Goal: Contribute content: Contribute content

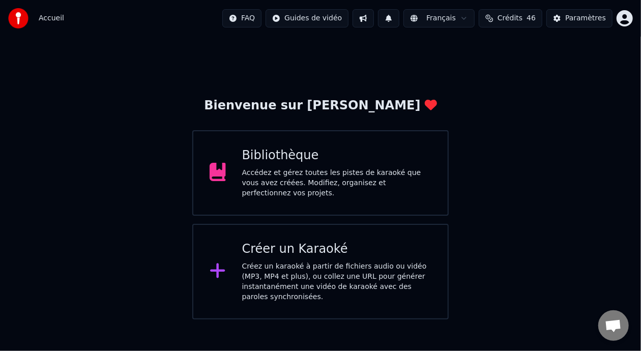
click at [346, 164] on div "Bibliothèque" at bounding box center [337, 156] width 190 height 16
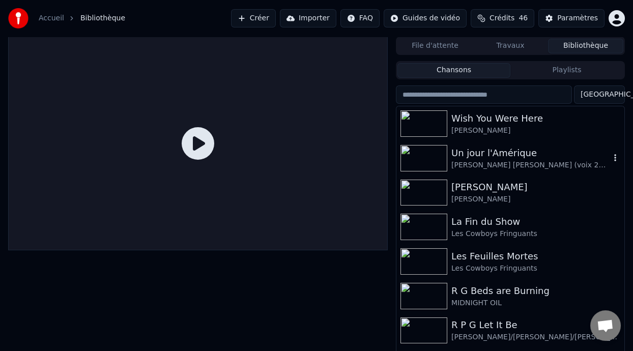
click at [499, 154] on div "Un jour l'Amérique" at bounding box center [531, 153] width 159 height 14
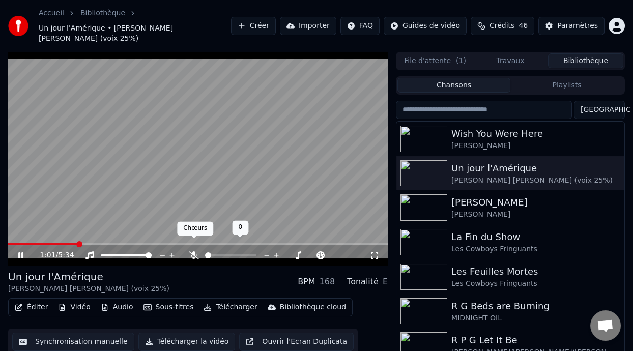
click at [193, 251] on icon at bounding box center [194, 255] width 10 height 8
click at [11, 243] on span at bounding box center [10, 244] width 4 height 2
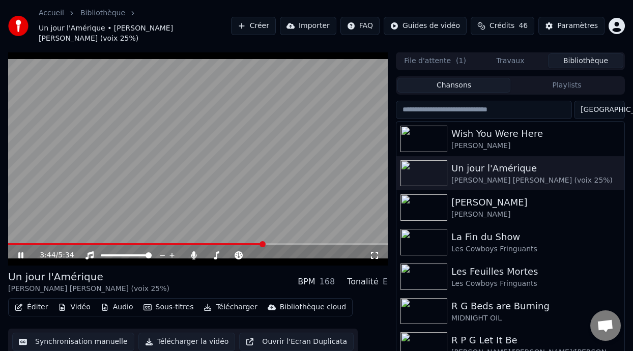
click at [37, 300] on button "Éditer" at bounding box center [31, 307] width 41 height 14
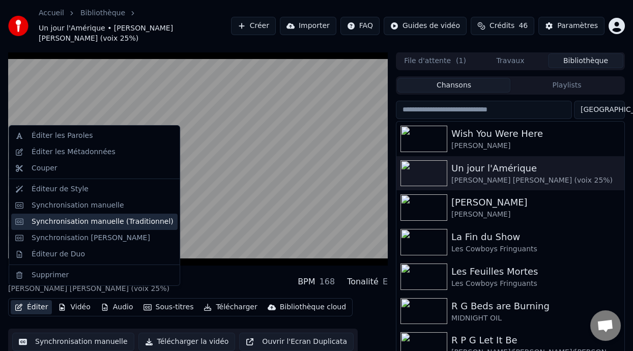
click at [121, 226] on div "Synchronisation manuelle (Traditionnel)" at bounding box center [103, 222] width 142 height 10
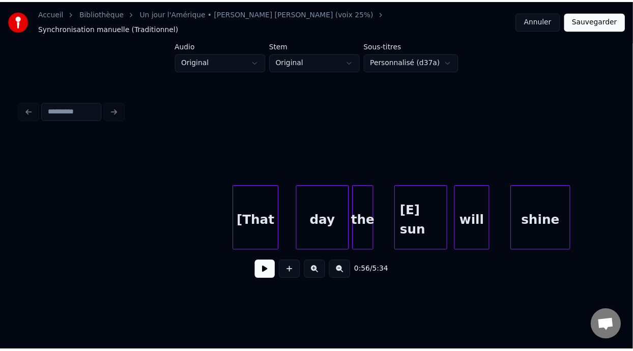
scroll to position [0, 37108]
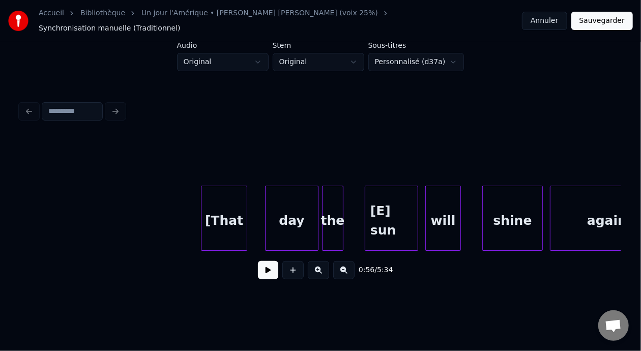
click at [232, 219] on div "[That" at bounding box center [224, 220] width 45 height 69
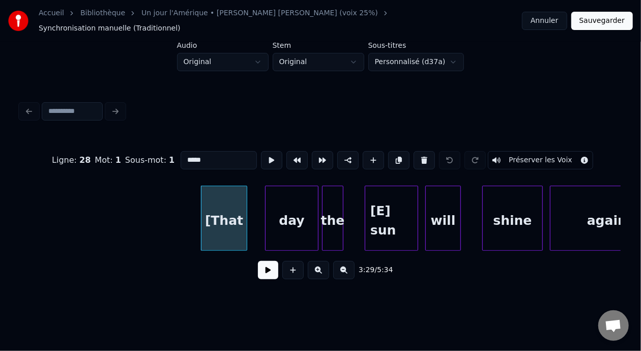
click at [181, 151] on input "*****" at bounding box center [219, 160] width 76 height 18
type input "****"
click at [607, 18] on button "Sauvegarder" at bounding box center [603, 21] width 62 height 18
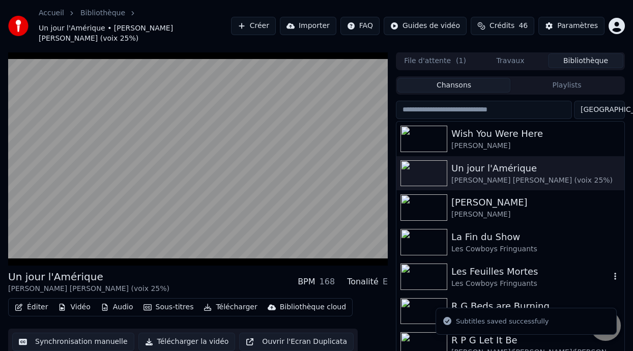
click at [488, 265] on div "Les Feuilles Mortes" at bounding box center [531, 272] width 159 height 14
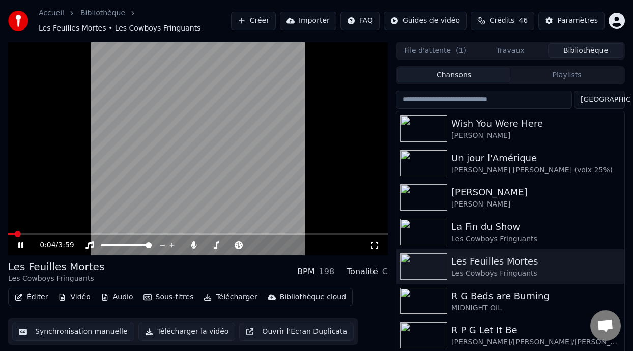
click at [376, 241] on icon at bounding box center [375, 245] width 10 height 8
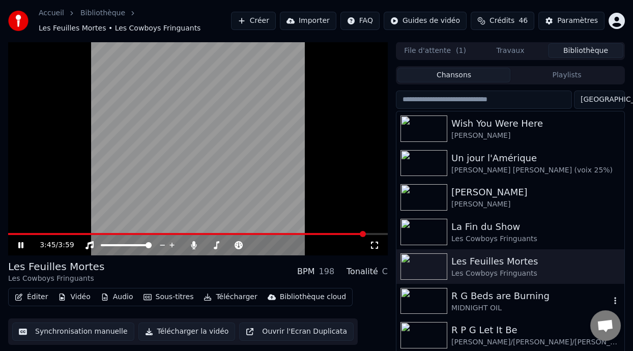
click at [522, 299] on div "R G Beds are Burning" at bounding box center [531, 296] width 159 height 14
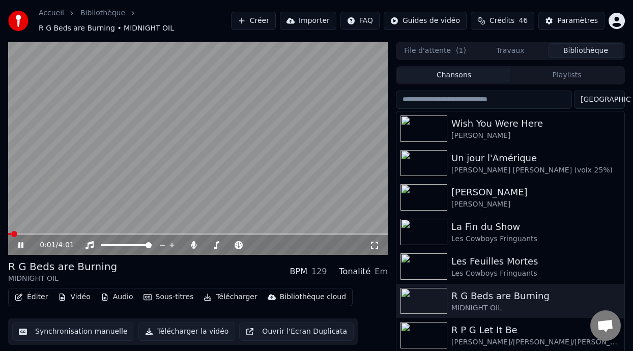
click at [21, 240] on div "0:01 / 4:01" at bounding box center [198, 245] width 372 height 10
click at [21, 242] on icon at bounding box center [27, 245] width 23 height 8
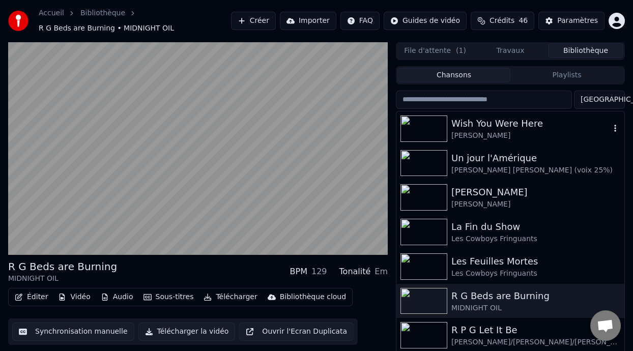
click at [499, 126] on div "Wish You Were Here" at bounding box center [531, 124] width 159 height 14
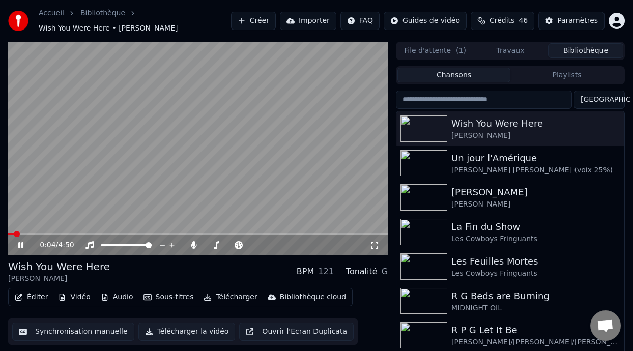
click at [376, 244] on icon at bounding box center [375, 245] width 10 height 8
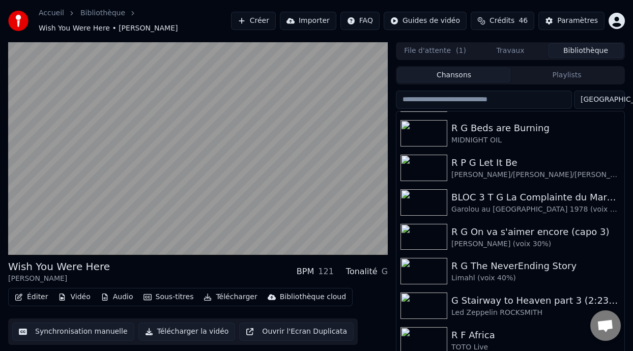
scroll to position [180, 0]
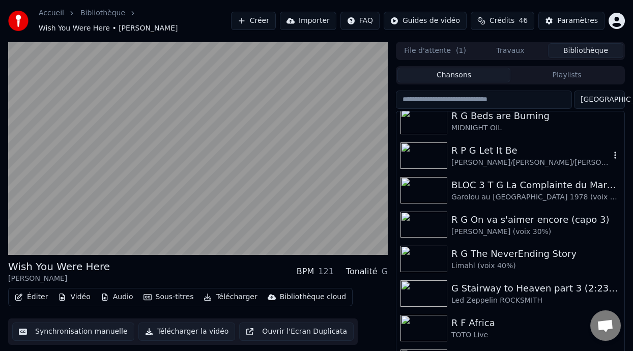
click at [500, 153] on div "R P G Let It Be" at bounding box center [531, 151] width 159 height 14
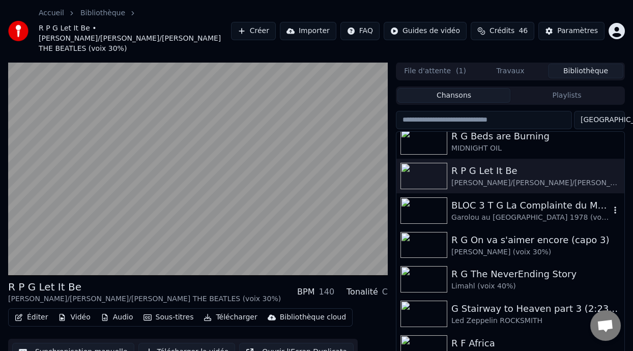
click at [499, 199] on div "BLOC 3 T G La Complainte du Maréchal [PERSON_NAME]" at bounding box center [531, 206] width 159 height 14
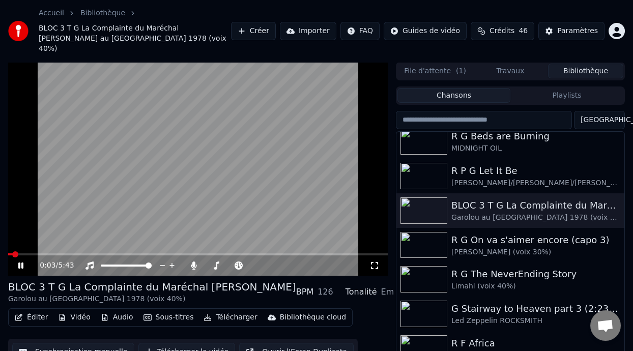
click at [372, 262] on icon at bounding box center [375, 266] width 10 height 8
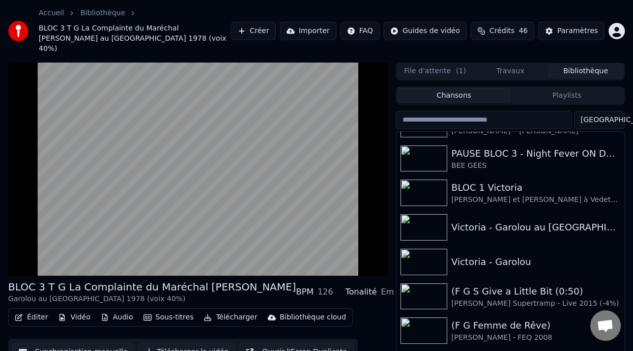
scroll to position [1328, 0]
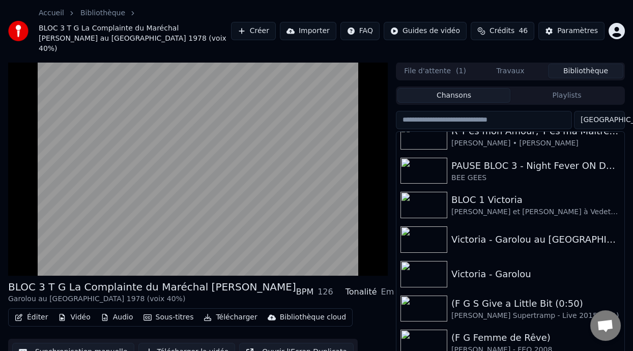
click at [624, 211] on div "R T'es mon Amour, T'es ma Maîtresse [PERSON_NAME] • [PERSON_NAME] PAUSE BLOC 3 …" at bounding box center [511, 263] width 228 height 263
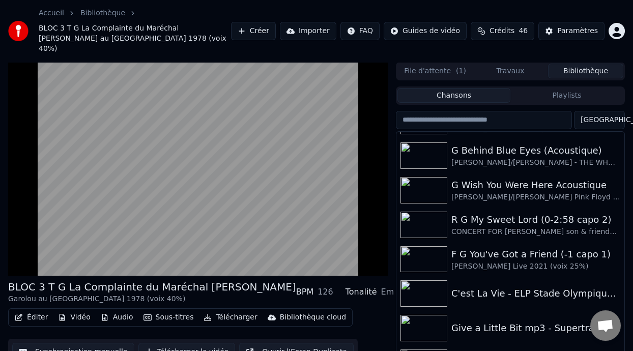
scroll to position [1815, 0]
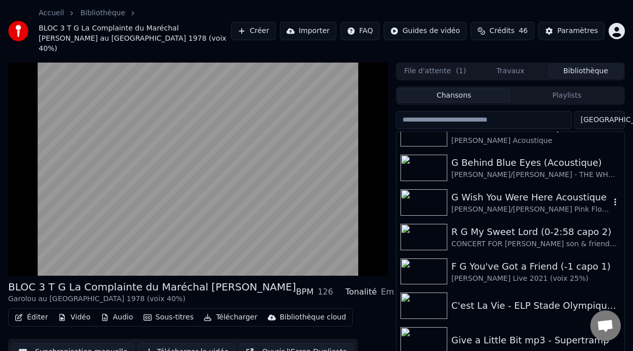
click at [518, 190] on div "G Wish You Were Here Acoustique" at bounding box center [531, 197] width 159 height 14
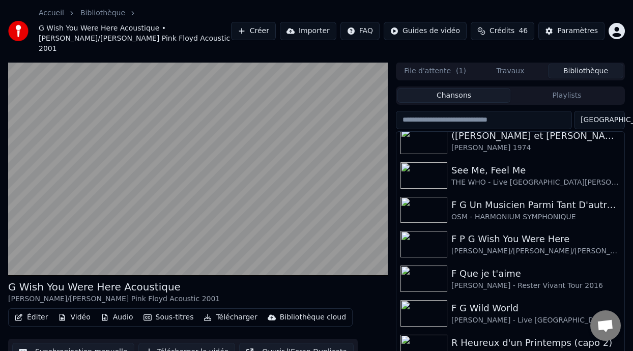
scroll to position [619, 0]
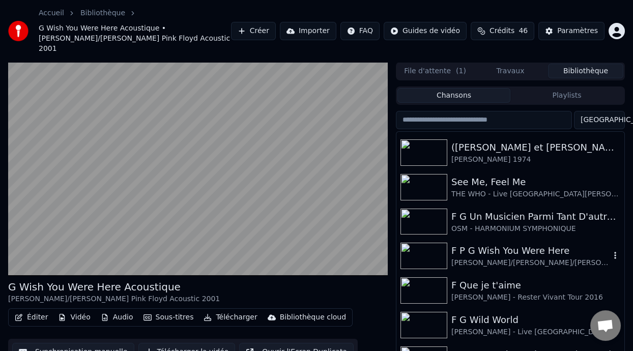
click at [528, 244] on div "F P G Wish You Were Here" at bounding box center [531, 251] width 159 height 14
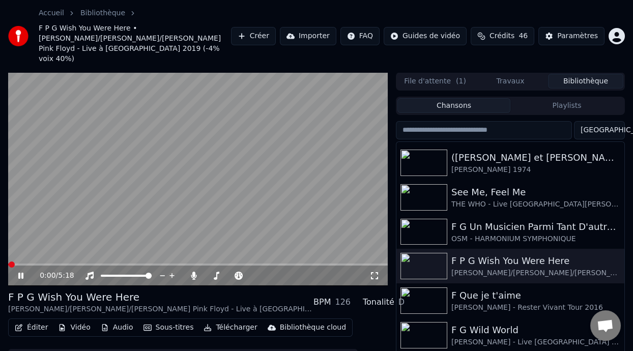
click at [376, 272] on icon at bounding box center [375, 276] width 10 height 8
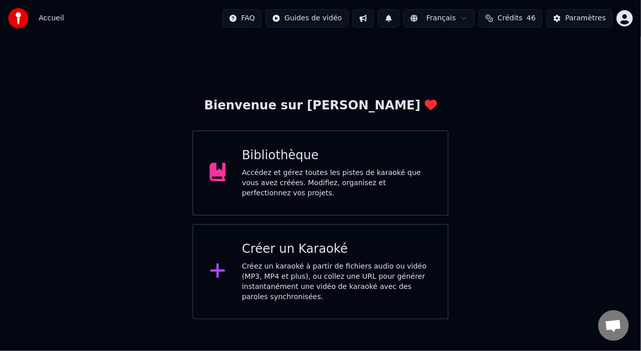
click at [348, 164] on div "Bibliothèque" at bounding box center [337, 156] width 190 height 16
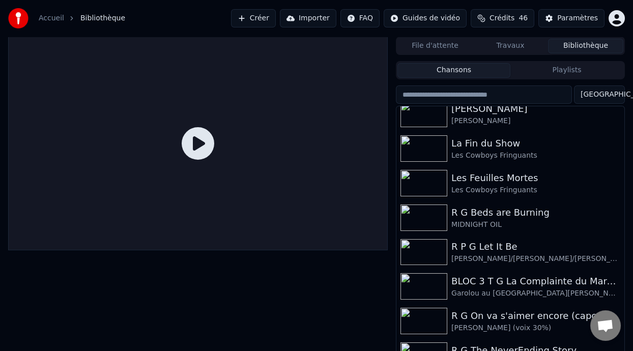
scroll to position [90, 0]
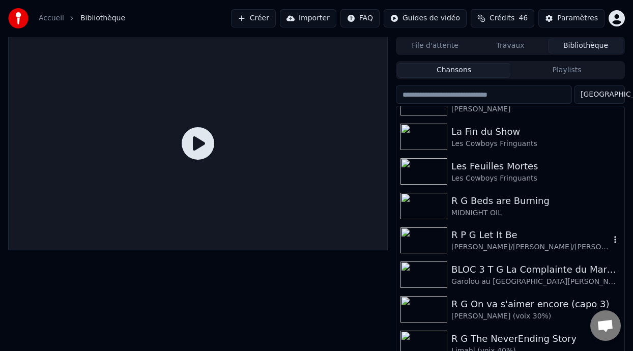
click at [498, 238] on div "R P G Let It Be" at bounding box center [531, 235] width 159 height 14
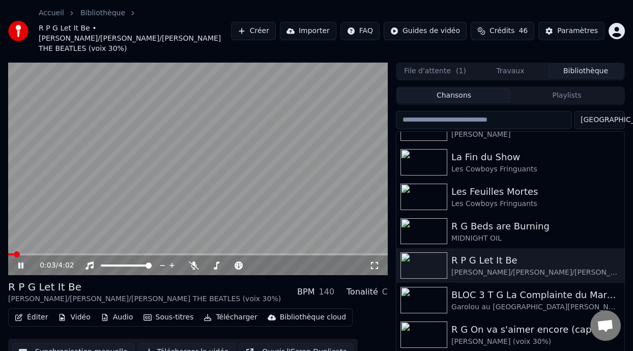
click at [372, 262] on icon at bounding box center [375, 266] width 10 height 8
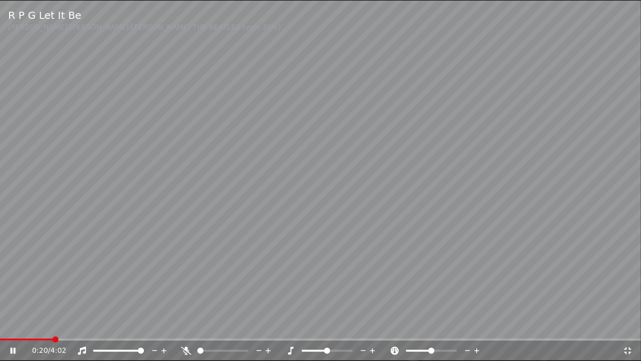
click at [186, 349] on icon at bounding box center [186, 351] width 10 height 8
click at [7, 341] on div "0:25 / 4:02" at bounding box center [320, 351] width 641 height 20
click at [7, 339] on span at bounding box center [4, 340] width 8 height 2
click at [12, 349] on icon at bounding box center [12, 351] width 5 height 6
click at [12, 349] on icon at bounding box center [13, 350] width 6 height 7
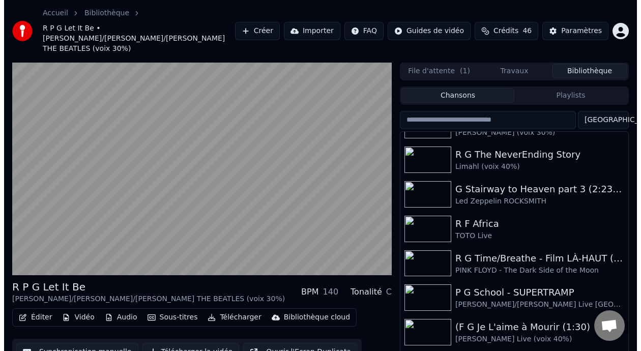
scroll to position [306, 0]
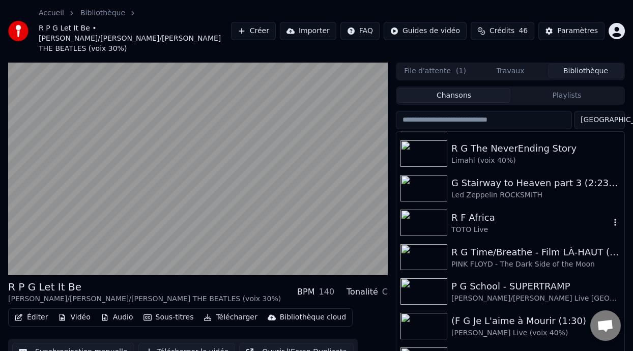
click at [490, 212] on div "R F Africa" at bounding box center [531, 218] width 159 height 14
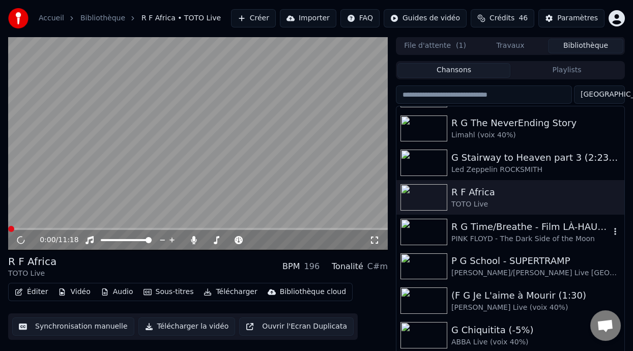
click at [500, 232] on div "R G Time/Breathe - Film LÀ-HAUT (UP Pixar Disney) 0:21 - [PERSON_NAME] & [PERSO…" at bounding box center [531, 227] width 159 height 14
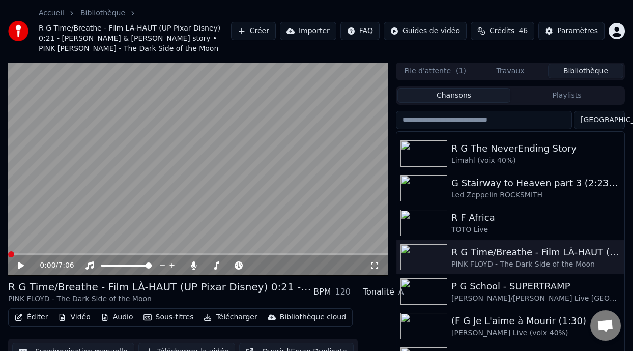
click at [12, 251] on span at bounding box center [11, 254] width 6 height 6
click at [21, 264] on icon at bounding box center [21, 265] width 6 height 7
click at [21, 264] on icon at bounding box center [27, 266] width 23 height 8
click at [21, 264] on icon at bounding box center [21, 265] width 6 height 7
click at [20, 265] on icon at bounding box center [20, 266] width 5 height 6
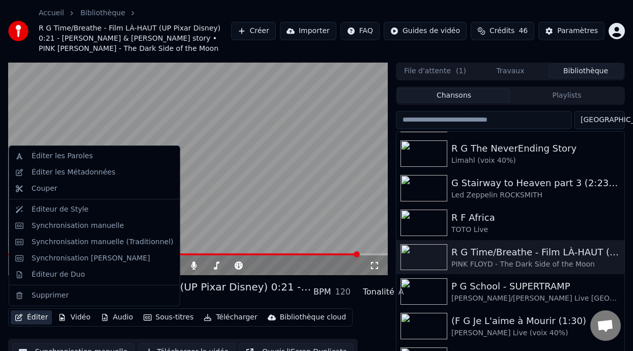
click at [42, 321] on button "Éditer" at bounding box center [31, 318] width 41 height 14
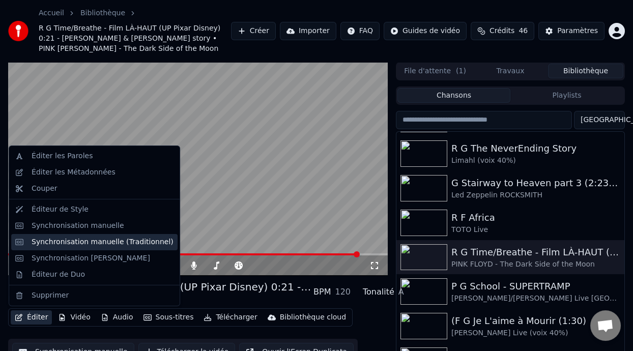
click at [140, 245] on div "Synchronisation manuelle (Traditionnel)" at bounding box center [103, 242] width 142 height 10
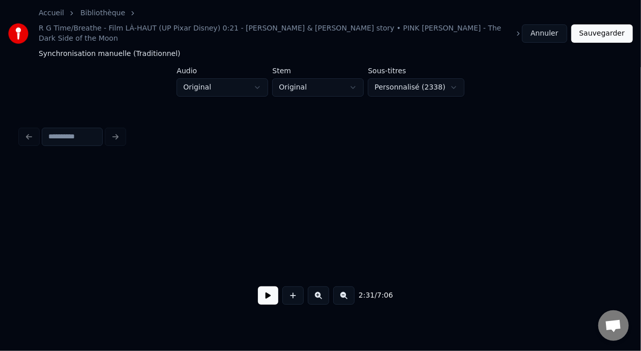
click at [258, 287] on button at bounding box center [268, 296] width 20 height 18
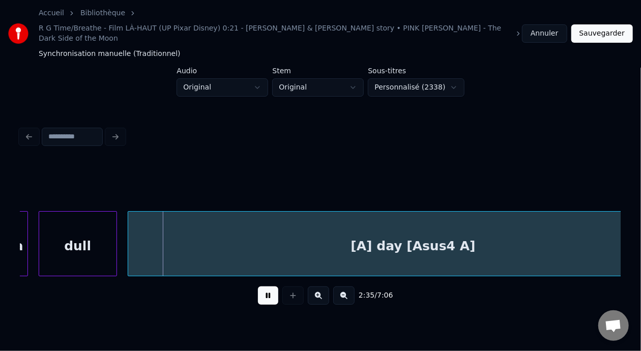
click at [259, 287] on button at bounding box center [268, 296] width 20 height 18
click at [350, 287] on button at bounding box center [343, 296] width 21 height 18
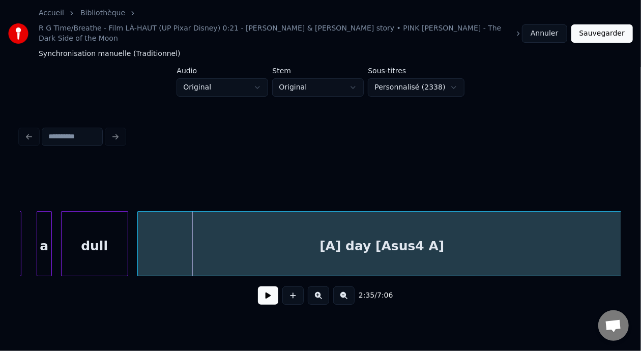
click at [350, 287] on button at bounding box center [343, 296] width 21 height 18
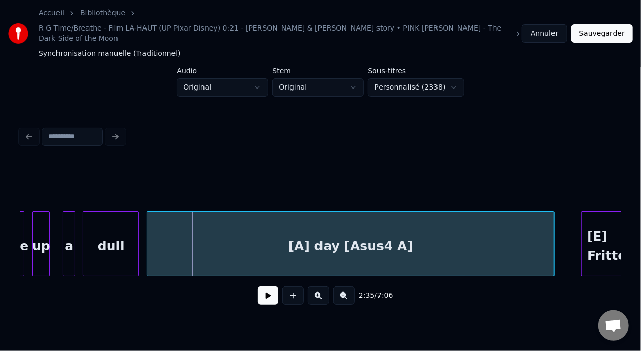
click at [350, 287] on button at bounding box center [343, 296] width 21 height 18
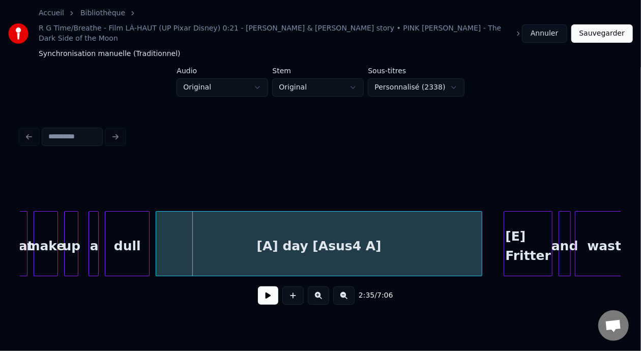
click at [350, 287] on button at bounding box center [343, 296] width 21 height 18
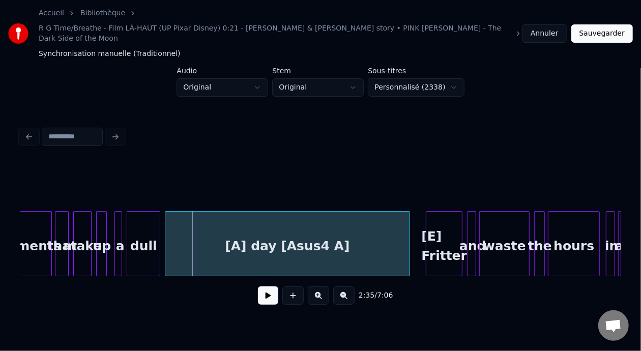
click at [266, 287] on button at bounding box center [268, 296] width 20 height 18
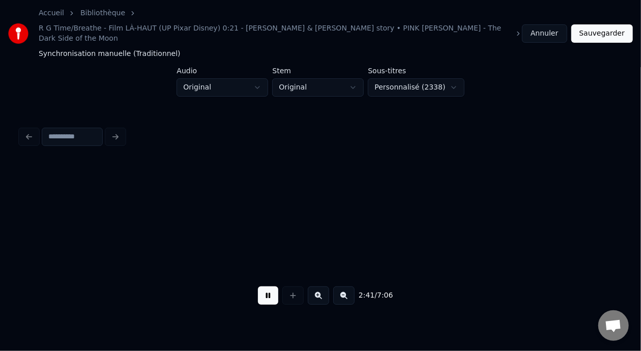
scroll to position [0, 12308]
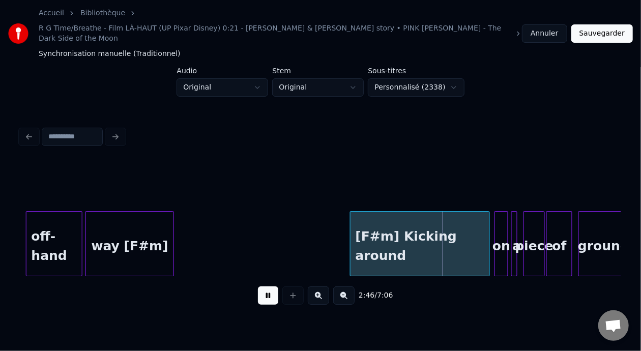
click at [266, 287] on button at bounding box center [268, 296] width 20 height 18
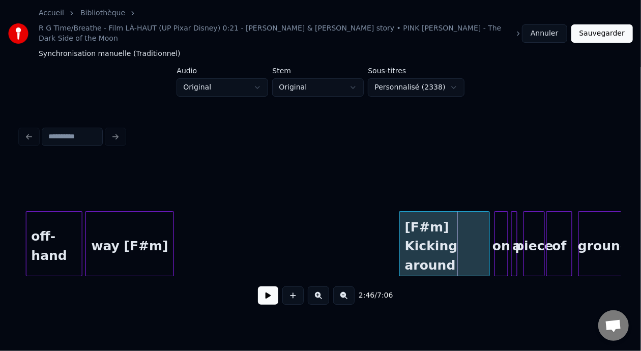
click at [401, 215] on div at bounding box center [401, 244] width 3 height 64
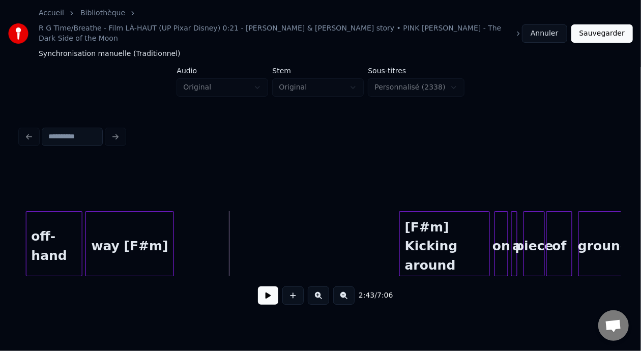
click at [258, 287] on button at bounding box center [268, 296] width 20 height 18
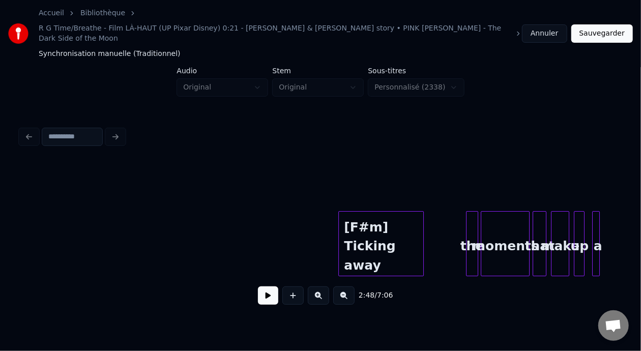
scroll to position [0, 11303]
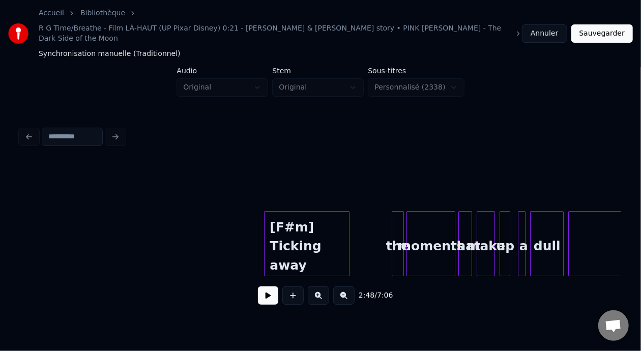
click at [288, 222] on div "[F#m] Ticking away" at bounding box center [307, 246] width 85 height 69
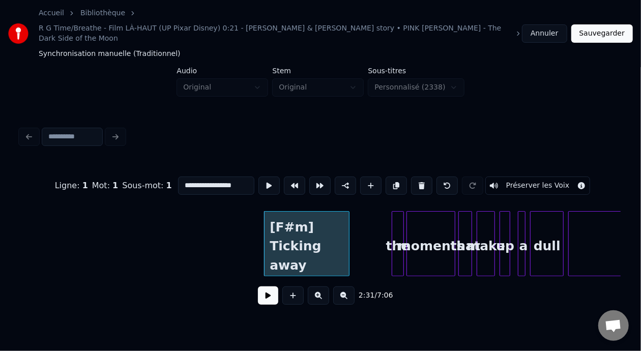
click at [261, 287] on button at bounding box center [268, 296] width 20 height 18
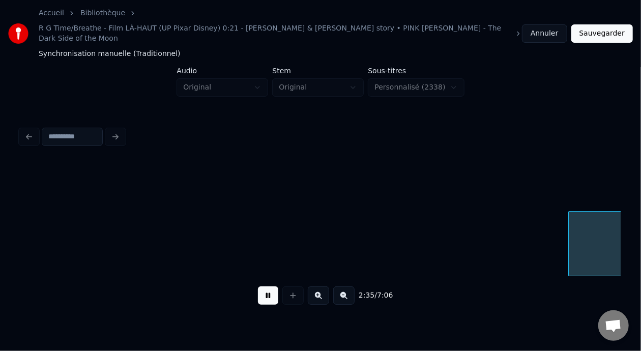
scroll to position [0, 11904]
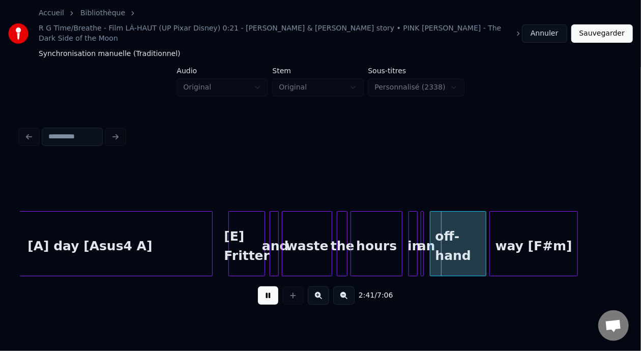
click at [261, 287] on button at bounding box center [268, 296] width 20 height 18
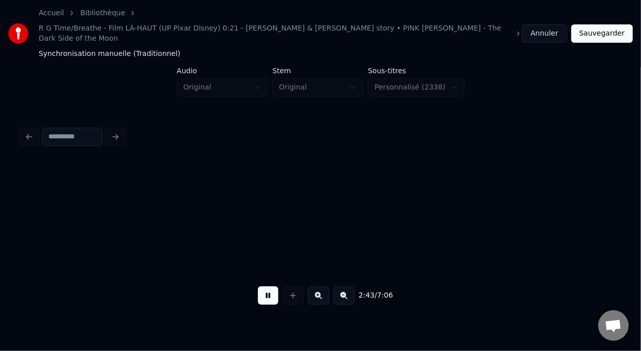
scroll to position [0, 12506]
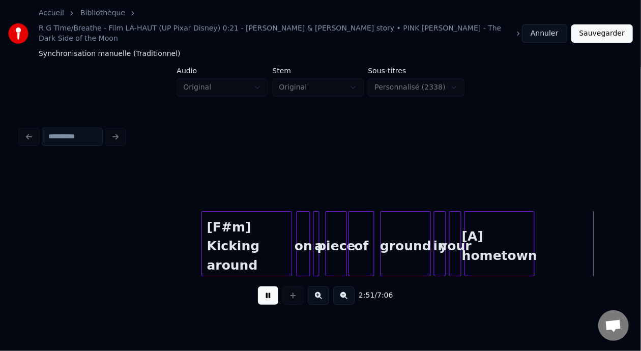
click at [261, 287] on button at bounding box center [268, 296] width 20 height 18
click at [546, 212] on div at bounding box center [545, 244] width 3 height 64
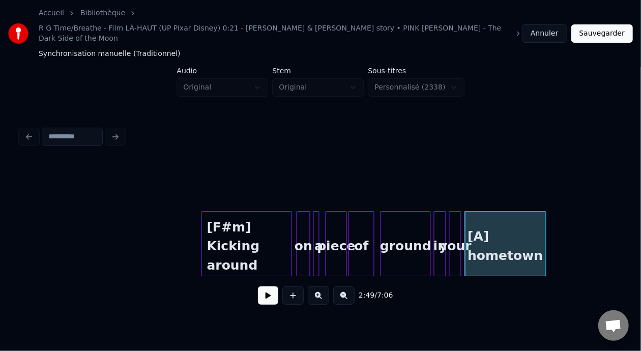
click at [512, 212] on div "[A] hometown" at bounding box center [505, 246] width 81 height 69
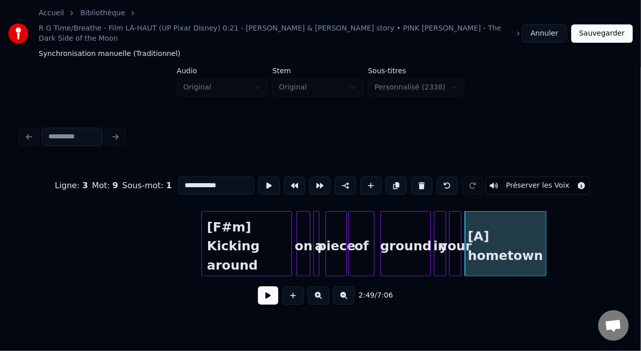
click at [263, 287] on button at bounding box center [268, 296] width 20 height 18
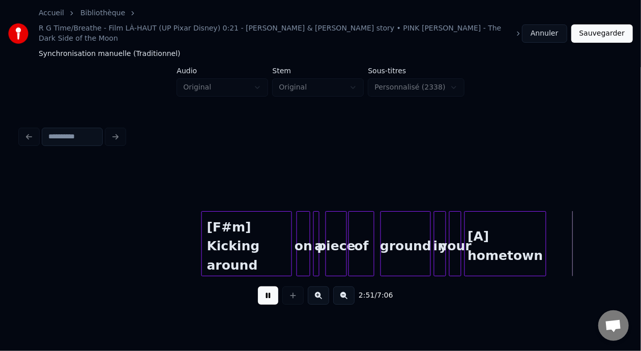
click at [263, 287] on button at bounding box center [268, 296] width 20 height 18
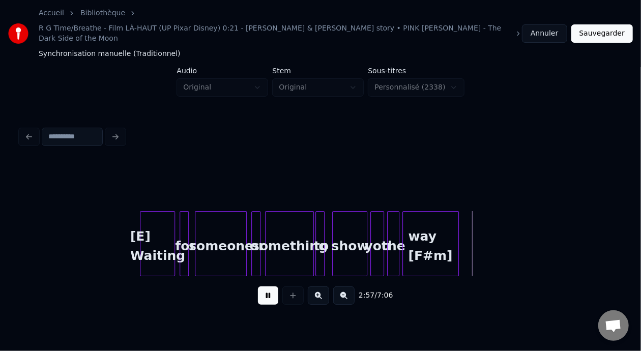
click at [263, 287] on button at bounding box center [268, 296] width 20 height 18
click at [473, 214] on div at bounding box center [471, 244] width 3 height 64
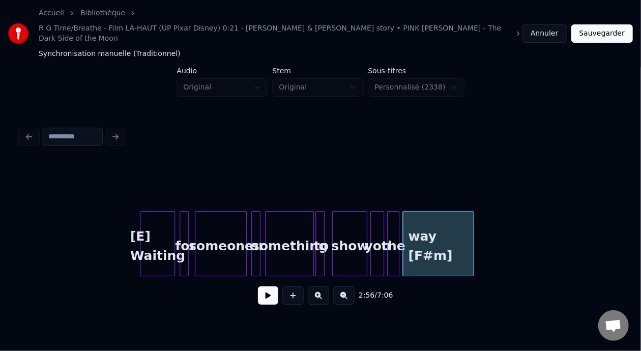
click at [266, 287] on button at bounding box center [268, 296] width 20 height 18
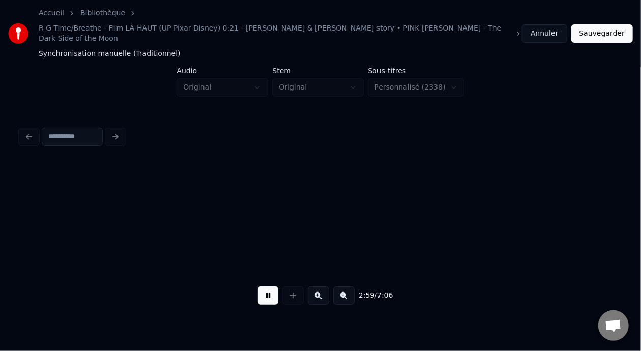
scroll to position [0, 13708]
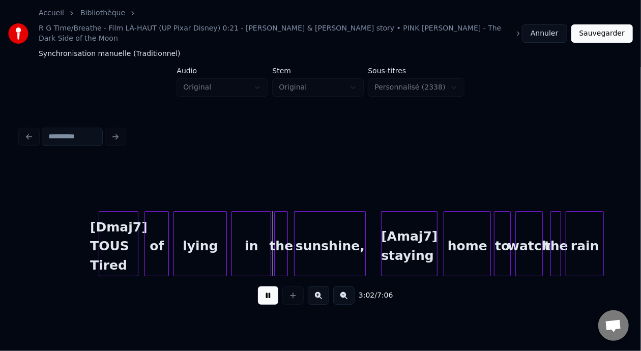
click at [266, 287] on button at bounding box center [268, 296] width 20 height 18
click at [97, 212] on div at bounding box center [98, 244] width 3 height 64
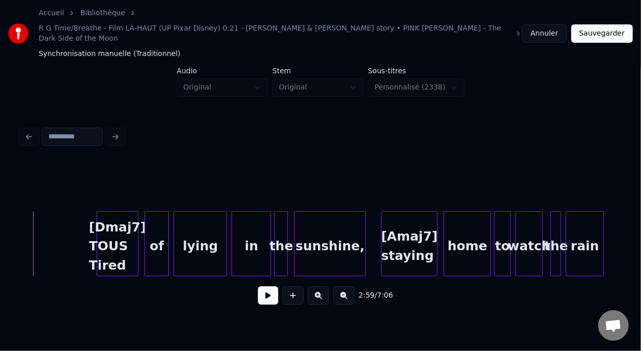
click at [264, 287] on button at bounding box center [268, 296] width 20 height 18
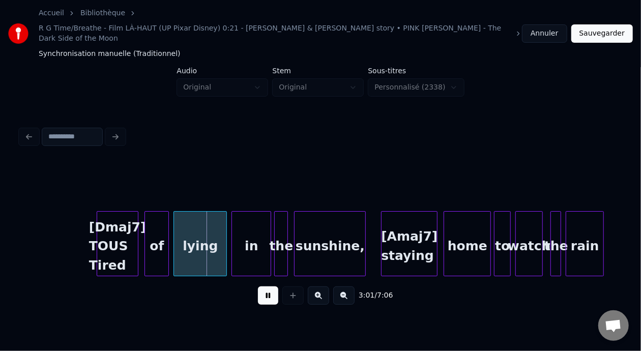
click at [264, 287] on button at bounding box center [268, 296] width 20 height 18
click at [269, 287] on button at bounding box center [268, 296] width 20 height 18
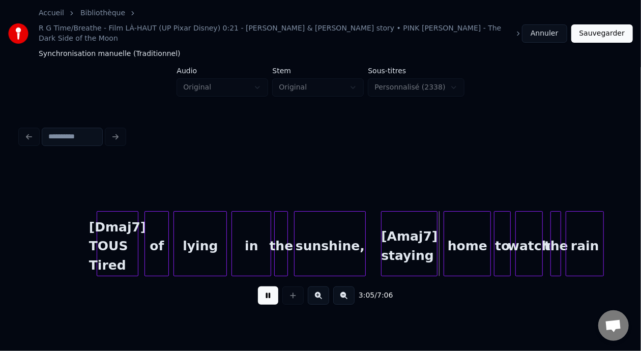
click at [269, 287] on button at bounding box center [268, 296] width 20 height 18
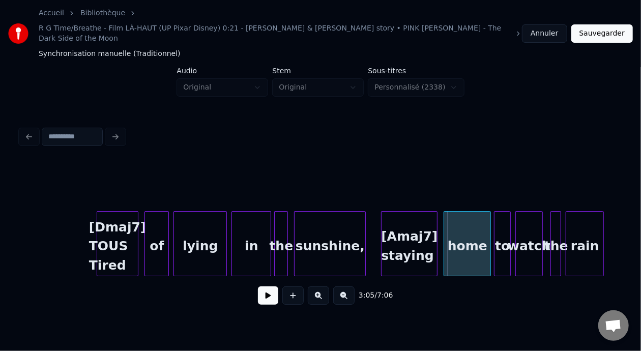
click at [354, 225] on div "sunshine," at bounding box center [330, 246] width 71 height 69
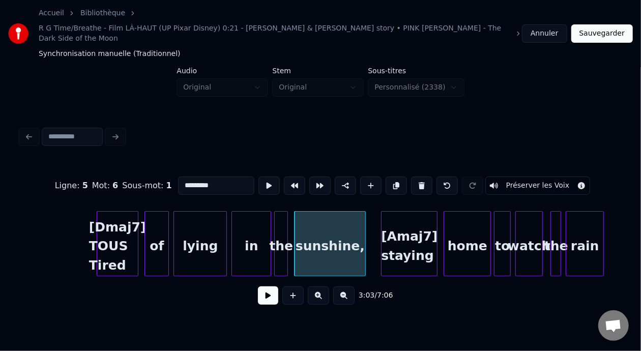
click at [192, 177] on input "*********" at bounding box center [216, 186] width 76 height 18
type input "********"
click at [261, 287] on button at bounding box center [268, 296] width 20 height 18
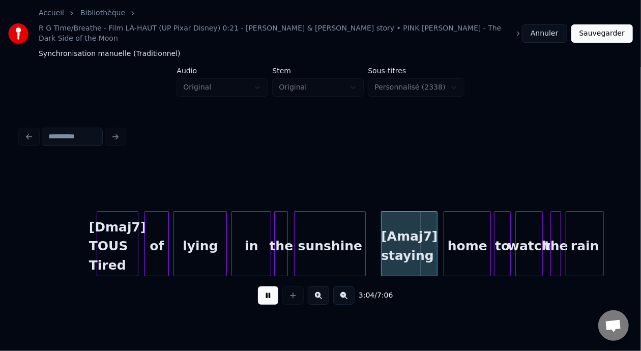
click at [261, 287] on button at bounding box center [268, 296] width 20 height 18
click at [212, 223] on div "lying" at bounding box center [200, 246] width 52 height 69
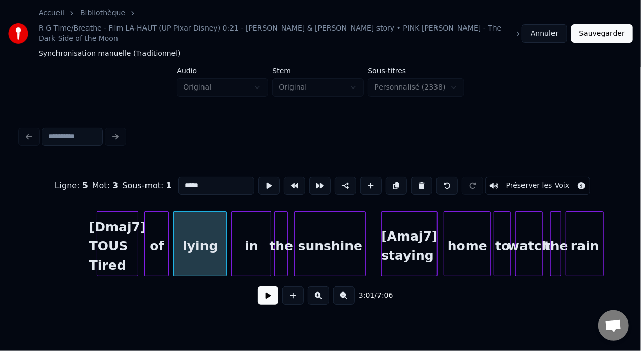
click at [262, 287] on button at bounding box center [268, 296] width 20 height 18
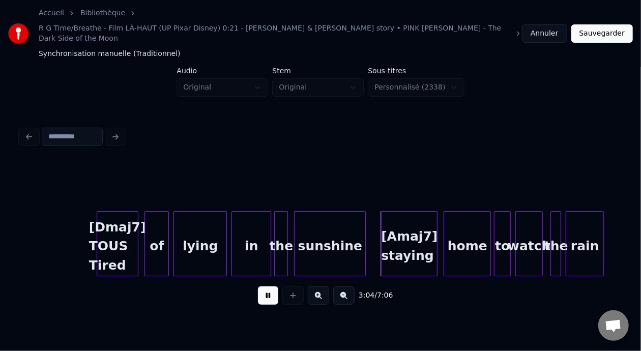
click at [262, 287] on button at bounding box center [268, 296] width 20 height 18
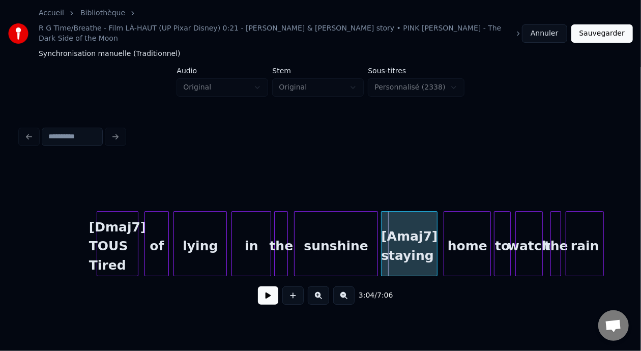
click at [377, 218] on div at bounding box center [376, 244] width 3 height 64
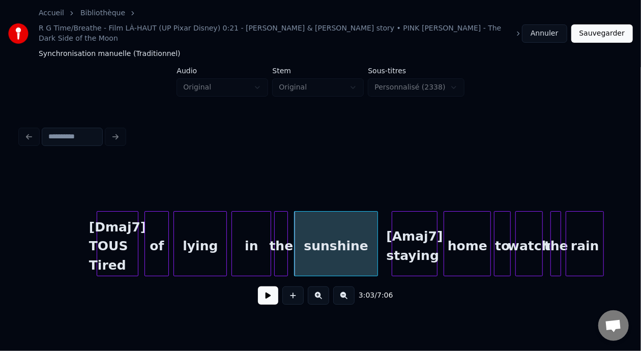
click at [392, 212] on div at bounding box center [393, 244] width 3 height 64
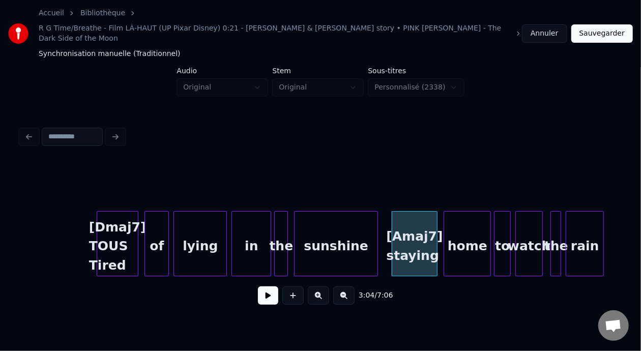
click at [282, 222] on div "the" at bounding box center [281, 246] width 13 height 69
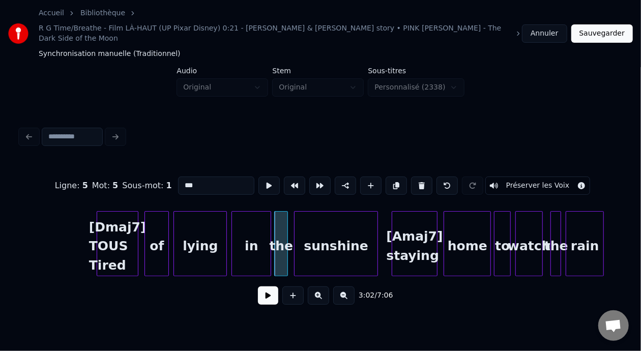
click at [263, 287] on button at bounding box center [268, 296] width 20 height 18
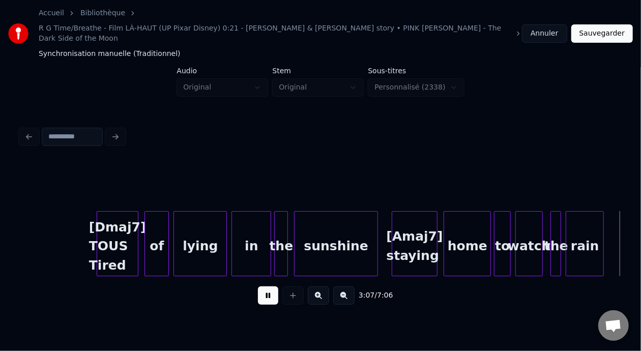
click at [263, 287] on button at bounding box center [268, 296] width 20 height 18
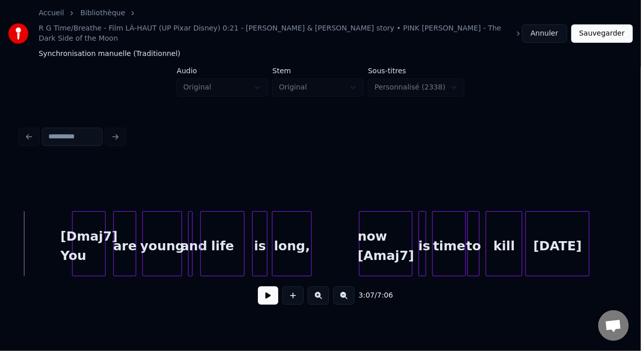
click at [263, 287] on button at bounding box center [268, 296] width 20 height 18
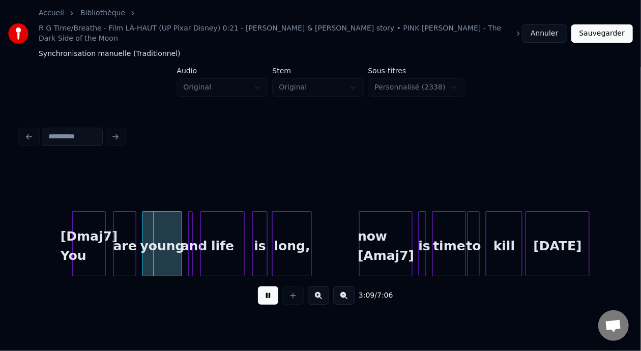
click at [263, 287] on button at bounding box center [268, 296] width 20 height 18
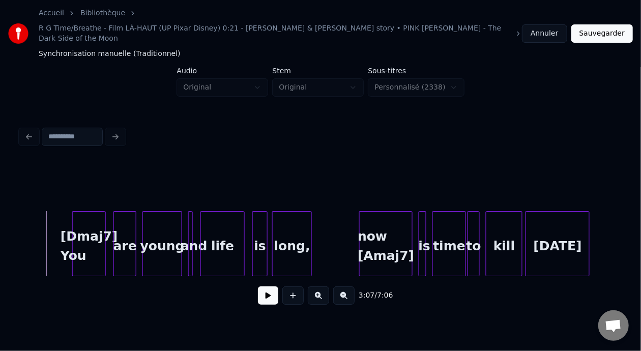
click at [19, 214] on div "3:07 / 7:06" at bounding box center [320, 219] width 609 height 202
click at [263, 287] on button at bounding box center [268, 296] width 20 height 18
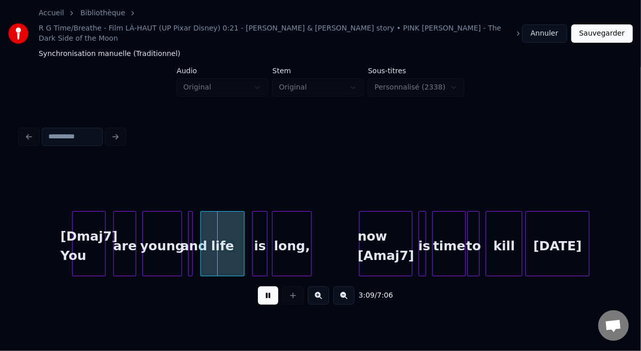
click at [263, 287] on button at bounding box center [268, 296] width 20 height 18
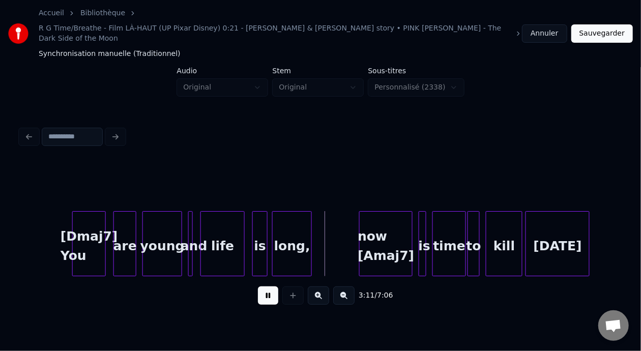
click at [263, 287] on button at bounding box center [268, 296] width 20 height 18
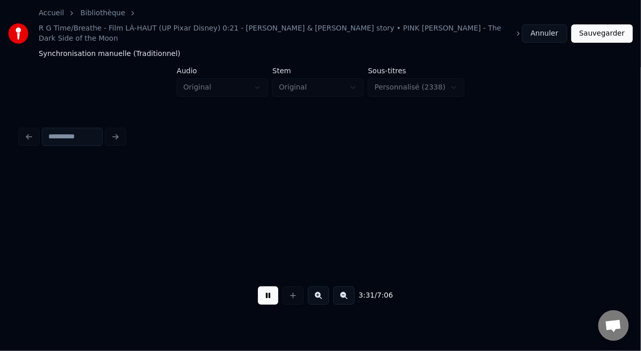
scroll to position [0, 16113]
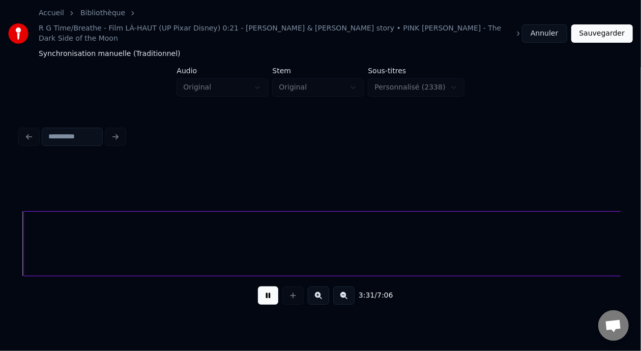
click at [263, 287] on button at bounding box center [268, 296] width 20 height 18
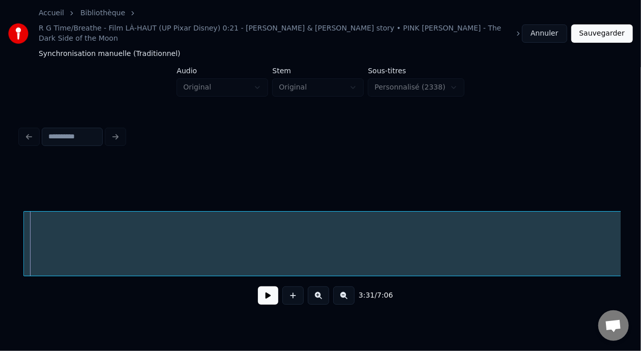
click at [263, 287] on button at bounding box center [268, 296] width 20 height 18
click at [260, 287] on button at bounding box center [268, 296] width 20 height 18
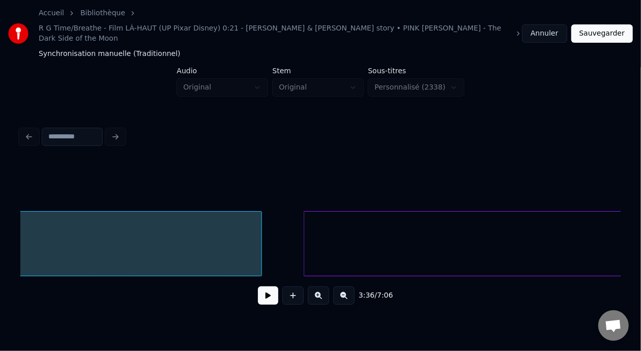
scroll to position [0, 17956]
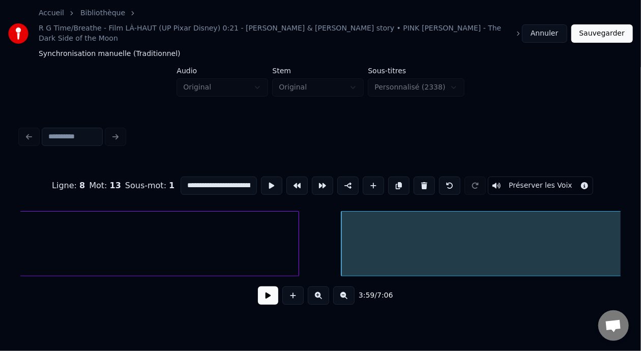
click at [267, 287] on button at bounding box center [268, 296] width 20 height 18
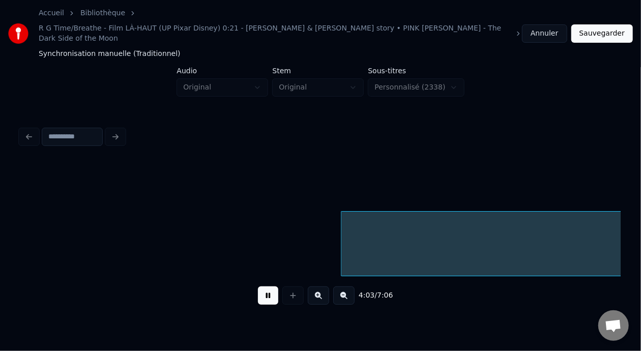
scroll to position [0, 18557]
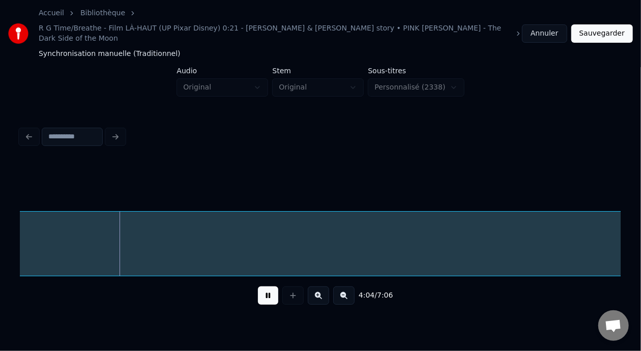
click at [258, 287] on button at bounding box center [268, 296] width 20 height 18
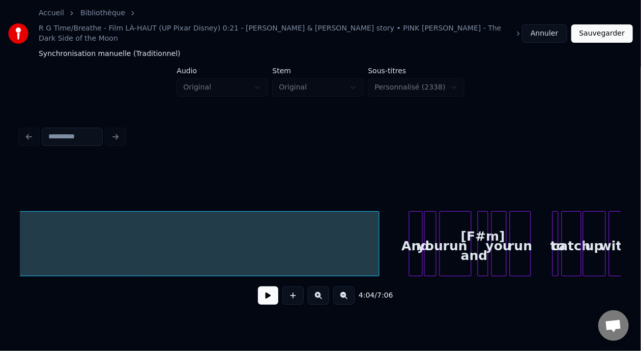
scroll to position [0, 22335]
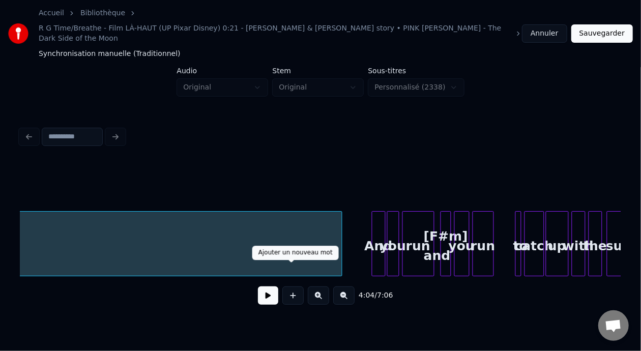
click at [268, 287] on button at bounding box center [268, 296] width 20 height 18
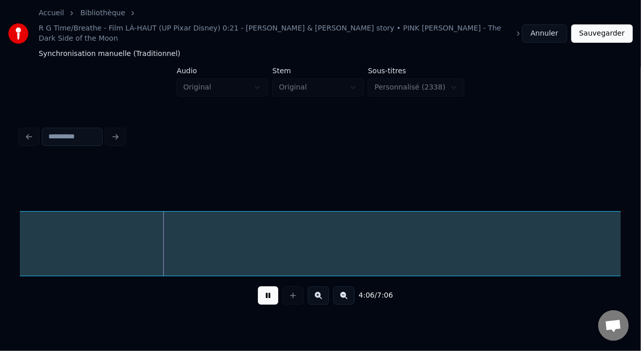
click at [270, 287] on button at bounding box center [268, 296] width 20 height 18
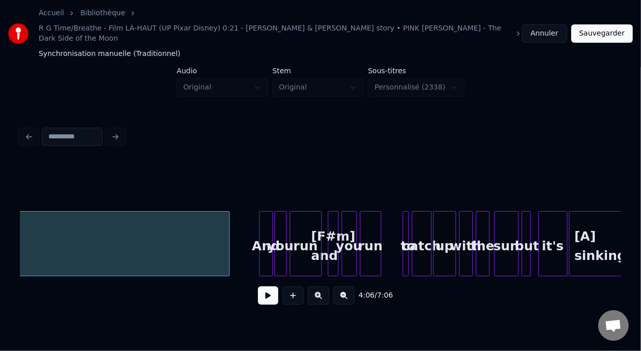
scroll to position [0, 22485]
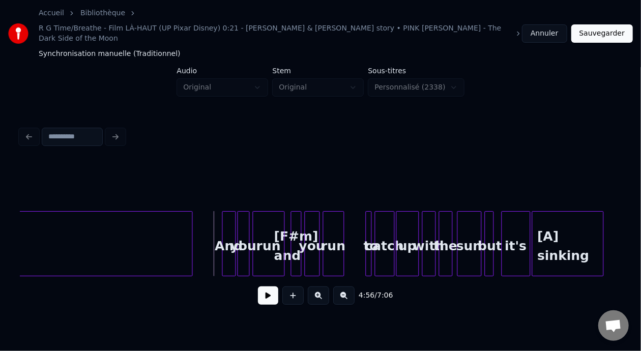
click at [263, 287] on button at bounding box center [268, 296] width 20 height 18
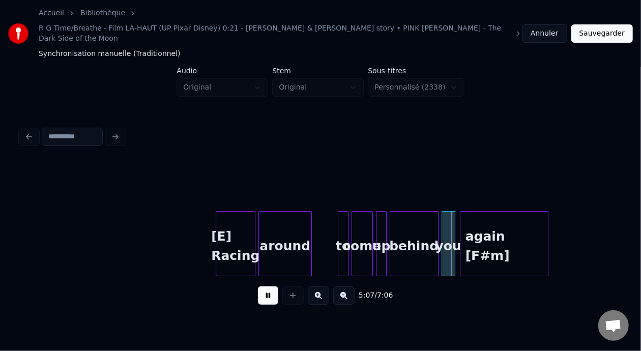
click at [262, 287] on button at bounding box center [268, 296] width 20 height 18
click at [296, 219] on div "around" at bounding box center [285, 246] width 52 height 69
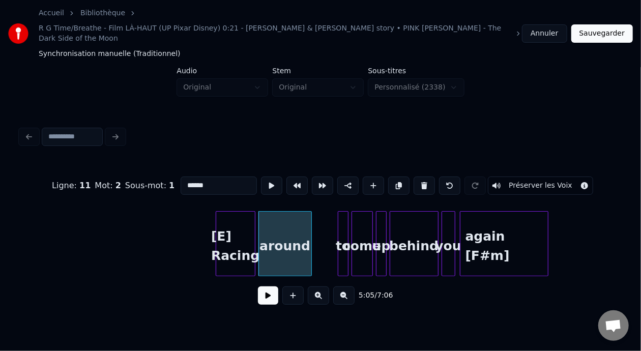
click at [189, 177] on input "******" at bounding box center [219, 186] width 76 height 18
click at [231, 212] on div "[E] Racing" at bounding box center [235, 246] width 39 height 69
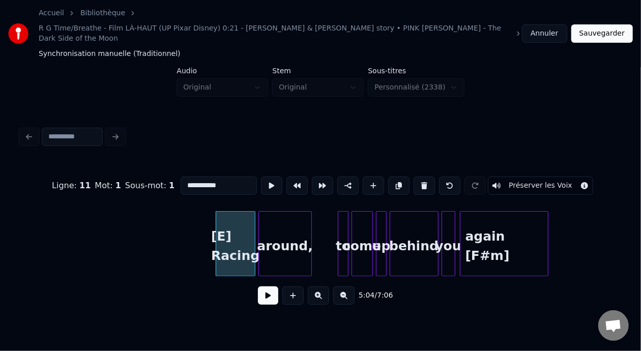
click at [238, 223] on div "[E] Racing" at bounding box center [235, 246] width 39 height 69
type input "**********"
click at [261, 287] on button at bounding box center [268, 296] width 20 height 18
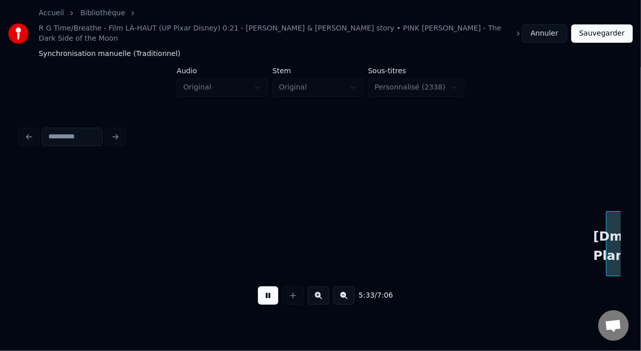
scroll to position [0, 25490]
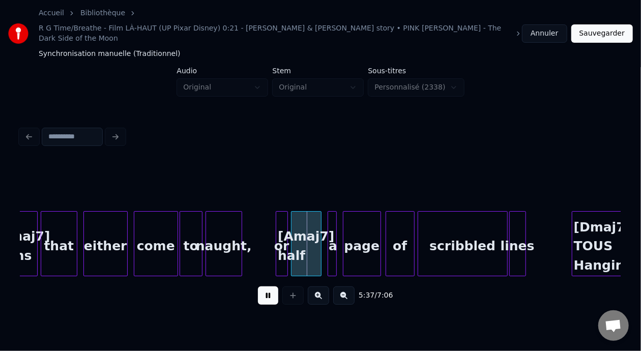
click at [261, 287] on button at bounding box center [268, 296] width 20 height 18
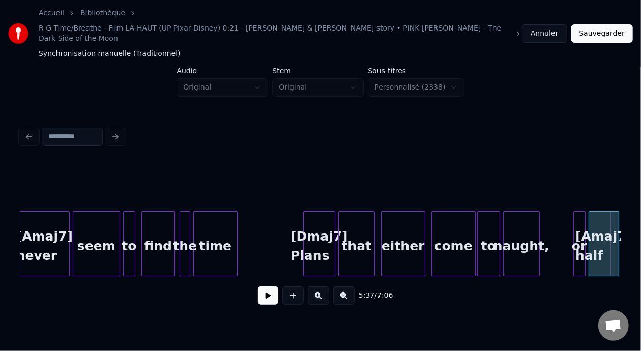
scroll to position [0, 25286]
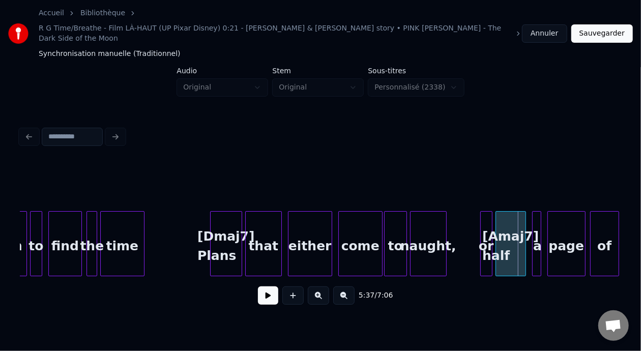
click at [265, 287] on button at bounding box center [268, 296] width 20 height 18
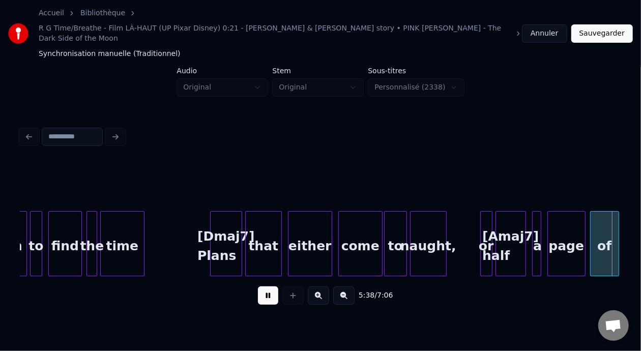
scroll to position [0, 25888]
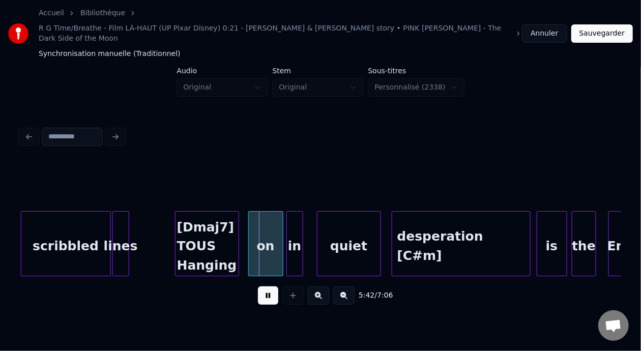
click at [266, 287] on button at bounding box center [268, 296] width 20 height 18
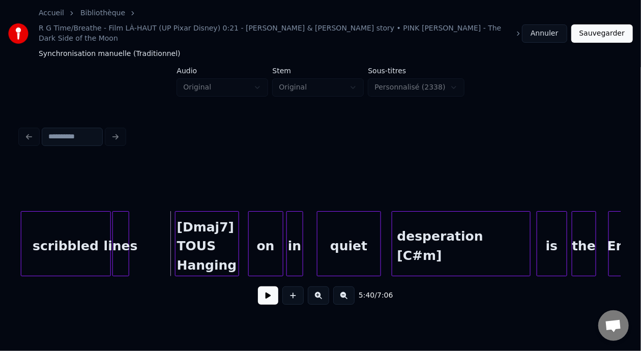
click at [264, 287] on button at bounding box center [268, 296] width 20 height 18
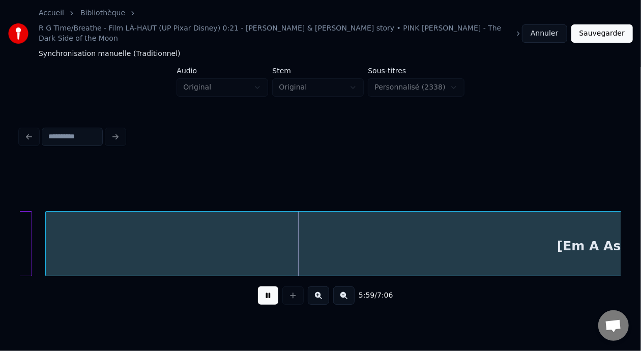
scroll to position [0, 27183]
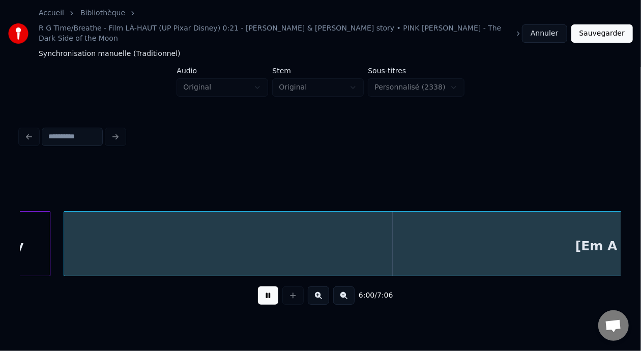
click at [260, 287] on button at bounding box center [268, 296] width 20 height 18
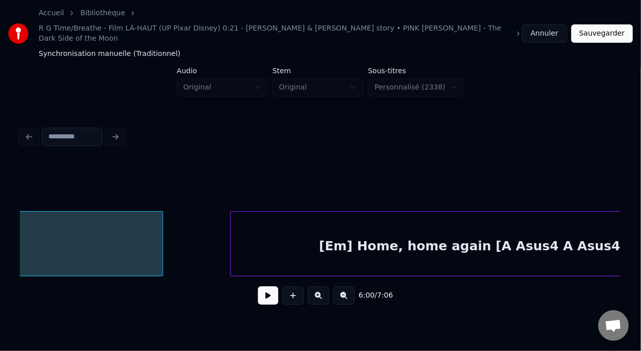
scroll to position [0, 28355]
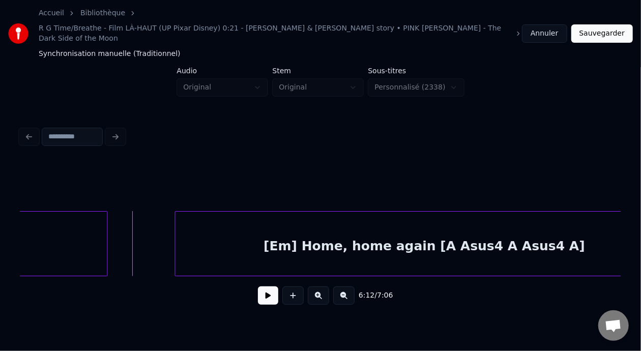
click at [265, 287] on button at bounding box center [268, 296] width 20 height 18
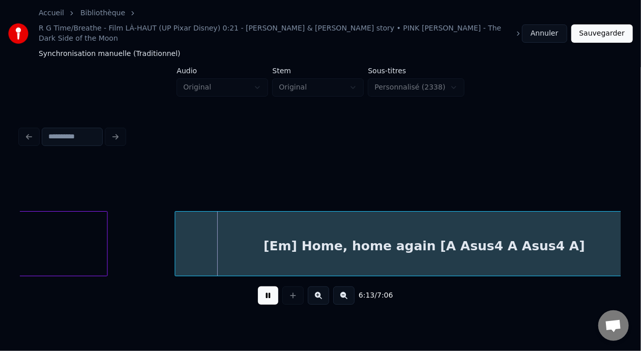
click at [265, 287] on button at bounding box center [268, 296] width 20 height 18
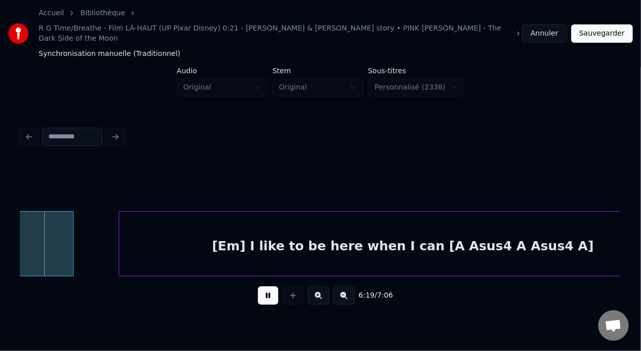
click at [265, 287] on button at bounding box center [268, 296] width 20 height 18
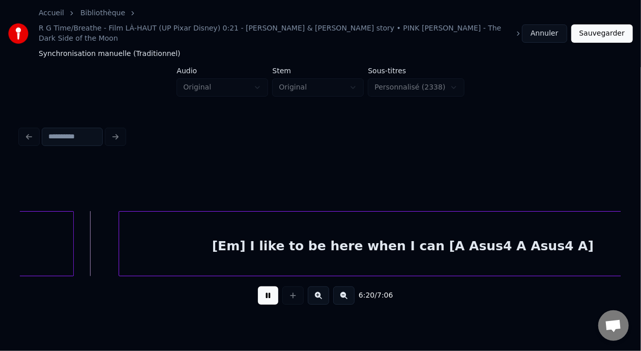
click at [265, 287] on button at bounding box center [268, 296] width 20 height 18
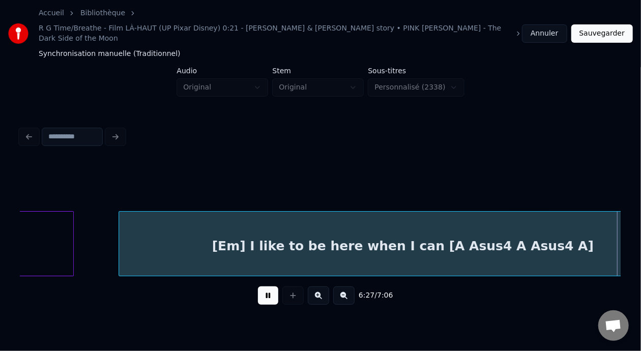
scroll to position [0, 29557]
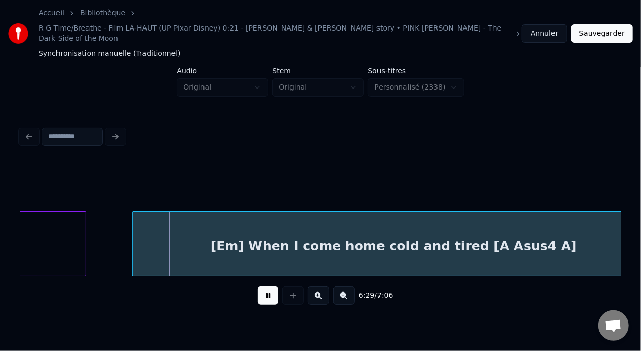
click at [265, 287] on button at bounding box center [268, 296] width 20 height 18
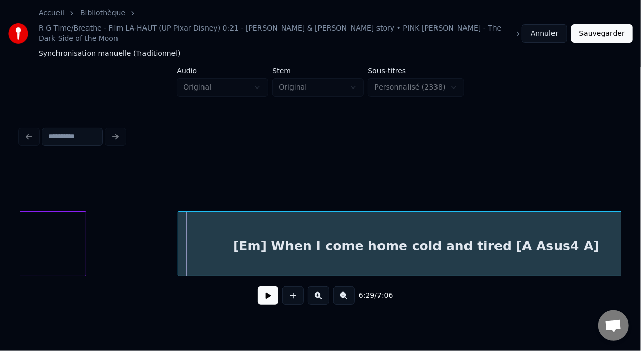
click at [178, 217] on div at bounding box center [179, 244] width 3 height 64
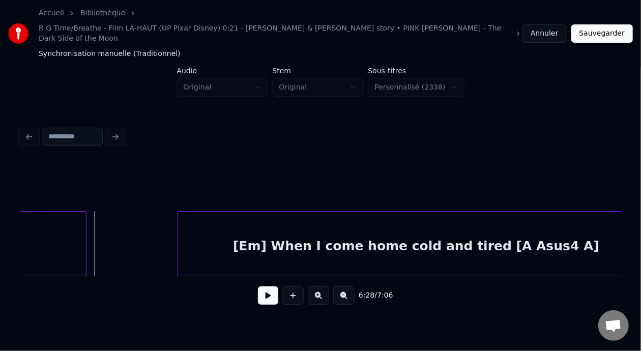
click at [258, 287] on button at bounding box center [268, 296] width 20 height 18
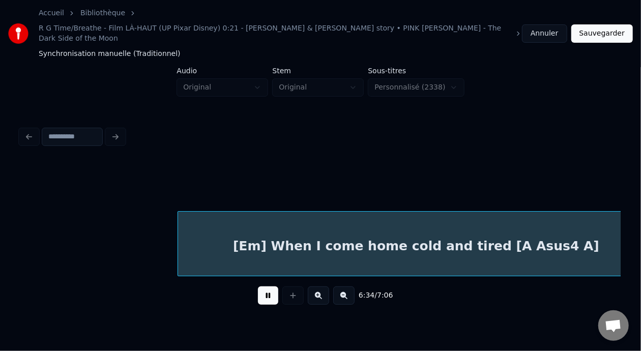
scroll to position [0, 30159]
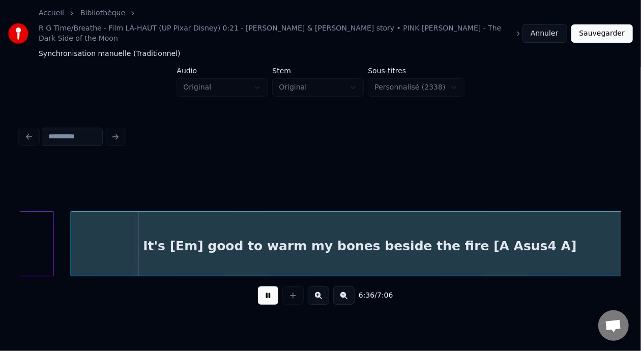
click at [258, 287] on button at bounding box center [268, 296] width 20 height 18
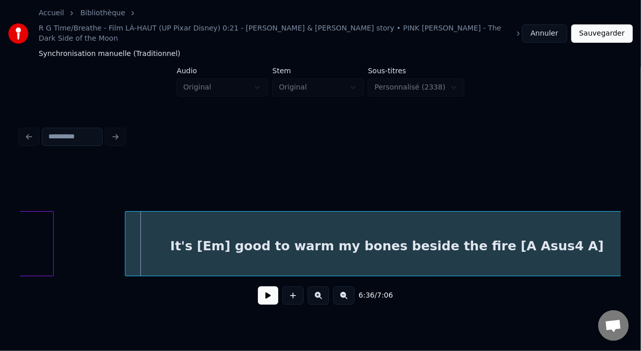
click at [128, 213] on div at bounding box center [127, 244] width 3 height 64
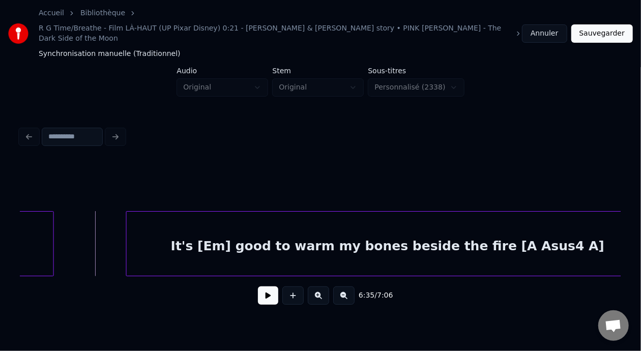
click at [258, 287] on button at bounding box center [268, 296] width 20 height 18
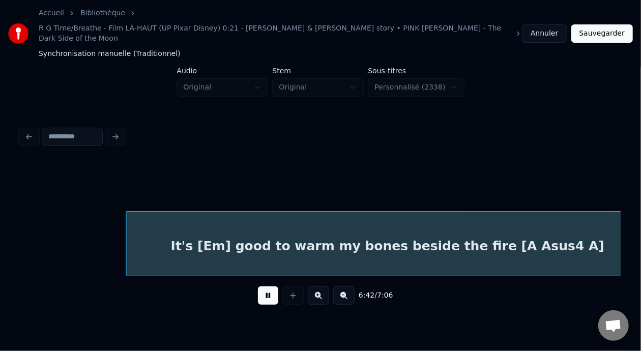
scroll to position [0, 30760]
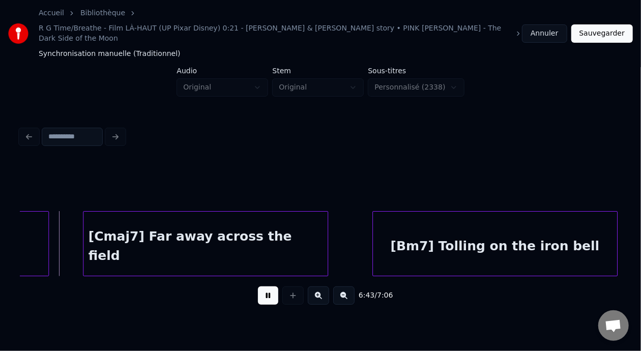
click at [260, 287] on button at bounding box center [268, 296] width 20 height 18
click at [266, 287] on button at bounding box center [268, 296] width 20 height 18
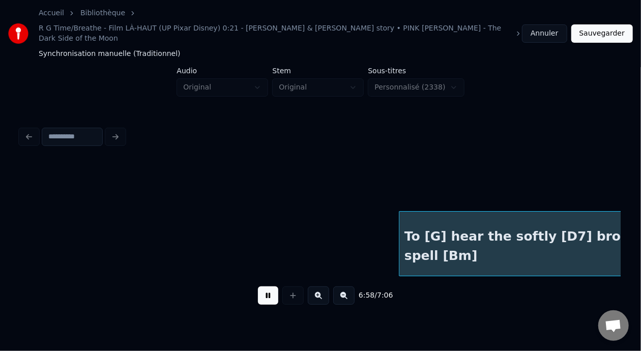
scroll to position [0, 31963]
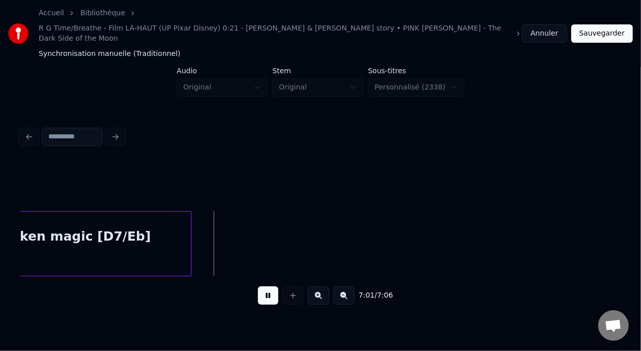
click at [265, 287] on button at bounding box center [268, 296] width 20 height 18
click at [215, 217] on div at bounding box center [213, 244] width 3 height 64
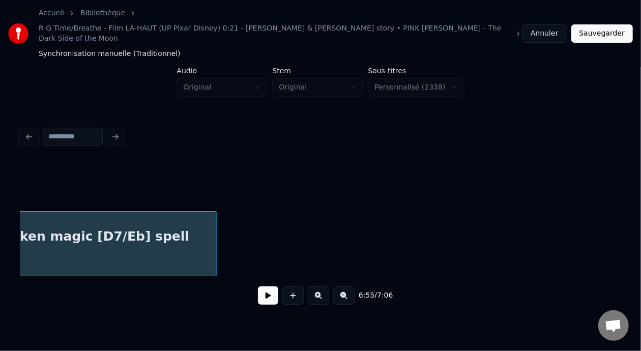
scroll to position [0, 31740]
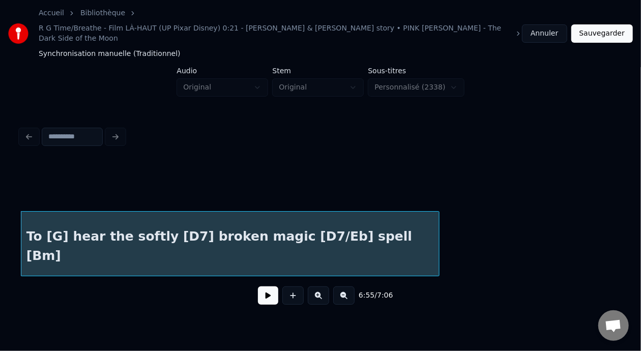
click at [268, 287] on button at bounding box center [268, 296] width 20 height 18
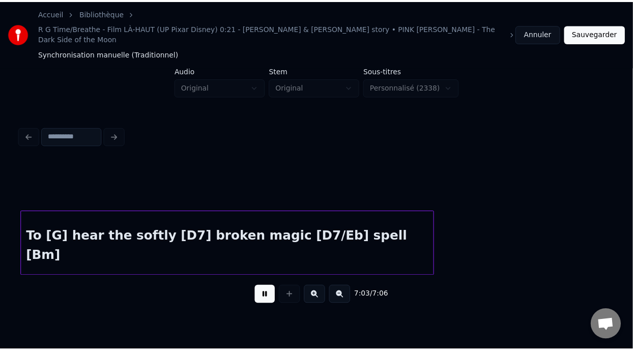
scroll to position [0, 31977]
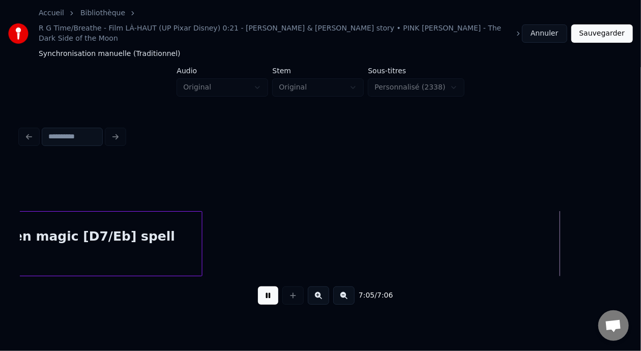
click at [606, 24] on button "Sauvegarder" at bounding box center [603, 33] width 62 height 18
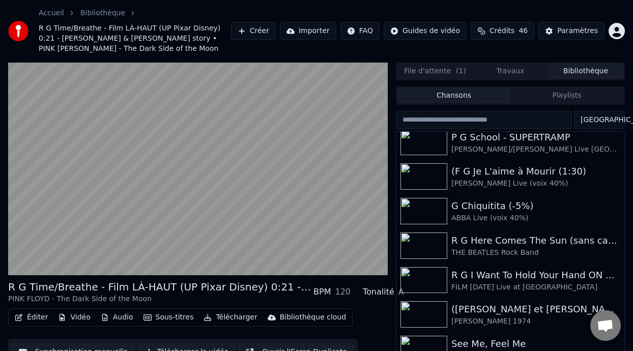
scroll to position [469, 0]
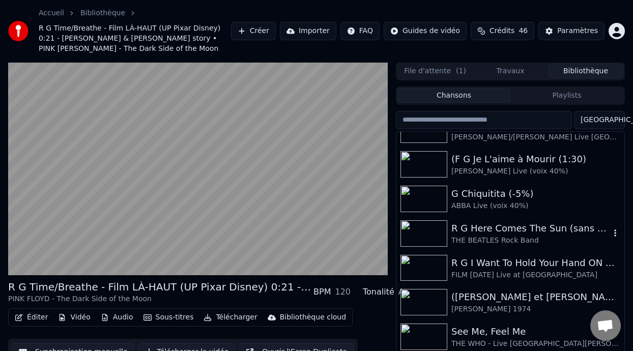
click at [499, 233] on div "R G Here Comes The Sun (sans capo)" at bounding box center [531, 228] width 159 height 14
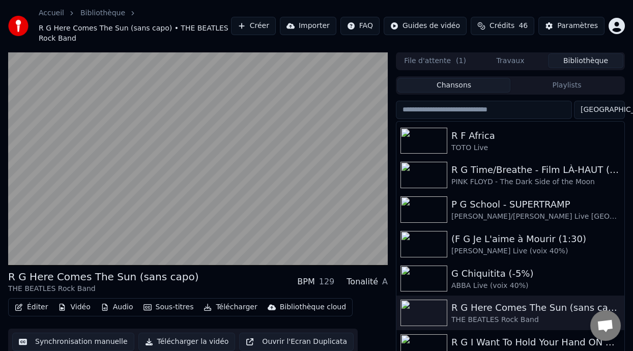
scroll to position [385, 0]
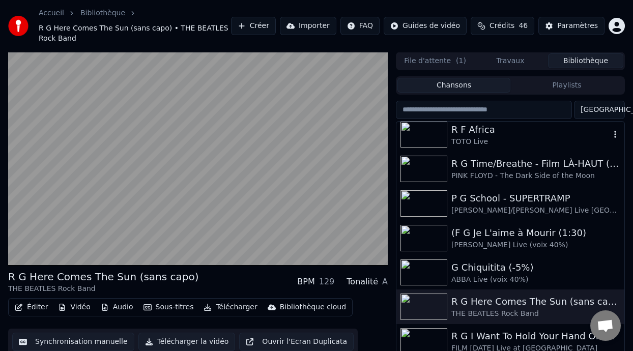
click at [502, 134] on div "R F Africa" at bounding box center [531, 130] width 159 height 14
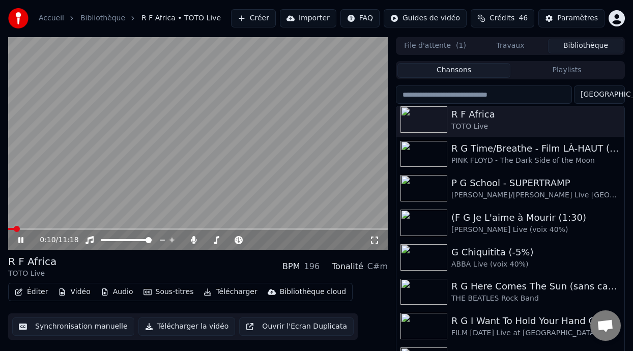
click at [372, 239] on icon at bounding box center [375, 240] width 10 height 8
click at [506, 182] on div "P G School - SUPERTRAMP" at bounding box center [531, 183] width 159 height 14
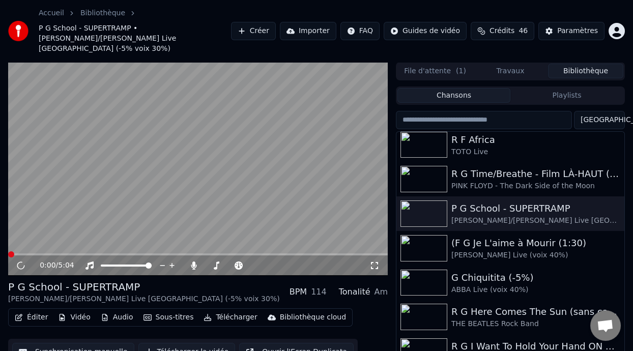
click at [374, 262] on icon at bounding box center [375, 266] width 10 height 8
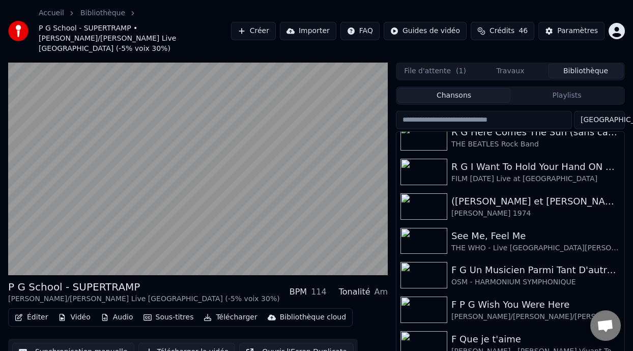
scroll to position [571, 0]
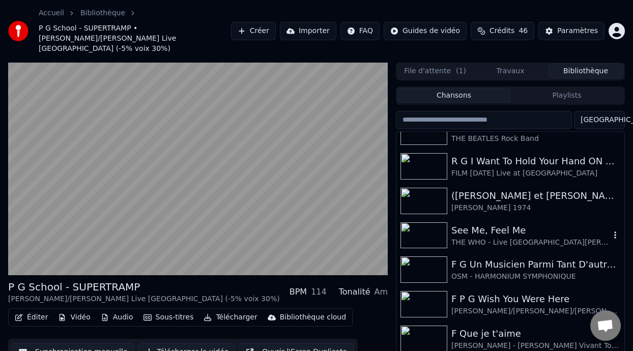
click at [497, 223] on div "See Me, Feel Me" at bounding box center [531, 230] width 159 height 14
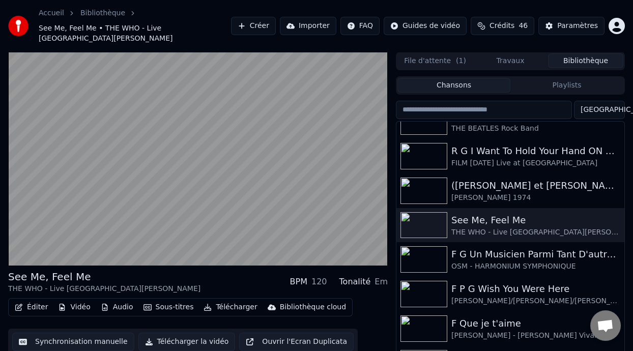
click at [497, 317] on div "F Que je t'aime" at bounding box center [531, 324] width 159 height 14
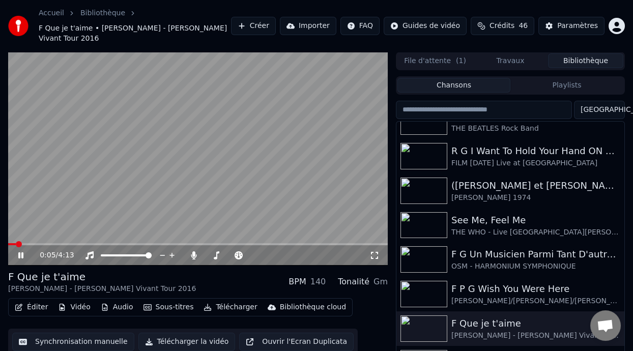
click at [376, 253] on icon at bounding box center [375, 255] width 10 height 8
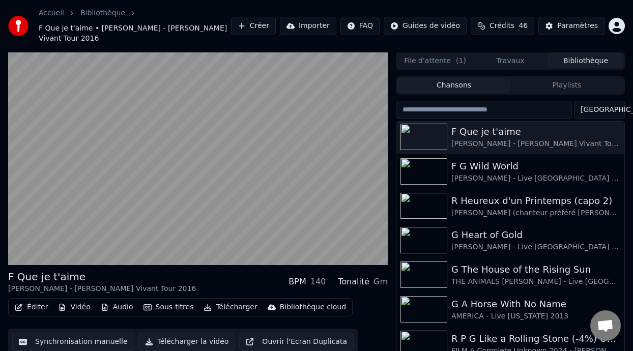
scroll to position [757, 0]
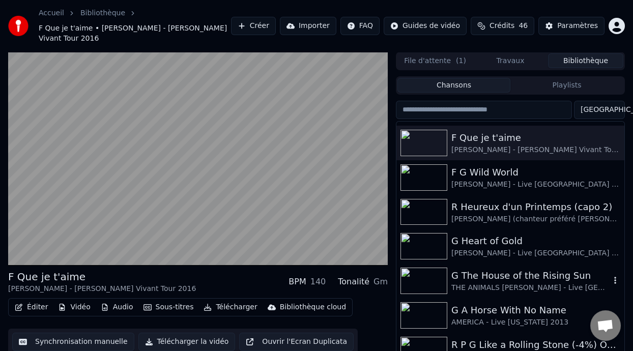
click at [500, 276] on div "G The House of the Rising Sun" at bounding box center [531, 276] width 159 height 14
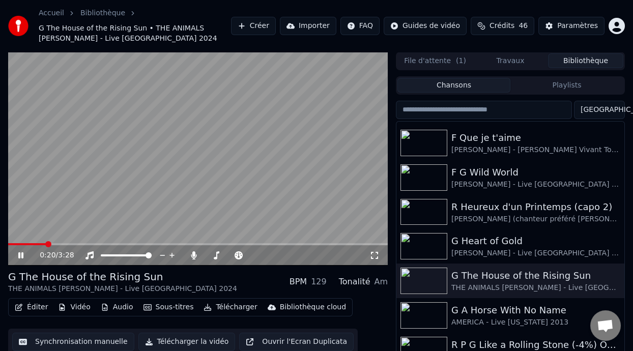
click at [21, 252] on icon at bounding box center [27, 255] width 23 height 8
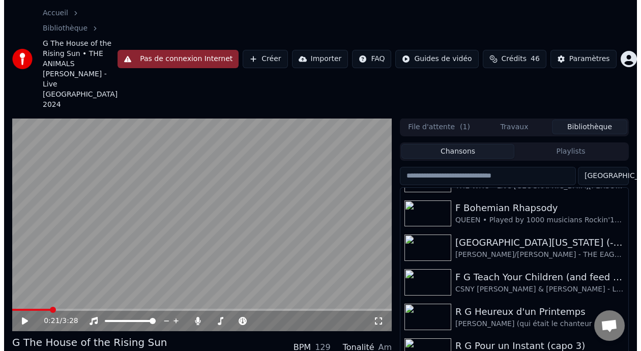
scroll to position [1034, 0]
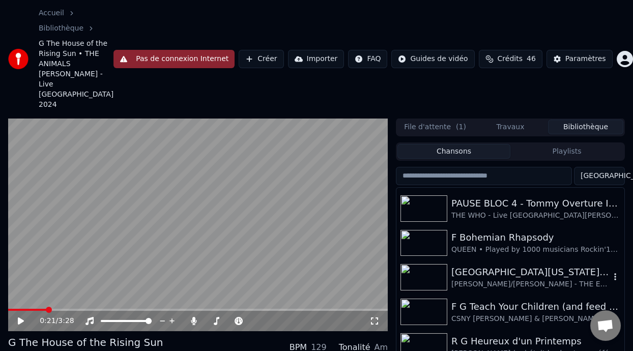
click at [505, 279] on div "[PERSON_NAME]/[PERSON_NAME] - THE EAGLES Live 1994 (sans voix)" at bounding box center [531, 284] width 159 height 10
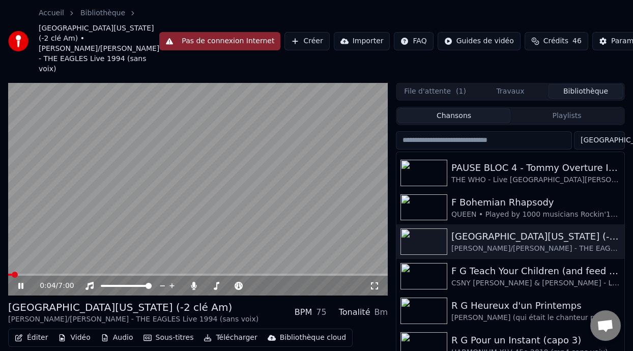
click at [21, 290] on icon at bounding box center [27, 286] width 23 height 8
click at [21, 290] on icon at bounding box center [21, 286] width 6 height 7
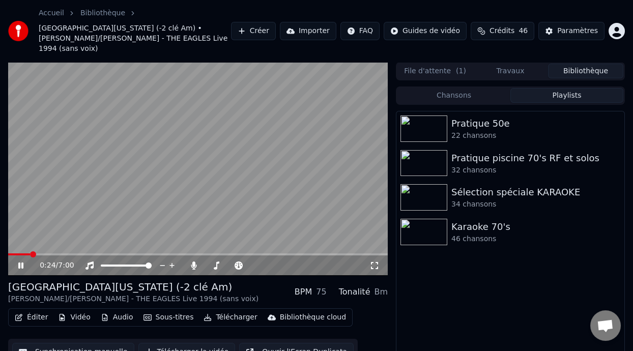
click at [540, 88] on button "Playlists" at bounding box center [567, 95] width 113 height 15
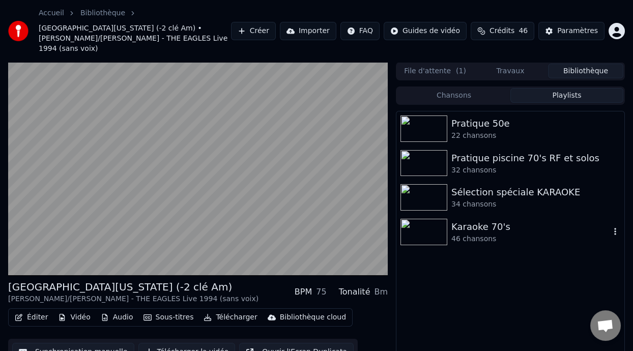
click at [468, 222] on div "Karaoke 70's" at bounding box center [531, 227] width 159 height 14
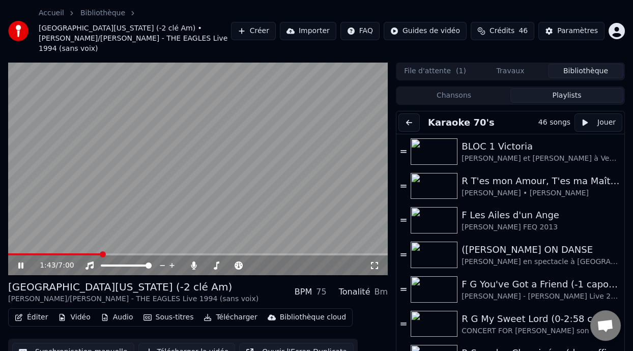
click at [21, 262] on icon at bounding box center [27, 266] width 23 height 8
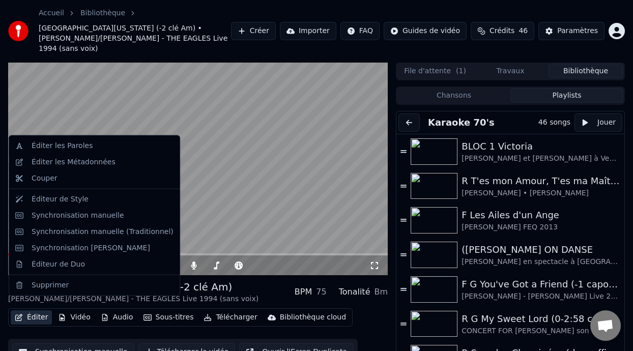
click at [40, 311] on button "Éditer" at bounding box center [31, 318] width 41 height 14
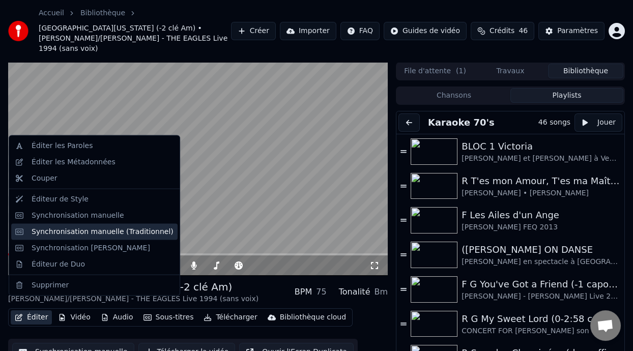
click at [101, 234] on div "Synchronisation manuelle (Traditionnel)" at bounding box center [103, 232] width 142 height 10
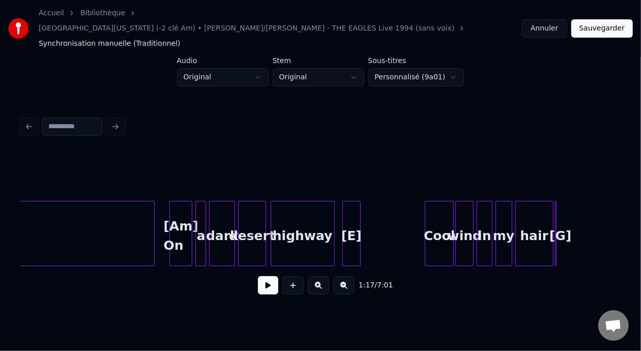
scroll to position [0, 9712]
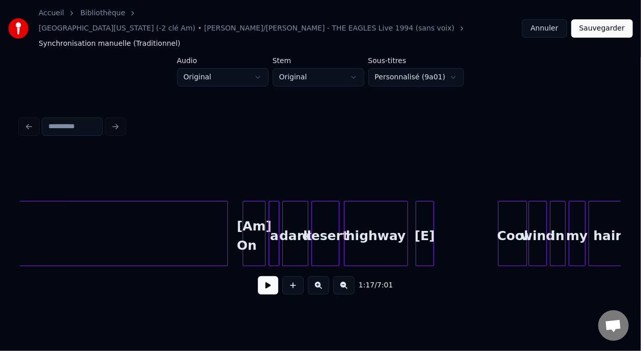
click at [256, 221] on div "[Am] On" at bounding box center [254, 236] width 22 height 69
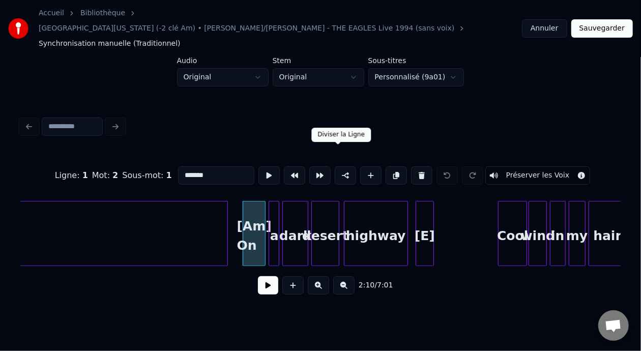
click at [338, 166] on button at bounding box center [345, 175] width 21 height 18
click at [611, 20] on button "Sauvegarder" at bounding box center [603, 28] width 62 height 18
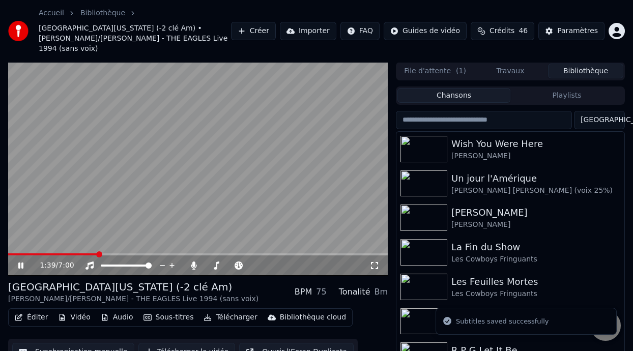
click at [97, 251] on span at bounding box center [99, 254] width 6 height 6
click at [20, 262] on icon at bounding box center [27, 266] width 23 height 8
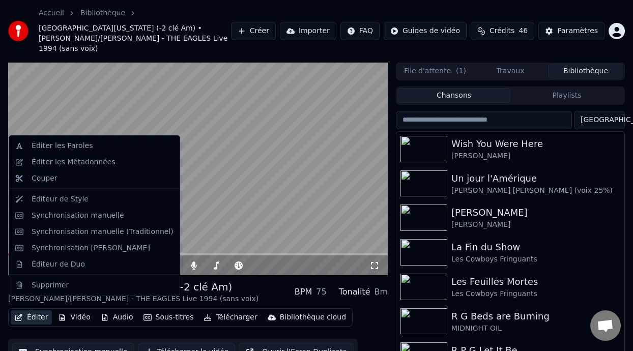
click at [34, 311] on button "Éditer" at bounding box center [31, 318] width 41 height 14
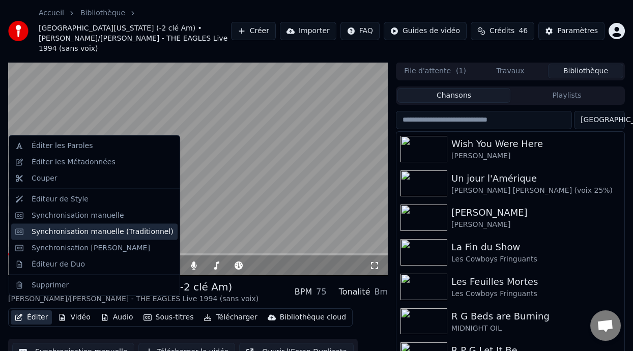
click at [145, 231] on div "Synchronisation manuelle (Traditionnel)" at bounding box center [103, 232] width 142 height 10
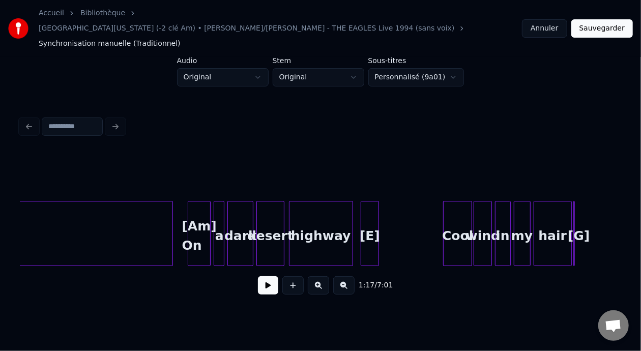
scroll to position [0, 9675]
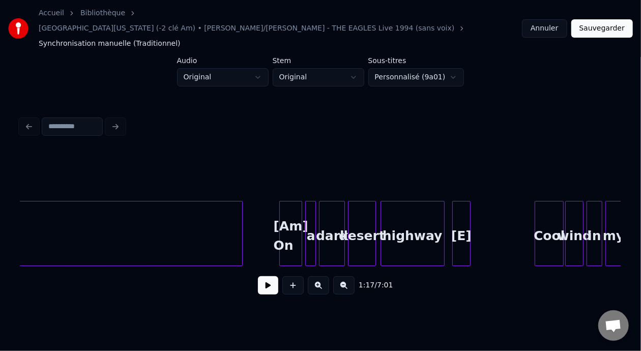
click at [241, 211] on div at bounding box center [240, 234] width 3 height 64
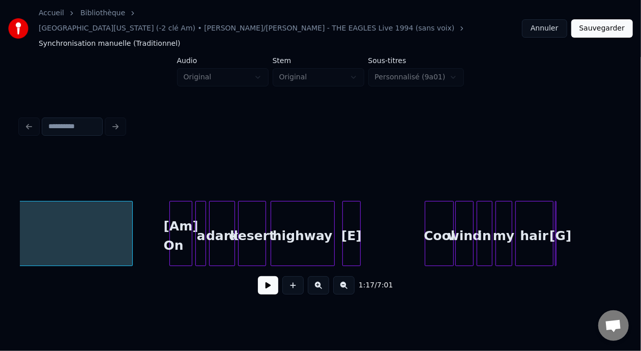
scroll to position [0, 9730]
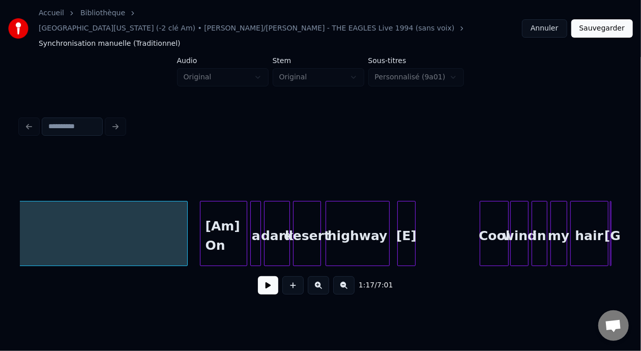
click at [201, 214] on div at bounding box center [202, 234] width 3 height 64
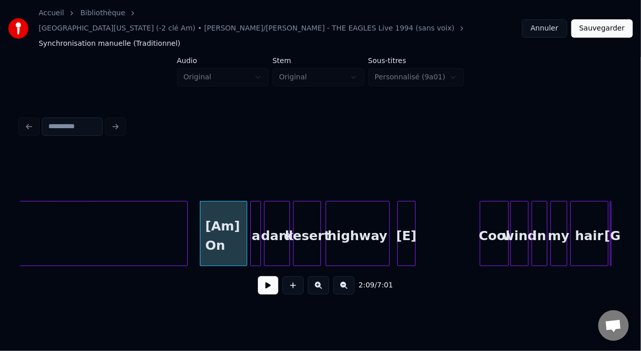
click at [212, 216] on div "[Am] On" at bounding box center [224, 236] width 47 height 69
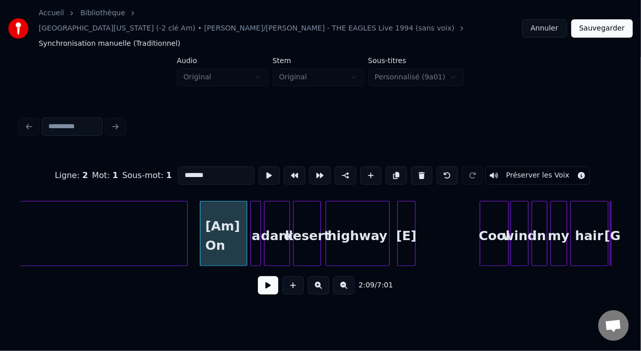
type input "**********"
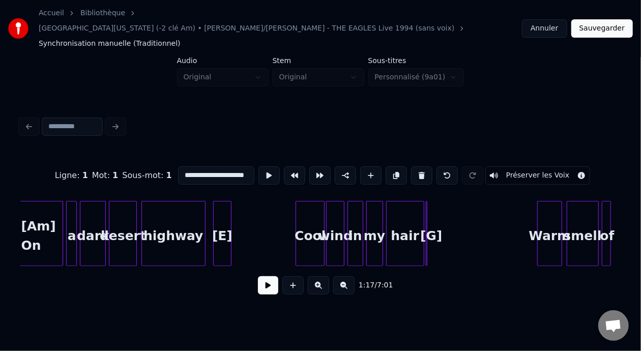
scroll to position [0, 9822]
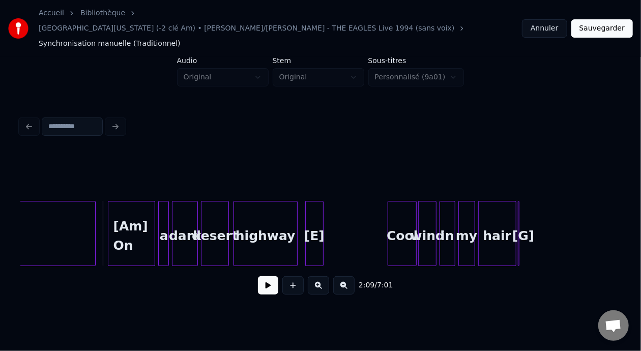
click at [264, 276] on button at bounding box center [268, 285] width 20 height 18
click at [259, 276] on button at bounding box center [268, 285] width 20 height 18
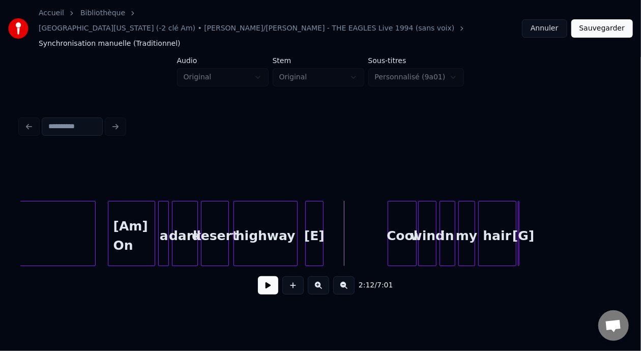
click at [315, 218] on div "[E]" at bounding box center [314, 236] width 17 height 69
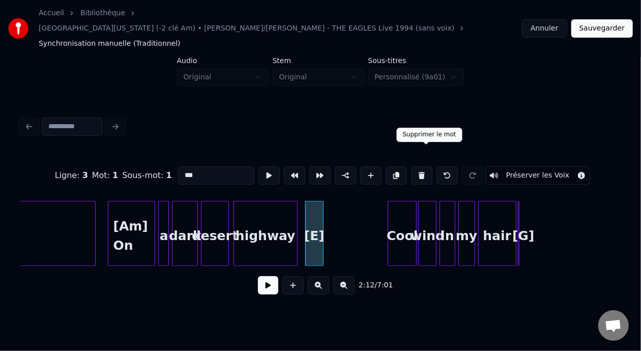
click at [425, 166] on button at bounding box center [421, 175] width 21 height 18
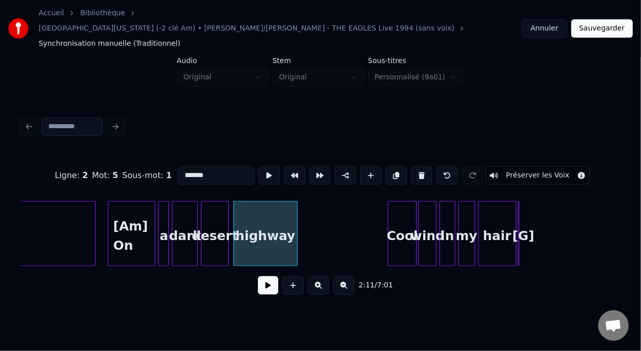
click at [276, 223] on div "highway" at bounding box center [265, 236] width 63 height 69
click at [192, 166] on input "*******" at bounding box center [216, 175] width 76 height 18
click at [216, 214] on div "desert" at bounding box center [215, 236] width 26 height 69
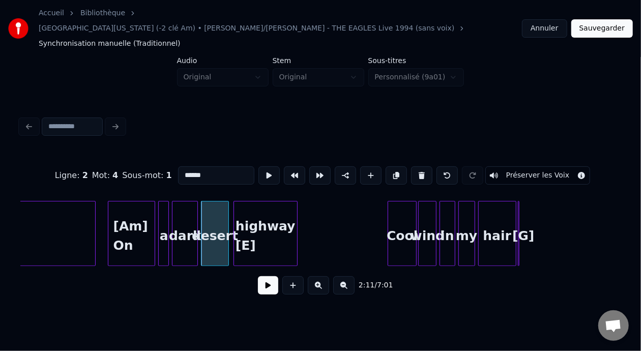
type input "******"
click at [269, 277] on button at bounding box center [268, 285] width 20 height 18
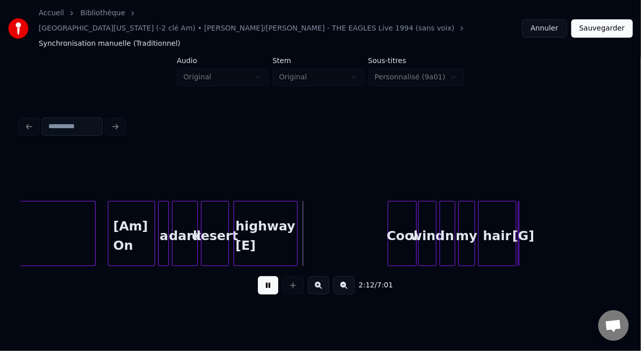
click at [269, 277] on button at bounding box center [268, 285] width 20 height 18
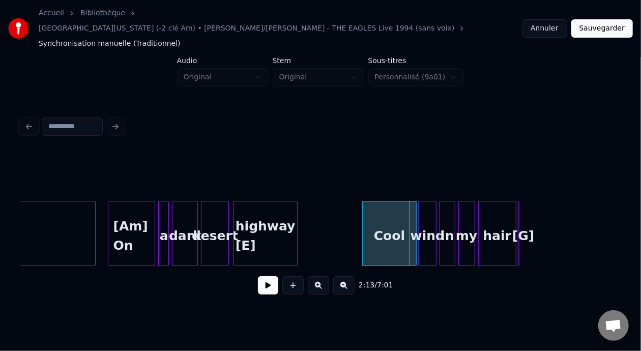
click at [364, 216] on div at bounding box center [364, 234] width 3 height 64
click at [266, 277] on button at bounding box center [268, 285] width 20 height 18
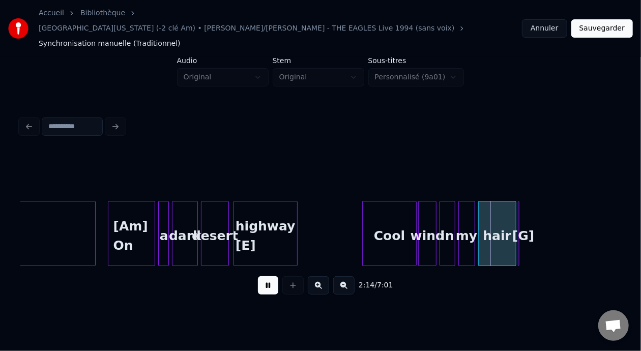
click at [266, 277] on button at bounding box center [268, 285] width 20 height 18
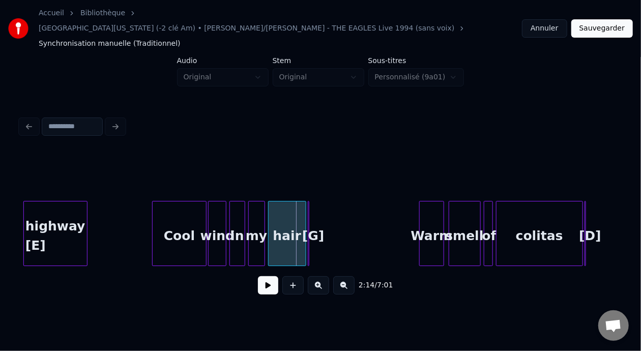
scroll to position [0, 10100]
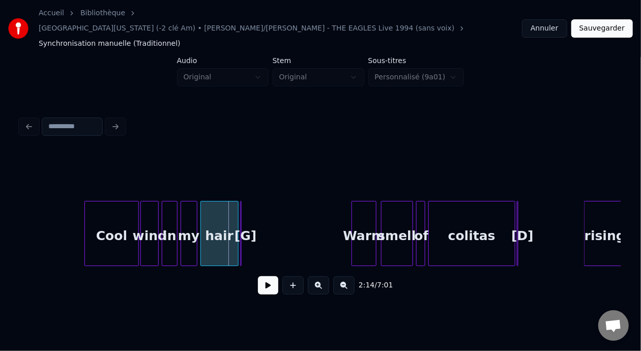
click at [319, 276] on button at bounding box center [318, 285] width 21 height 18
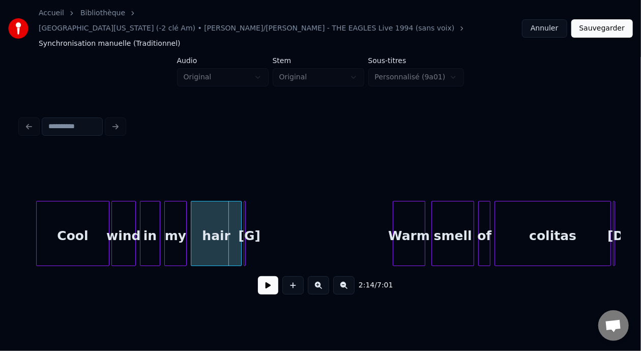
click at [227, 223] on div "hair" at bounding box center [216, 236] width 50 height 69
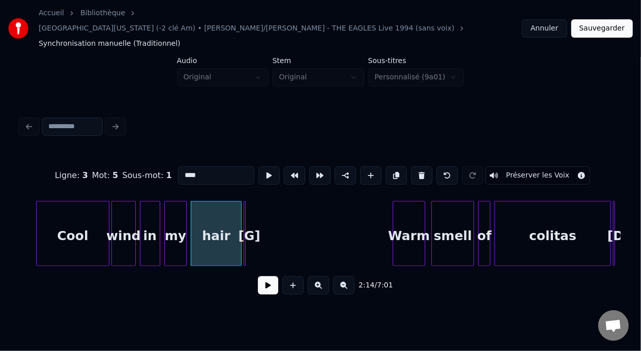
click at [254, 219] on div "[G]" at bounding box center [249, 236] width 10 height 69
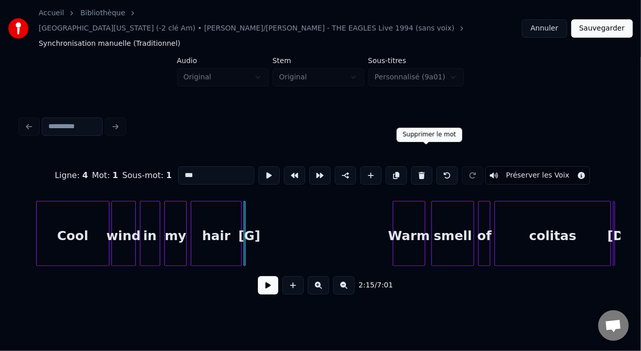
click at [427, 166] on button at bounding box center [421, 175] width 21 height 18
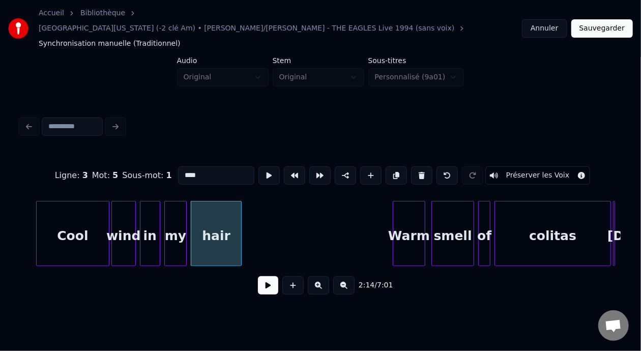
click at [224, 217] on div "hair" at bounding box center [216, 236] width 50 height 69
click at [186, 166] on input "****" at bounding box center [216, 175] width 76 height 18
type input "********"
click at [267, 276] on button at bounding box center [268, 285] width 20 height 18
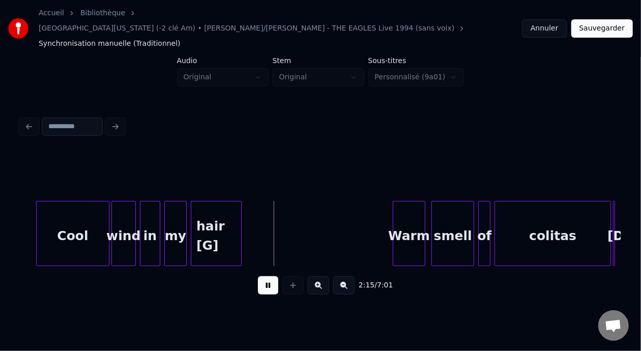
click at [267, 276] on button at bounding box center [268, 285] width 20 height 18
click at [69, 218] on div "Cool" at bounding box center [73, 236] width 72 height 69
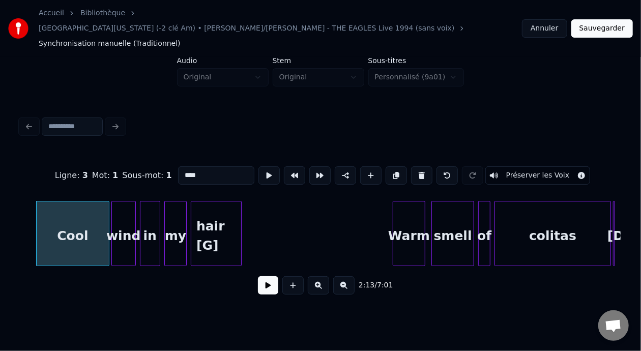
click at [263, 278] on button at bounding box center [268, 285] width 20 height 18
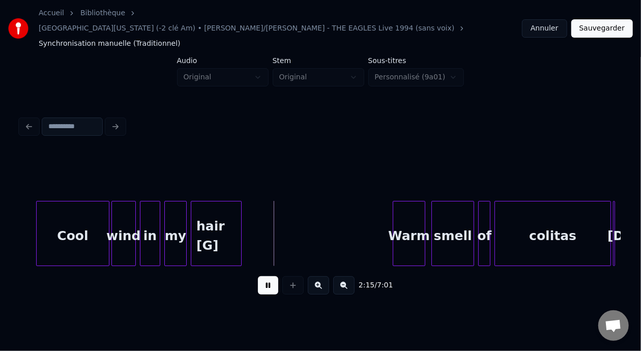
click at [263, 278] on button at bounding box center [268, 285] width 20 height 18
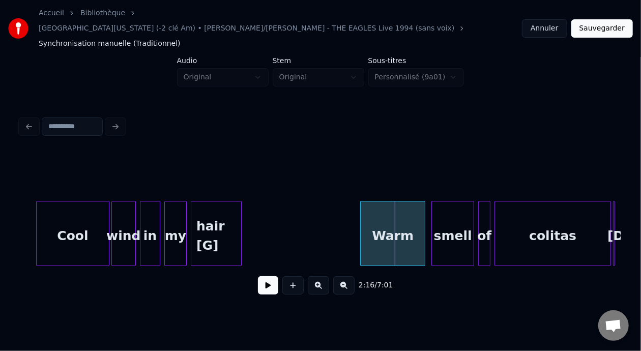
click at [361, 208] on div at bounding box center [362, 234] width 3 height 64
click at [266, 276] on button at bounding box center [268, 285] width 20 height 18
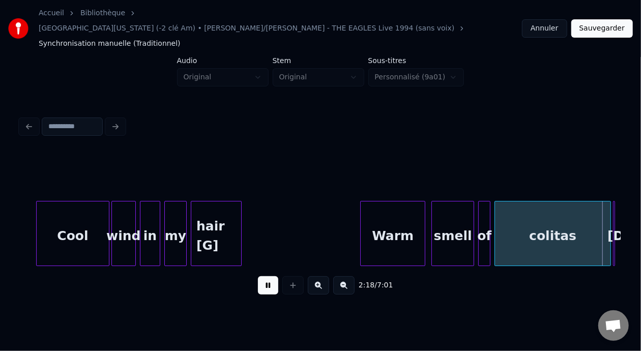
click at [266, 276] on button at bounding box center [268, 285] width 20 height 18
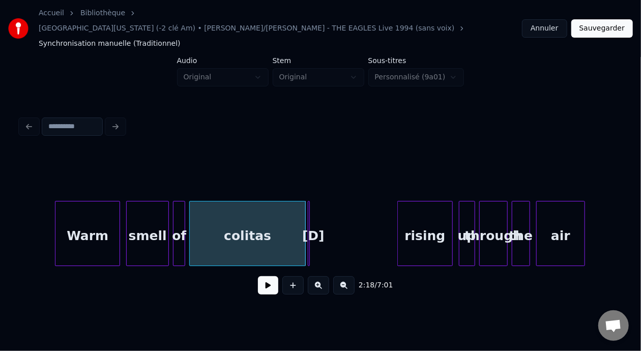
scroll to position [0, 13869]
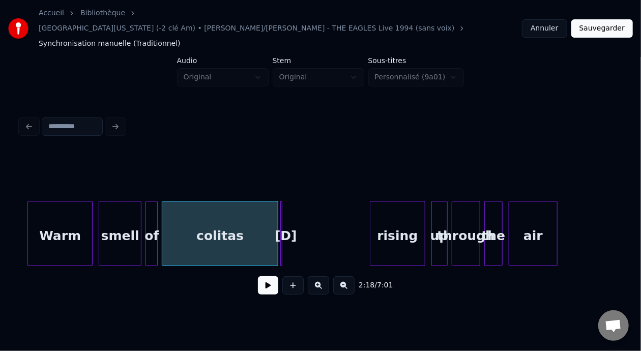
click at [248, 224] on div "colitas" at bounding box center [219, 236] width 115 height 69
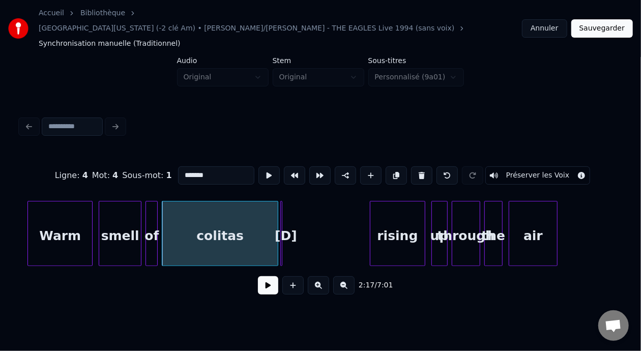
click at [284, 219] on div "[D]" at bounding box center [286, 236] width 10 height 69
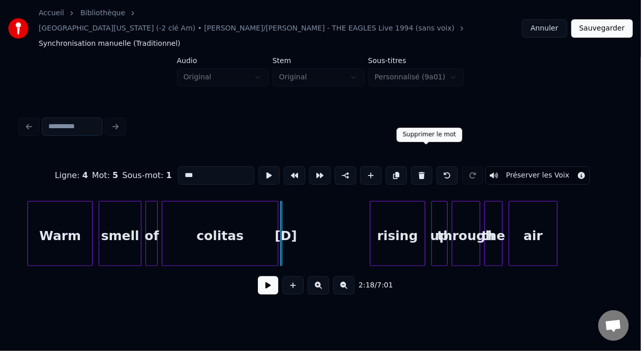
click at [432, 166] on button at bounding box center [421, 175] width 21 height 18
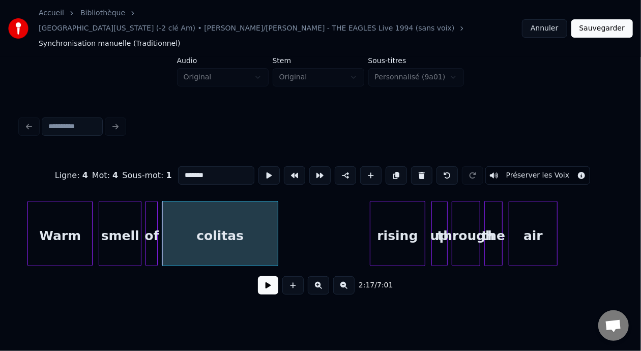
click at [243, 217] on div "colitas" at bounding box center [219, 236] width 115 height 69
click at [200, 166] on input "*******" at bounding box center [216, 175] width 76 height 18
click at [454, 166] on button at bounding box center [447, 175] width 21 height 18
click at [451, 166] on button at bounding box center [447, 175] width 21 height 18
click at [282, 222] on div at bounding box center [282, 234] width 3 height 64
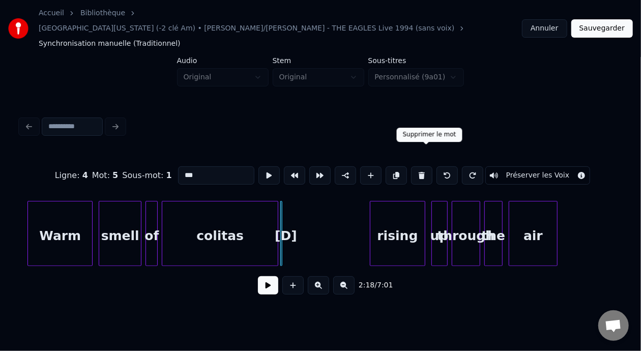
click at [423, 166] on button at bounding box center [421, 175] width 21 height 18
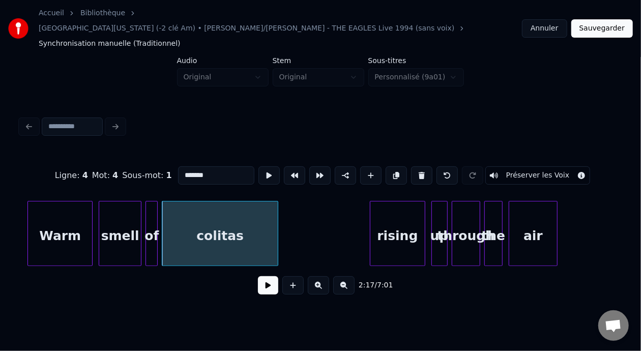
click at [191, 166] on input "*******" at bounding box center [216, 175] width 76 height 18
type input "**********"
click at [260, 276] on button at bounding box center [268, 285] width 20 height 18
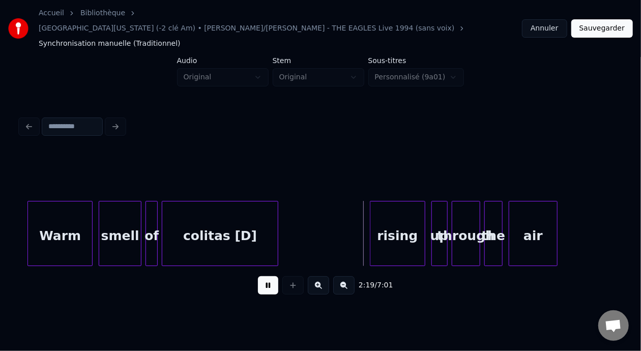
click at [260, 276] on button at bounding box center [268, 285] width 20 height 18
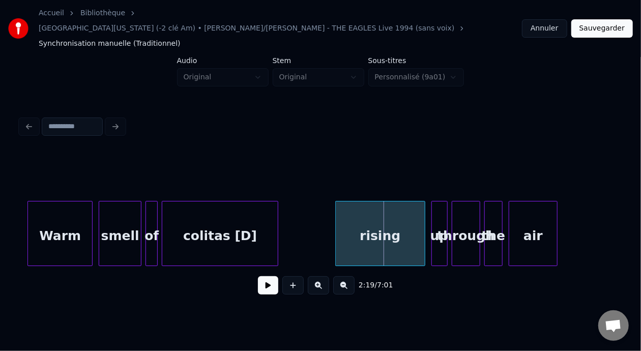
click at [337, 217] on div at bounding box center [337, 234] width 3 height 64
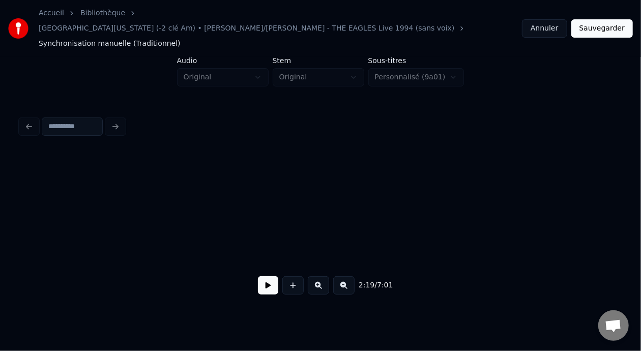
scroll to position [0, 0]
click at [261, 276] on button at bounding box center [268, 285] width 20 height 18
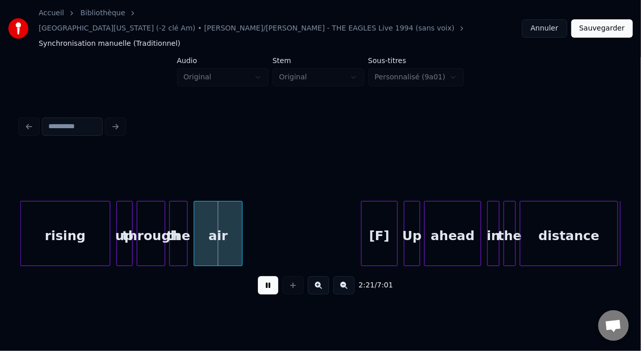
scroll to position [0, 14164]
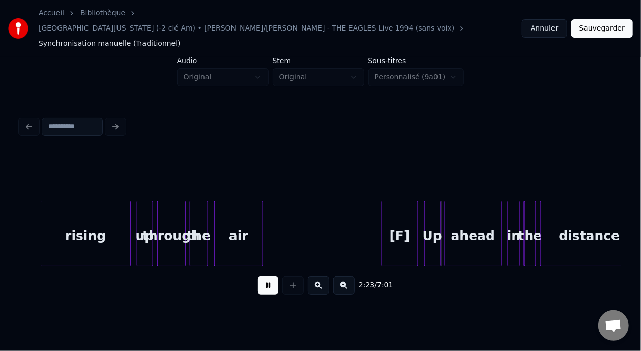
click at [262, 276] on button at bounding box center [268, 285] width 20 height 18
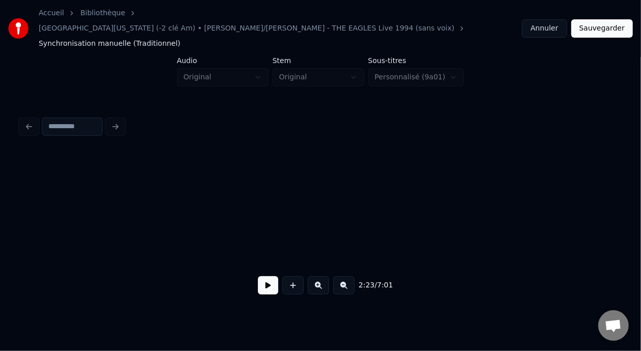
scroll to position [0, 0]
click at [264, 276] on button at bounding box center [268, 285] width 20 height 18
click at [350, 276] on button at bounding box center [343, 285] width 21 height 18
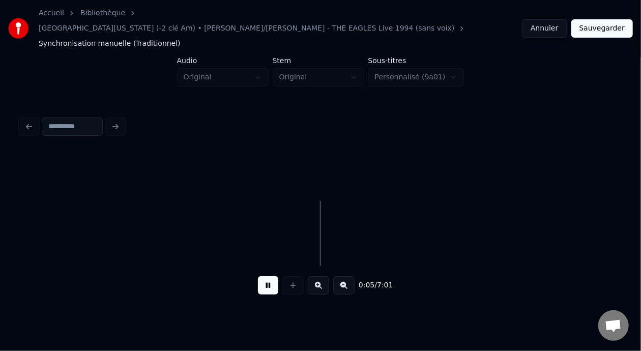
click at [350, 276] on button at bounding box center [343, 285] width 21 height 18
click at [319, 276] on button at bounding box center [318, 285] width 21 height 18
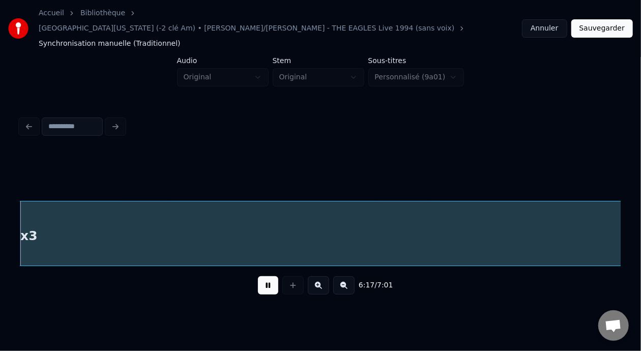
scroll to position [0, 9615]
click at [258, 281] on button at bounding box center [268, 285] width 20 height 18
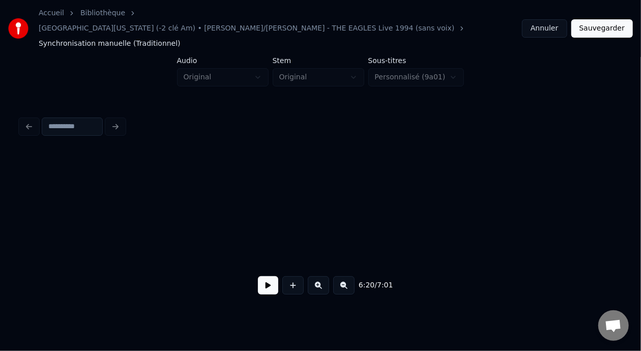
scroll to position [0, 0]
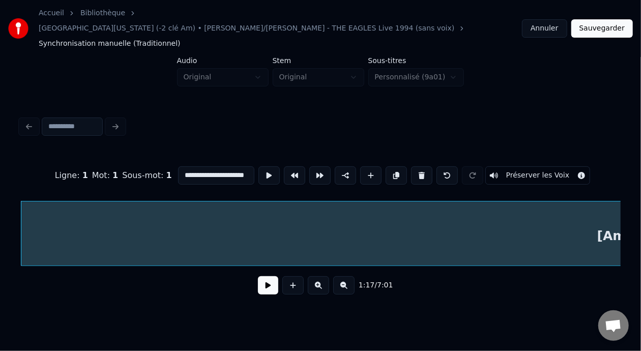
click at [320, 277] on button at bounding box center [318, 285] width 21 height 18
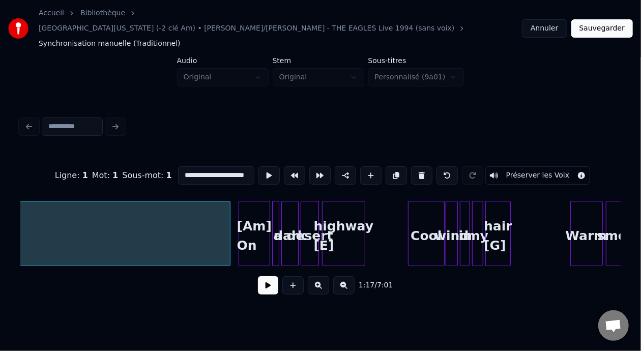
scroll to position [0, 6450]
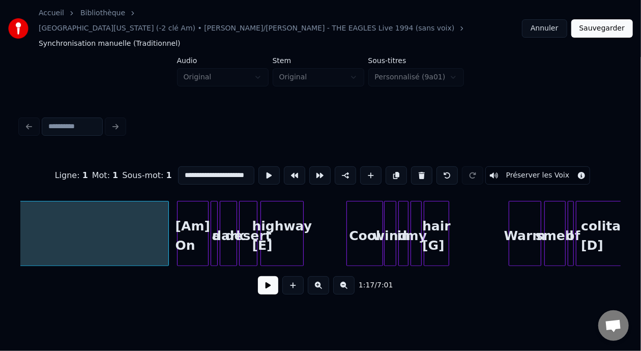
click at [184, 210] on div "[Am] On" at bounding box center [193, 236] width 31 height 69
type input "*******"
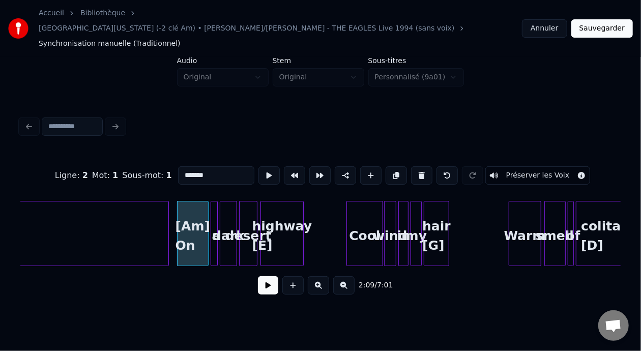
click at [264, 276] on button at bounding box center [268, 285] width 20 height 18
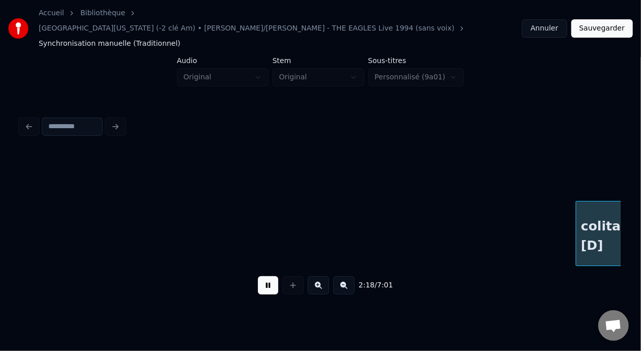
scroll to position [0, 7051]
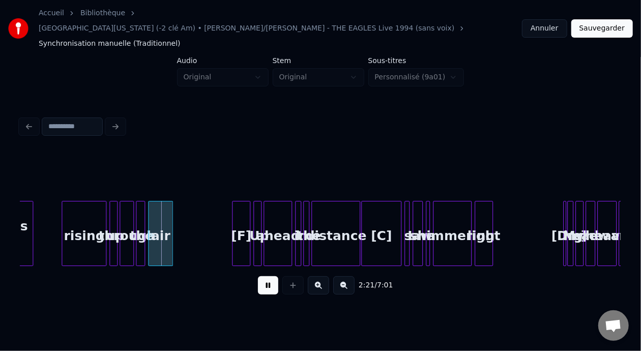
click at [264, 276] on button at bounding box center [268, 285] width 20 height 18
click at [238, 217] on div "[F]" at bounding box center [241, 236] width 17 height 69
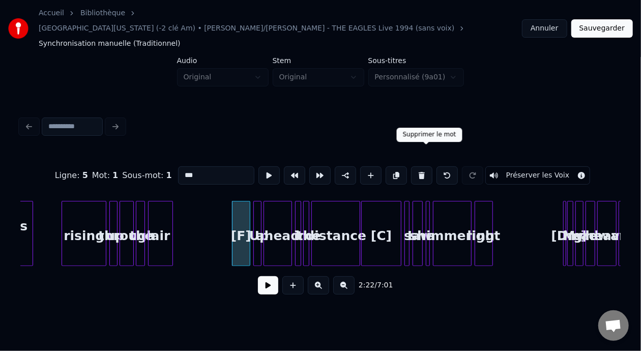
click at [428, 166] on button at bounding box center [421, 175] width 21 height 18
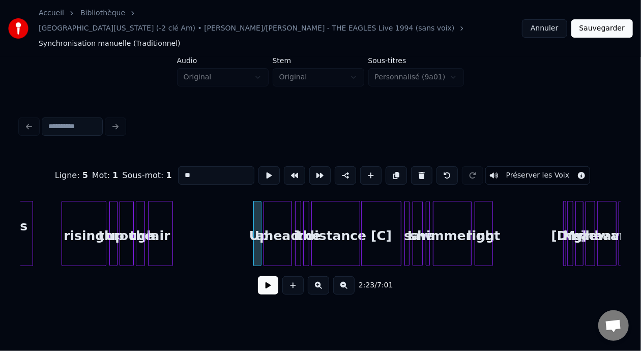
click at [161, 218] on div "air" at bounding box center [160, 236] width 23 height 69
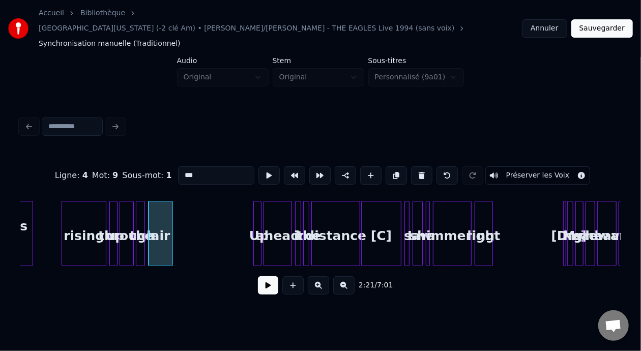
click at [178, 166] on input "***" at bounding box center [216, 175] width 76 height 18
type input "*******"
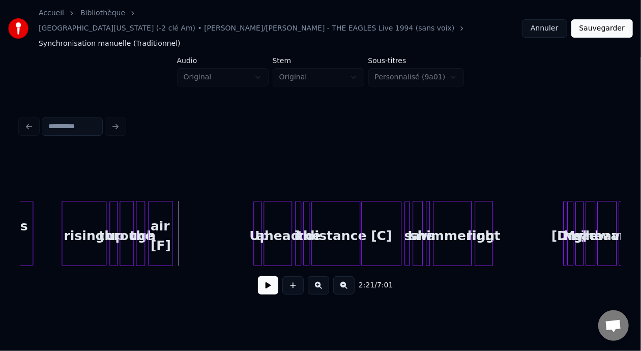
click at [264, 276] on button at bounding box center [268, 285] width 20 height 18
click at [236, 207] on div at bounding box center [237, 234] width 3 height 64
click at [264, 276] on button at bounding box center [268, 285] width 20 height 18
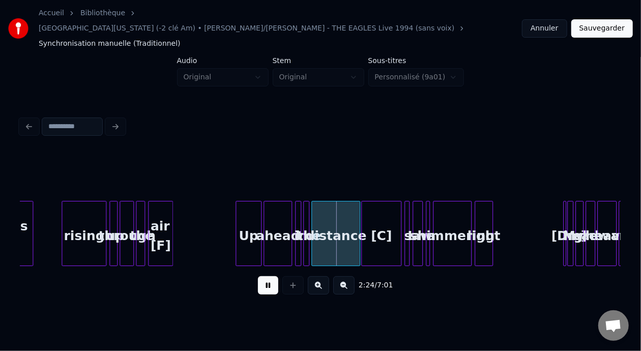
click at [264, 276] on button at bounding box center [268, 285] width 20 height 18
click at [354, 218] on div "distance" at bounding box center [336, 236] width 48 height 69
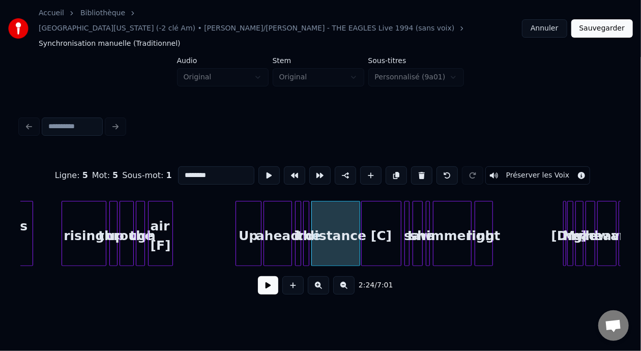
click at [201, 166] on input "********" at bounding box center [216, 175] width 76 height 18
click at [321, 276] on button at bounding box center [318, 285] width 21 height 18
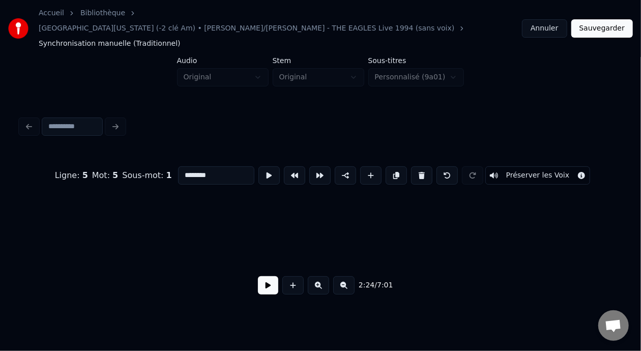
scroll to position [0, 10722]
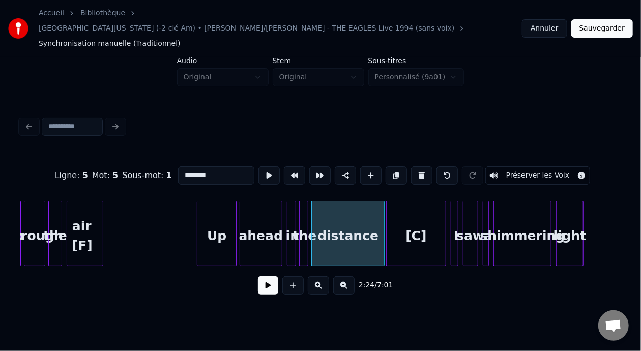
click at [213, 218] on div "Up" at bounding box center [217, 236] width 38 height 69
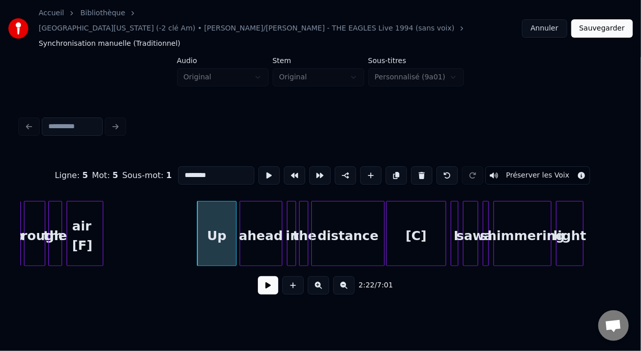
type input "**"
click at [269, 276] on button at bounding box center [268, 285] width 20 height 18
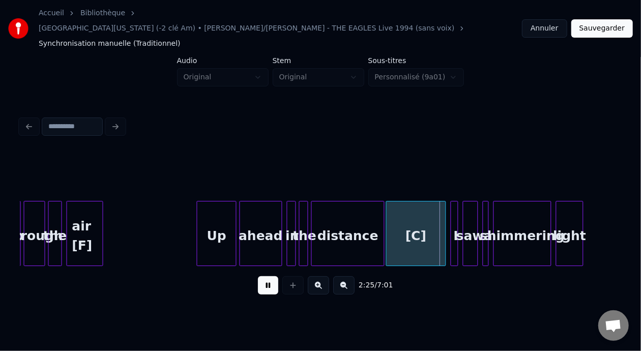
click at [269, 276] on button at bounding box center [268, 285] width 20 height 18
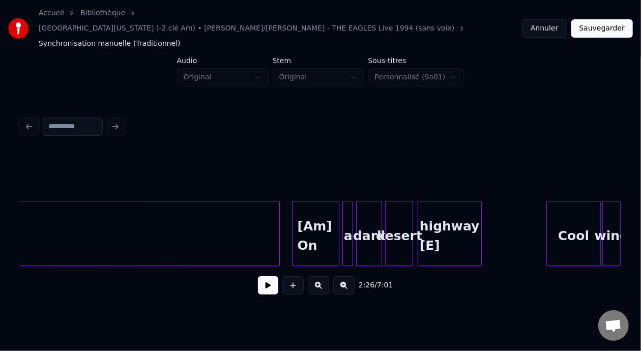
scroll to position [0, 9656]
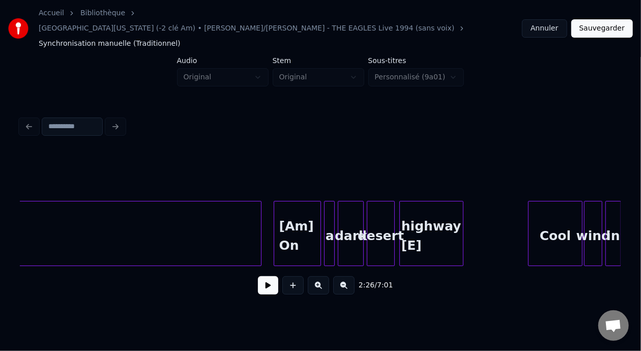
click at [295, 223] on div "[Am] On" at bounding box center [297, 236] width 47 height 69
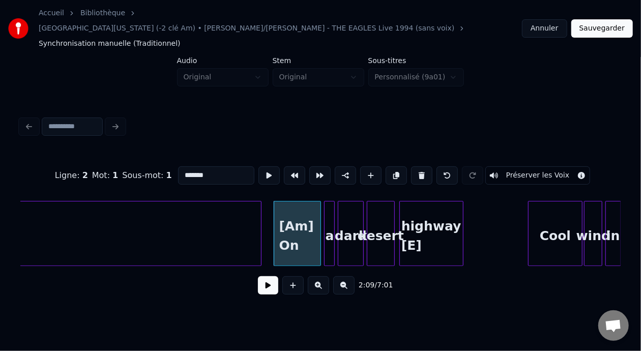
click at [267, 276] on button at bounding box center [268, 285] width 20 height 18
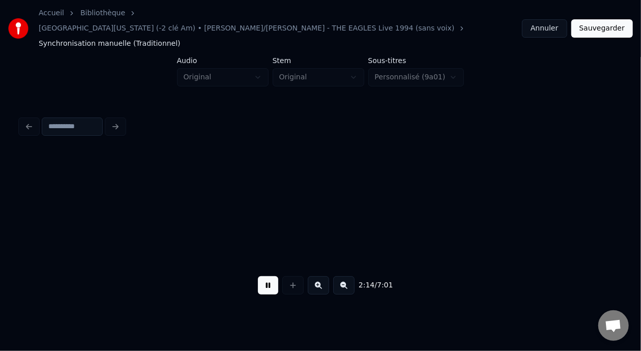
scroll to position [0, 10258]
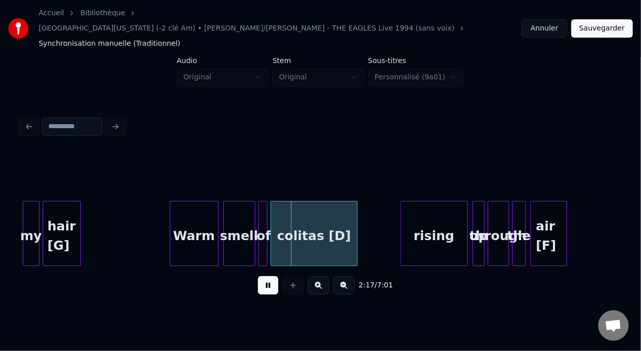
click at [267, 276] on button at bounding box center [268, 285] width 20 height 18
click at [556, 21] on button "Annuler" at bounding box center [544, 28] width 45 height 18
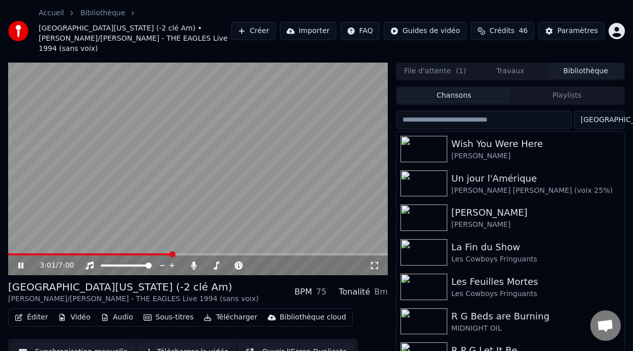
click at [20, 262] on icon at bounding box center [27, 266] width 23 height 8
click at [36, 311] on button "Éditer" at bounding box center [31, 318] width 41 height 14
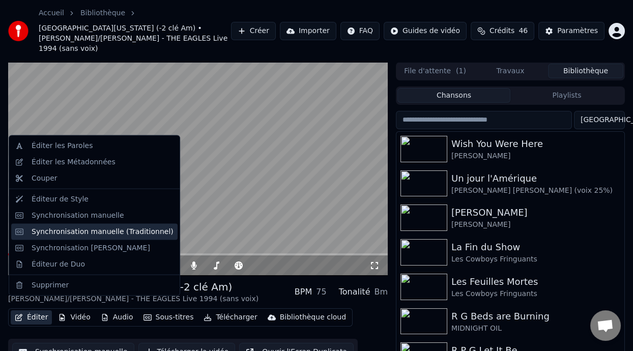
click at [122, 234] on div "Synchronisation manuelle (Traditionnel)" at bounding box center [103, 232] width 142 height 10
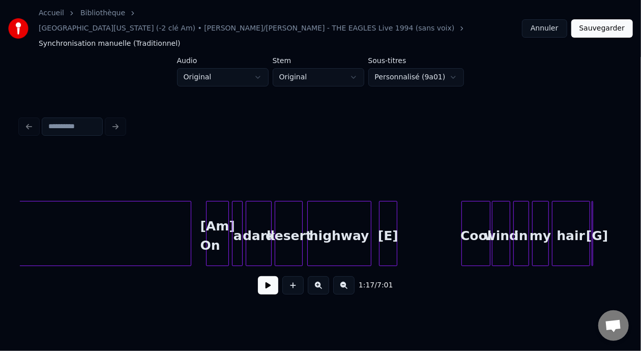
scroll to position [0, 9767]
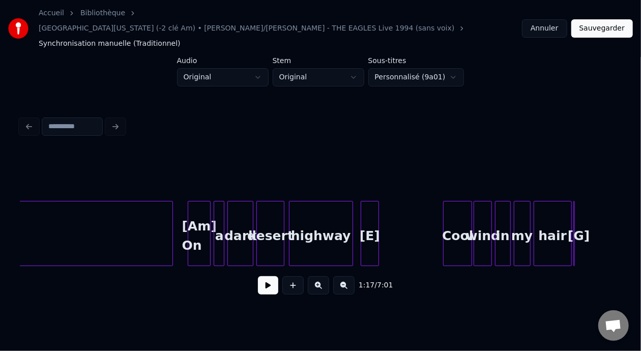
click at [199, 214] on div "[Am] On" at bounding box center [199, 236] width 22 height 69
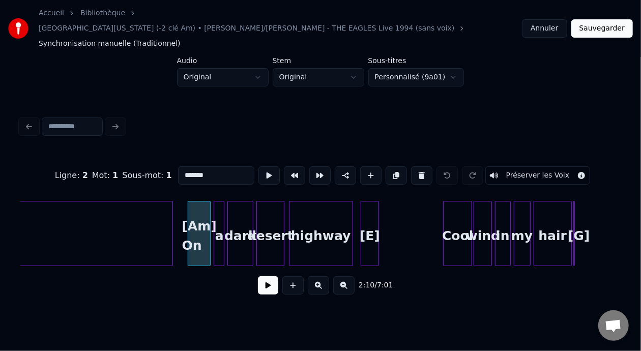
click at [260, 276] on button at bounding box center [268, 285] width 20 height 18
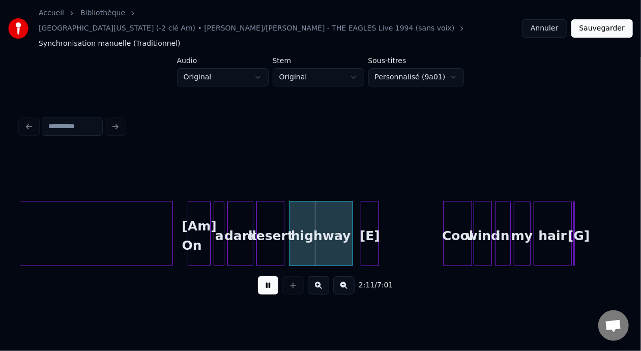
click at [260, 276] on button at bounding box center [268, 285] width 20 height 18
click at [149, 211] on div at bounding box center [149, 234] width 3 height 64
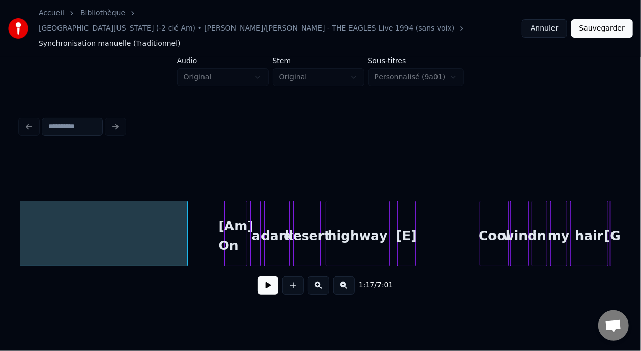
scroll to position [0, 9749]
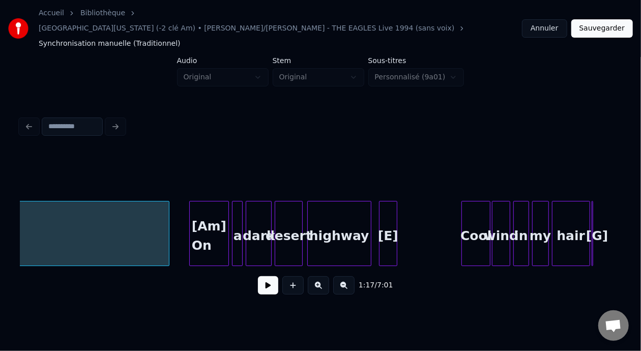
click at [190, 216] on div at bounding box center [191, 234] width 3 height 64
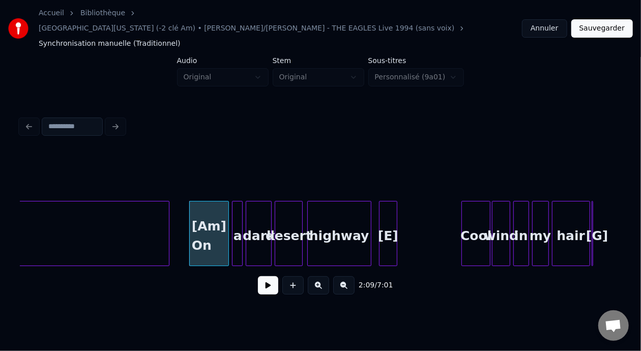
click at [264, 276] on button at bounding box center [268, 285] width 20 height 18
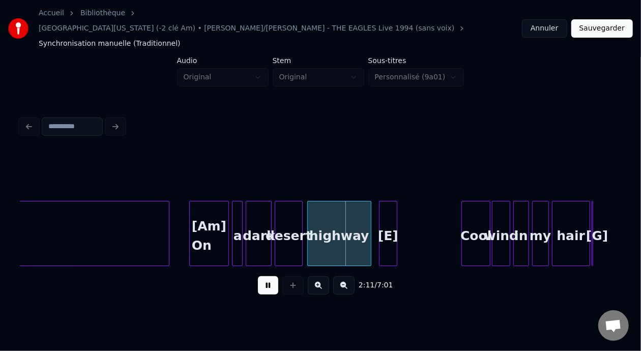
click at [264, 276] on button at bounding box center [268, 285] width 20 height 18
click at [451, 212] on div "[E]" at bounding box center [449, 236] width 17 height 69
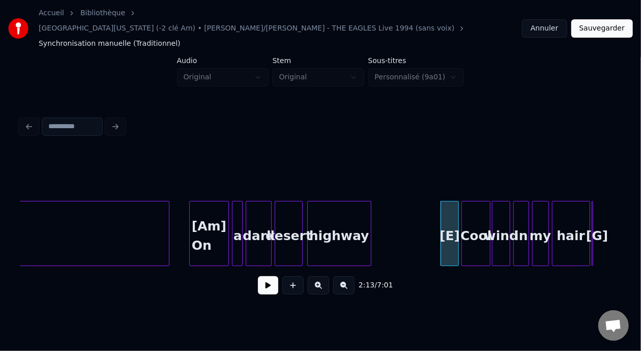
click at [264, 276] on button at bounding box center [268, 285] width 20 height 18
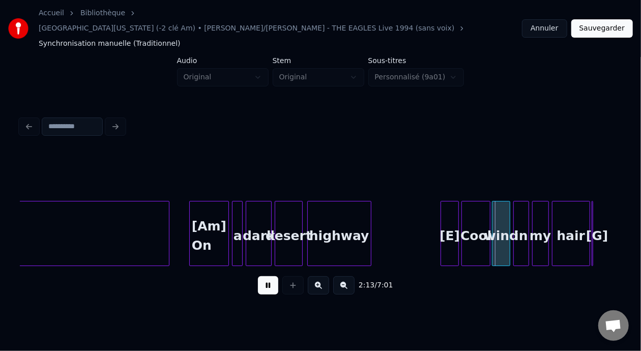
click at [264, 276] on button at bounding box center [268, 285] width 20 height 18
click at [264, 282] on button at bounding box center [268, 285] width 20 height 18
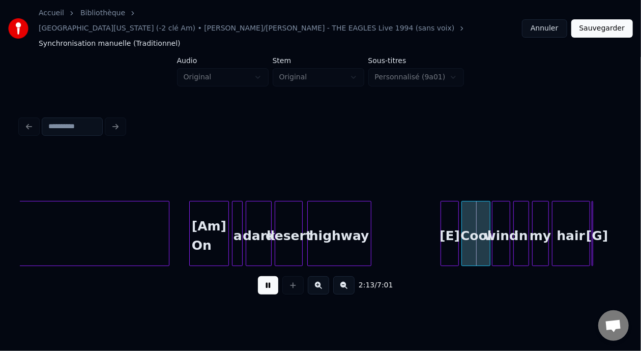
click at [264, 282] on button at bounding box center [268, 285] width 20 height 18
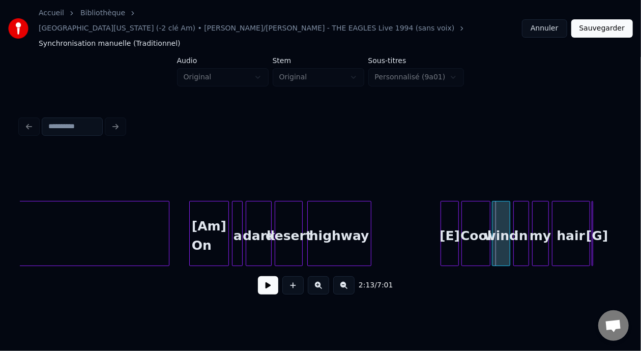
click at [264, 282] on button at bounding box center [268, 285] width 20 height 18
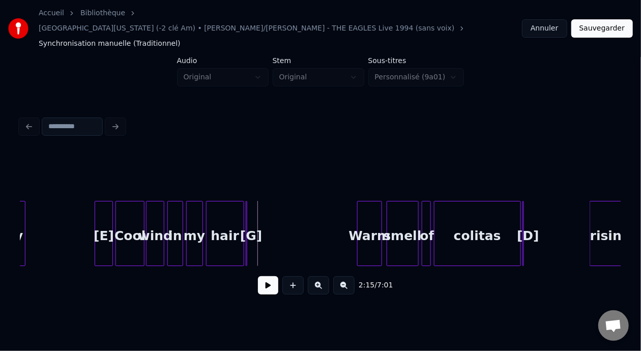
scroll to position [0, 10115]
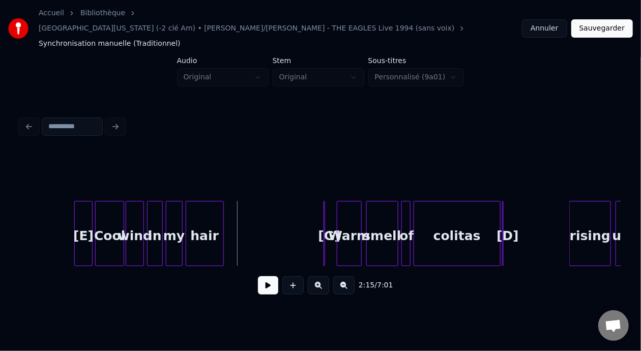
click at [81, 211] on div "[E]" at bounding box center [83, 236] width 17 height 69
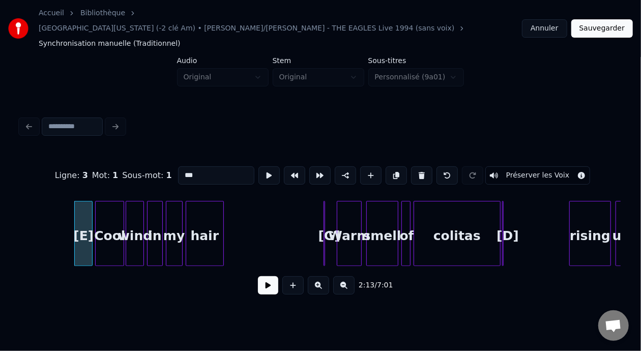
click at [258, 276] on button at bounding box center [268, 285] width 20 height 18
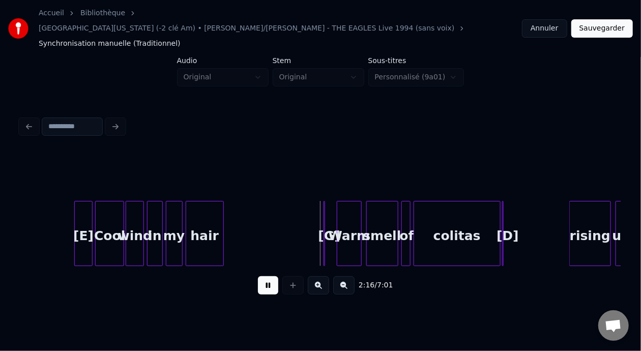
click at [258, 276] on button at bounding box center [268, 285] width 20 height 18
click at [325, 210] on div at bounding box center [325, 234] width 3 height 64
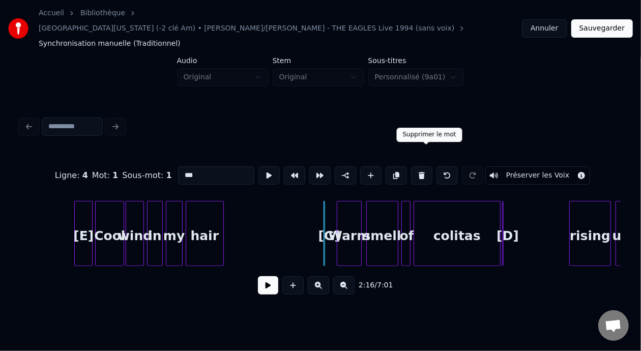
click at [427, 166] on button at bounding box center [421, 175] width 21 height 18
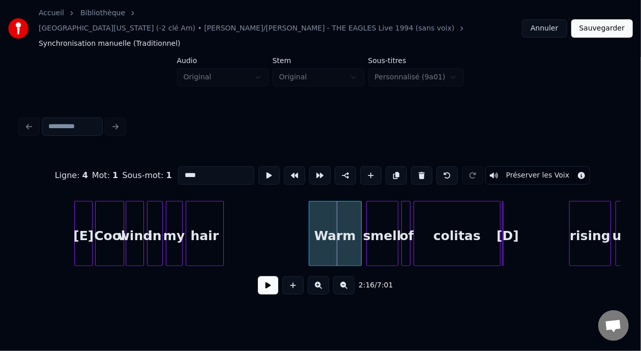
click at [310, 210] on div at bounding box center [311, 234] width 3 height 64
click at [323, 220] on div "Warm" at bounding box center [336, 236] width 52 height 69
click at [178, 166] on input "****" at bounding box center [216, 175] width 76 height 18
type input "********"
click at [264, 276] on button at bounding box center [268, 285] width 20 height 18
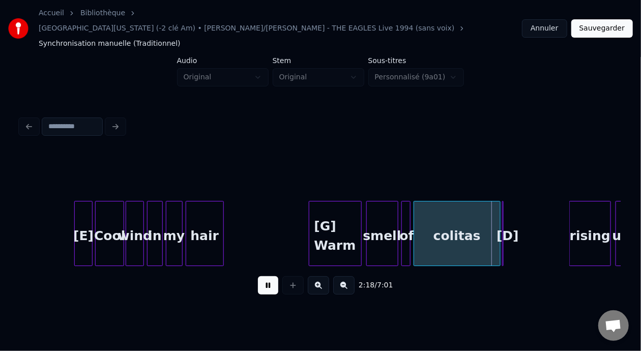
click at [264, 276] on button at bounding box center [268, 285] width 20 height 18
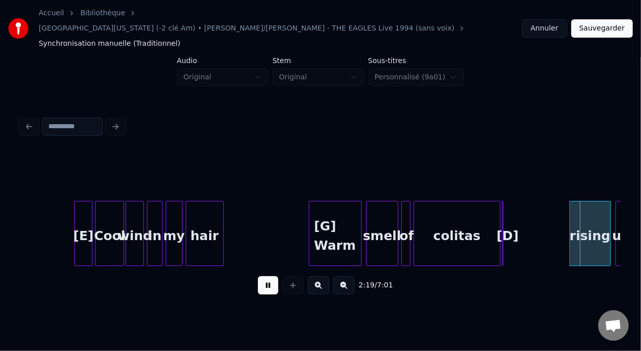
click at [264, 276] on button at bounding box center [268, 285] width 20 height 18
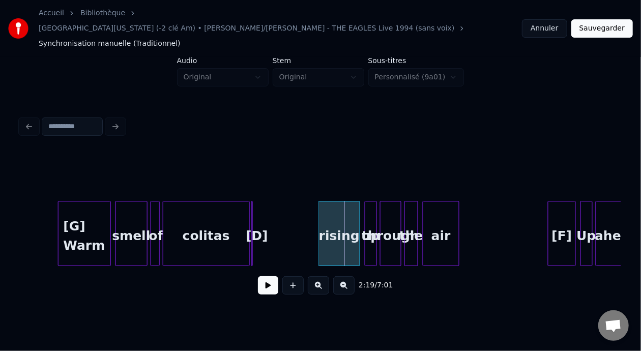
scroll to position [0, 10400]
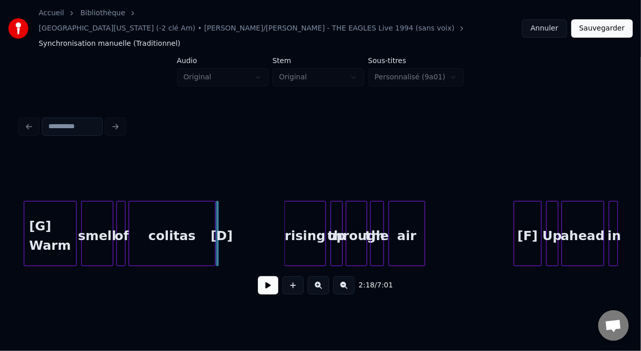
click at [323, 276] on button at bounding box center [318, 285] width 21 height 18
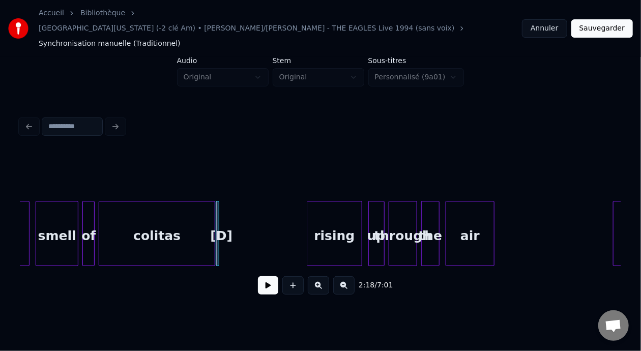
click at [323, 276] on button at bounding box center [318, 285] width 21 height 18
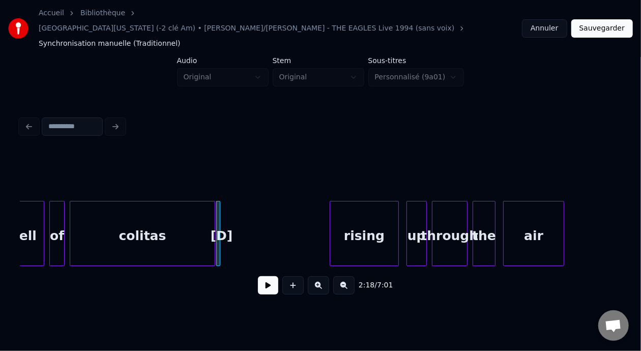
click at [323, 276] on button at bounding box center [318, 285] width 21 height 18
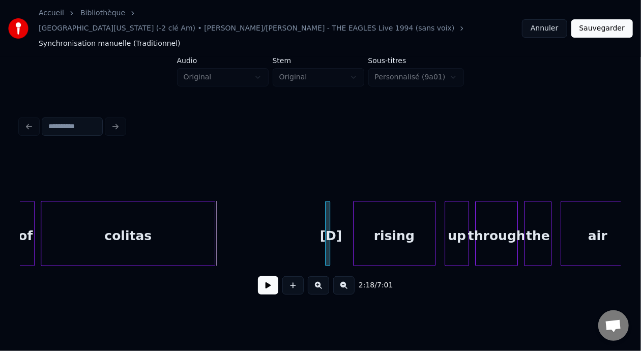
click at [330, 212] on div "[D]" at bounding box center [331, 236] width 10 height 69
click at [366, 219] on div "rising" at bounding box center [394, 236] width 81 height 69
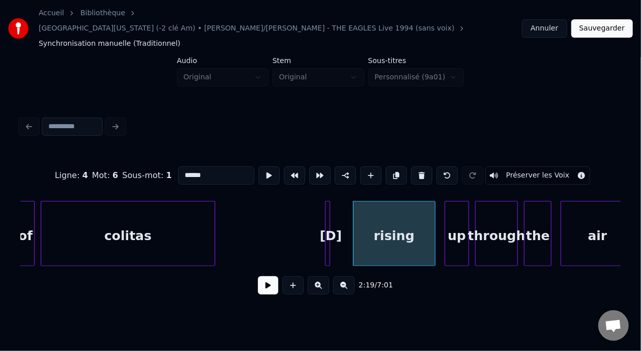
click at [328, 211] on div at bounding box center [328, 234] width 3 height 64
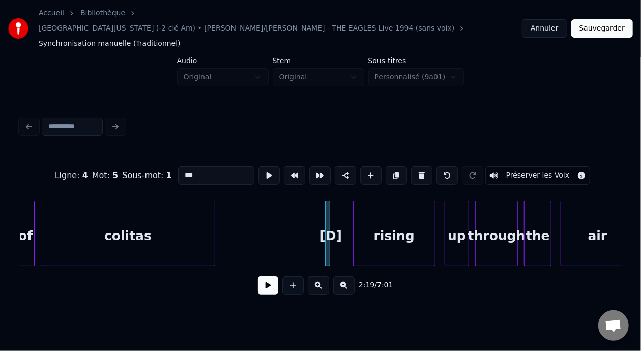
click at [424, 166] on button at bounding box center [421, 175] width 21 height 18
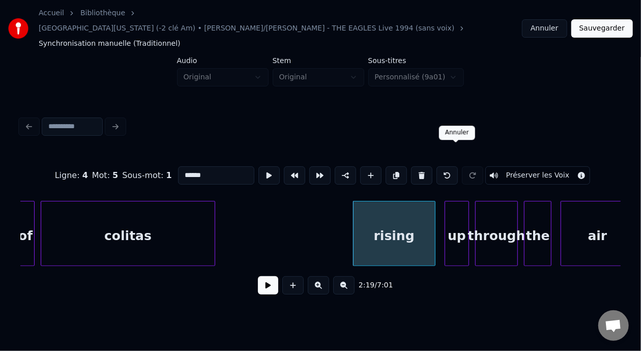
click at [456, 166] on button at bounding box center [447, 175] width 21 height 18
click at [328, 213] on div at bounding box center [328, 234] width 3 height 64
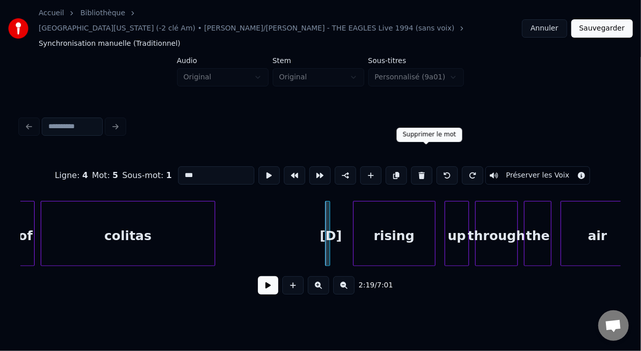
click at [427, 166] on button at bounding box center [421, 175] width 21 height 18
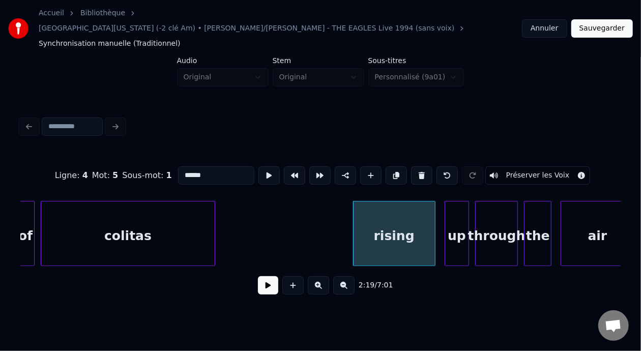
click at [376, 216] on div "rising" at bounding box center [394, 236] width 81 height 69
click at [178, 166] on input "******" at bounding box center [216, 175] width 76 height 18
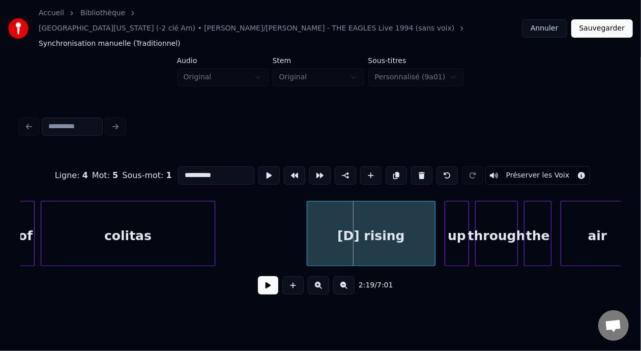
click at [307, 218] on div at bounding box center [308, 234] width 3 height 64
type input "**********"
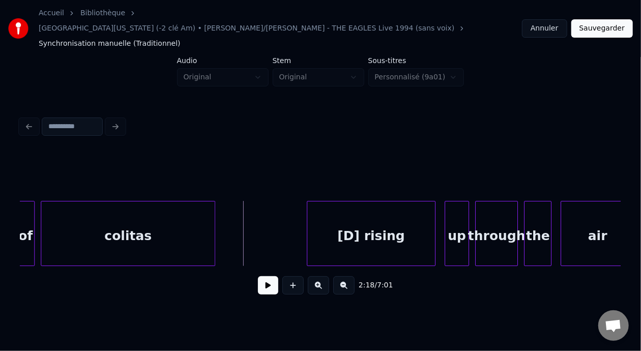
click at [265, 276] on button at bounding box center [268, 285] width 20 height 18
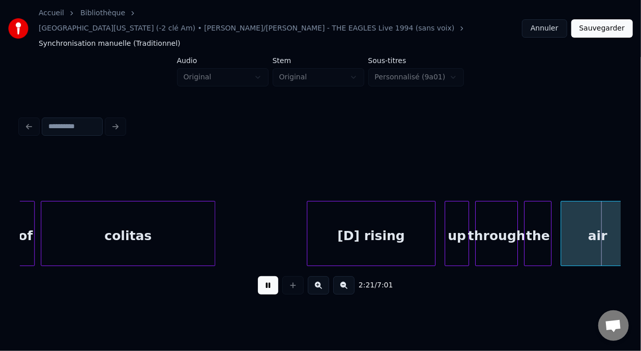
scroll to position [0, 21598]
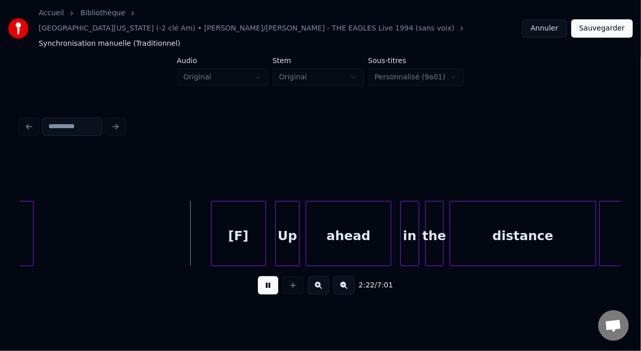
click at [265, 276] on button at bounding box center [268, 285] width 20 height 18
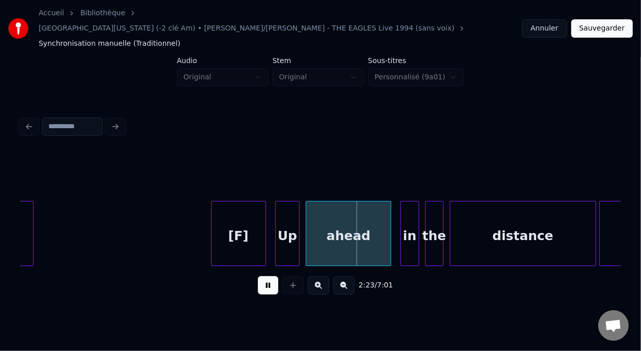
click at [265, 276] on button at bounding box center [268, 285] width 20 height 18
click at [249, 209] on div "[F]" at bounding box center [239, 236] width 54 height 69
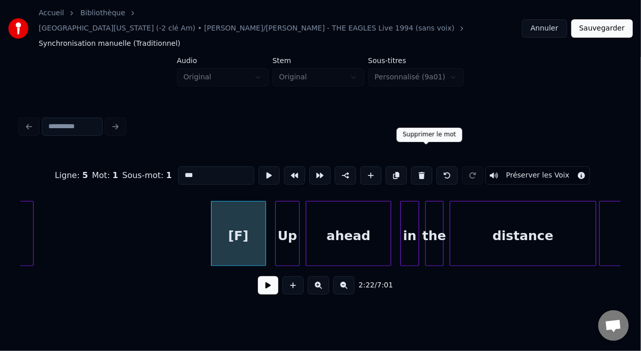
click at [428, 166] on button at bounding box center [421, 175] width 21 height 18
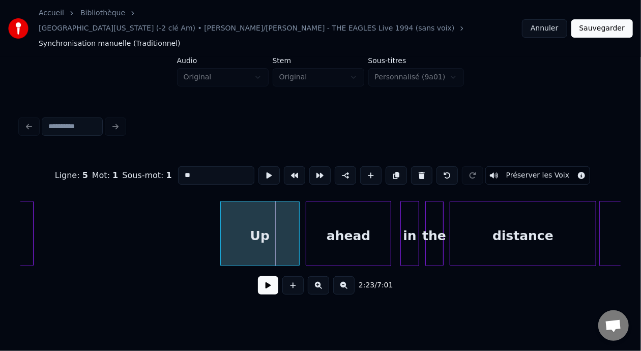
click at [222, 216] on div at bounding box center [222, 234] width 3 height 64
click at [240, 221] on div "Up" at bounding box center [260, 236] width 78 height 69
click at [178, 166] on input "**" at bounding box center [216, 175] width 76 height 18
type input "******"
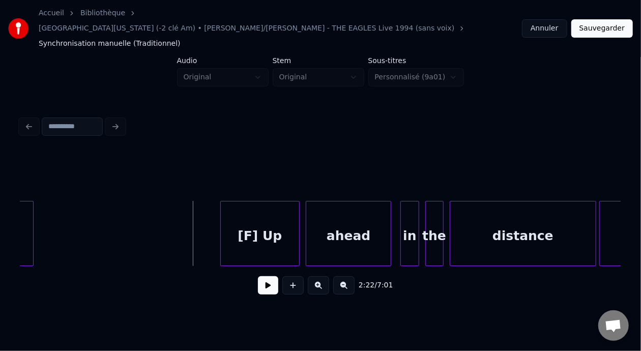
click at [259, 276] on button at bounding box center [268, 285] width 20 height 18
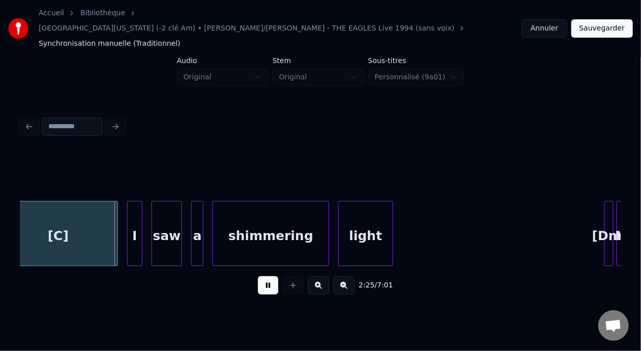
click at [259, 276] on button at bounding box center [268, 285] width 20 height 18
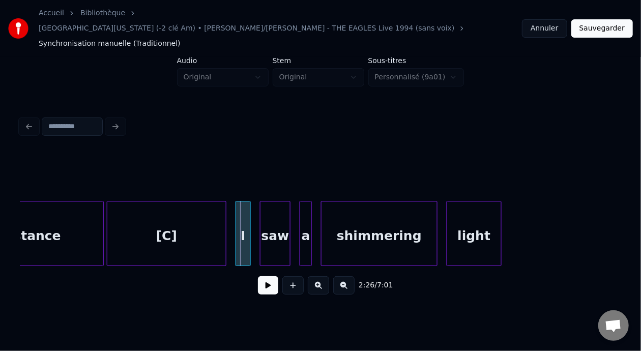
scroll to position [0, 22002]
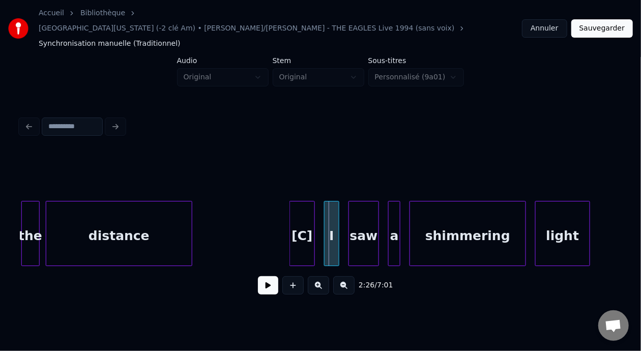
click at [292, 211] on div at bounding box center [291, 234] width 3 height 64
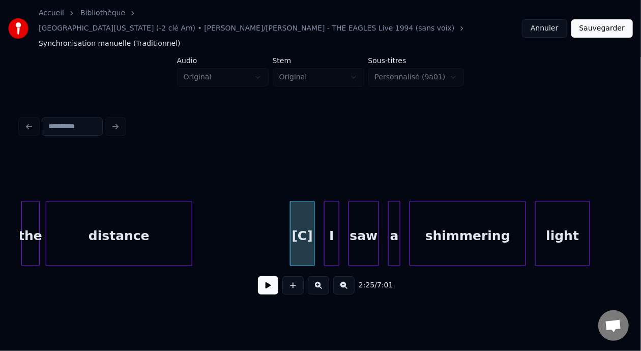
click at [300, 212] on div "[C]" at bounding box center [303, 236] width 24 height 69
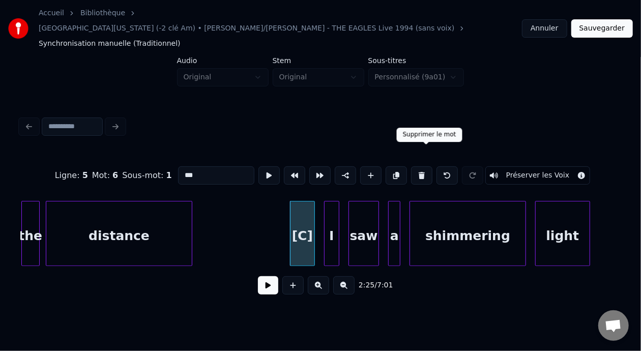
click at [426, 166] on button at bounding box center [421, 175] width 21 height 18
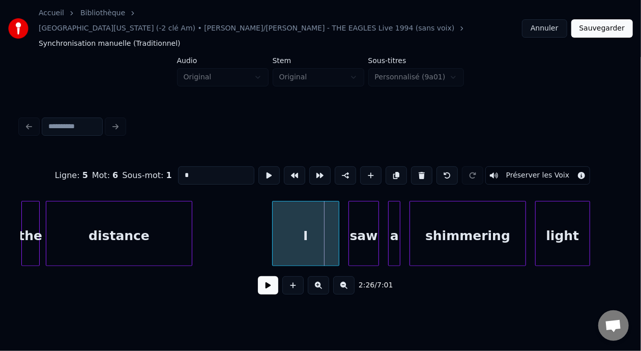
click at [274, 211] on div at bounding box center [274, 234] width 3 height 64
click at [288, 221] on div "I" at bounding box center [306, 236] width 66 height 69
click at [178, 166] on input "*" at bounding box center [216, 175] width 76 height 18
type input "*****"
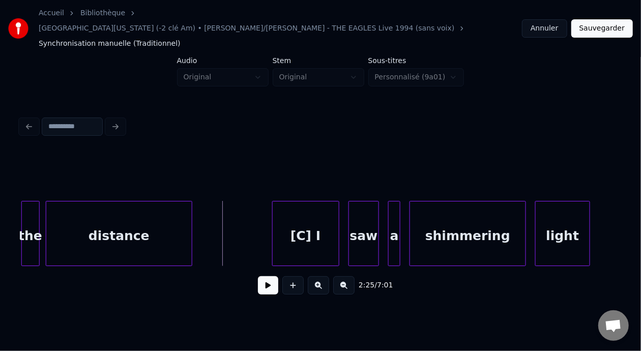
click at [267, 277] on button at bounding box center [268, 285] width 20 height 18
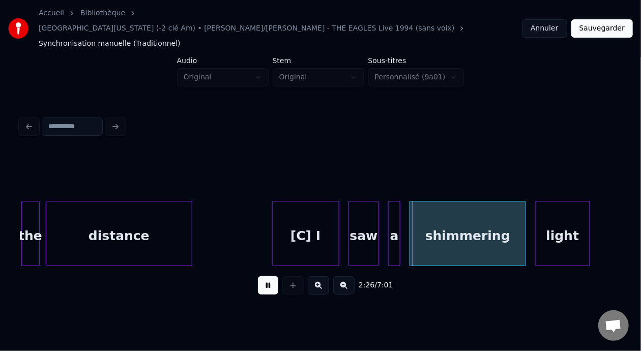
click at [267, 277] on button at bounding box center [268, 285] width 20 height 18
click at [105, 222] on div "distance" at bounding box center [119, 236] width 146 height 69
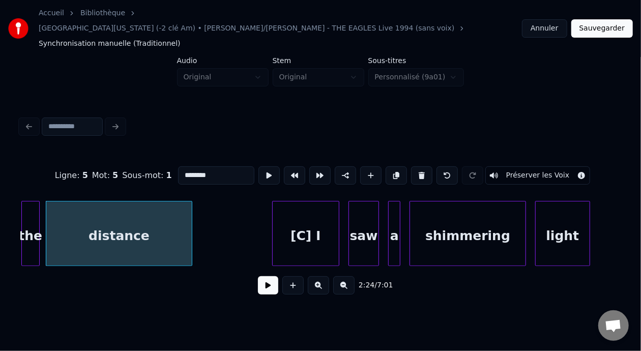
click at [267, 276] on button at bounding box center [268, 285] width 20 height 18
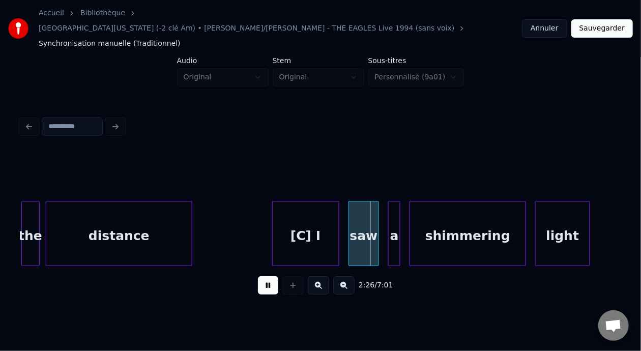
click at [267, 276] on button at bounding box center [268, 285] width 20 height 18
click at [264, 276] on button at bounding box center [268, 285] width 20 height 18
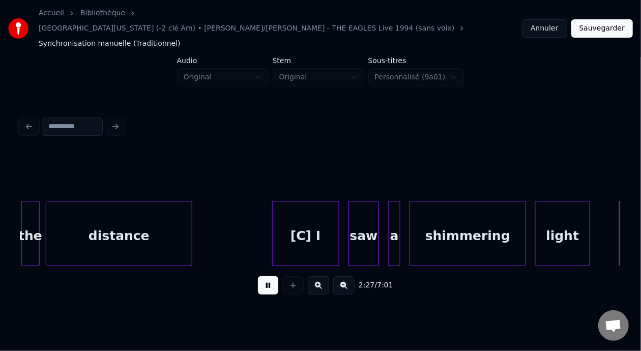
scroll to position [0, 22604]
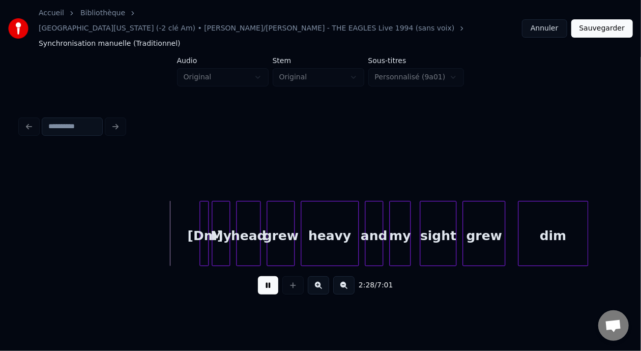
click at [264, 276] on button at bounding box center [268, 285] width 20 height 18
click at [324, 276] on button at bounding box center [318, 285] width 21 height 18
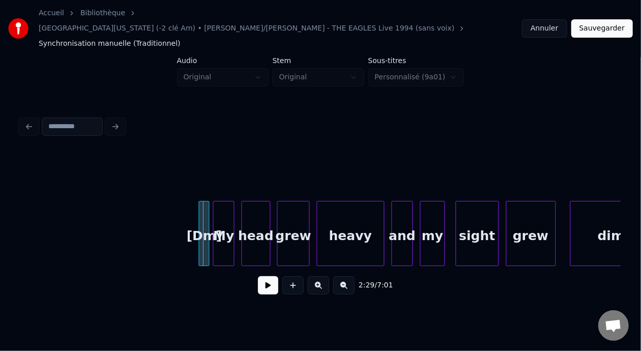
click at [324, 276] on button at bounding box center [318, 285] width 21 height 18
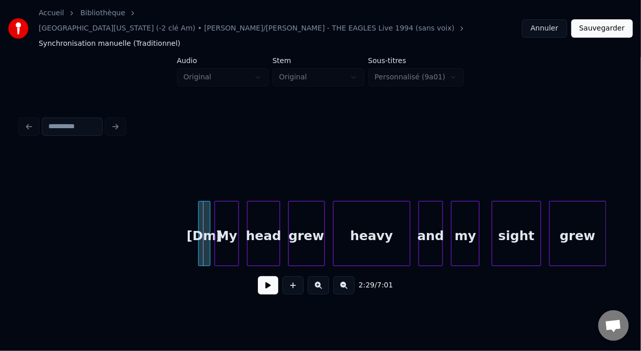
click at [324, 276] on button at bounding box center [318, 285] width 21 height 18
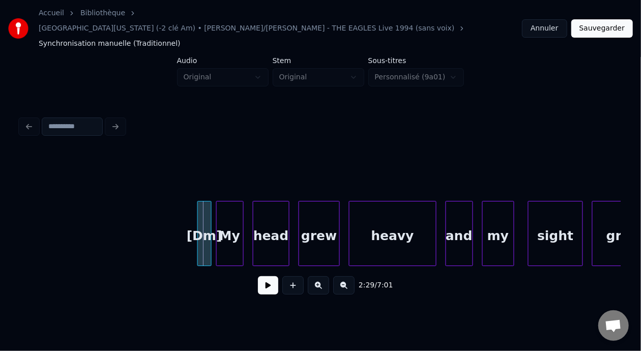
click at [324, 276] on button at bounding box center [318, 285] width 21 height 18
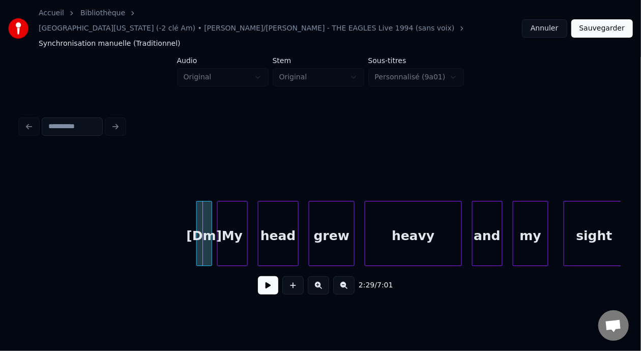
click at [258, 276] on button at bounding box center [268, 285] width 20 height 18
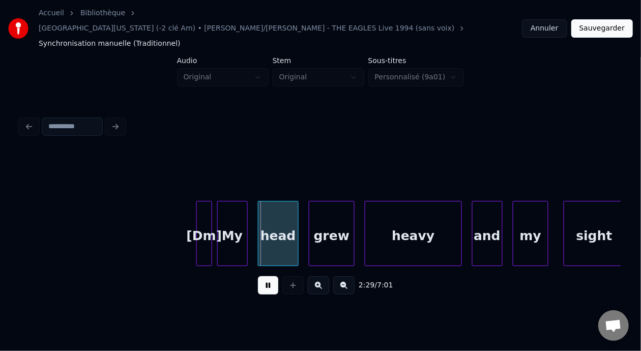
click at [258, 276] on button at bounding box center [268, 285] width 20 height 18
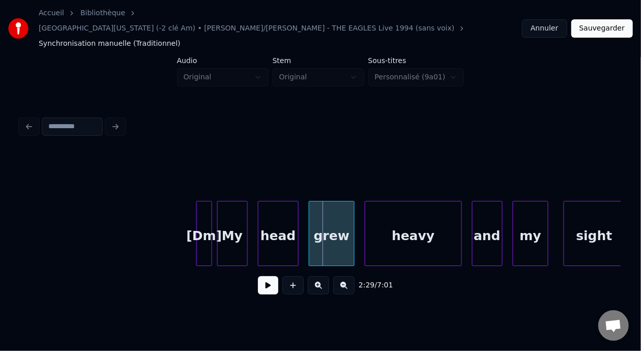
click at [204, 209] on div "[Dm]" at bounding box center [204, 236] width 14 height 69
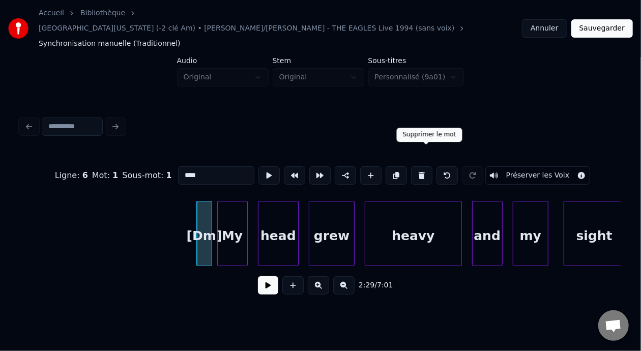
click at [423, 166] on button at bounding box center [421, 175] width 21 height 18
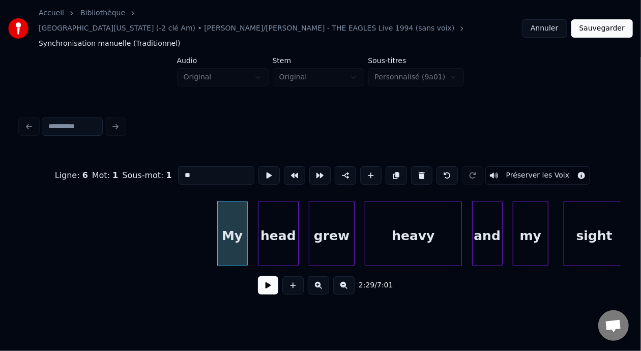
click at [220, 213] on div "My" at bounding box center [233, 236] width 30 height 69
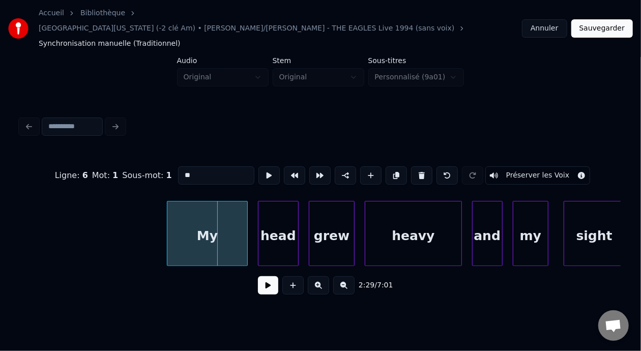
click at [169, 216] on div at bounding box center [168, 234] width 3 height 64
click at [200, 225] on div "My" at bounding box center [207, 236] width 79 height 69
click at [178, 166] on input "**" at bounding box center [216, 175] width 76 height 18
type input "*******"
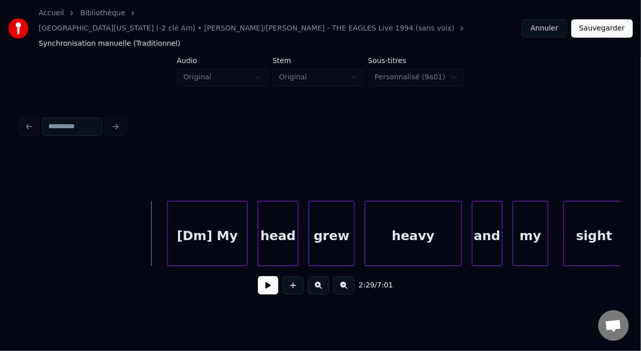
click at [350, 276] on button at bounding box center [343, 285] width 21 height 18
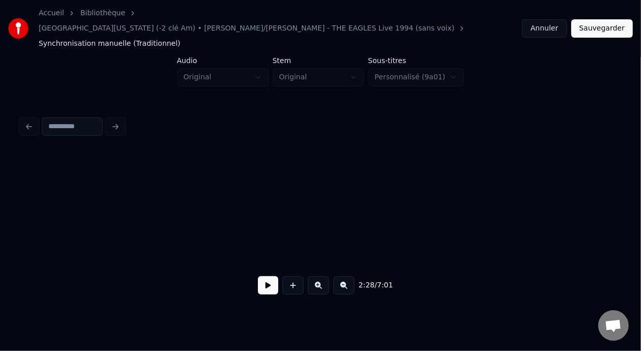
scroll to position [0, 34013]
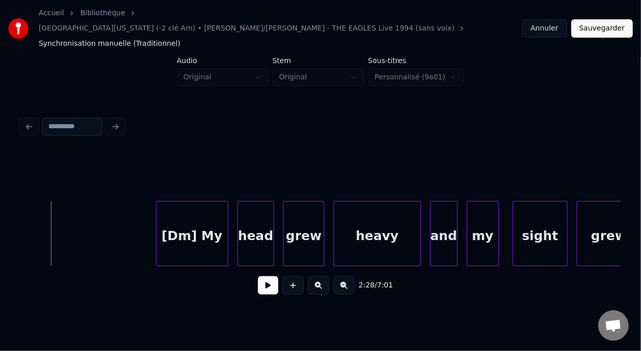
click at [264, 276] on button at bounding box center [268, 285] width 20 height 18
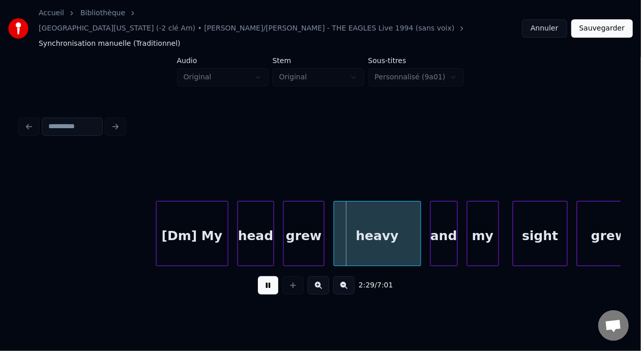
click at [264, 276] on button at bounding box center [268, 285] width 20 height 18
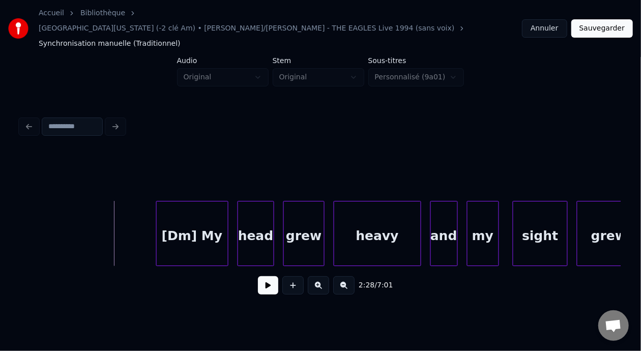
click at [265, 277] on button at bounding box center [268, 285] width 20 height 18
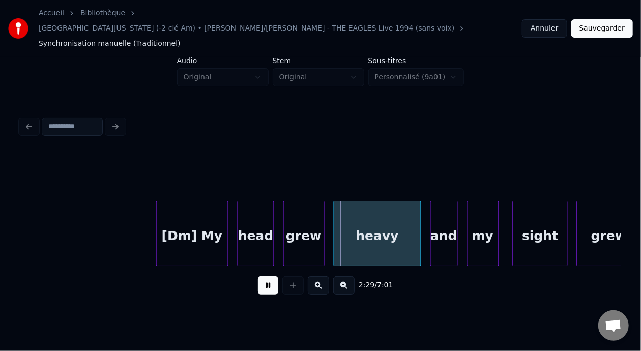
click at [265, 277] on button at bounding box center [268, 285] width 20 height 18
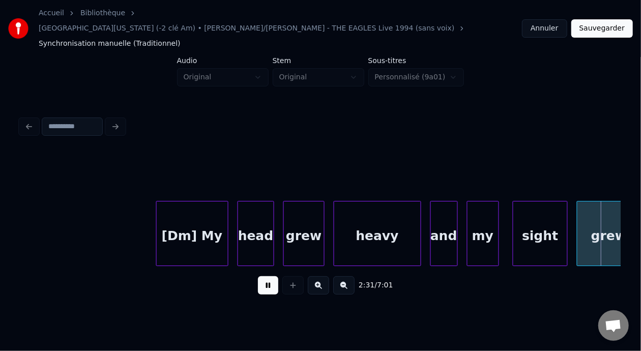
scroll to position [0, 34614]
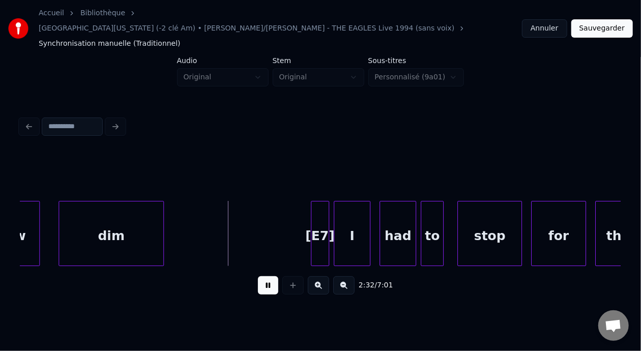
click at [265, 277] on button at bounding box center [268, 285] width 20 height 18
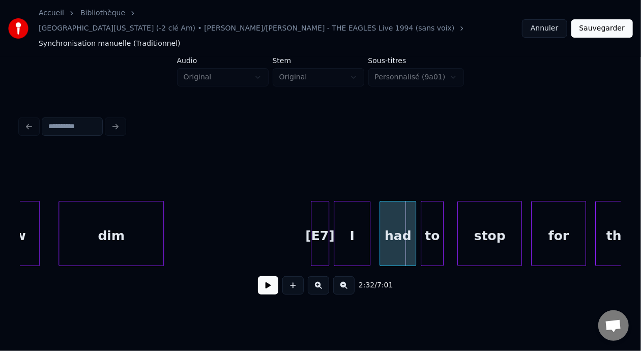
click at [320, 211] on div "[E7]" at bounding box center [320, 236] width 17 height 69
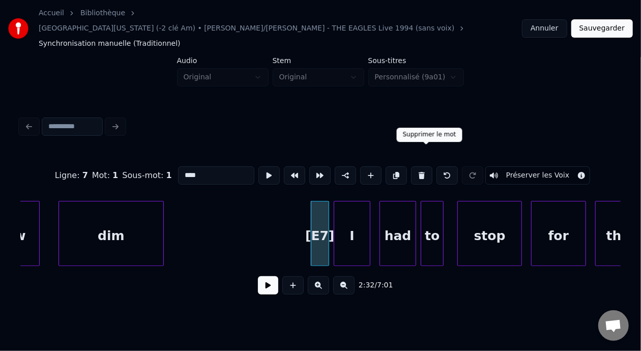
click at [424, 166] on button at bounding box center [421, 175] width 21 height 18
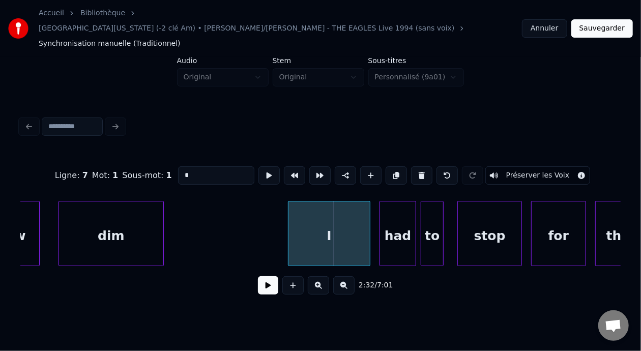
click at [291, 216] on div at bounding box center [290, 234] width 3 height 64
click at [311, 220] on div "I" at bounding box center [329, 236] width 81 height 69
click at [178, 166] on input "*" at bounding box center [216, 175] width 76 height 18
click at [127, 209] on div "dim" at bounding box center [111, 236] width 104 height 69
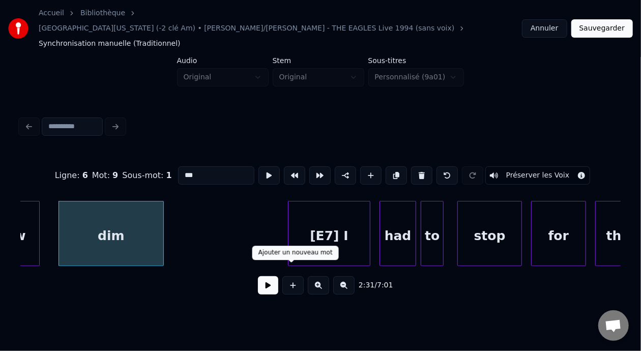
type input "***"
click at [261, 276] on button at bounding box center [268, 285] width 20 height 18
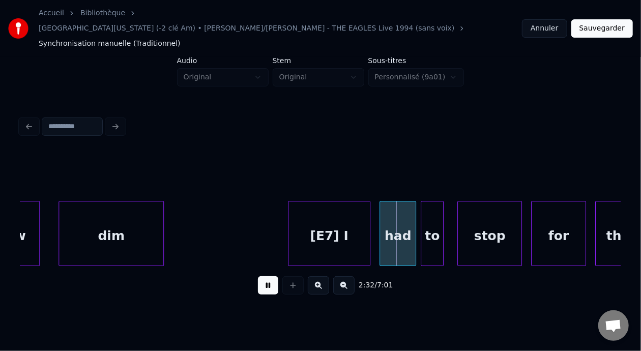
click at [261, 276] on button at bounding box center [268, 285] width 20 height 18
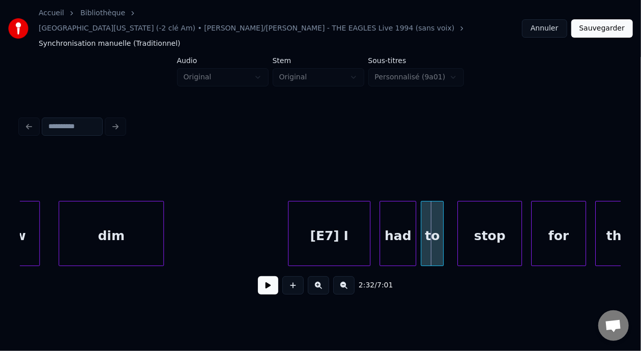
click at [261, 276] on button at bounding box center [268, 285] width 20 height 18
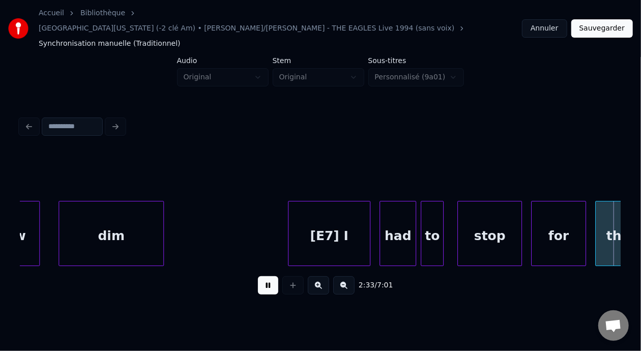
scroll to position [0, 35216]
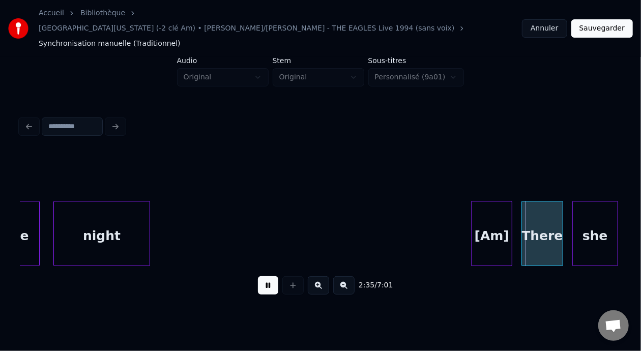
click at [261, 276] on button at bounding box center [268, 285] width 20 height 18
click at [486, 211] on div "[Am]" at bounding box center [492, 236] width 40 height 69
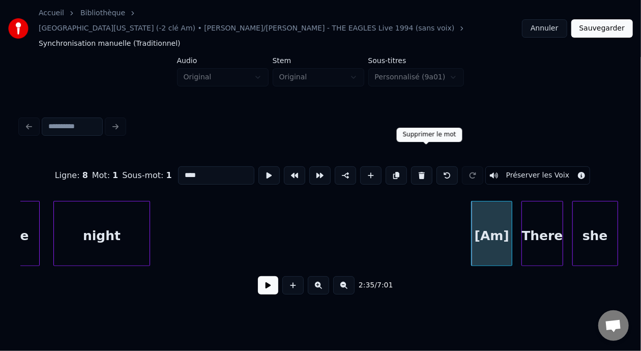
click at [428, 166] on button at bounding box center [421, 175] width 21 height 18
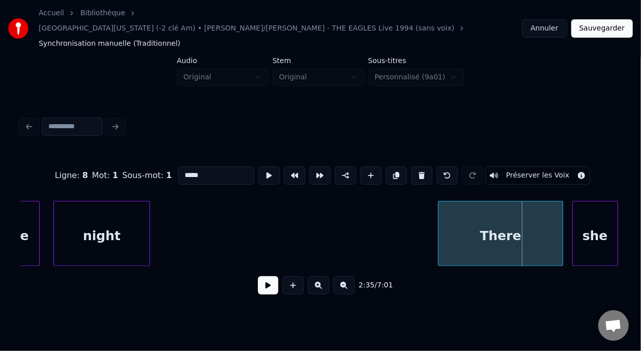
click at [441, 211] on div at bounding box center [440, 234] width 3 height 64
click at [472, 224] on div "There" at bounding box center [501, 236] width 123 height 69
click at [178, 166] on input "*****" at bounding box center [216, 175] width 76 height 18
type input "**********"
click at [267, 276] on button at bounding box center [268, 285] width 20 height 18
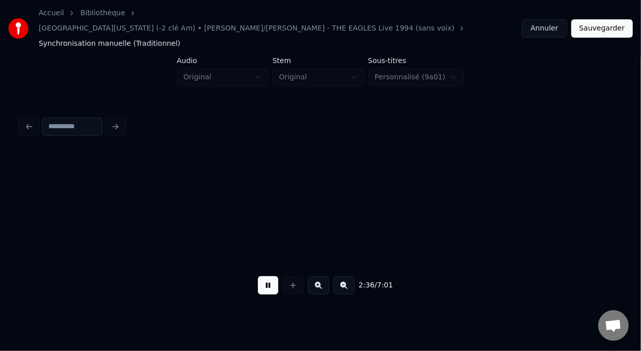
scroll to position [0, 35821]
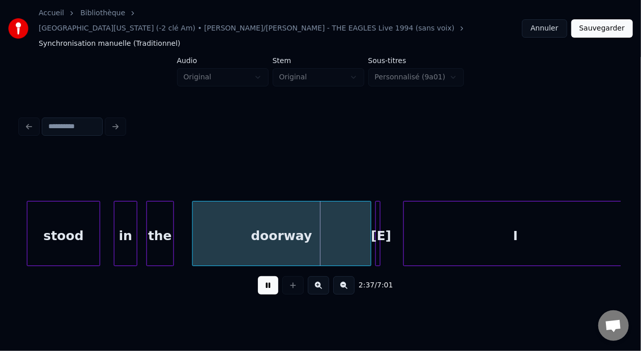
click at [267, 276] on button at bounding box center [268, 285] width 20 height 18
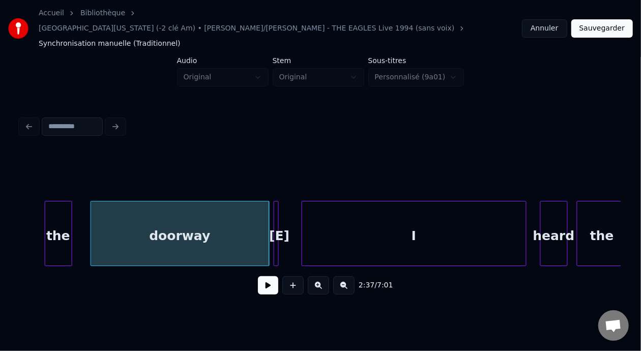
scroll to position [0, 35978]
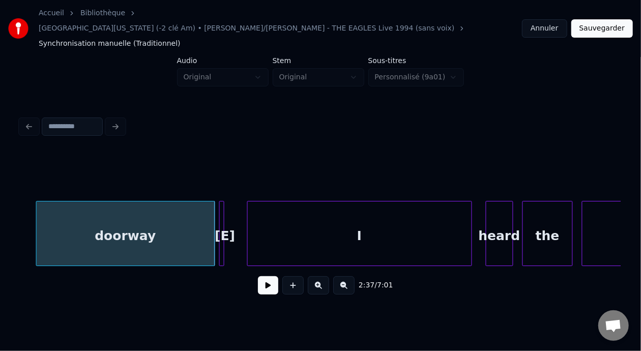
click at [223, 212] on div at bounding box center [222, 234] width 3 height 64
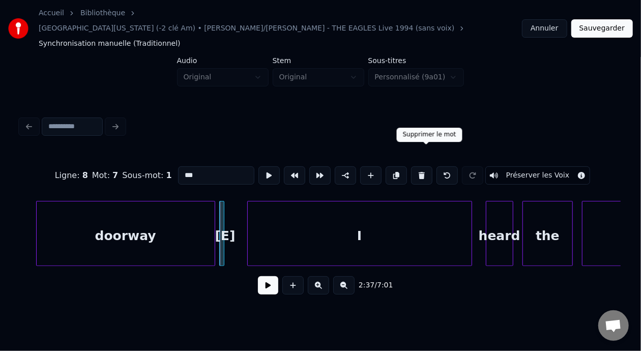
click at [429, 166] on button at bounding box center [421, 175] width 21 height 18
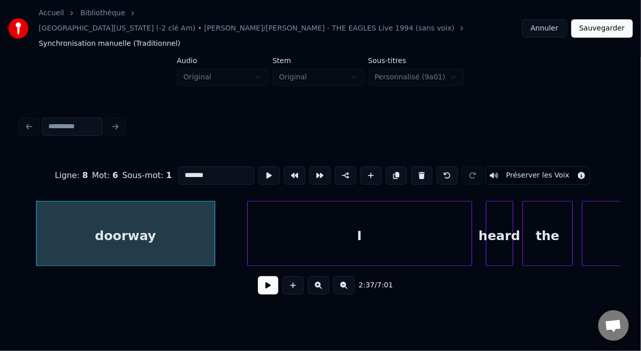
click at [344, 213] on div "I" at bounding box center [360, 236] width 224 height 69
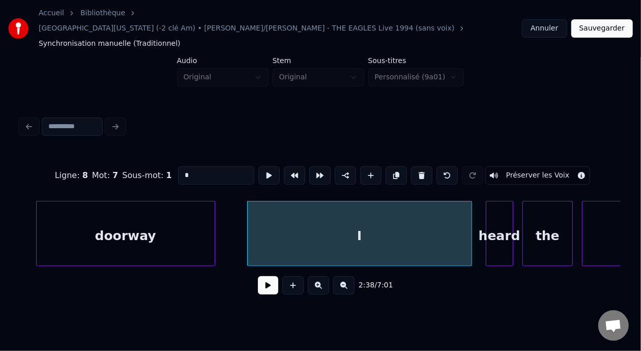
click at [178, 166] on input "*" at bounding box center [216, 175] width 76 height 18
click at [139, 224] on div "doorway" at bounding box center [126, 236] width 178 height 69
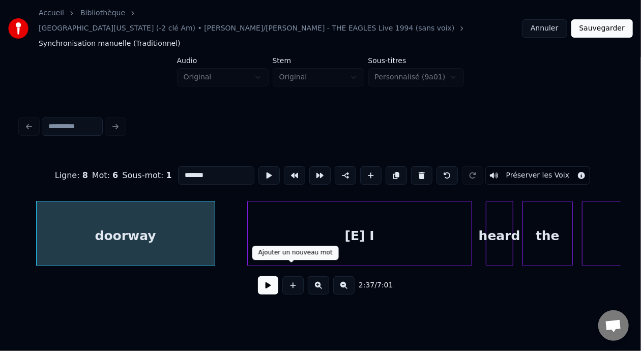
type input "*******"
click at [262, 277] on button at bounding box center [268, 285] width 20 height 18
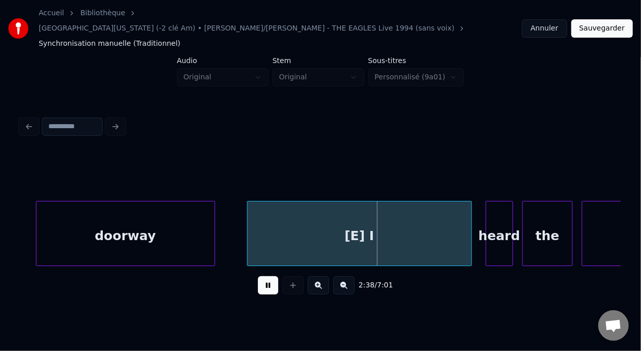
click at [262, 277] on button at bounding box center [268, 285] width 20 height 18
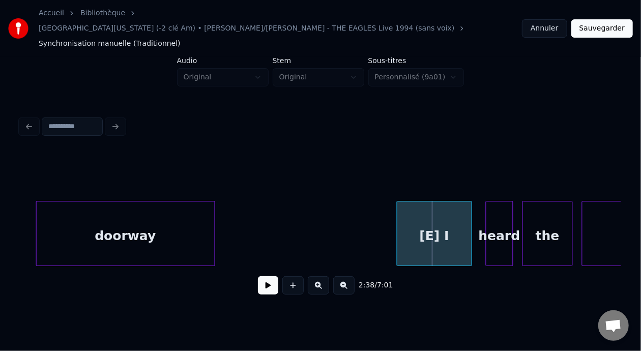
click at [399, 216] on div at bounding box center [399, 234] width 3 height 64
click at [99, 221] on div "doorway" at bounding box center [126, 236] width 178 height 69
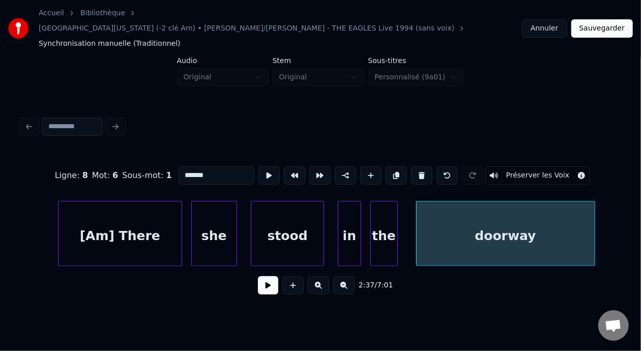
scroll to position [0, 35502]
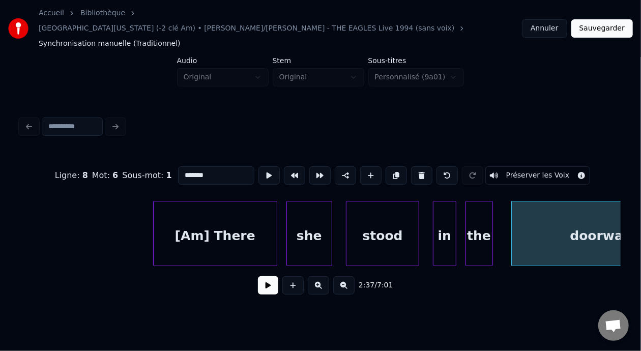
click at [229, 211] on div "[Am] There" at bounding box center [215, 236] width 123 height 69
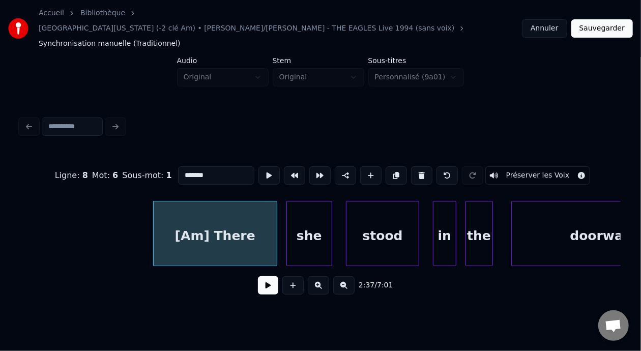
type input "**********"
click at [266, 276] on button at bounding box center [268, 285] width 20 height 18
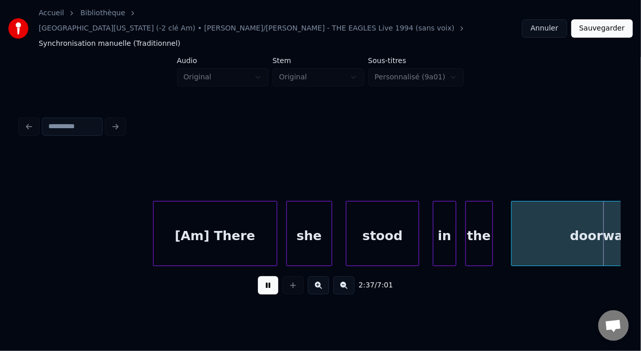
scroll to position [0, 36106]
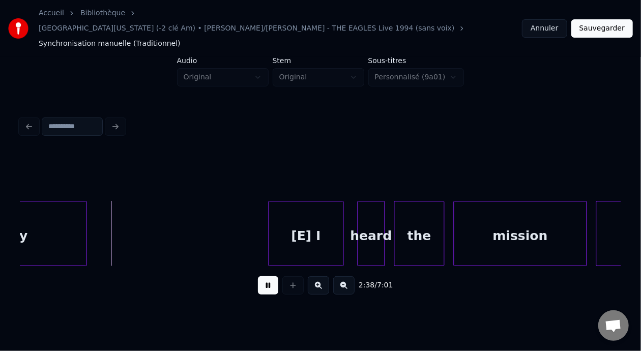
click at [266, 276] on button at bounding box center [268, 285] width 20 height 18
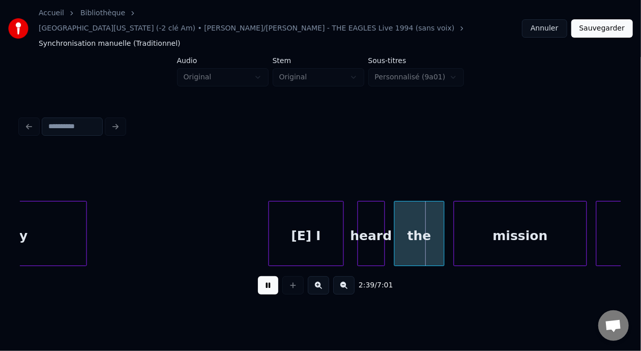
click at [266, 276] on button at bounding box center [268, 285] width 20 height 18
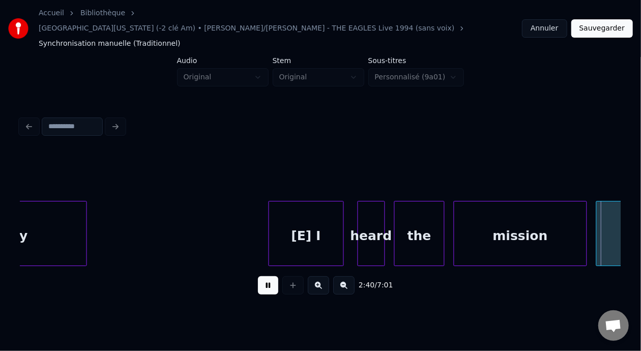
scroll to position [0, 36708]
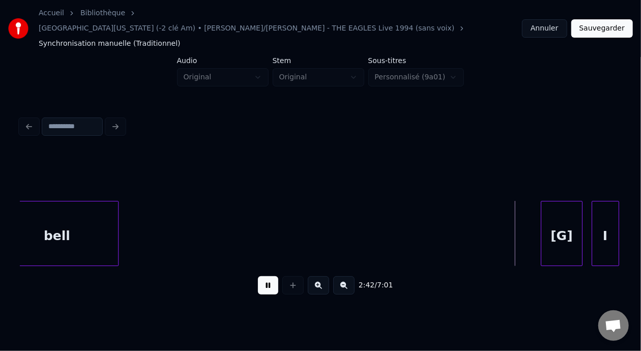
click at [266, 276] on button at bounding box center [268, 285] width 20 height 18
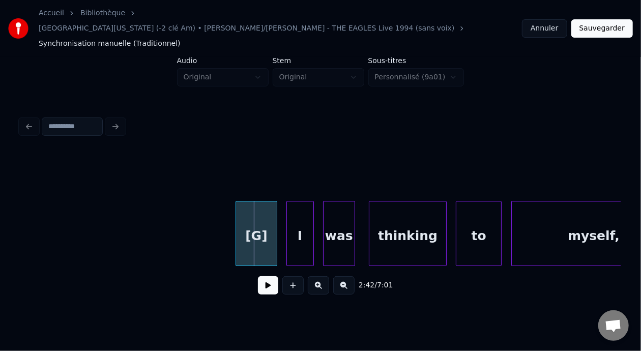
scroll to position [0, 37027]
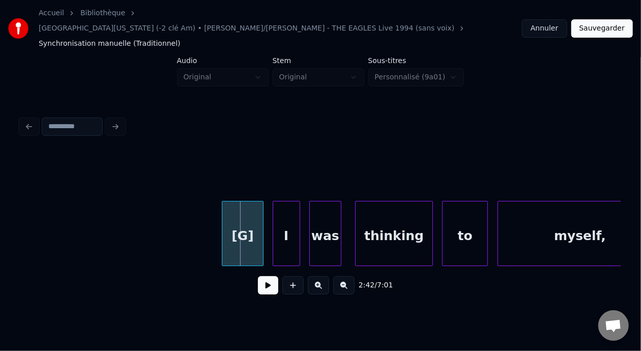
click at [250, 205] on div "[G]" at bounding box center [242, 236] width 40 height 69
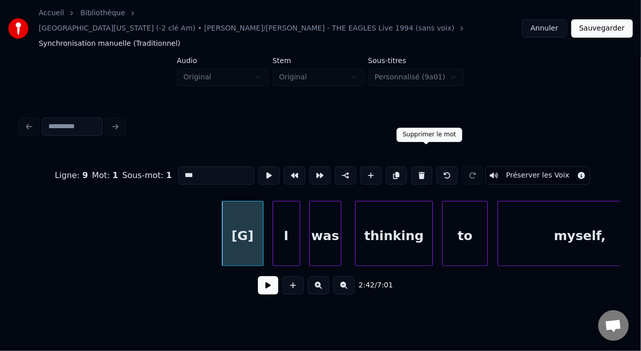
click at [428, 166] on button at bounding box center [421, 175] width 21 height 18
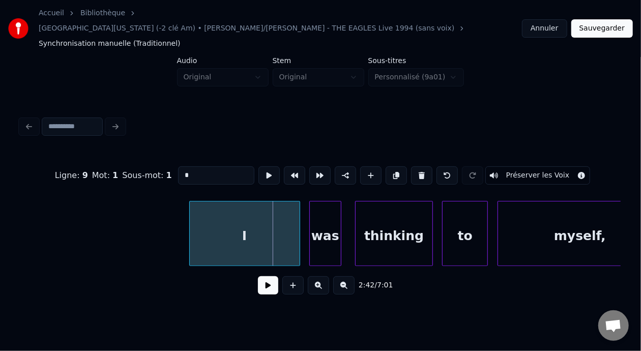
click at [190, 217] on div at bounding box center [191, 234] width 3 height 64
click at [240, 223] on div "I" at bounding box center [245, 236] width 110 height 69
click at [178, 166] on input "*" at bounding box center [216, 175] width 76 height 18
type input "*****"
click at [258, 276] on button at bounding box center [268, 285] width 20 height 18
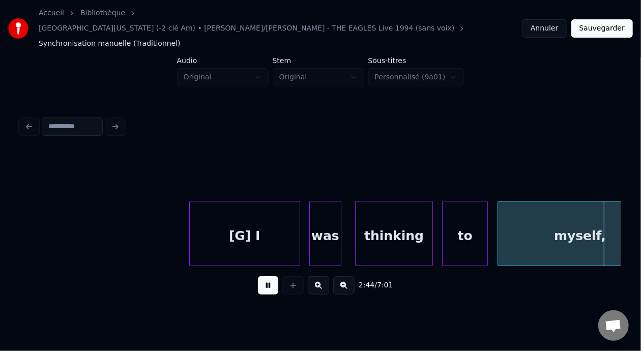
scroll to position [0, 37630]
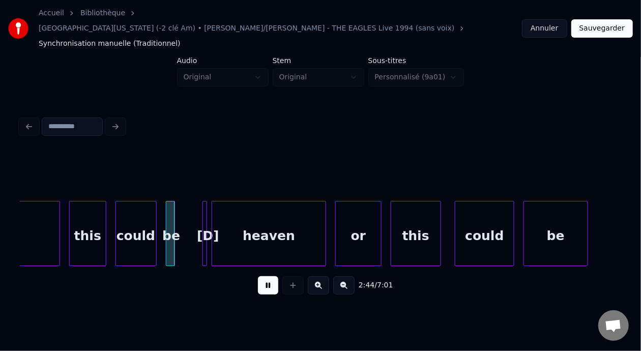
click at [258, 276] on button at bounding box center [268, 285] width 20 height 18
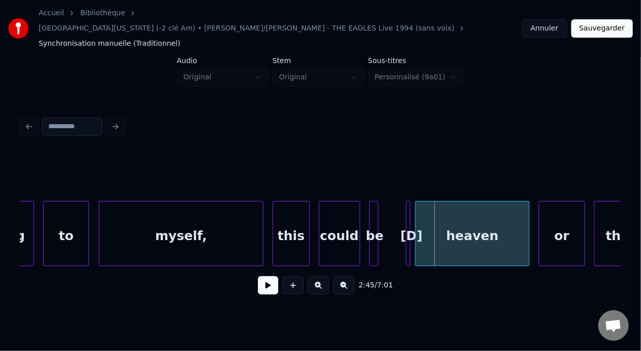
scroll to position [0, 37399]
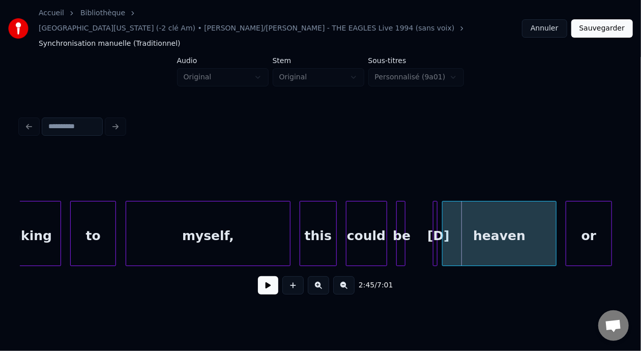
click at [211, 219] on div "myself," at bounding box center [208, 236] width 164 height 69
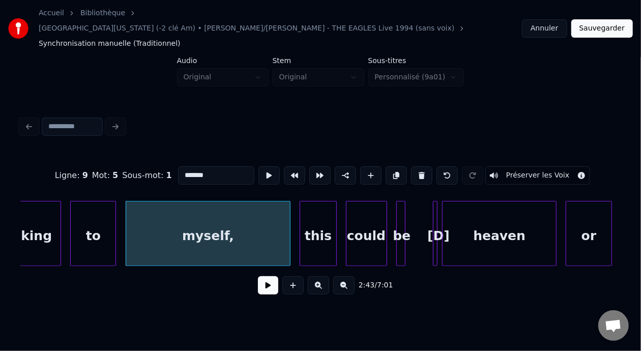
click at [192, 166] on input "*******" at bounding box center [216, 175] width 76 height 18
type input "******"
click at [265, 276] on button at bounding box center [268, 285] width 20 height 18
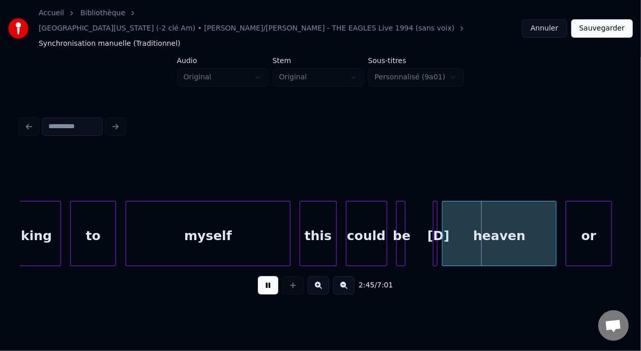
click at [265, 276] on button at bounding box center [268, 285] width 20 height 18
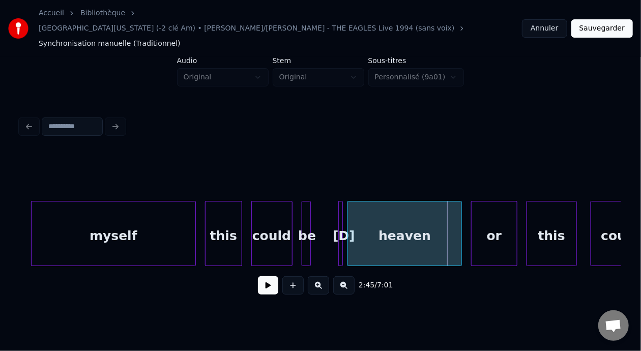
scroll to position [0, 37576]
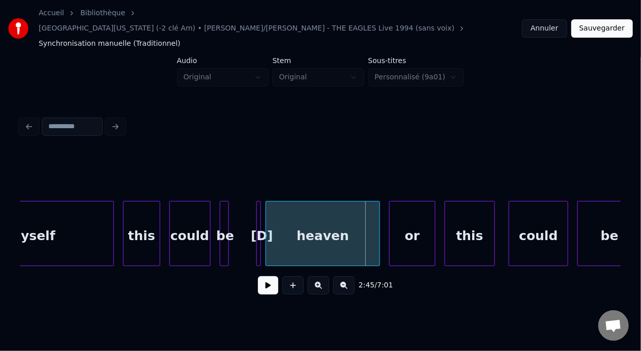
click at [259, 215] on div at bounding box center [259, 234] width 3 height 64
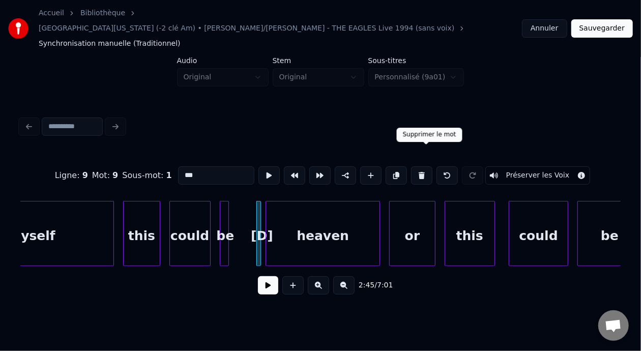
click at [429, 166] on button at bounding box center [421, 175] width 21 height 18
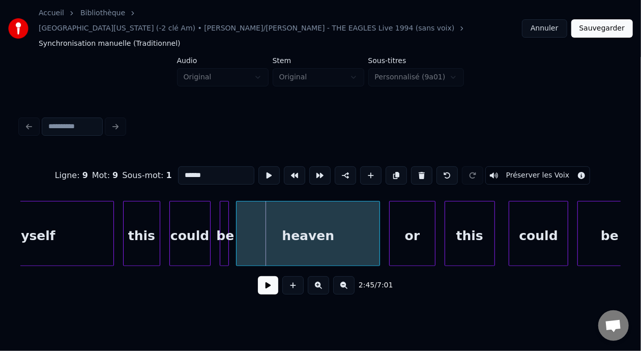
click at [240, 214] on div at bounding box center [238, 234] width 3 height 64
click at [267, 223] on div "heaven" at bounding box center [309, 236] width 141 height 69
click at [178, 166] on input "******" at bounding box center [216, 175] width 76 height 18
type input "**********"
click at [267, 276] on button at bounding box center [268, 285] width 20 height 18
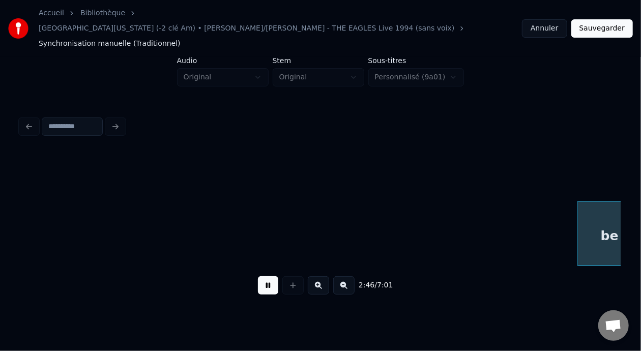
scroll to position [0, 38178]
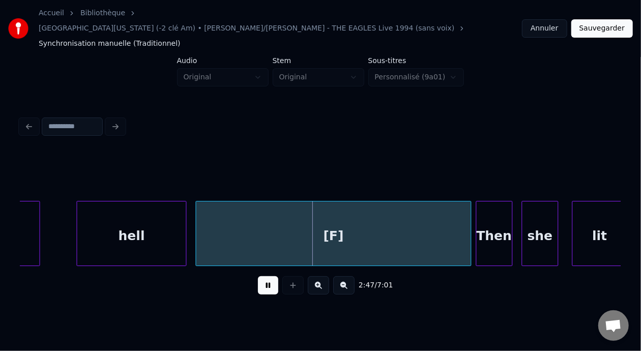
click at [267, 276] on button at bounding box center [268, 285] width 20 height 18
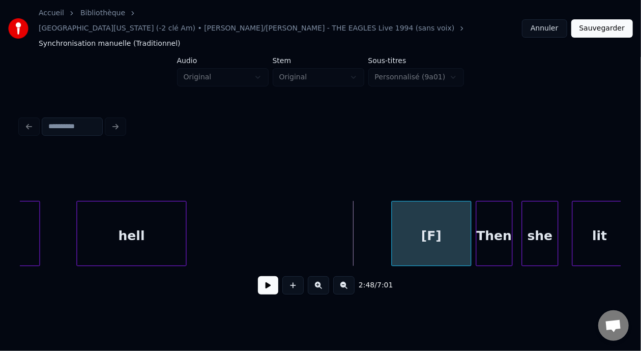
click at [392, 222] on div at bounding box center [393, 234] width 3 height 64
click at [433, 221] on div "[F]" at bounding box center [431, 236] width 78 height 69
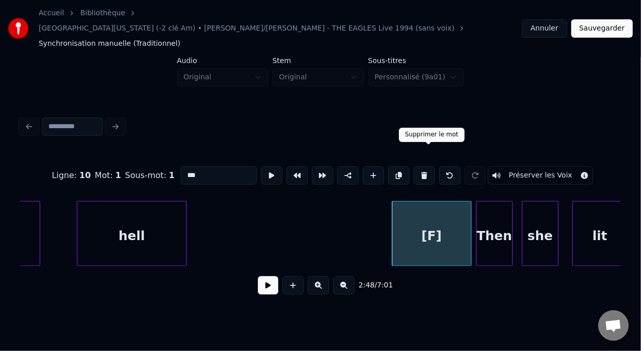
click at [432, 166] on button at bounding box center [424, 175] width 21 height 18
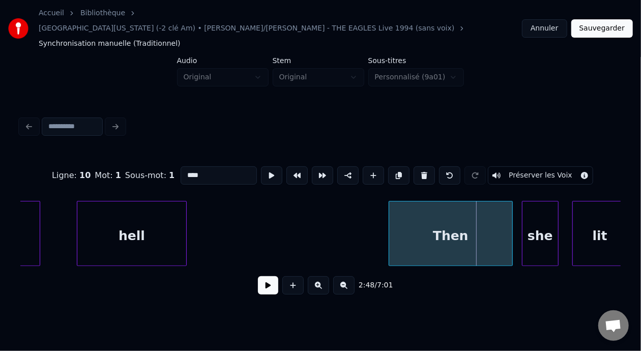
click at [389, 202] on div at bounding box center [390, 234] width 3 height 64
click at [418, 218] on div "Then" at bounding box center [450, 236] width 123 height 69
click at [181, 166] on input "****" at bounding box center [219, 175] width 76 height 18
type input "********"
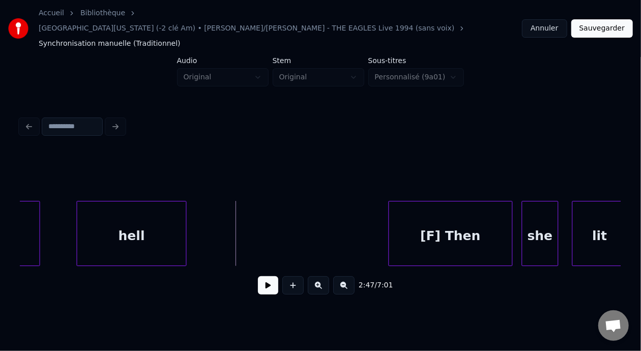
click at [261, 285] on div "2:47 / 7:01" at bounding box center [321, 285] width 584 height 22
click at [261, 282] on button at bounding box center [268, 285] width 20 height 18
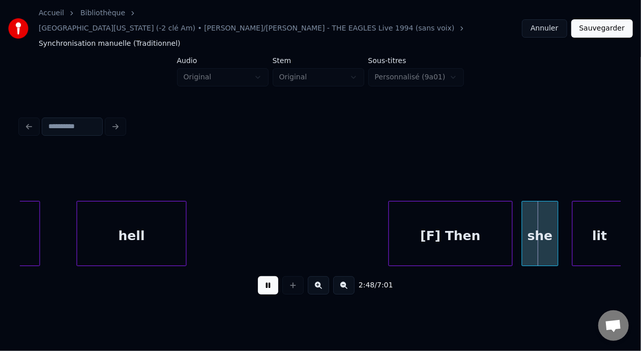
click at [261, 282] on button at bounding box center [268, 285] width 20 height 18
click at [353, 276] on button at bounding box center [343, 285] width 21 height 18
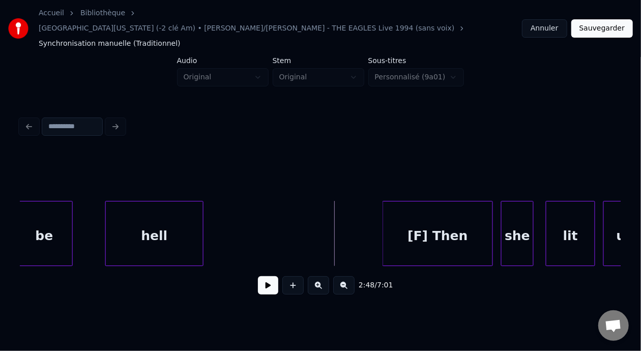
click at [353, 276] on button at bounding box center [343, 285] width 21 height 18
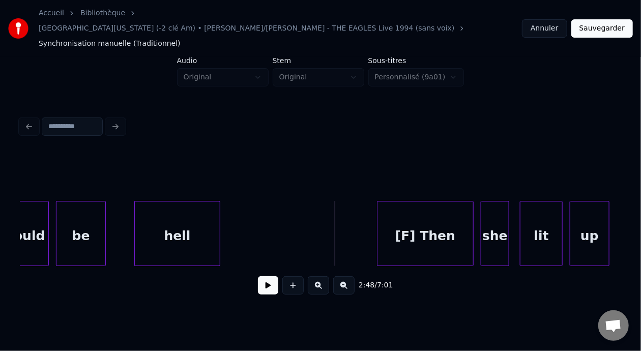
click at [353, 276] on button at bounding box center [343, 285] width 21 height 18
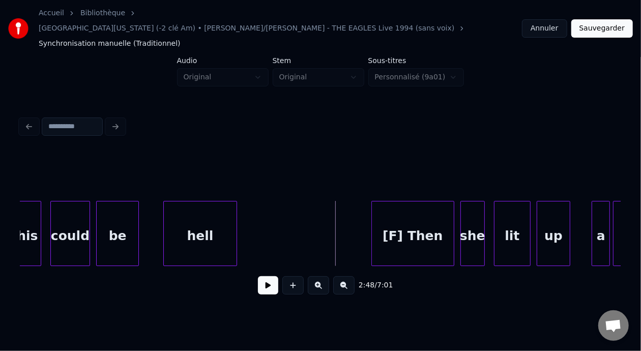
click at [265, 276] on button at bounding box center [268, 285] width 20 height 18
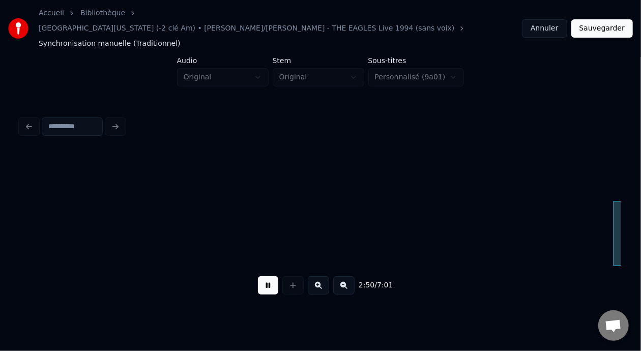
scroll to position [0, 25948]
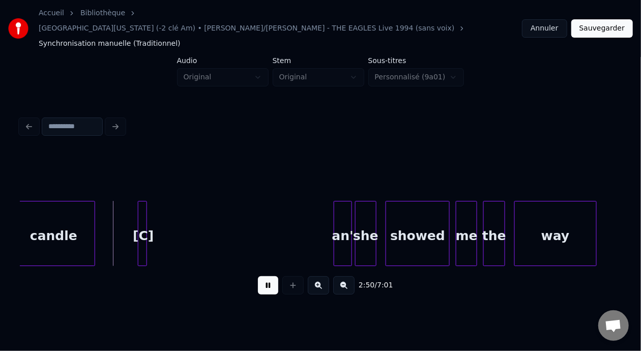
click at [265, 276] on button at bounding box center [268, 285] width 20 height 18
click at [141, 212] on div "[C]" at bounding box center [143, 236] width 10 height 69
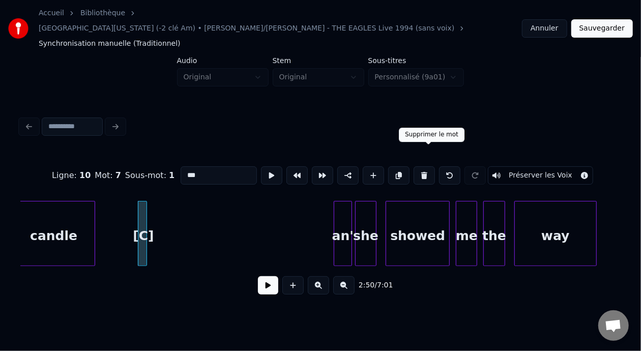
click at [429, 166] on button at bounding box center [424, 175] width 21 height 18
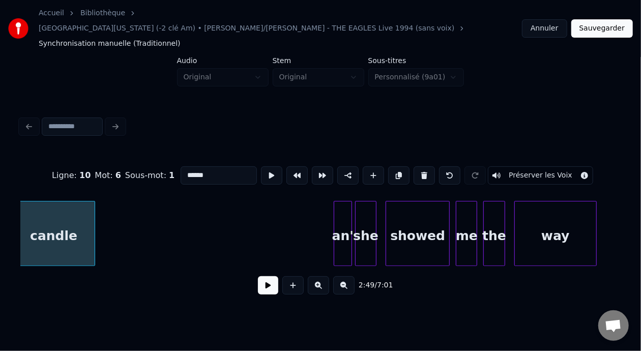
scroll to position [0, 25939]
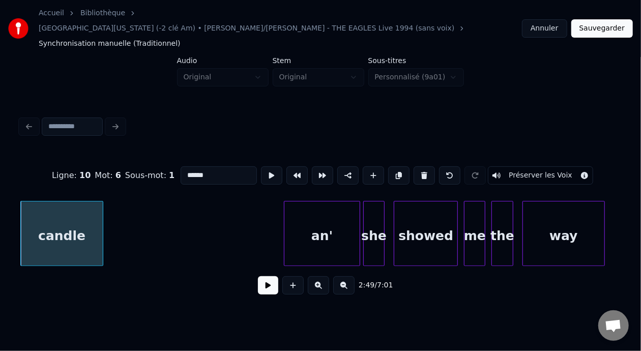
click at [286, 219] on div at bounding box center [286, 234] width 3 height 64
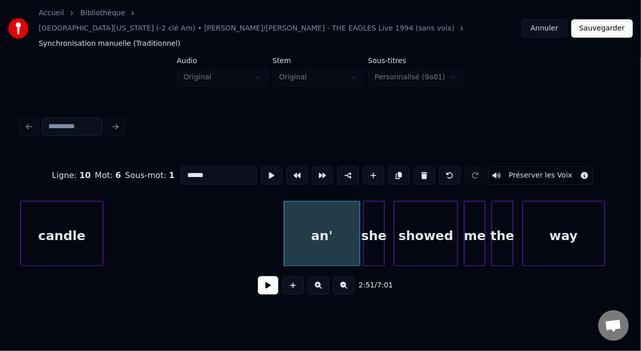
click at [330, 226] on div "an'" at bounding box center [322, 236] width 75 height 69
click at [181, 166] on input "***" at bounding box center [219, 175] width 76 height 18
type input "*******"
click at [266, 276] on button at bounding box center [268, 285] width 20 height 18
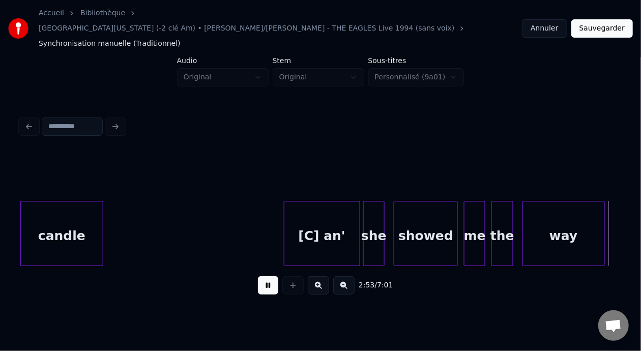
scroll to position [0, 26543]
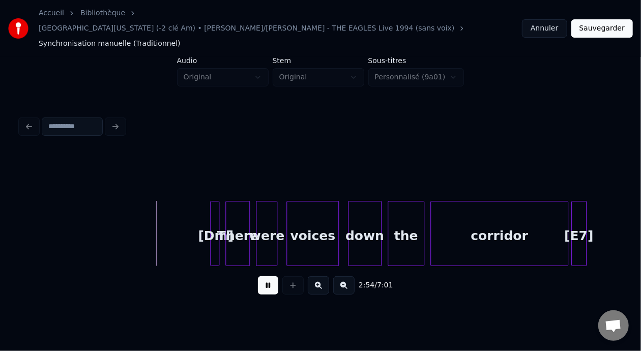
click at [266, 276] on button at bounding box center [268, 285] width 20 height 18
click at [214, 212] on div "[Dm]" at bounding box center [216, 236] width 10 height 69
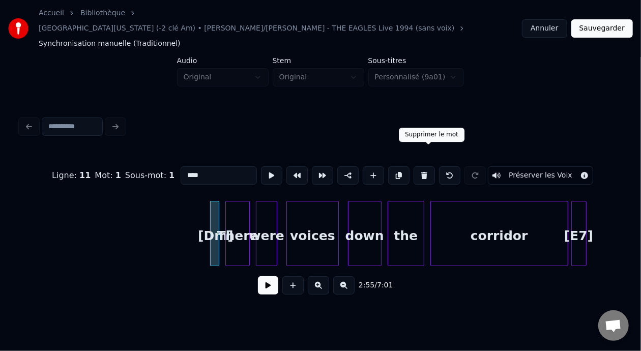
click at [429, 166] on button at bounding box center [424, 175] width 21 height 18
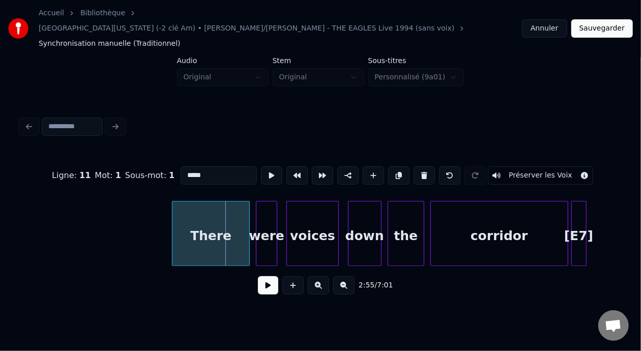
click at [173, 218] on div at bounding box center [174, 234] width 3 height 64
click at [195, 218] on div "There" at bounding box center [211, 236] width 77 height 69
click at [181, 166] on input "*****" at bounding box center [219, 175] width 76 height 18
type input "**********"
click at [264, 276] on button at bounding box center [268, 285] width 20 height 18
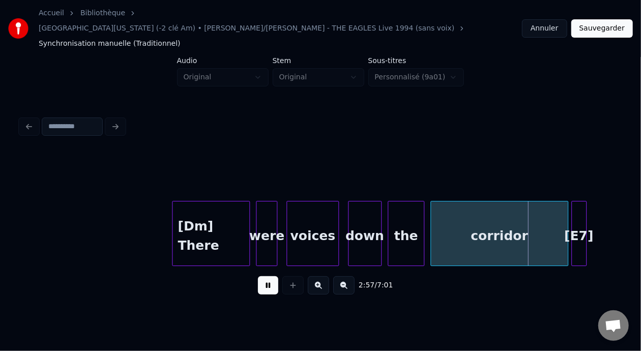
click at [264, 276] on button at bounding box center [268, 285] width 20 height 18
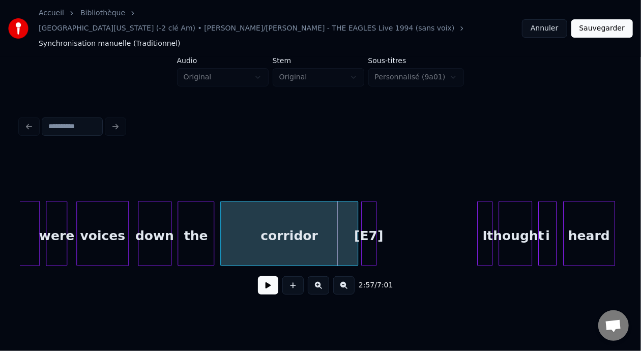
scroll to position [0, 26787]
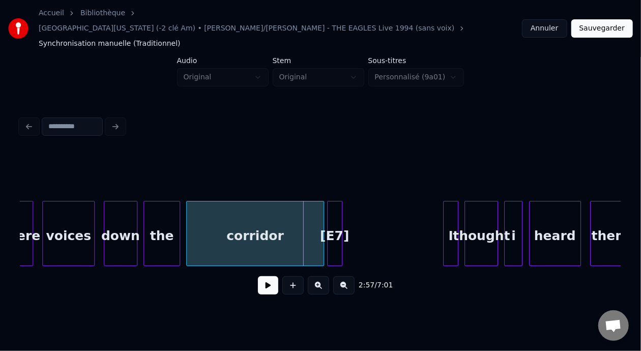
click at [336, 211] on div "[E7]" at bounding box center [335, 236] width 14 height 69
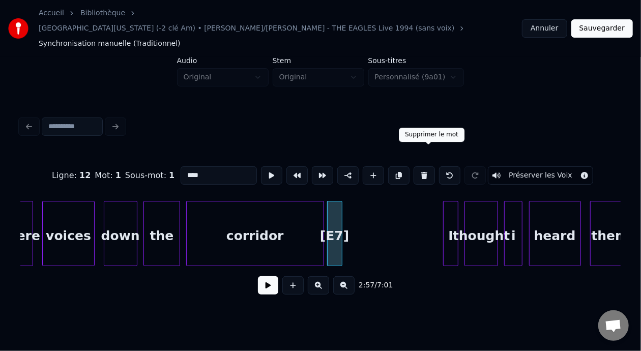
click at [429, 166] on button at bounding box center [424, 175] width 21 height 18
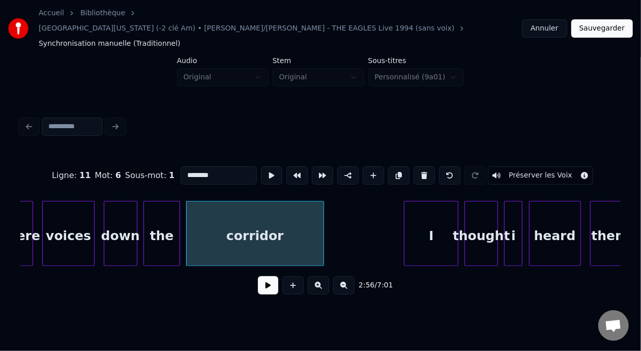
click at [407, 215] on div at bounding box center [406, 234] width 3 height 64
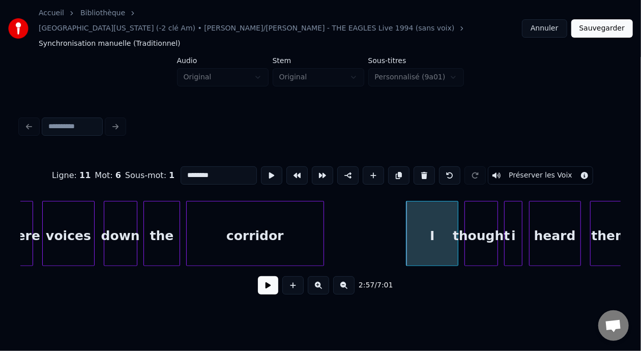
click at [424, 219] on div "I" at bounding box center [432, 236] width 51 height 69
click at [181, 166] on input "*" at bounding box center [219, 175] width 76 height 18
click at [79, 205] on div "voices" at bounding box center [68, 236] width 51 height 69
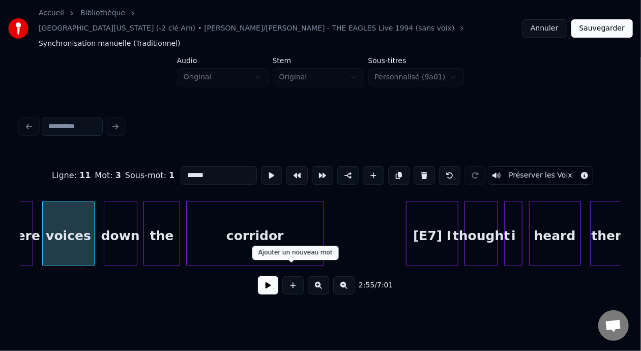
type input "******"
click at [261, 276] on button at bounding box center [268, 285] width 20 height 18
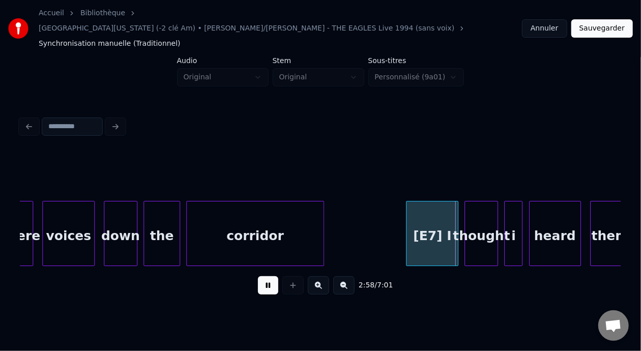
click at [261, 276] on button at bounding box center [268, 285] width 20 height 18
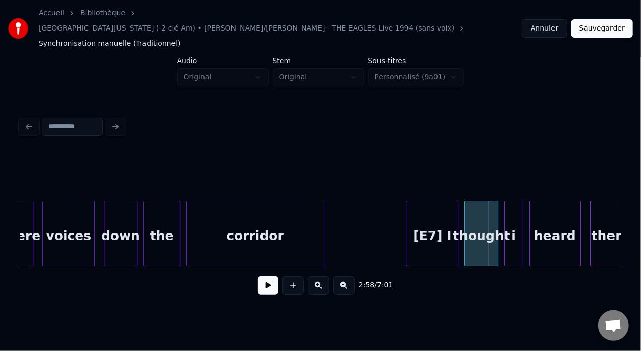
click at [261, 276] on button at bounding box center [268, 285] width 20 height 18
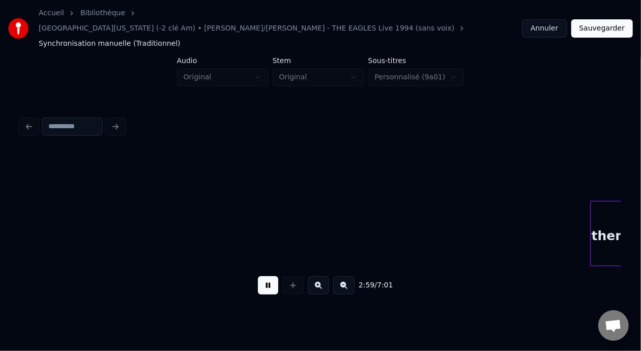
scroll to position [0, 27388]
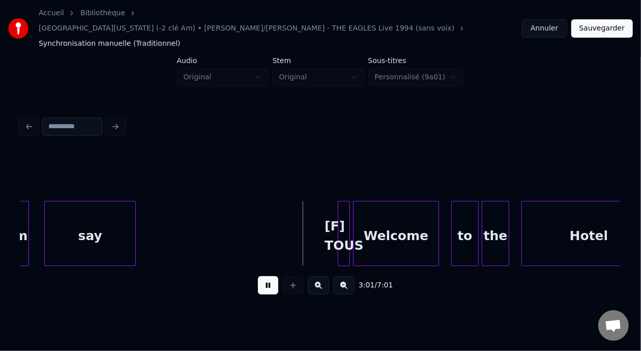
click at [261, 276] on button at bounding box center [268, 285] width 20 height 18
click at [343, 207] on div "[F] TOUS" at bounding box center [341, 236] width 11 height 69
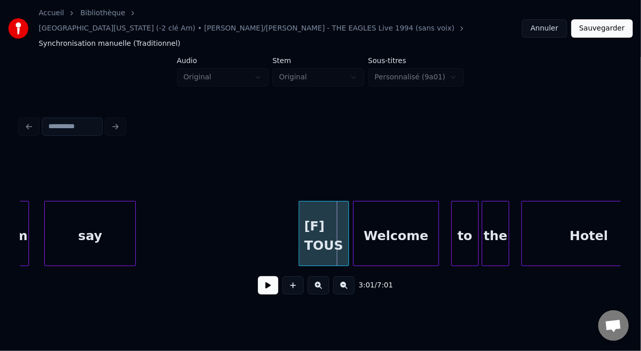
click at [299, 206] on div at bounding box center [300, 234] width 3 height 64
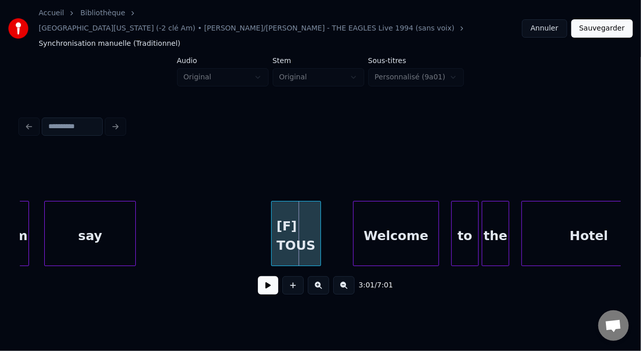
click at [321, 213] on div "[F] TOUS" at bounding box center [296, 233] width 50 height 65
click at [327, 211] on div at bounding box center [328, 234] width 3 height 64
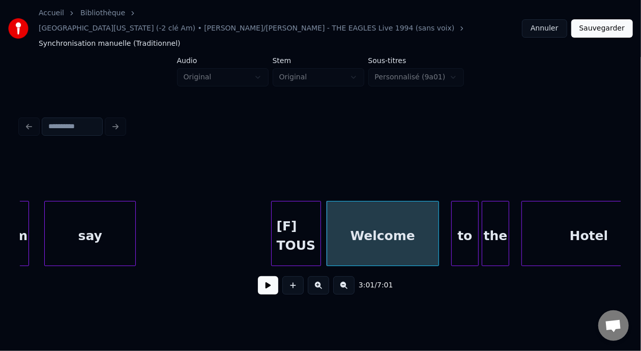
click at [351, 222] on div "Welcome" at bounding box center [382, 236] width 111 height 69
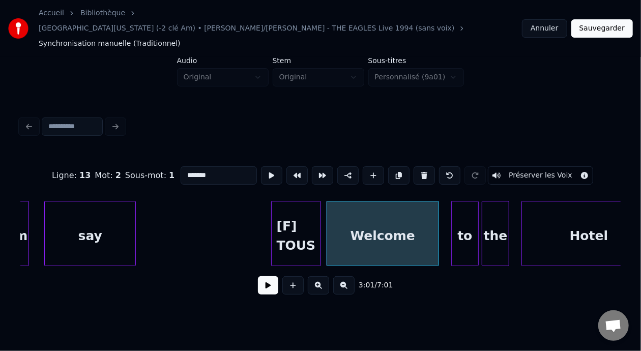
click at [265, 276] on button at bounding box center [268, 285] width 20 height 18
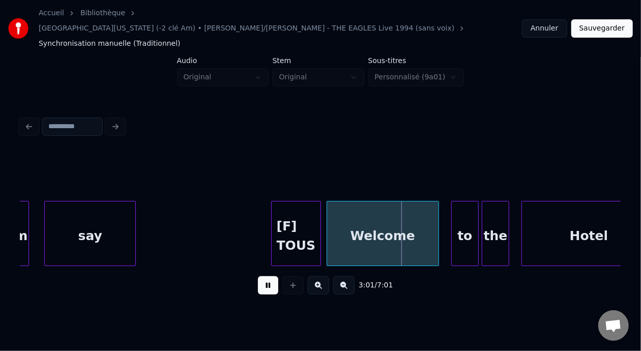
click at [265, 276] on button at bounding box center [268, 285] width 20 height 18
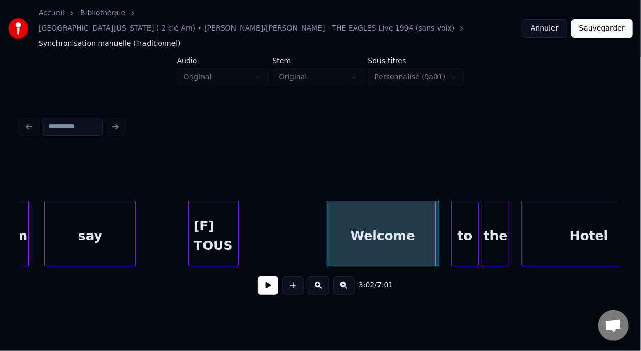
click at [218, 215] on div "[F] TOUS" at bounding box center [213, 236] width 49 height 69
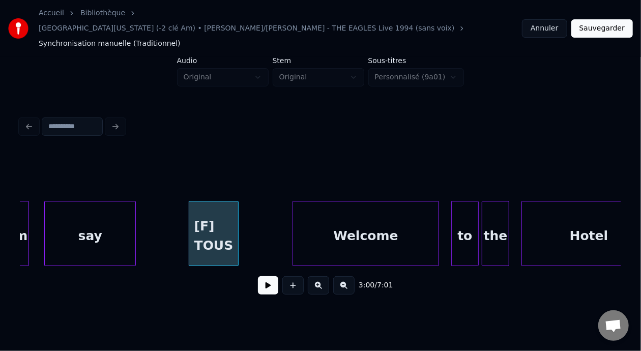
click at [295, 206] on div at bounding box center [294, 234] width 3 height 64
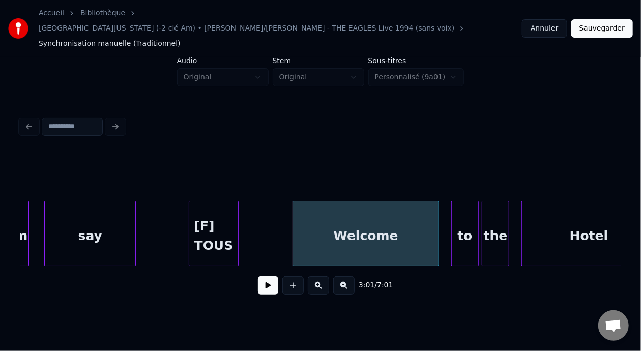
click at [314, 217] on div "Welcome" at bounding box center [366, 236] width 146 height 69
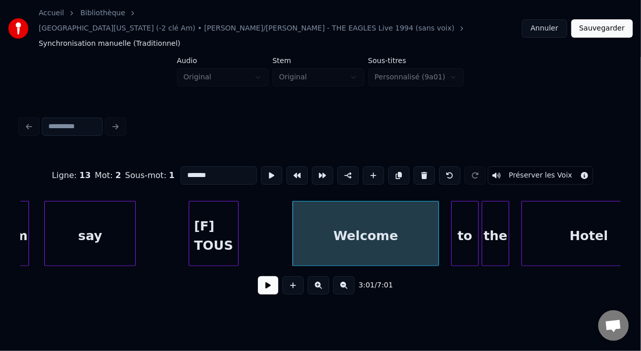
click at [181, 166] on input "*******" at bounding box center [219, 175] width 76 height 18
click at [210, 209] on div "[F] TOUS" at bounding box center [213, 236] width 49 height 69
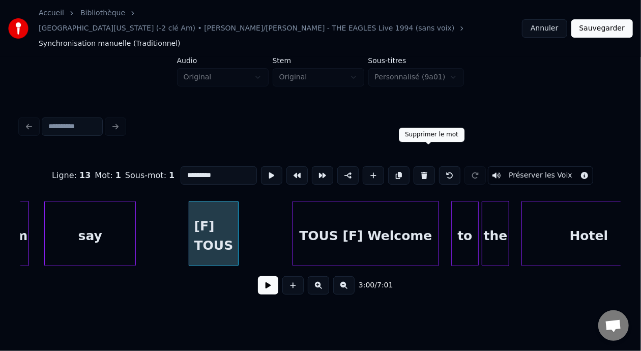
click at [433, 166] on button at bounding box center [424, 175] width 21 height 18
type input "***"
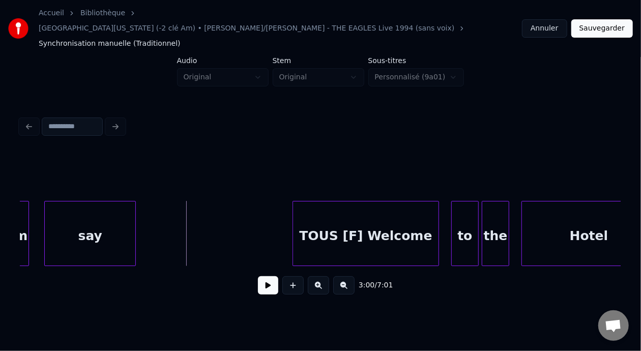
click at [261, 276] on button at bounding box center [268, 285] width 20 height 18
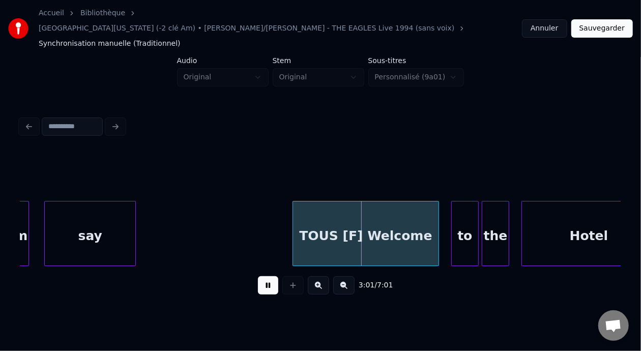
click at [261, 276] on button at bounding box center [268, 285] width 20 height 18
click at [259, 276] on button at bounding box center [268, 285] width 20 height 18
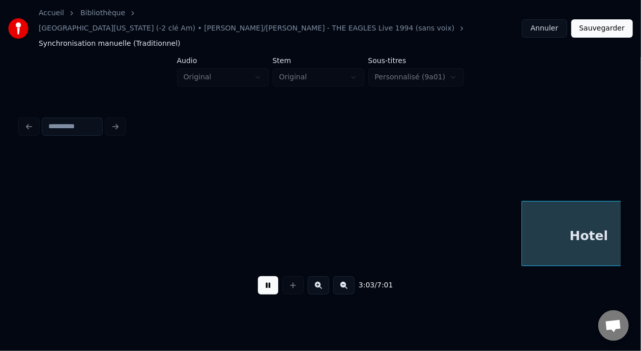
scroll to position [0, 27989]
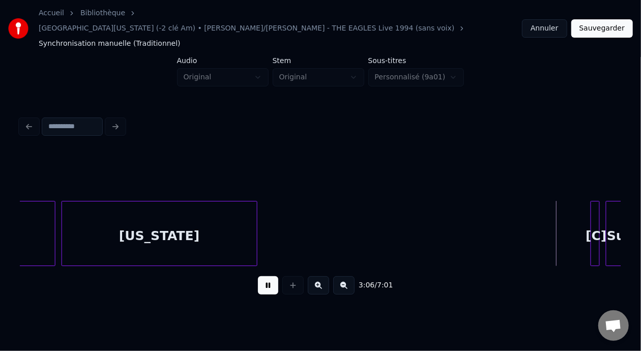
click at [259, 276] on button at bounding box center [268, 285] width 20 height 18
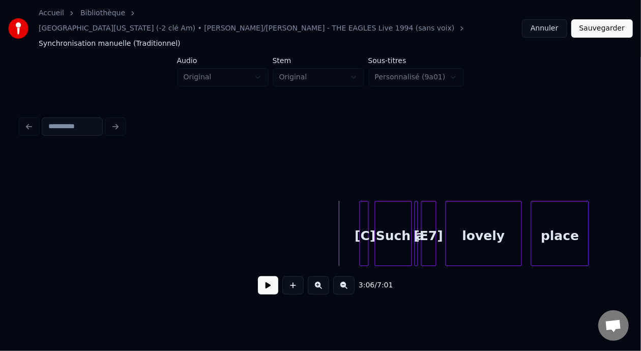
scroll to position [0, 28241]
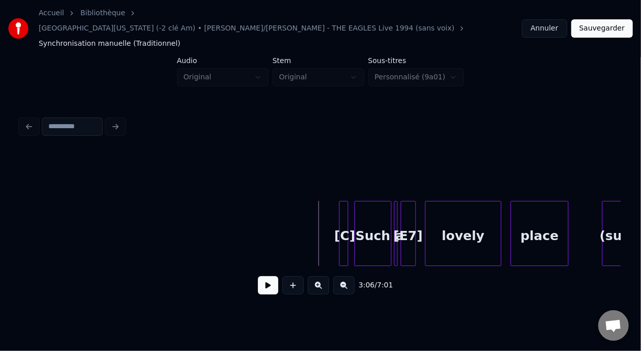
click at [595, 23] on button "Sauvegarder" at bounding box center [603, 28] width 62 height 18
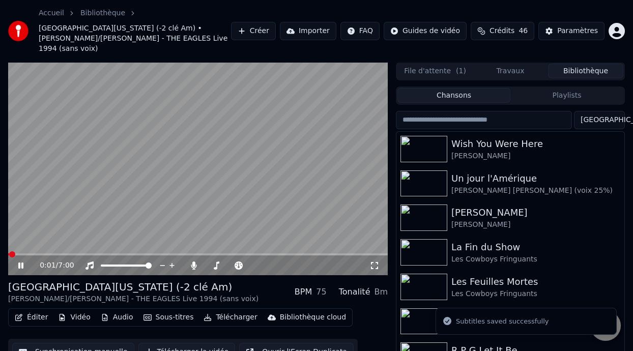
click at [20, 262] on icon at bounding box center [27, 266] width 23 height 8
click at [40, 311] on button "Éditer" at bounding box center [31, 318] width 41 height 14
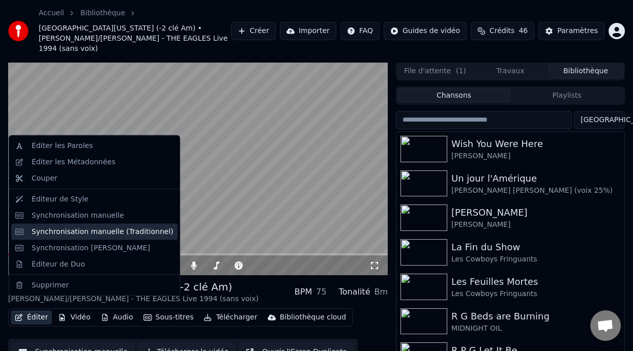
click at [143, 230] on div "Synchronisation manuelle (Traditionnel)" at bounding box center [103, 232] width 142 height 10
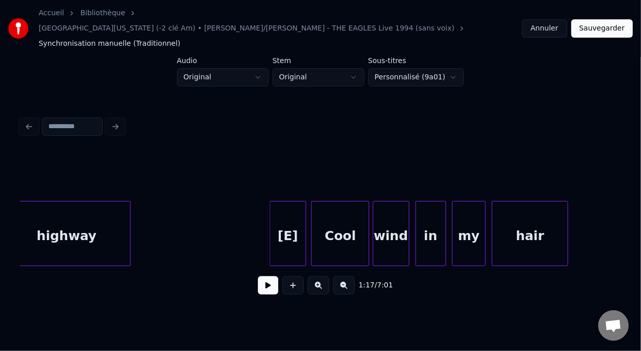
scroll to position [0, 20126]
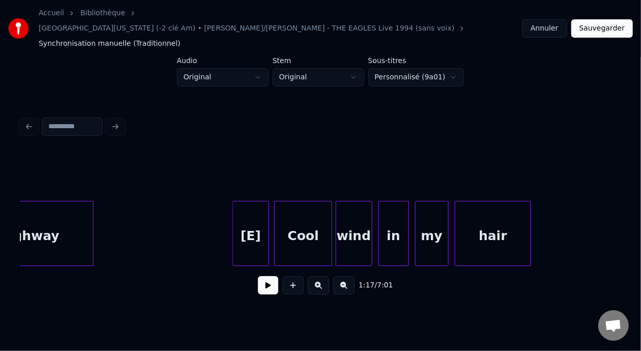
click at [256, 216] on div "[E]" at bounding box center [251, 236] width 36 height 69
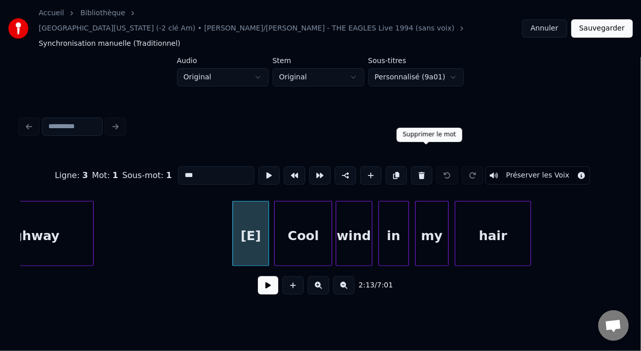
click at [428, 166] on button at bounding box center [421, 175] width 21 height 18
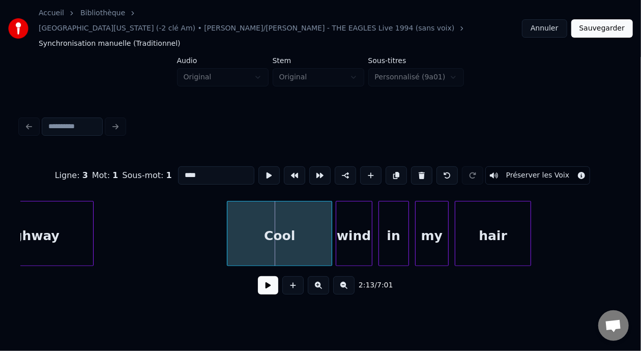
click at [228, 221] on div at bounding box center [229, 234] width 3 height 64
click at [248, 219] on div "Cool" at bounding box center [280, 236] width 104 height 69
click at [458, 166] on button at bounding box center [447, 175] width 21 height 18
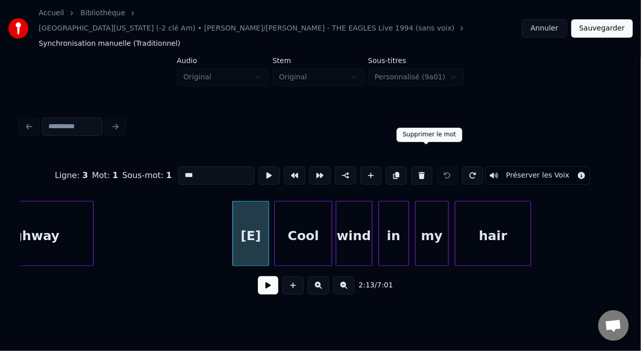
click at [423, 166] on button at bounding box center [421, 175] width 21 height 18
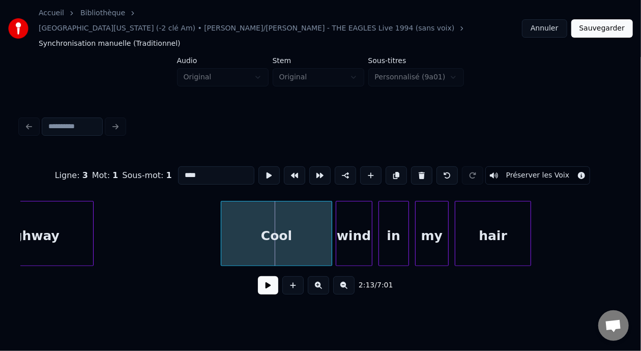
click at [224, 214] on div at bounding box center [222, 234] width 3 height 64
click at [250, 217] on div "Cool" at bounding box center [277, 236] width 109 height 69
click at [178, 166] on input "****" at bounding box center [216, 175] width 76 height 18
type input "********"
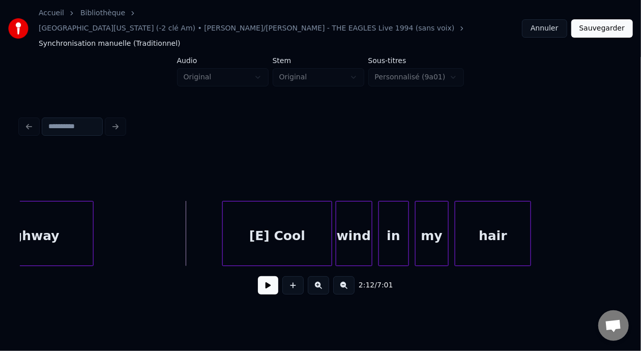
click at [258, 276] on button at bounding box center [268, 285] width 20 height 18
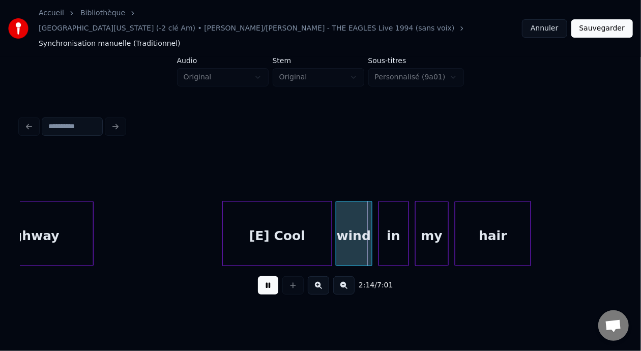
click at [258, 276] on button at bounding box center [268, 285] width 20 height 18
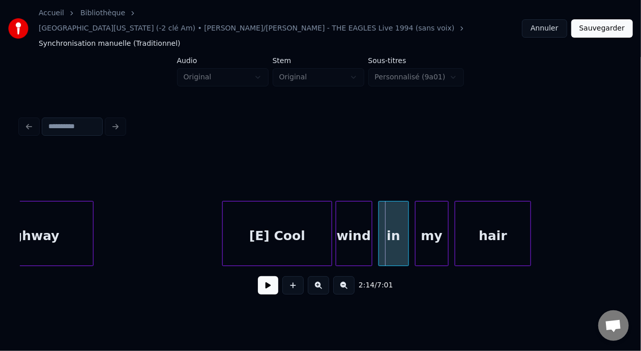
click at [258, 276] on button at bounding box center [268, 285] width 20 height 18
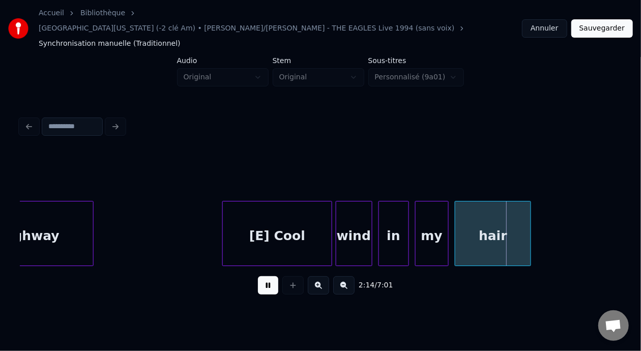
click at [258, 276] on button at bounding box center [268, 285] width 20 height 18
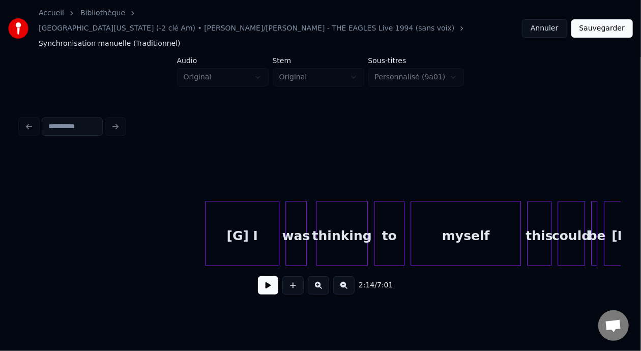
scroll to position [0, 24646]
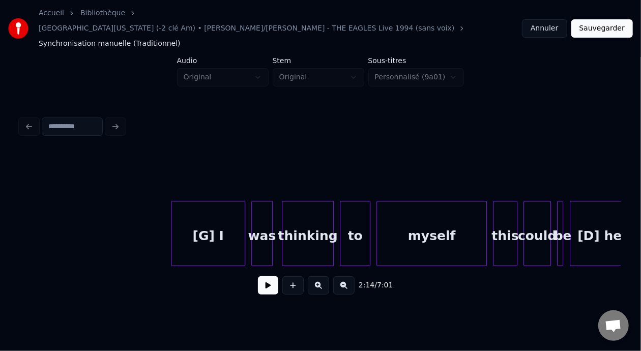
click at [211, 219] on div "[G] I" at bounding box center [208, 236] width 73 height 69
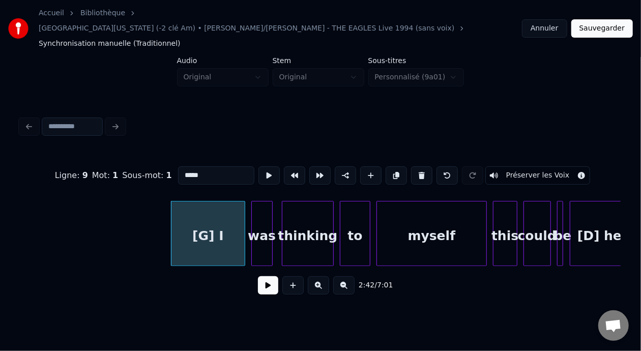
click at [180, 166] on input "*****" at bounding box center [216, 175] width 76 height 18
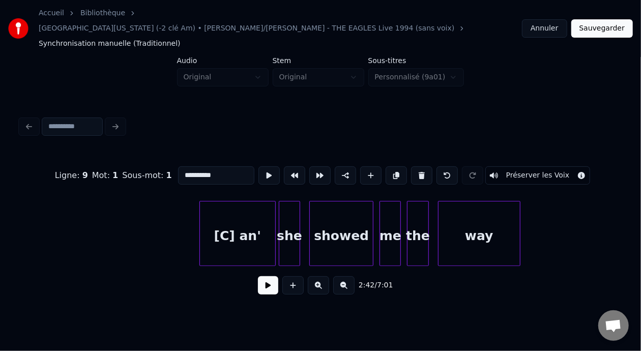
scroll to position [0, 26085]
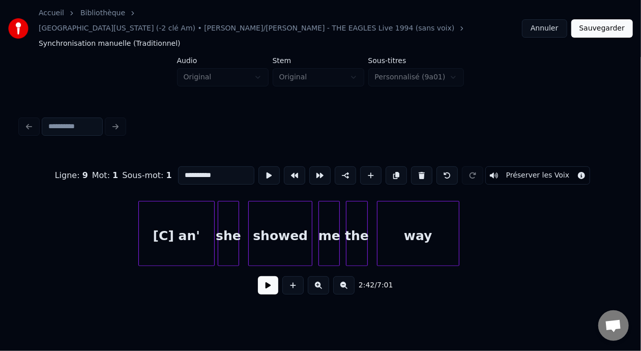
click at [195, 219] on div "[C] an'" at bounding box center [176, 236] width 75 height 69
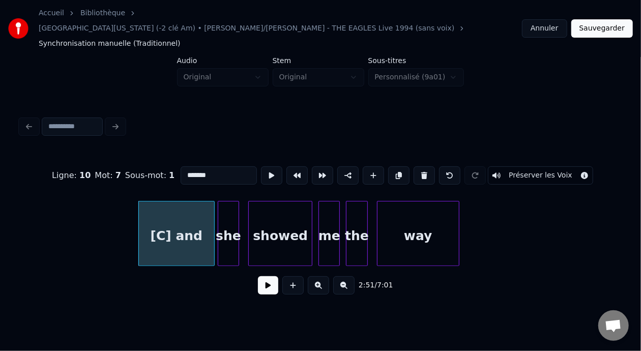
click at [181, 166] on input "*******" at bounding box center [219, 175] width 76 height 18
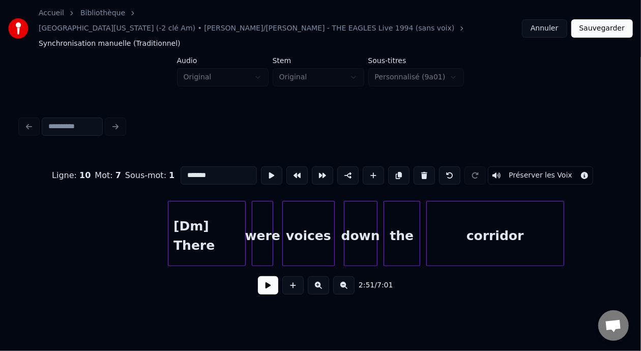
scroll to position [0, 26608]
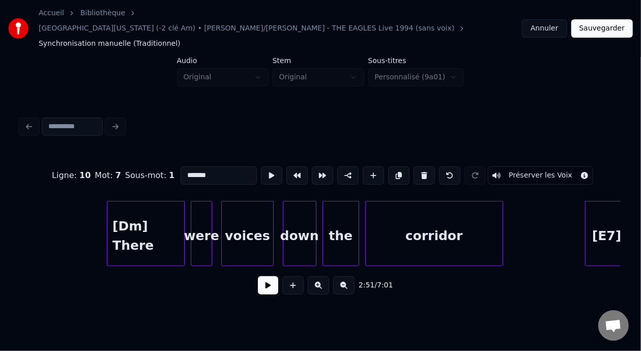
click at [135, 218] on div "[Dm] There" at bounding box center [145, 236] width 77 height 69
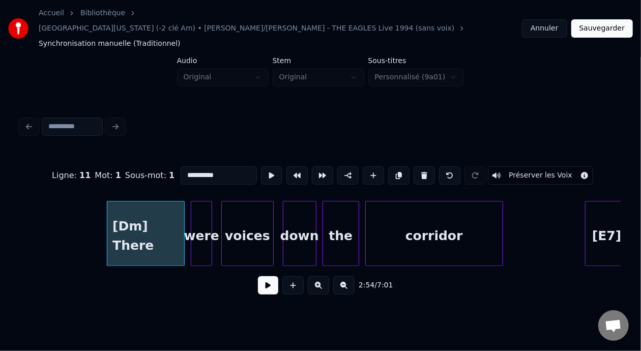
type input "**********"
click at [266, 276] on button at bounding box center [268, 285] width 20 height 18
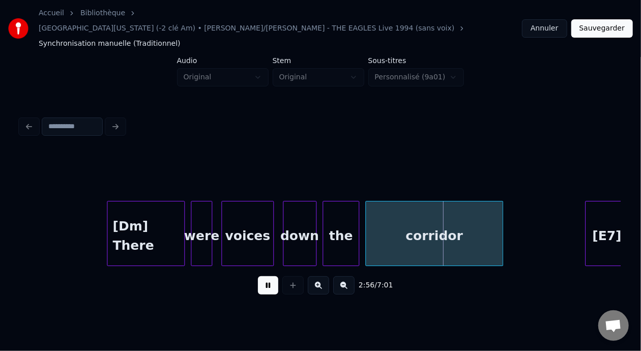
click at [266, 276] on button at bounding box center [268, 285] width 20 height 18
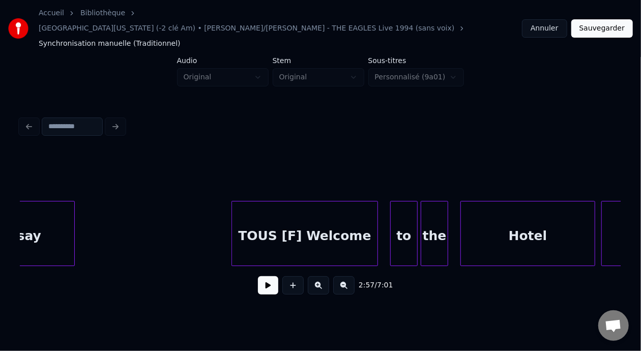
scroll to position [0, 27510]
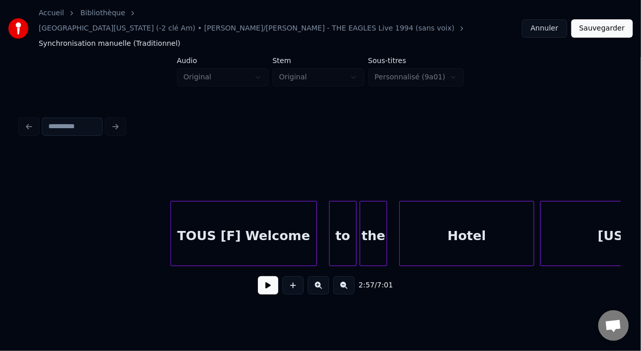
click at [197, 220] on div "TOUS [F] Welcome" at bounding box center [244, 236] width 146 height 69
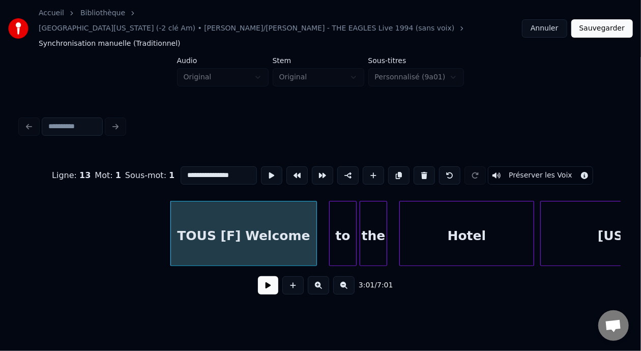
click at [259, 276] on button at bounding box center [268, 285] width 20 height 18
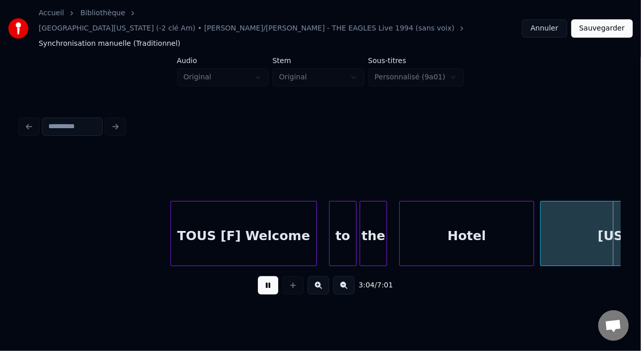
scroll to position [0, 28114]
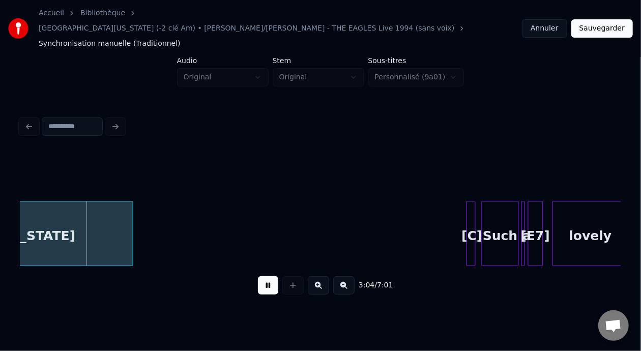
click at [259, 276] on button at bounding box center [268, 285] width 20 height 18
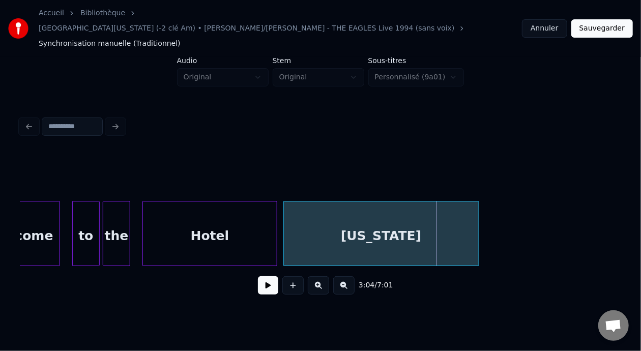
scroll to position [0, 27714]
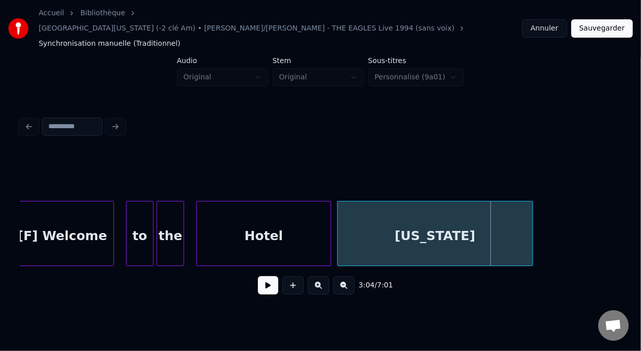
click at [463, 218] on div "California" at bounding box center [435, 236] width 195 height 69
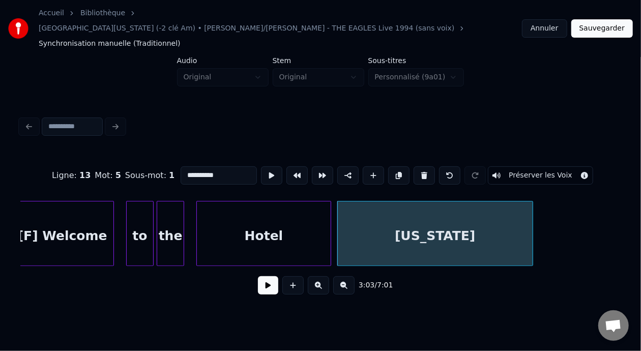
click at [269, 276] on button at bounding box center [268, 285] width 20 height 18
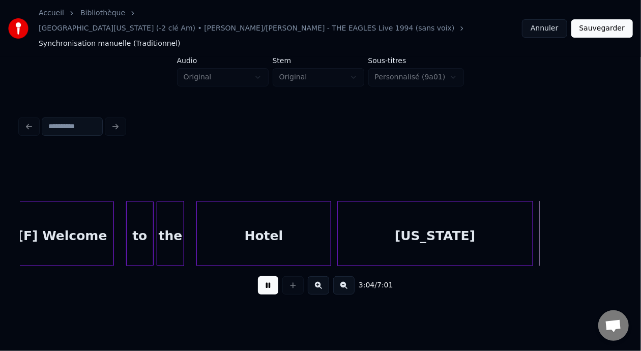
click at [269, 276] on button at bounding box center [268, 285] width 20 height 18
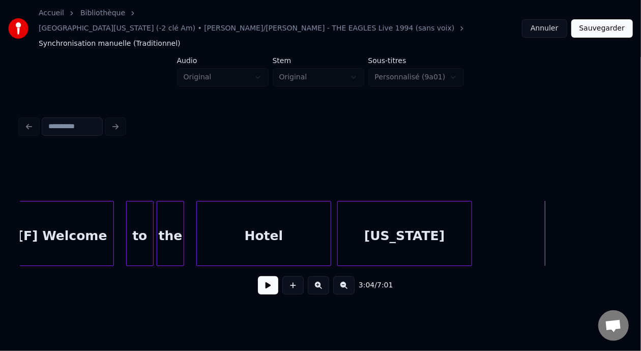
click at [469, 213] on div at bounding box center [470, 234] width 3 height 64
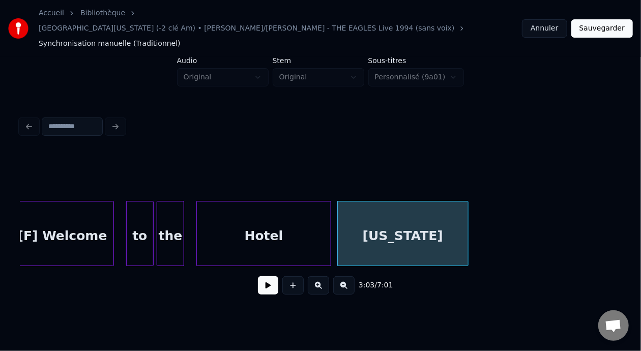
click at [431, 216] on div "California" at bounding box center [403, 236] width 130 height 69
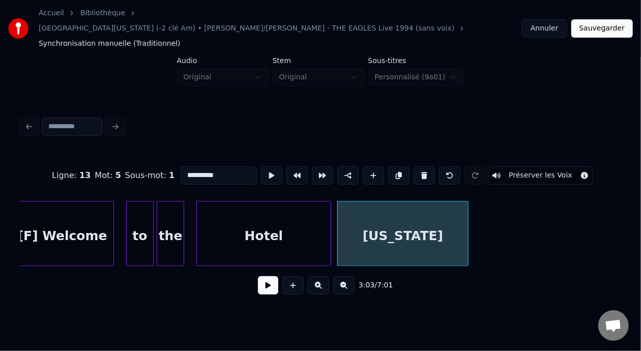
click at [199, 166] on input "**********" at bounding box center [219, 175] width 76 height 18
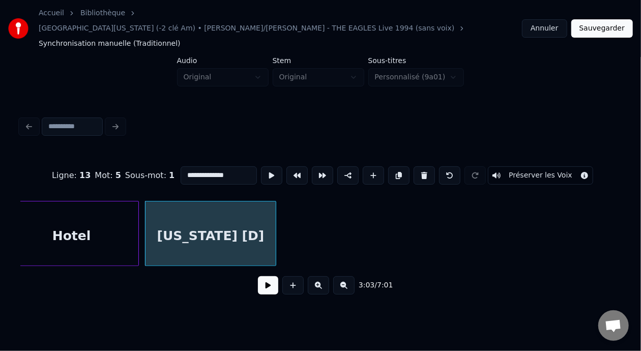
scroll to position [0, 27872]
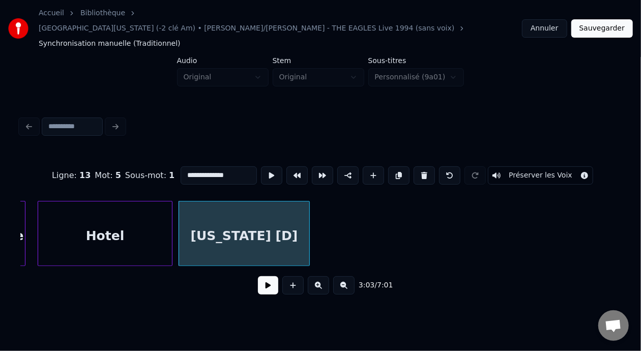
click at [272, 217] on div "California [D]" at bounding box center [244, 236] width 130 height 69
click at [204, 166] on input "**********" at bounding box center [219, 175] width 76 height 18
click at [274, 217] on div "California [C]" at bounding box center [244, 236] width 130 height 69
type input "**********"
click at [263, 286] on div "3:03 / 7:01" at bounding box center [320, 285] width 601 height 39
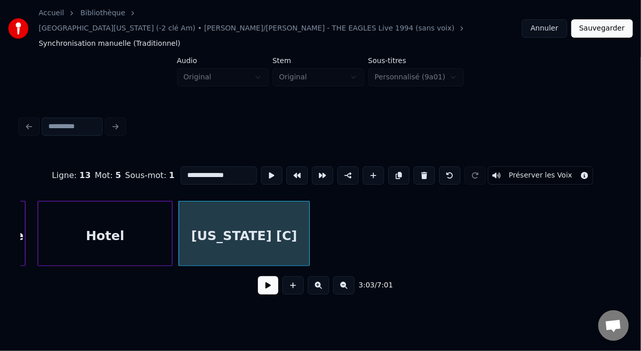
click at [263, 279] on button at bounding box center [268, 285] width 20 height 18
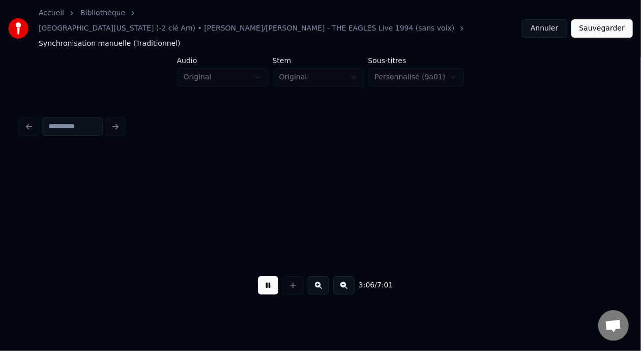
scroll to position [0, 28515]
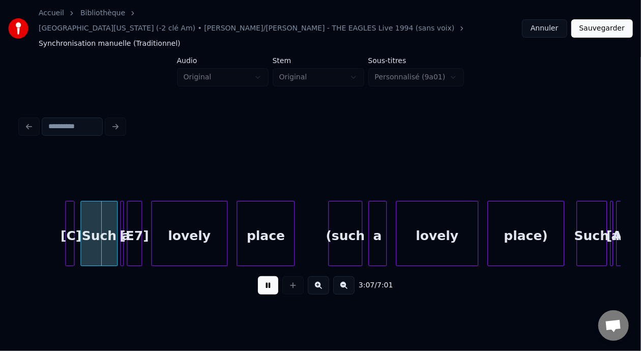
click at [266, 279] on button at bounding box center [268, 285] width 20 height 18
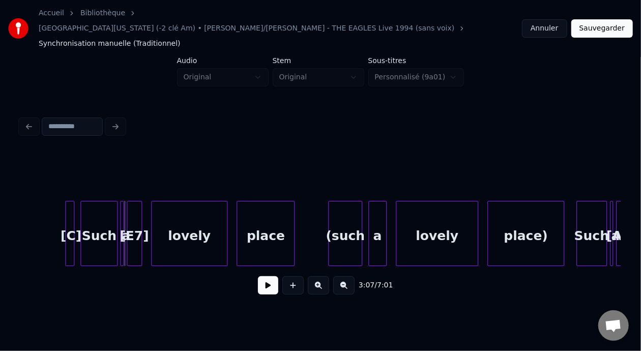
click at [71, 212] on div at bounding box center [72, 234] width 3 height 64
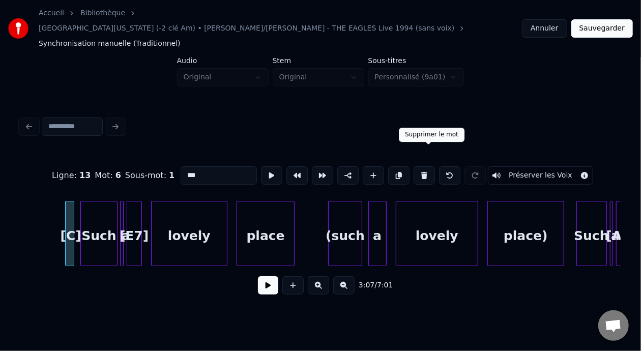
click at [428, 166] on button at bounding box center [424, 175] width 21 height 18
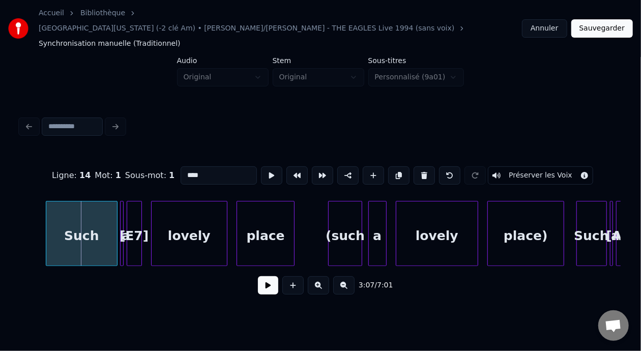
click at [47, 208] on div at bounding box center [47, 234] width 3 height 64
click at [105, 206] on div at bounding box center [105, 234] width 3 height 64
click at [323, 276] on button at bounding box center [318, 285] width 21 height 18
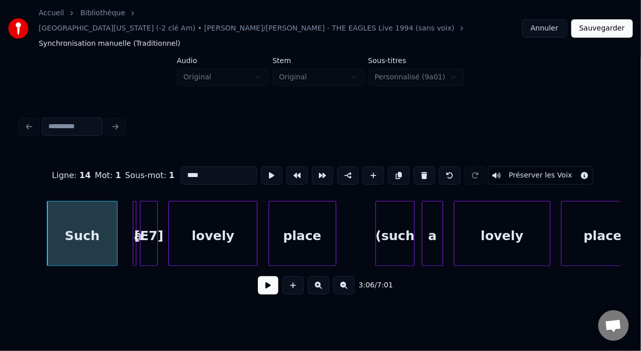
click at [323, 276] on button at bounding box center [318, 285] width 21 height 18
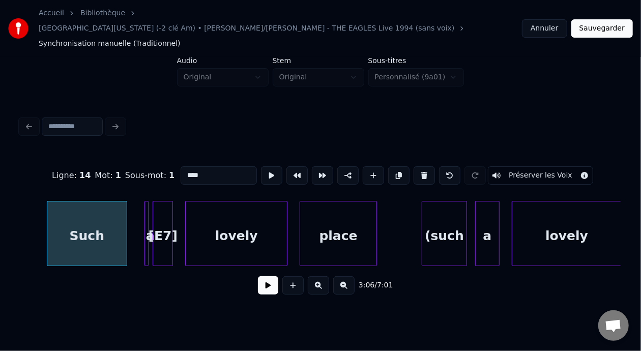
click at [323, 276] on button at bounding box center [318, 285] width 21 height 18
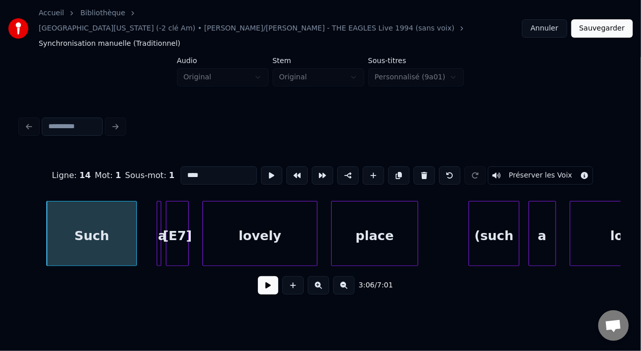
click at [176, 222] on div "[E7]" at bounding box center [177, 236] width 22 height 69
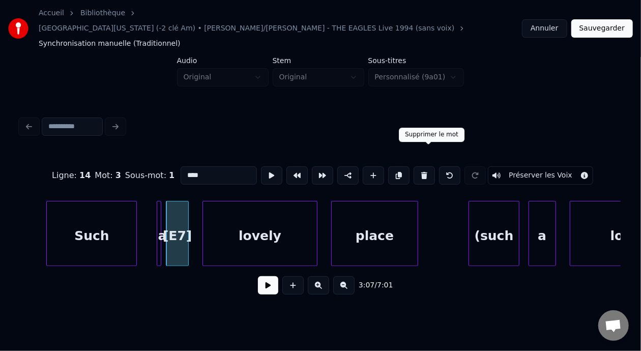
click at [426, 166] on button at bounding box center [424, 175] width 21 height 18
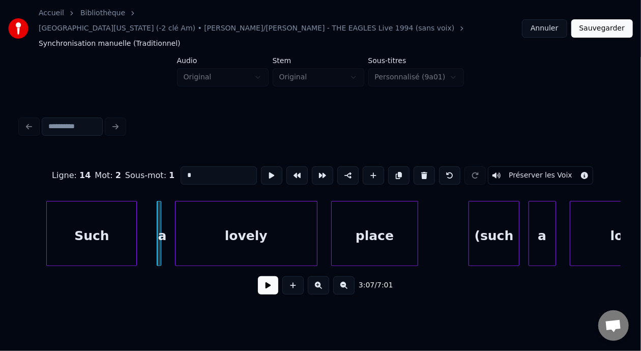
click at [176, 218] on div at bounding box center [177, 234] width 3 height 64
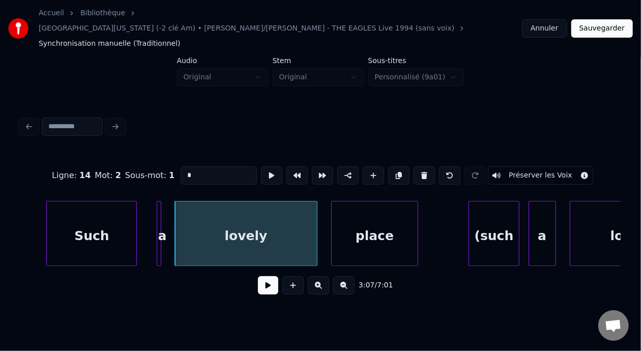
click at [211, 223] on div "lovely" at bounding box center [246, 236] width 142 height 69
click at [181, 166] on input "******" at bounding box center [219, 175] width 76 height 18
click at [85, 208] on div "Such" at bounding box center [92, 236] width 90 height 69
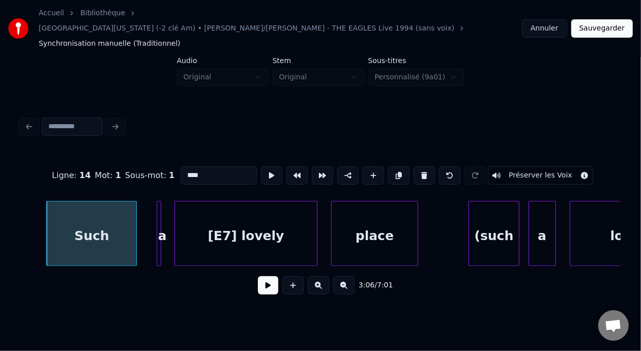
type input "****"
click at [260, 276] on button at bounding box center [268, 285] width 20 height 18
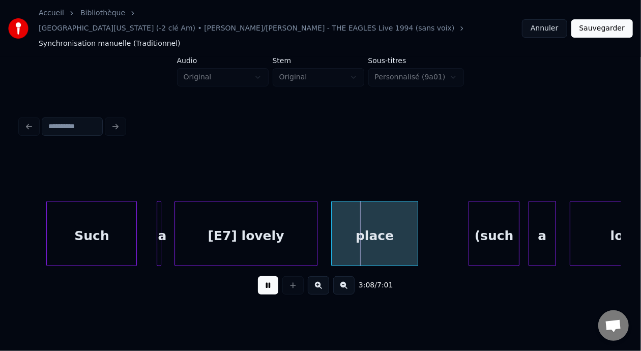
click at [260, 276] on button at bounding box center [268, 285] width 20 height 18
click at [89, 213] on div "Such" at bounding box center [92, 236] width 90 height 69
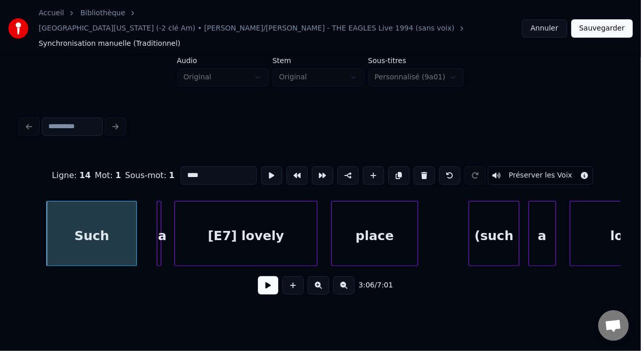
click at [258, 277] on button at bounding box center [268, 285] width 20 height 18
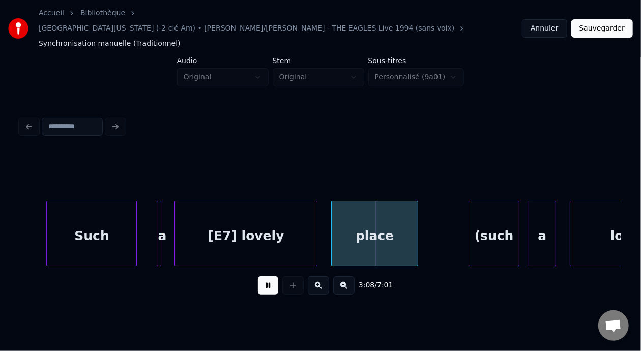
click at [258, 277] on button at bounding box center [268, 285] width 20 height 18
click at [283, 208] on div at bounding box center [282, 234] width 3 height 64
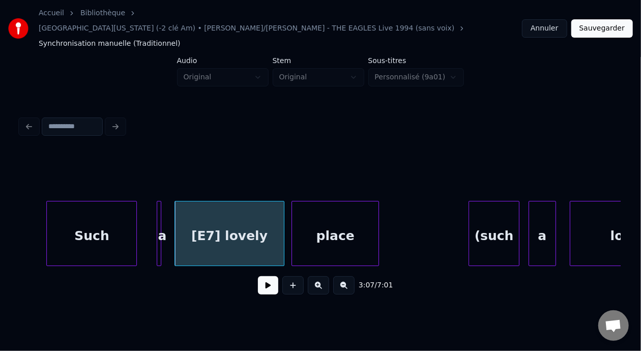
click at [330, 211] on div "place" at bounding box center [335, 236] width 86 height 69
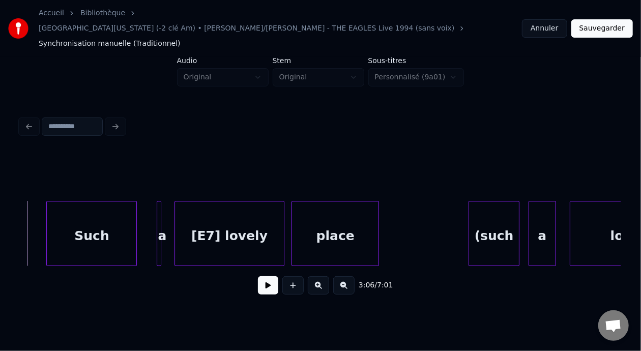
click at [349, 277] on button at bounding box center [343, 285] width 21 height 18
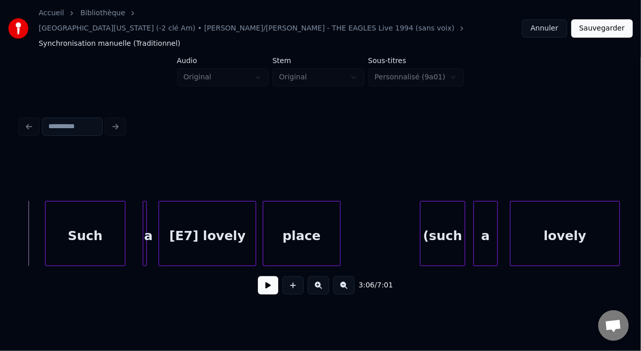
click at [349, 277] on button at bounding box center [343, 285] width 21 height 18
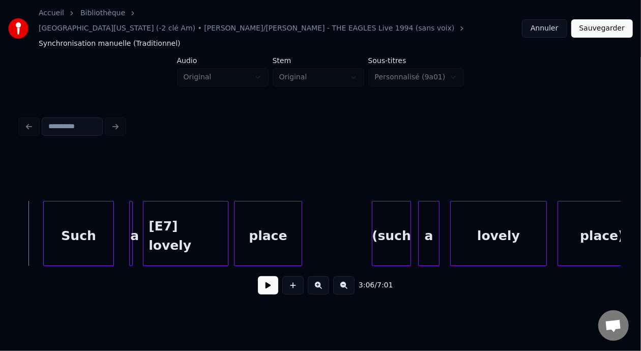
click at [258, 276] on button at bounding box center [268, 285] width 20 height 18
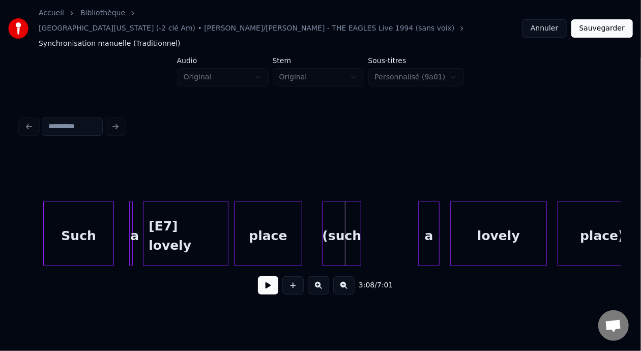
click at [334, 220] on div "(such" at bounding box center [342, 236] width 38 height 69
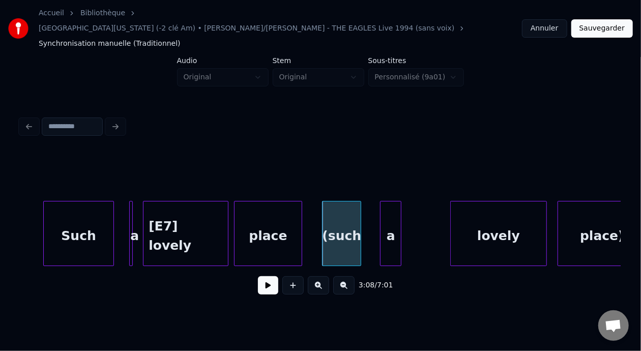
click at [392, 213] on div "a" at bounding box center [391, 236] width 20 height 69
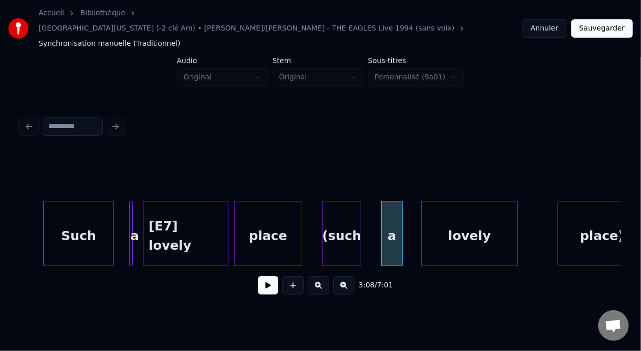
click at [471, 217] on div "lovely" at bounding box center [470, 236] width 96 height 69
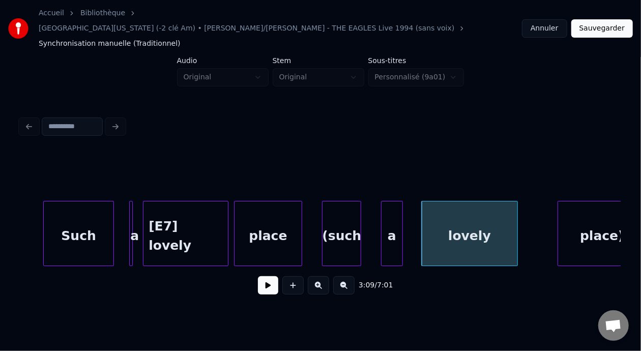
click at [267, 223] on div "place" at bounding box center [268, 236] width 67 height 69
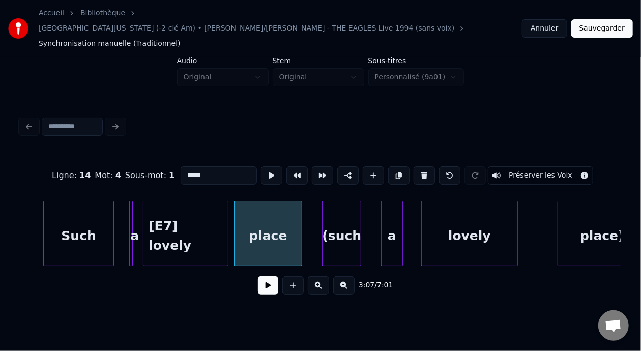
click at [264, 276] on button at bounding box center [268, 285] width 20 height 18
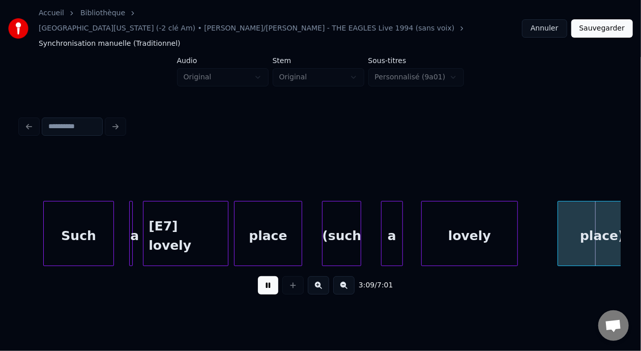
click at [264, 276] on button at bounding box center [268, 285] width 20 height 18
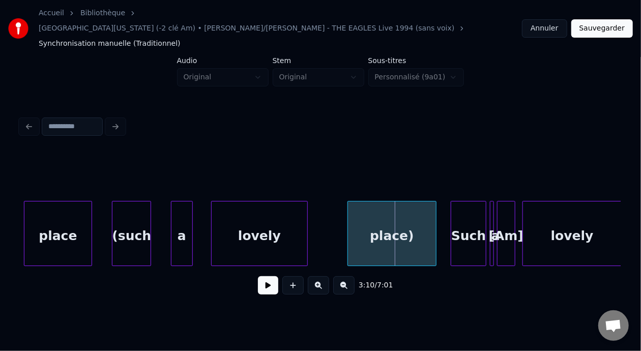
scroll to position [0, 33493]
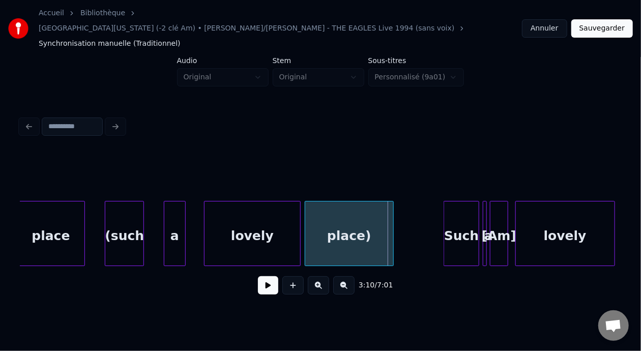
click at [346, 224] on div "place)" at bounding box center [349, 236] width 88 height 69
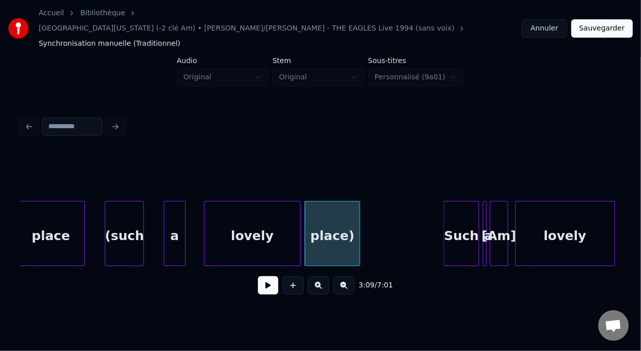
click at [359, 210] on div at bounding box center [358, 234] width 3 height 64
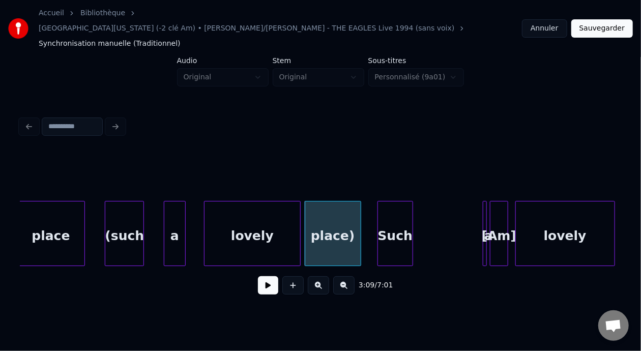
click at [391, 204] on div "Such" at bounding box center [395, 236] width 35 height 69
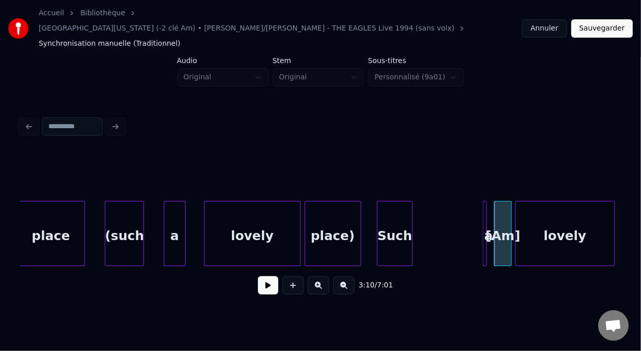
click at [462, 150] on div at bounding box center [320, 175] width 601 height 51
click at [461, 150] on div at bounding box center [320, 175] width 601 height 51
click at [452, 158] on div at bounding box center [320, 175] width 601 height 51
click at [297, 152] on div at bounding box center [320, 175] width 601 height 51
click at [419, 294] on div "3:10 / 7:01" at bounding box center [320, 208] width 609 height 202
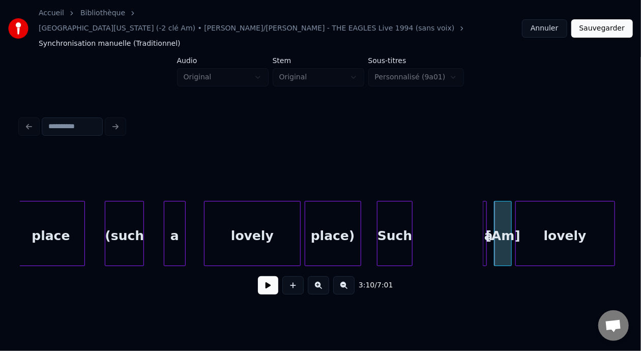
click at [473, 150] on div at bounding box center [320, 175] width 601 height 51
click at [327, 218] on div "place)" at bounding box center [332, 236] width 55 height 69
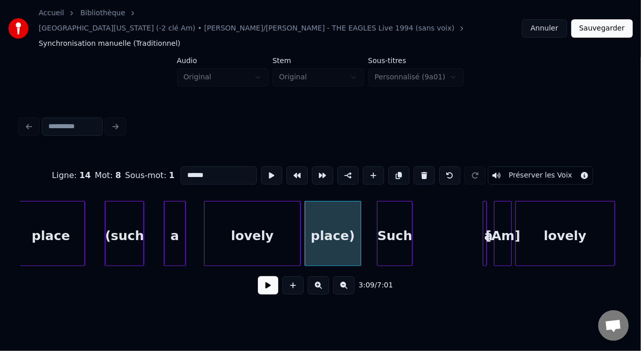
click at [267, 276] on button at bounding box center [268, 285] width 20 height 18
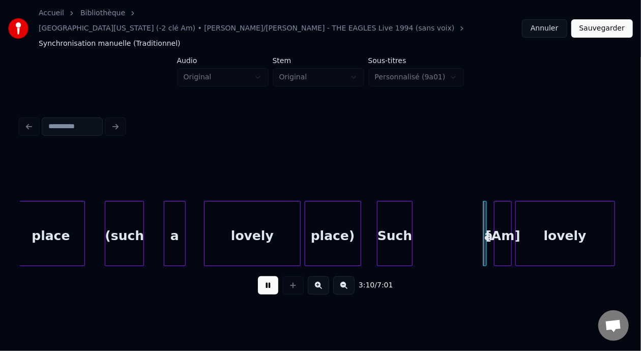
click at [267, 276] on button at bounding box center [268, 285] width 20 height 18
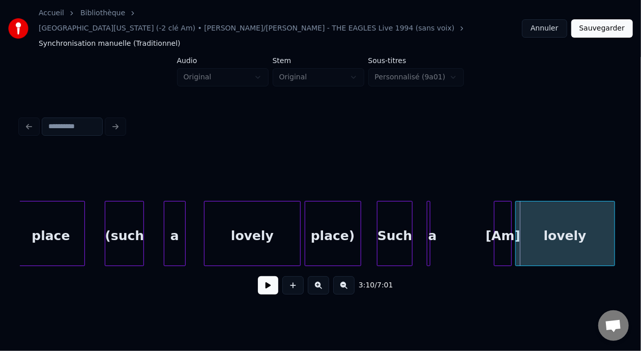
click at [430, 208] on div "a" at bounding box center [433, 236] width 10 height 69
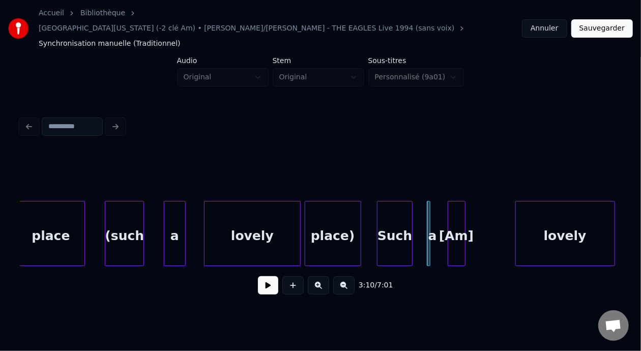
click at [455, 214] on div "[Am]" at bounding box center [456, 236] width 17 height 69
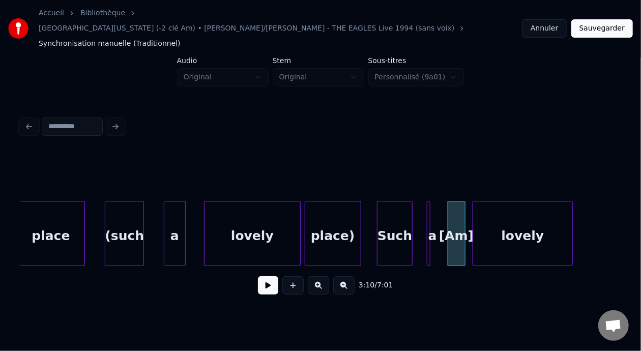
click at [502, 211] on div "lovely" at bounding box center [522, 236] width 99 height 69
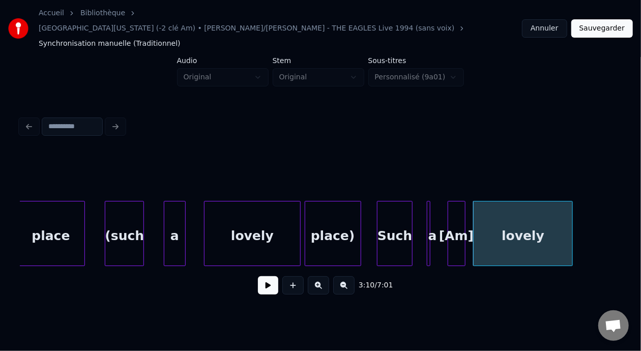
click at [456, 209] on div "[Am]" at bounding box center [456, 236] width 17 height 69
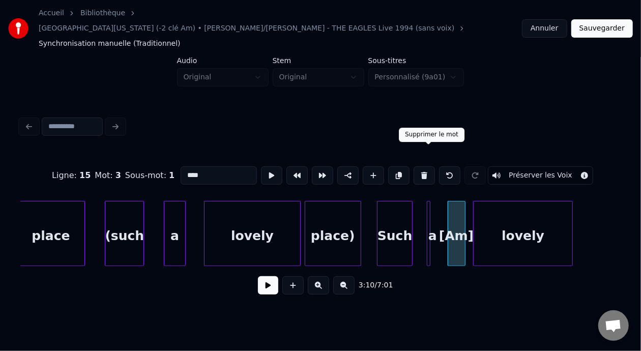
click at [429, 166] on button at bounding box center [424, 175] width 21 height 18
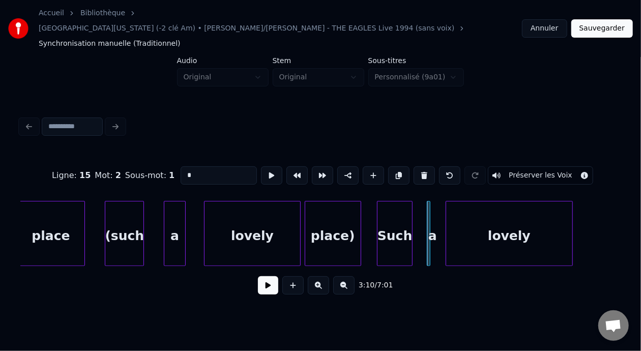
click at [447, 214] on div at bounding box center [447, 234] width 3 height 64
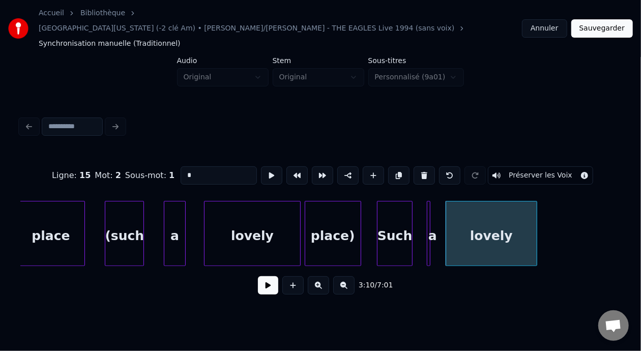
click at [536, 207] on div at bounding box center [535, 234] width 3 height 64
click at [475, 222] on div "lovely" at bounding box center [491, 236] width 91 height 69
click at [181, 166] on input "******" at bounding box center [219, 175] width 76 height 18
click at [237, 216] on div "lovely" at bounding box center [253, 236] width 96 height 69
type input "******"
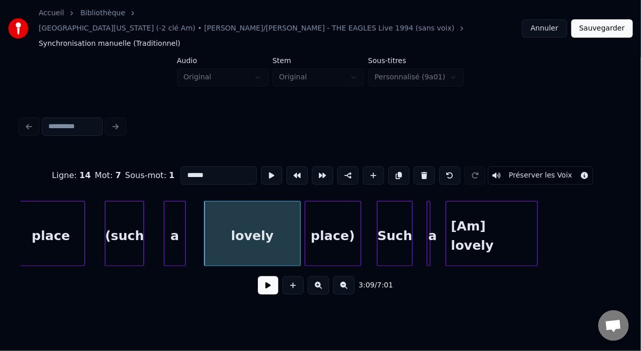
click at [261, 276] on button at bounding box center [268, 285] width 20 height 18
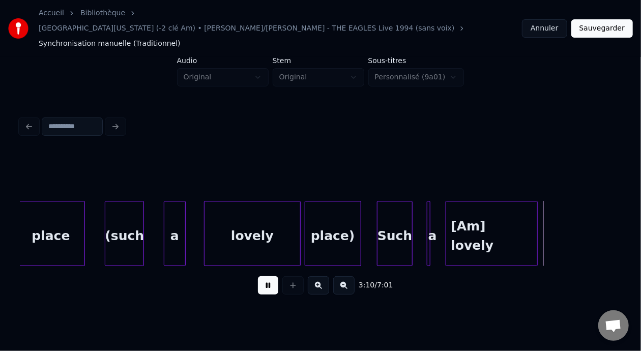
click at [261, 276] on button at bounding box center [268, 285] width 20 height 18
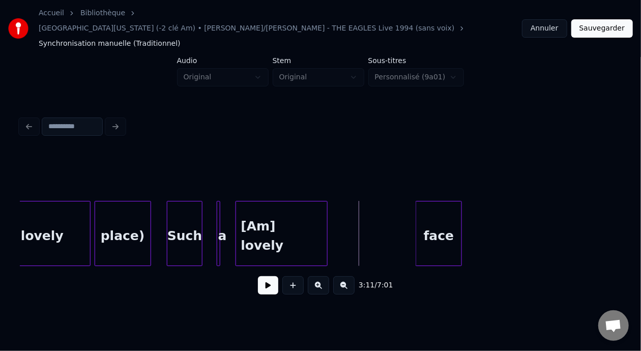
scroll to position [0, 33730]
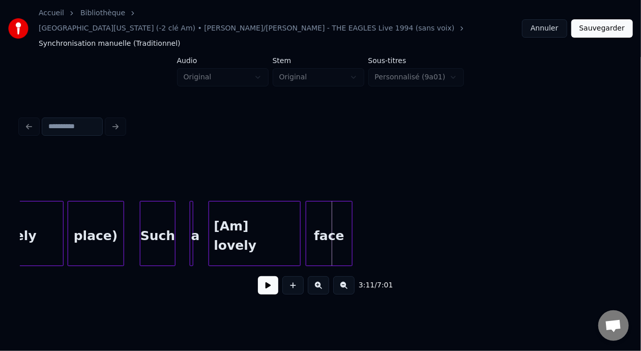
click at [329, 217] on div "face" at bounding box center [328, 236] width 45 height 69
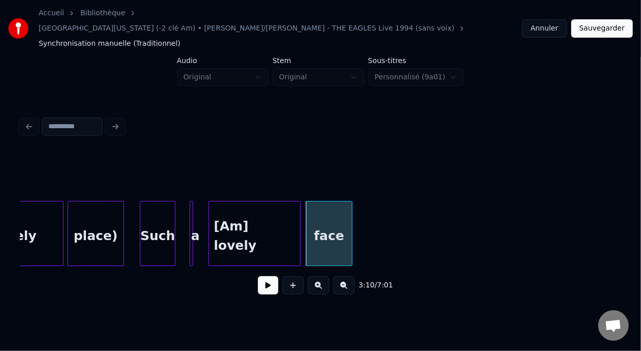
click at [155, 216] on div "Such" at bounding box center [158, 236] width 35 height 69
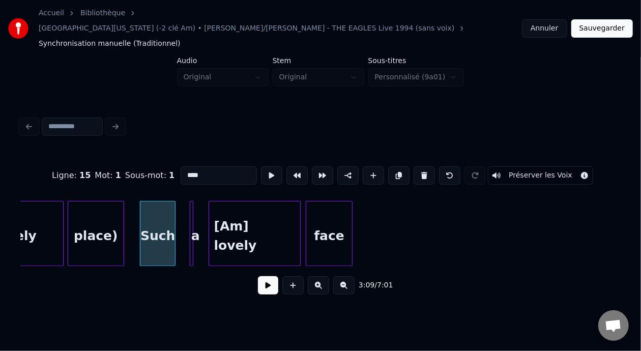
click at [267, 276] on button at bounding box center [268, 285] width 20 height 18
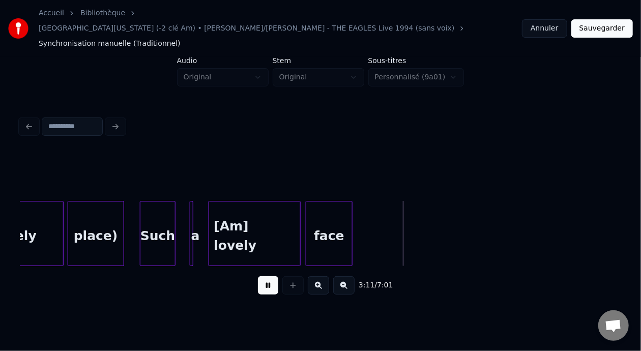
click at [267, 276] on button at bounding box center [268, 285] width 20 height 18
click at [376, 217] on div at bounding box center [375, 234] width 3 height 64
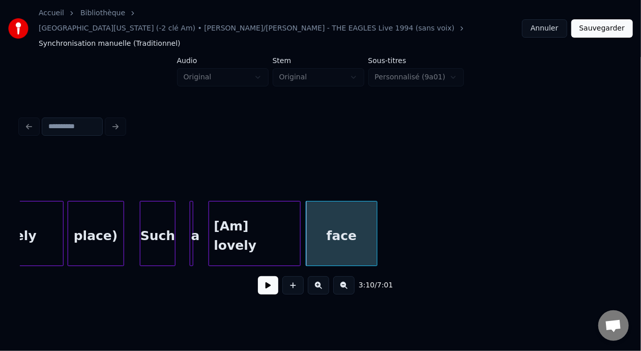
click at [264, 276] on button at bounding box center [268, 285] width 20 height 18
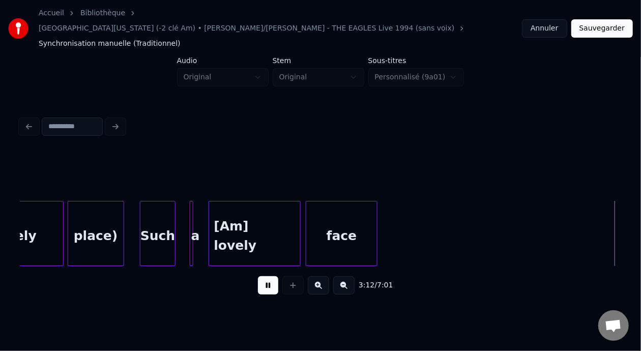
scroll to position [0, 34332]
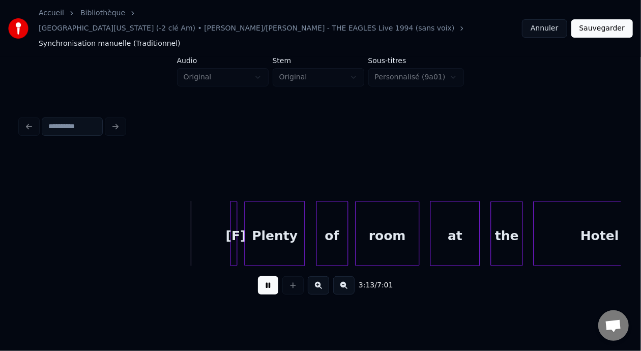
click at [264, 276] on button at bounding box center [268, 285] width 20 height 18
click at [236, 209] on div "[F]" at bounding box center [236, 236] width 10 height 69
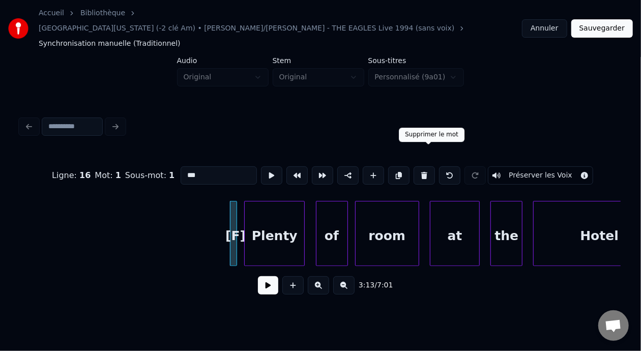
click at [430, 166] on button at bounding box center [424, 175] width 21 height 18
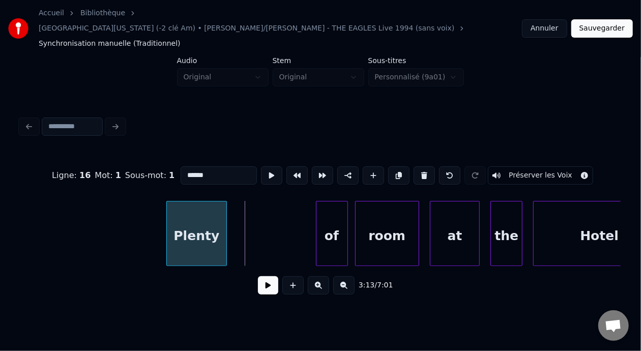
click at [196, 216] on div "Plenty" at bounding box center [197, 236] width 60 height 69
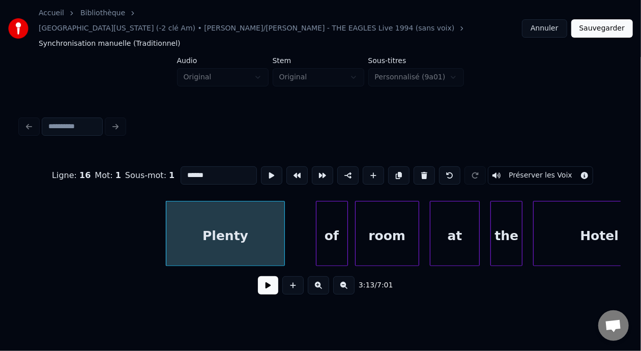
click at [284, 211] on div at bounding box center [283, 234] width 3 height 64
click at [210, 218] on div "Plenty" at bounding box center [225, 236] width 118 height 69
click at [181, 166] on input "******" at bounding box center [219, 175] width 76 height 18
click at [216, 223] on div "[F] Plenty" at bounding box center [225, 236] width 118 height 69
type input "**********"
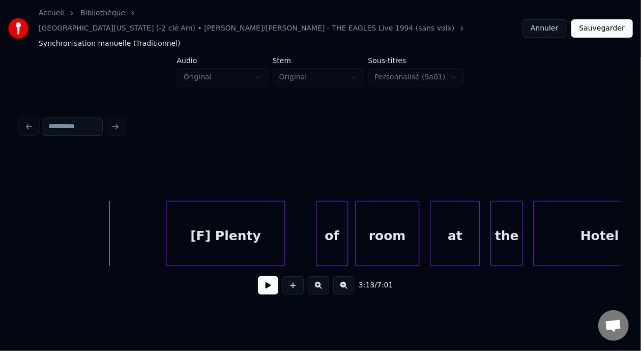
click at [258, 276] on button at bounding box center [268, 285] width 20 height 18
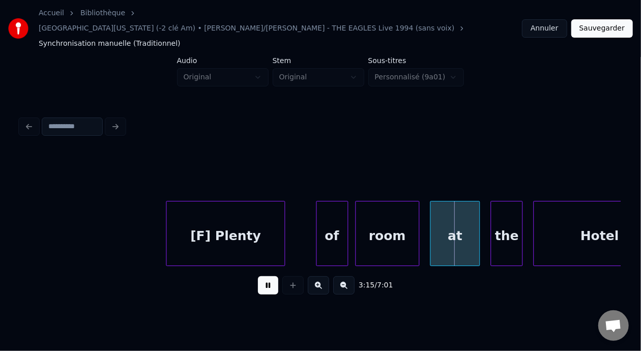
click at [258, 276] on button at bounding box center [268, 285] width 20 height 18
click at [318, 216] on div "of" at bounding box center [317, 236] width 31 height 69
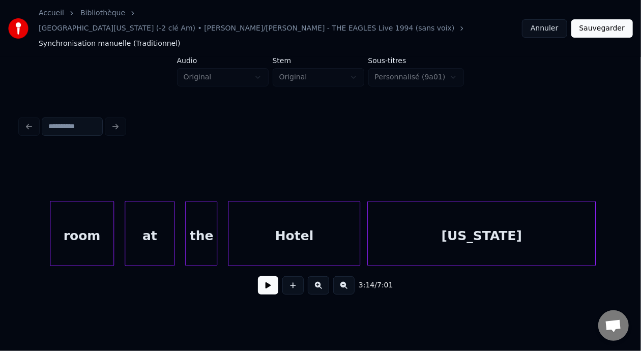
scroll to position [0, 34698]
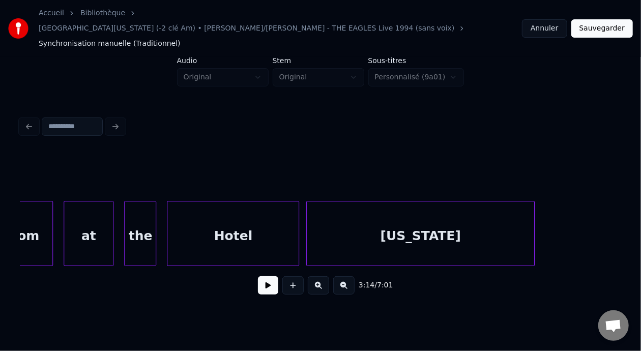
click at [101, 213] on div "at" at bounding box center [88, 236] width 49 height 69
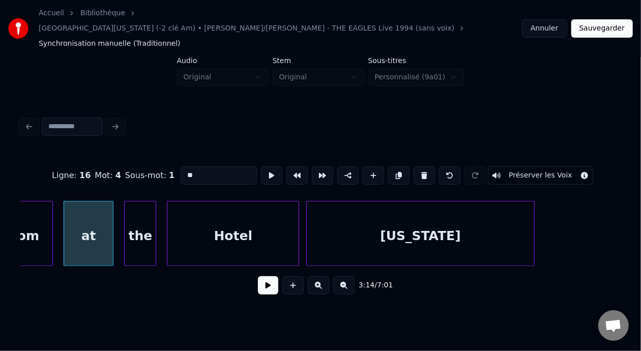
click at [263, 276] on button at bounding box center [268, 285] width 20 height 18
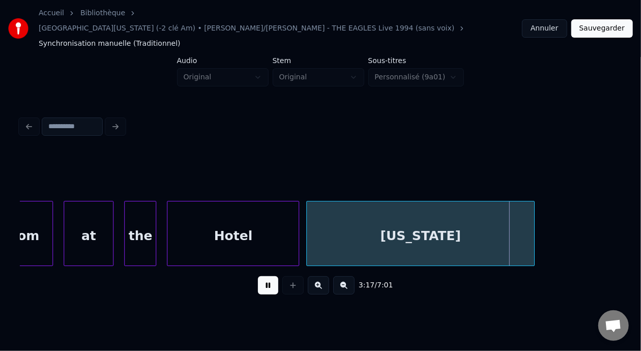
click at [263, 276] on button at bounding box center [268, 285] width 20 height 18
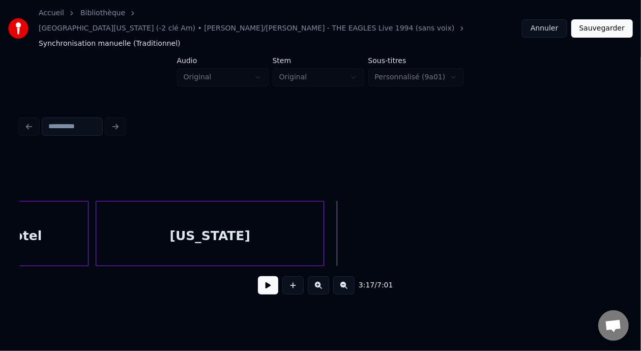
scroll to position [0, 34889]
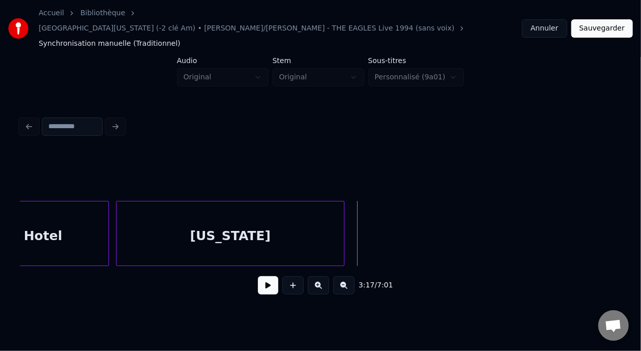
click at [277, 221] on div "California" at bounding box center [231, 236] width 228 height 69
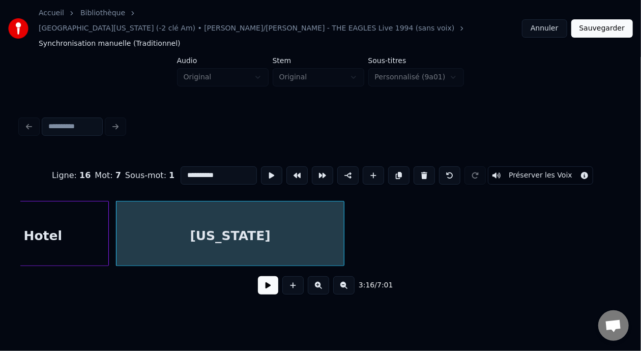
click at [200, 166] on input "**********" at bounding box center [219, 175] width 76 height 18
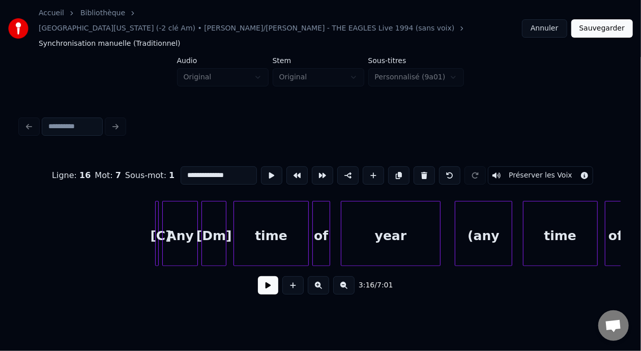
scroll to position [0, 35363]
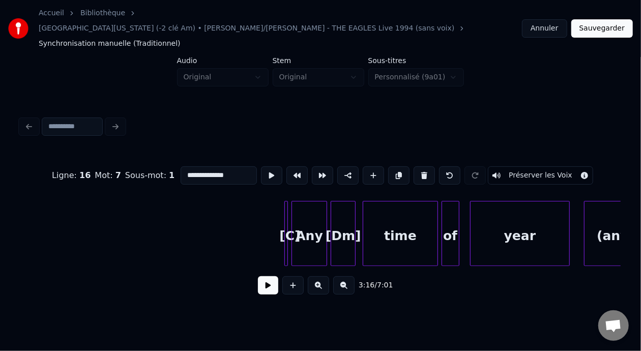
click at [287, 210] on div at bounding box center [286, 234] width 3 height 64
click at [428, 166] on button at bounding box center [424, 175] width 21 height 18
type input "***"
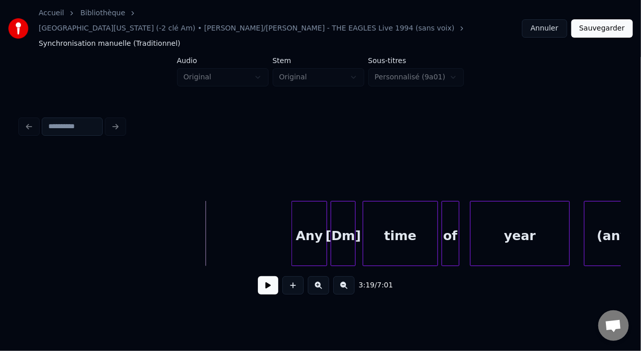
click at [264, 276] on button at bounding box center [268, 285] width 20 height 18
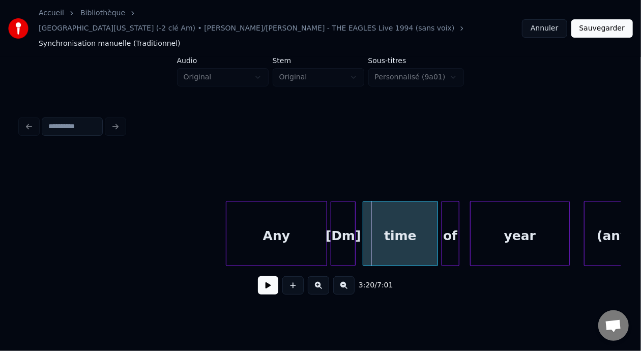
click at [227, 215] on div at bounding box center [228, 234] width 3 height 64
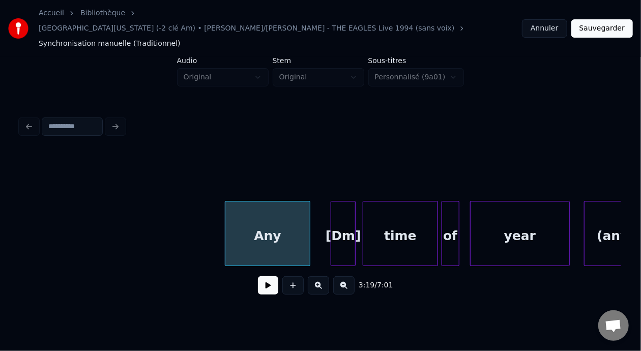
click at [308, 203] on div at bounding box center [308, 234] width 3 height 64
click at [343, 217] on div "[Dm]" at bounding box center [343, 236] width 24 height 69
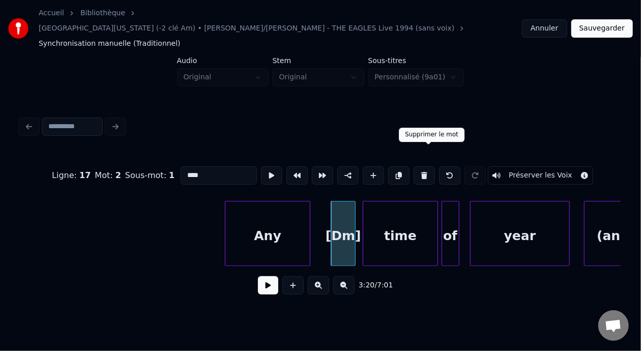
click at [428, 166] on button at bounding box center [424, 175] width 21 height 18
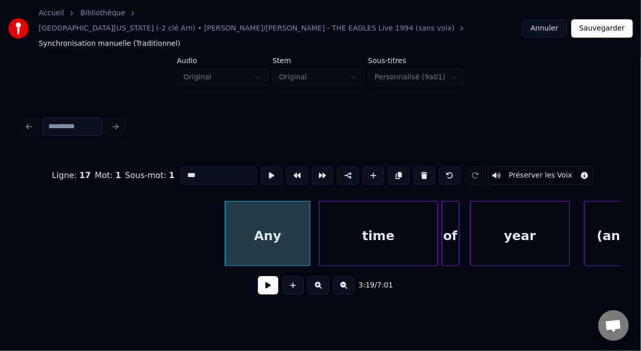
click at [321, 215] on div at bounding box center [321, 234] width 3 height 64
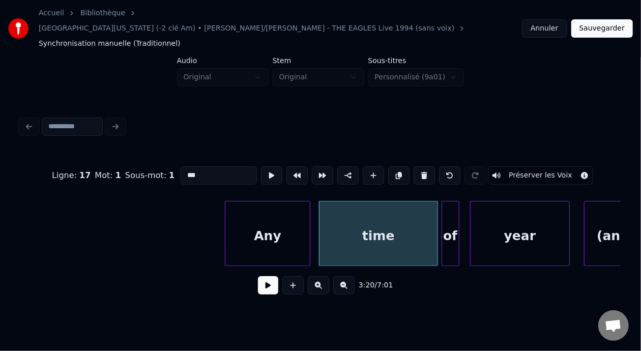
click at [351, 228] on div "time" at bounding box center [379, 236] width 118 height 69
click at [181, 166] on input "****" at bounding box center [219, 175] width 76 height 18
click at [261, 214] on div "Any" at bounding box center [268, 236] width 85 height 69
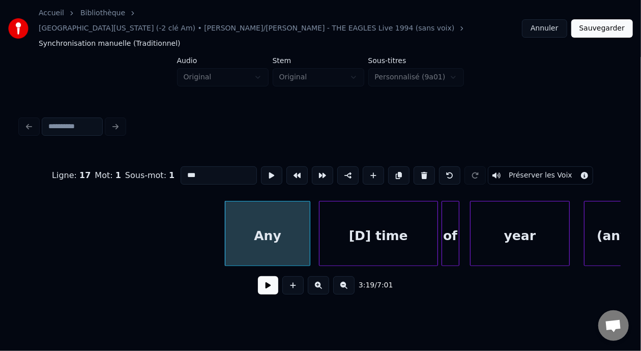
type input "***"
click at [264, 277] on button at bounding box center [268, 285] width 20 height 18
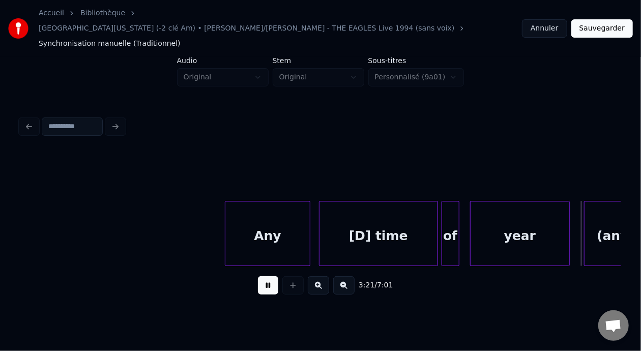
click at [264, 277] on button at bounding box center [268, 285] width 20 height 18
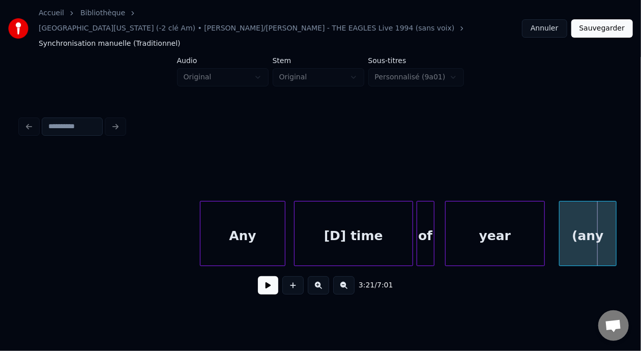
scroll to position [0, 35347]
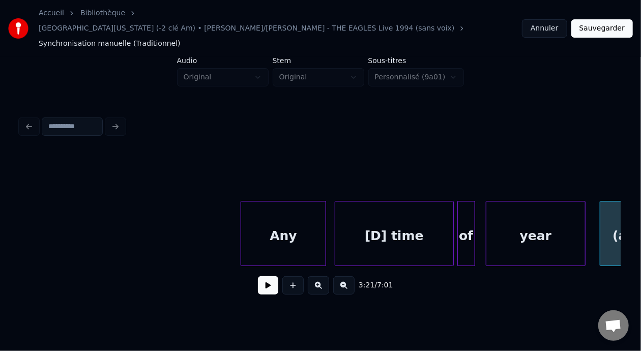
click at [347, 276] on button at bounding box center [343, 285] width 21 height 18
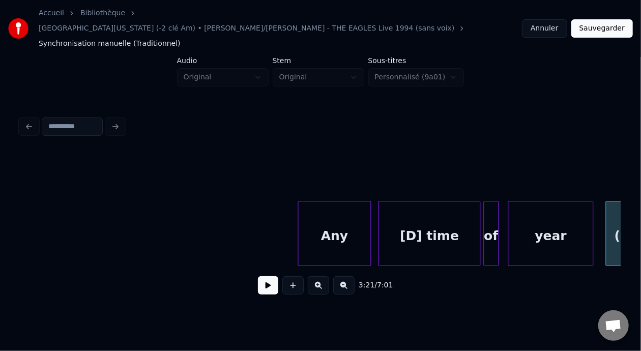
click at [347, 276] on button at bounding box center [343, 285] width 21 height 18
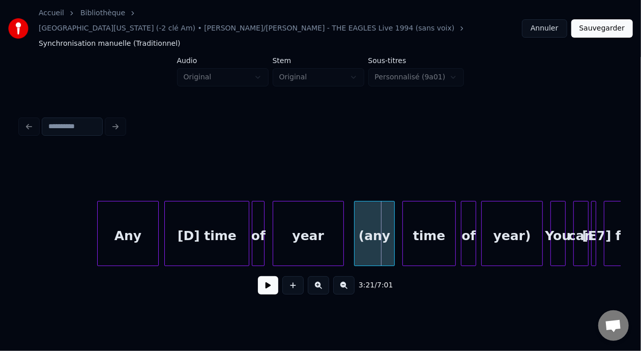
scroll to position [0, 25336]
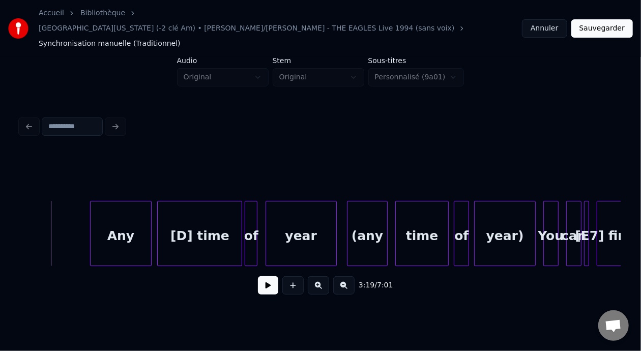
click at [267, 277] on button at bounding box center [268, 285] width 20 height 18
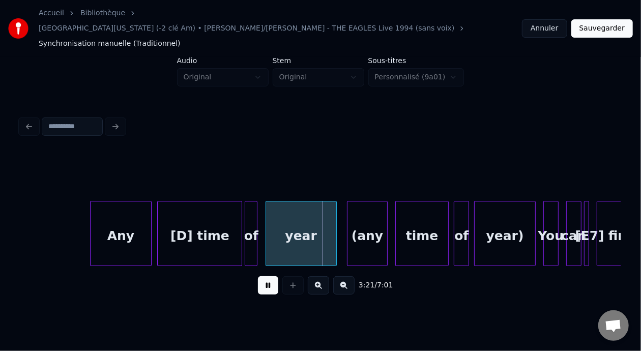
click at [267, 277] on button at bounding box center [268, 285] width 20 height 18
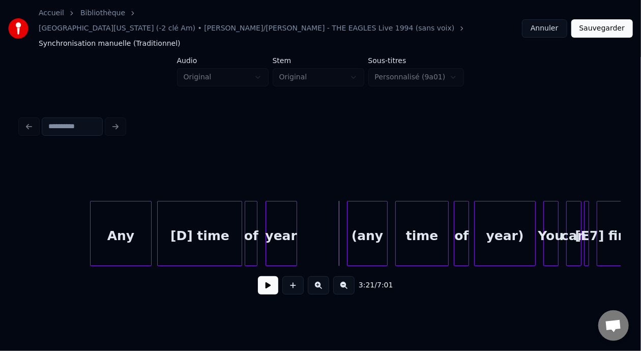
click at [295, 213] on div at bounding box center [295, 234] width 3 height 64
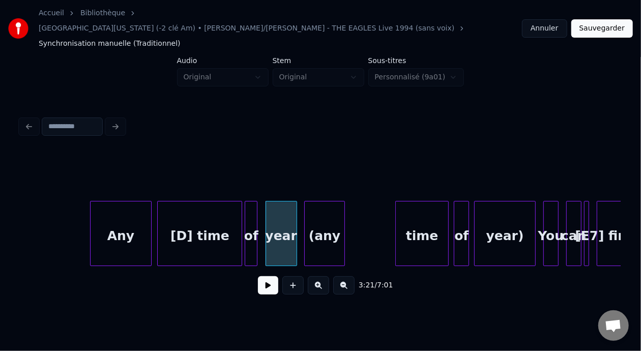
click at [324, 210] on div "(any" at bounding box center [325, 236] width 40 height 69
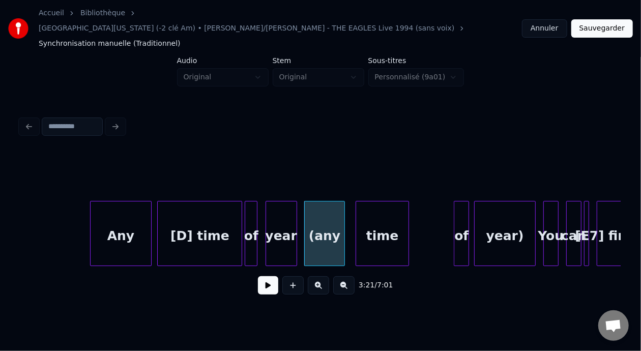
click at [378, 211] on div "time" at bounding box center [382, 236] width 52 height 69
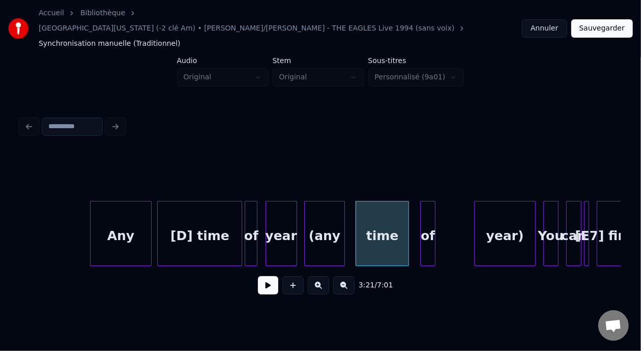
click at [427, 210] on div "of" at bounding box center [428, 236] width 14 height 69
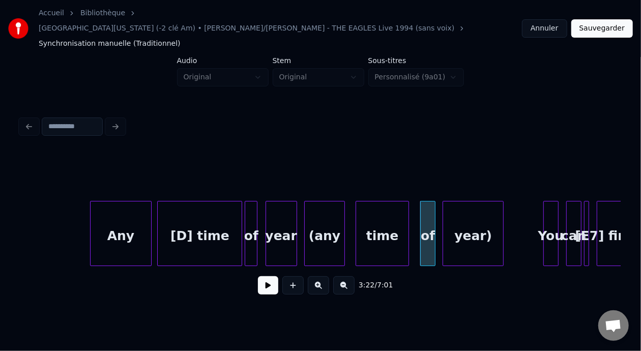
click at [478, 213] on div "year)" at bounding box center [473, 236] width 60 height 69
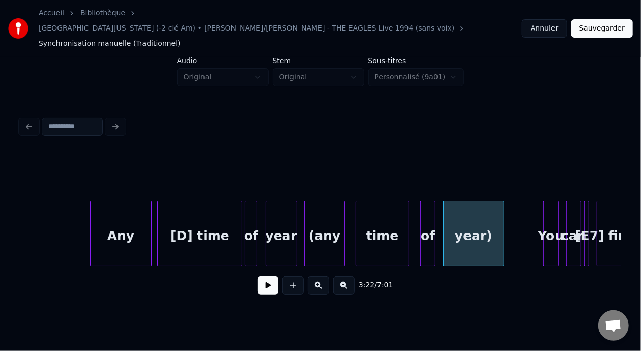
click at [125, 213] on div "Any" at bounding box center [121, 236] width 60 height 69
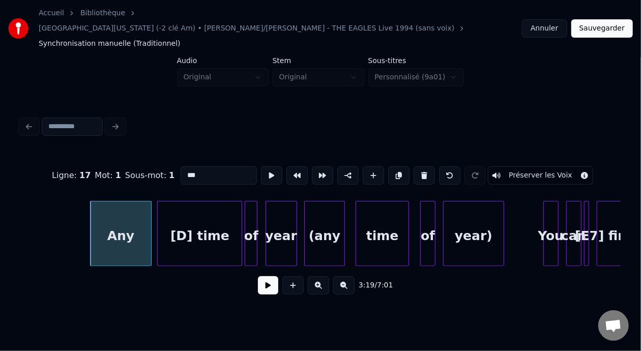
click at [259, 276] on button at bounding box center [268, 285] width 20 height 18
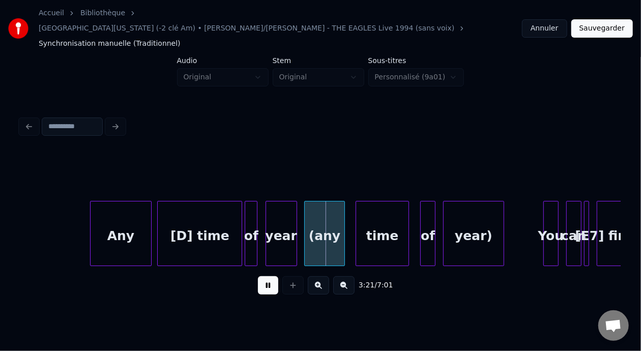
click at [259, 276] on button at bounding box center [268, 285] width 20 height 18
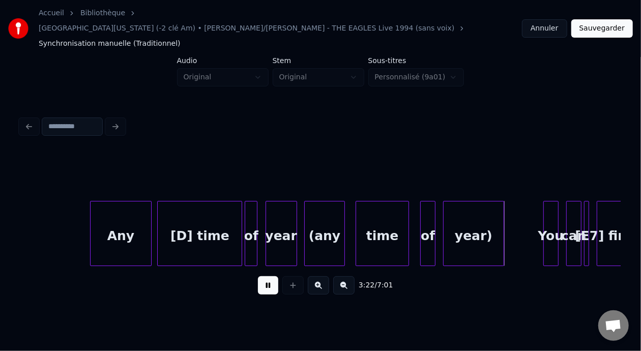
click at [259, 276] on button at bounding box center [268, 285] width 20 height 18
click at [475, 215] on div at bounding box center [474, 234] width 3 height 64
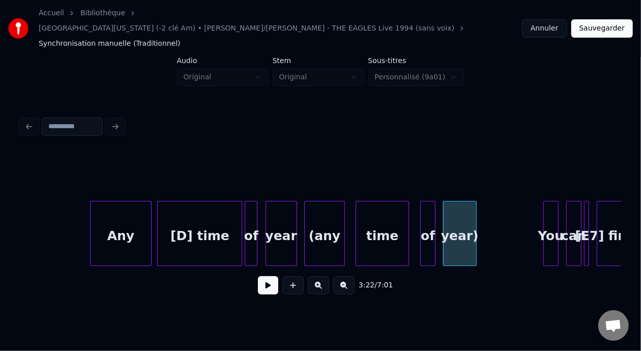
click at [548, 207] on div "You" at bounding box center [551, 236] width 14 height 69
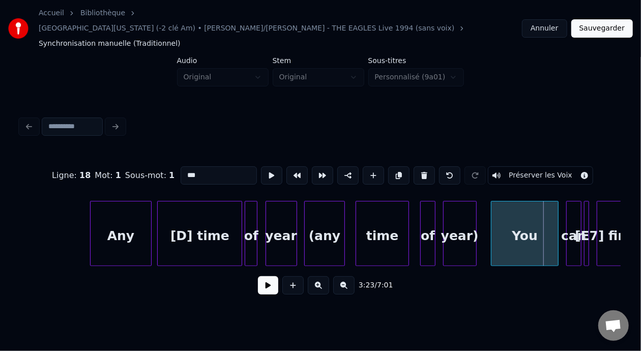
click at [493, 214] on div at bounding box center [493, 234] width 3 height 64
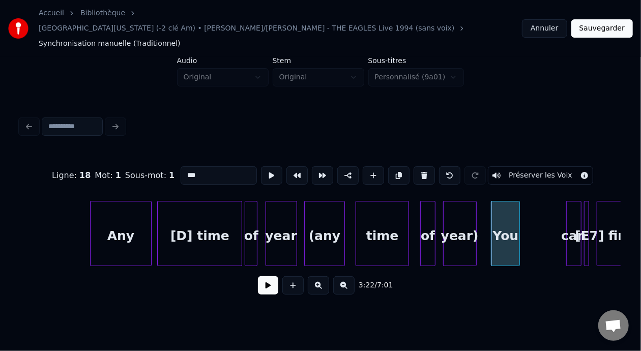
click at [519, 213] on div at bounding box center [518, 234] width 3 height 64
click at [536, 214] on div at bounding box center [537, 234] width 3 height 64
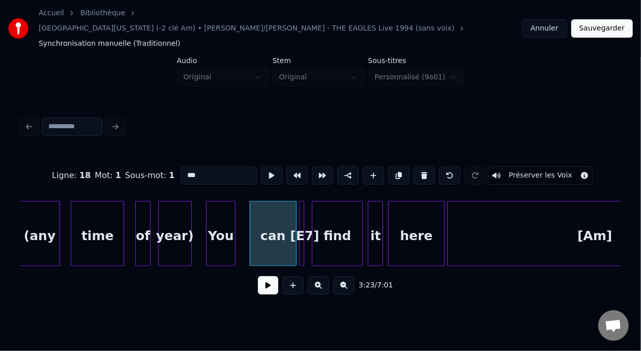
scroll to position [0, 25654]
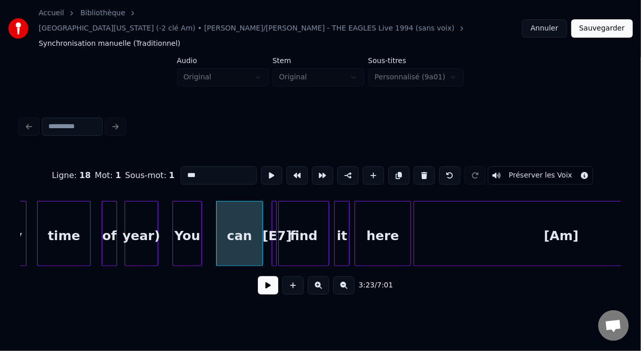
click at [272, 212] on div "[E7]" at bounding box center [277, 236] width 10 height 69
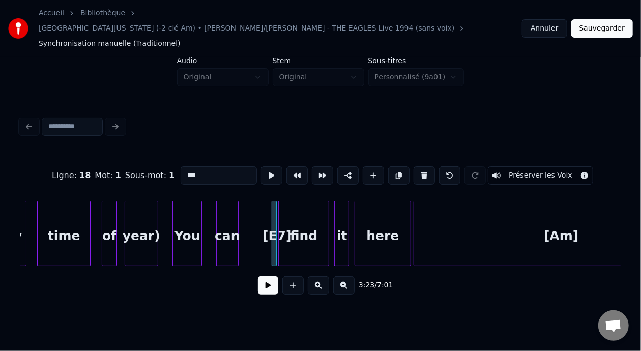
click at [236, 204] on div at bounding box center [236, 234] width 3 height 64
click at [273, 202] on div at bounding box center [274, 234] width 3 height 64
click at [430, 166] on button at bounding box center [424, 175] width 21 height 18
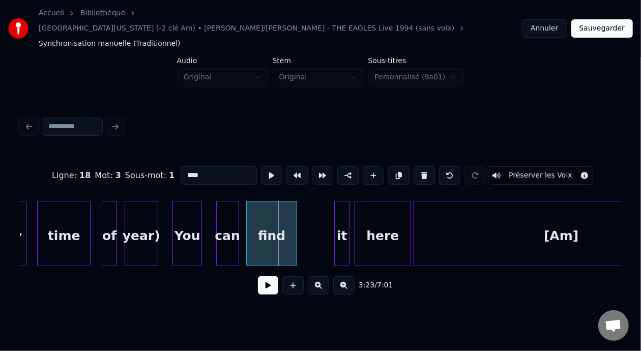
click at [270, 208] on div "find" at bounding box center [272, 236] width 50 height 69
click at [268, 214] on div "find" at bounding box center [272, 236] width 50 height 69
click at [181, 166] on input "****" at bounding box center [219, 175] width 76 height 18
click at [189, 217] on div "You" at bounding box center [187, 236] width 29 height 69
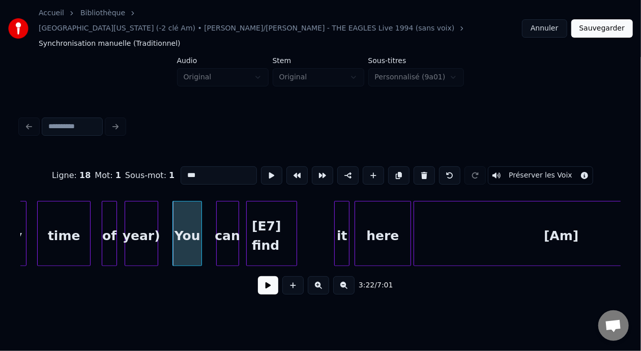
type input "***"
click at [261, 276] on button at bounding box center [268, 285] width 20 height 18
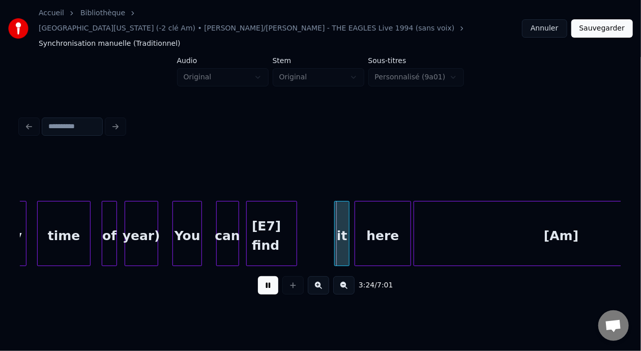
click at [261, 276] on button at bounding box center [268, 285] width 20 height 18
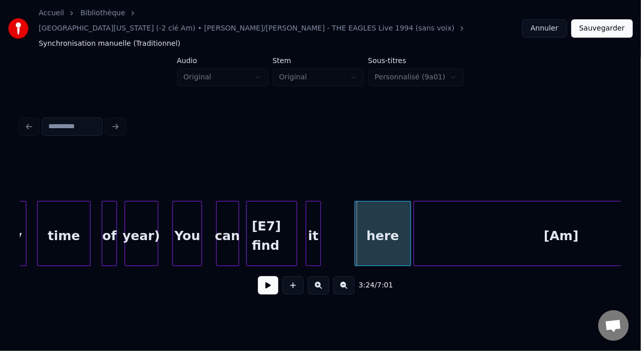
click at [313, 219] on div "it" at bounding box center [313, 236] width 14 height 69
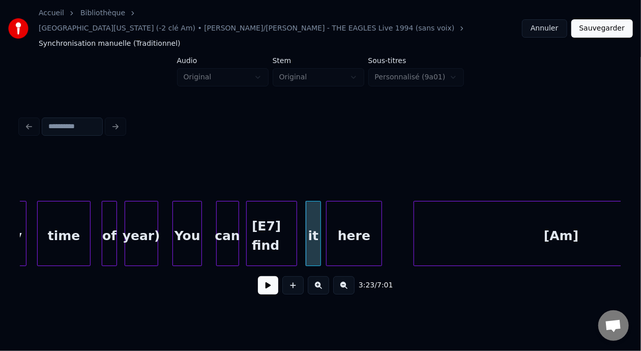
click at [345, 216] on div "here" at bounding box center [354, 236] width 55 height 69
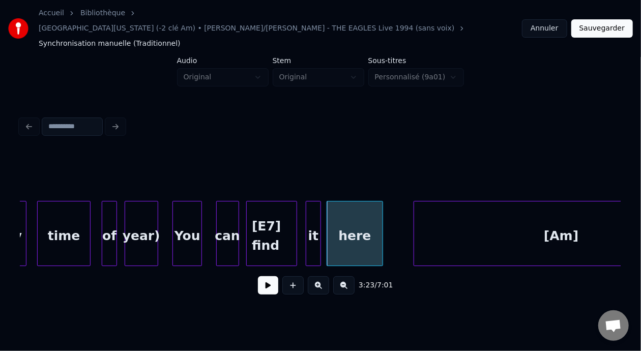
click at [192, 212] on div "You" at bounding box center [187, 236] width 29 height 69
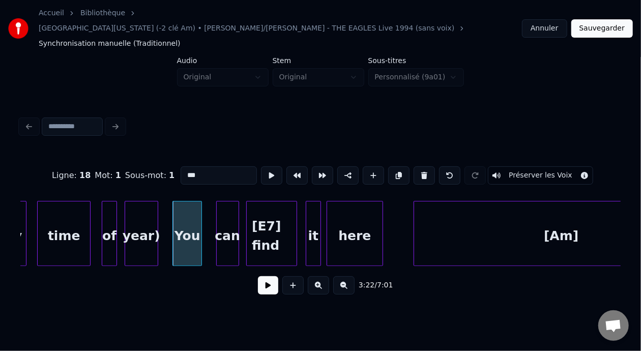
click at [261, 276] on button at bounding box center [268, 285] width 20 height 18
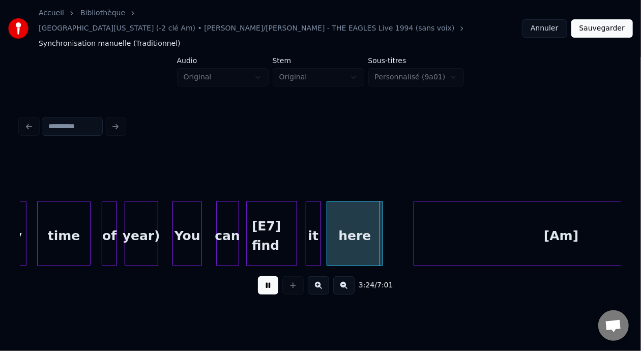
click at [261, 276] on button at bounding box center [268, 285] width 20 height 18
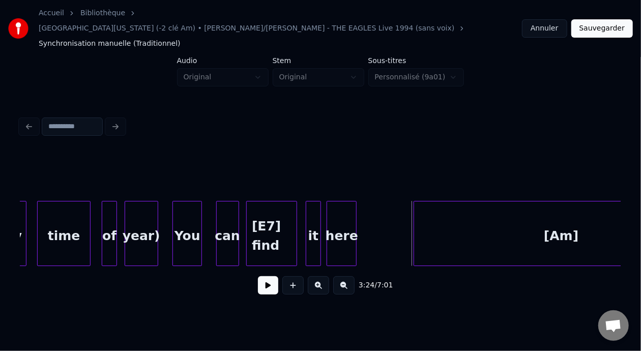
click at [355, 209] on div at bounding box center [354, 234] width 3 height 64
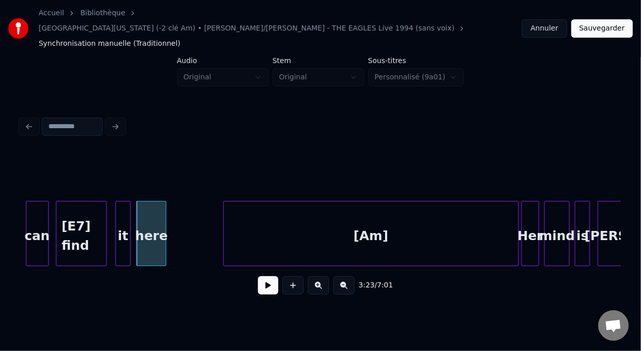
scroll to position [0, 25872]
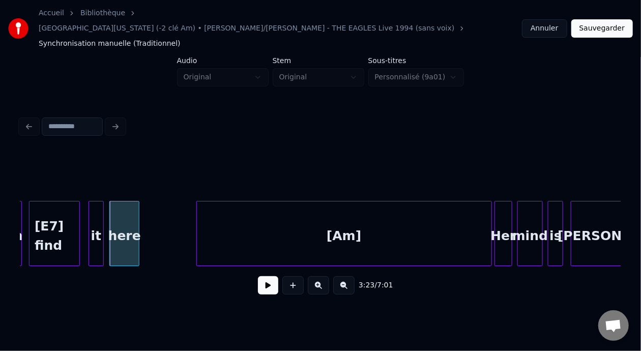
click at [266, 276] on button at bounding box center [268, 285] width 20 height 18
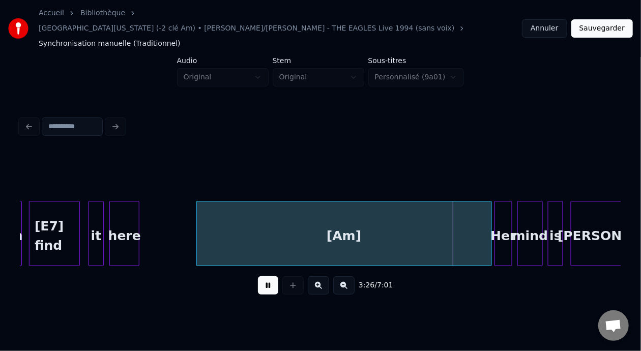
click at [266, 276] on button at bounding box center [268, 285] width 20 height 18
click at [328, 227] on div "[Am]" at bounding box center [344, 236] width 295 height 69
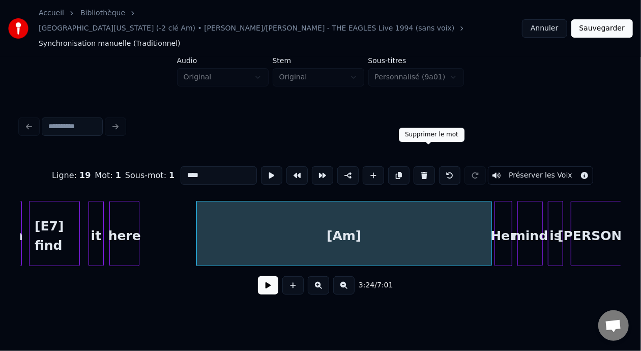
click at [429, 166] on button at bounding box center [424, 175] width 21 height 18
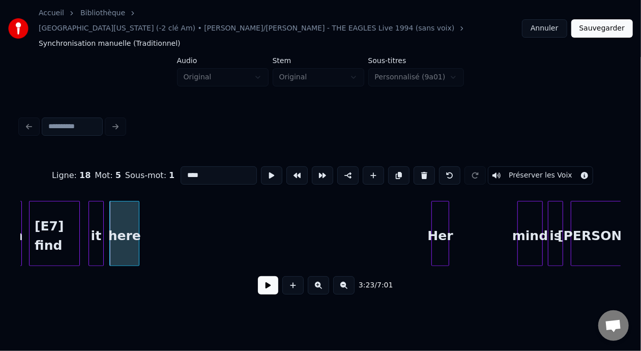
click at [443, 216] on div "Her" at bounding box center [440, 236] width 17 height 69
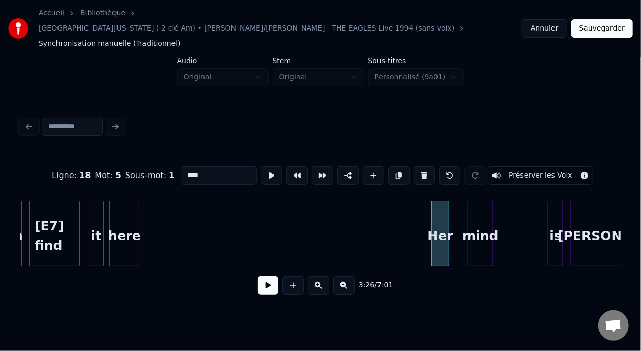
click at [475, 205] on div "mind" at bounding box center [480, 236] width 24 height 69
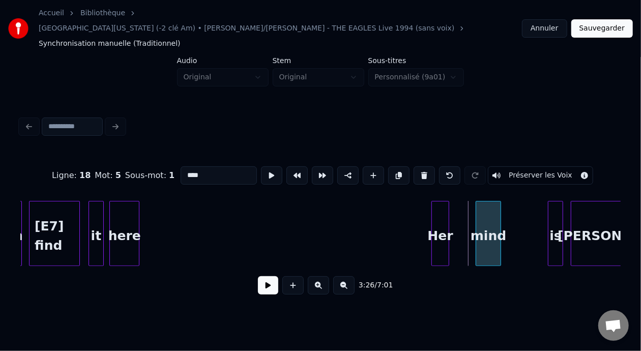
click at [501, 206] on div "mind" at bounding box center [488, 233] width 25 height 65
click at [467, 210] on div at bounding box center [467, 234] width 3 height 64
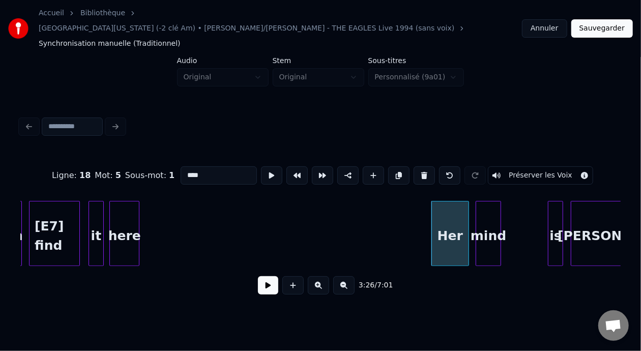
click at [441, 214] on div "Her" at bounding box center [450, 236] width 37 height 69
click at [181, 166] on input "***" at bounding box center [219, 175] width 76 height 18
type input "********"
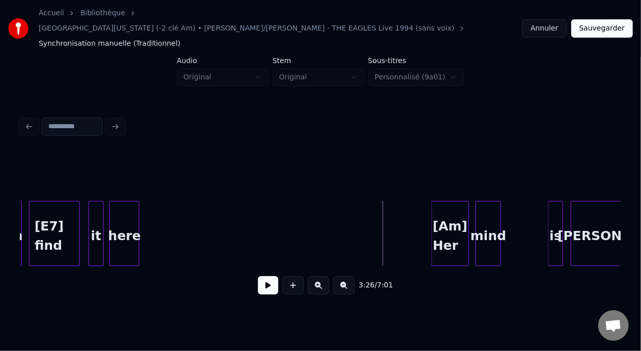
click at [266, 276] on button at bounding box center [268, 285] width 20 height 18
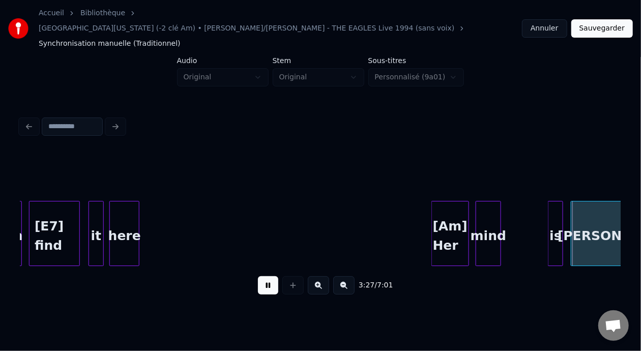
click at [266, 276] on button at bounding box center [268, 285] width 20 height 18
click at [524, 220] on div "is" at bounding box center [523, 236] width 14 height 69
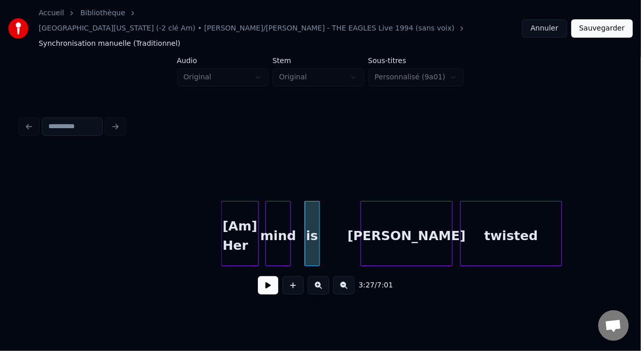
scroll to position [0, 26163]
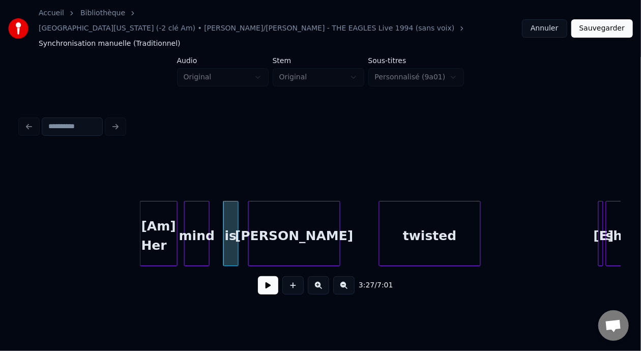
click at [293, 214] on div "tiffany" at bounding box center [294, 236] width 91 height 69
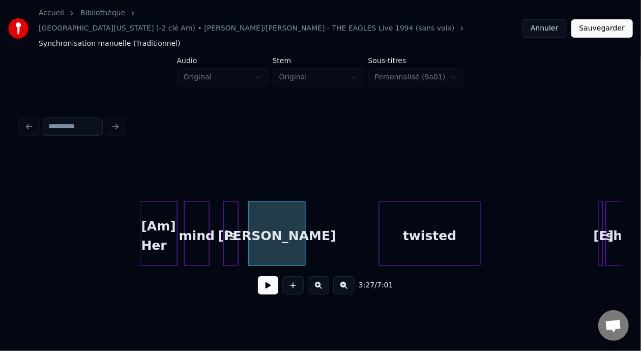
click at [305, 212] on div at bounding box center [303, 234] width 3 height 64
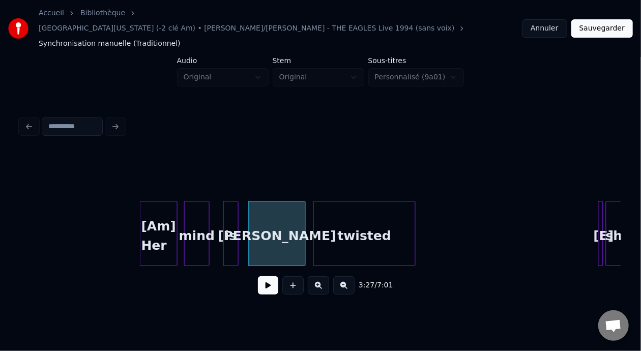
click at [358, 210] on div "twisted" at bounding box center [364, 236] width 101 height 69
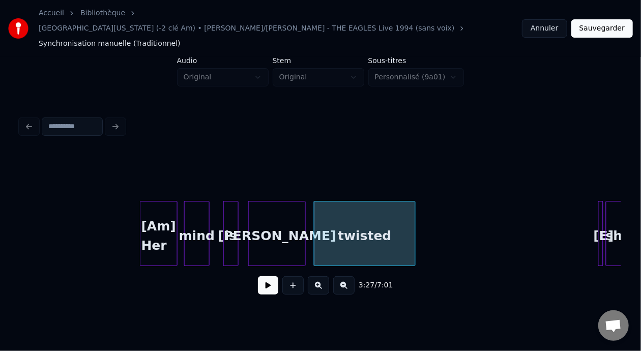
click at [148, 221] on div "[Am] Her" at bounding box center [159, 236] width 37 height 69
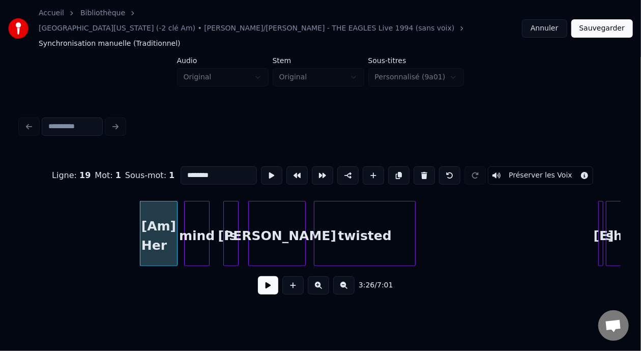
click at [68, 213] on div "[Am] Her mind is tiffany twisted [E] she" at bounding box center [649, 233] width 53585 height 65
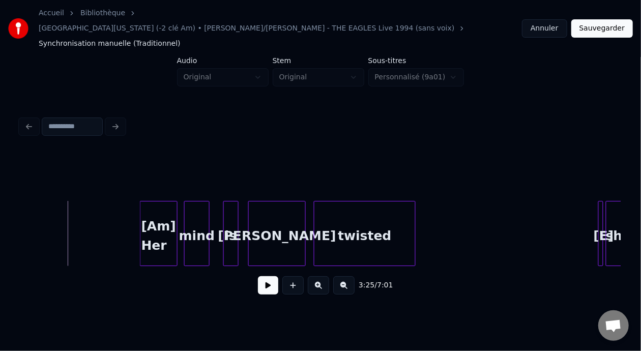
click at [262, 276] on button at bounding box center [268, 285] width 20 height 18
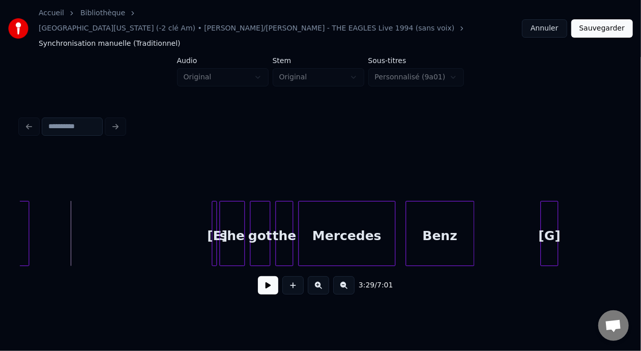
scroll to position [0, 26619]
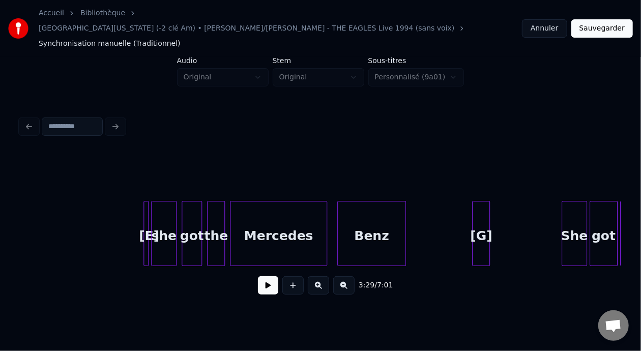
click at [320, 276] on button at bounding box center [318, 285] width 21 height 18
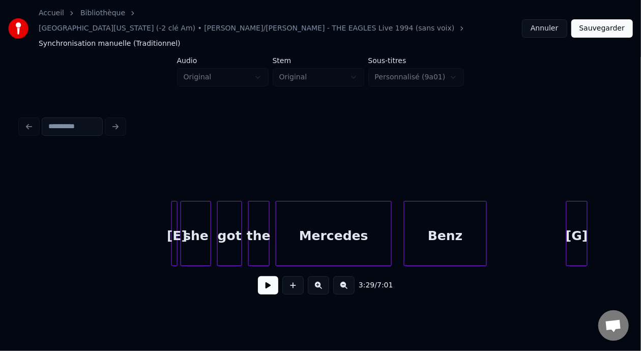
click at [320, 276] on button at bounding box center [318, 285] width 21 height 18
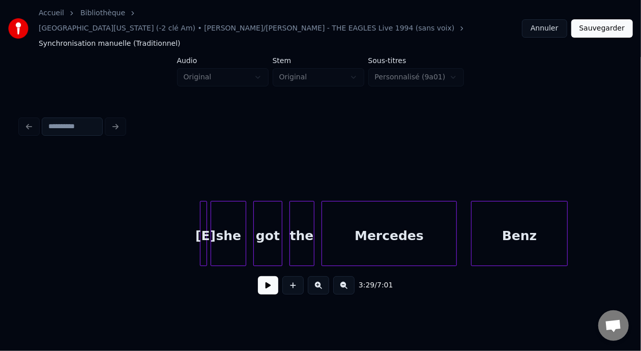
click at [205, 216] on div at bounding box center [205, 234] width 3 height 64
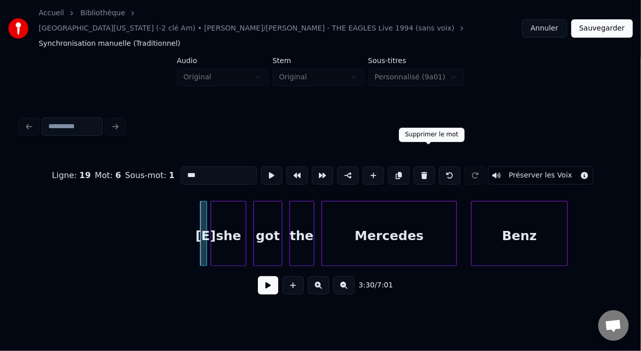
click at [428, 166] on button at bounding box center [424, 175] width 21 height 18
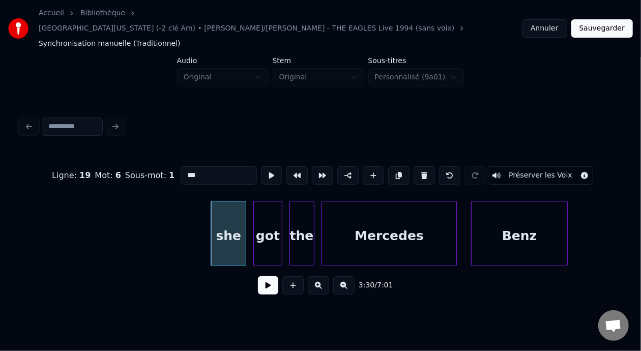
click at [181, 166] on input "***" at bounding box center [219, 175] width 76 height 18
type input "***"
click at [114, 211] on div "She got the Mercedes Benz" at bounding box center [271, 233] width 75019 height 65
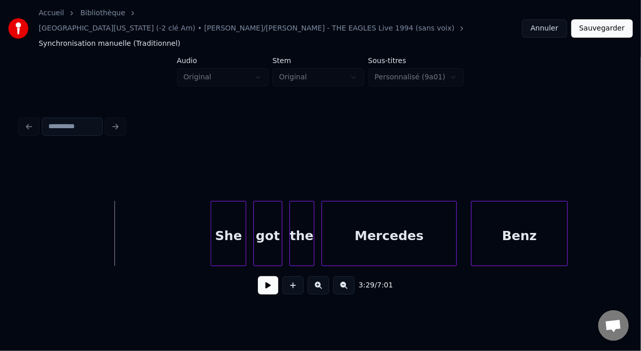
click at [259, 276] on button at bounding box center [268, 285] width 20 height 18
click at [134, 209] on div "She" at bounding box center [135, 236] width 35 height 69
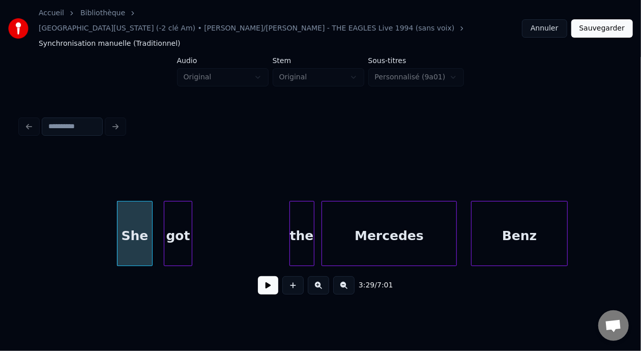
click at [183, 205] on div "got" at bounding box center [177, 236] width 27 height 69
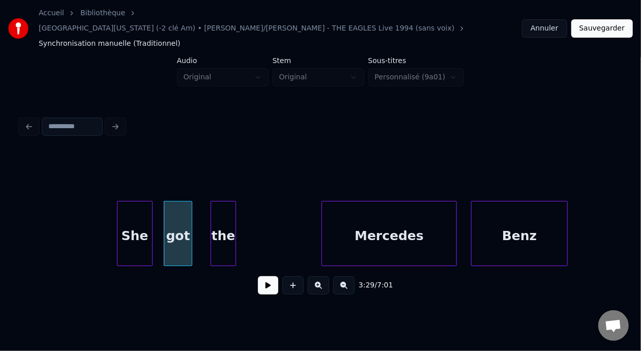
click at [227, 206] on div "the" at bounding box center [223, 236] width 24 height 69
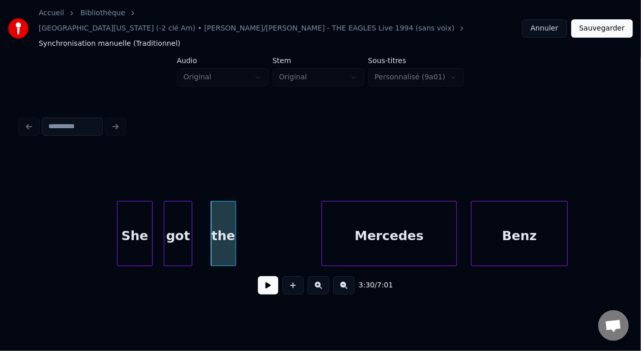
click at [364, 162] on div at bounding box center [320, 175] width 601 height 51
click at [347, 150] on div at bounding box center [320, 175] width 601 height 51
click at [228, 217] on div "the" at bounding box center [223, 236] width 24 height 69
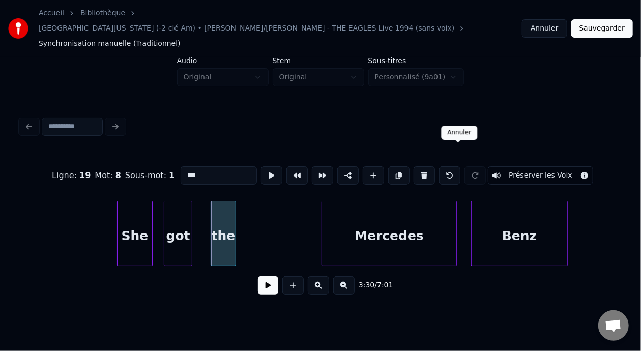
click at [454, 166] on button at bounding box center [449, 175] width 21 height 18
click at [459, 166] on button at bounding box center [449, 175] width 21 height 18
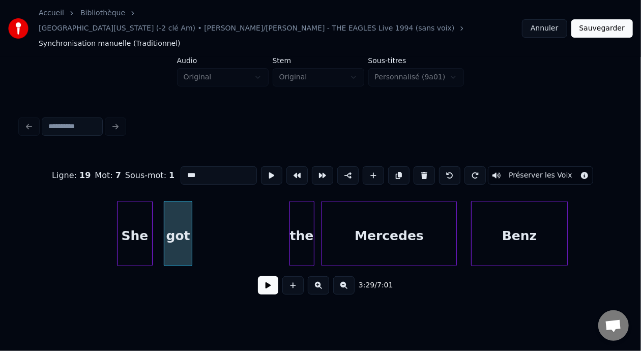
click at [459, 166] on button at bounding box center [449, 175] width 21 height 18
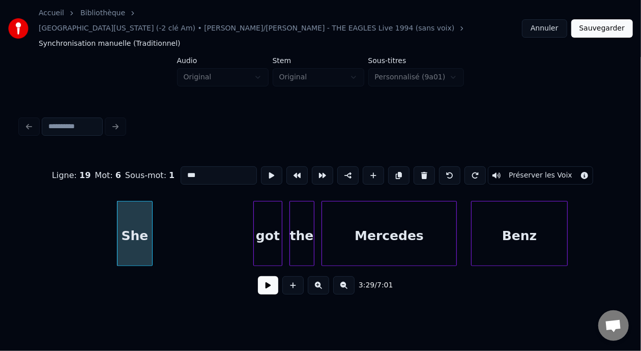
click at [459, 166] on button at bounding box center [449, 175] width 21 height 18
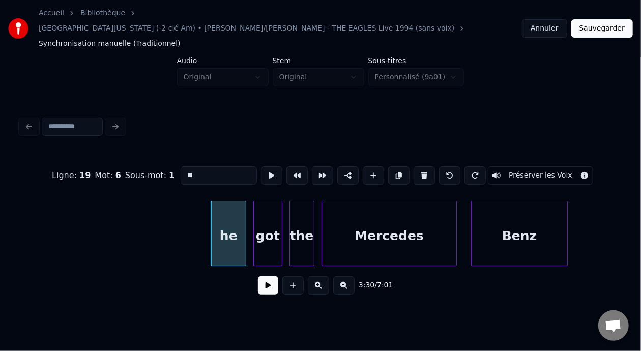
click at [459, 166] on button at bounding box center [449, 175] width 21 height 18
click at [204, 213] on div at bounding box center [205, 234] width 3 height 64
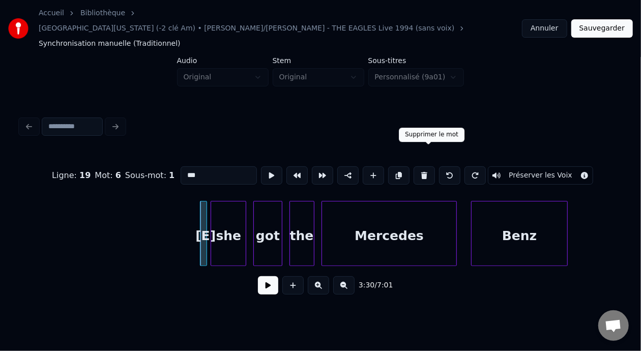
click at [427, 166] on button at bounding box center [424, 175] width 21 height 18
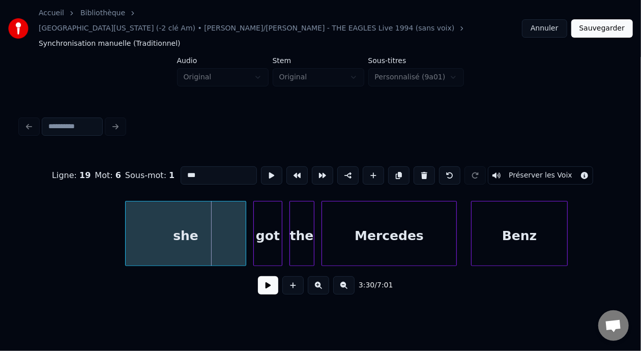
click at [127, 220] on div at bounding box center [127, 234] width 3 height 64
click at [181, 166] on input "***" at bounding box center [219, 175] width 76 height 18
click at [181, 166] on input "*******" at bounding box center [219, 175] width 76 height 18
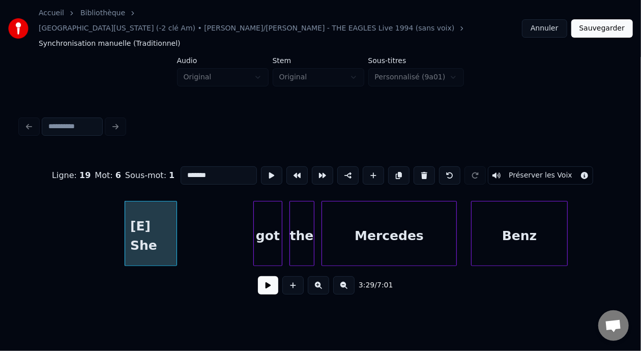
click at [175, 217] on div at bounding box center [175, 234] width 3 height 64
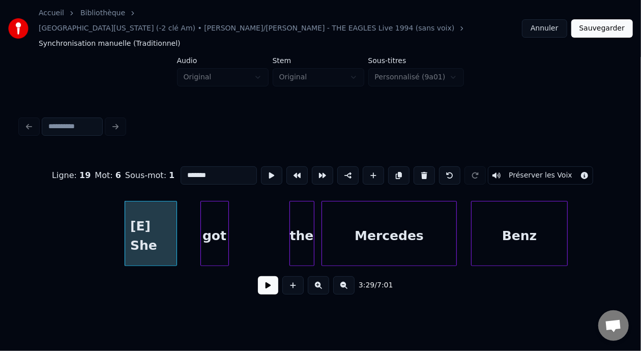
click at [210, 210] on div "got" at bounding box center [214, 236] width 27 height 69
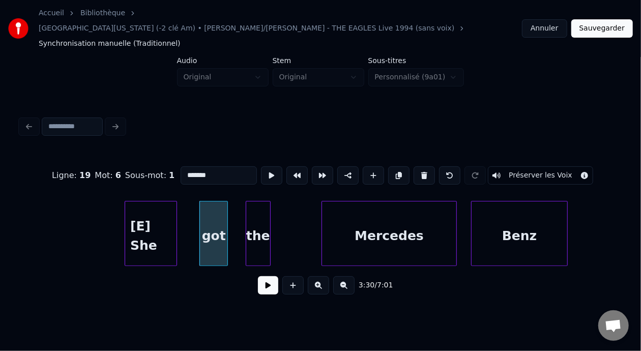
click at [254, 205] on div "the" at bounding box center [258, 236] width 24 height 69
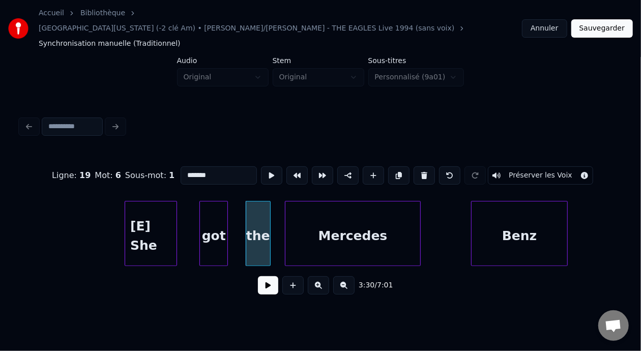
click at [357, 202] on div "Mercedes" at bounding box center [353, 236] width 135 height 69
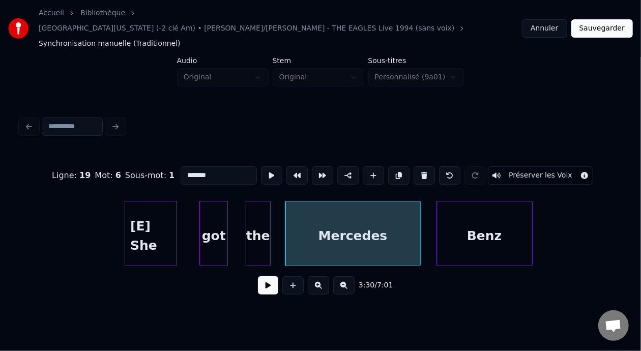
click at [483, 202] on div "Benz" at bounding box center [484, 236] width 95 height 69
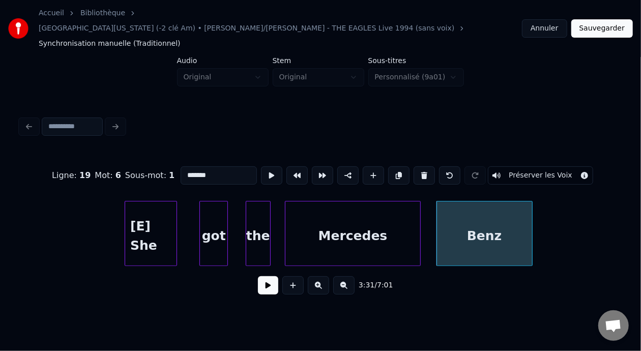
type input "*******"
click at [354, 276] on button at bounding box center [343, 285] width 21 height 18
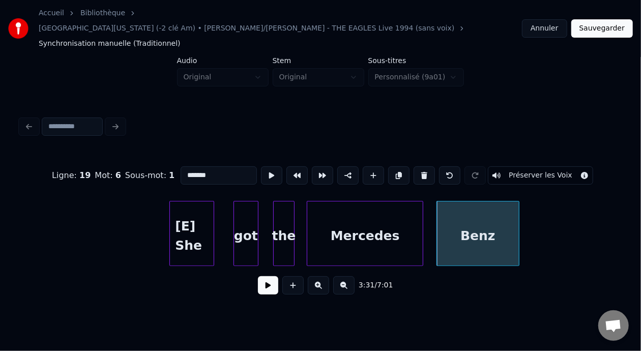
click at [80, 214] on div "[E] She got the Mercedes Benz" at bounding box center [295, 233] width 64303 height 65
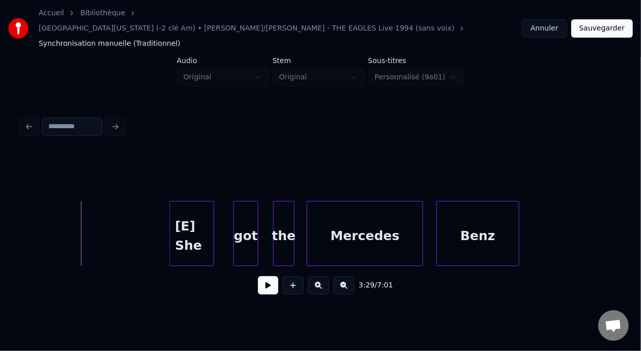
click at [261, 278] on button at bounding box center [268, 285] width 20 height 18
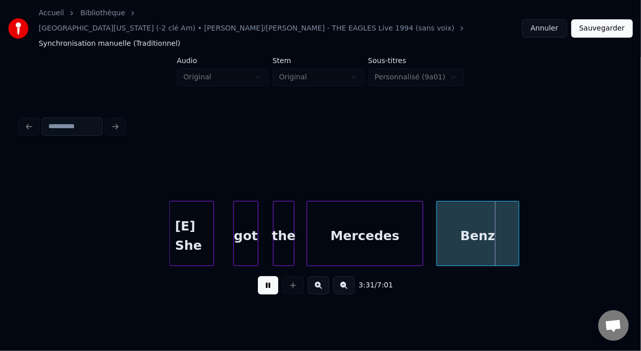
click at [261, 278] on button at bounding box center [268, 285] width 20 height 18
click at [400, 211] on div at bounding box center [399, 234] width 3 height 64
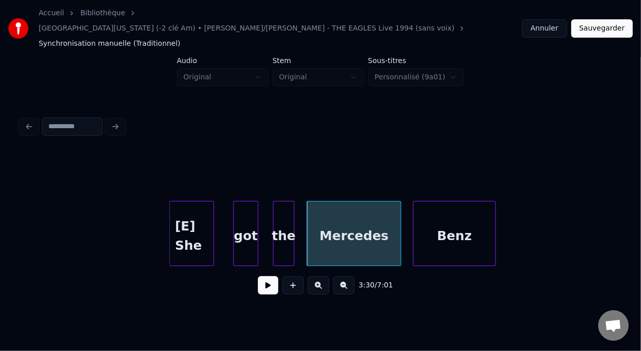
click at [455, 211] on div "Benz" at bounding box center [454, 236] width 81 height 69
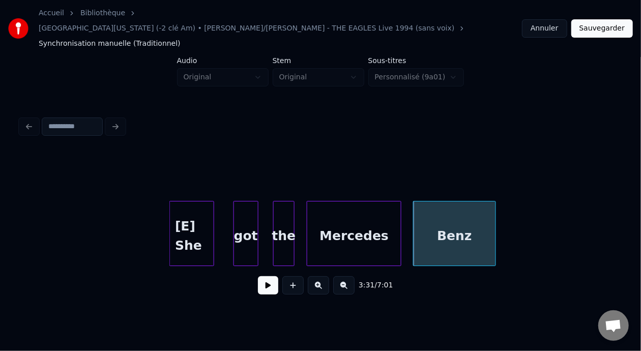
click at [268, 276] on button at bounding box center [268, 285] width 20 height 18
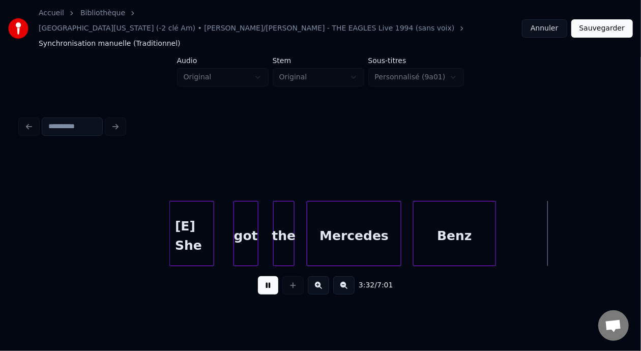
click at [268, 276] on button at bounding box center [268, 285] width 20 height 18
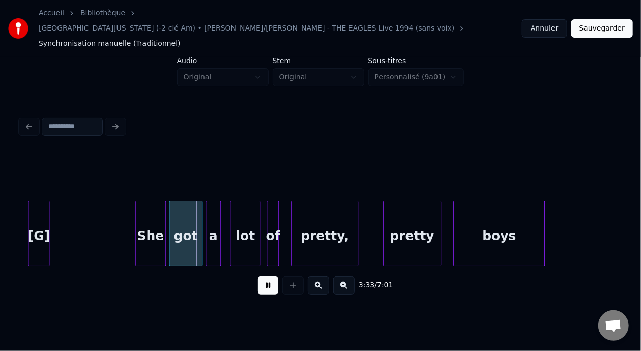
click at [268, 276] on button at bounding box center [268, 285] width 20 height 18
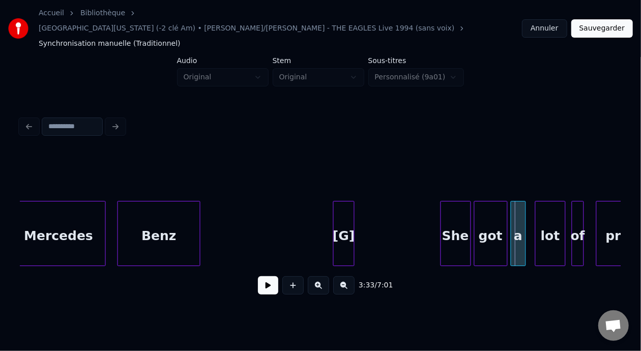
scroll to position [0, 32152]
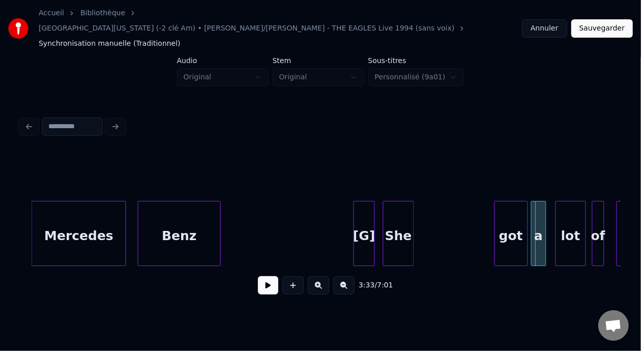
click at [397, 209] on div "She" at bounding box center [399, 236] width 30 height 69
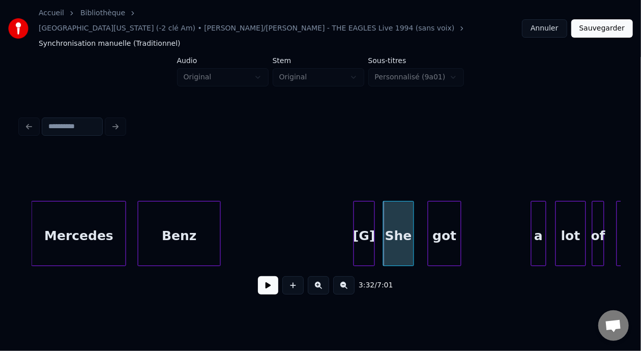
click at [445, 207] on div "got" at bounding box center [445, 236] width 33 height 69
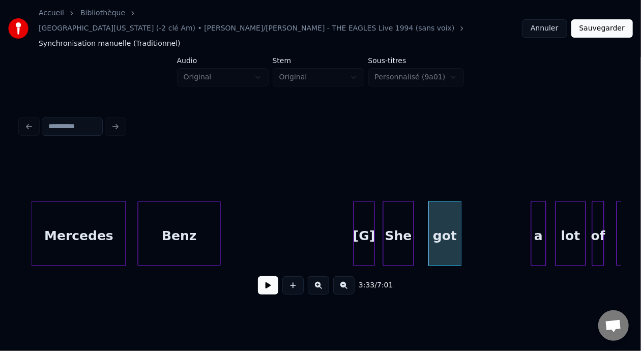
click at [261, 216] on div "[G] She got a lot of pretty, Benz Mercedes" at bounding box center [20, 233] width 64303 height 65
click at [262, 276] on button at bounding box center [268, 285] width 20 height 18
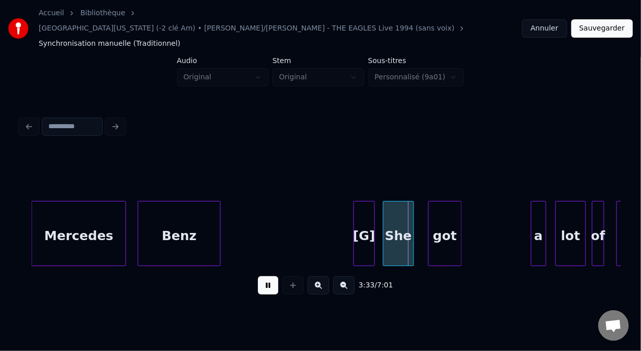
click at [262, 276] on button at bounding box center [268, 285] width 20 height 18
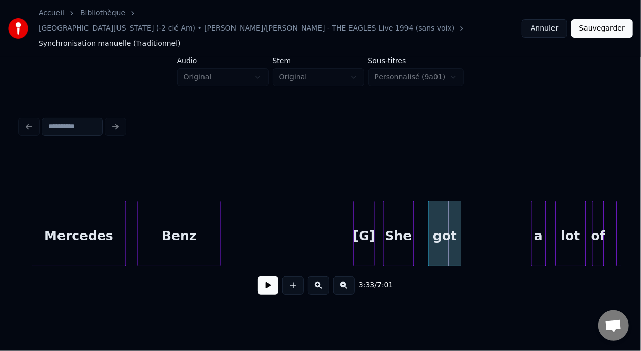
click at [370, 221] on div "[G]" at bounding box center [364, 236] width 20 height 69
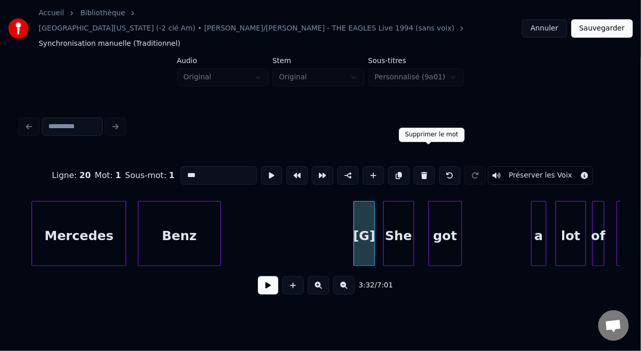
click at [427, 166] on button at bounding box center [424, 175] width 21 height 18
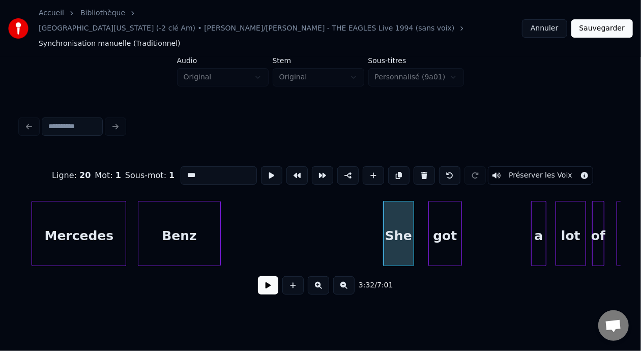
click at [400, 205] on div "She" at bounding box center [399, 236] width 30 height 69
click at [181, 166] on input "***" at bounding box center [219, 175] width 76 height 18
type input "*******"
click at [355, 276] on button at bounding box center [343, 285] width 21 height 18
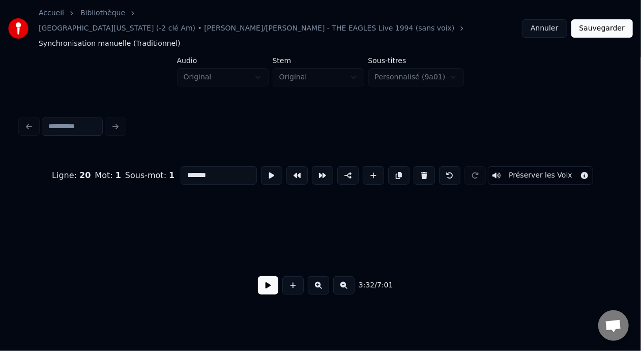
scroll to position [0, 26732]
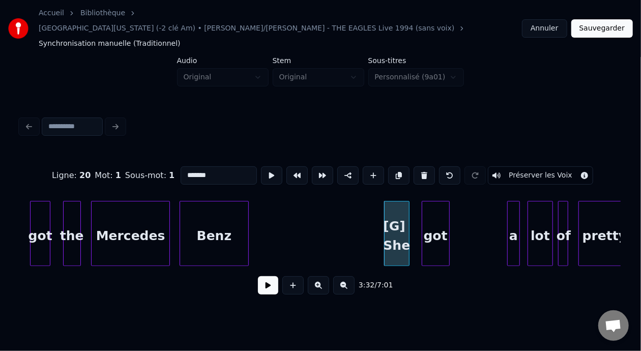
click at [317, 217] on div "[G] She got a lot of pretty, Benz Mercedes got the" at bounding box center [81, 233] width 53585 height 65
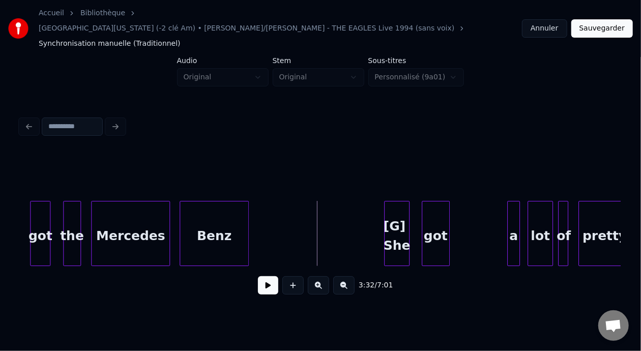
click at [265, 276] on button at bounding box center [268, 285] width 20 height 18
click at [464, 219] on div "a" at bounding box center [466, 236] width 12 height 69
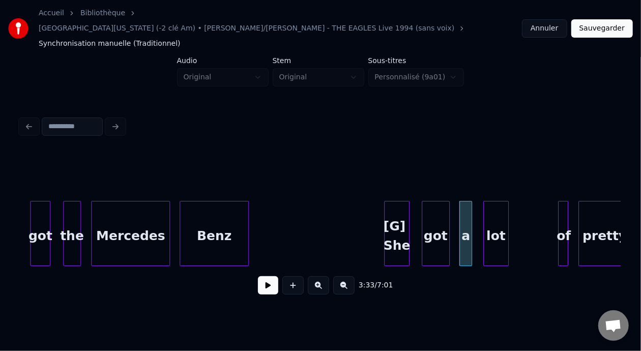
click at [496, 214] on div "lot" at bounding box center [496, 236] width 24 height 69
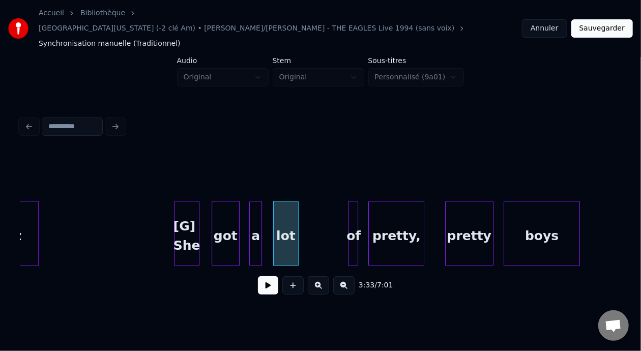
scroll to position [0, 27003]
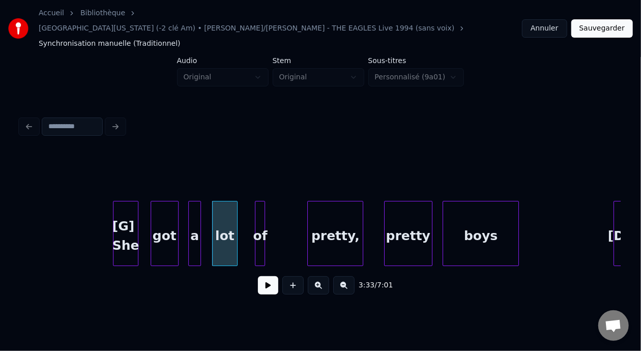
click at [260, 209] on div "of" at bounding box center [261, 236] width 10 height 69
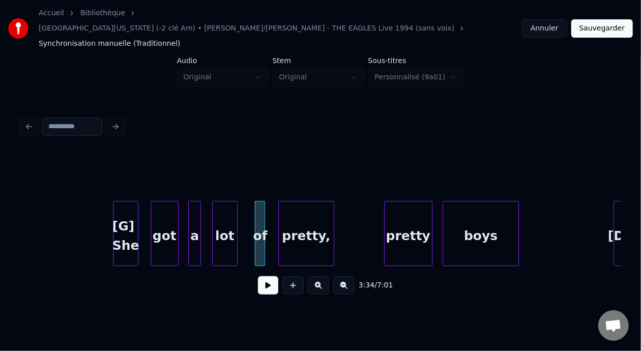
click at [304, 206] on div "pretty," at bounding box center [306, 236] width 55 height 69
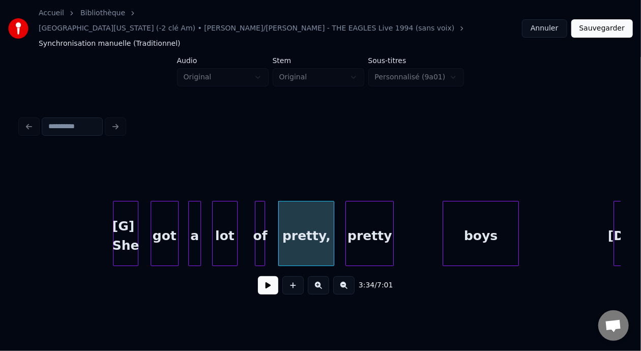
click at [378, 211] on div "pretty" at bounding box center [369, 236] width 47 height 69
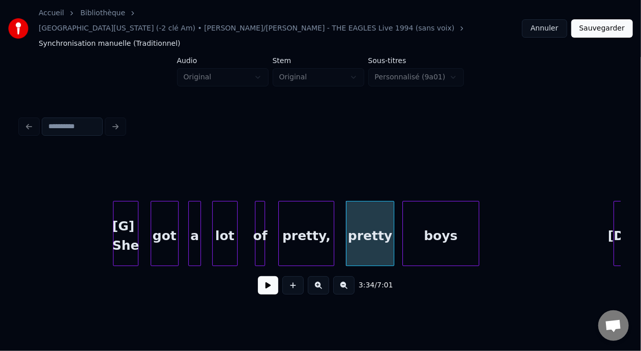
click at [455, 213] on div "boys" at bounding box center [440, 236] width 75 height 69
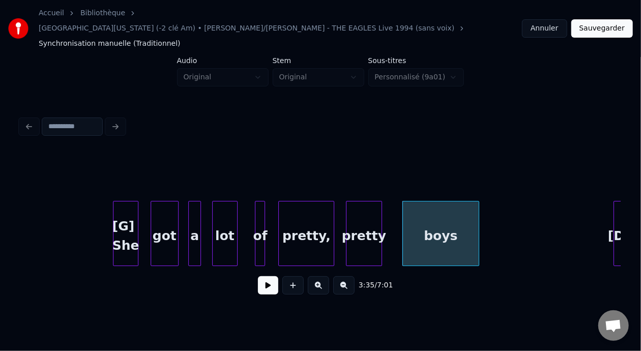
click at [380, 211] on div at bounding box center [380, 234] width 3 height 64
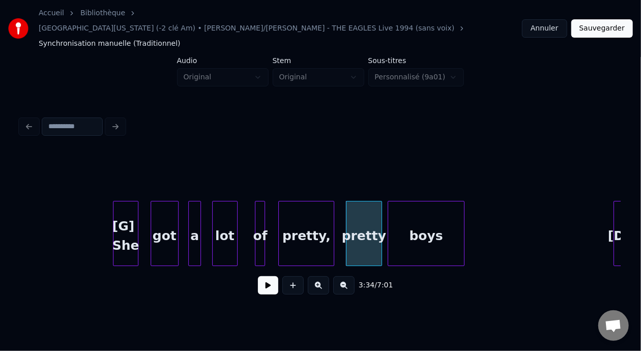
click at [406, 210] on div "boys" at bounding box center [425, 236] width 75 height 69
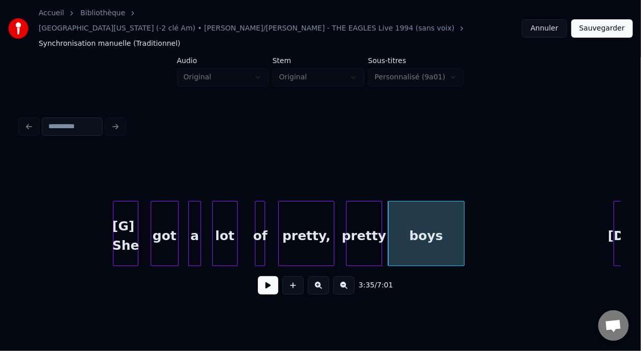
click at [124, 213] on div "[G] She" at bounding box center [126, 236] width 24 height 69
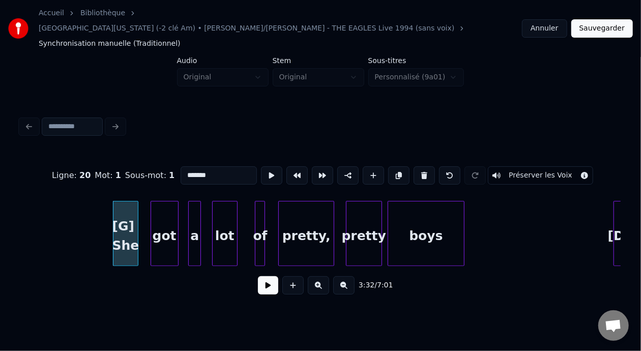
click at [265, 278] on button at bounding box center [268, 285] width 20 height 18
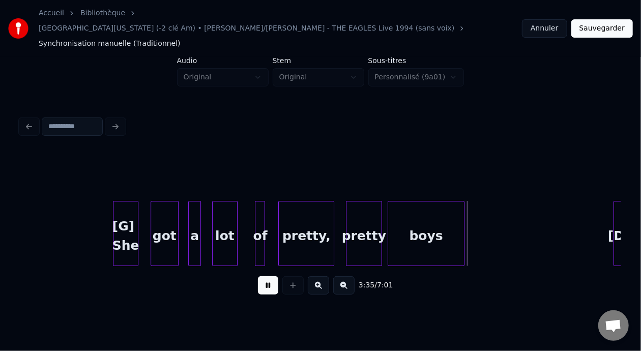
click at [265, 278] on button at bounding box center [268, 285] width 20 height 18
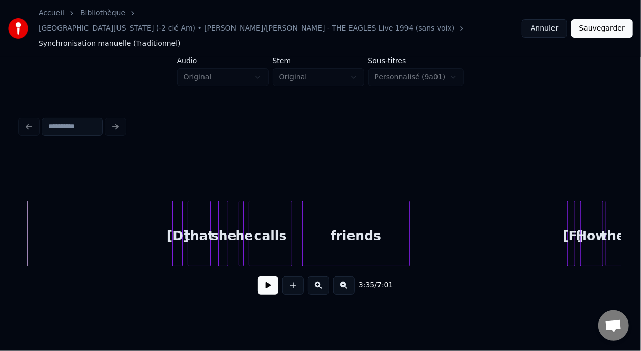
scroll to position [0, 27465]
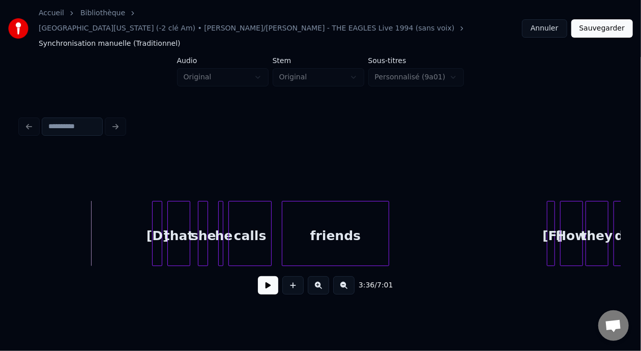
click at [267, 276] on button at bounding box center [268, 285] width 20 height 18
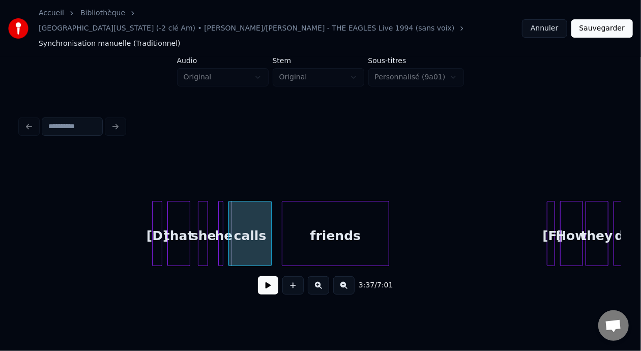
click at [160, 214] on div at bounding box center [160, 234] width 3 height 64
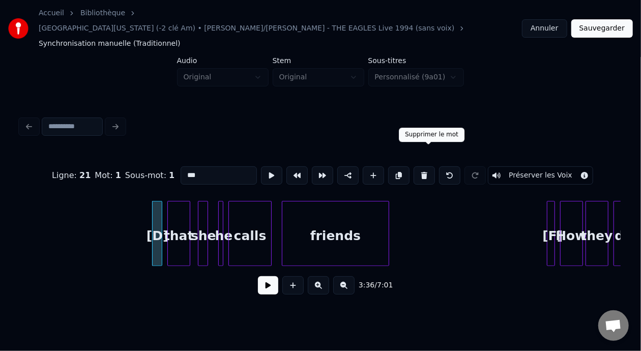
click at [432, 166] on button at bounding box center [424, 175] width 21 height 18
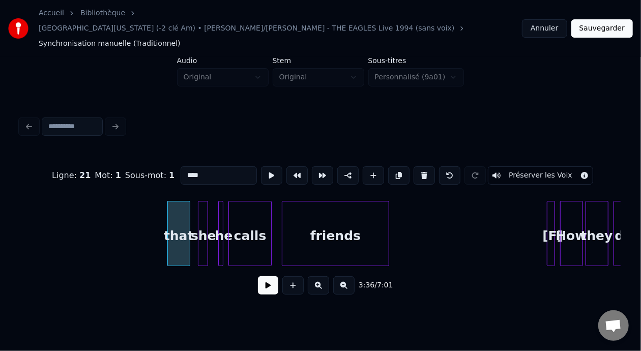
click at [179, 214] on div "that" at bounding box center [179, 236] width 22 height 69
click at [428, 166] on button at bounding box center [424, 175] width 21 height 18
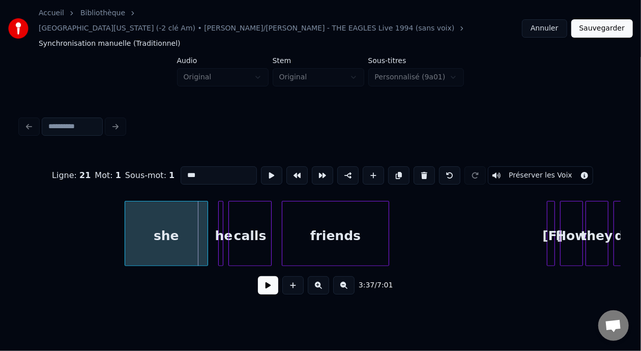
click at [126, 211] on div at bounding box center [126, 234] width 3 height 64
click at [460, 166] on button at bounding box center [449, 175] width 21 height 18
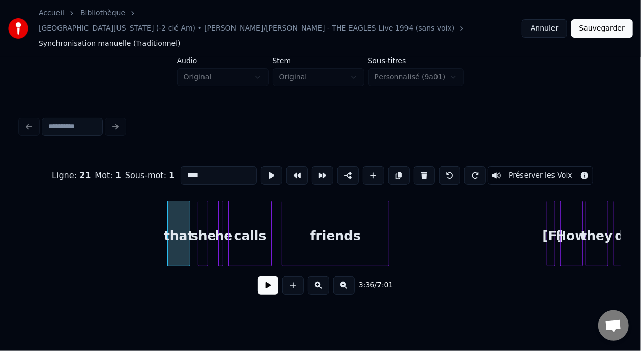
click at [460, 166] on button at bounding box center [449, 175] width 21 height 18
click at [155, 209] on div at bounding box center [154, 234] width 3 height 64
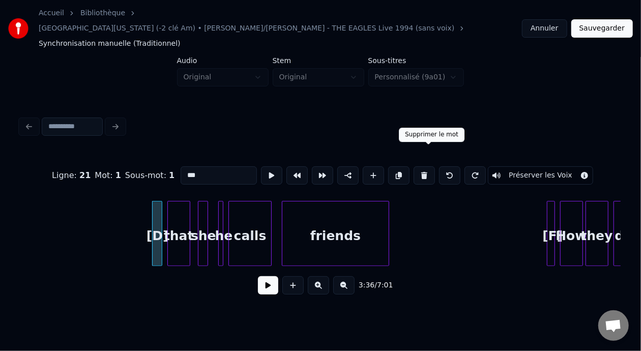
click at [430, 166] on button at bounding box center [424, 175] width 21 height 18
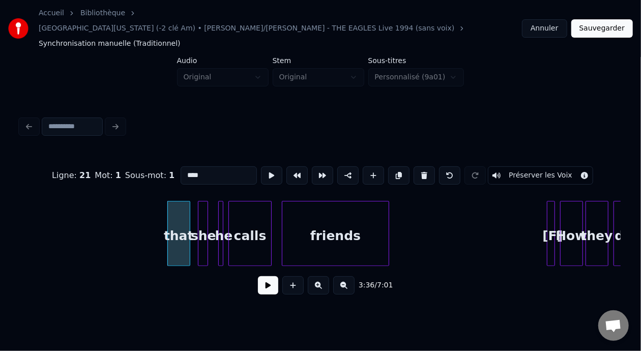
click at [180, 214] on div "that" at bounding box center [179, 236] width 22 height 69
click at [426, 166] on button at bounding box center [424, 175] width 21 height 18
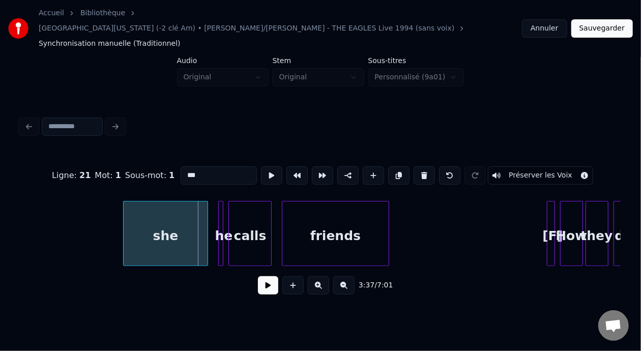
click at [127, 221] on div at bounding box center [125, 234] width 3 height 64
click at [151, 218] on div "she" at bounding box center [168, 236] width 79 height 69
click at [181, 166] on input "***" at bounding box center [219, 175] width 76 height 18
click at [181, 166] on input "*******" at bounding box center [219, 175] width 76 height 18
click at [158, 212] on div "[D] She" at bounding box center [168, 236] width 79 height 69
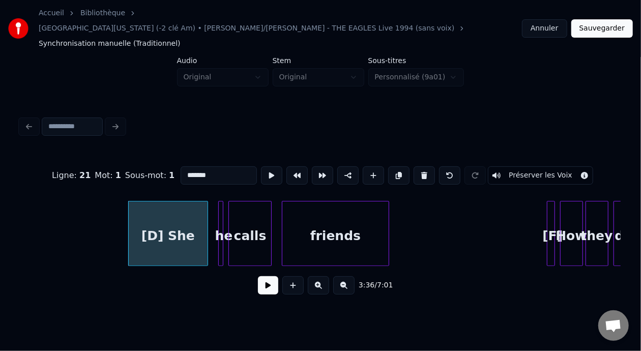
click at [221, 218] on div at bounding box center [221, 234] width 3 height 64
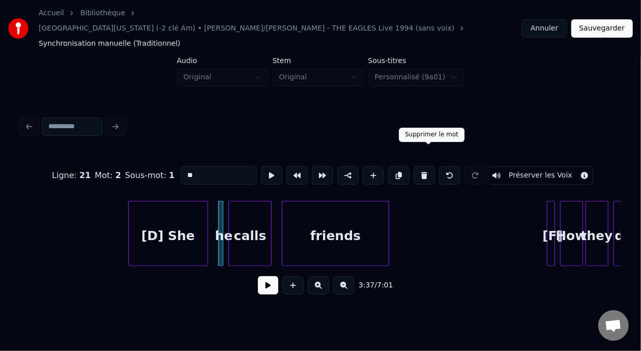
click at [430, 166] on button at bounding box center [424, 175] width 21 height 18
type input "*****"
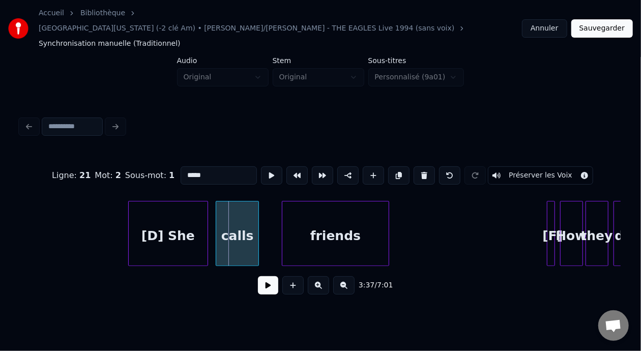
click at [246, 211] on div "calls" at bounding box center [237, 236] width 42 height 69
click at [343, 215] on div "friends" at bounding box center [324, 236] width 106 height 69
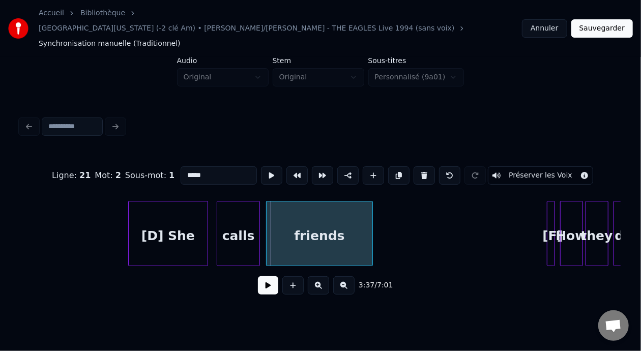
click at [372, 211] on div "friends" at bounding box center [319, 233] width 107 height 65
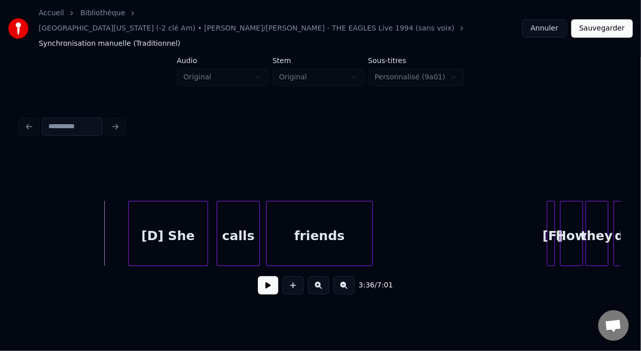
click at [269, 276] on button at bounding box center [268, 285] width 20 height 18
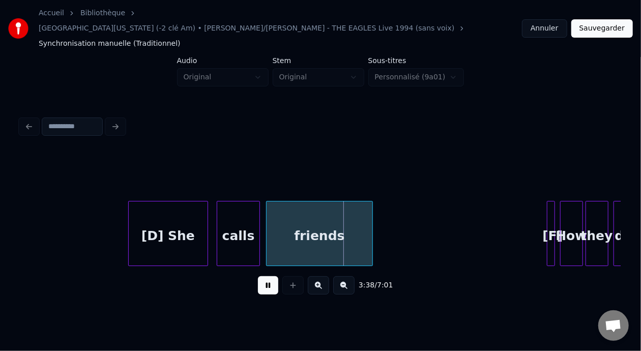
click at [269, 276] on button at bounding box center [268, 285] width 20 height 18
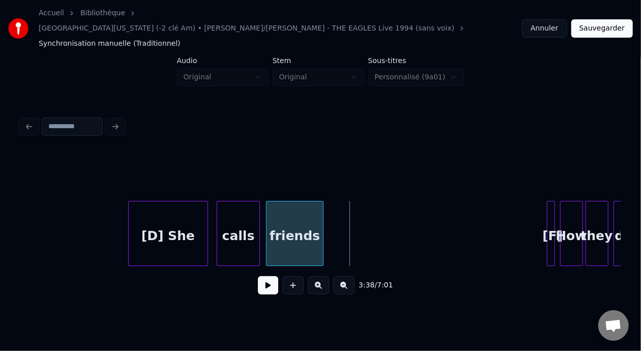
click at [323, 209] on div at bounding box center [321, 234] width 3 height 64
click at [264, 276] on button at bounding box center [268, 285] width 20 height 18
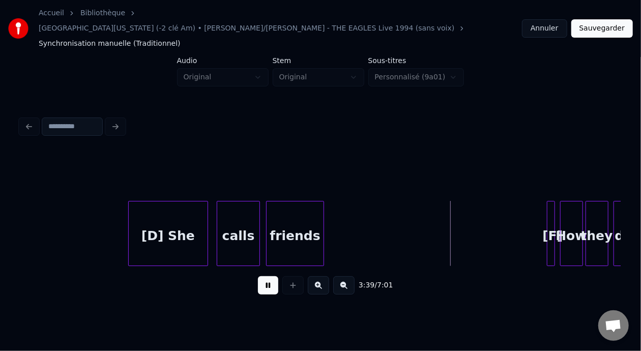
click at [264, 276] on button at bounding box center [268, 285] width 20 height 18
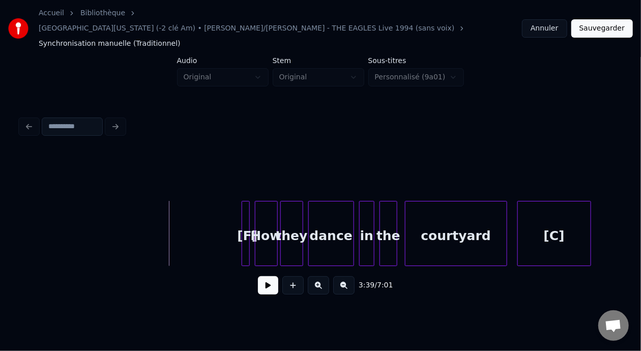
scroll to position [0, 27797]
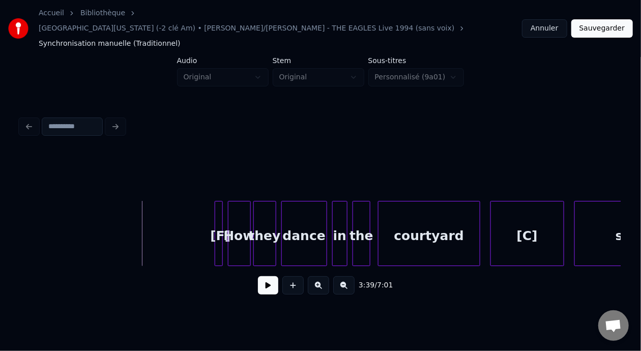
click at [223, 208] on div "[F]" at bounding box center [220, 236] width 10 height 69
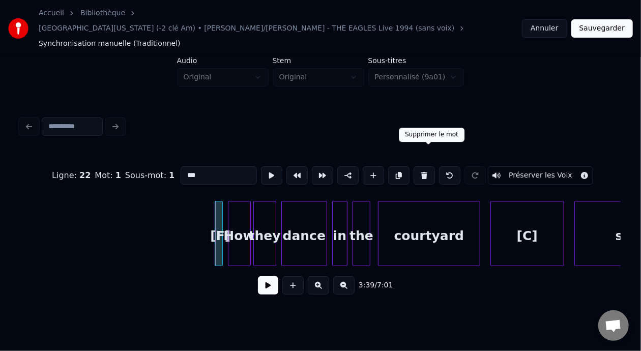
click at [431, 166] on button at bounding box center [424, 175] width 21 height 18
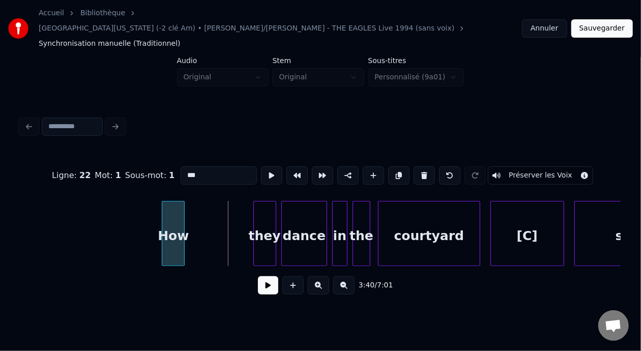
click at [176, 214] on div "How" at bounding box center [173, 236] width 22 height 69
click at [176, 214] on div "How" at bounding box center [174, 236] width 22 height 69
click at [181, 166] on input "***" at bounding box center [219, 175] width 76 height 18
type input "*******"
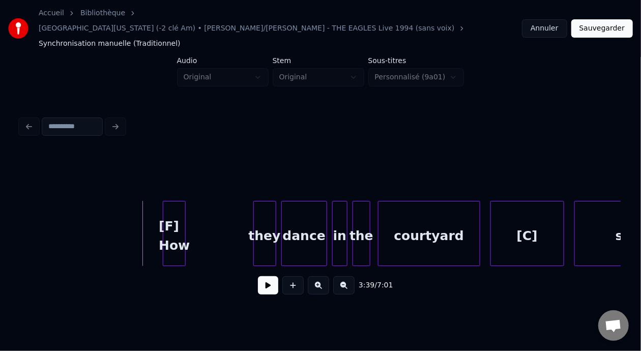
click at [270, 276] on button at bounding box center [268, 285] width 20 height 18
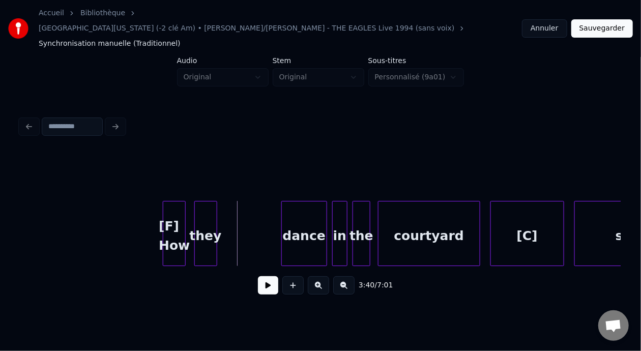
click at [205, 218] on div "they" at bounding box center [206, 236] width 22 height 69
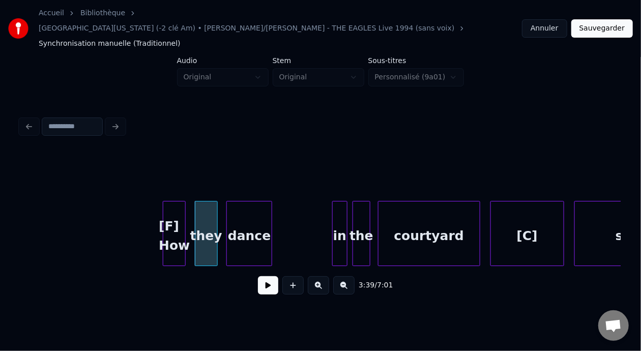
click at [256, 212] on div "dance" at bounding box center [249, 236] width 45 height 69
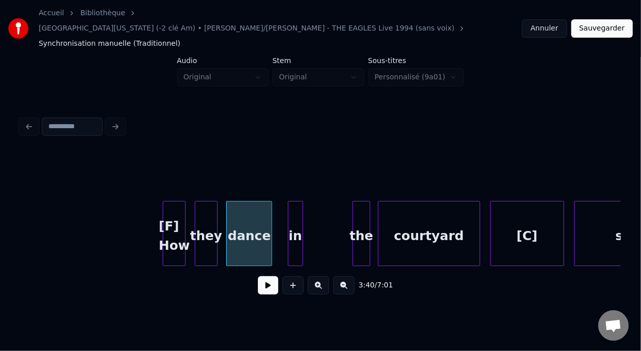
click at [295, 210] on div "in" at bounding box center [296, 236] width 14 height 69
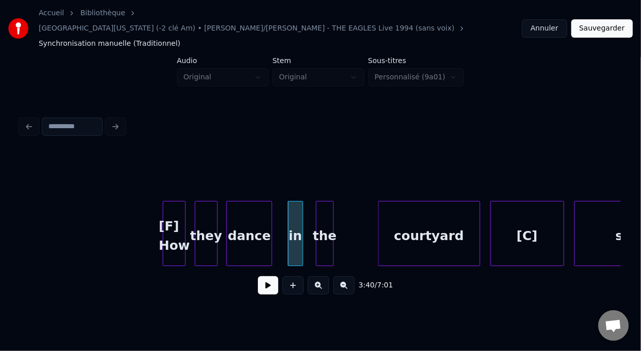
click at [328, 211] on div "the" at bounding box center [325, 236] width 17 height 69
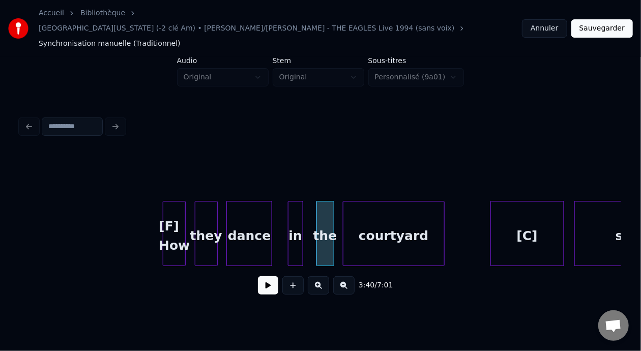
click at [395, 210] on div "courtyard" at bounding box center [394, 236] width 101 height 69
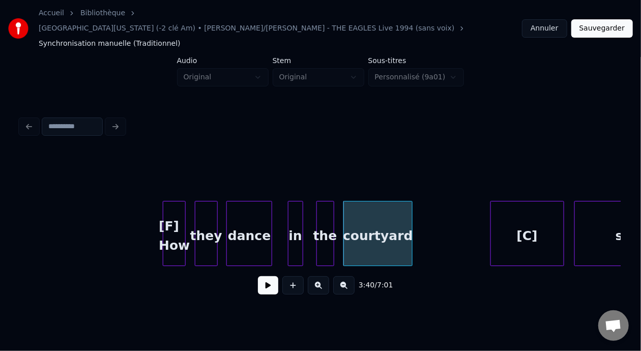
click at [411, 211] on div at bounding box center [410, 234] width 3 height 64
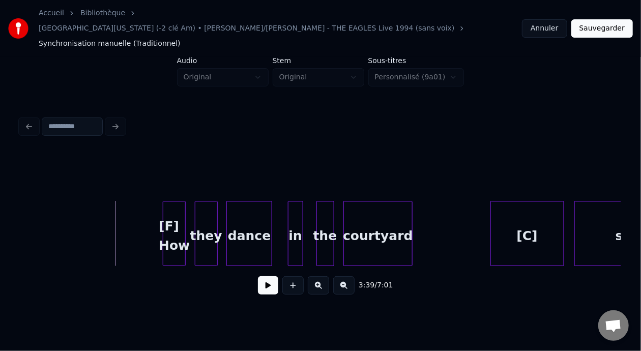
click at [263, 277] on button at bounding box center [268, 285] width 20 height 18
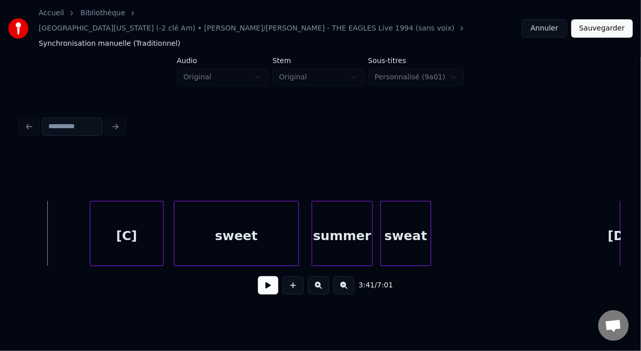
scroll to position [0, 28218]
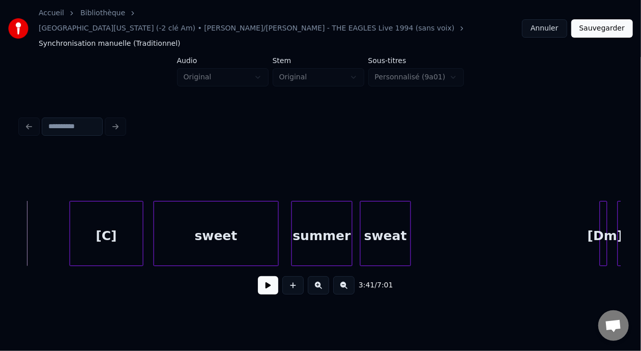
click at [206, 222] on div "sweet" at bounding box center [216, 236] width 124 height 69
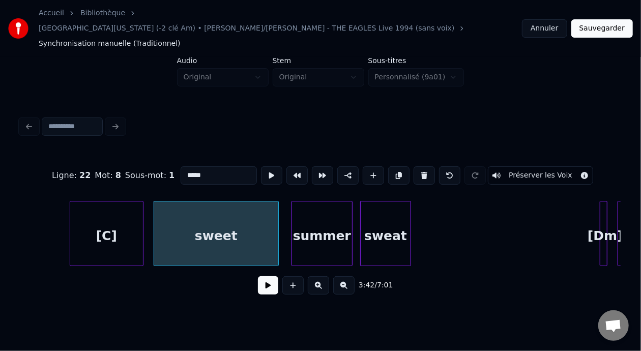
click at [124, 211] on div "[C]" at bounding box center [106, 236] width 73 height 69
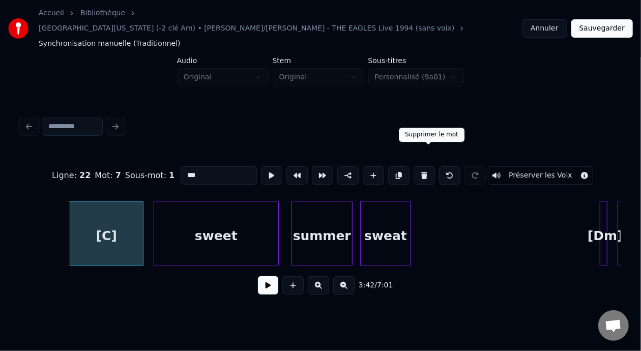
click at [427, 166] on button at bounding box center [424, 175] width 21 height 18
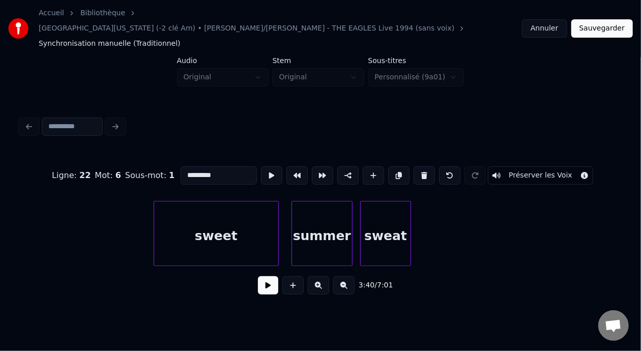
scroll to position [0, 28120]
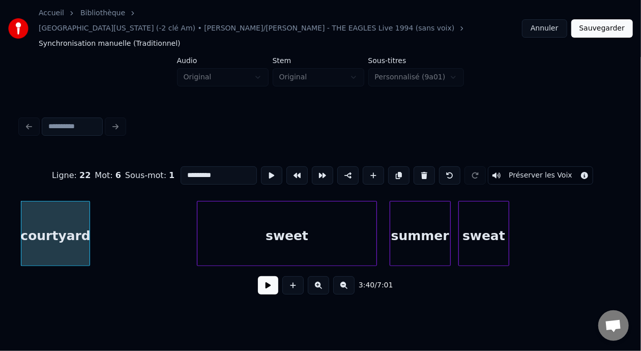
click at [199, 208] on div at bounding box center [199, 234] width 3 height 64
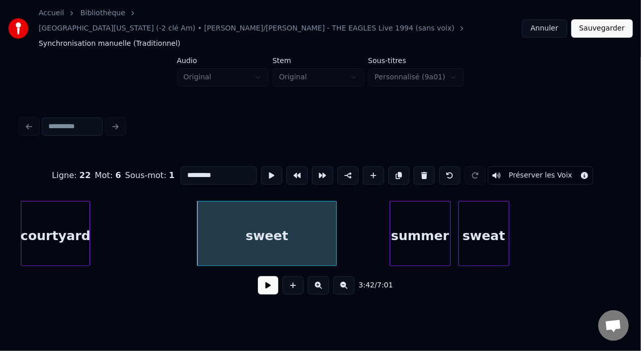
click at [335, 207] on div at bounding box center [334, 234] width 3 height 64
click at [236, 210] on div "sweet" at bounding box center [267, 236] width 138 height 69
click at [181, 166] on input "*****" at bounding box center [219, 175] width 76 height 18
click at [250, 223] on div "[C] sweet" at bounding box center [267, 236] width 138 height 69
type input "*********"
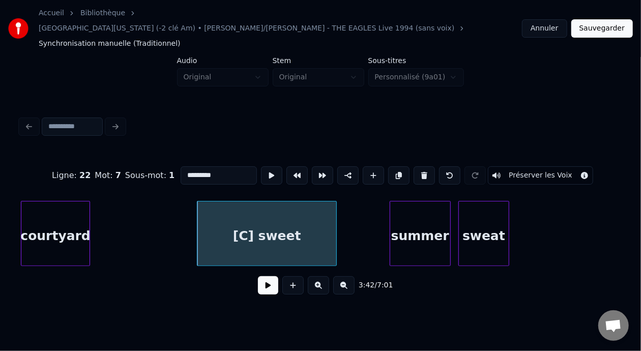
click at [262, 277] on button at bounding box center [268, 285] width 20 height 18
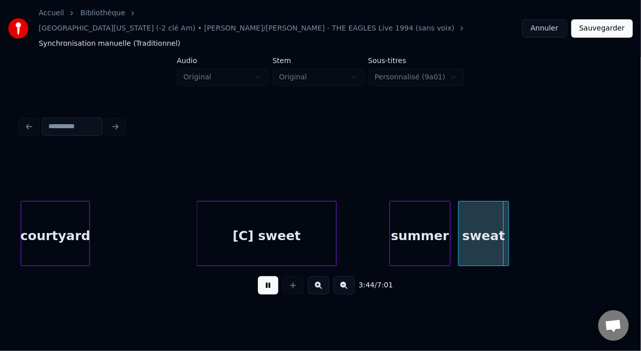
click at [262, 277] on button at bounding box center [268, 285] width 20 height 18
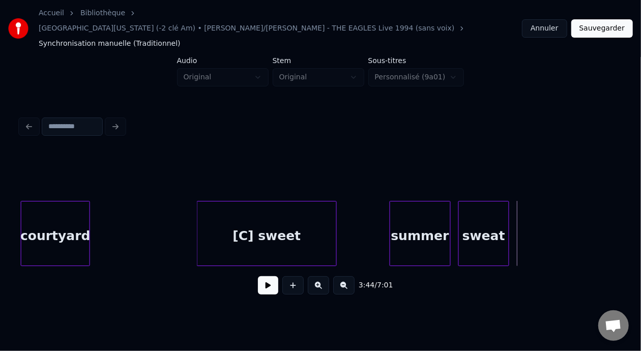
click at [262, 276] on button at bounding box center [268, 285] width 20 height 18
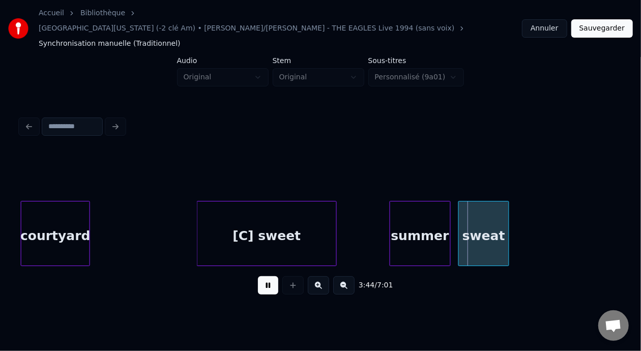
click at [262, 276] on button at bounding box center [268, 285] width 20 height 18
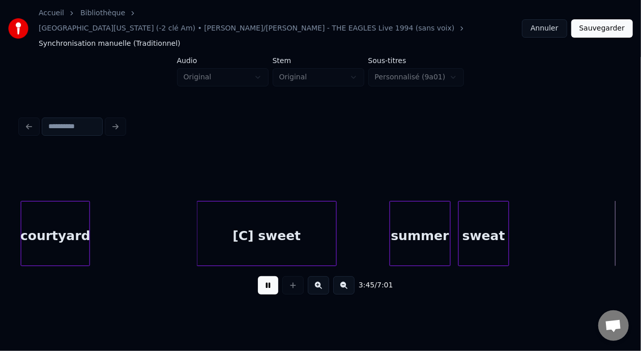
scroll to position [0, 28721]
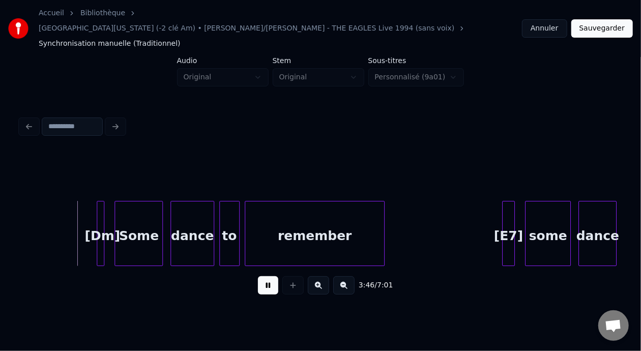
click at [262, 276] on button at bounding box center [268, 285] width 20 height 18
click at [99, 206] on div at bounding box center [98, 234] width 3 height 64
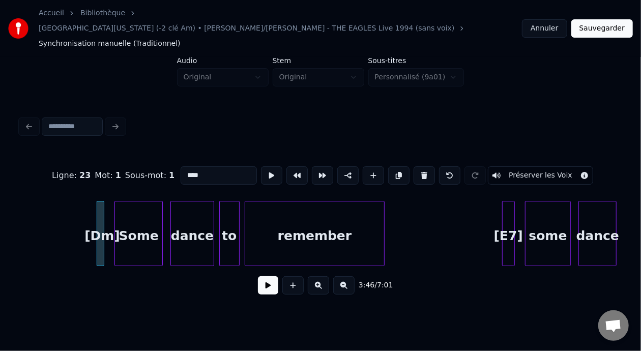
click at [428, 166] on button at bounding box center [424, 175] width 21 height 18
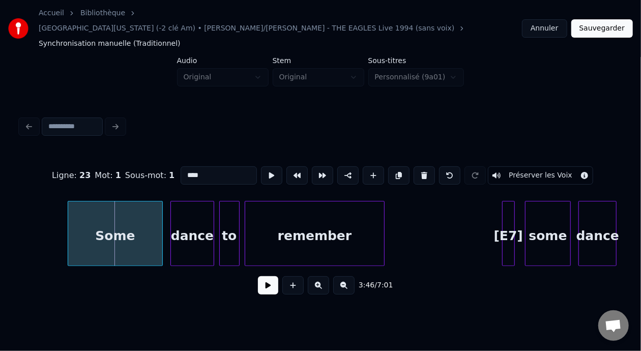
click at [69, 218] on div at bounding box center [69, 234] width 3 height 64
click at [181, 166] on input "****" at bounding box center [219, 175] width 76 height 18
type input "*********"
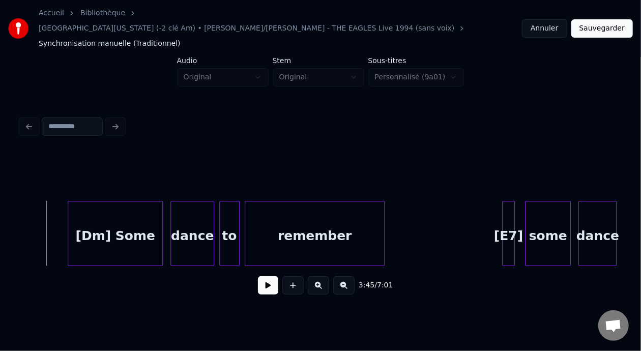
click at [259, 276] on button at bounding box center [268, 285] width 20 height 18
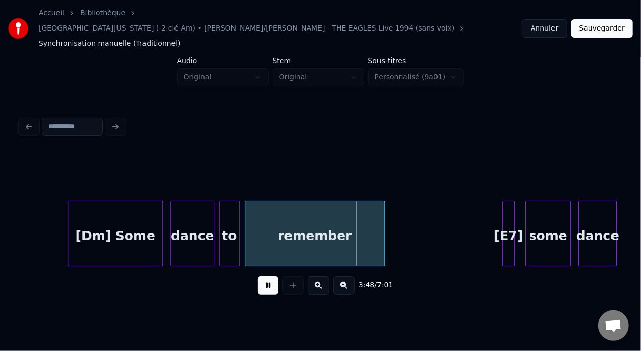
click at [259, 276] on button at bounding box center [268, 285] width 20 height 18
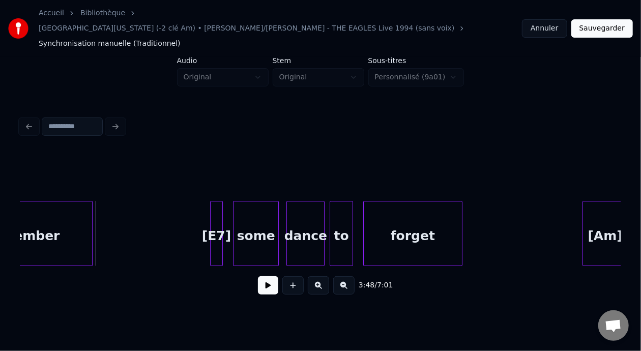
scroll to position [0, 29061]
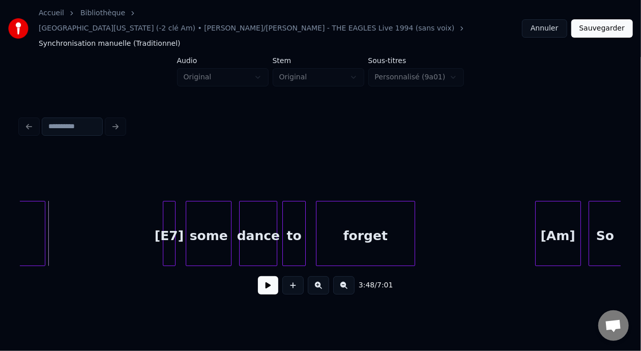
click at [202, 218] on div "some" at bounding box center [208, 236] width 45 height 69
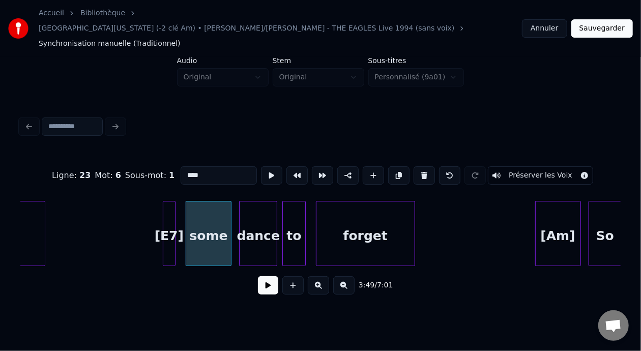
click at [181, 166] on input "****" at bounding box center [219, 175] width 76 height 18
click at [171, 214] on div "[E7]" at bounding box center [169, 236] width 12 height 69
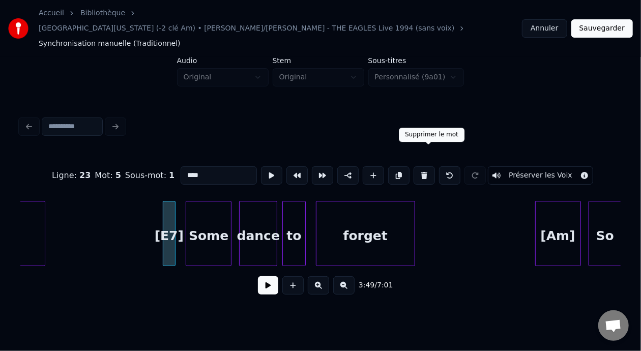
click at [428, 166] on button at bounding box center [424, 175] width 21 height 18
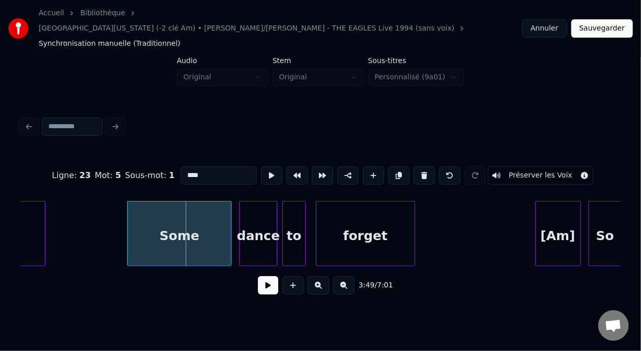
click at [128, 212] on div at bounding box center [129, 234] width 3 height 64
click at [152, 222] on div "Some" at bounding box center [179, 236] width 103 height 69
click at [181, 166] on input "****" at bounding box center [219, 175] width 76 height 18
type input "*********"
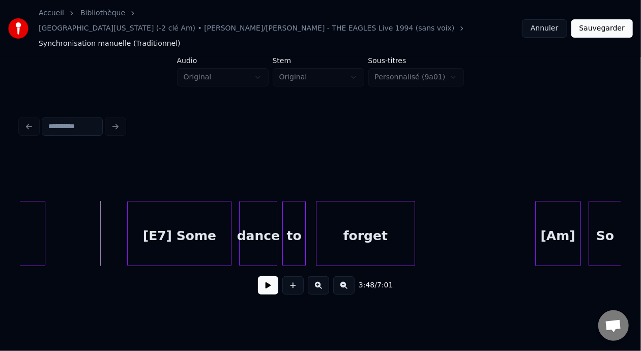
click at [265, 276] on button at bounding box center [268, 285] width 20 height 18
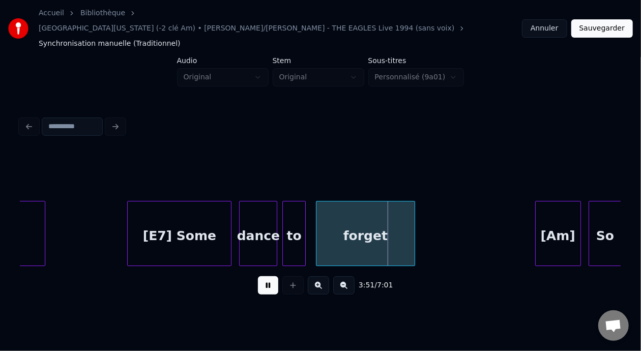
click at [265, 276] on button at bounding box center [268, 285] width 20 height 18
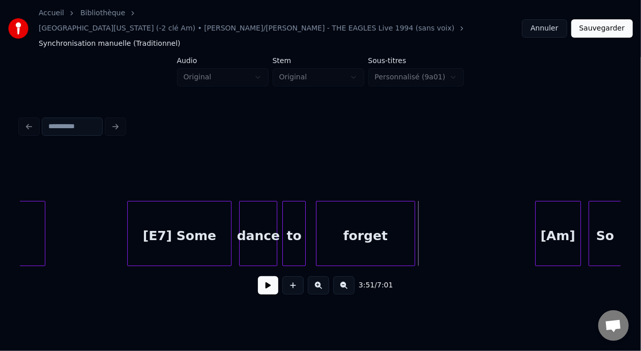
click at [265, 276] on button at bounding box center [268, 285] width 20 height 18
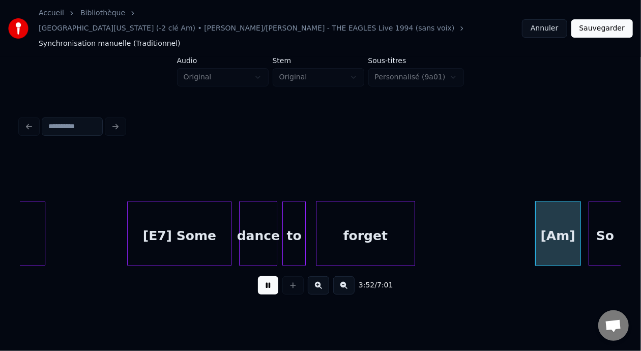
click at [265, 276] on button at bounding box center [268, 285] width 20 height 18
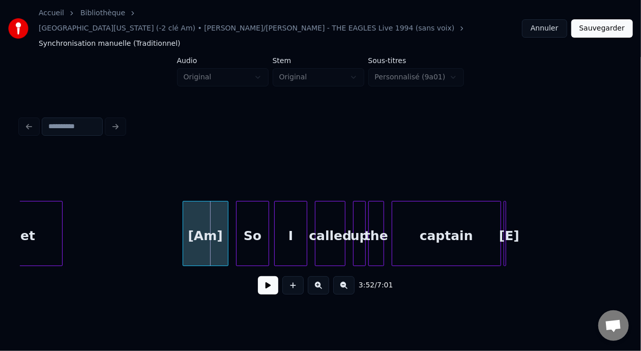
scroll to position [0, 29448]
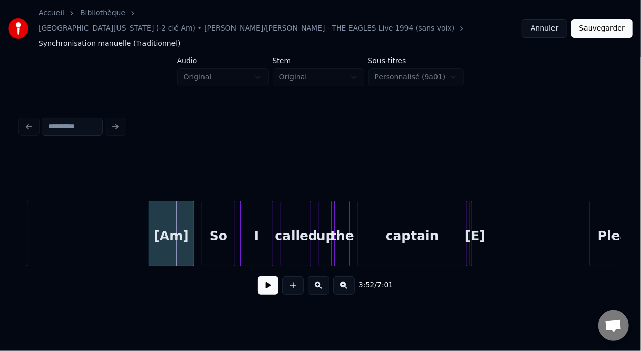
click at [178, 211] on div "[Am]" at bounding box center [171, 236] width 45 height 69
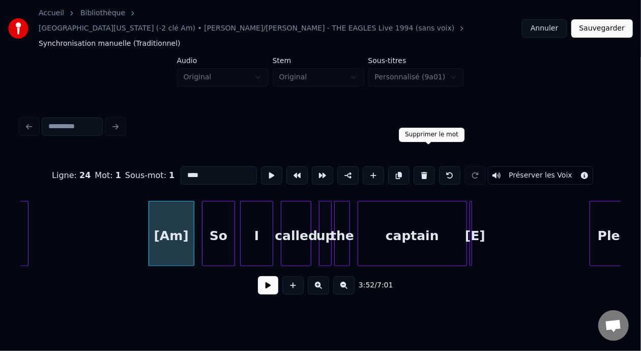
click at [431, 166] on button at bounding box center [424, 175] width 21 height 18
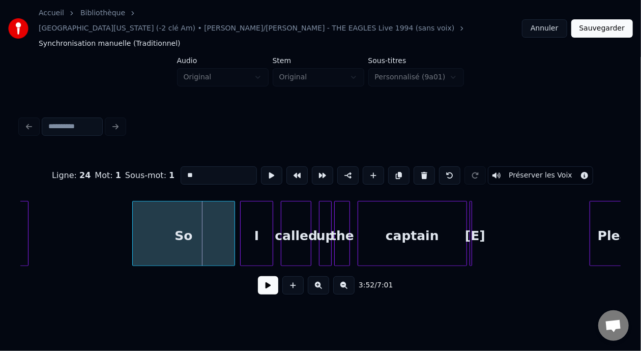
click at [134, 220] on div at bounding box center [134, 234] width 3 height 64
click at [181, 166] on input "**" at bounding box center [219, 175] width 76 height 18
click at [167, 218] on div "[Am] So" at bounding box center [184, 236] width 102 height 69
type input "*******"
click at [266, 279] on button at bounding box center [268, 285] width 20 height 18
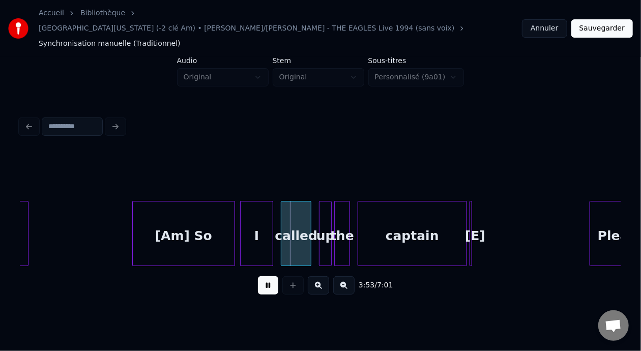
click at [266, 279] on button at bounding box center [268, 285] width 20 height 18
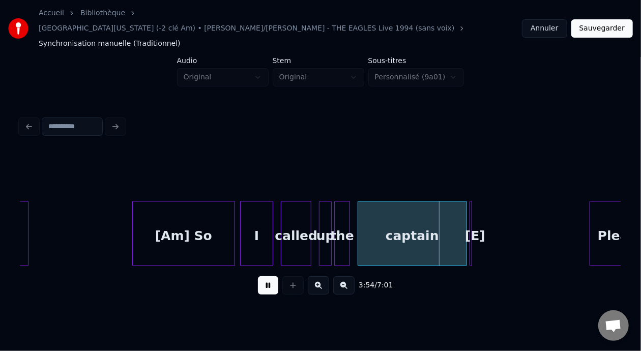
click at [266, 279] on button at bounding box center [268, 285] width 20 height 18
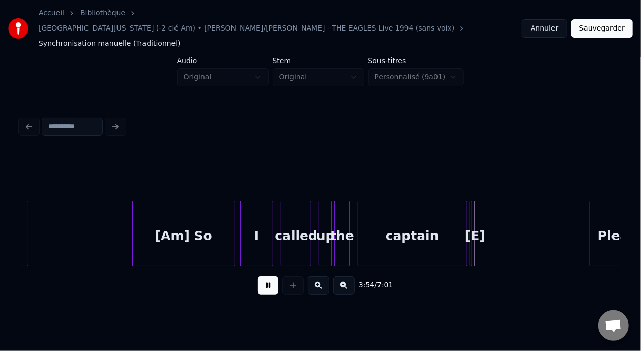
click at [266, 279] on button at bounding box center [268, 285] width 20 height 18
click at [474, 208] on div "[E]" at bounding box center [475, 236] width 10 height 69
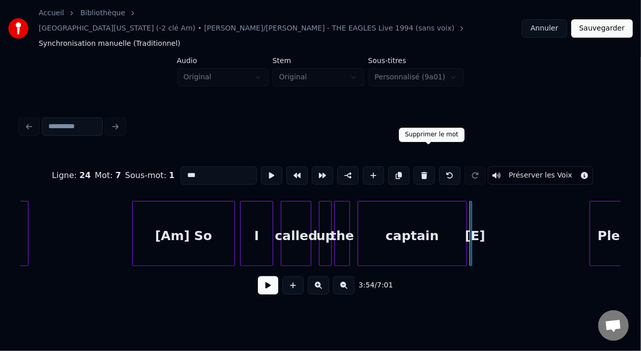
click at [431, 166] on button at bounding box center [424, 175] width 21 height 18
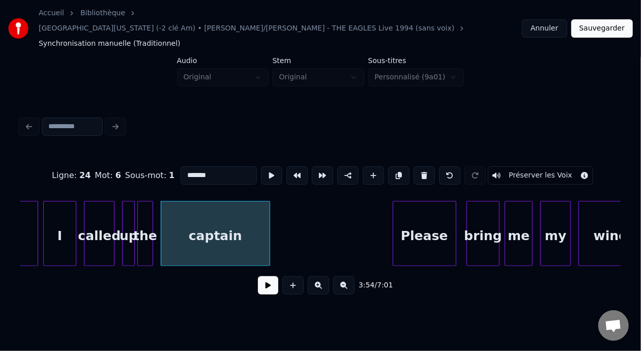
scroll to position [0, 29686]
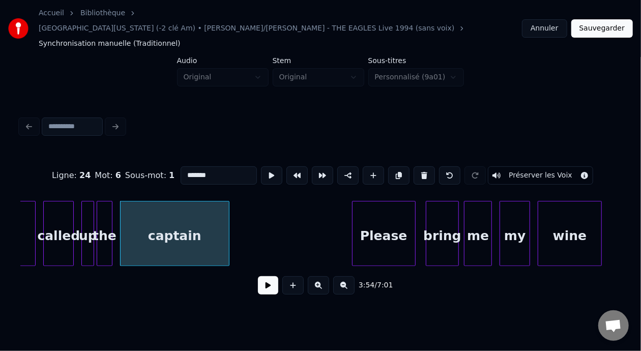
click at [384, 216] on div "Please" at bounding box center [384, 236] width 63 height 69
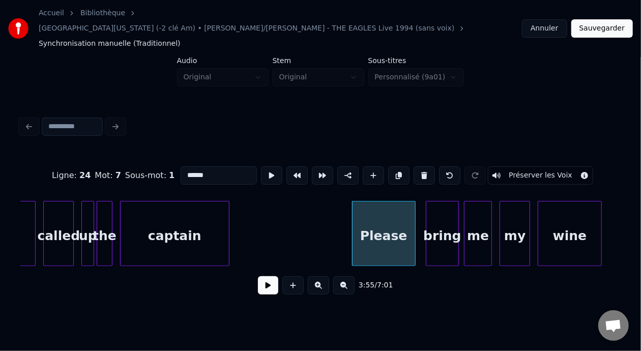
click at [181, 166] on input "******" at bounding box center [219, 175] width 76 height 18
type input "**********"
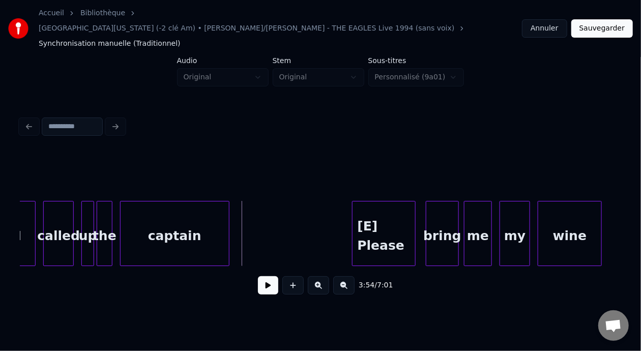
click at [268, 279] on button at bounding box center [268, 285] width 20 height 18
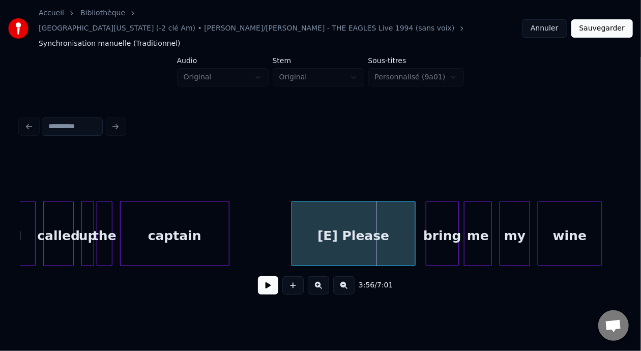
click at [293, 205] on div at bounding box center [293, 234] width 3 height 64
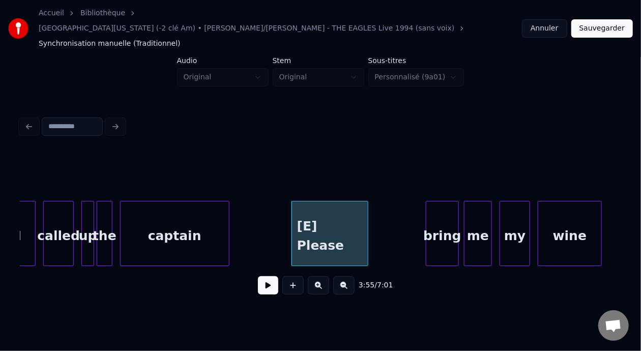
click at [367, 206] on div at bounding box center [366, 234] width 3 height 64
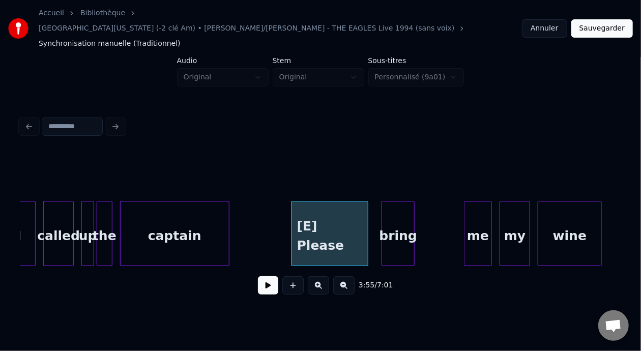
click at [401, 218] on div "bring" at bounding box center [398, 236] width 32 height 69
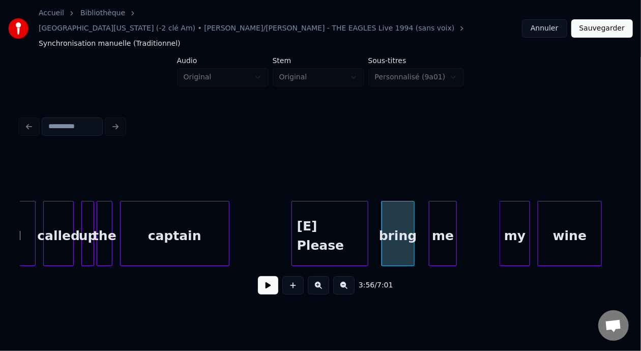
click at [449, 216] on div "me" at bounding box center [443, 236] width 27 height 69
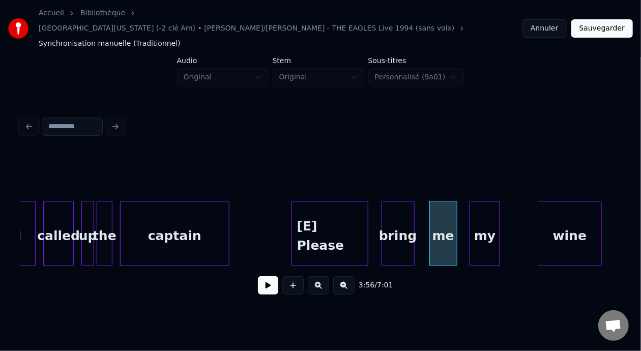
click at [488, 208] on div "my" at bounding box center [485, 236] width 30 height 69
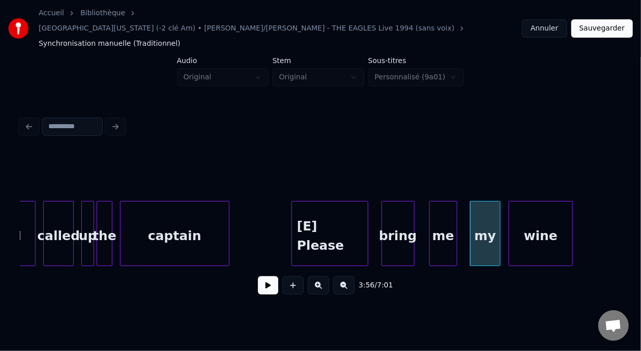
click at [536, 203] on div "wine" at bounding box center [541, 236] width 63 height 69
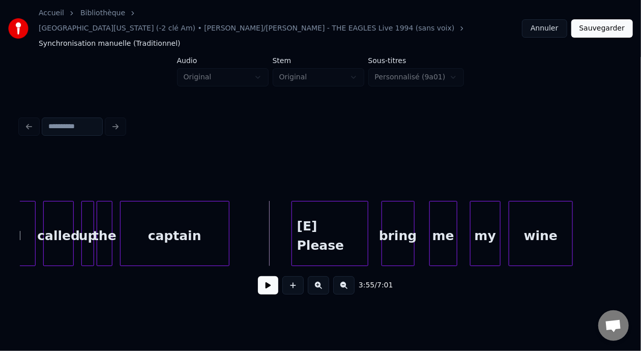
click at [264, 276] on button at bounding box center [268, 285] width 20 height 18
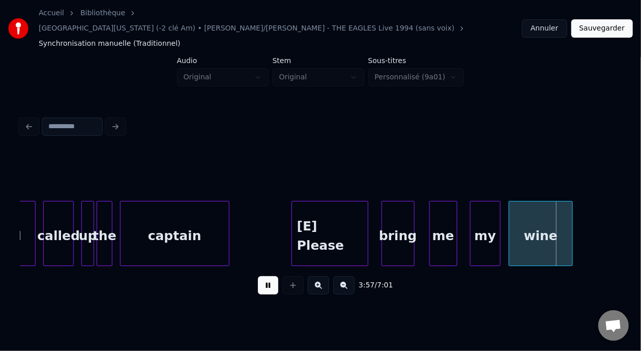
click at [264, 276] on button at bounding box center [268, 285] width 20 height 18
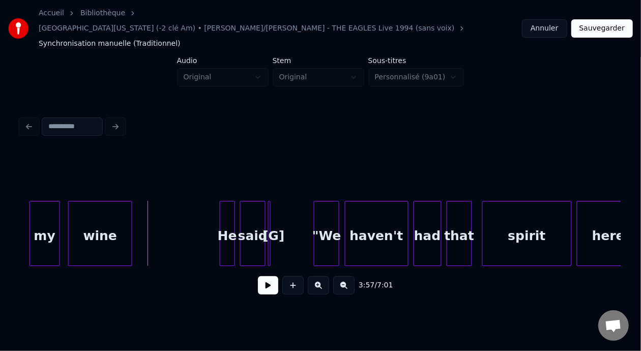
scroll to position [0, 30147]
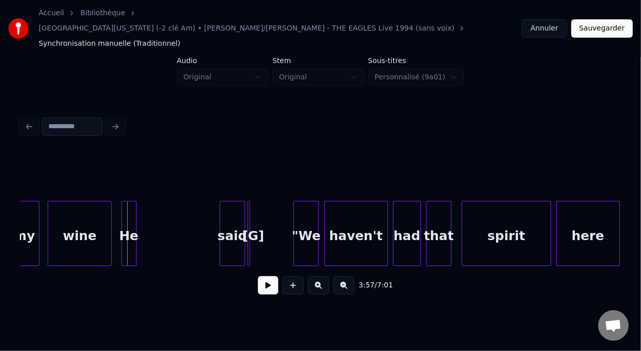
click at [131, 209] on div "He" at bounding box center [129, 236] width 14 height 69
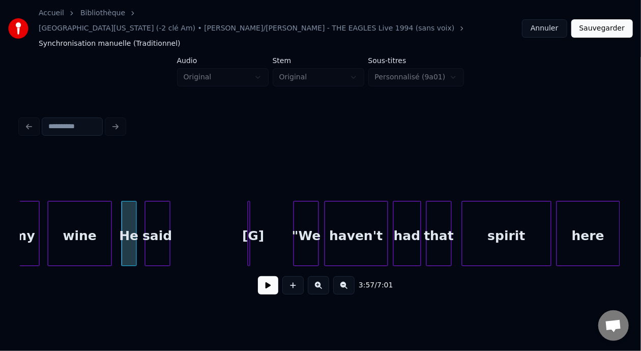
click at [156, 207] on div "said" at bounding box center [158, 236] width 24 height 69
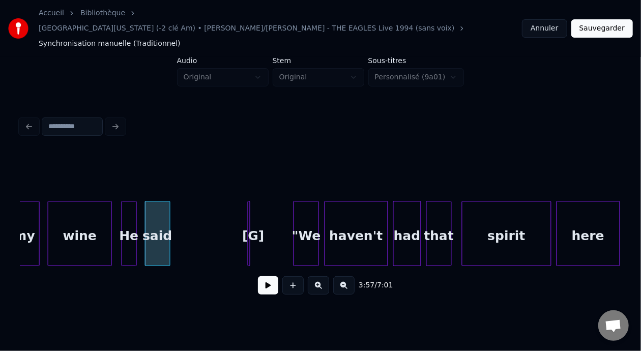
click at [248, 212] on div at bounding box center [248, 234] width 3 height 64
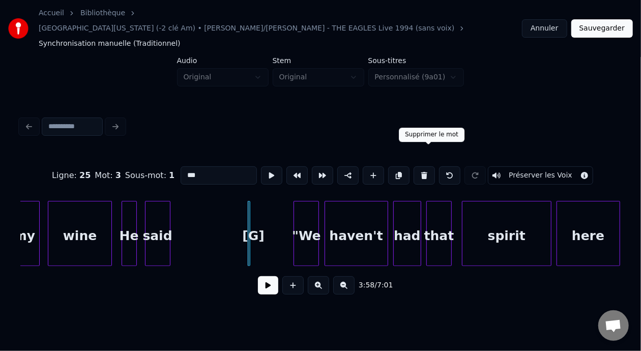
click at [430, 166] on button at bounding box center [424, 175] width 21 height 18
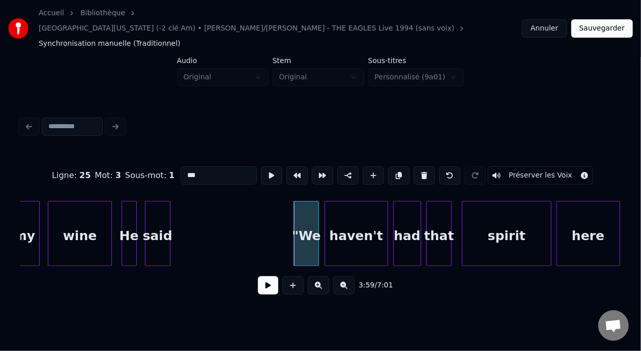
click at [307, 216] on div ""We" at bounding box center [306, 236] width 24 height 69
click at [181, 166] on input "***" at bounding box center [219, 175] width 76 height 18
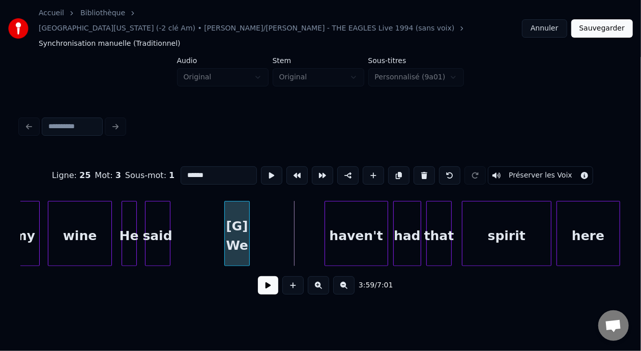
click at [233, 202] on div "[G] We" at bounding box center [237, 236] width 24 height 69
click at [282, 210] on div at bounding box center [281, 234] width 3 height 64
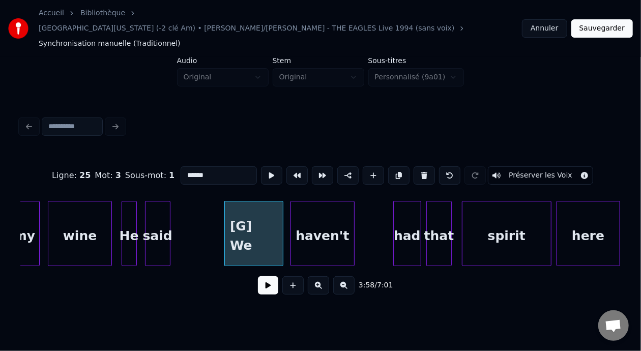
click at [323, 215] on div "haven't" at bounding box center [322, 236] width 63 height 69
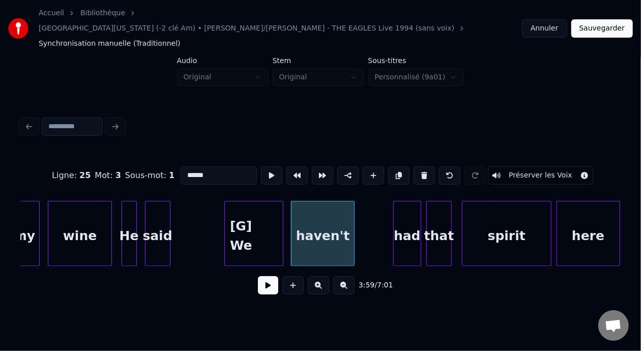
click at [241, 215] on div "[G] We" at bounding box center [254, 236] width 58 height 69
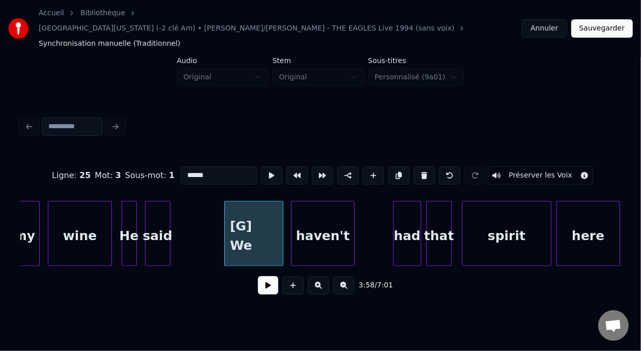
type input "******"
click at [258, 276] on button at bounding box center [268, 285] width 20 height 18
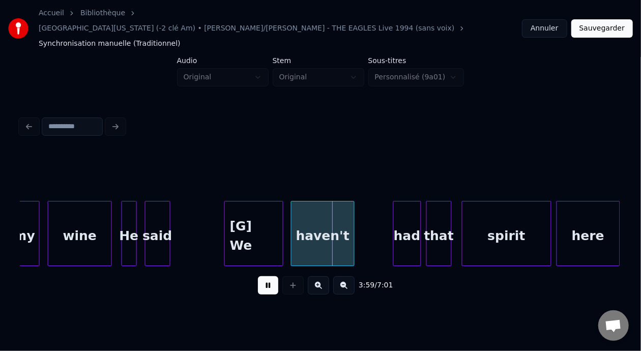
click at [258, 276] on button at bounding box center [268, 285] width 20 height 18
click at [383, 206] on div "had" at bounding box center [378, 236] width 27 height 69
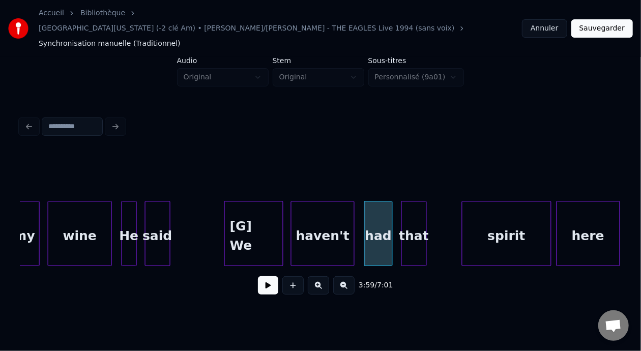
click at [417, 206] on div "that" at bounding box center [414, 236] width 24 height 69
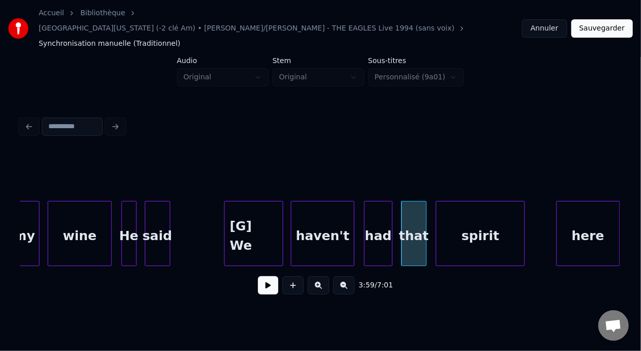
click at [466, 210] on div "spirit" at bounding box center [481, 236] width 88 height 69
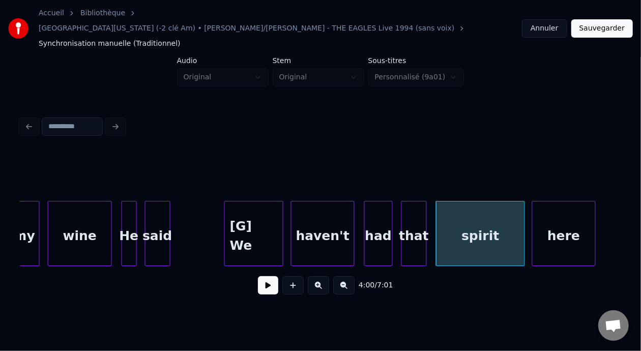
click at [568, 210] on div "here" at bounding box center [564, 236] width 63 height 69
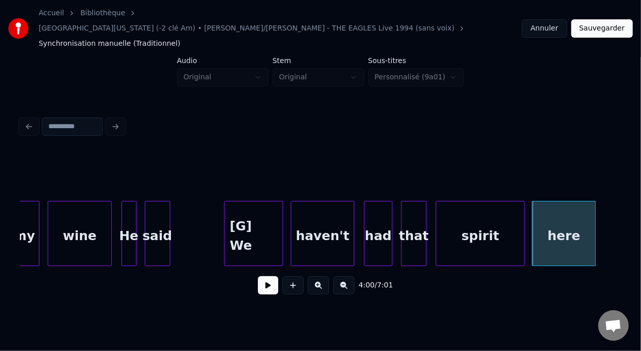
click at [132, 209] on div "He" at bounding box center [129, 236] width 14 height 69
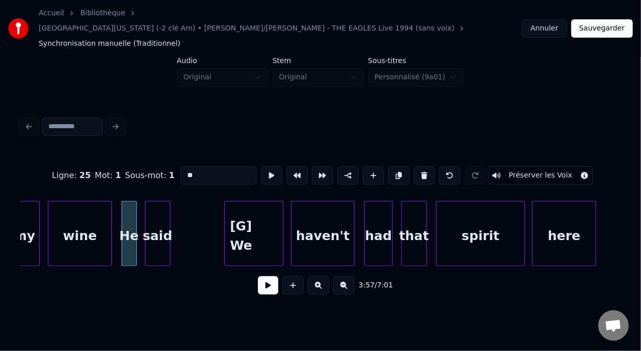
click at [130, 213] on div "He" at bounding box center [129, 236] width 14 height 69
click at [265, 279] on button at bounding box center [268, 285] width 20 height 18
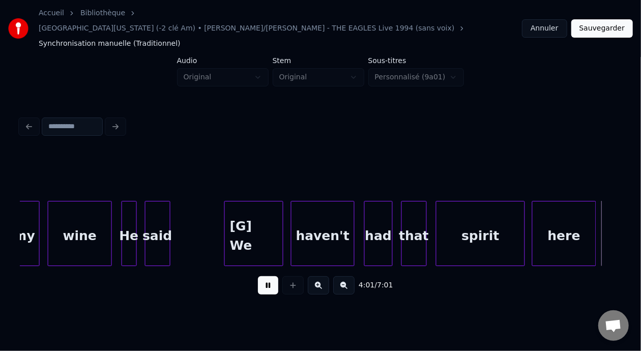
click at [265, 279] on button at bounding box center [268, 285] width 20 height 18
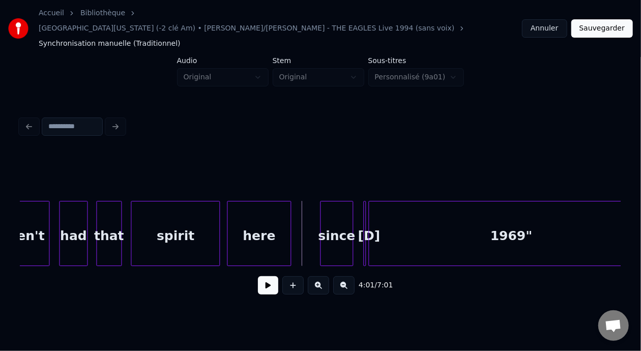
scroll to position [0, 30547]
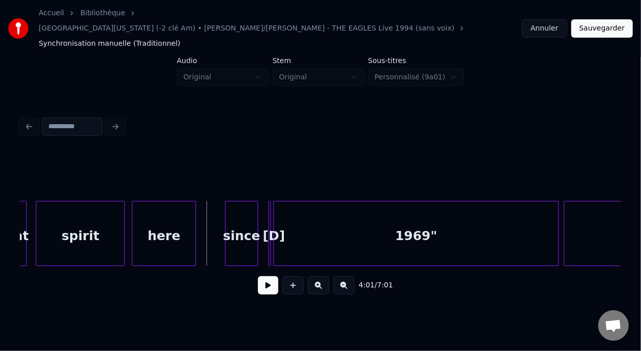
click at [244, 221] on div "since" at bounding box center [242, 236] width 32 height 69
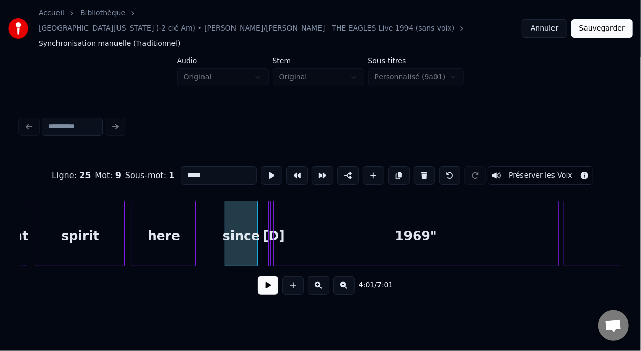
click at [176, 211] on div "here" at bounding box center [163, 236] width 63 height 69
type input "****"
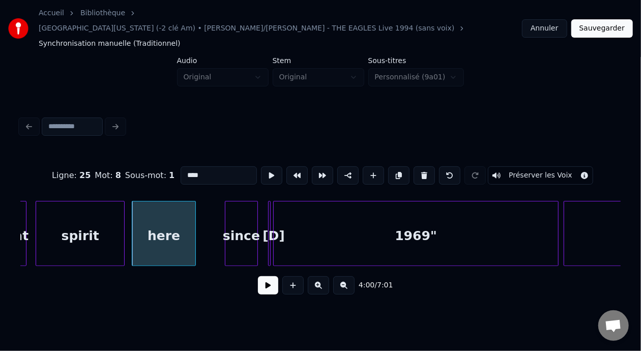
click at [265, 276] on button at bounding box center [268, 285] width 20 height 18
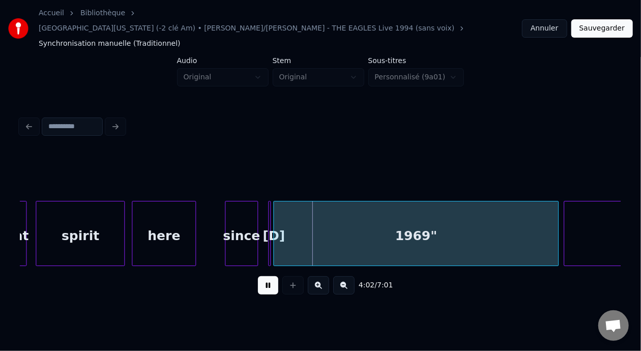
click at [265, 276] on button at bounding box center [268, 285] width 20 height 18
click at [81, 211] on div "spirit" at bounding box center [80, 236] width 88 height 69
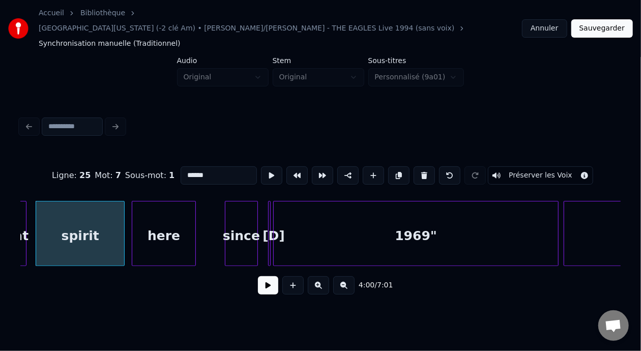
click at [263, 276] on button at bounding box center [268, 285] width 20 height 18
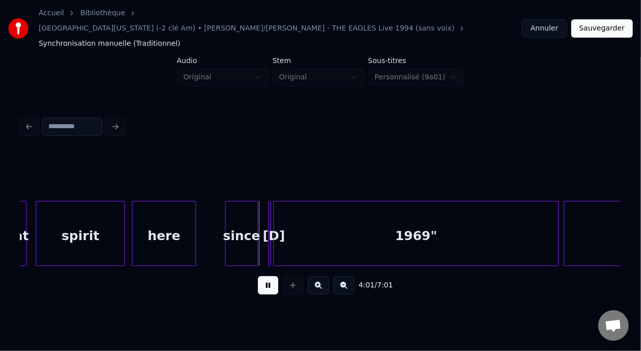
click at [263, 276] on button at bounding box center [268, 285] width 20 height 18
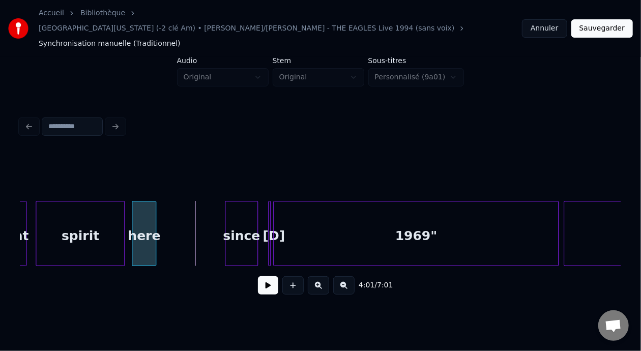
click at [155, 210] on div at bounding box center [154, 234] width 3 height 64
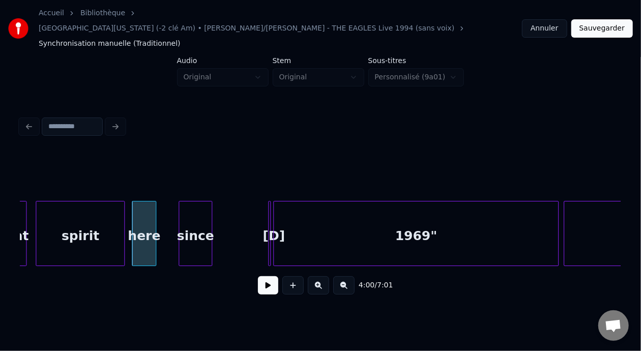
click at [192, 215] on div "since" at bounding box center [195, 236] width 32 height 69
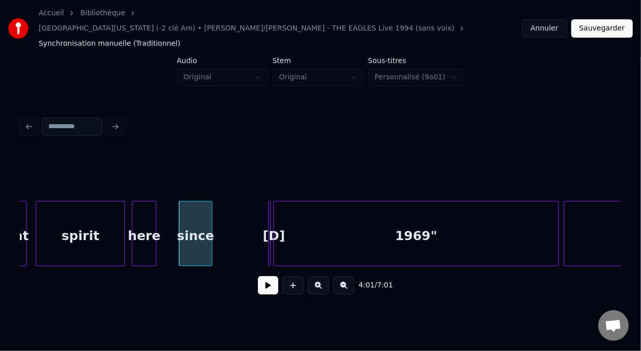
click at [269, 210] on div at bounding box center [268, 234] width 3 height 64
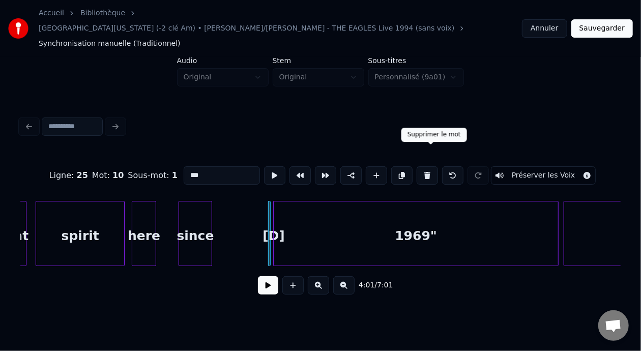
click at [431, 166] on button at bounding box center [427, 175] width 21 height 18
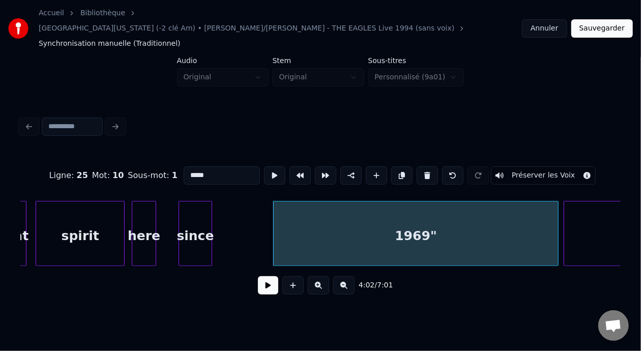
click at [398, 223] on div "1969"" at bounding box center [416, 236] width 285 height 69
click at [184, 166] on input "*****" at bounding box center [222, 175] width 76 height 18
click at [441, 217] on div "[D] 1969"" at bounding box center [416, 236] width 285 height 69
click at [198, 166] on input "*********" at bounding box center [222, 175] width 76 height 18
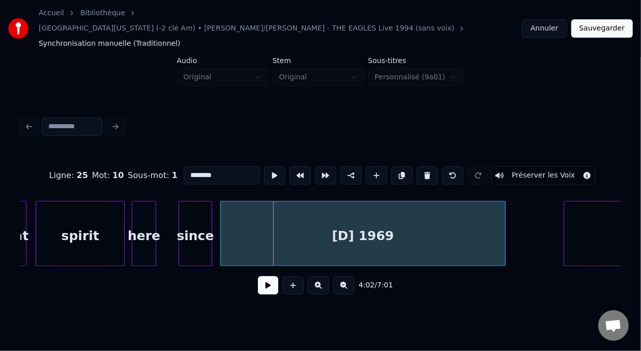
click at [262, 214] on div "[D] 1969" at bounding box center [363, 236] width 285 height 69
click at [20, 216] on div "that" at bounding box center [14, 236] width 24 height 69
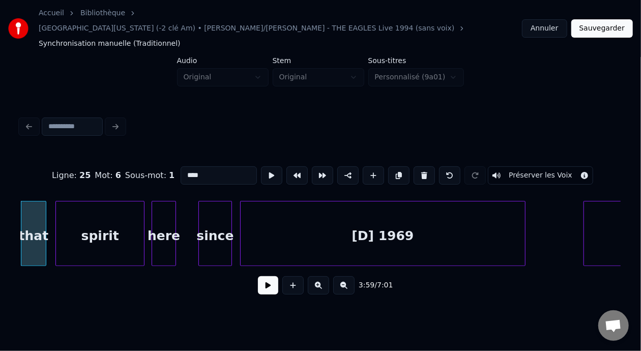
type input "****"
click at [269, 276] on button at bounding box center [268, 285] width 20 height 18
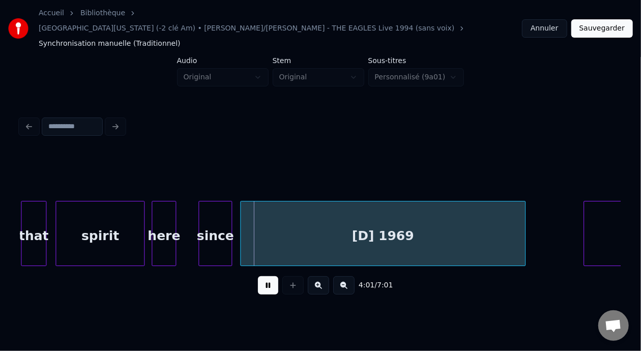
click at [269, 276] on button at bounding box center [268, 285] width 20 height 18
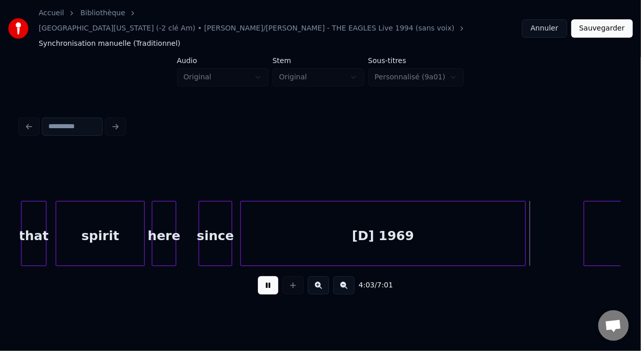
click at [269, 276] on button at bounding box center [268, 285] width 20 height 18
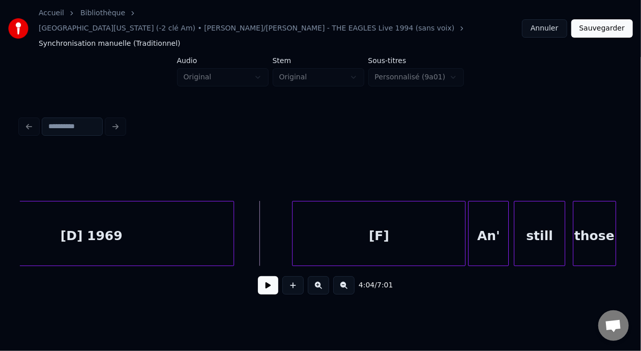
scroll to position [0, 30853]
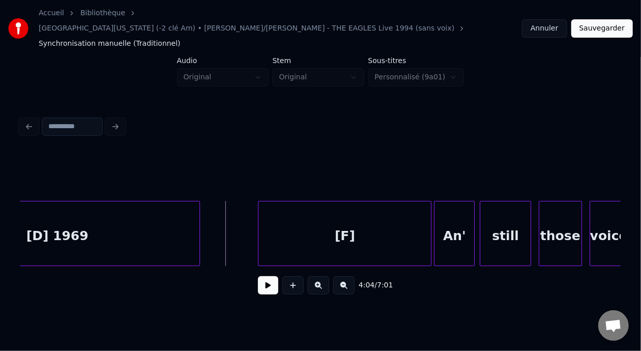
click at [466, 217] on div "An'" at bounding box center [455, 236] width 40 height 69
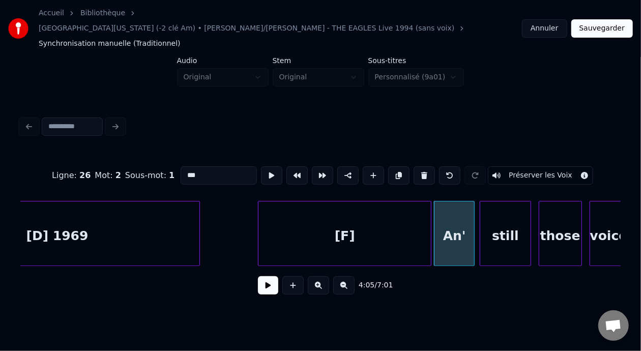
click at [181, 166] on input "***" at bounding box center [219, 175] width 76 height 18
click at [362, 211] on div at bounding box center [363, 234] width 3 height 64
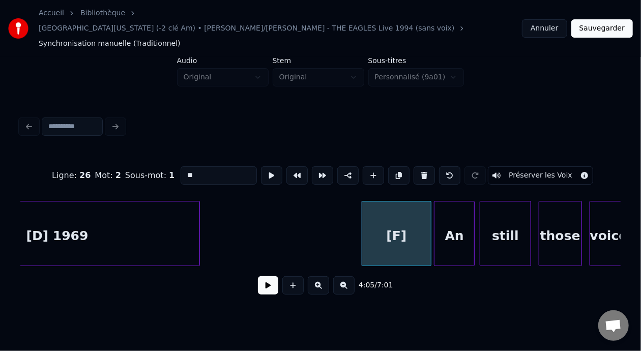
click at [404, 216] on div "[F]" at bounding box center [396, 236] width 69 height 69
type input "******"
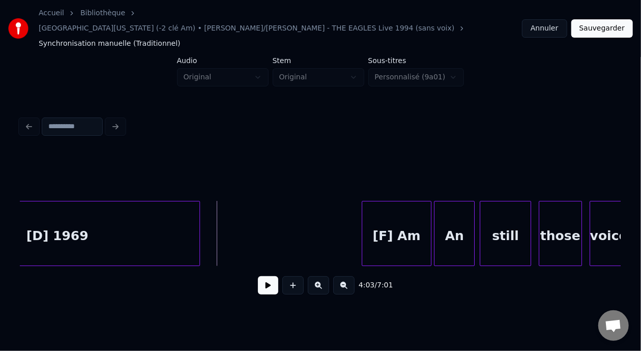
click at [264, 277] on button at bounding box center [268, 285] width 20 height 18
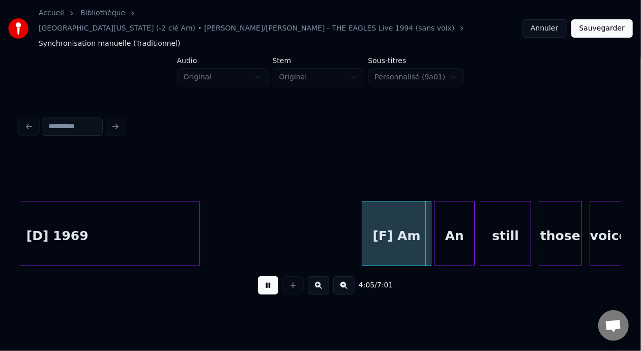
click at [264, 277] on button at bounding box center [268, 285] width 20 height 18
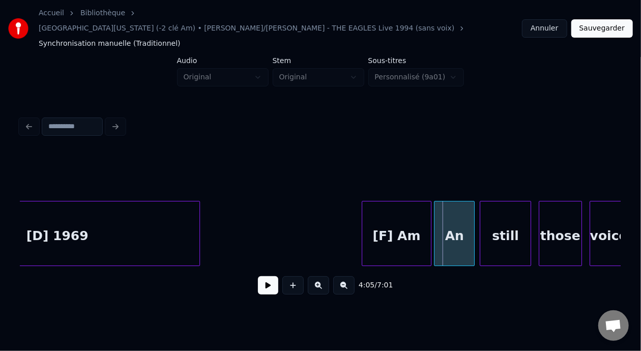
click at [459, 217] on div "An" at bounding box center [455, 236] width 40 height 69
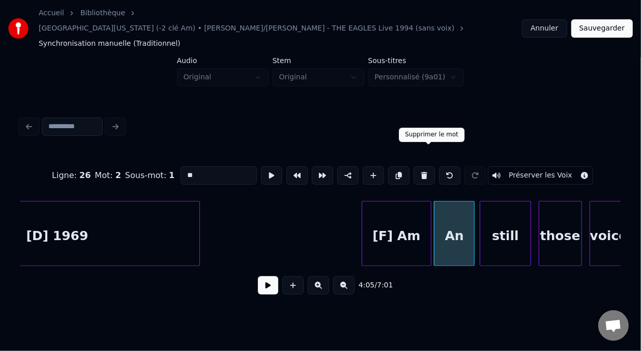
click at [432, 166] on button at bounding box center [424, 175] width 21 height 18
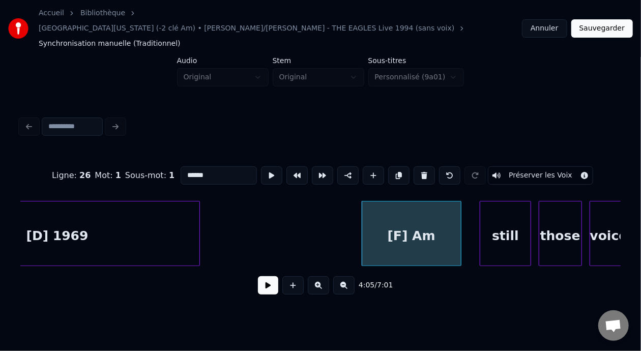
click at [459, 208] on div at bounding box center [459, 234] width 3 height 64
click at [460, 166] on button at bounding box center [449, 175] width 21 height 18
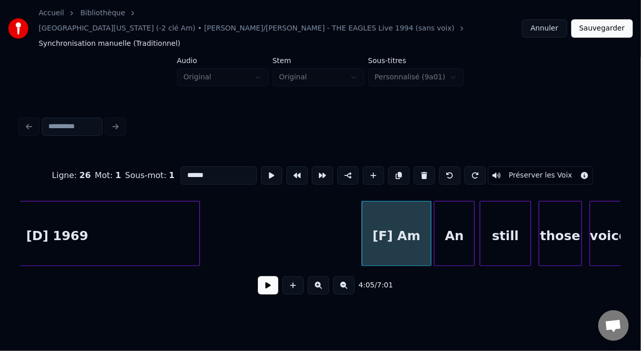
click at [460, 166] on button at bounding box center [449, 175] width 21 height 18
click at [406, 213] on div "[F]" at bounding box center [396, 236] width 69 height 69
click at [187, 166] on input "***" at bounding box center [219, 175] width 76 height 18
click at [461, 218] on div "An" at bounding box center [455, 236] width 40 height 69
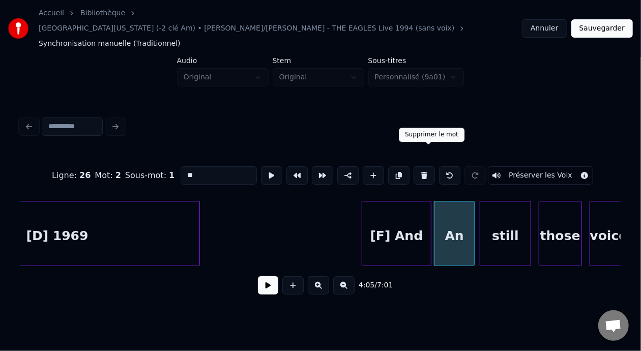
click at [427, 166] on button at bounding box center [424, 175] width 21 height 18
type input "*******"
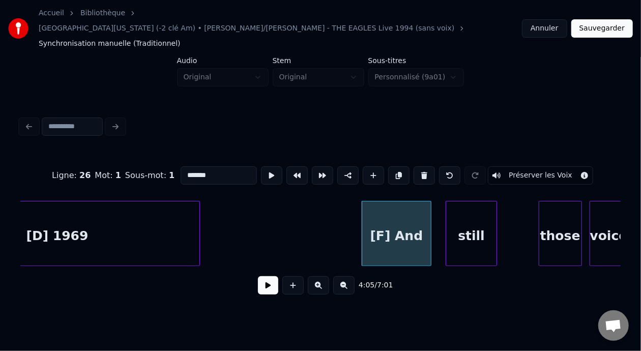
click at [472, 225] on div "still" at bounding box center [471, 236] width 50 height 69
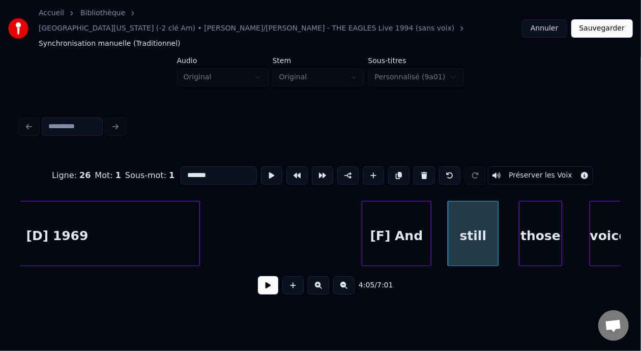
click at [545, 217] on div "those" at bounding box center [541, 236] width 42 height 69
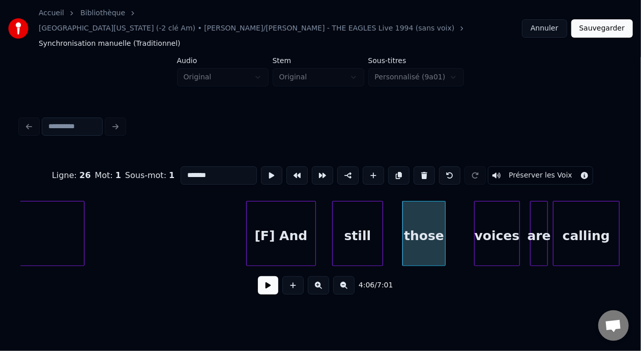
scroll to position [0, 31043]
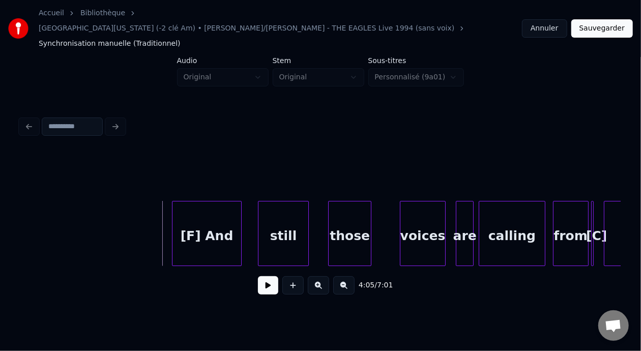
click at [264, 276] on button at bounding box center [268, 285] width 20 height 18
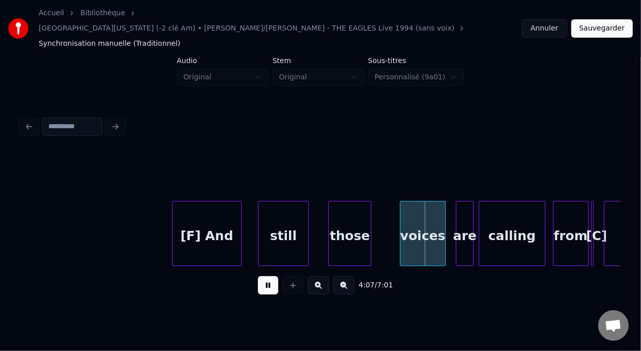
click at [264, 276] on button at bounding box center [268, 285] width 20 height 18
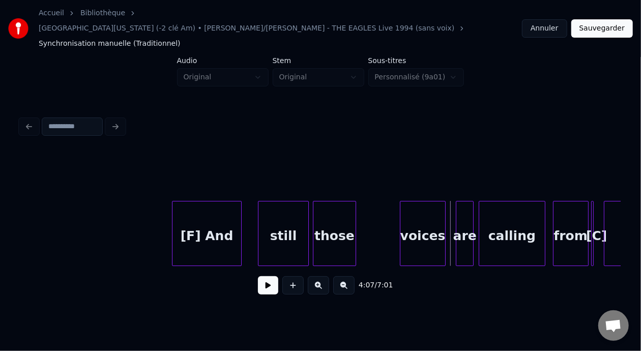
click at [347, 205] on div "those" at bounding box center [335, 236] width 42 height 69
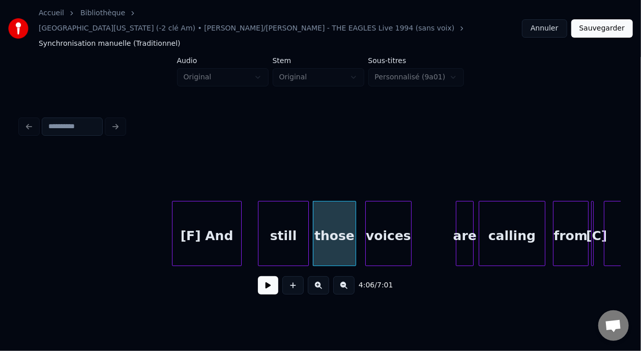
click at [388, 209] on div "voices" at bounding box center [388, 236] width 45 height 69
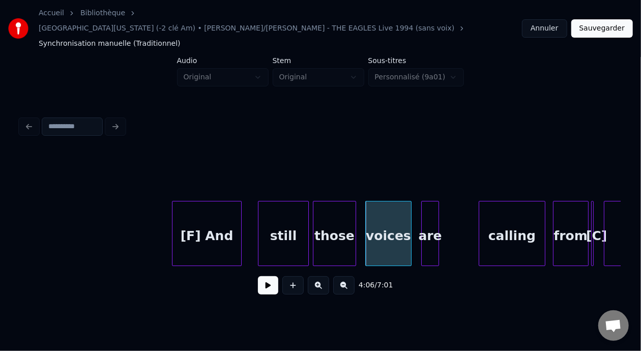
click at [430, 211] on div "are" at bounding box center [430, 236] width 17 height 69
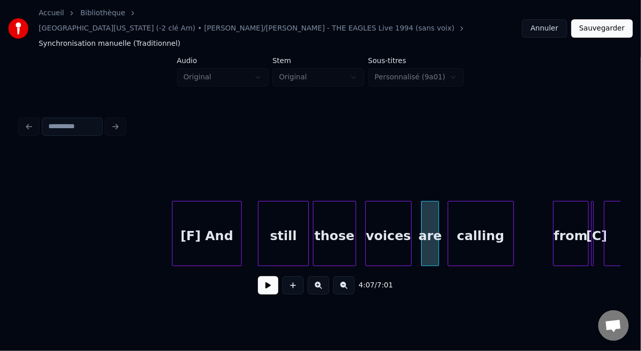
click at [488, 213] on div "calling" at bounding box center [480, 236] width 65 height 69
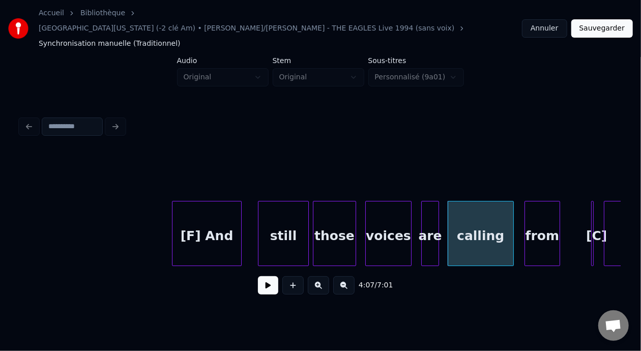
click at [545, 211] on div "from" at bounding box center [542, 236] width 35 height 69
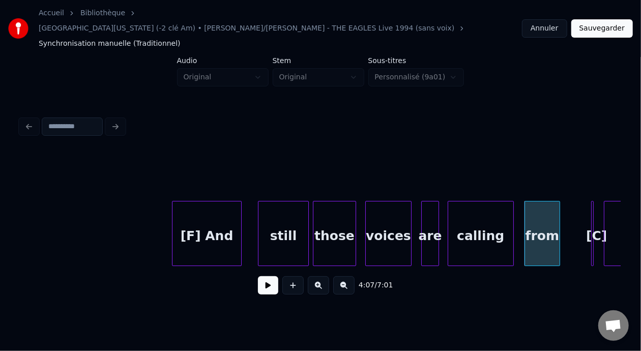
click at [220, 213] on div "[F] And" at bounding box center [207, 236] width 69 height 69
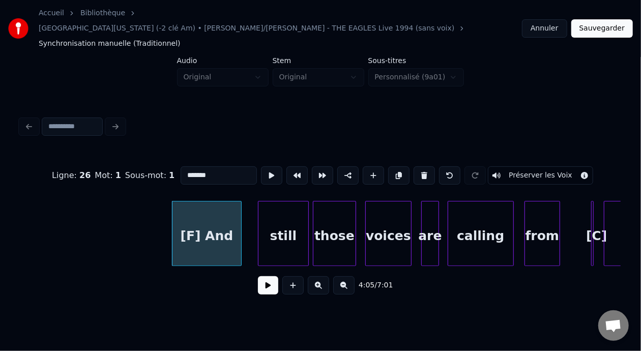
click at [265, 278] on button at bounding box center [268, 285] width 20 height 18
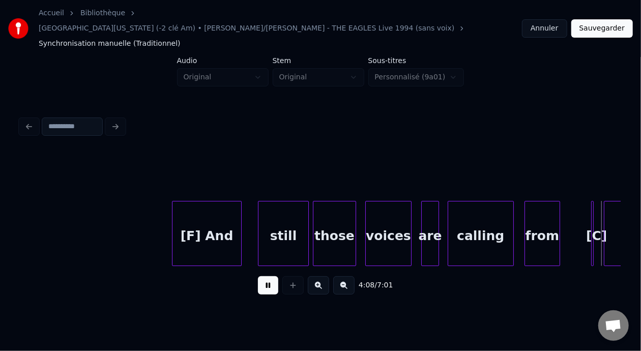
click at [265, 278] on button at bounding box center [268, 285] width 20 height 18
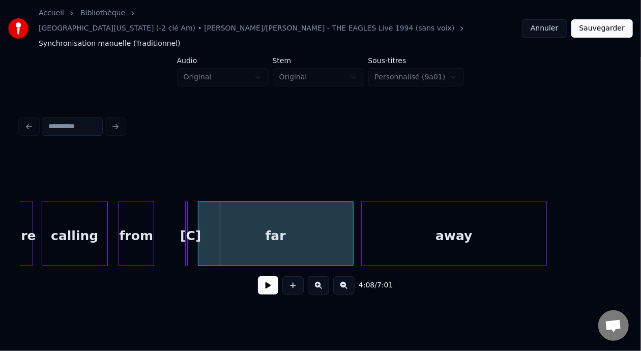
scroll to position [0, 31436]
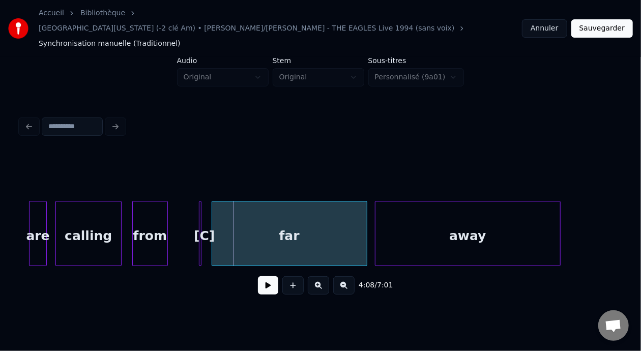
click at [232, 215] on div "far" at bounding box center [289, 236] width 155 height 69
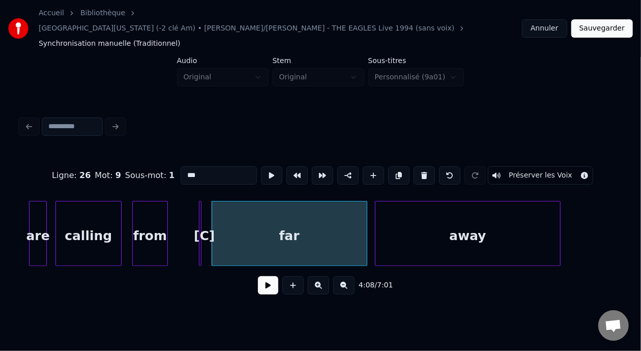
click at [201, 216] on div at bounding box center [201, 234] width 3 height 64
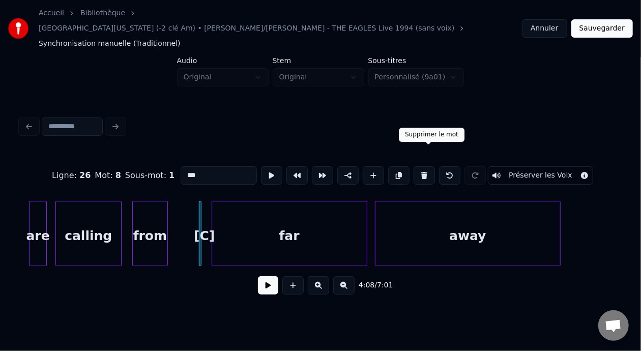
click at [427, 166] on button at bounding box center [424, 175] width 21 height 18
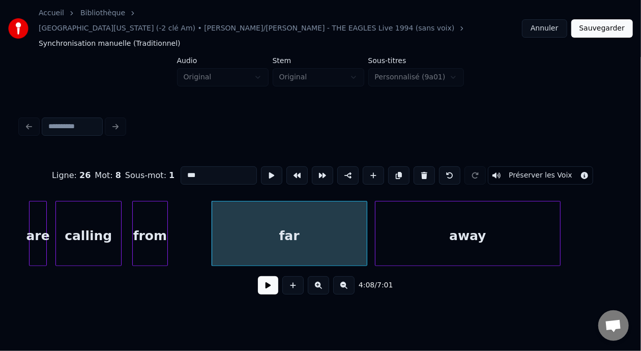
click at [277, 215] on div "far" at bounding box center [289, 236] width 155 height 69
click at [181, 166] on input "***" at bounding box center [219, 175] width 76 height 18
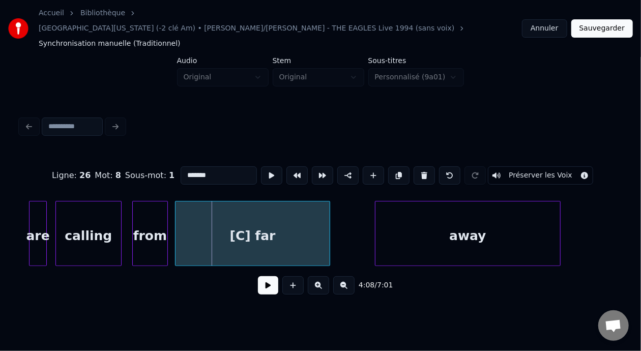
click at [248, 216] on div "[C] far" at bounding box center [253, 236] width 155 height 69
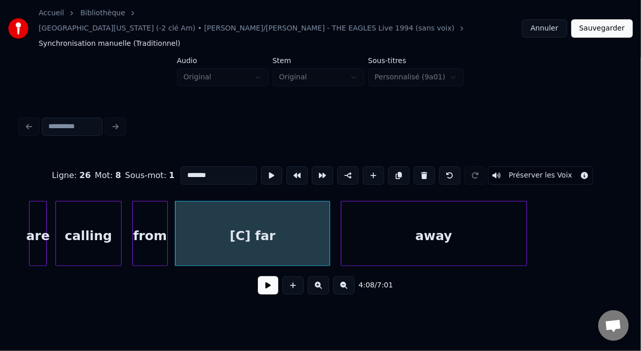
click at [422, 213] on div "away" at bounding box center [434, 236] width 185 height 69
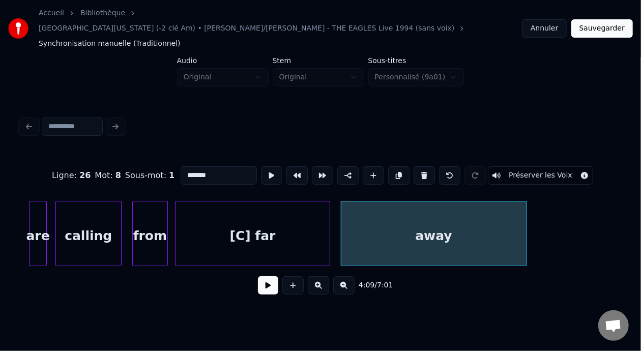
click at [526, 209] on div "away" at bounding box center [434, 233] width 186 height 65
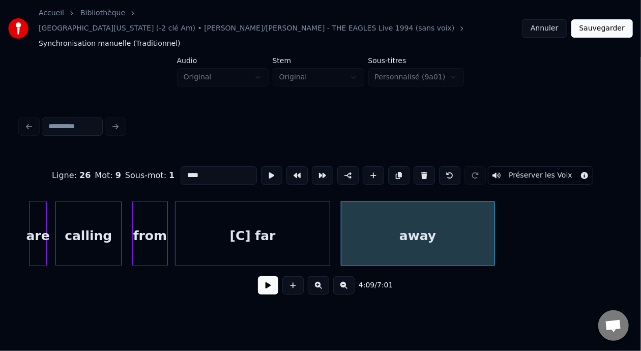
click at [492, 209] on div at bounding box center [493, 234] width 3 height 64
click at [42, 213] on div "are" at bounding box center [38, 236] width 17 height 69
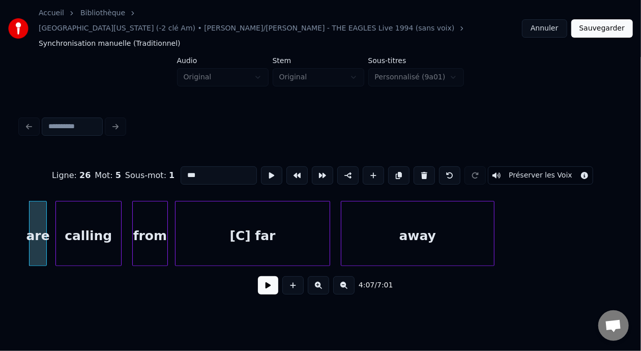
type input "***"
click at [261, 276] on button at bounding box center [268, 285] width 20 height 18
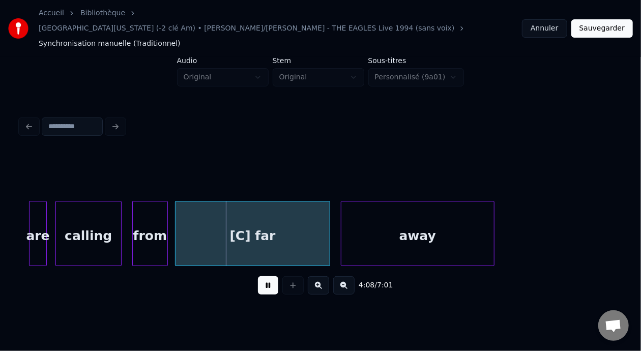
click at [261, 276] on button at bounding box center [268, 285] width 20 height 18
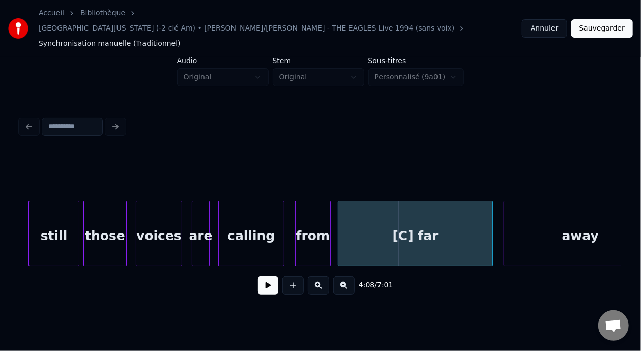
scroll to position [0, 31246]
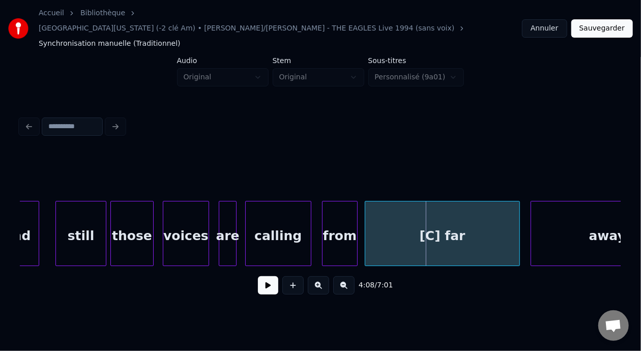
click at [37, 213] on div at bounding box center [37, 234] width 3 height 64
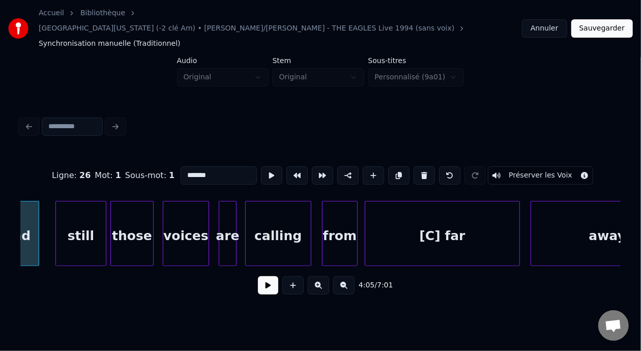
scroll to position [0, 31195]
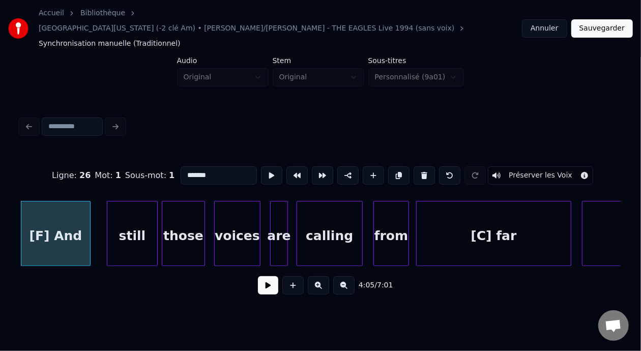
click at [261, 276] on button at bounding box center [268, 285] width 20 height 18
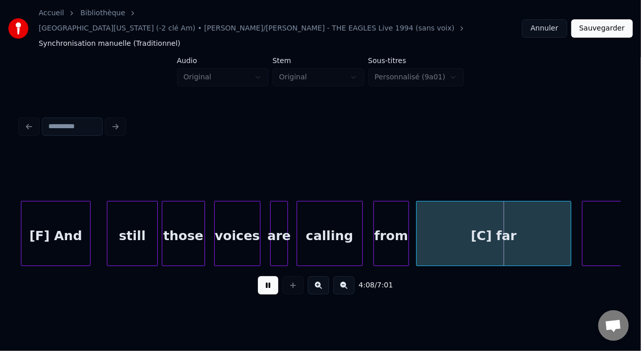
click at [261, 276] on button at bounding box center [268, 285] width 20 height 18
click at [338, 212] on div at bounding box center [336, 234] width 3 height 64
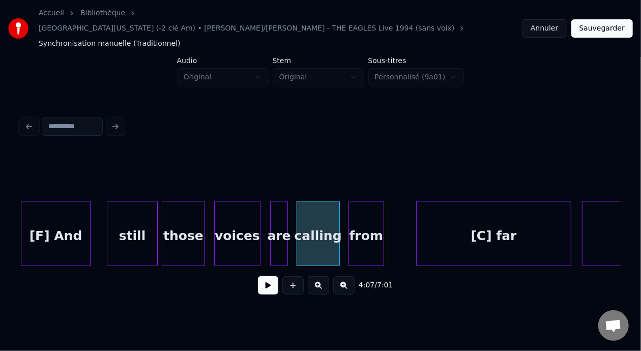
click at [375, 207] on div "from" at bounding box center [366, 236] width 35 height 69
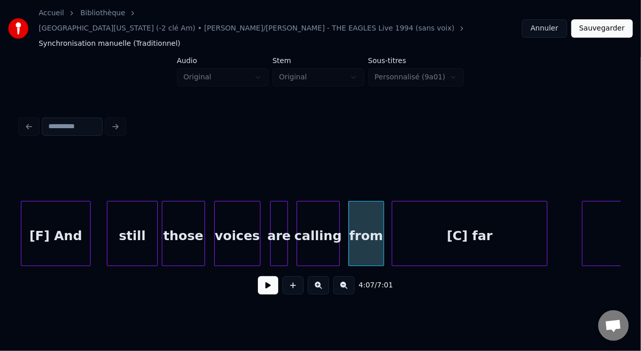
click at [451, 205] on div "[C] far" at bounding box center [469, 236] width 155 height 69
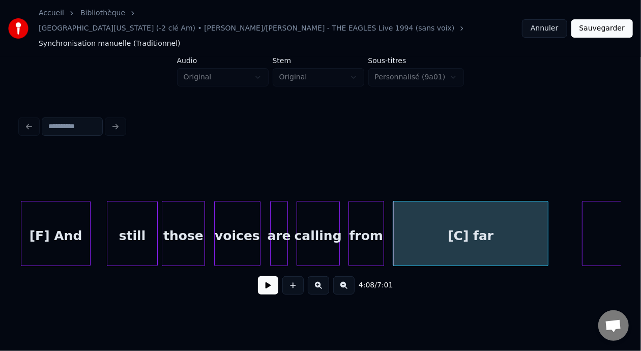
click at [368, 218] on div "from" at bounding box center [366, 236] width 35 height 69
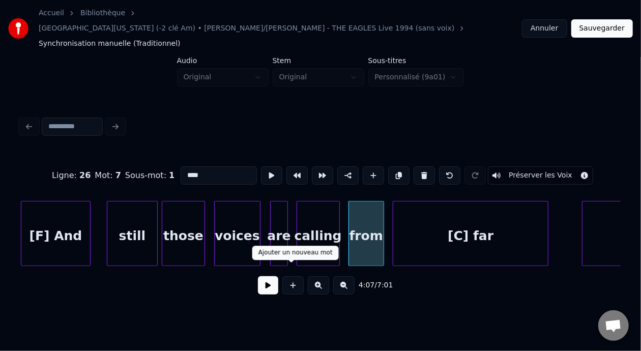
click at [266, 276] on button at bounding box center [268, 285] width 20 height 18
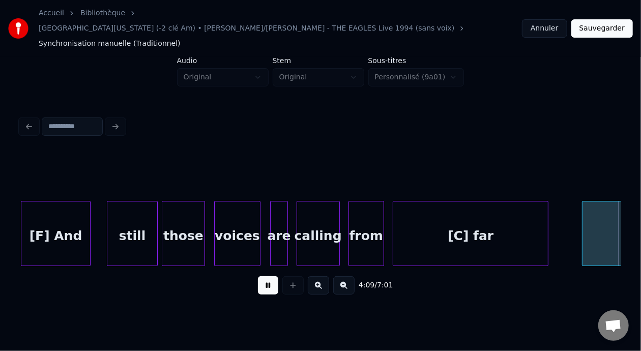
scroll to position [0, 31796]
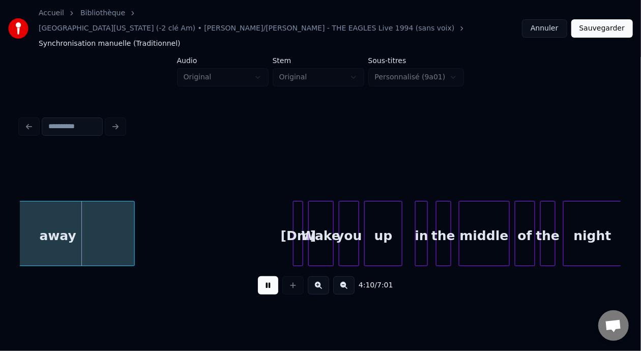
click at [266, 276] on button at bounding box center [268, 285] width 20 height 18
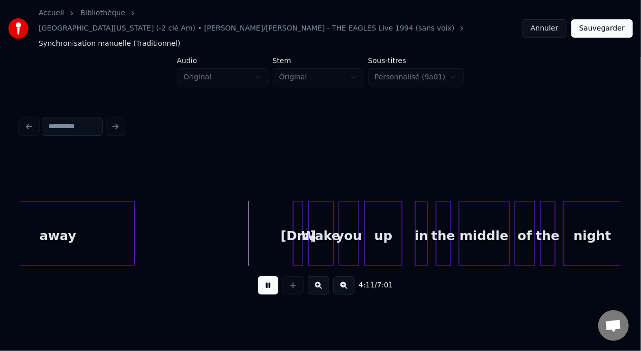
click at [266, 276] on button at bounding box center [268, 285] width 20 height 18
click at [321, 276] on button at bounding box center [318, 285] width 21 height 18
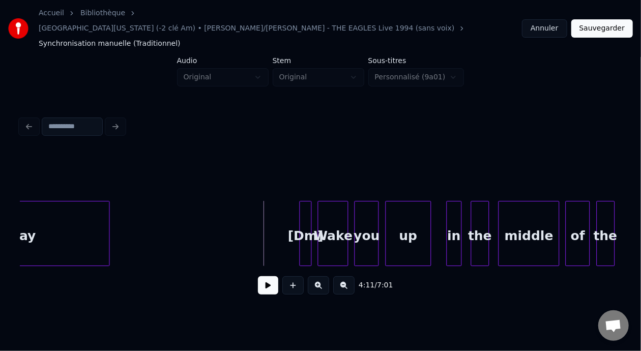
click at [321, 276] on button at bounding box center [318, 285] width 21 height 18
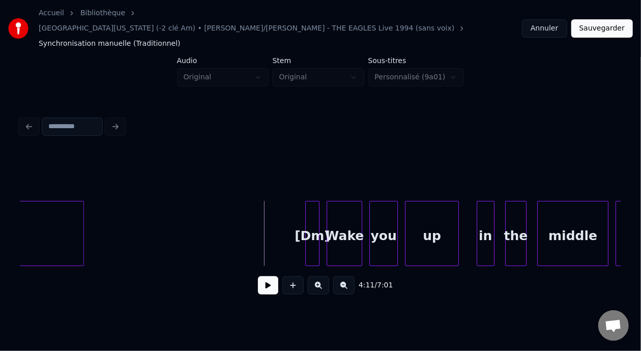
click at [321, 276] on button at bounding box center [318, 285] width 21 height 18
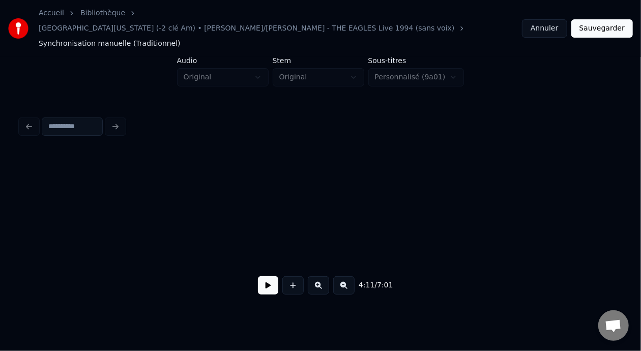
scroll to position [0, 51019]
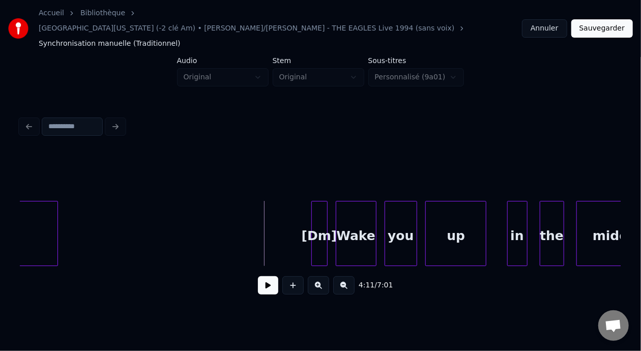
click at [314, 221] on div at bounding box center [313, 234] width 3 height 64
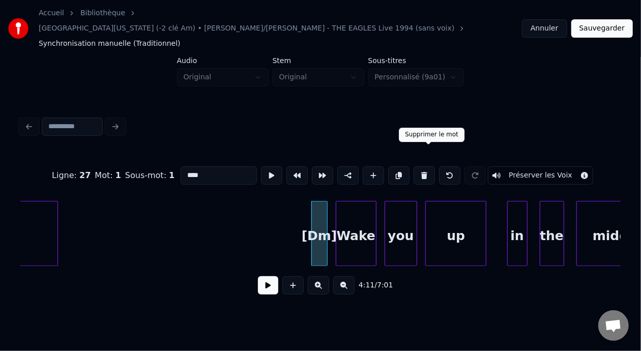
click at [430, 166] on button at bounding box center [424, 175] width 21 height 18
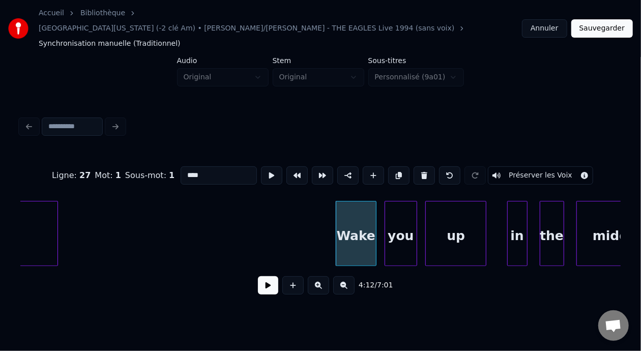
click at [363, 212] on div "Wake" at bounding box center [356, 236] width 40 height 69
click at [181, 166] on input "****" at bounding box center [219, 175] width 76 height 18
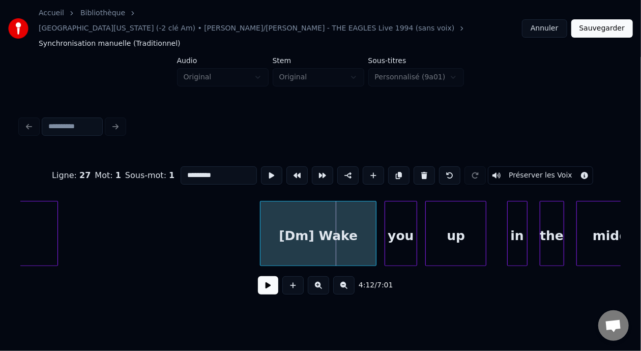
click at [261, 207] on div at bounding box center [262, 234] width 3 height 64
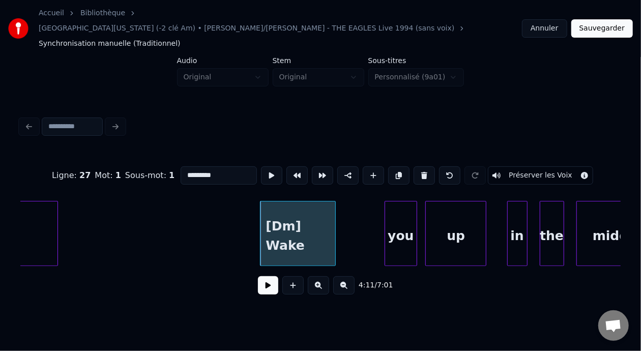
click at [334, 209] on div at bounding box center [333, 234] width 3 height 64
type input "*********"
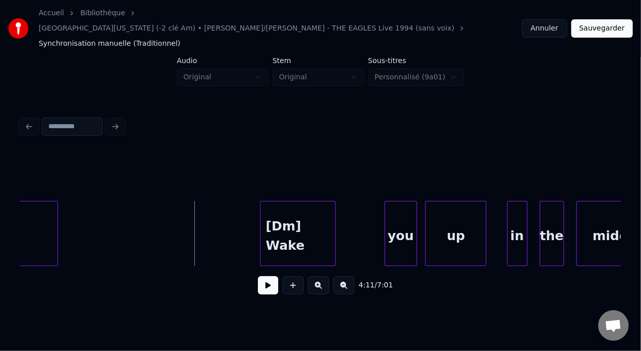
click at [266, 276] on button at bounding box center [268, 285] width 20 height 18
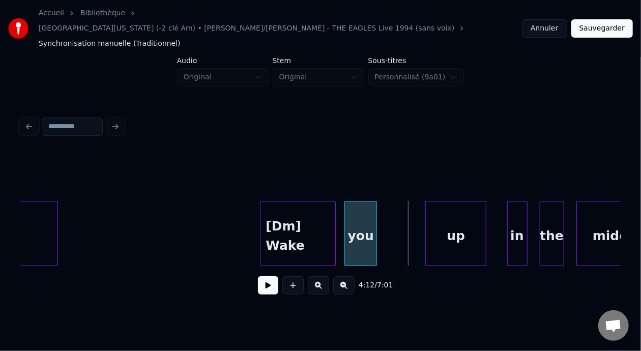
click at [363, 219] on div "you" at bounding box center [361, 236] width 32 height 69
click at [355, 221] on div "you" at bounding box center [361, 236] width 32 height 69
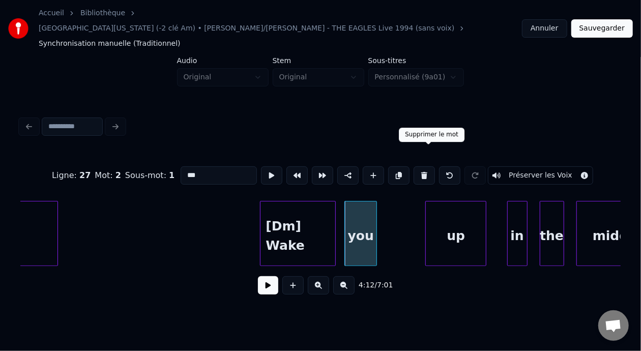
click at [427, 166] on button at bounding box center [424, 175] width 21 height 18
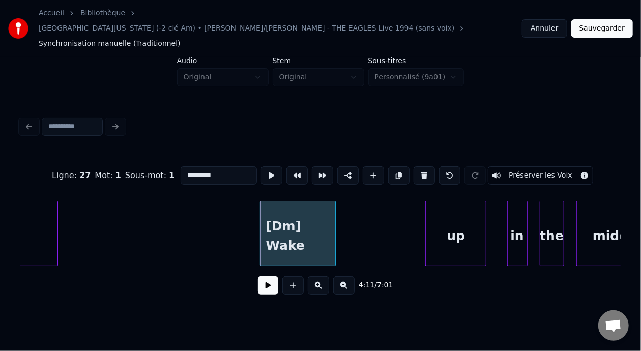
click at [451, 212] on div "up" at bounding box center [456, 236] width 60 height 69
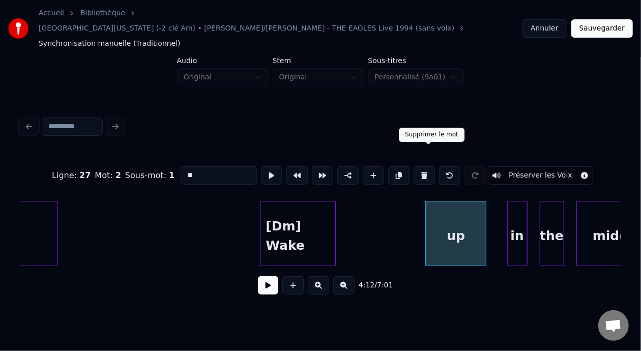
click at [431, 166] on button at bounding box center [424, 175] width 21 height 18
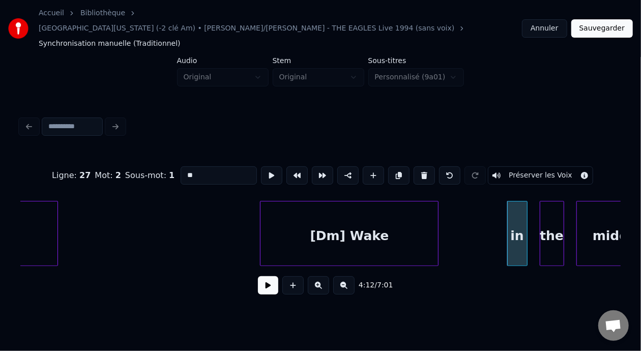
click at [437, 205] on div at bounding box center [436, 234] width 3 height 64
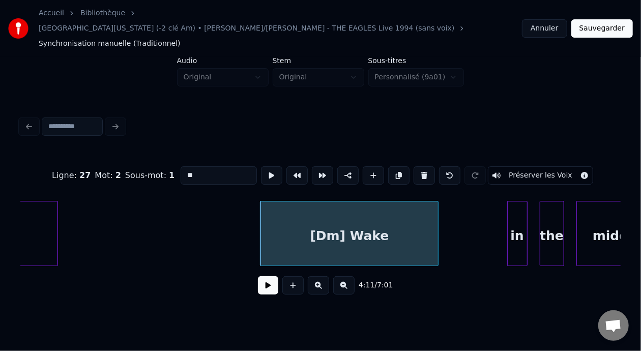
click at [383, 219] on div "[Dm] Wake" at bounding box center [350, 236] width 178 height 69
click at [200, 166] on input "*********" at bounding box center [219, 175] width 76 height 18
click at [276, 222] on div "[Dm] Wake you up" at bounding box center [350, 236] width 178 height 69
type input "**********"
click at [265, 278] on button at bounding box center [268, 285] width 20 height 18
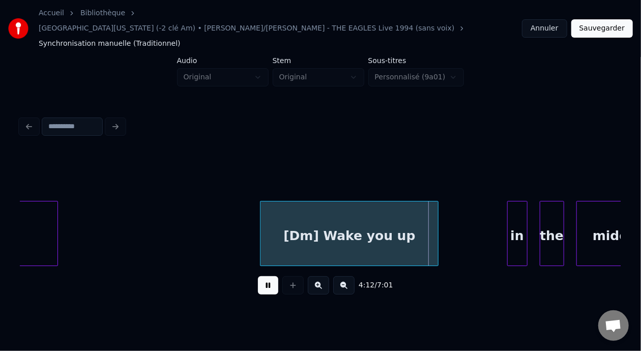
click at [265, 278] on button at bounding box center [268, 285] width 20 height 18
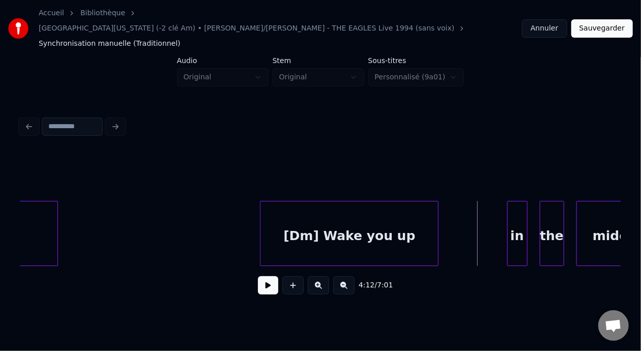
click at [258, 276] on button at bounding box center [268, 285] width 20 height 18
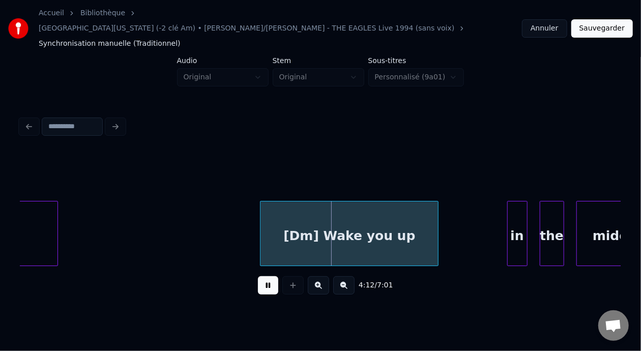
click at [258, 276] on button at bounding box center [268, 285] width 20 height 18
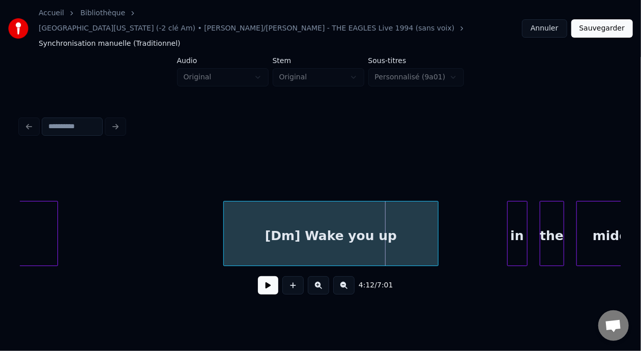
click at [225, 209] on div at bounding box center [225, 234] width 3 height 64
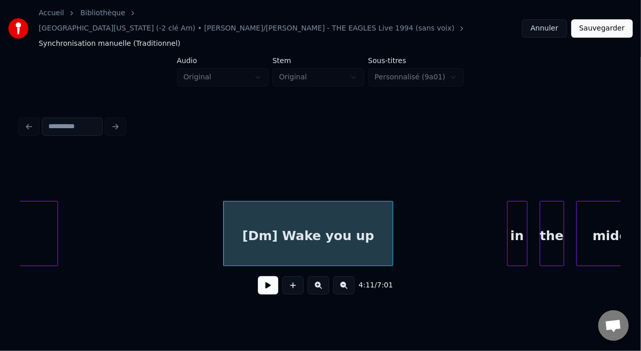
click at [390, 218] on div at bounding box center [391, 234] width 3 height 64
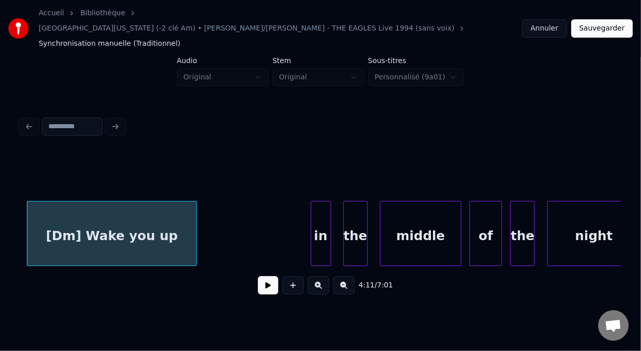
scroll to position [0, 51290]
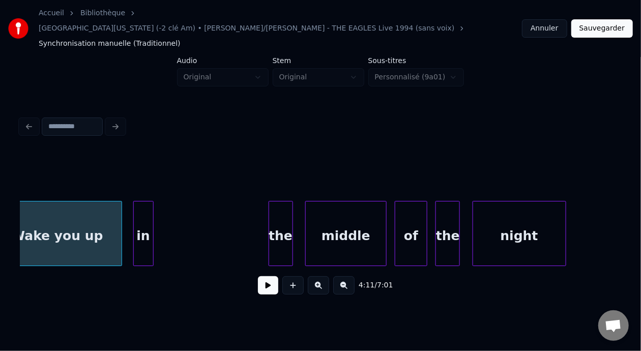
click at [144, 206] on div "in" at bounding box center [143, 236] width 19 height 69
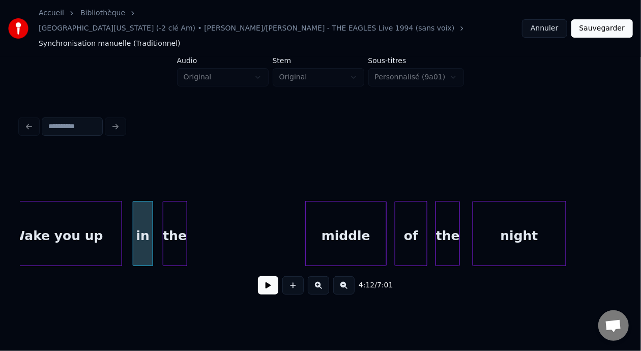
click at [172, 203] on div "the" at bounding box center [174, 236] width 23 height 69
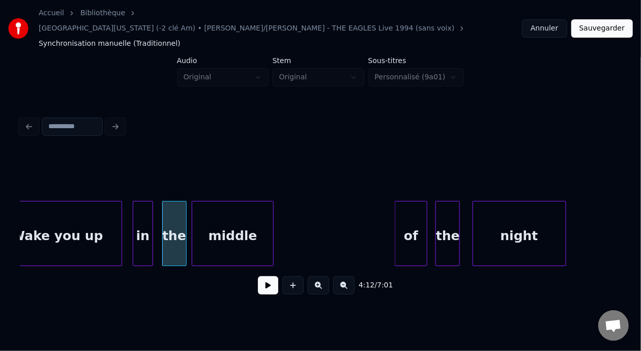
click at [249, 220] on div "middle" at bounding box center [232, 236] width 80 height 69
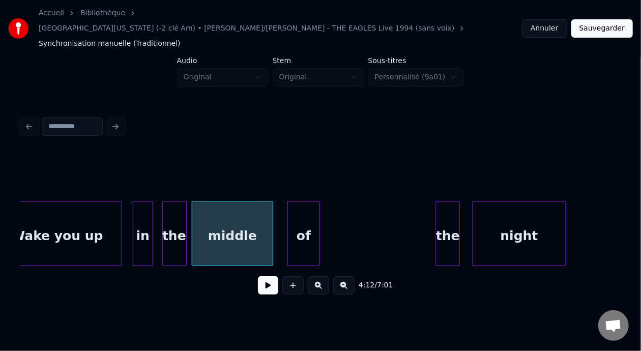
click at [310, 209] on div "of" at bounding box center [304, 236] width 32 height 69
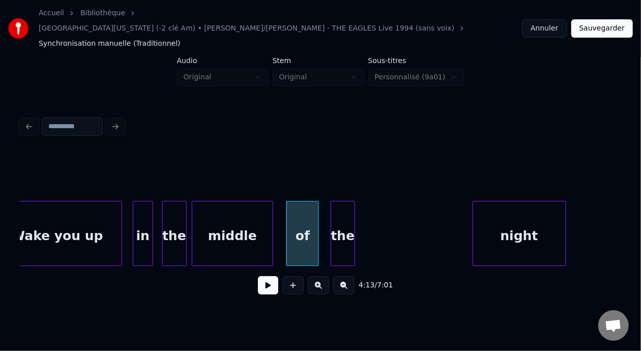
click at [336, 206] on div "the" at bounding box center [342, 236] width 23 height 69
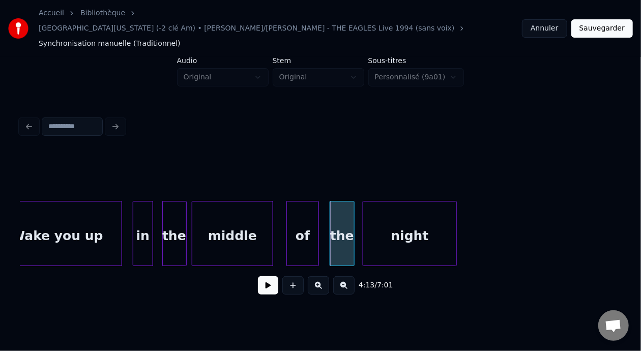
click at [408, 206] on div "night" at bounding box center [409, 236] width 93 height 69
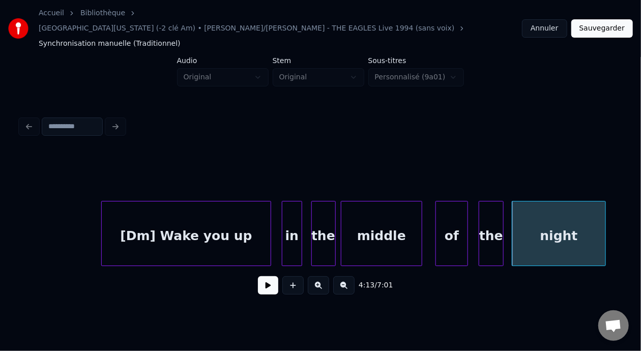
scroll to position [0, 51100]
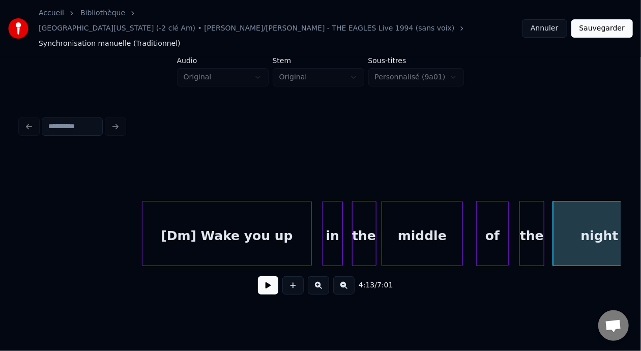
click at [350, 276] on button at bounding box center [343, 285] width 21 height 18
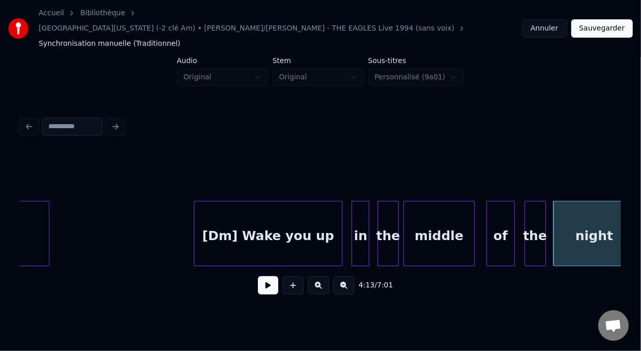
click at [350, 276] on button at bounding box center [343, 285] width 21 height 18
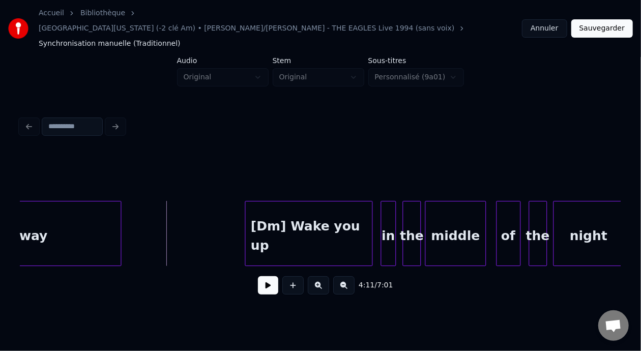
click at [263, 276] on button at bounding box center [268, 285] width 20 height 18
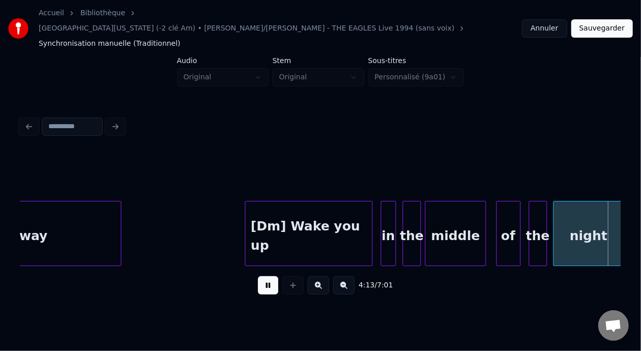
click at [263, 276] on button at bounding box center [268, 285] width 20 height 18
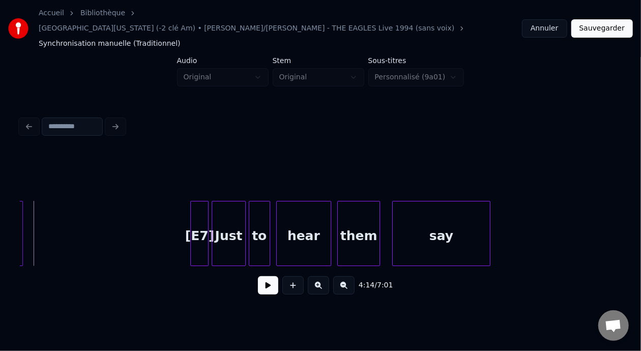
click at [259, 278] on button at bounding box center [268, 285] width 20 height 18
click at [197, 208] on div "[E7]" at bounding box center [199, 236] width 17 height 69
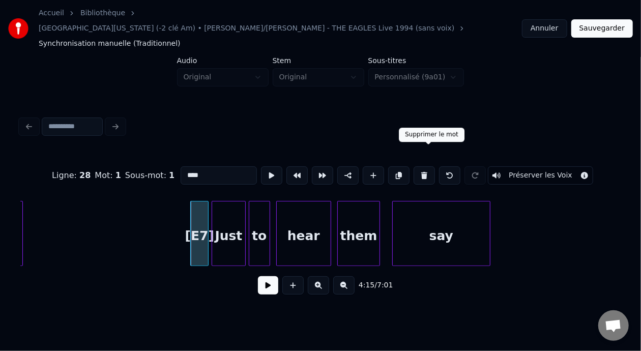
click at [429, 166] on button at bounding box center [424, 175] width 21 height 18
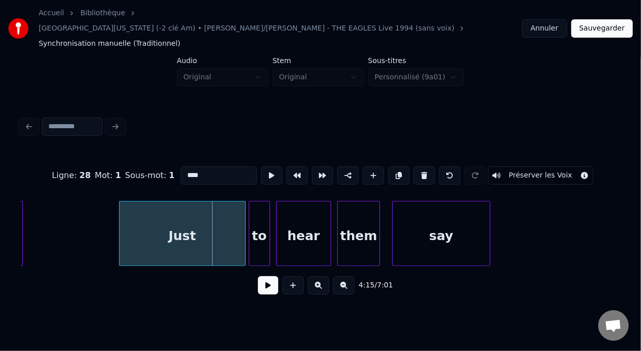
click at [121, 213] on div at bounding box center [121, 234] width 3 height 64
click at [166, 226] on div "Just" at bounding box center [182, 236] width 125 height 69
click at [181, 166] on input "****" at bounding box center [219, 175] width 76 height 18
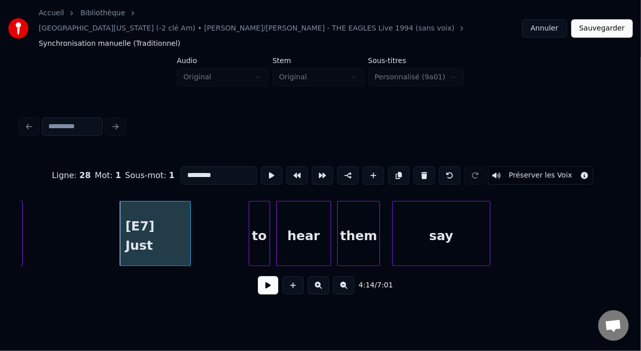
click at [188, 206] on div at bounding box center [188, 234] width 3 height 64
click at [215, 212] on div "to" at bounding box center [215, 236] width 20 height 69
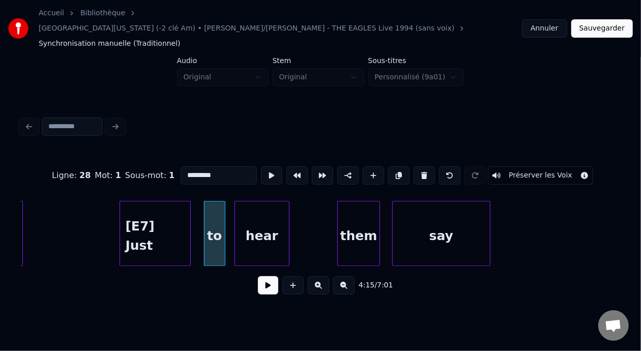
click at [261, 215] on div "hear" at bounding box center [262, 236] width 54 height 69
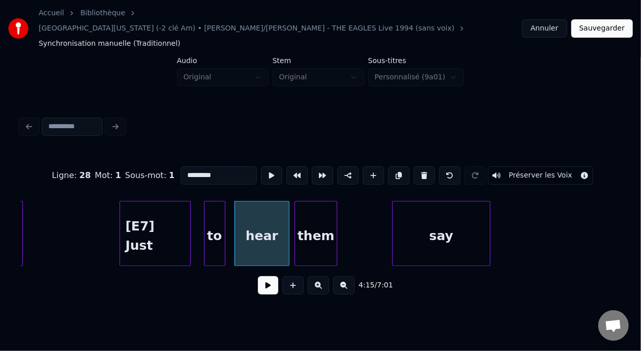
click at [316, 208] on div "them" at bounding box center [316, 236] width 42 height 69
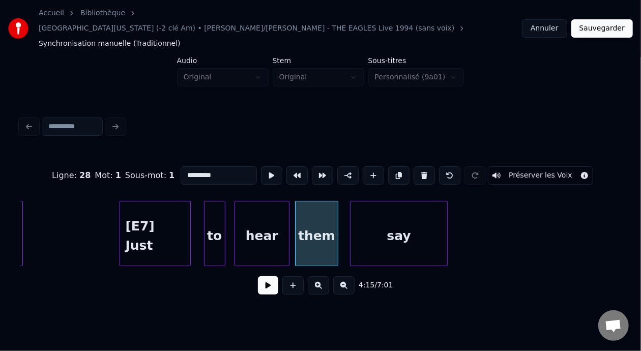
click at [408, 206] on div "say" at bounding box center [399, 236] width 97 height 69
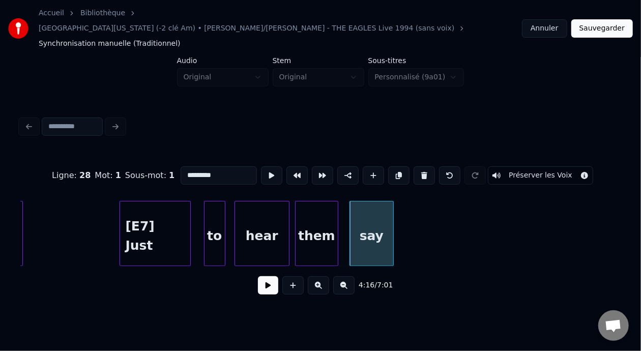
click at [392, 210] on div at bounding box center [391, 234] width 3 height 64
type input "*********"
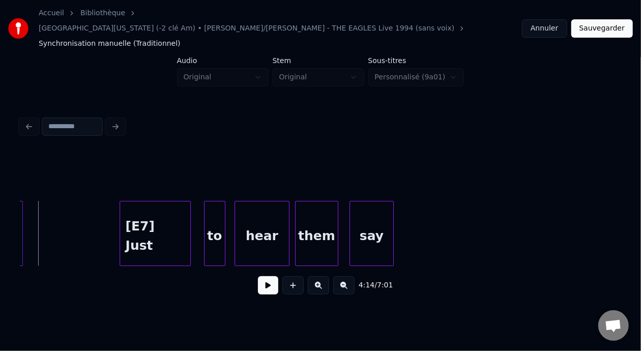
click at [347, 276] on button at bounding box center [343, 285] width 21 height 18
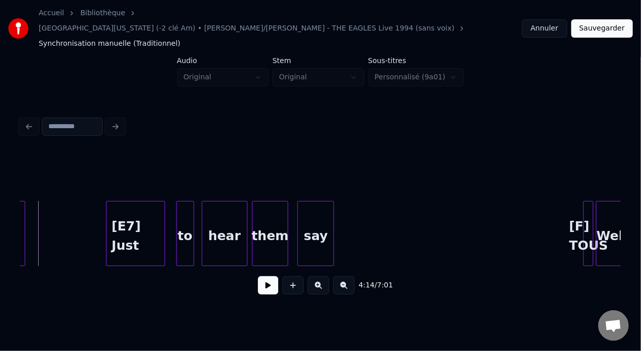
click at [262, 276] on button at bounding box center [268, 285] width 20 height 18
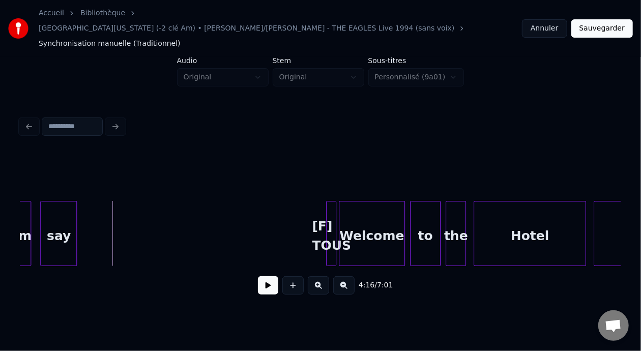
scroll to position [0, 32609]
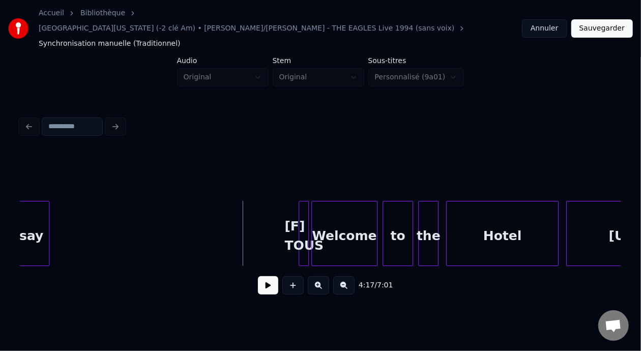
click at [265, 276] on button at bounding box center [268, 285] width 20 height 18
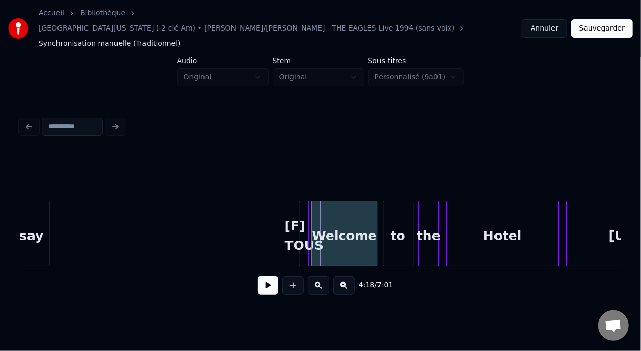
click at [299, 211] on div "[F] TOUS" at bounding box center [304, 236] width 10 height 69
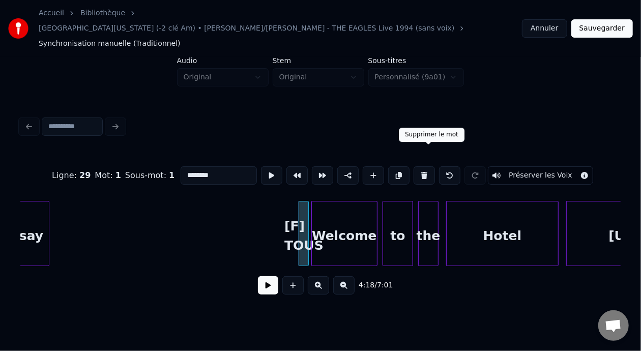
click at [431, 166] on button at bounding box center [424, 175] width 21 height 18
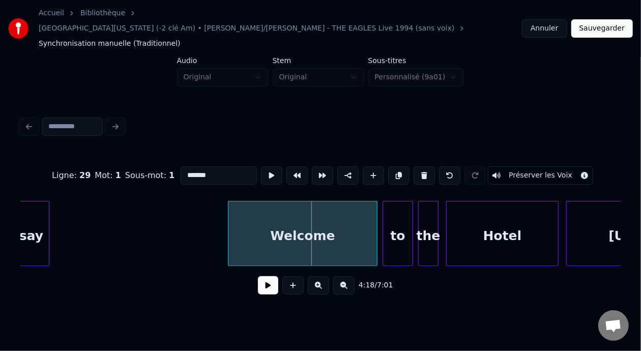
click at [231, 215] on div at bounding box center [230, 234] width 3 height 64
click at [263, 218] on div "Welcome" at bounding box center [303, 236] width 149 height 69
click at [181, 166] on input "*******" at bounding box center [219, 175] width 76 height 18
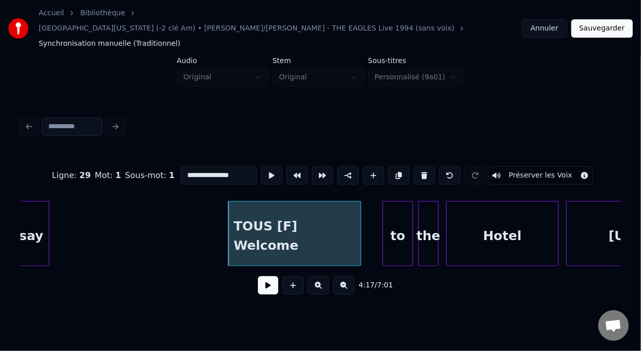
click at [359, 209] on div at bounding box center [359, 234] width 3 height 64
click at [252, 217] on div "TOUS [F] Welcome" at bounding box center [295, 236] width 132 height 69
type input "**********"
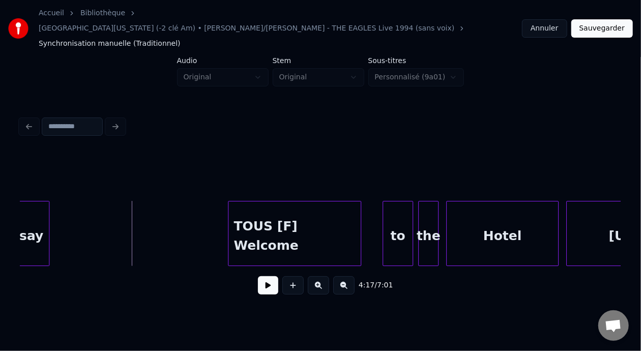
click at [348, 276] on button at bounding box center [343, 285] width 21 height 18
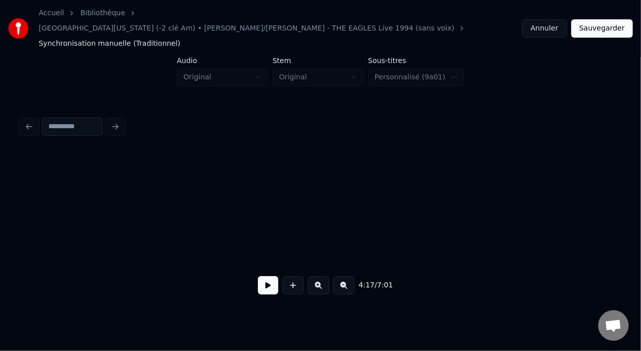
scroll to position [0, 26065]
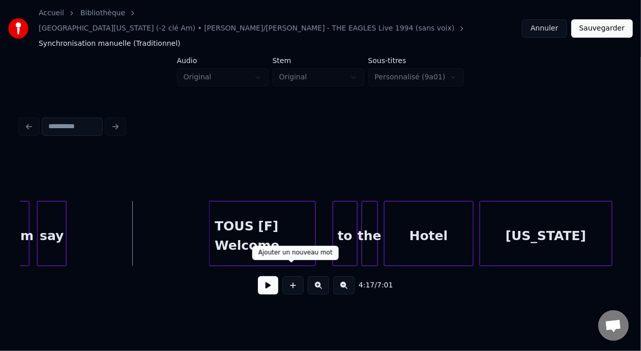
click at [258, 276] on button at bounding box center [268, 285] width 20 height 18
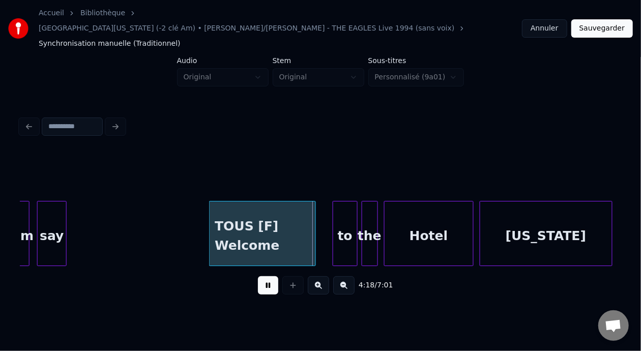
click at [258, 276] on button at bounding box center [268, 285] width 20 height 18
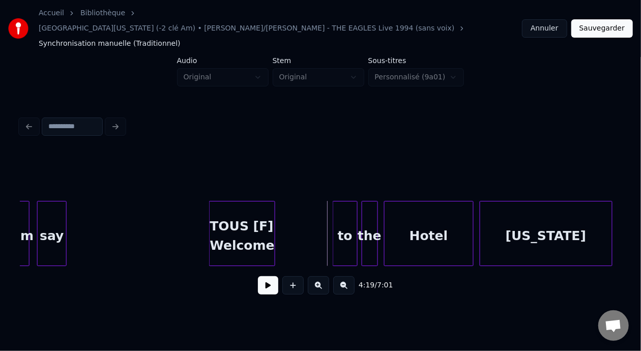
click at [274, 208] on div at bounding box center [273, 234] width 3 height 64
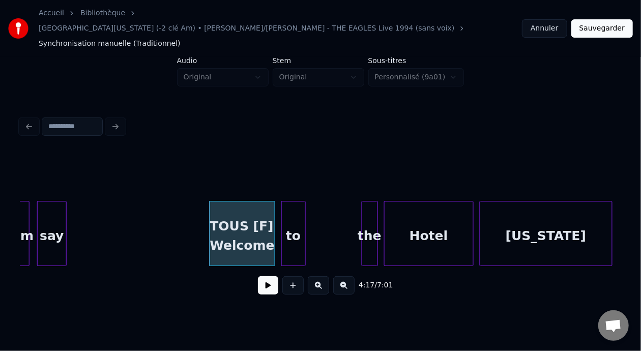
click at [292, 204] on div "to" at bounding box center [293, 236] width 23 height 69
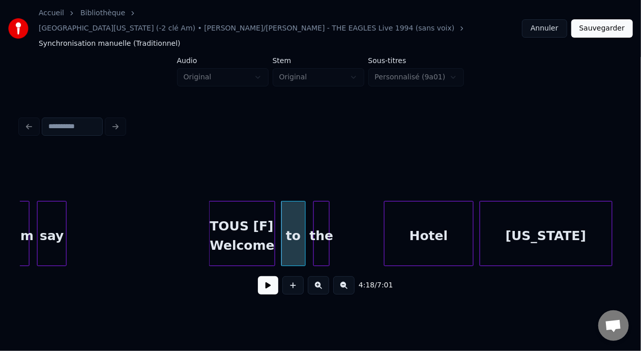
click at [321, 204] on div "the" at bounding box center [321, 236] width 15 height 69
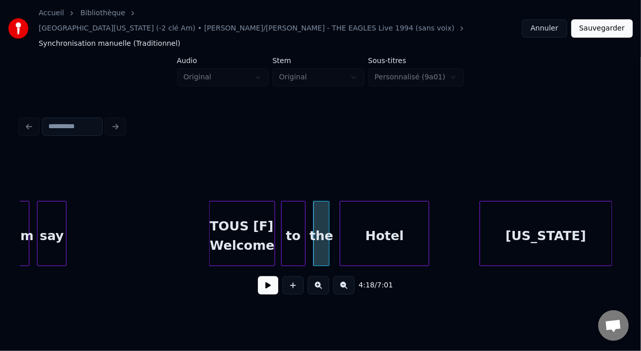
click at [406, 212] on div "Hotel" at bounding box center [385, 236] width 89 height 69
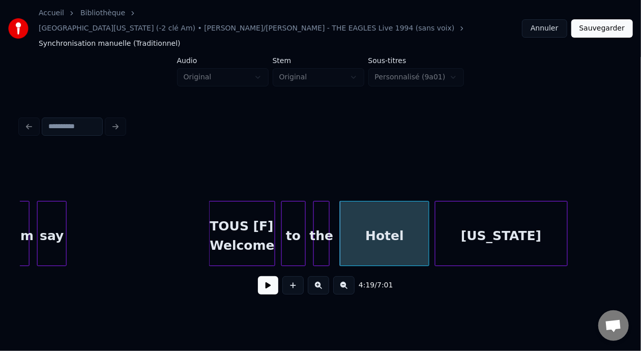
click at [530, 210] on div "California" at bounding box center [502, 236] width 132 height 69
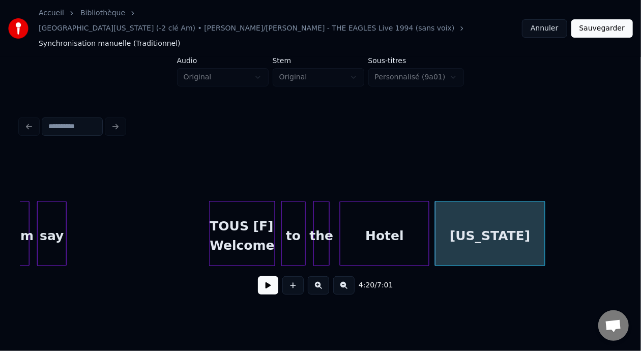
click at [544, 209] on div at bounding box center [543, 234] width 3 height 64
click at [402, 209] on div at bounding box center [401, 234] width 3 height 64
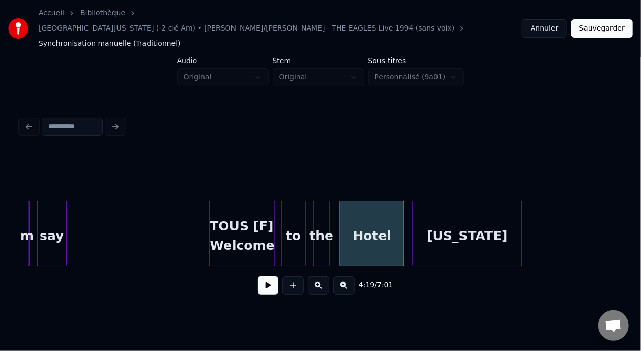
click at [443, 214] on div "California" at bounding box center [467, 236] width 109 height 69
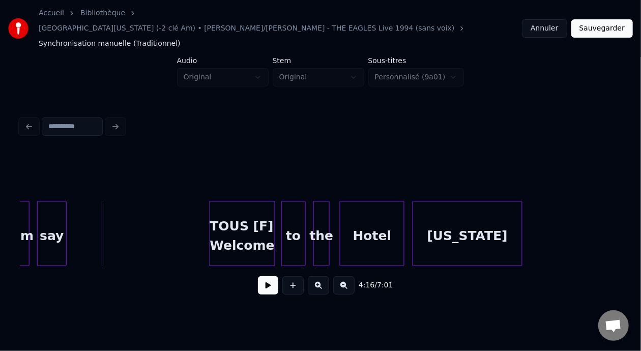
click at [268, 276] on button at bounding box center [268, 285] width 20 height 18
click at [547, 215] on div at bounding box center [546, 234] width 3 height 64
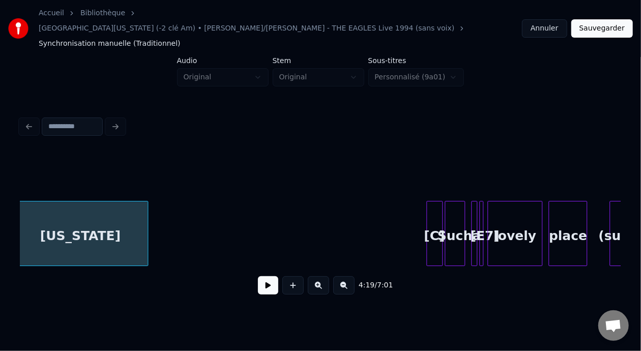
scroll to position [0, 26533]
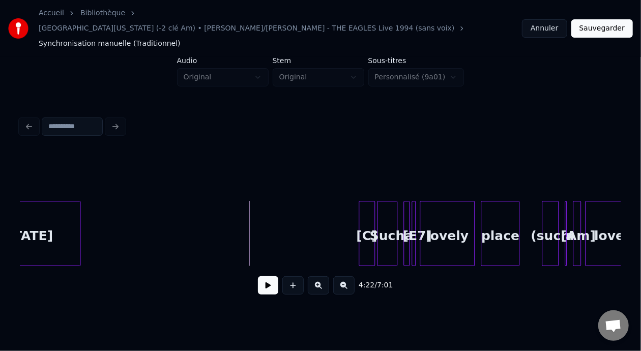
click at [259, 279] on button at bounding box center [268, 285] width 20 height 18
click at [363, 209] on div "[C]" at bounding box center [366, 236] width 15 height 69
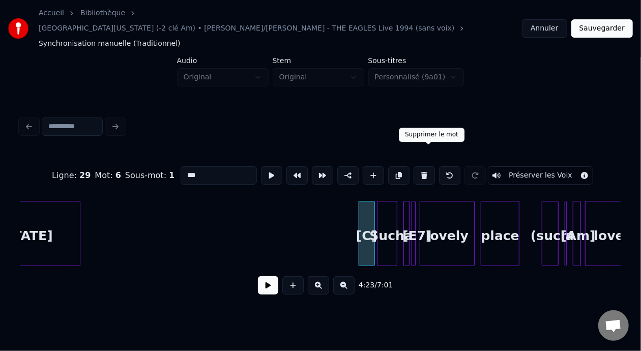
click at [431, 166] on button at bounding box center [424, 175] width 21 height 18
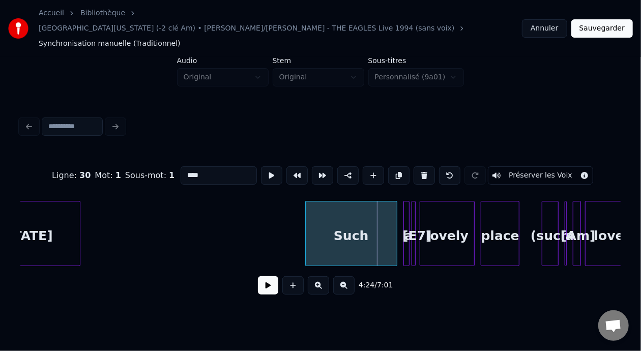
click at [306, 210] on div at bounding box center [307, 234] width 3 height 64
click at [353, 217] on div "Such" at bounding box center [351, 236] width 91 height 69
click at [181, 166] on input "****" at bounding box center [219, 175] width 76 height 18
click at [322, 276] on button at bounding box center [318, 285] width 21 height 18
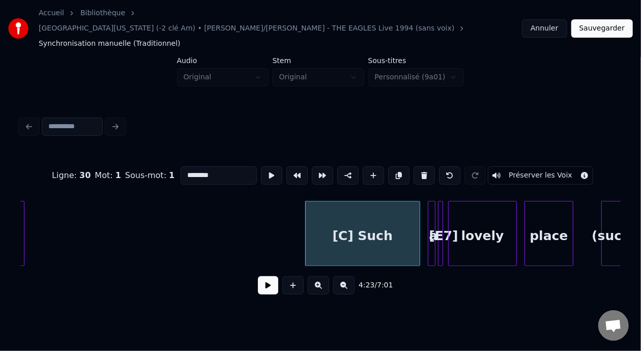
click at [322, 276] on button at bounding box center [318, 285] width 21 height 18
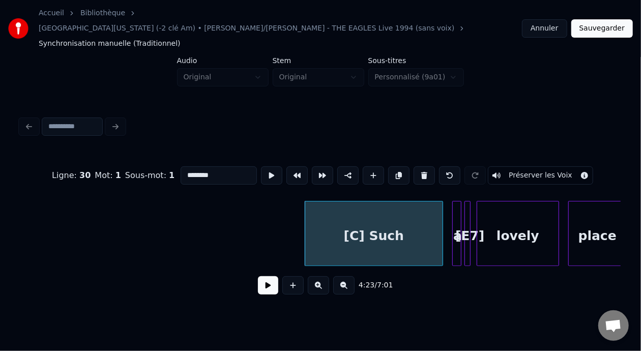
click at [322, 276] on button at bounding box center [318, 285] width 21 height 18
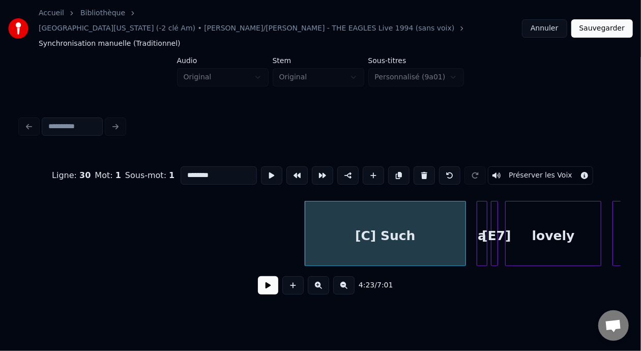
click at [322, 276] on button at bounding box center [318, 285] width 21 height 18
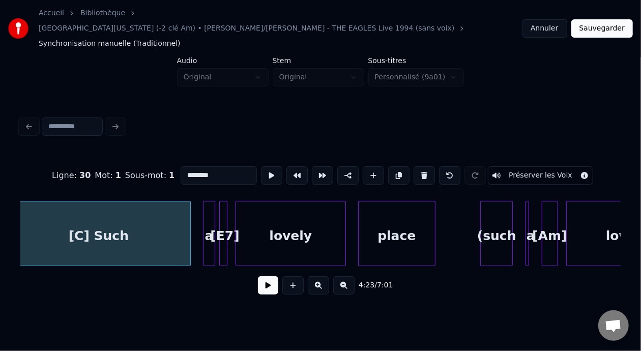
scroll to position [0, 53737]
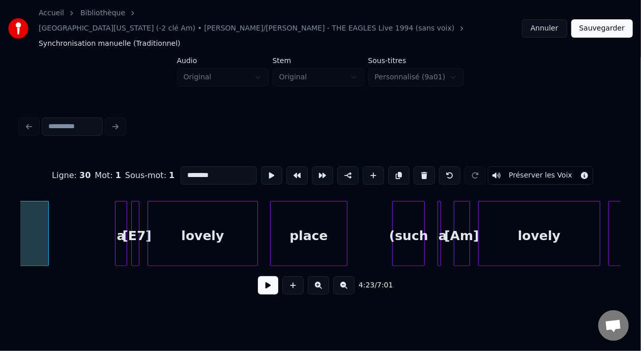
click at [48, 207] on div at bounding box center [46, 234] width 3 height 64
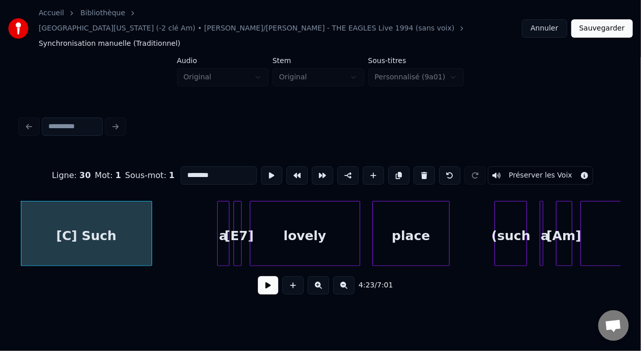
click at [222, 211] on div "a" at bounding box center [223, 236] width 11 height 69
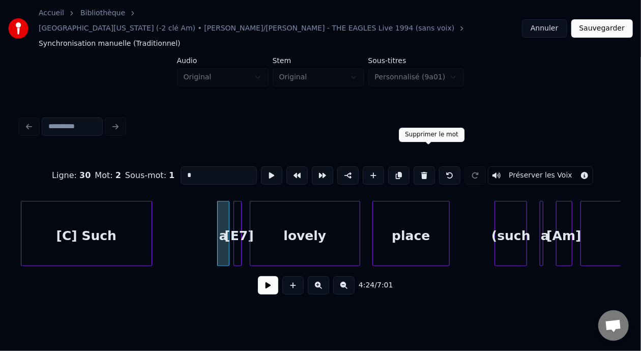
click at [430, 166] on button at bounding box center [424, 175] width 21 height 18
click at [429, 166] on button at bounding box center [424, 175] width 21 height 18
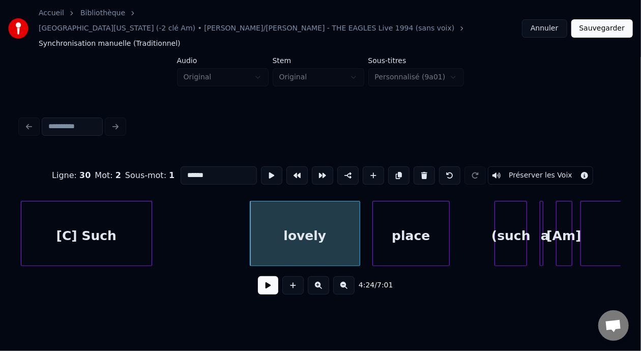
click at [282, 221] on div "lovely" at bounding box center [304, 236] width 109 height 69
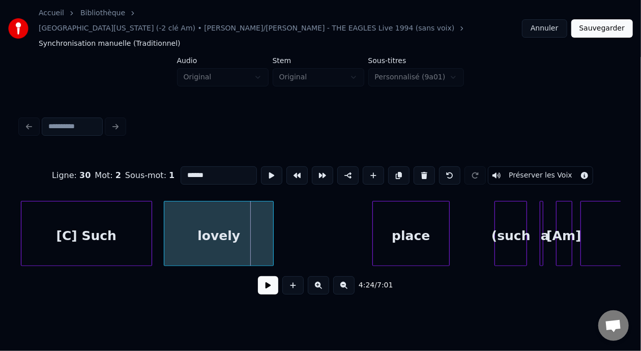
click at [198, 210] on div "lovely" at bounding box center [218, 236] width 109 height 69
click at [181, 166] on input "******" at bounding box center [219, 175] width 76 height 18
click at [188, 214] on div "lovely" at bounding box center [218, 236] width 109 height 69
click at [128, 219] on div "[C] Such" at bounding box center [86, 236] width 130 height 69
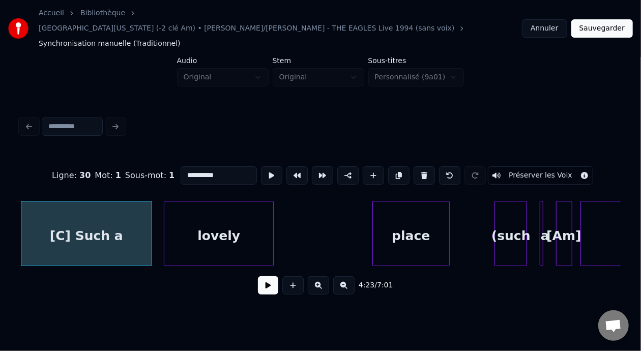
click at [193, 217] on div "lovely" at bounding box center [218, 236] width 109 height 69
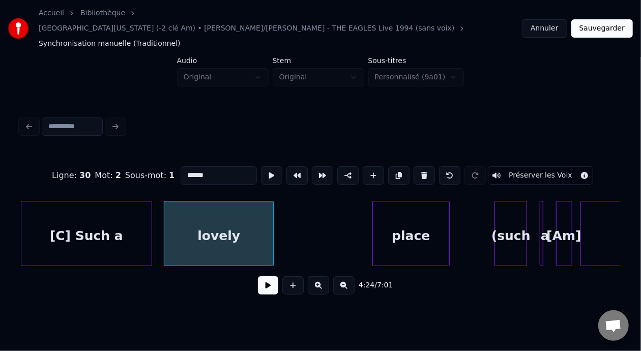
click at [181, 166] on input "******" at bounding box center [219, 175] width 76 height 18
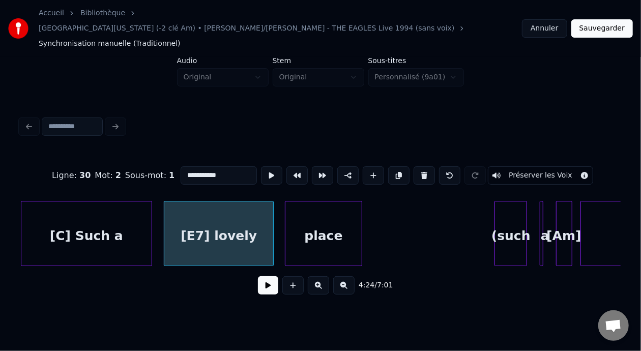
click at [317, 223] on div "place" at bounding box center [324, 236] width 76 height 69
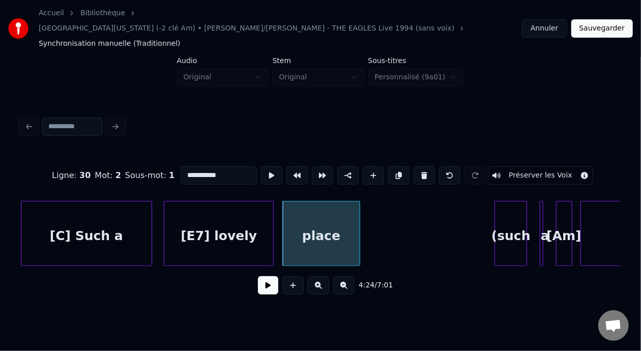
type input "**********"
click at [347, 276] on button at bounding box center [343, 285] width 21 height 18
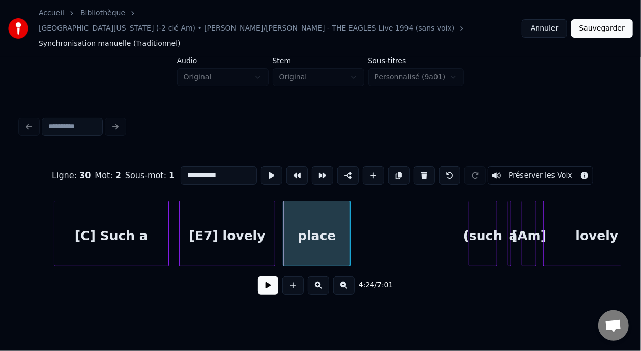
click at [347, 276] on button at bounding box center [343, 285] width 21 height 18
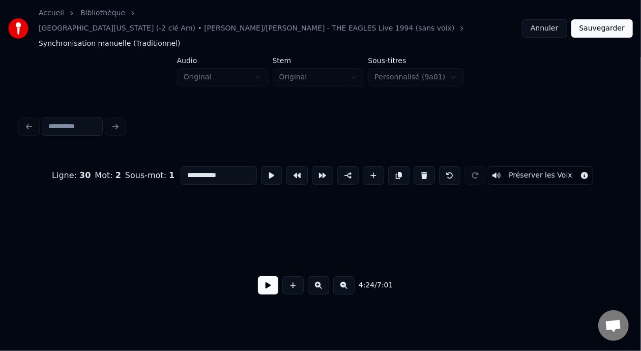
scroll to position [0, 40161]
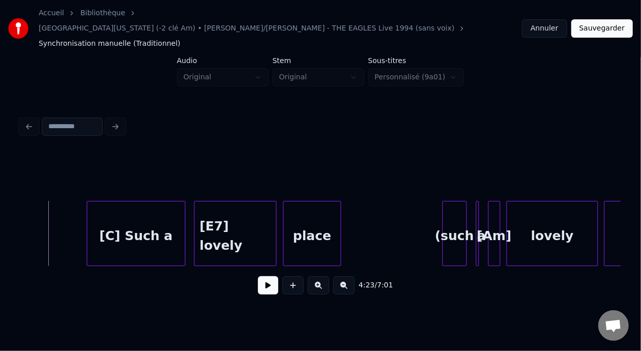
click at [267, 276] on button at bounding box center [268, 285] width 20 height 18
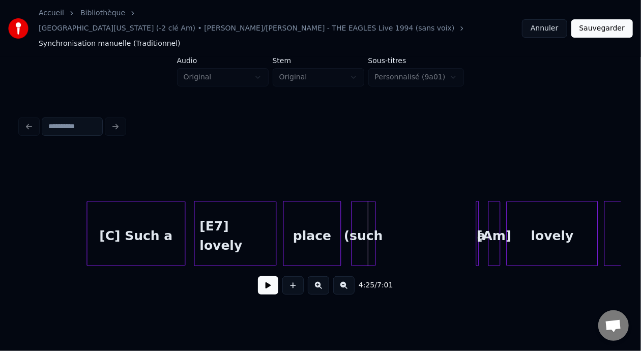
click at [367, 212] on div "(such" at bounding box center [363, 236] width 23 height 69
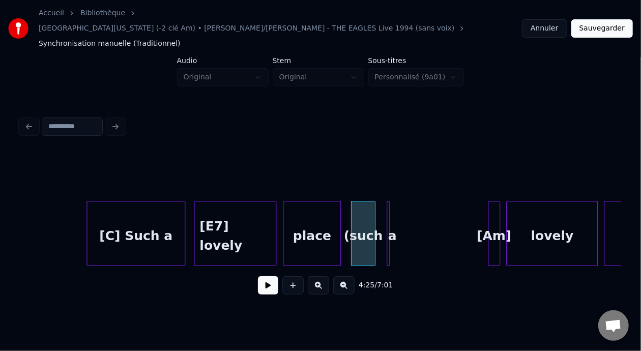
click at [390, 205] on div "a" at bounding box center [392, 236] width 10 height 69
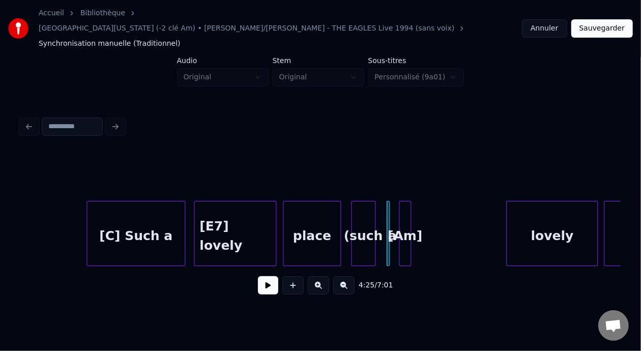
click at [405, 206] on div "[Am]" at bounding box center [405, 236] width 11 height 69
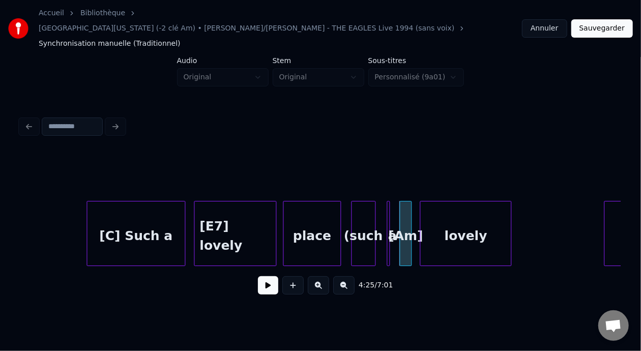
click at [463, 216] on div "lovely" at bounding box center [465, 236] width 91 height 69
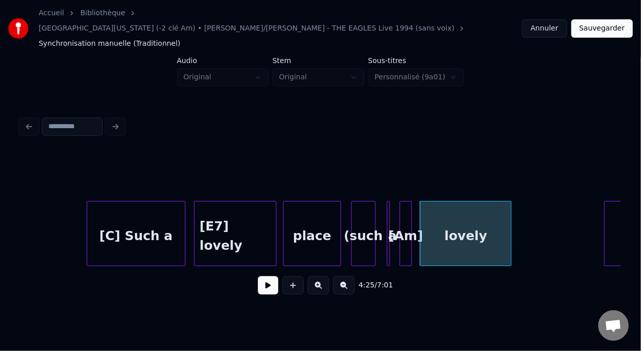
click at [263, 277] on button at bounding box center [268, 285] width 20 height 18
click at [399, 152] on div at bounding box center [320, 175] width 601 height 51
click at [436, 274] on div "4:25 / 7:01" at bounding box center [321, 285] width 584 height 22
click at [406, 213] on div "[Am]" at bounding box center [405, 236] width 11 height 69
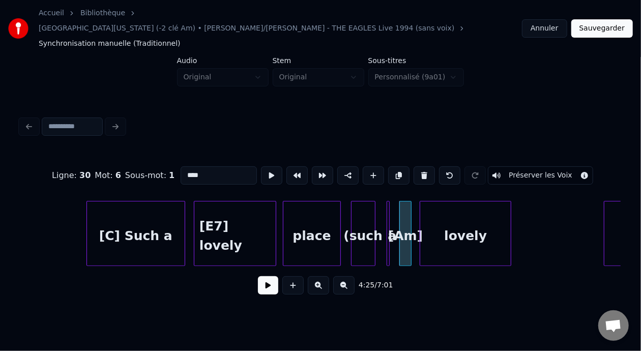
click at [405, 212] on div "[Am]" at bounding box center [405, 236] width 11 height 69
click at [427, 166] on button at bounding box center [424, 175] width 21 height 18
click at [387, 212] on div at bounding box center [387, 234] width 3 height 64
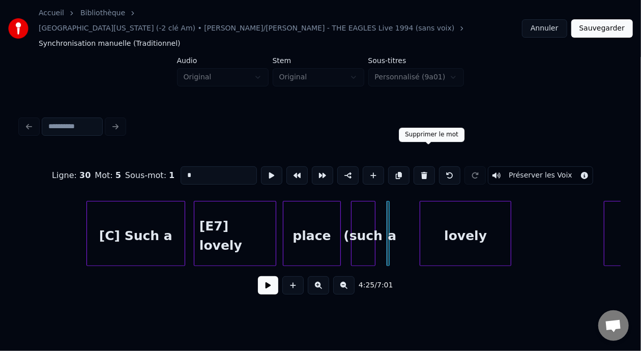
click at [429, 166] on button at bounding box center [424, 175] width 21 height 18
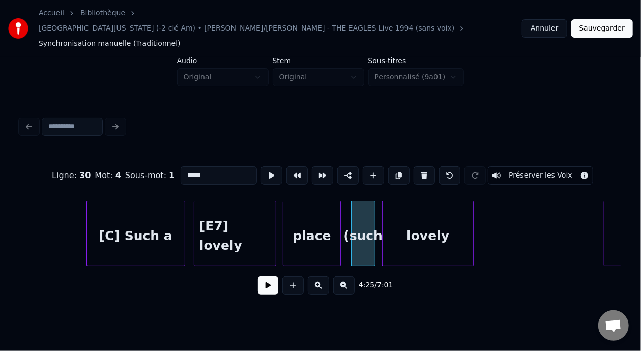
click at [414, 211] on div "lovely" at bounding box center [428, 236] width 91 height 69
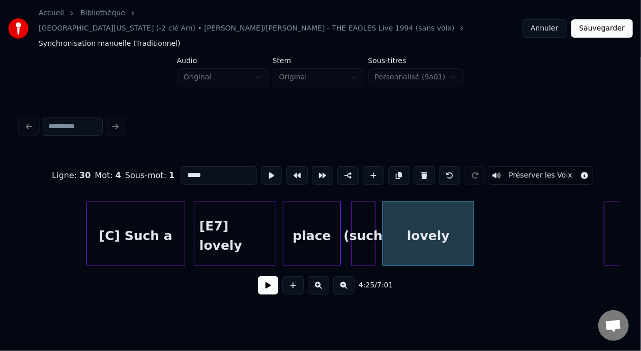
click at [391, 231] on div "lovely" at bounding box center [428, 236] width 91 height 69
click at [181, 166] on input "******" at bounding box center [219, 175] width 76 height 18
click at [143, 211] on div "[C] Such a" at bounding box center [136, 236] width 98 height 69
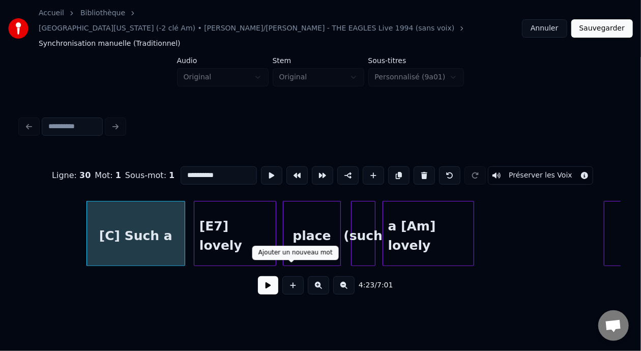
type input "**********"
click at [265, 276] on button at bounding box center [268, 285] width 20 height 18
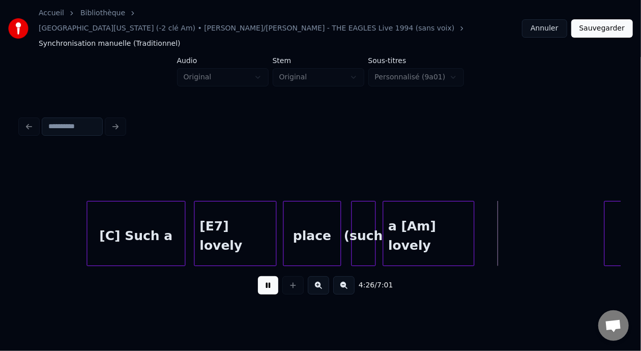
click at [265, 276] on button at bounding box center [268, 285] width 20 height 18
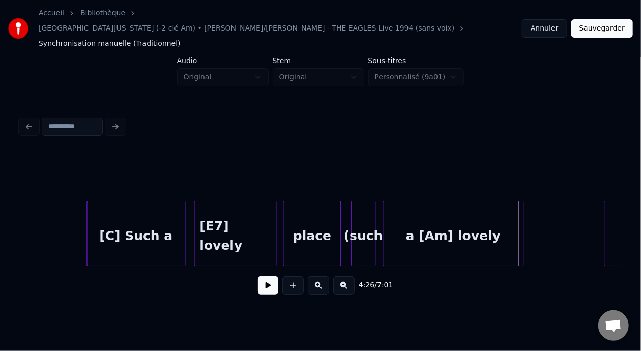
click at [523, 207] on div at bounding box center [521, 234] width 3 height 64
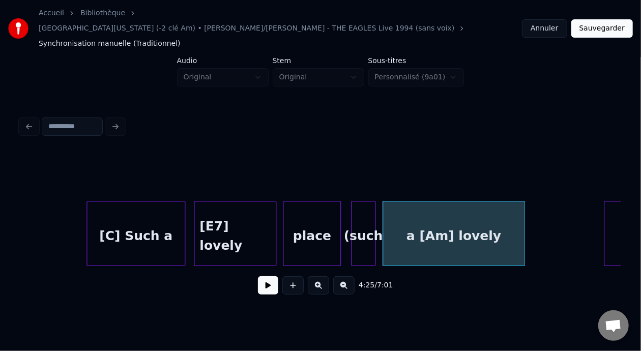
click at [486, 217] on div "a [Am] lovely" at bounding box center [454, 236] width 142 height 69
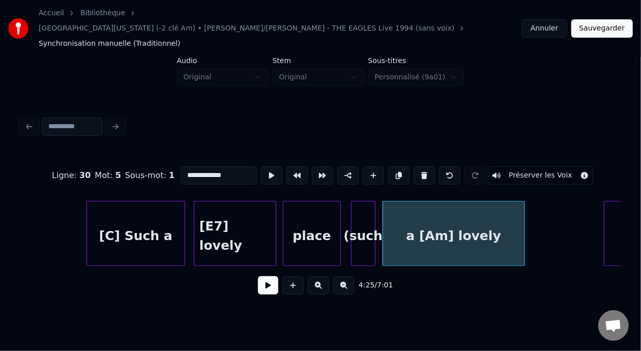
click at [216, 166] on input "**********" at bounding box center [219, 175] width 76 height 18
type input "**********"
click at [265, 280] on button at bounding box center [268, 285] width 20 height 18
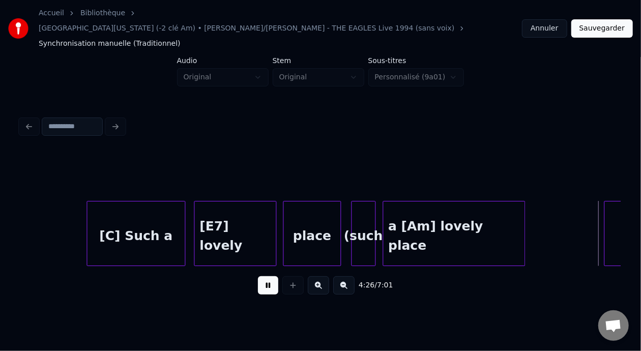
click at [265, 280] on button at bounding box center [268, 285] width 20 height 18
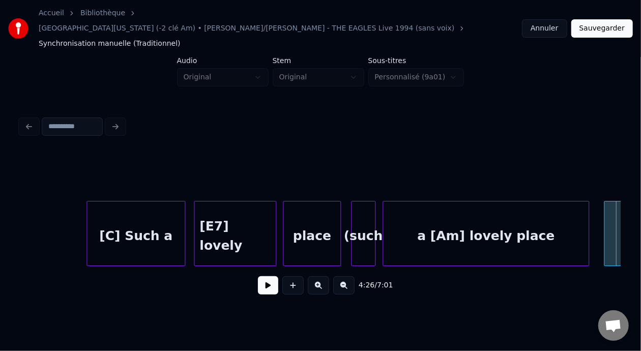
click at [588, 214] on div at bounding box center [587, 234] width 3 height 64
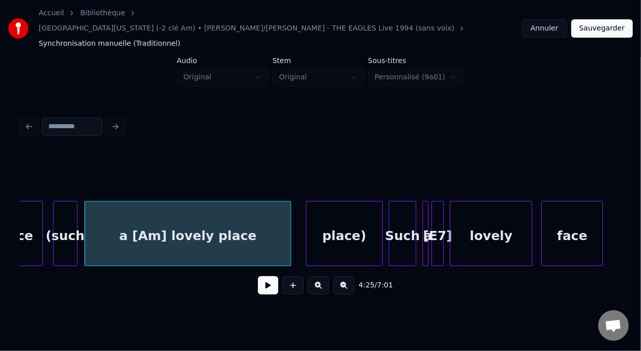
scroll to position [0, 40500]
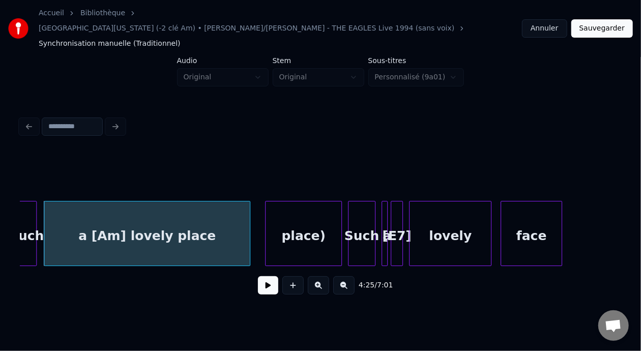
click at [301, 221] on div "place)" at bounding box center [303, 236] width 75 height 69
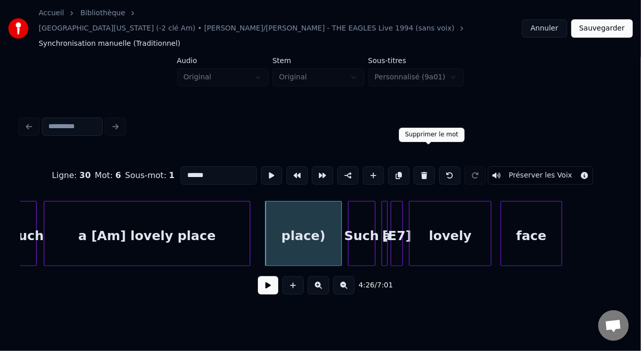
click at [430, 166] on button at bounding box center [424, 175] width 21 height 18
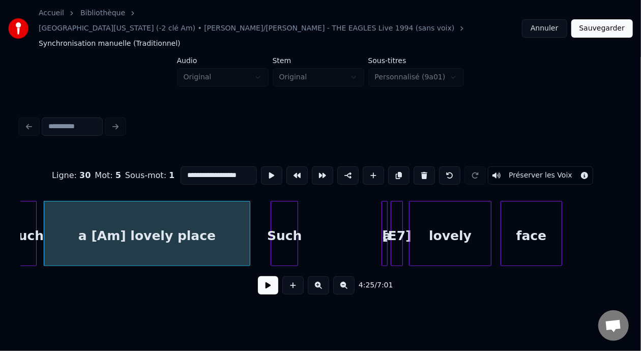
click at [285, 216] on div "Such" at bounding box center [284, 236] width 26 height 69
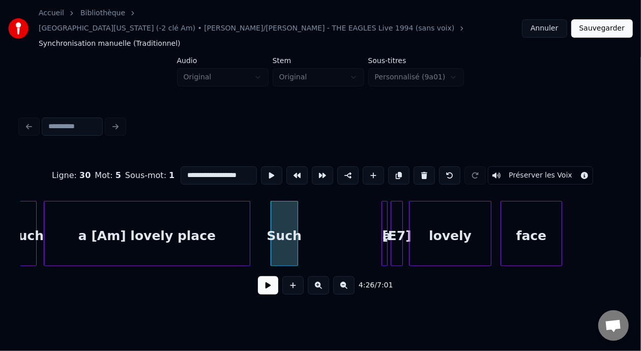
click at [383, 210] on div at bounding box center [383, 234] width 3 height 64
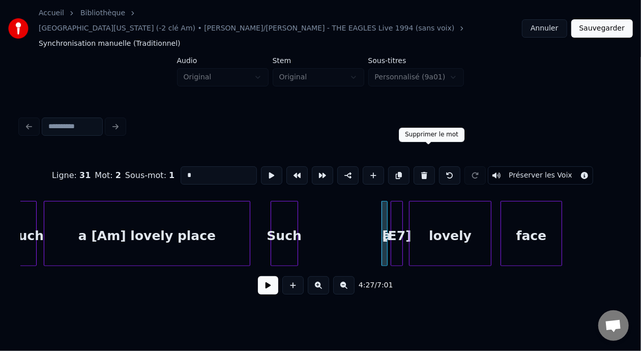
click at [427, 166] on button at bounding box center [424, 175] width 21 height 18
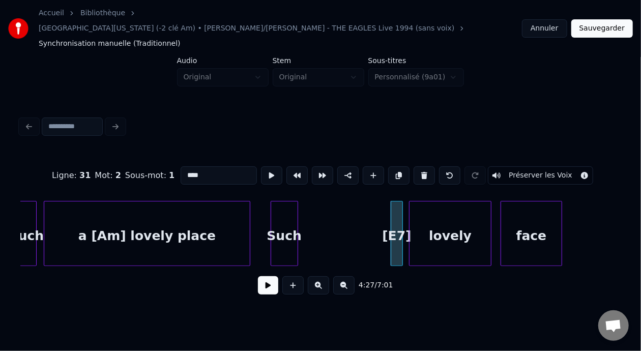
click at [396, 215] on div "[E7]" at bounding box center [396, 236] width 11 height 69
click at [429, 166] on button at bounding box center [424, 175] width 21 height 18
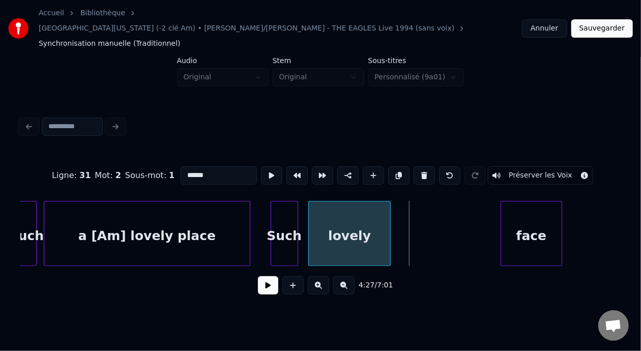
click at [337, 203] on div "lovely" at bounding box center [349, 236] width 81 height 69
click at [328, 218] on div "lovely" at bounding box center [349, 236] width 81 height 69
click at [181, 166] on input "******" at bounding box center [219, 175] width 76 height 18
click at [122, 216] on div "a [Am] lovely place" at bounding box center [147, 236] width 206 height 69
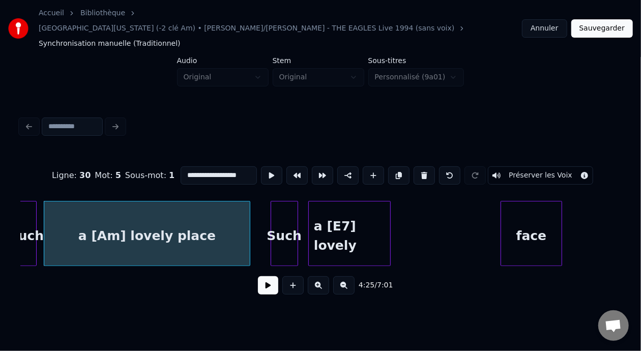
type input "**********"
click at [263, 278] on button at bounding box center [268, 285] width 20 height 18
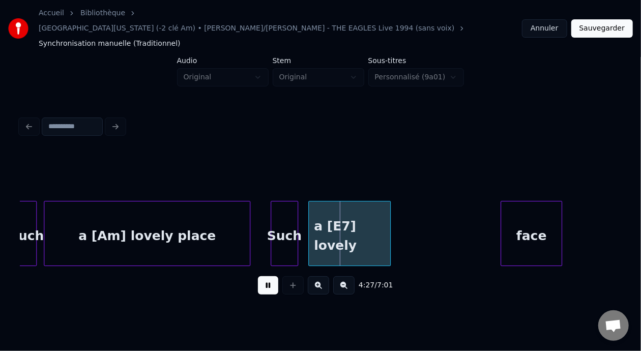
click at [263, 278] on button at bounding box center [268, 285] width 20 height 18
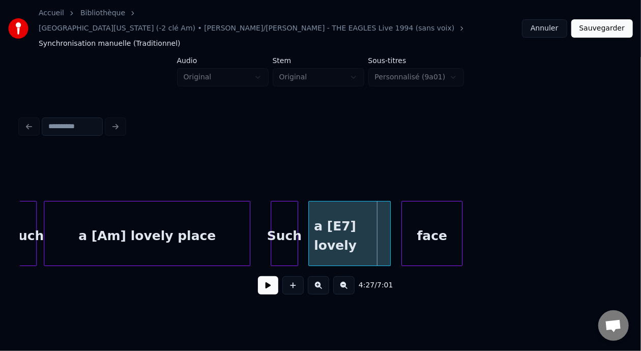
click at [434, 210] on div "face" at bounding box center [432, 236] width 60 height 69
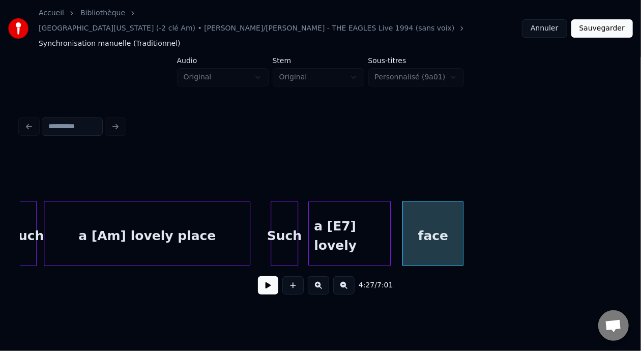
click at [159, 207] on div "a [Am] lovely place" at bounding box center [147, 236] width 206 height 69
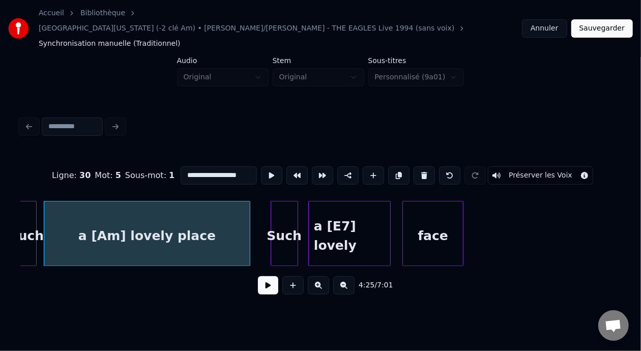
click at [258, 276] on button at bounding box center [268, 285] width 20 height 18
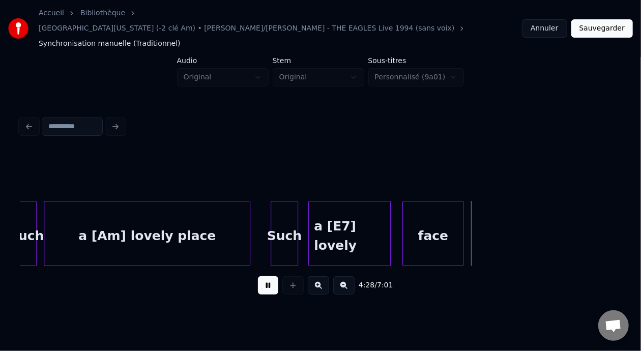
click at [258, 276] on button at bounding box center [268, 285] width 20 height 18
click at [269, 276] on button at bounding box center [268, 285] width 20 height 18
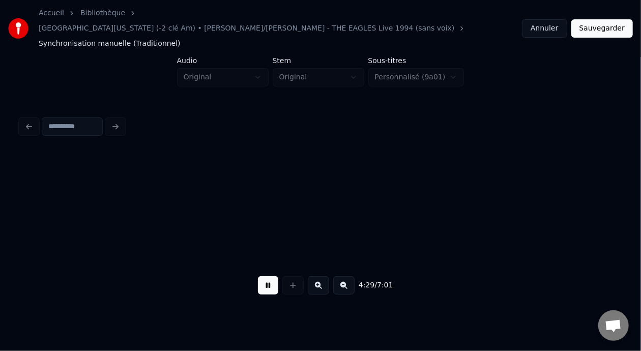
scroll to position [0, 41100]
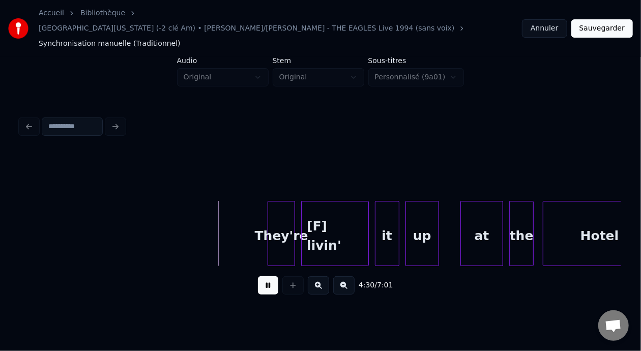
click at [269, 276] on button at bounding box center [268, 285] width 20 height 18
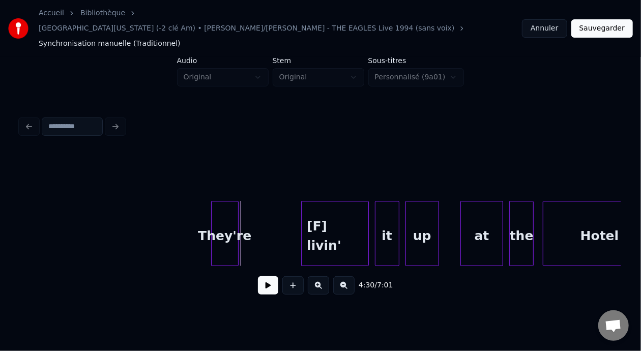
click at [223, 208] on div "They're" at bounding box center [225, 236] width 26 height 69
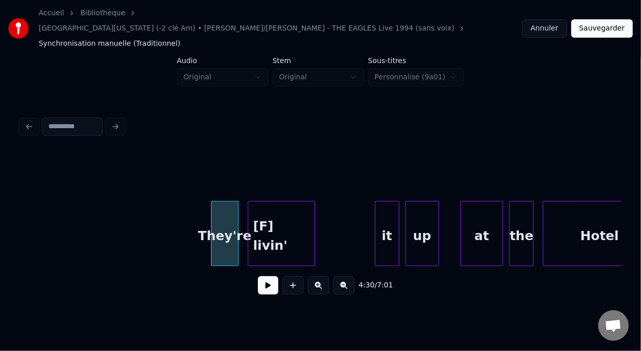
click at [293, 210] on div "[F] livin'" at bounding box center [281, 236] width 66 height 69
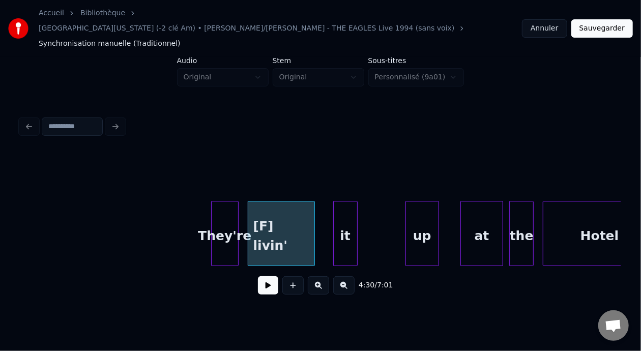
click at [348, 215] on div "it" at bounding box center [345, 236] width 23 height 69
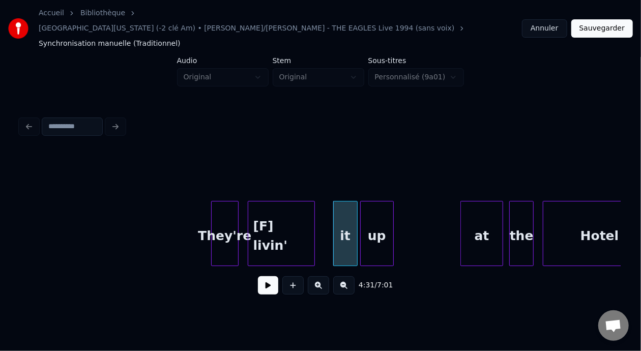
click at [385, 217] on div "up" at bounding box center [377, 236] width 33 height 69
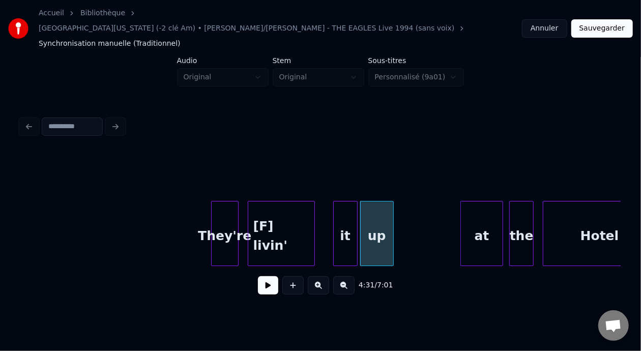
click at [347, 277] on button at bounding box center [343, 285] width 21 height 18
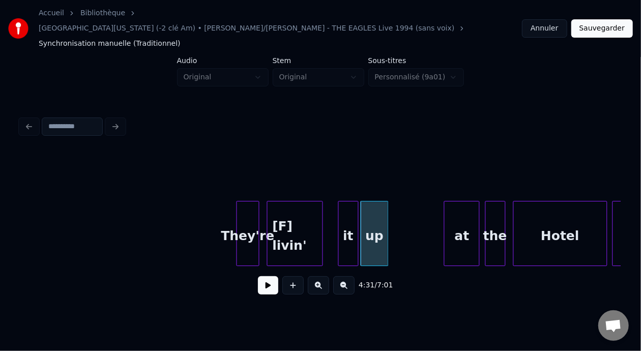
click at [346, 276] on button at bounding box center [343, 285] width 21 height 18
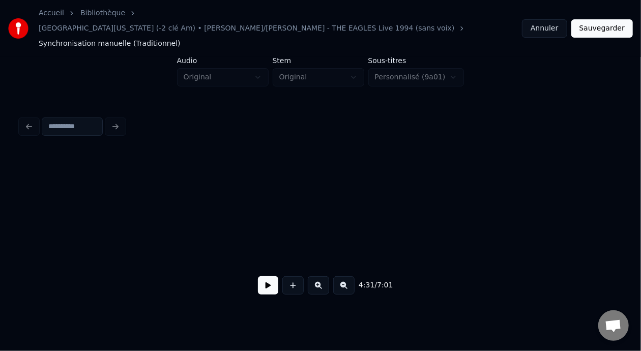
scroll to position [0, 27286]
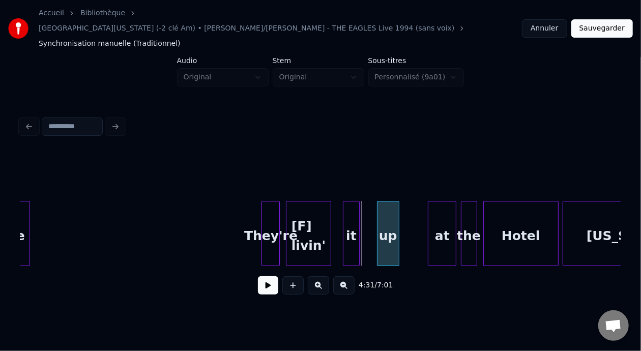
click at [389, 215] on div "up" at bounding box center [388, 236] width 21 height 69
click at [262, 211] on div "They're" at bounding box center [270, 236] width 17 height 69
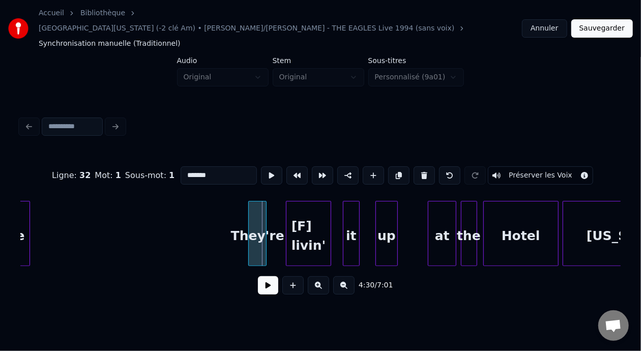
click at [249, 211] on div "They're" at bounding box center [257, 236] width 17 height 69
click at [296, 220] on div "[F] livin'" at bounding box center [298, 236] width 44 height 69
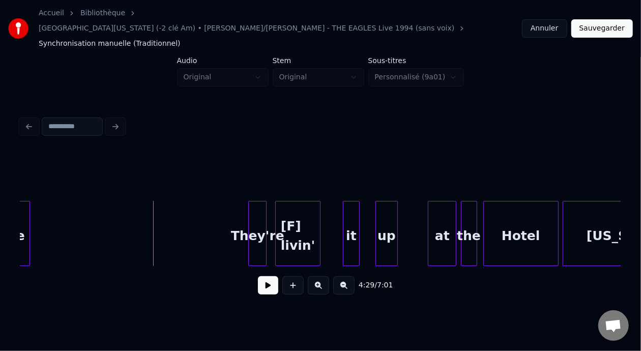
click at [266, 276] on button at bounding box center [268, 285] width 20 height 18
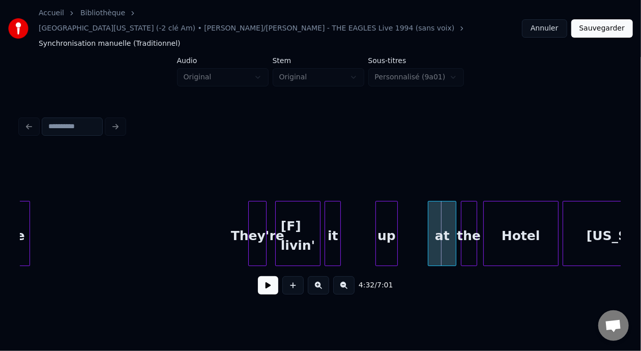
click at [330, 215] on div "it" at bounding box center [332, 236] width 15 height 69
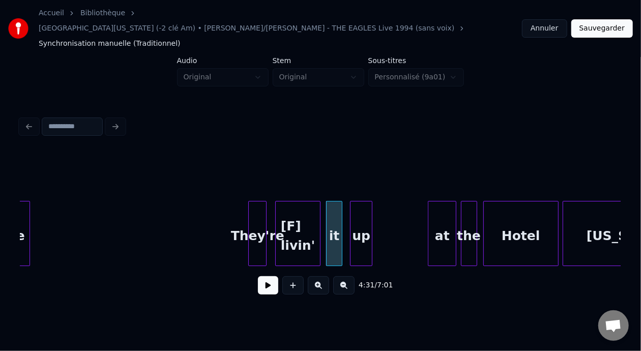
click at [361, 213] on div "up" at bounding box center [361, 236] width 21 height 69
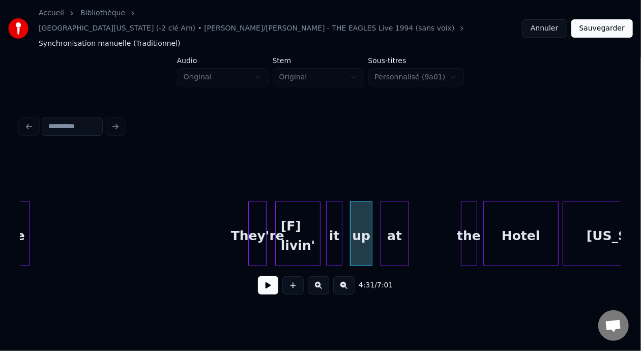
click at [389, 206] on div "at" at bounding box center [394, 236] width 27 height 69
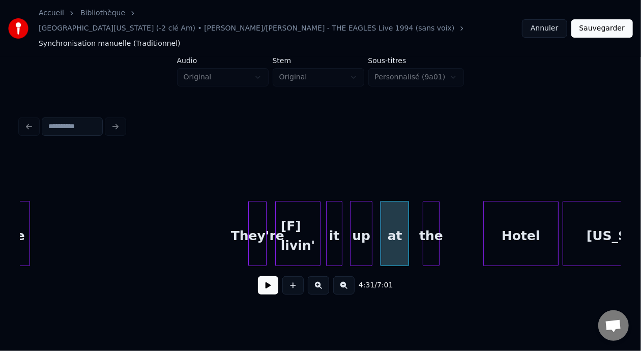
click at [432, 220] on div "the" at bounding box center [431, 236] width 15 height 69
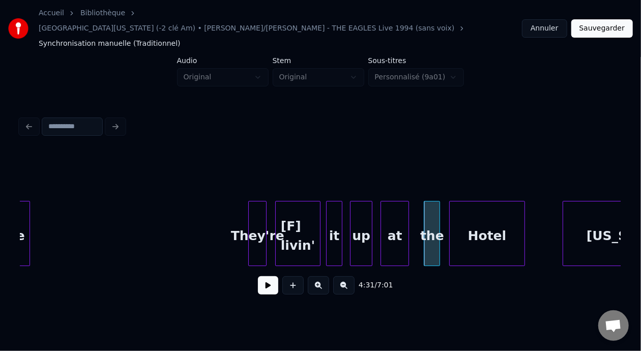
click at [487, 219] on div "Hotel" at bounding box center [487, 236] width 74 height 69
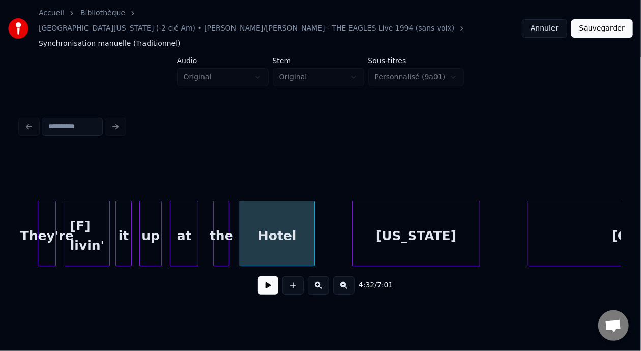
scroll to position [0, 27530]
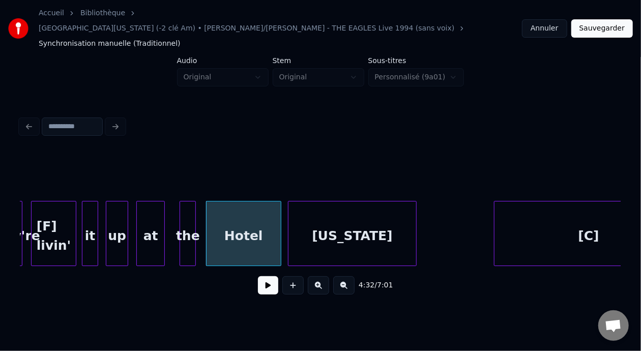
click at [367, 213] on div "California" at bounding box center [353, 236] width 128 height 69
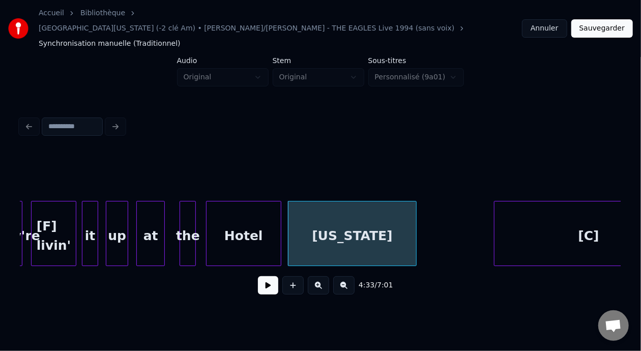
click at [54, 209] on div "[F] livin'" at bounding box center [54, 236] width 44 height 69
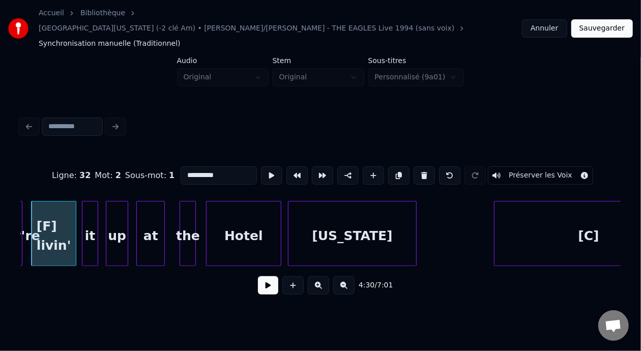
click at [354, 276] on button at bounding box center [343, 285] width 21 height 18
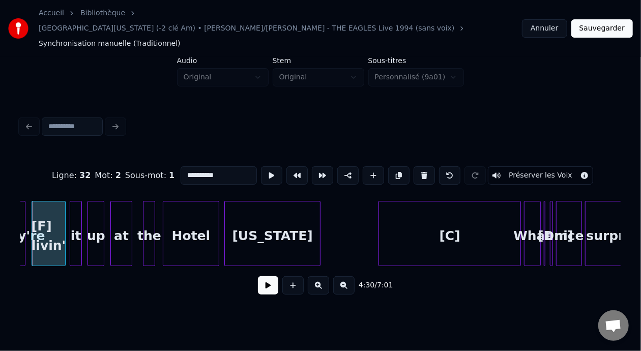
click at [258, 276] on button at bounding box center [268, 285] width 20 height 18
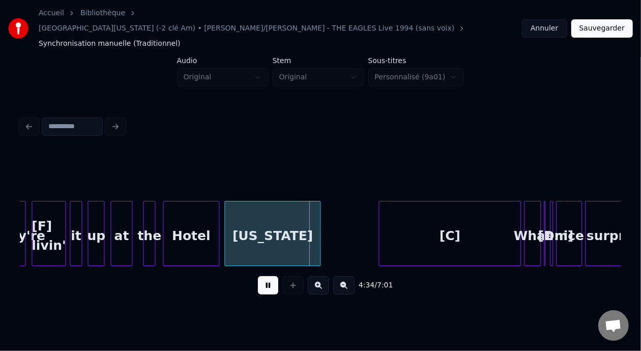
click at [258, 276] on button at bounding box center [268, 285] width 20 height 18
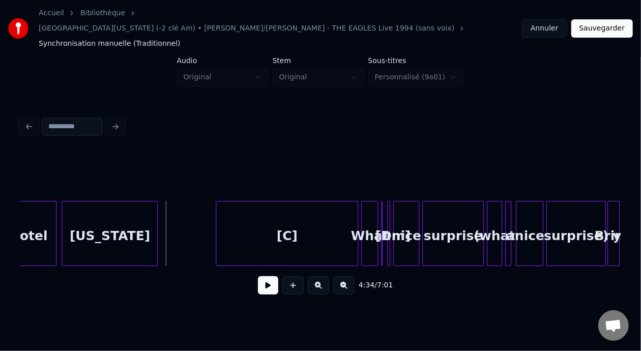
scroll to position [0, 20828]
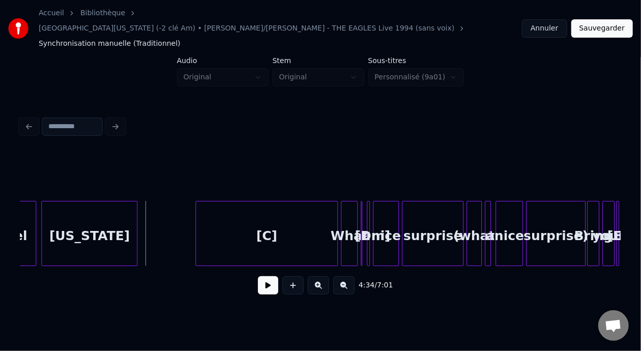
click at [117, 220] on div "California" at bounding box center [90, 236] width 96 height 69
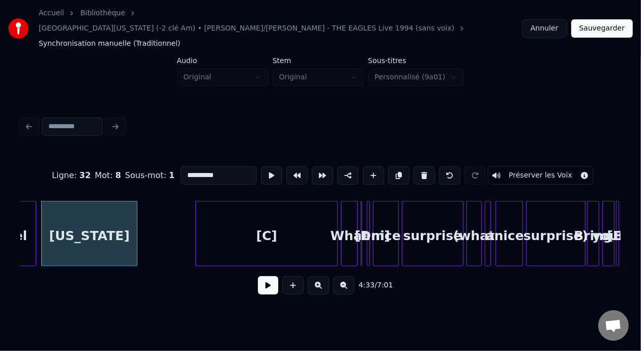
click at [200, 166] on input "**********" at bounding box center [219, 175] width 76 height 18
click at [274, 214] on div "[C]" at bounding box center [267, 236] width 142 height 69
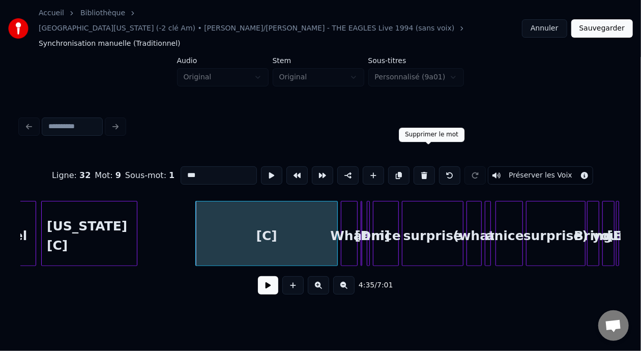
click at [433, 166] on button at bounding box center [424, 175] width 21 height 18
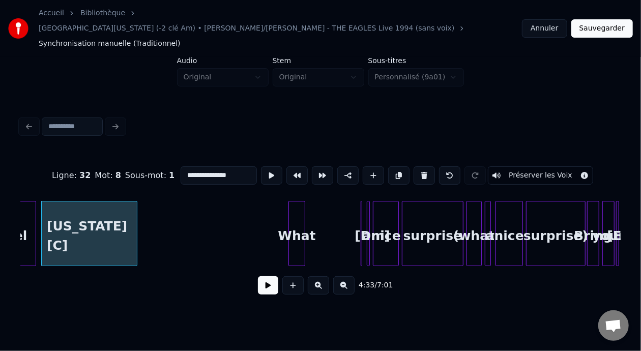
click at [298, 214] on div "What" at bounding box center [297, 236] width 16 height 69
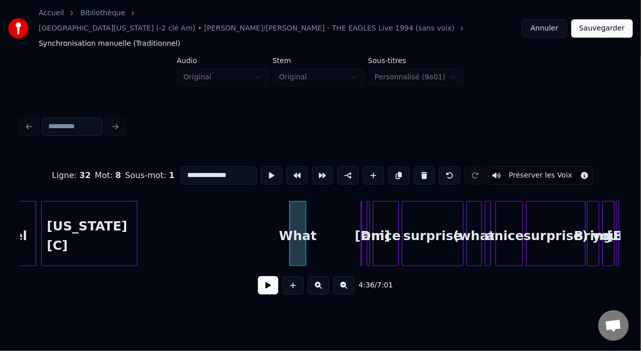
click at [321, 277] on button at bounding box center [318, 285] width 21 height 18
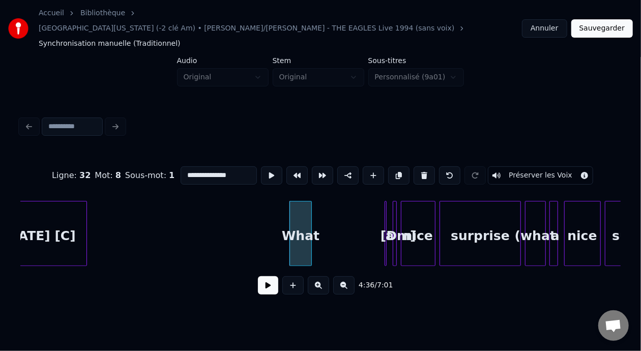
click at [321, 277] on button at bounding box center [318, 285] width 21 height 18
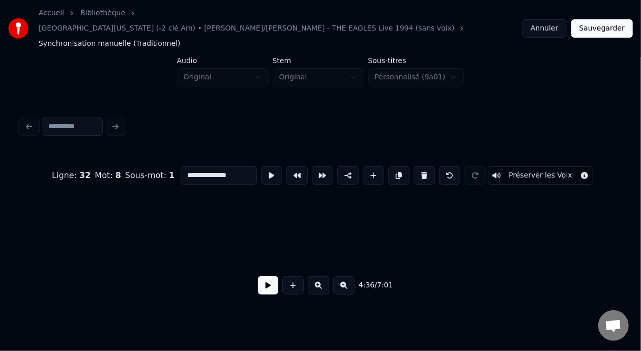
click at [321, 277] on button at bounding box center [318, 285] width 21 height 18
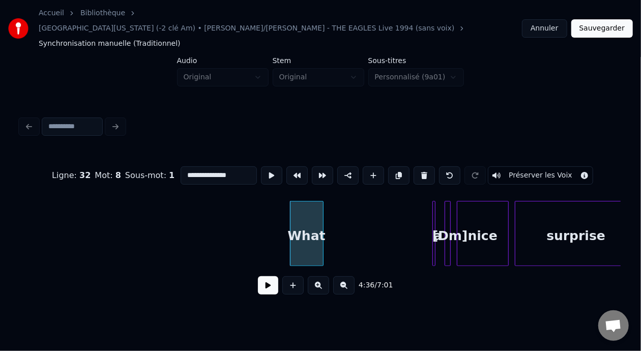
click at [321, 277] on button at bounding box center [318, 285] width 21 height 18
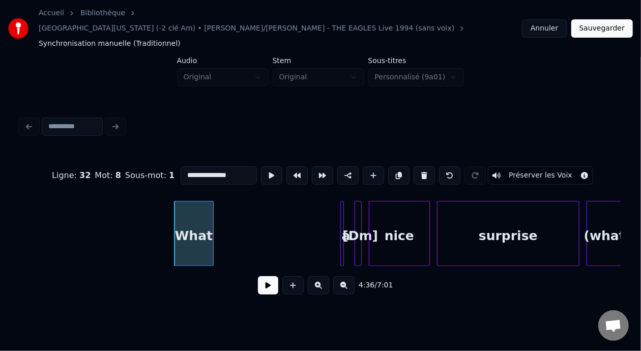
scroll to position [0, 49133]
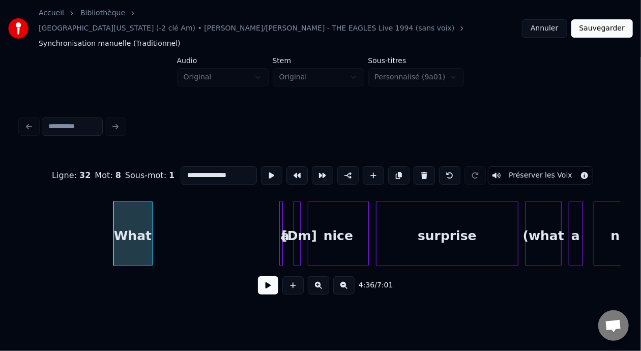
click at [283, 210] on div "a" at bounding box center [285, 236] width 10 height 69
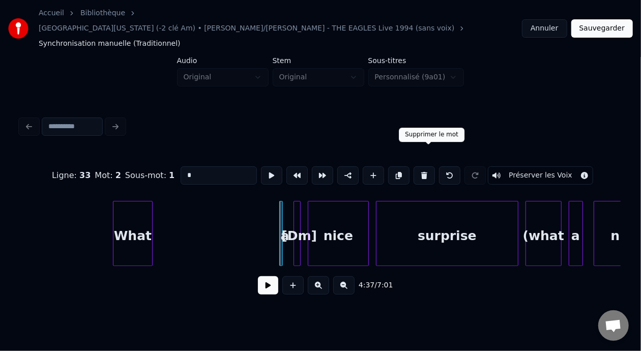
click at [428, 166] on button at bounding box center [424, 175] width 21 height 18
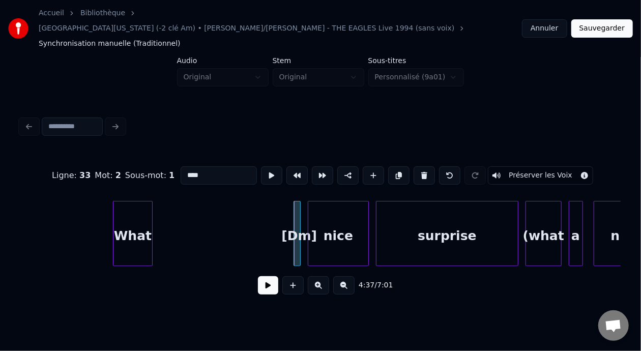
click at [300, 215] on div at bounding box center [298, 234] width 3 height 64
click at [429, 166] on button at bounding box center [424, 175] width 21 height 18
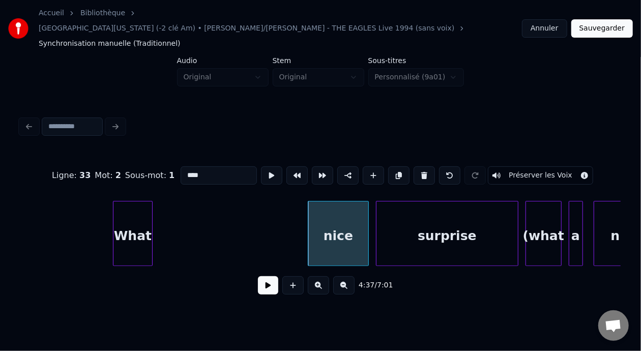
click at [332, 219] on div "nice" at bounding box center [338, 236] width 60 height 69
click at [181, 166] on input "****" at bounding box center [219, 175] width 76 height 18
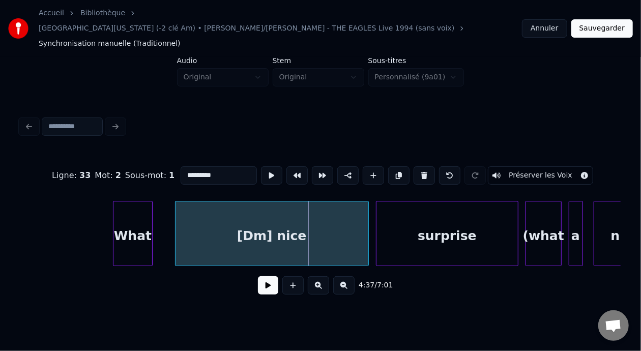
click at [176, 217] on div at bounding box center [177, 234] width 3 height 64
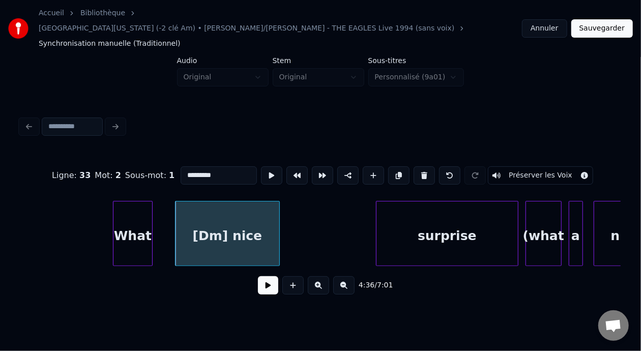
click at [277, 227] on div at bounding box center [277, 234] width 3 height 64
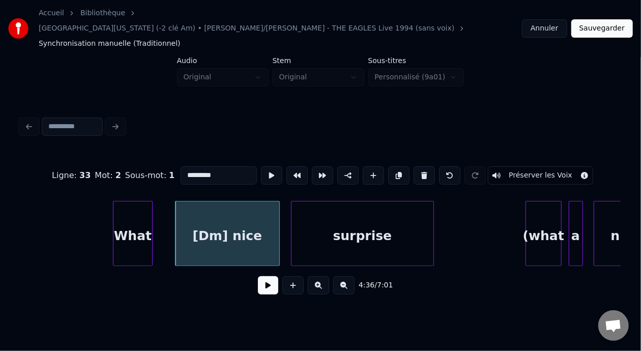
click at [356, 216] on div "surprise" at bounding box center [363, 236] width 142 height 69
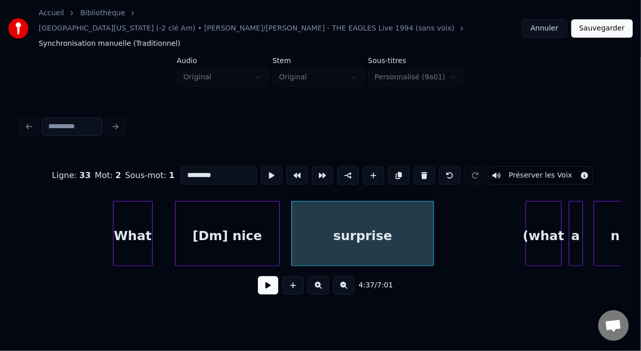
type input "*********"
click at [353, 276] on button at bounding box center [343, 285] width 21 height 18
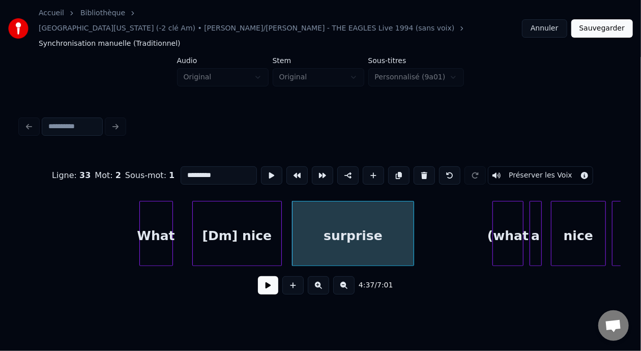
click at [353, 276] on button at bounding box center [343, 285] width 21 height 18
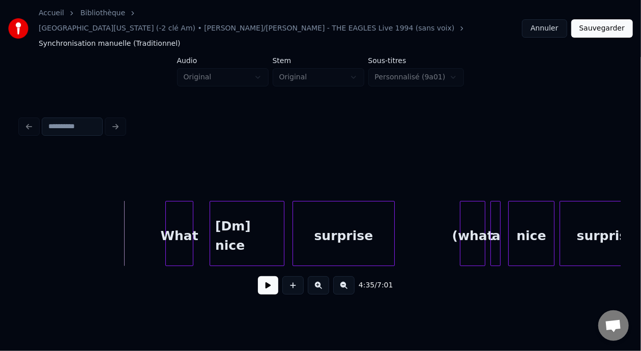
click at [260, 276] on button at bounding box center [268, 285] width 20 height 18
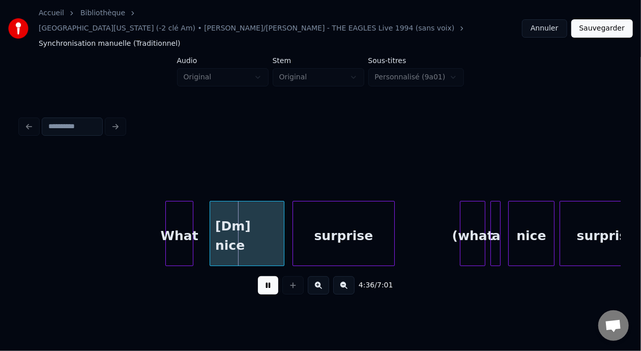
click at [260, 276] on button at bounding box center [268, 285] width 20 height 18
click at [238, 223] on div "[Dm] nice" at bounding box center [247, 236] width 74 height 69
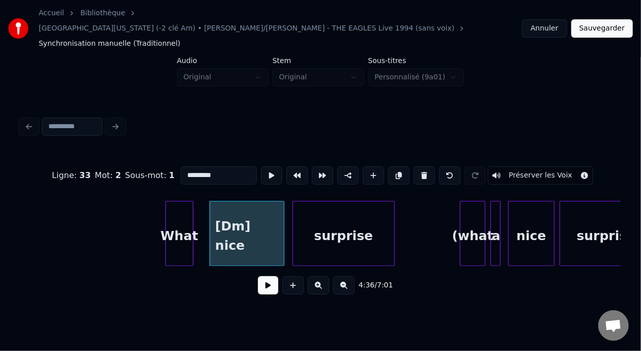
click at [182, 166] on input "*********" at bounding box center [219, 175] width 76 height 18
type input "**********"
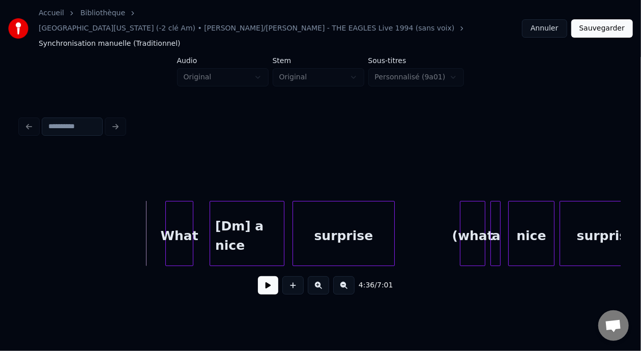
click at [263, 277] on button at bounding box center [268, 285] width 20 height 18
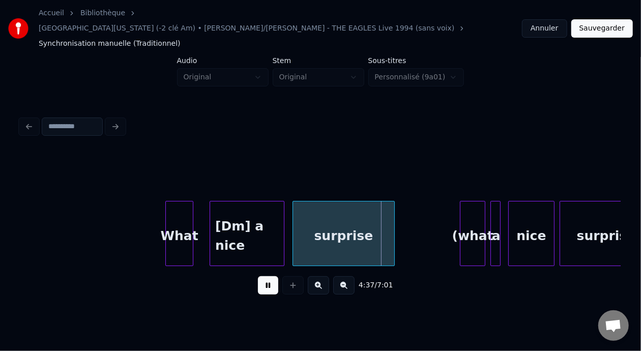
click at [263, 277] on button at bounding box center [268, 285] width 20 height 18
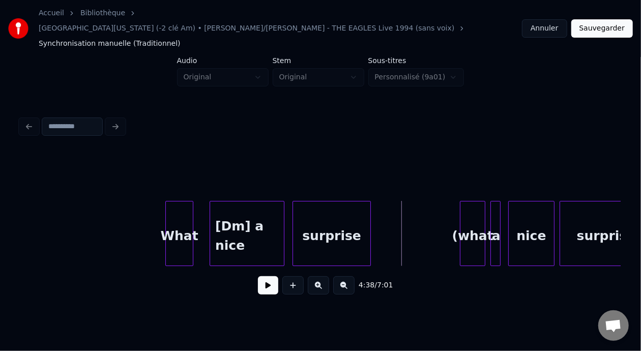
click at [369, 207] on div at bounding box center [369, 234] width 3 height 64
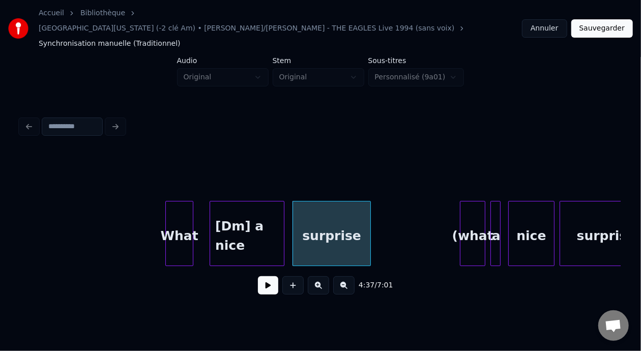
click at [349, 276] on button at bounding box center [343, 285] width 21 height 18
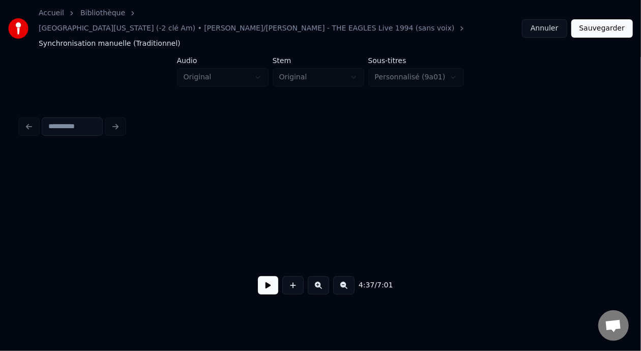
scroll to position [0, 27958]
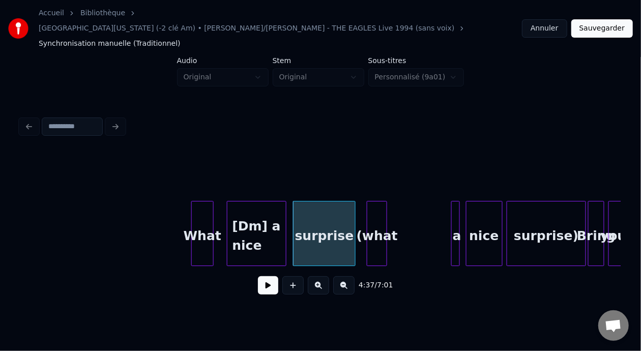
click at [379, 213] on div "(what" at bounding box center [377, 236] width 19 height 69
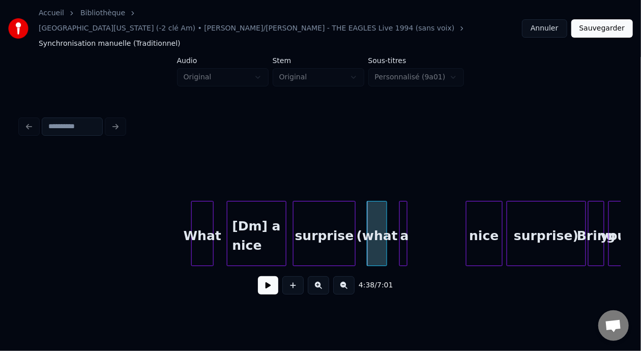
click at [402, 206] on div "a" at bounding box center [405, 236] width 10 height 69
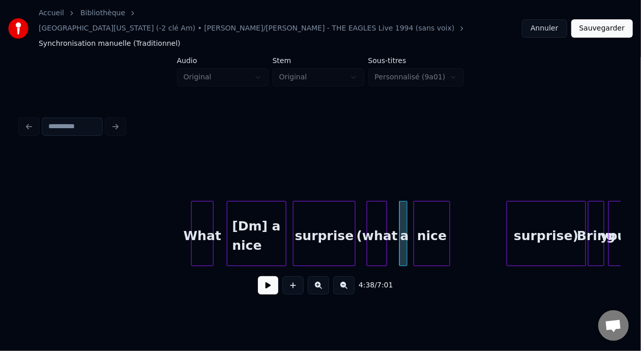
click at [433, 212] on div "nice" at bounding box center [432, 236] width 36 height 69
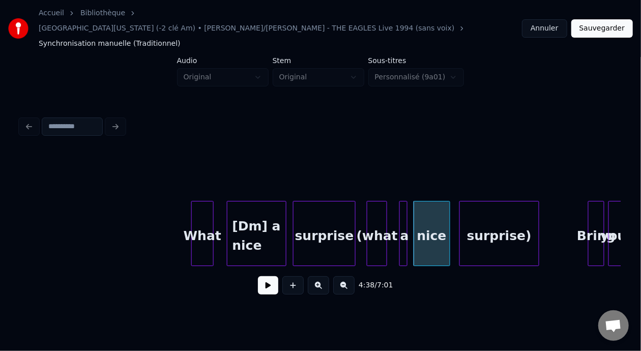
click at [492, 215] on div "surprise)" at bounding box center [499, 236] width 78 height 69
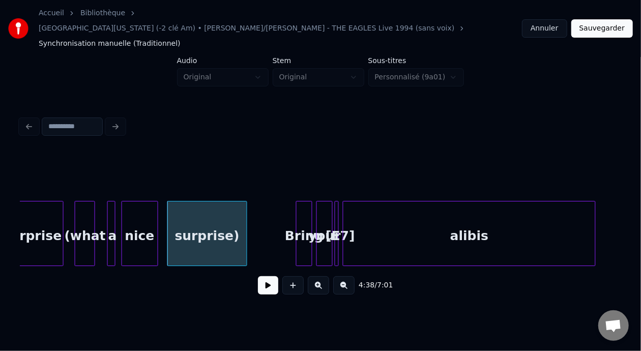
scroll to position [0, 28278]
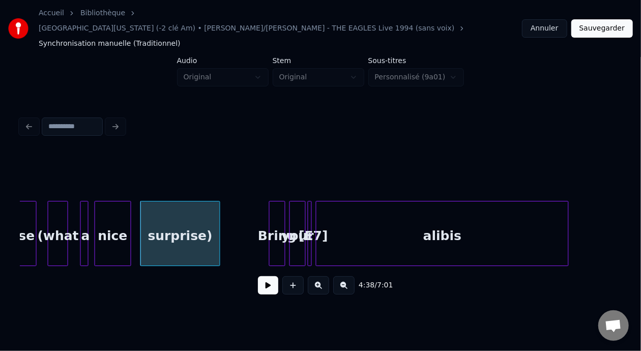
click at [51, 211] on div at bounding box center [49, 234] width 3 height 64
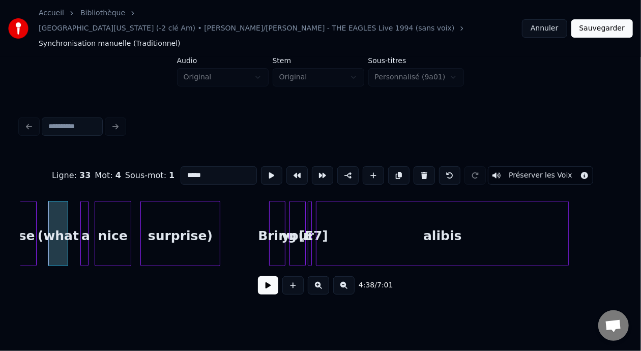
click at [258, 276] on button at bounding box center [268, 285] width 20 height 18
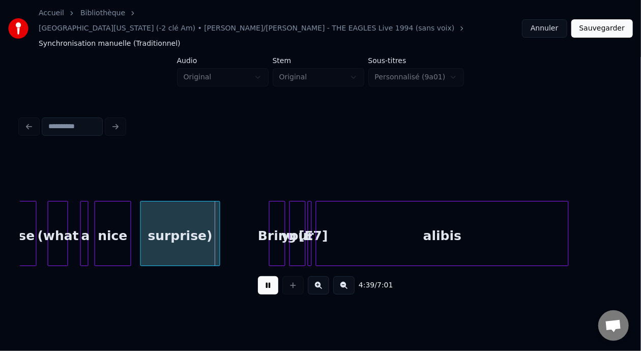
click at [258, 276] on button at bounding box center [268, 285] width 20 height 18
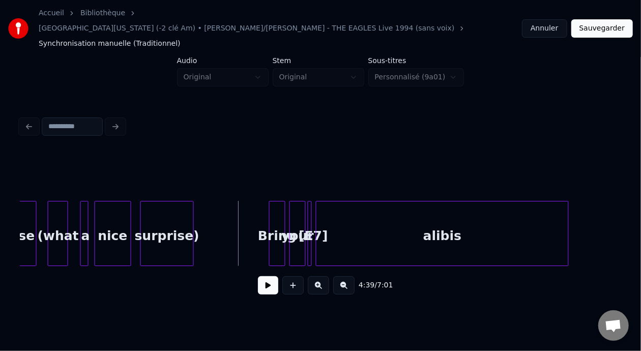
click at [192, 204] on div at bounding box center [191, 234] width 3 height 64
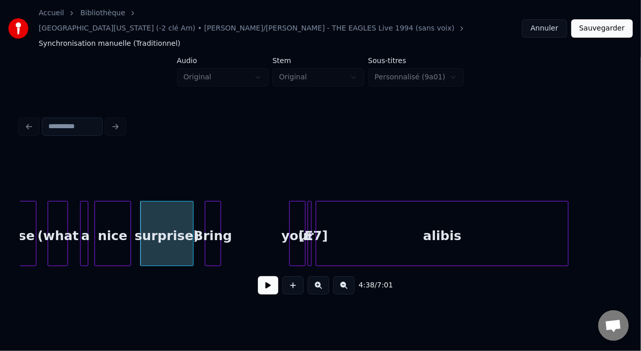
click at [212, 205] on div "Bring" at bounding box center [213, 236] width 15 height 69
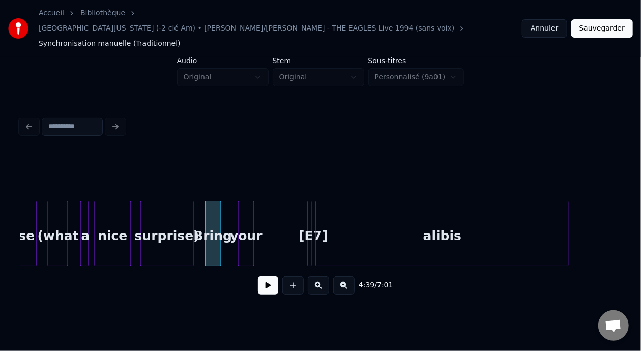
click at [243, 204] on div "your" at bounding box center [246, 236] width 15 height 69
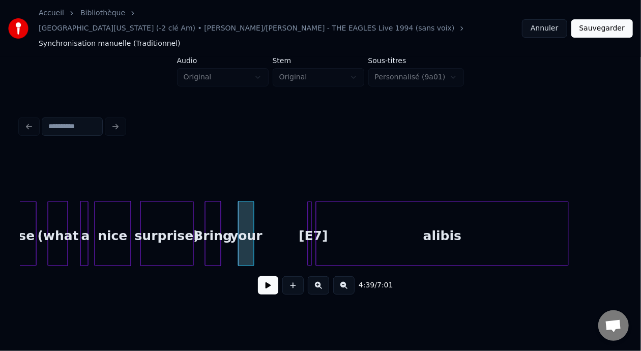
click at [312, 207] on div "[E7]" at bounding box center [313, 236] width 10 height 69
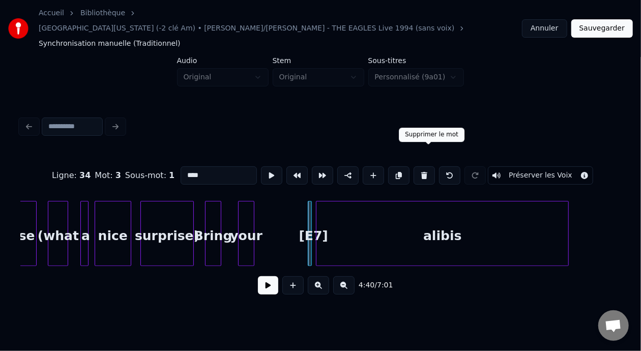
click at [430, 166] on button at bounding box center [424, 175] width 21 height 18
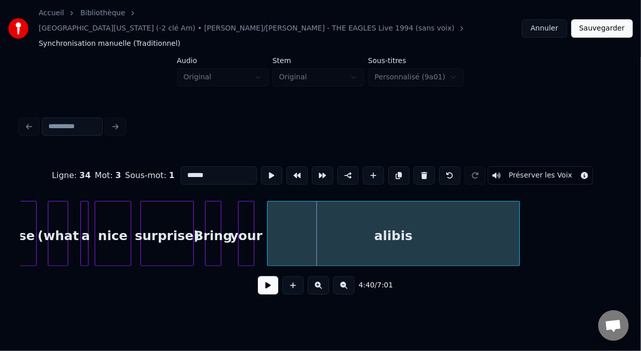
click at [342, 217] on div "alibis" at bounding box center [394, 236] width 252 height 69
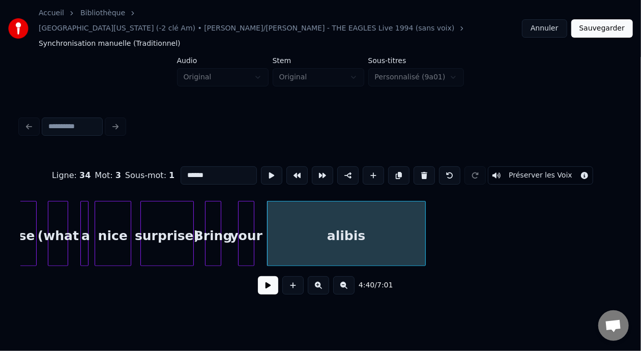
click at [424, 217] on div at bounding box center [424, 234] width 3 height 64
click at [306, 214] on div "alibis" at bounding box center [347, 236] width 158 height 69
click at [181, 166] on input "******" at bounding box center [219, 175] width 76 height 18
type input "**********"
click at [258, 280] on button at bounding box center [268, 285] width 20 height 18
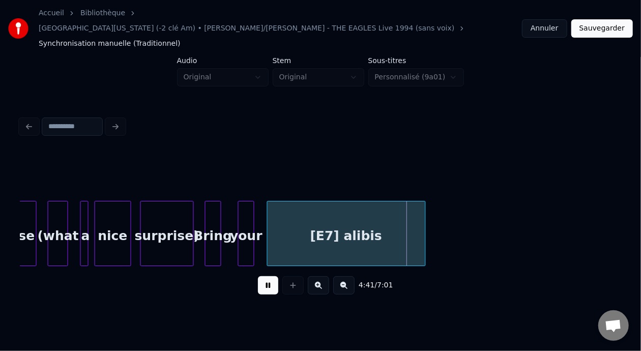
click at [258, 280] on button at bounding box center [268, 285] width 20 height 18
click at [53, 220] on div "(what" at bounding box center [57, 236] width 19 height 69
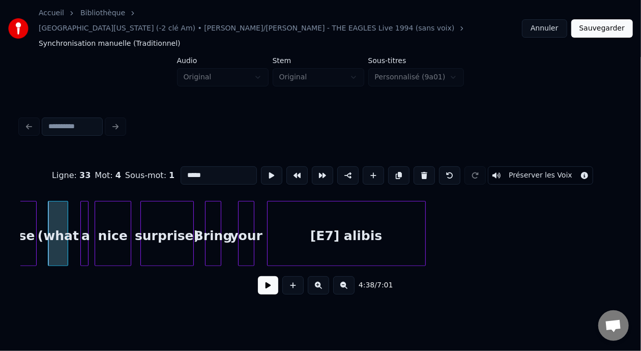
click at [265, 276] on button at bounding box center [268, 285] width 20 height 18
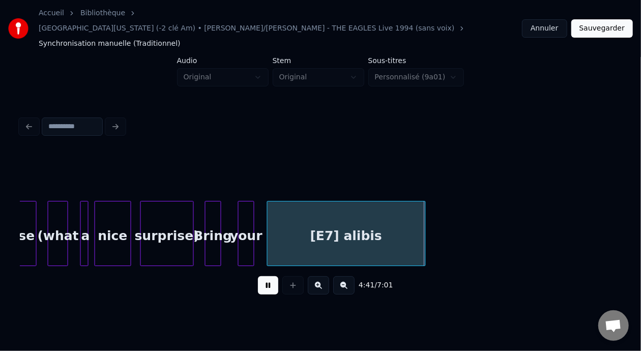
click at [265, 276] on button at bounding box center [268, 285] width 20 height 18
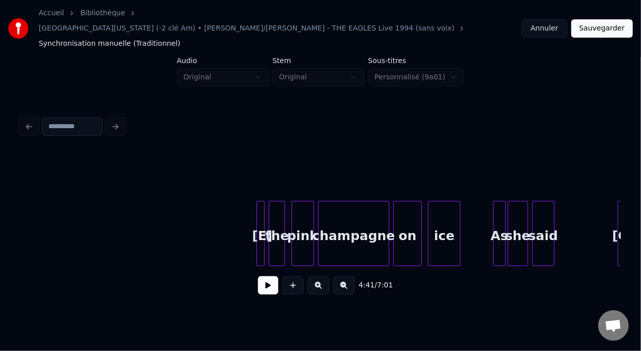
scroll to position [0, 28767]
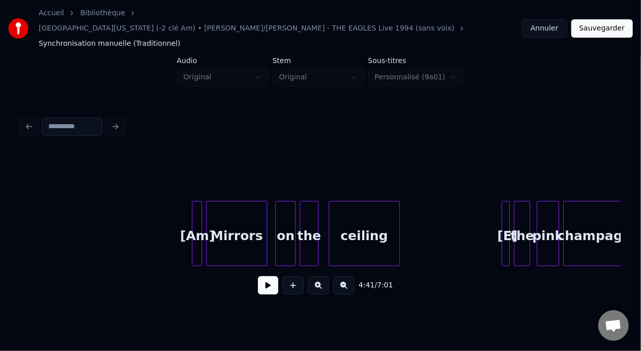
click at [195, 204] on div "[Am]" at bounding box center [197, 236] width 10 height 69
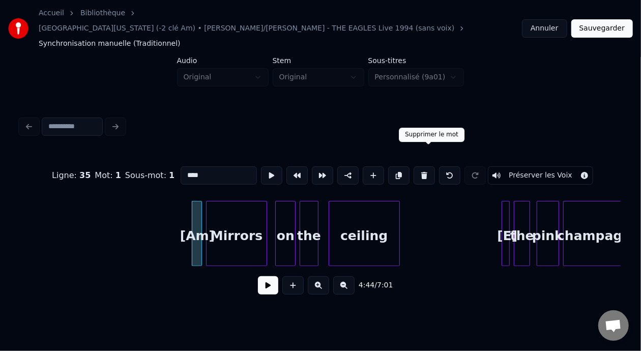
click at [432, 166] on button at bounding box center [424, 175] width 21 height 18
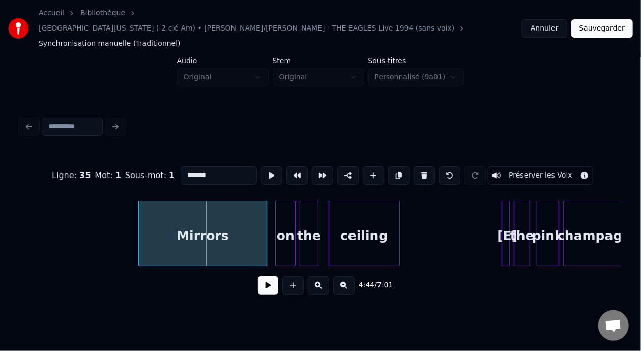
click at [139, 207] on div at bounding box center [140, 234] width 3 height 64
click at [181, 166] on input "*******" at bounding box center [219, 175] width 76 height 18
click at [159, 216] on div "[Am] Mirrors" at bounding box center [203, 236] width 128 height 69
type input "**********"
click at [343, 276] on button at bounding box center [343, 285] width 21 height 18
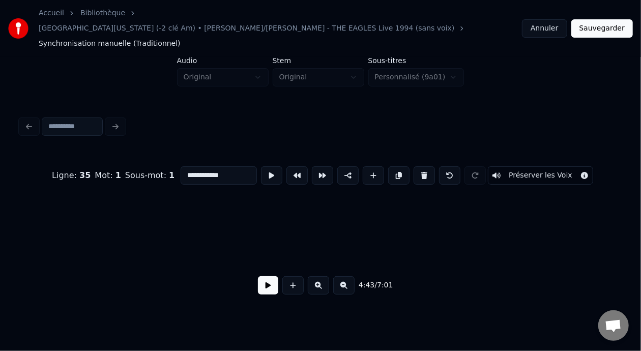
scroll to position [0, 21546]
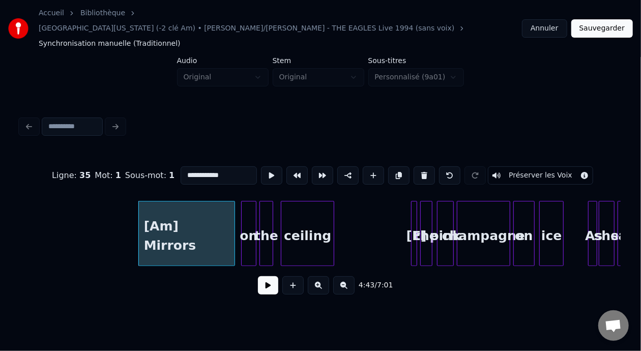
click at [258, 276] on button at bounding box center [268, 285] width 20 height 18
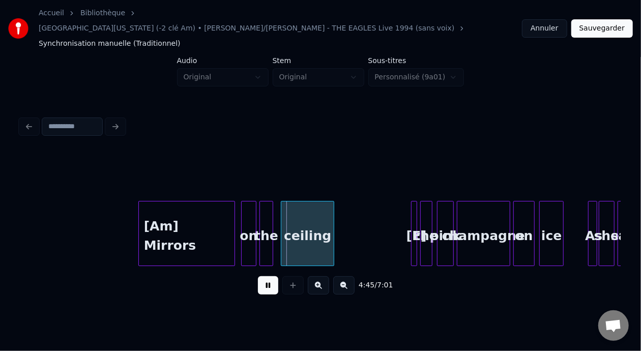
click at [258, 276] on button at bounding box center [268, 285] width 20 height 18
click at [209, 205] on div at bounding box center [208, 234] width 3 height 64
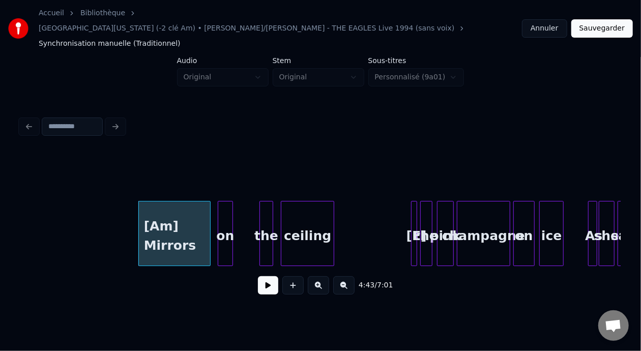
click at [229, 206] on div "on" at bounding box center [225, 236] width 14 height 69
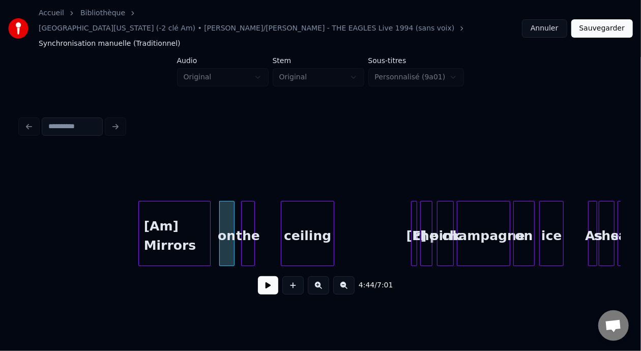
click at [246, 210] on div "the" at bounding box center [248, 236] width 13 height 69
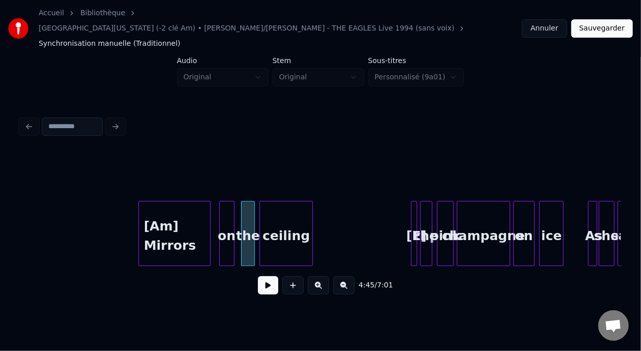
click at [288, 210] on div "ceiling" at bounding box center [286, 236] width 52 height 69
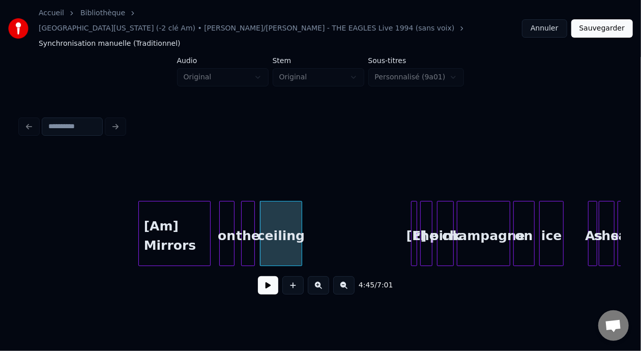
click at [300, 210] on div at bounding box center [300, 234] width 3 height 64
click at [188, 206] on div at bounding box center [186, 234] width 3 height 64
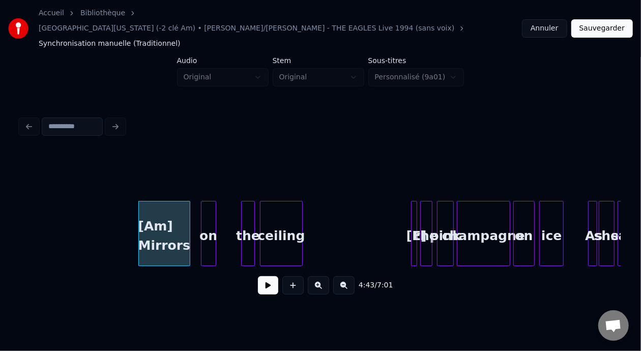
click at [207, 209] on div "on" at bounding box center [209, 236] width 14 height 69
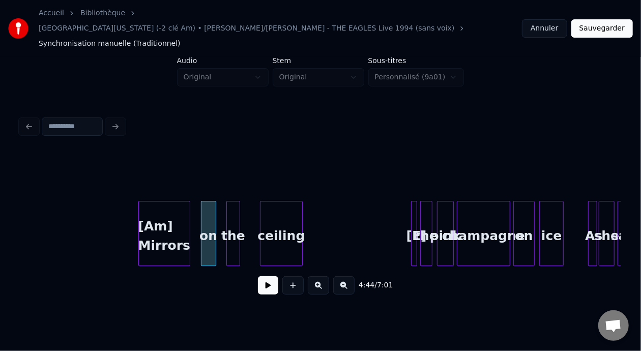
click at [235, 212] on div "the" at bounding box center [233, 236] width 13 height 69
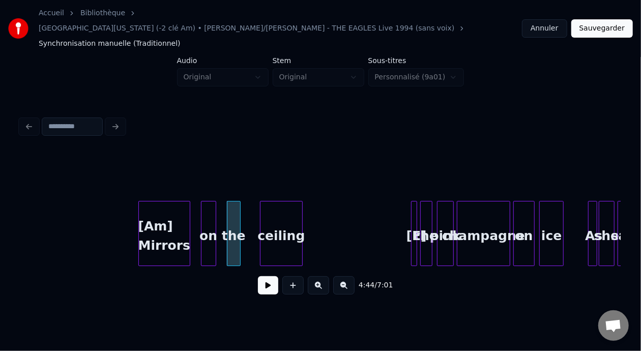
click at [266, 276] on button at bounding box center [268, 285] width 20 height 18
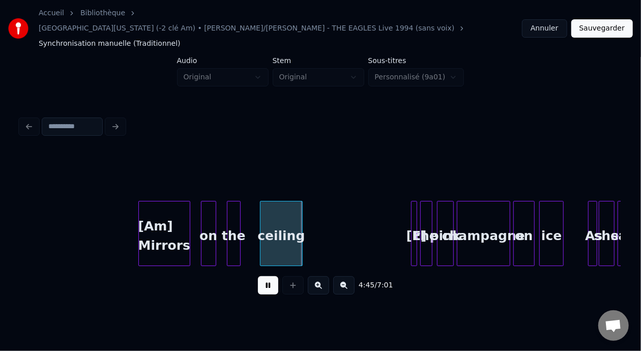
click at [266, 276] on button at bounding box center [268, 285] width 20 height 18
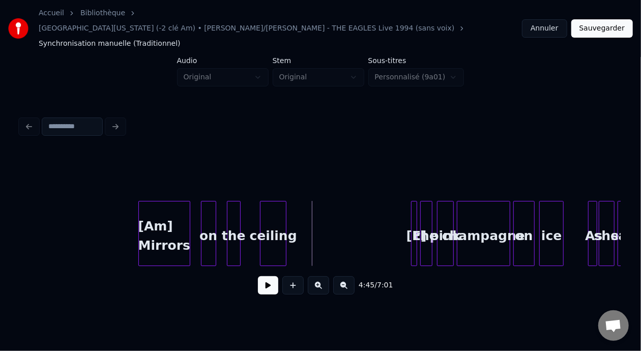
click at [285, 208] on div at bounding box center [284, 234] width 3 height 64
click at [258, 204] on div "ceiling" at bounding box center [260, 236] width 25 height 69
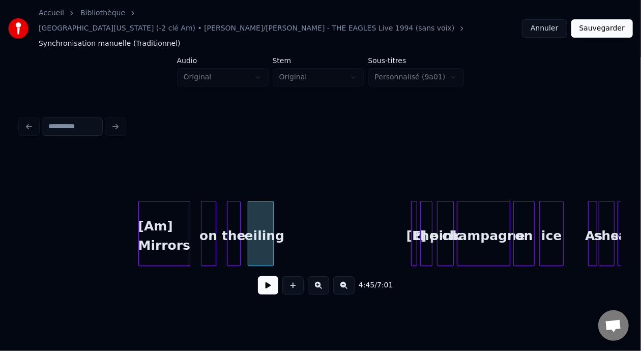
click at [321, 276] on button at bounding box center [318, 285] width 21 height 18
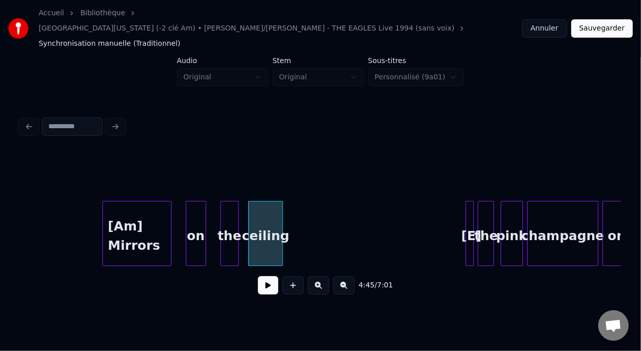
click at [321, 276] on button at bounding box center [318, 285] width 21 height 18
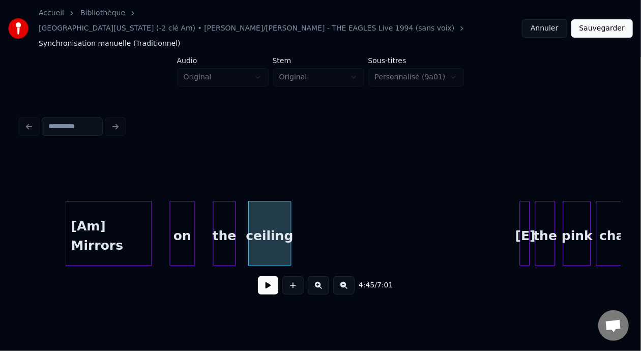
click at [321, 276] on button at bounding box center [318, 285] width 21 height 18
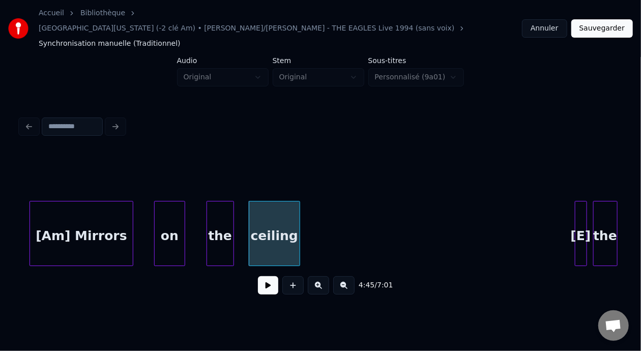
click at [321, 276] on button at bounding box center [318, 285] width 21 height 18
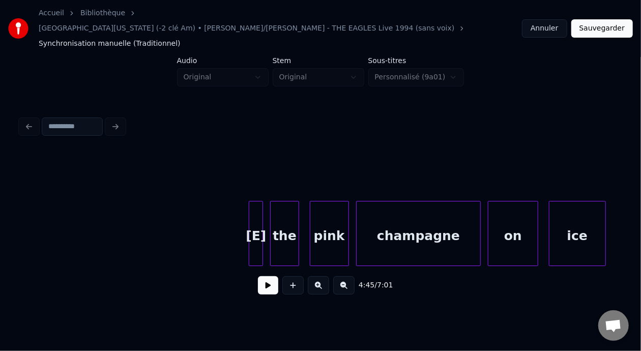
scroll to position [0, 50991]
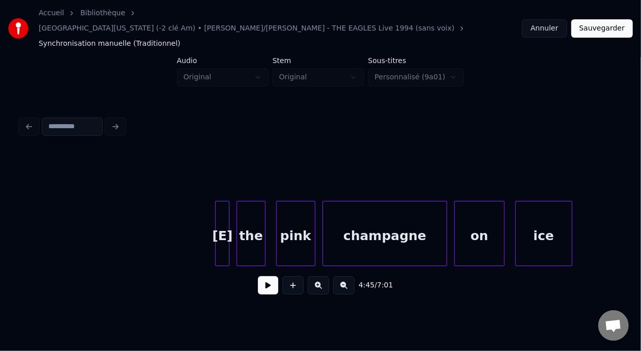
click at [247, 216] on div "the" at bounding box center [250, 236] width 27 height 69
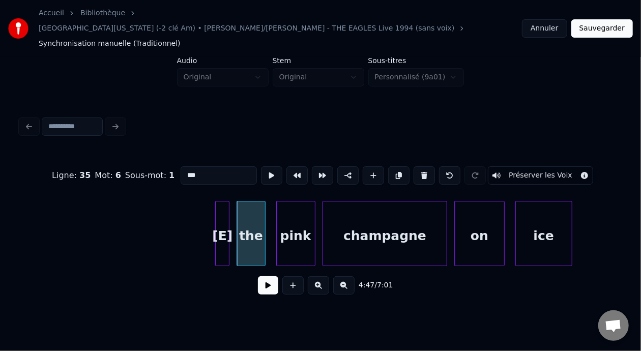
click at [181, 166] on input "***" at bounding box center [219, 175] width 76 height 18
click at [222, 221] on div "[E]" at bounding box center [222, 236] width 13 height 69
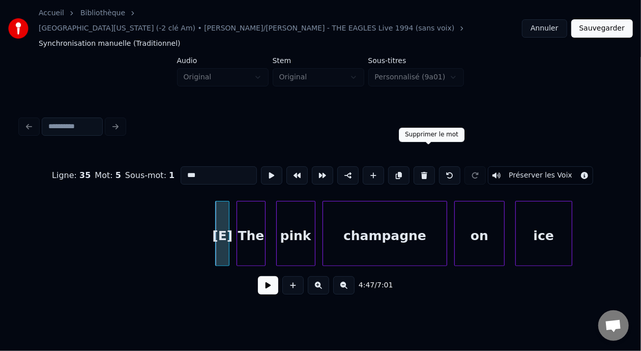
click at [432, 166] on button at bounding box center [424, 175] width 21 height 18
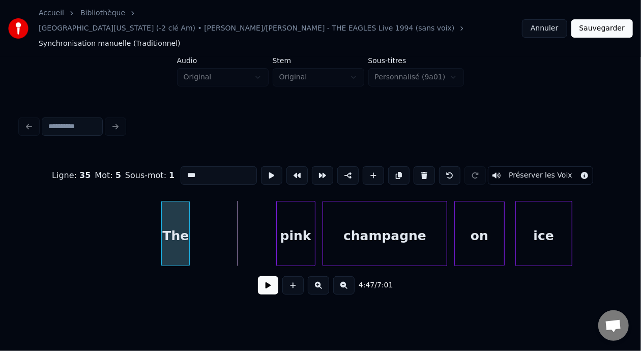
click at [185, 209] on div "The" at bounding box center [175, 236] width 27 height 69
click at [181, 166] on input "***" at bounding box center [219, 175] width 76 height 18
type input "*******"
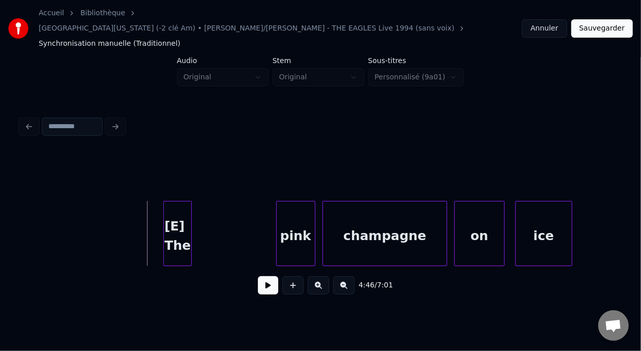
click at [264, 278] on button at bounding box center [268, 285] width 20 height 18
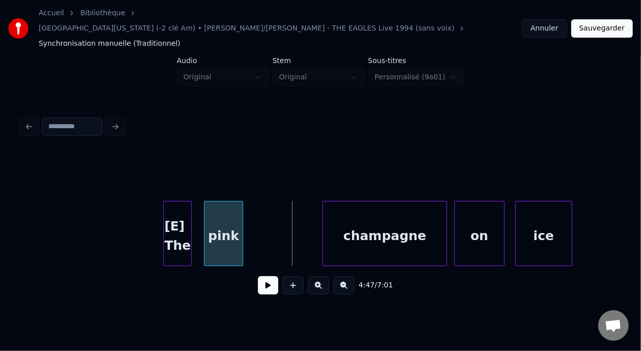
click at [231, 214] on div "pink" at bounding box center [224, 236] width 38 height 69
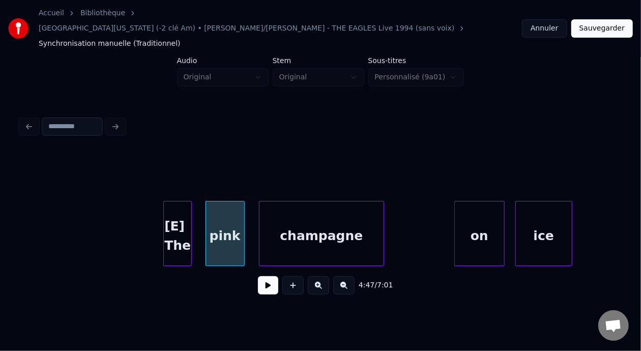
click at [318, 211] on div "champagne" at bounding box center [322, 236] width 124 height 69
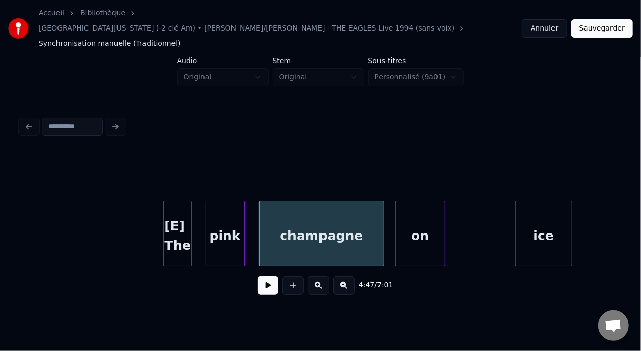
click at [427, 210] on div "on" at bounding box center [420, 236] width 49 height 69
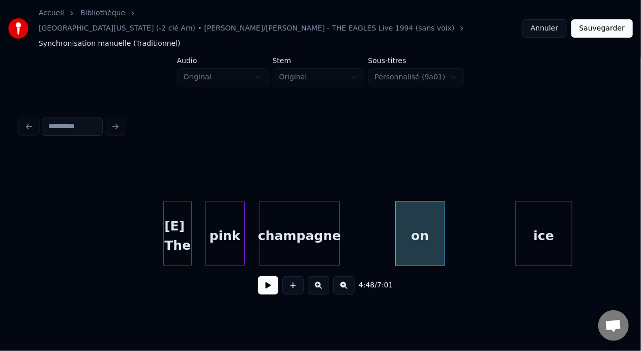
click at [338, 205] on div at bounding box center [337, 234] width 3 height 64
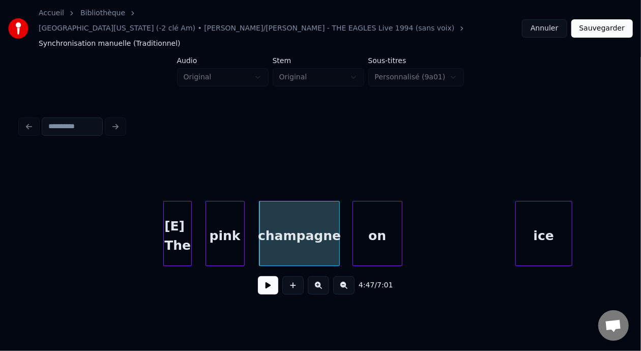
click at [374, 211] on div "on" at bounding box center [377, 236] width 49 height 69
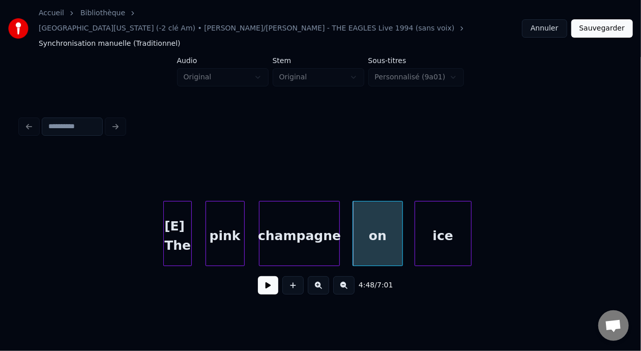
click at [451, 202] on div "ice" at bounding box center [443, 236] width 56 height 69
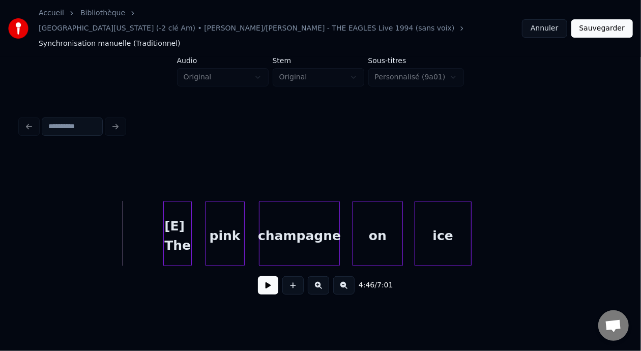
click at [267, 280] on button at bounding box center [268, 285] width 20 height 18
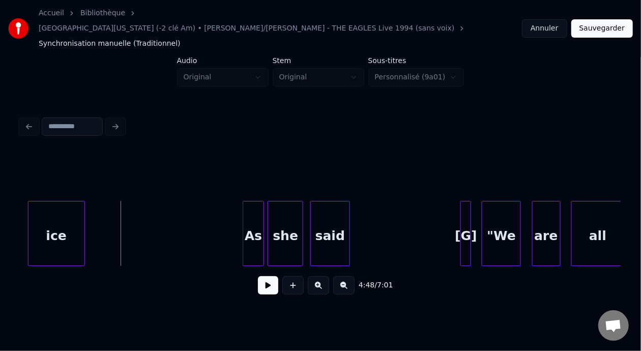
scroll to position [0, 51418]
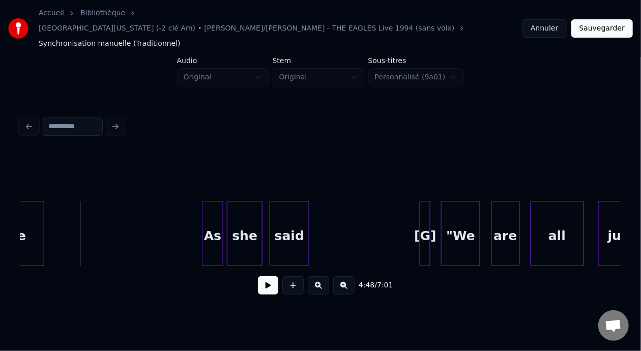
click at [258, 276] on button at bounding box center [268, 285] width 20 height 18
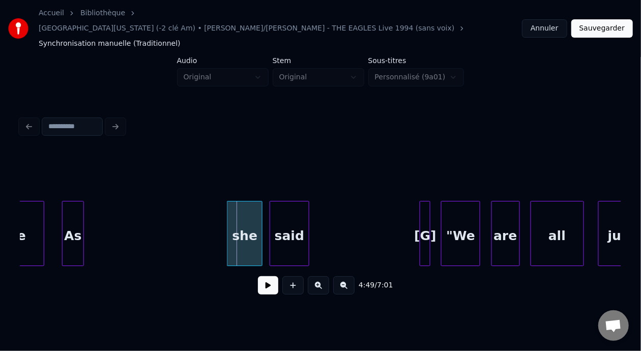
click at [72, 204] on div "As" at bounding box center [73, 236] width 20 height 69
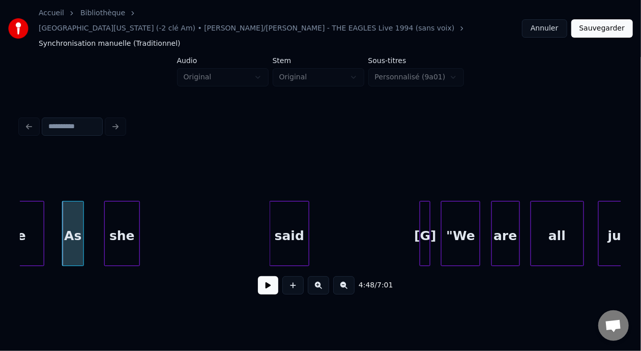
click at [123, 210] on div "she" at bounding box center [122, 236] width 35 height 69
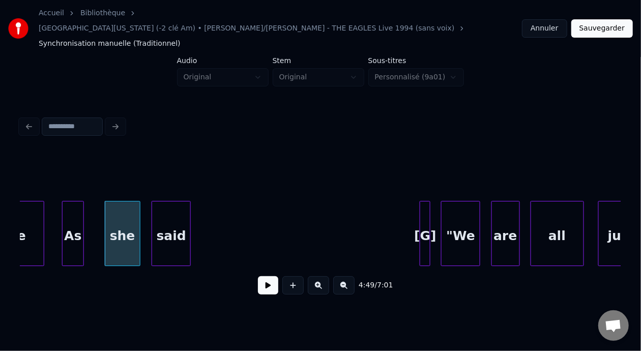
click at [180, 210] on div "said" at bounding box center [171, 236] width 38 height 69
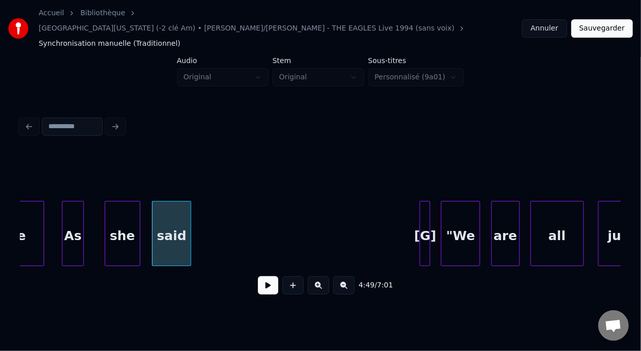
click at [75, 207] on div "As" at bounding box center [73, 236] width 20 height 69
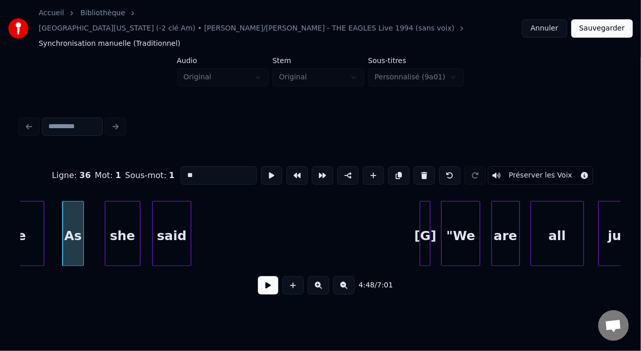
click at [258, 276] on button at bounding box center [268, 285] width 20 height 18
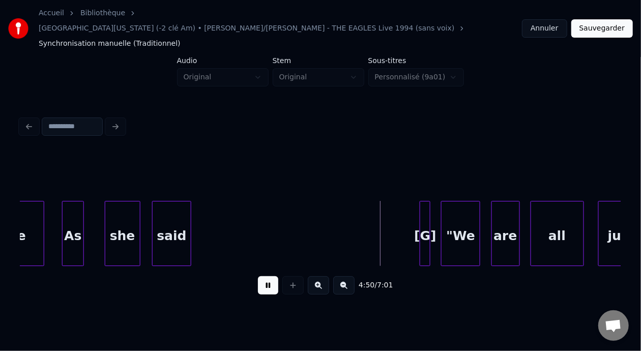
click at [258, 276] on button at bounding box center [268, 285] width 20 height 18
click at [427, 212] on div at bounding box center [428, 234] width 3 height 64
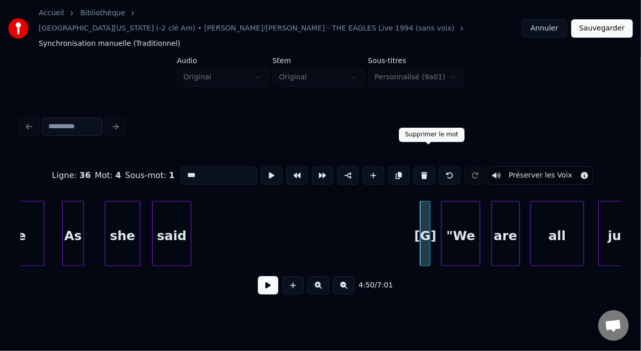
click at [427, 166] on button at bounding box center [424, 175] width 21 height 18
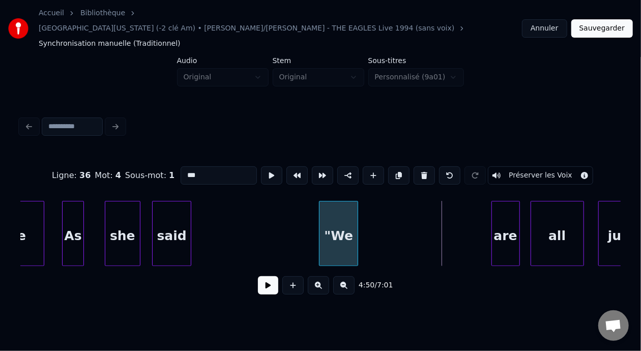
click at [338, 209] on div ""We" at bounding box center [339, 236] width 38 height 69
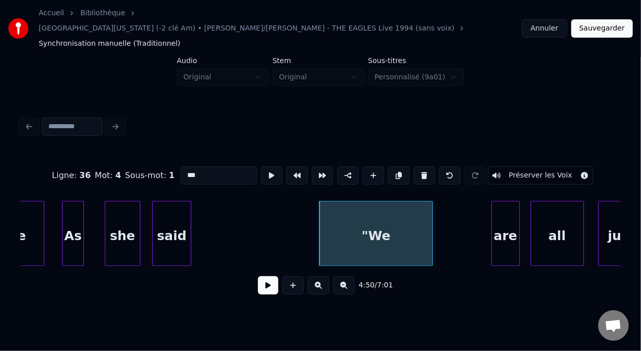
click at [431, 207] on div at bounding box center [431, 234] width 3 height 64
click at [347, 220] on div ""We" at bounding box center [376, 236] width 113 height 69
click at [181, 166] on input "***" at bounding box center [219, 175] width 76 height 18
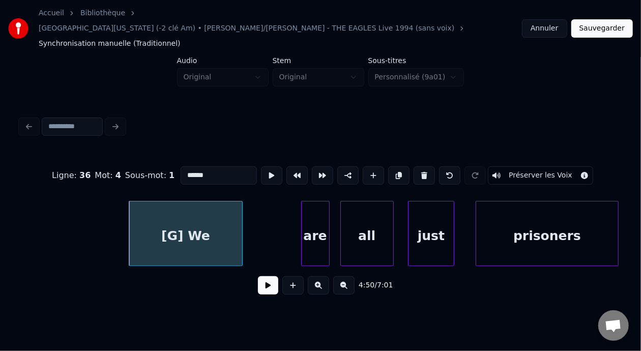
scroll to position [0, 51629]
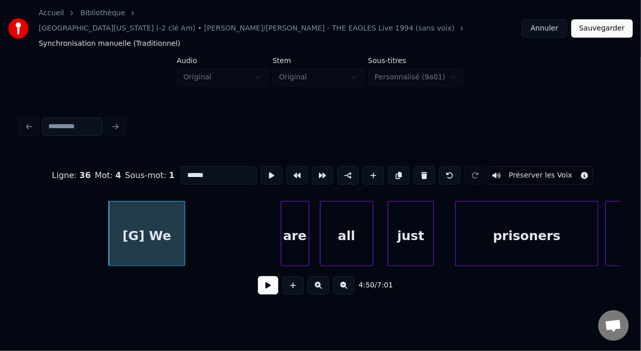
click at [183, 206] on div at bounding box center [183, 234] width 3 height 64
click at [152, 208] on div "[G] We" at bounding box center [147, 236] width 76 height 69
type input "******"
click at [264, 276] on button at bounding box center [268, 285] width 20 height 18
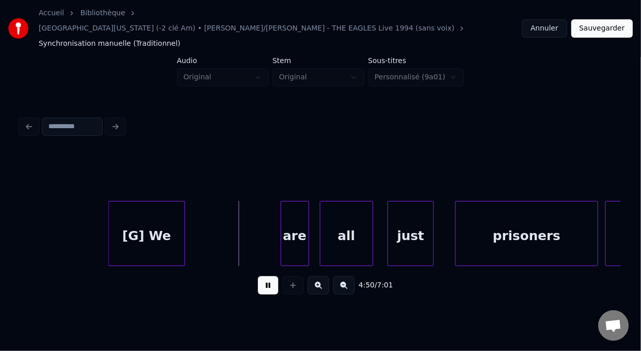
click at [263, 276] on button at bounding box center [268, 285] width 20 height 18
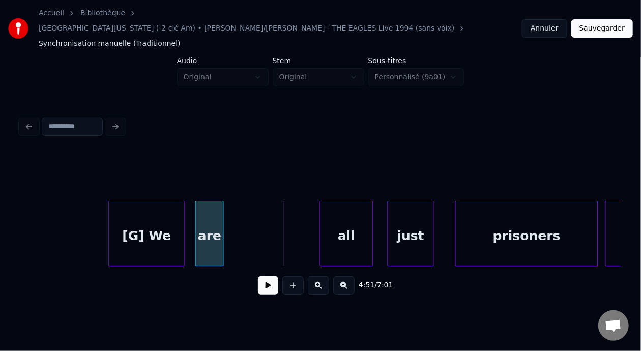
click at [209, 211] on div "are" at bounding box center [209, 236] width 27 height 69
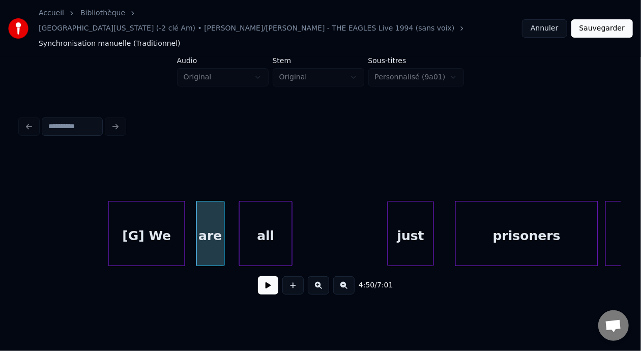
click at [265, 209] on div "all" at bounding box center [266, 236] width 52 height 69
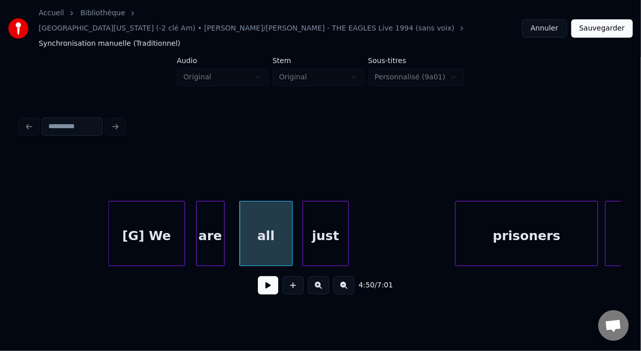
click at [326, 216] on div "just" at bounding box center [325, 236] width 45 height 69
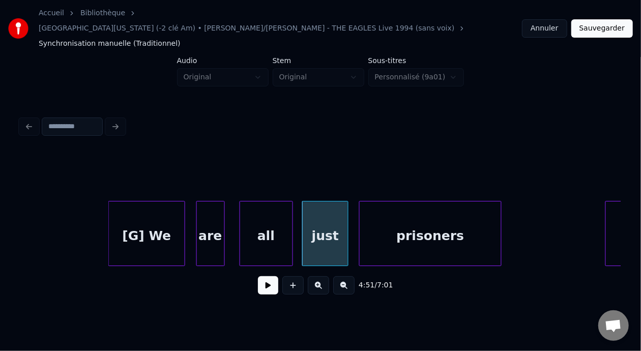
click at [424, 206] on div "prisoners" at bounding box center [431, 236] width 142 height 69
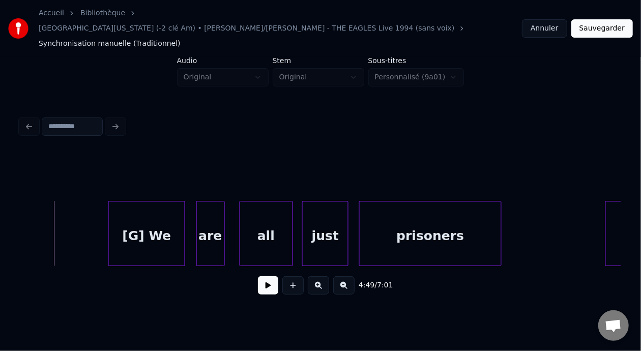
click at [266, 276] on button at bounding box center [268, 285] width 20 height 18
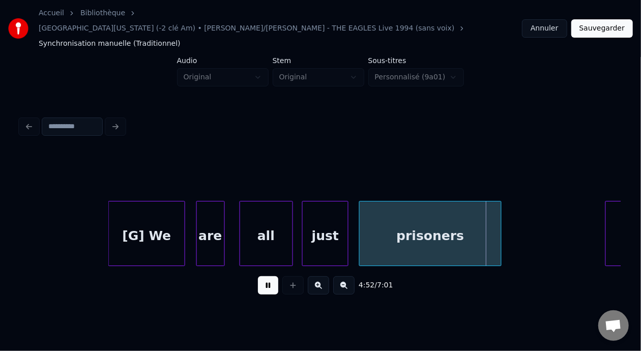
click at [266, 276] on button at bounding box center [268, 285] width 20 height 18
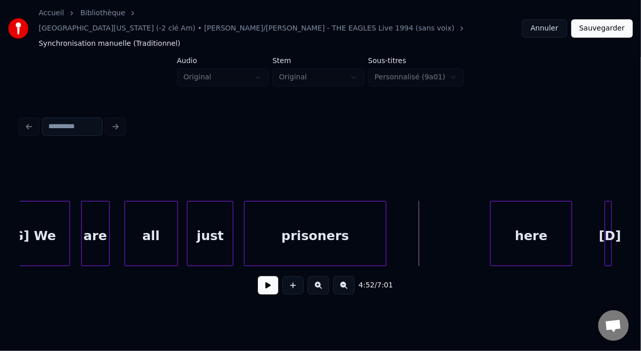
scroll to position [0, 51812]
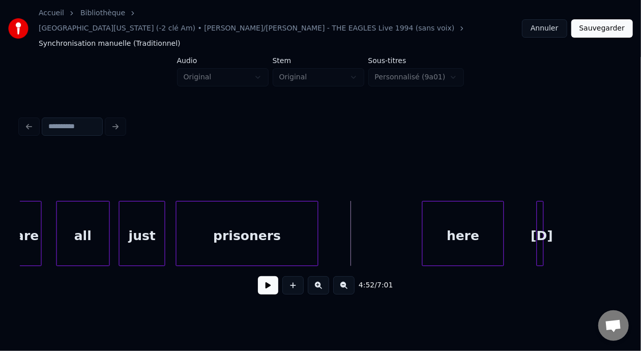
click at [462, 223] on div "here" at bounding box center [463, 236] width 81 height 69
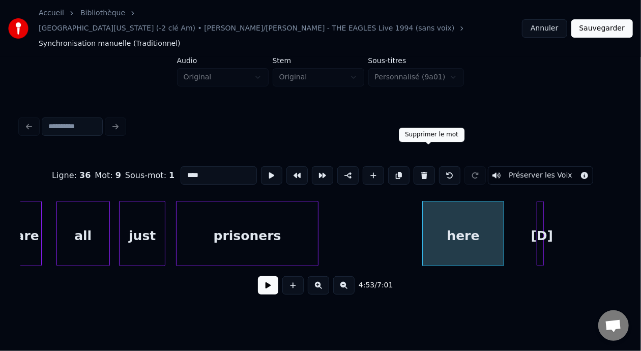
click at [433, 166] on button at bounding box center [424, 175] width 21 height 18
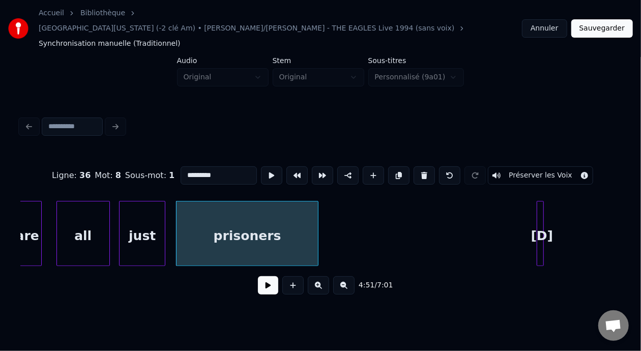
click at [275, 221] on div "prisoners" at bounding box center [248, 236] width 142 height 69
click at [205, 166] on input "*********" at bounding box center [219, 175] width 76 height 18
click at [36, 220] on div "are" at bounding box center [27, 236] width 27 height 69
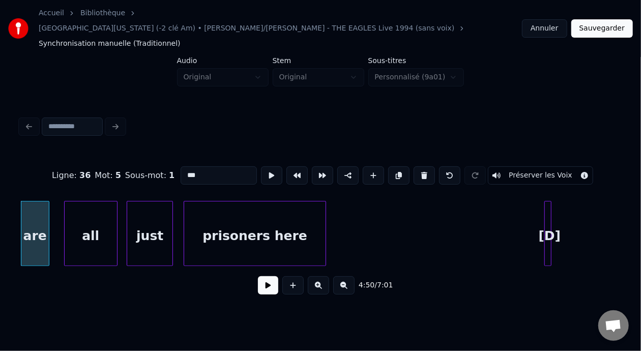
type input "***"
click at [266, 276] on button at bounding box center [268, 285] width 20 height 18
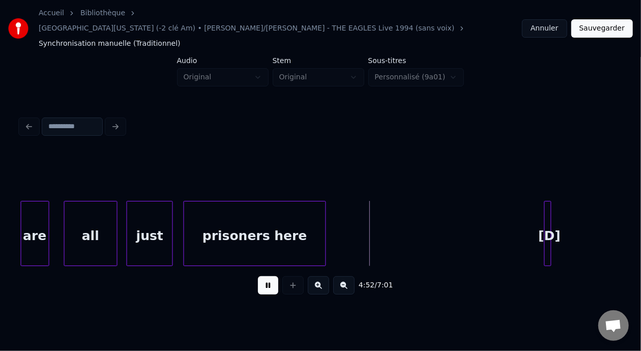
click at [266, 276] on button at bounding box center [268, 285] width 20 height 18
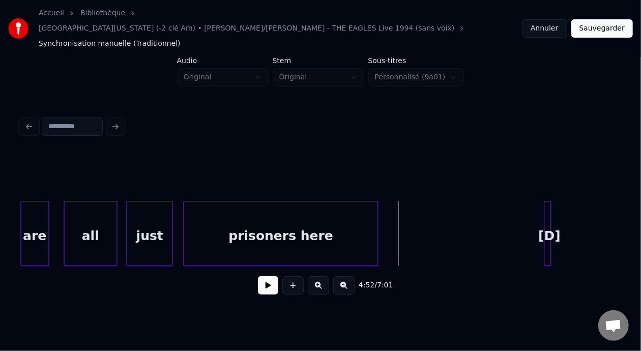
click at [376, 211] on div at bounding box center [376, 234] width 3 height 64
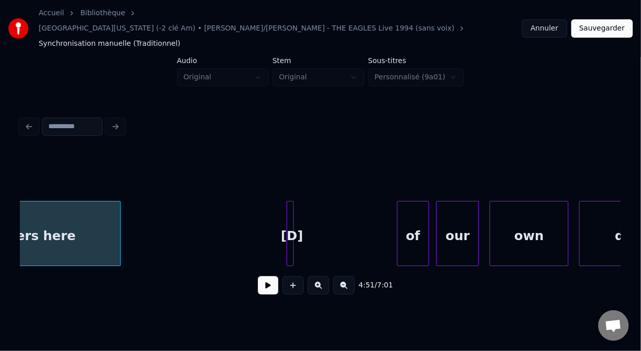
scroll to position [0, 52083]
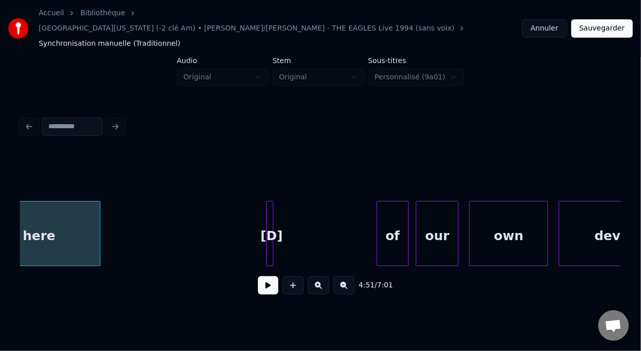
click at [270, 208] on div at bounding box center [271, 234] width 3 height 64
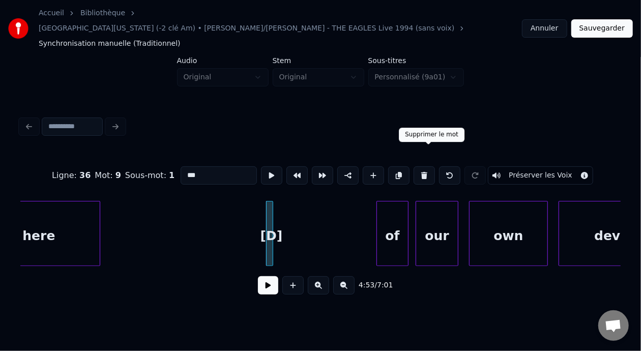
click at [429, 166] on button at bounding box center [424, 175] width 21 height 18
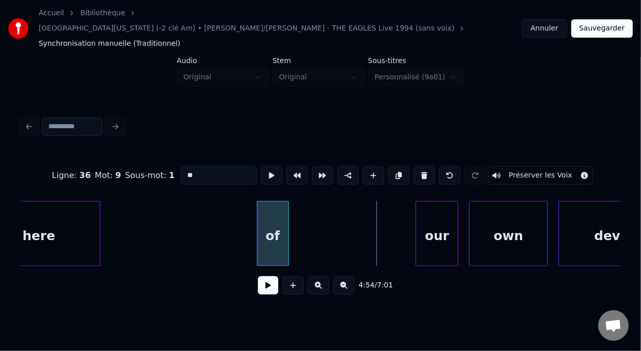
click at [267, 223] on div "of" at bounding box center [273, 236] width 31 height 69
click at [273, 220] on div "of" at bounding box center [273, 236] width 31 height 69
click at [459, 166] on button at bounding box center [449, 175] width 21 height 18
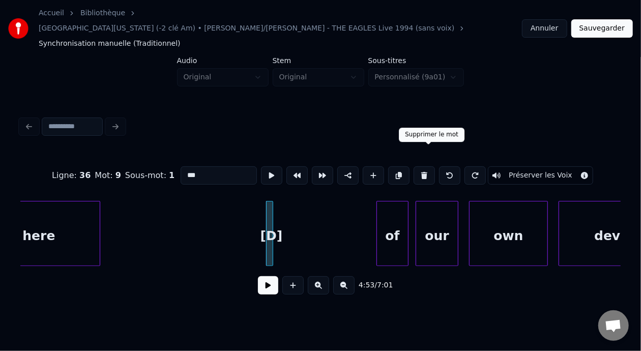
click at [432, 166] on button at bounding box center [424, 175] width 21 height 18
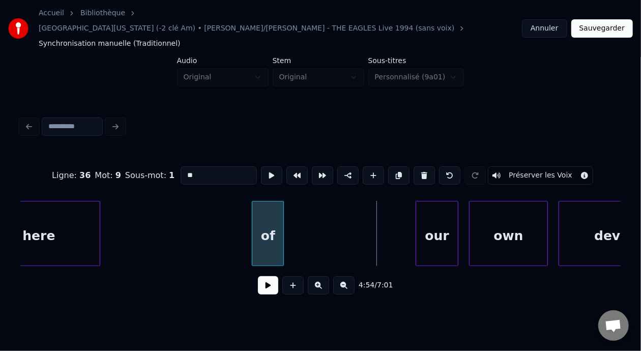
click at [272, 211] on div "of" at bounding box center [267, 236] width 31 height 69
click at [181, 166] on input "**" at bounding box center [219, 175] width 76 height 18
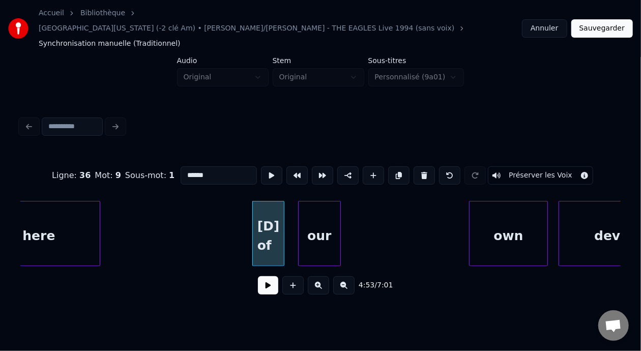
click at [325, 213] on div "our" at bounding box center [320, 236] width 42 height 69
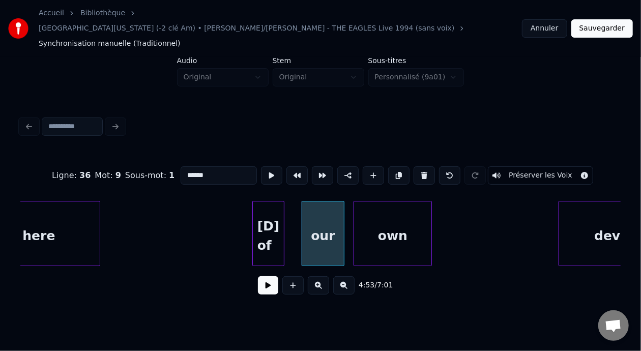
click at [388, 210] on div "own" at bounding box center [392, 236] width 77 height 69
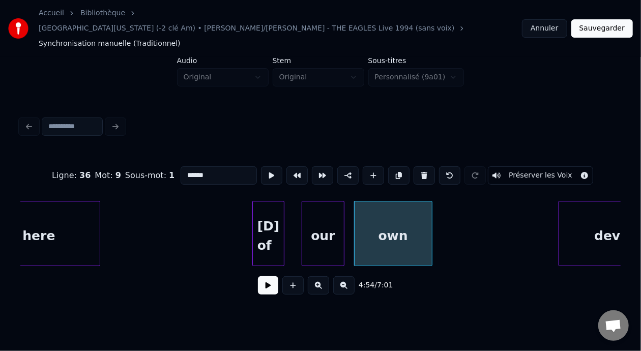
scroll to position [0, 52144]
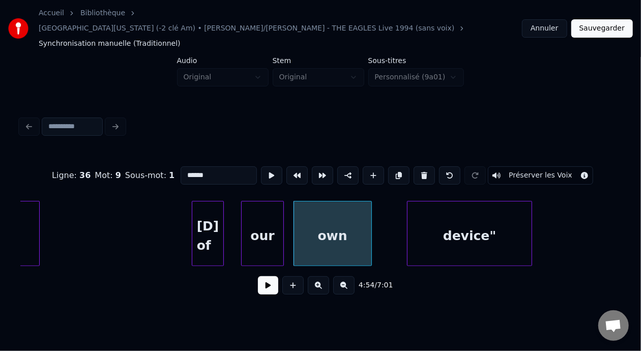
click at [507, 211] on div "device"" at bounding box center [470, 236] width 124 height 69
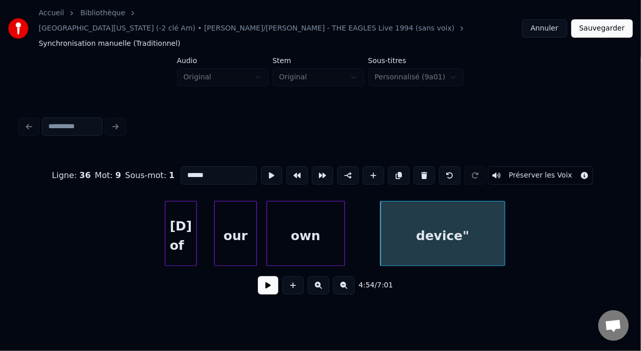
scroll to position [0, 52164]
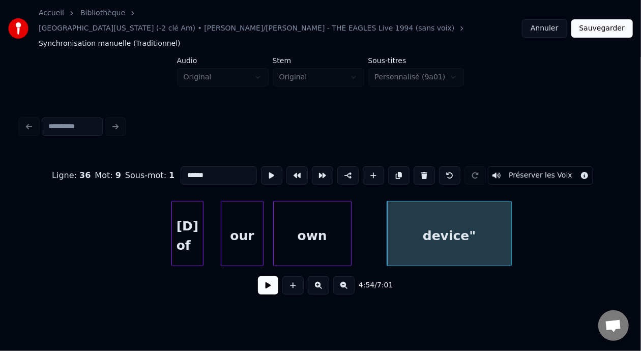
click at [181, 216] on div "[D] of" at bounding box center [187, 236] width 31 height 69
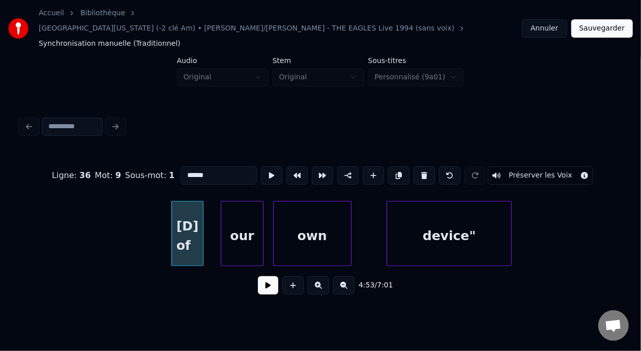
type input "******"
click at [269, 277] on button at bounding box center [268, 285] width 20 height 18
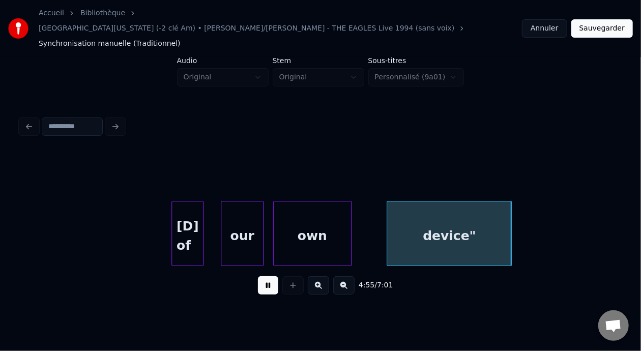
click at [269, 277] on button at bounding box center [268, 285] width 20 height 18
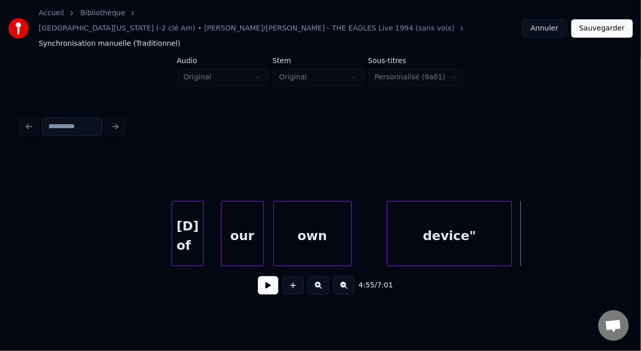
click at [471, 217] on div "device"" at bounding box center [449, 236] width 124 height 69
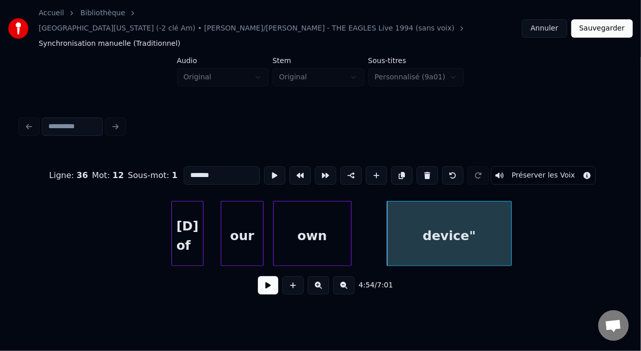
click at [190, 166] on input "*******" at bounding box center [222, 175] width 76 height 18
type input "******"
click at [265, 276] on button at bounding box center [268, 285] width 20 height 18
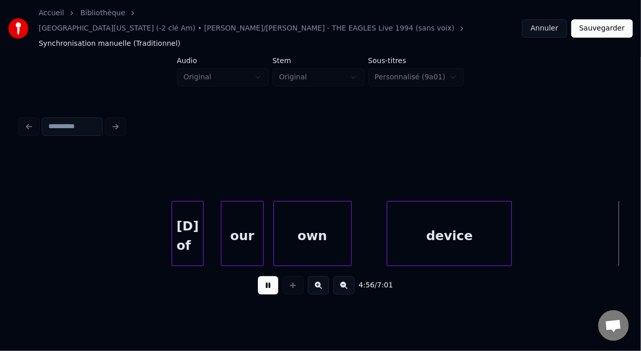
scroll to position [0, 52766]
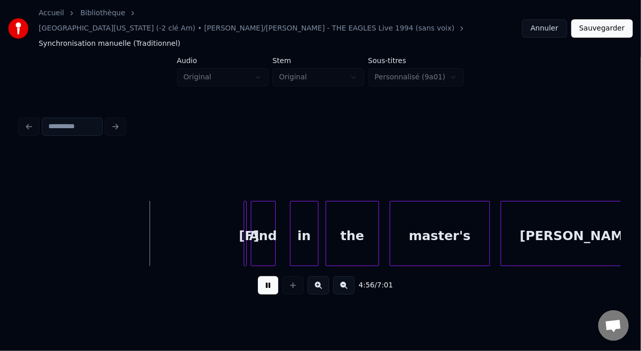
click at [265, 276] on button at bounding box center [268, 285] width 20 height 18
click at [245, 213] on div at bounding box center [244, 234] width 3 height 64
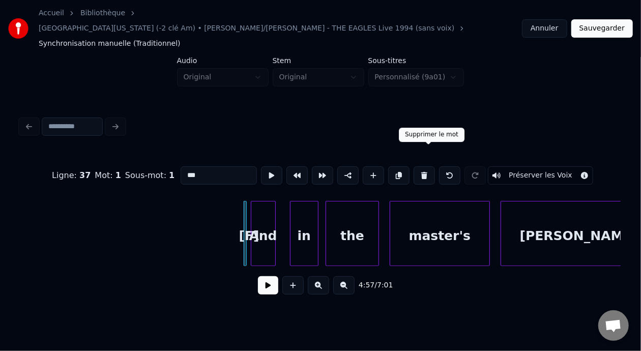
click at [432, 166] on button at bounding box center [424, 175] width 21 height 18
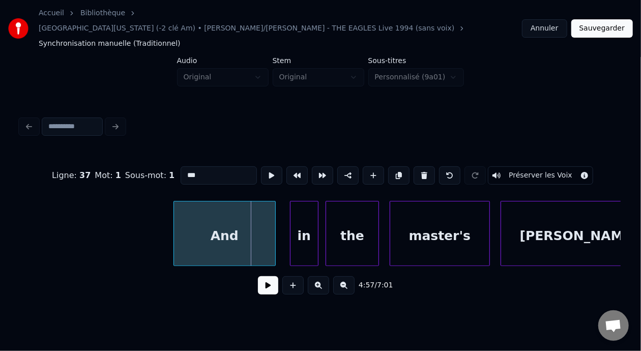
click at [175, 210] on div at bounding box center [175, 234] width 3 height 64
click at [204, 227] on div "And" at bounding box center [224, 236] width 101 height 69
click at [181, 166] on input "***" at bounding box center [219, 175] width 76 height 18
type input "*******"
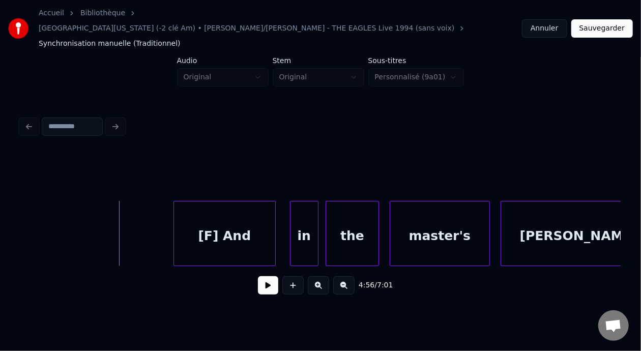
click at [268, 277] on button at bounding box center [268, 285] width 20 height 18
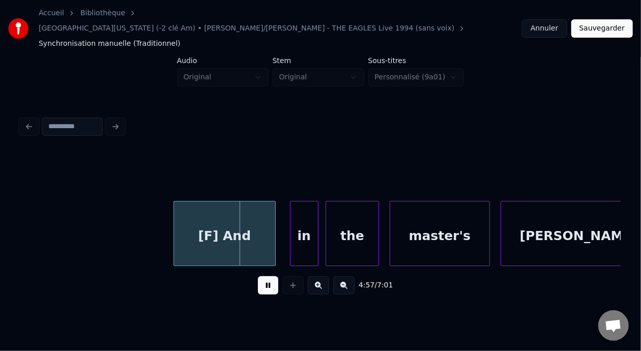
click at [268, 277] on button at bounding box center [268, 285] width 20 height 18
click at [159, 215] on div at bounding box center [159, 234] width 3 height 64
click at [274, 214] on div "[F] And" at bounding box center [215, 233] width 118 height 65
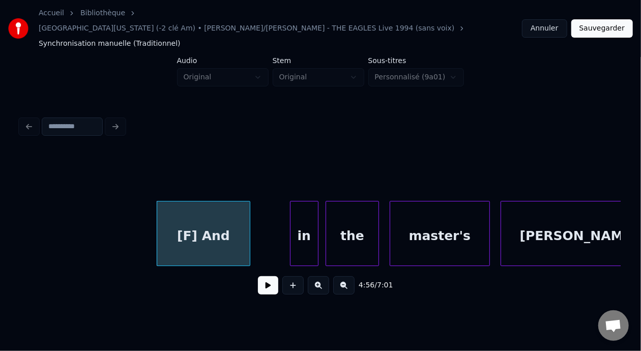
click at [248, 210] on div at bounding box center [248, 234] width 3 height 64
click at [277, 216] on div "in" at bounding box center [275, 236] width 27 height 69
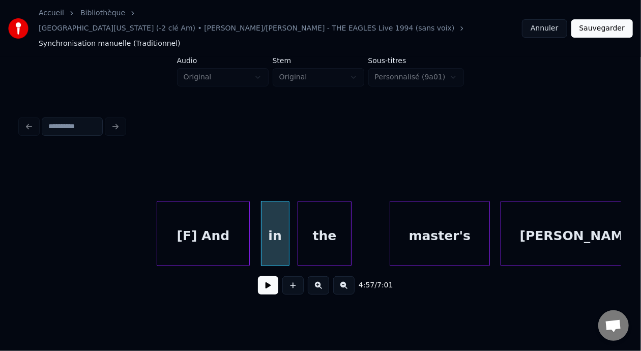
click at [326, 209] on div "the" at bounding box center [324, 236] width 52 height 69
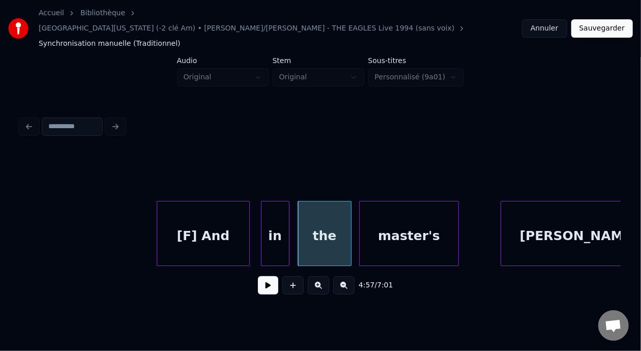
click at [412, 216] on div "master's" at bounding box center [409, 236] width 99 height 69
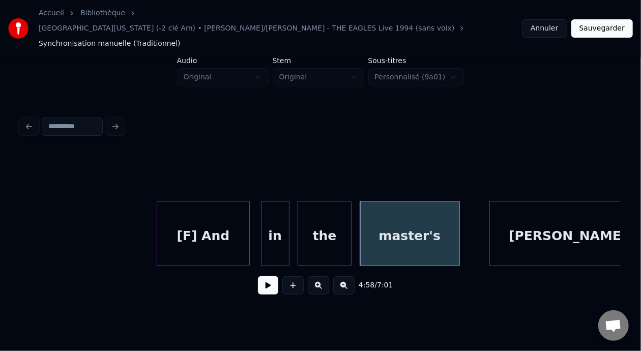
scroll to position [0, 52800]
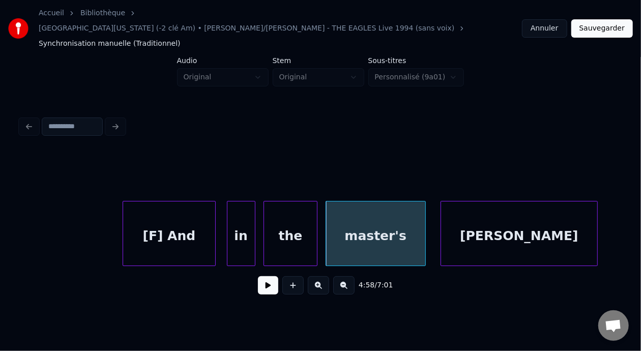
click at [547, 219] on div "chambers" at bounding box center [519, 236] width 156 height 69
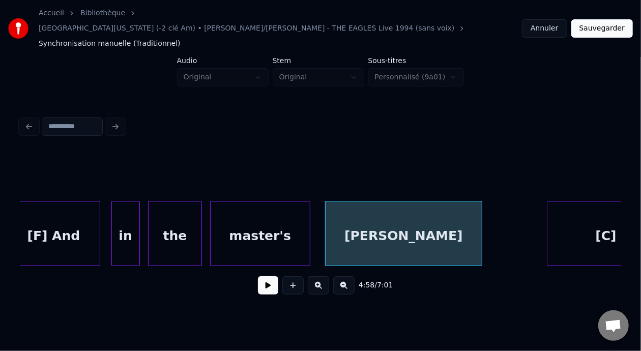
scroll to position [0, 52964]
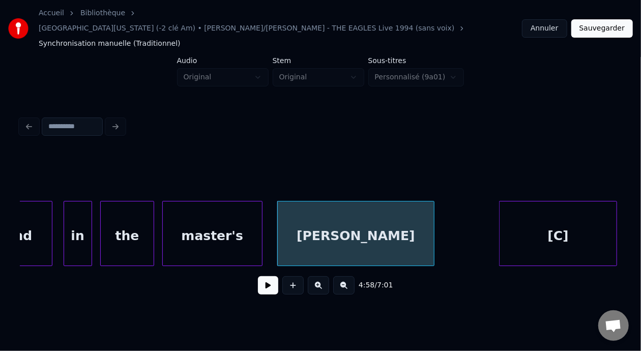
click at [36, 217] on div "[F] And" at bounding box center [6, 236] width 93 height 69
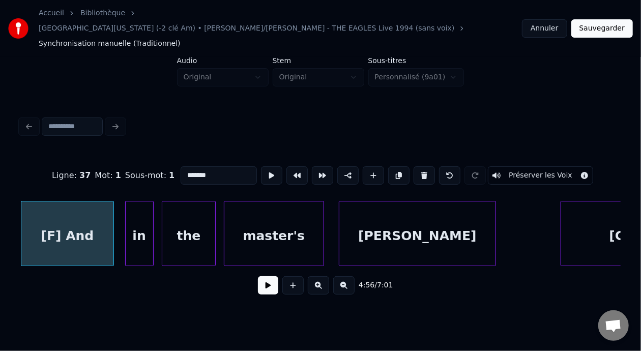
click at [259, 276] on button at bounding box center [268, 285] width 20 height 18
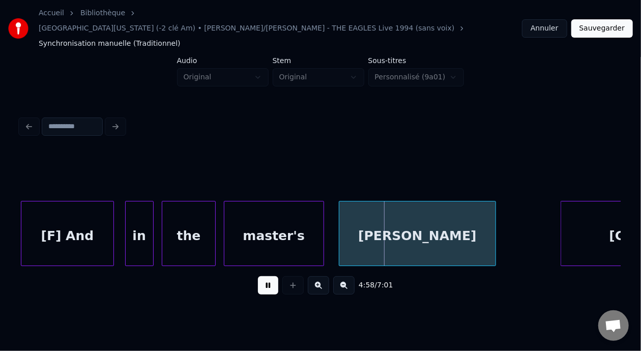
click at [259, 276] on button at bounding box center [268, 285] width 20 height 18
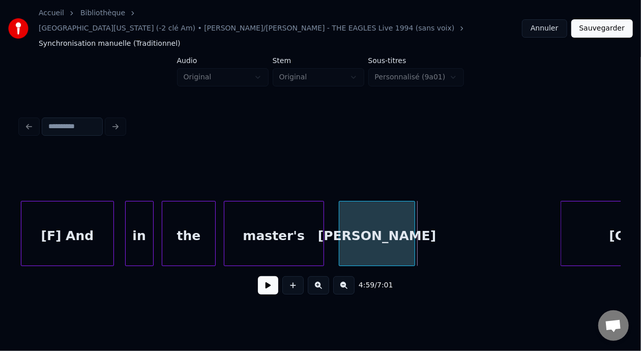
click at [414, 204] on div at bounding box center [413, 234] width 3 height 64
click at [287, 208] on div at bounding box center [286, 234] width 3 height 64
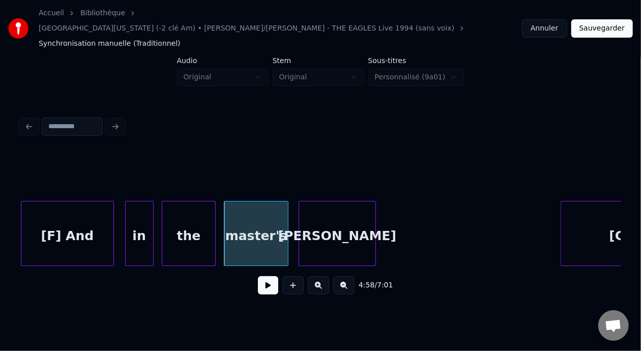
click at [346, 212] on div "chambers" at bounding box center [337, 236] width 76 height 69
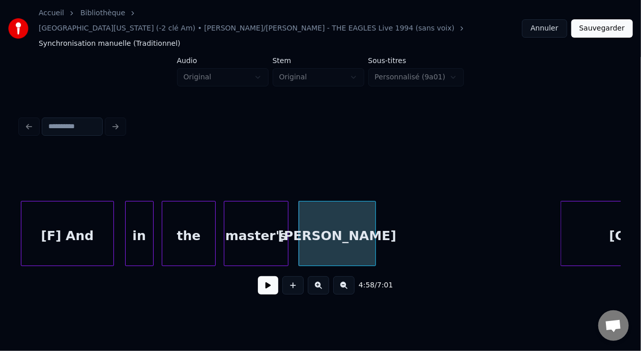
click at [345, 276] on button at bounding box center [343, 285] width 21 height 18
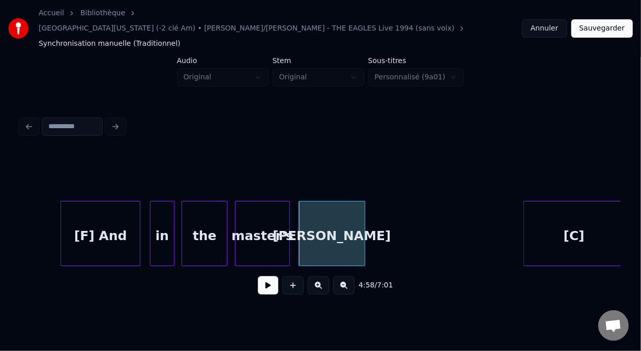
click at [345, 276] on button at bounding box center [343, 285] width 21 height 18
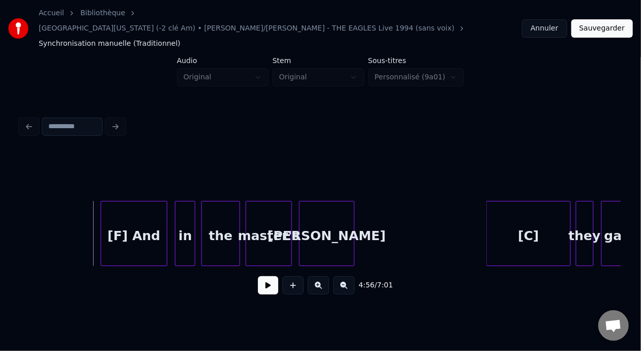
click at [262, 276] on button at bounding box center [268, 285] width 20 height 18
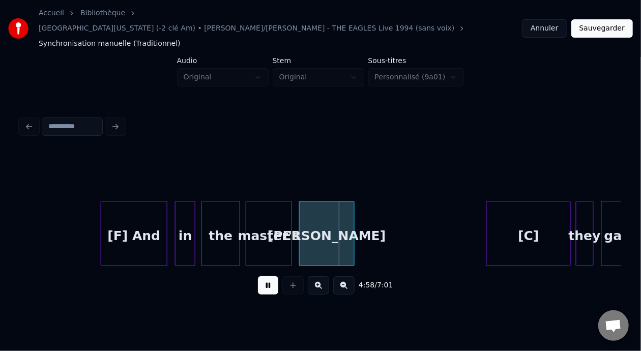
click at [262, 276] on button at bounding box center [268, 285] width 20 height 18
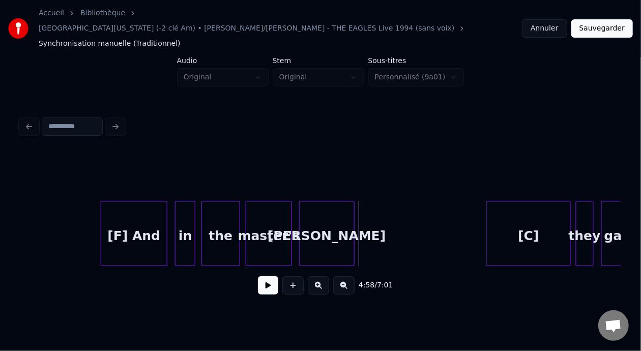
click at [262, 276] on button at bounding box center [268, 285] width 20 height 18
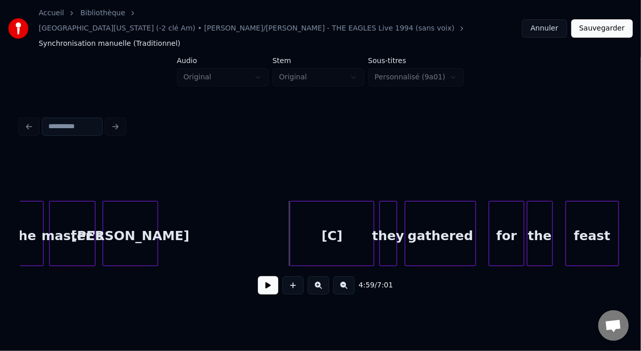
scroll to position [0, 37917]
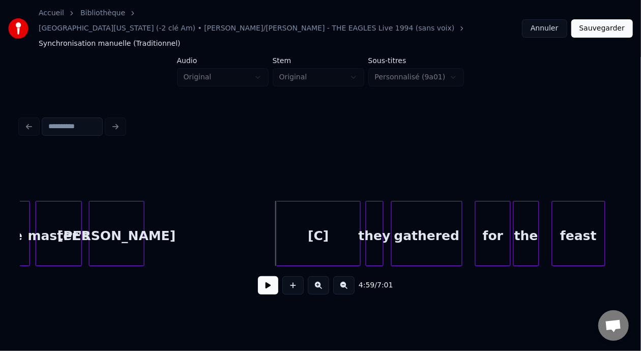
click at [328, 215] on div "[C]" at bounding box center [318, 236] width 83 height 69
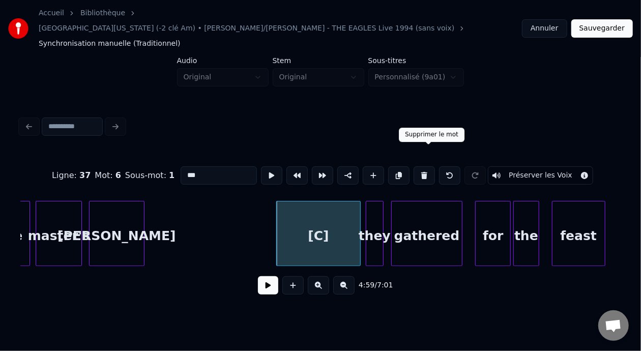
click at [428, 166] on button at bounding box center [424, 175] width 21 height 18
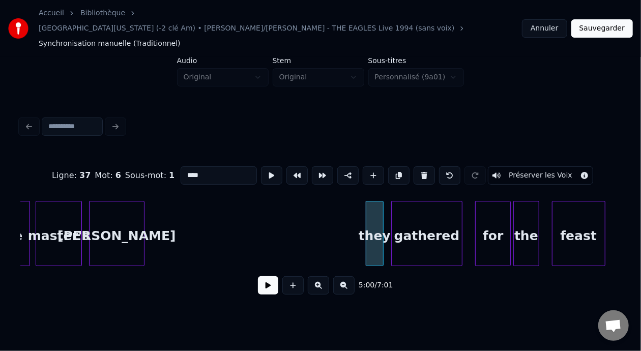
click at [369, 209] on div "they" at bounding box center [375, 236] width 17 height 69
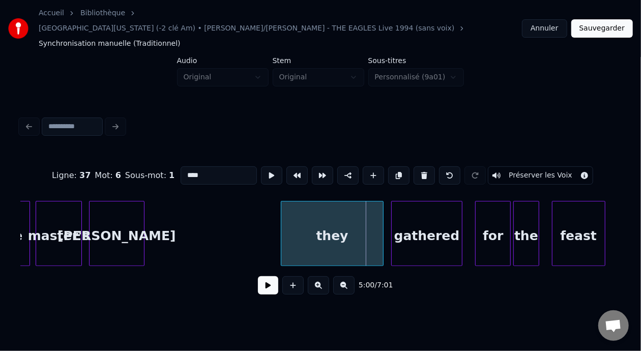
click at [282, 213] on div at bounding box center [283, 234] width 3 height 64
click at [302, 221] on div "they" at bounding box center [333, 236] width 102 height 69
click at [181, 166] on input "****" at bounding box center [219, 175] width 76 height 18
click at [181, 166] on input "********" at bounding box center [219, 175] width 76 height 18
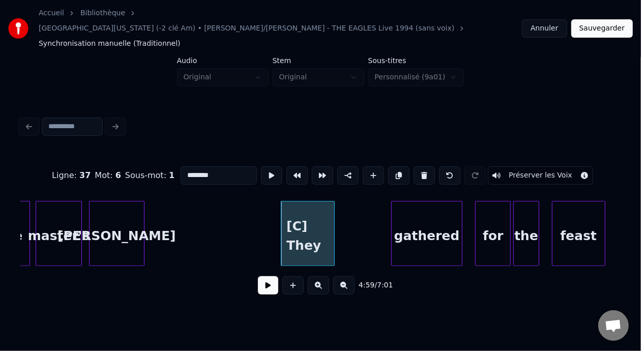
click at [333, 207] on div at bounding box center [332, 234] width 3 height 64
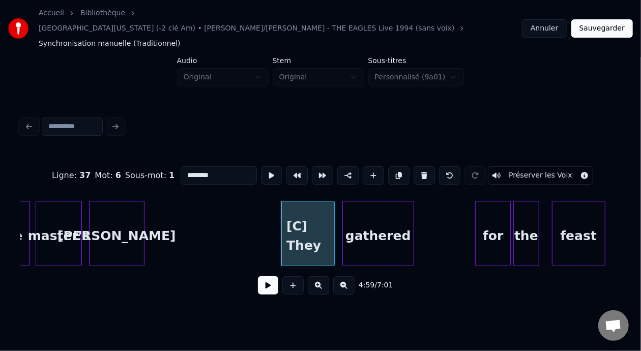
click at [383, 210] on div "gathered" at bounding box center [378, 236] width 70 height 69
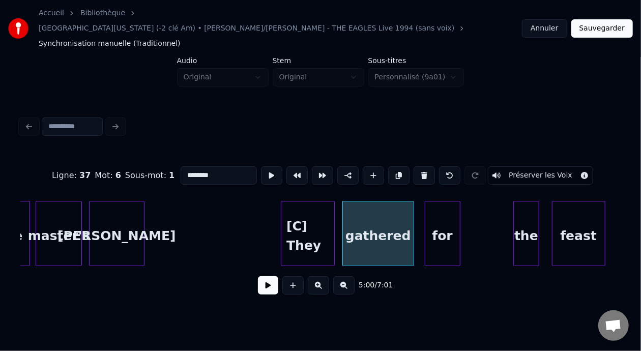
click at [441, 210] on div "for" at bounding box center [443, 236] width 35 height 69
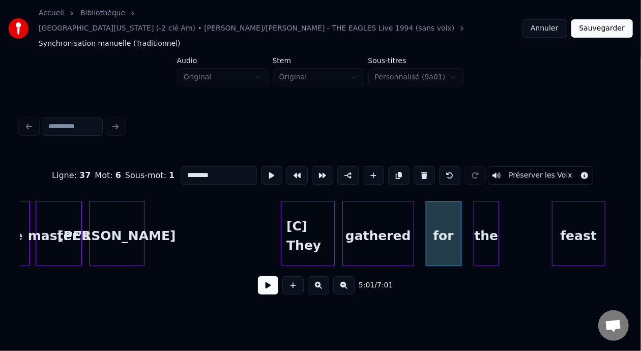
click at [486, 207] on div "the" at bounding box center [486, 236] width 24 height 69
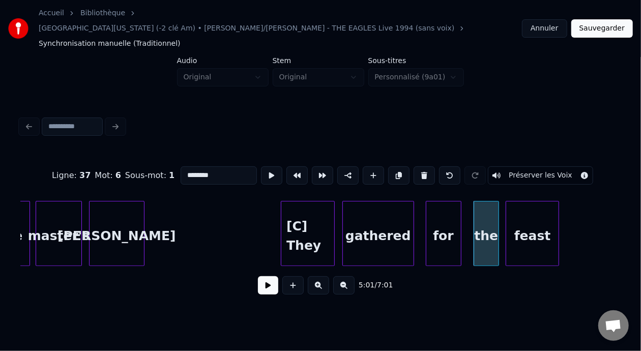
click at [537, 210] on div "feast" at bounding box center [533, 236] width 52 height 69
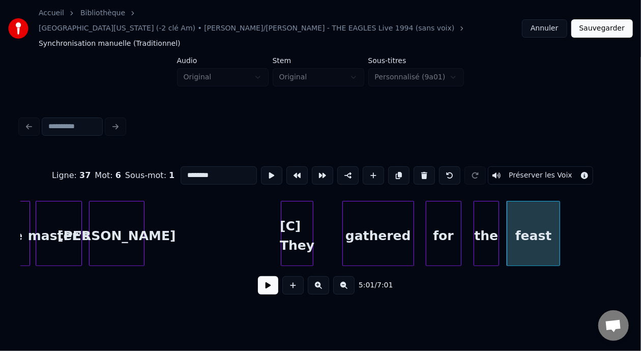
click at [313, 210] on div at bounding box center [311, 234] width 3 height 64
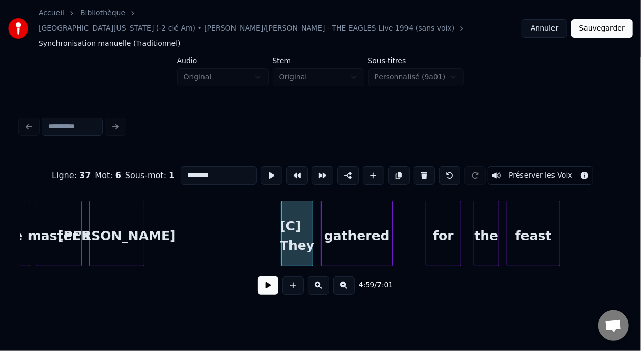
click at [359, 208] on div "gathered" at bounding box center [357, 236] width 70 height 69
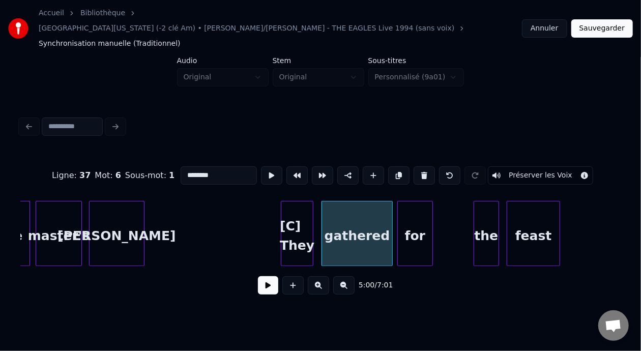
click at [419, 213] on div "for" at bounding box center [415, 236] width 35 height 69
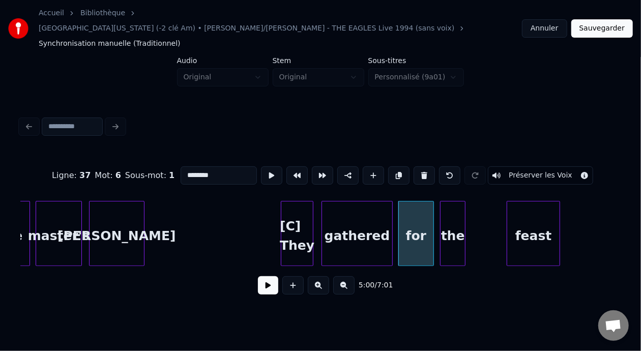
click at [455, 215] on div "the" at bounding box center [453, 236] width 24 height 69
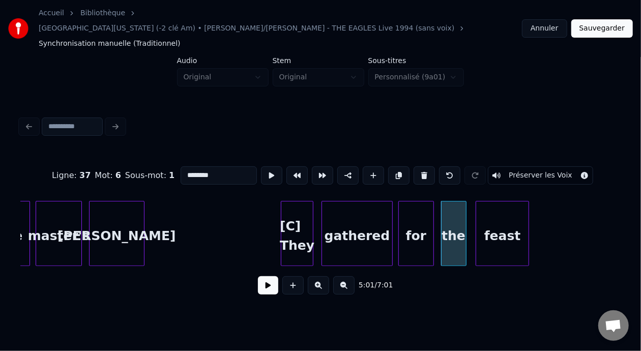
click at [508, 211] on div "feast" at bounding box center [502, 236] width 52 height 69
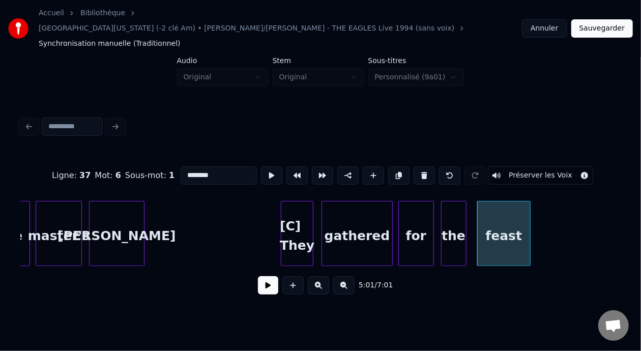
type input "********"
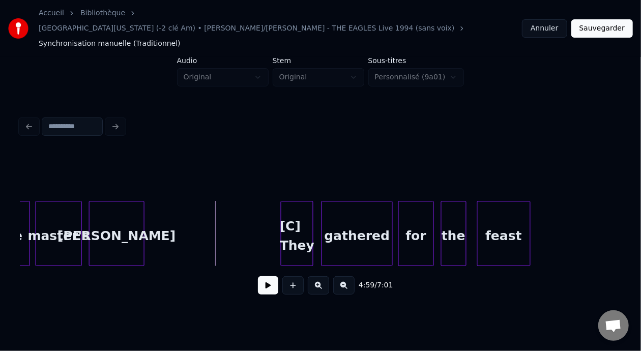
click at [266, 276] on button at bounding box center [268, 285] width 20 height 18
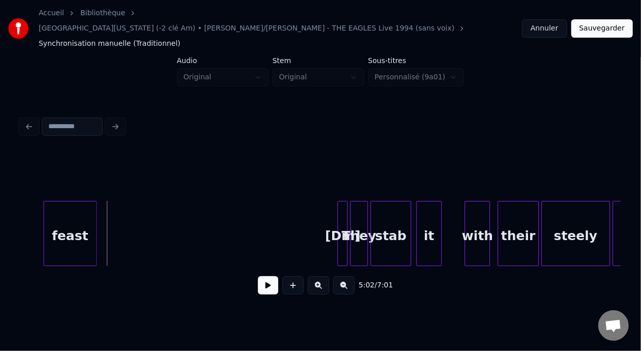
scroll to position [0, 38386]
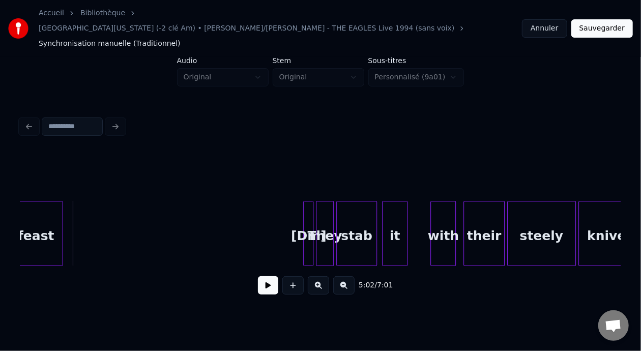
click at [306, 211] on div "[Dm]" at bounding box center [309, 236] width 10 height 69
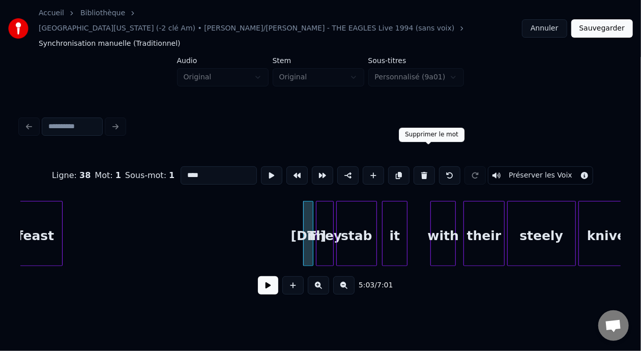
click at [429, 166] on button at bounding box center [424, 175] width 21 height 18
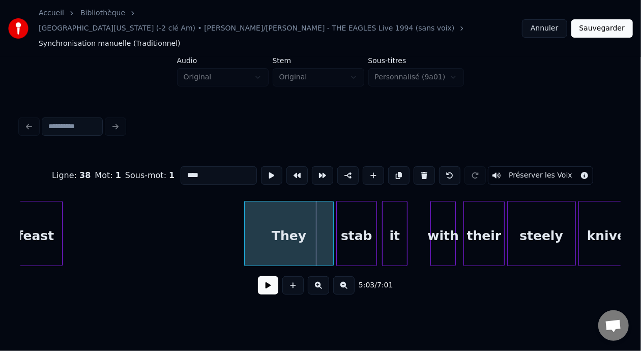
click at [247, 202] on div at bounding box center [246, 234] width 3 height 64
click at [461, 166] on button at bounding box center [449, 175] width 21 height 18
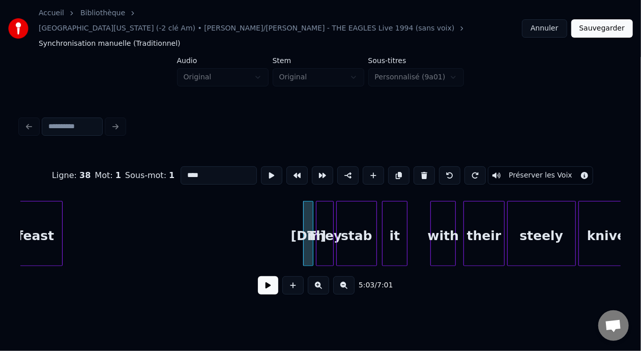
click at [307, 212] on div "[Dm]" at bounding box center [309, 236] width 10 height 69
click at [429, 166] on button at bounding box center [424, 175] width 21 height 18
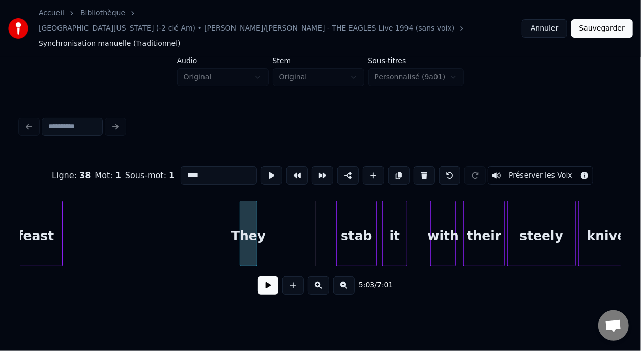
click at [240, 211] on div "They" at bounding box center [248, 236] width 17 height 69
click at [259, 208] on div "They" at bounding box center [250, 236] width 17 height 69
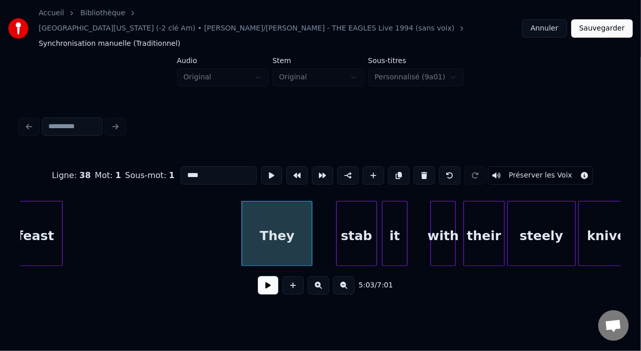
click at [312, 211] on div at bounding box center [310, 234] width 3 height 64
click at [181, 166] on input "****" at bounding box center [219, 175] width 76 height 18
click at [275, 216] on div "[Dm] They" at bounding box center [277, 236] width 70 height 69
type input "*********"
click at [267, 276] on button at bounding box center [268, 285] width 20 height 18
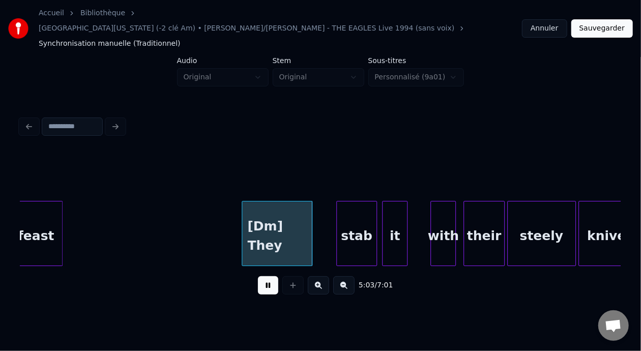
click at [267, 276] on button at bounding box center [268, 285] width 20 height 18
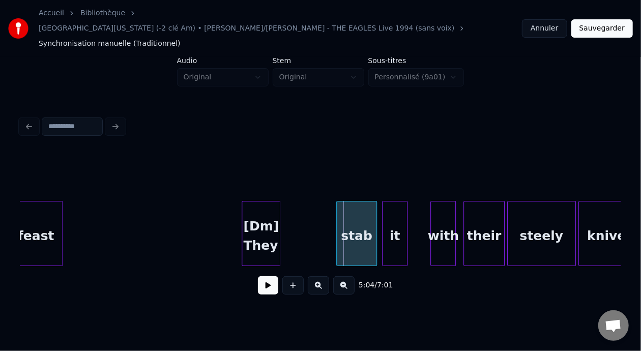
click at [279, 206] on div at bounding box center [278, 234] width 3 height 64
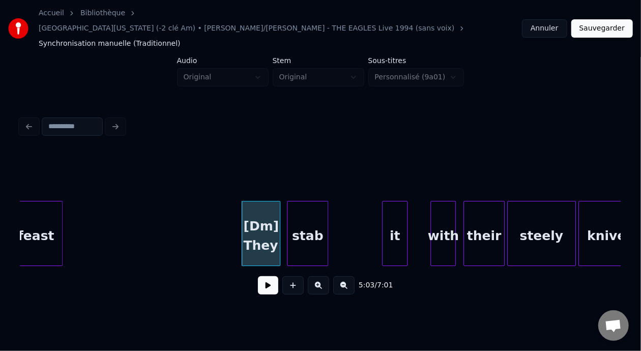
click at [303, 203] on div "stab" at bounding box center [308, 236] width 40 height 69
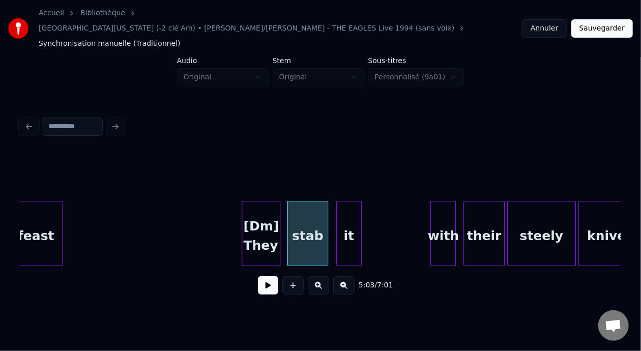
click at [347, 203] on div "it" at bounding box center [349, 236] width 24 height 69
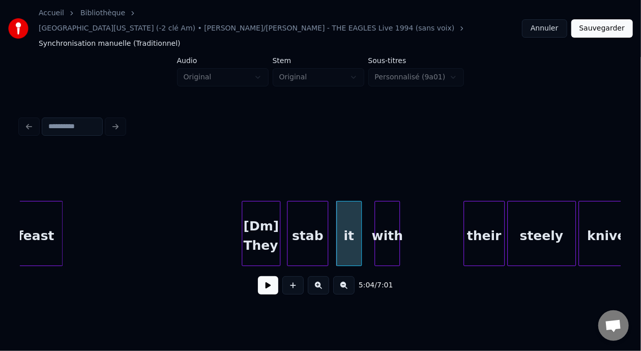
click at [385, 207] on div "with" at bounding box center [387, 236] width 24 height 69
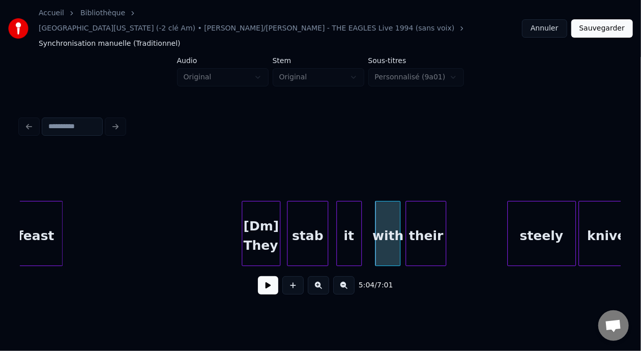
click at [429, 208] on div "their" at bounding box center [426, 236] width 40 height 69
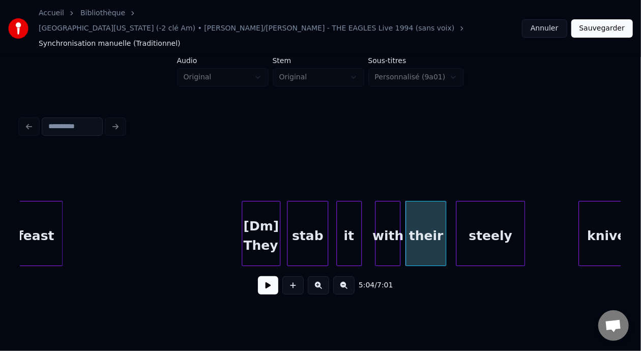
click at [499, 203] on div "steely" at bounding box center [491, 236] width 68 height 69
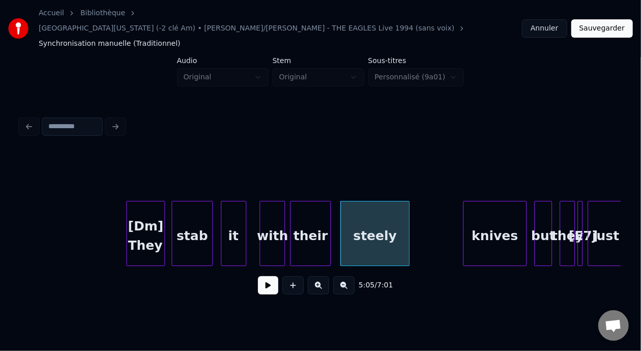
scroll to position [0, 38562]
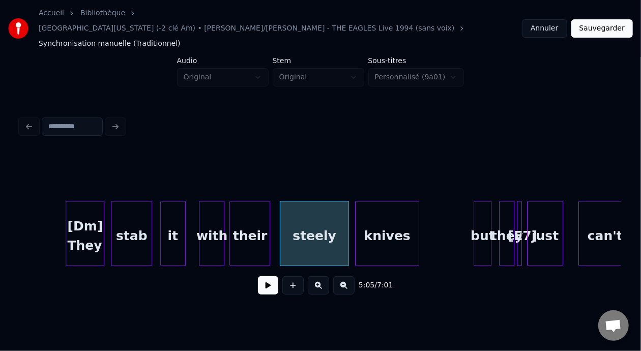
click at [402, 204] on div "knives" at bounding box center [387, 236] width 63 height 69
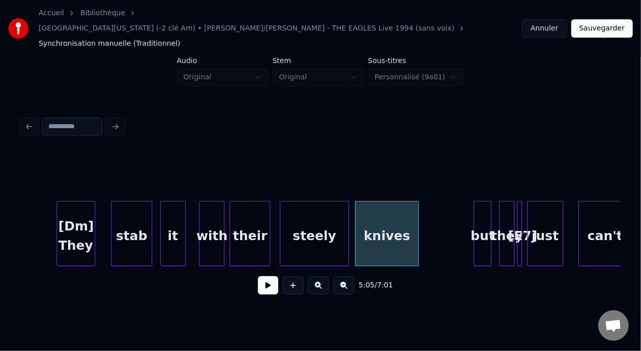
click at [69, 214] on div "[Dm] They" at bounding box center [76, 236] width 38 height 69
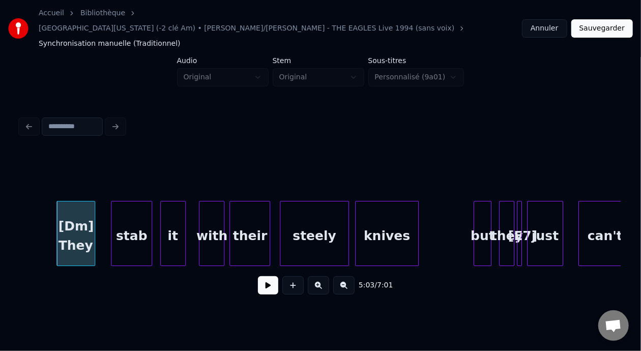
click at [14, 211] on div "Accueil Bibliothèque R G Hotel California (-2 clé Am) • Bernard/François - THE …" at bounding box center [320, 157] width 641 height 314
click at [350, 276] on button at bounding box center [343, 285] width 21 height 18
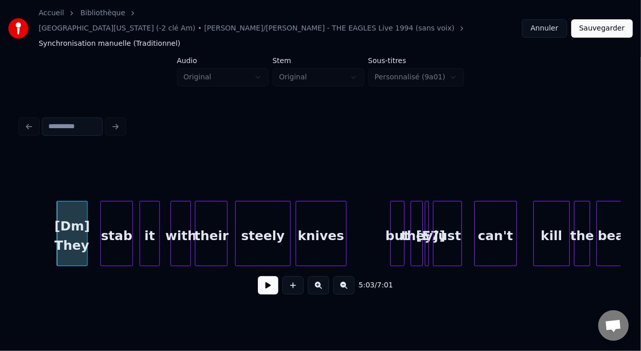
click at [349, 276] on button at bounding box center [343, 285] width 21 height 18
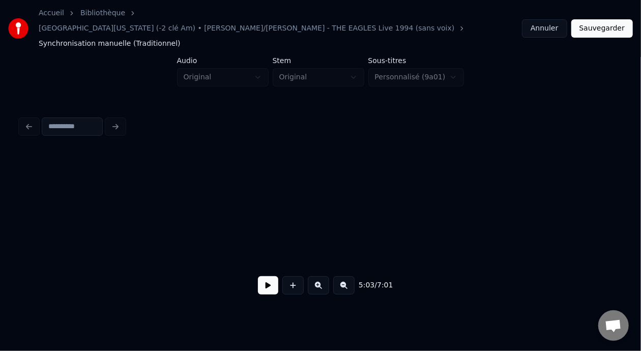
scroll to position [0, 23122]
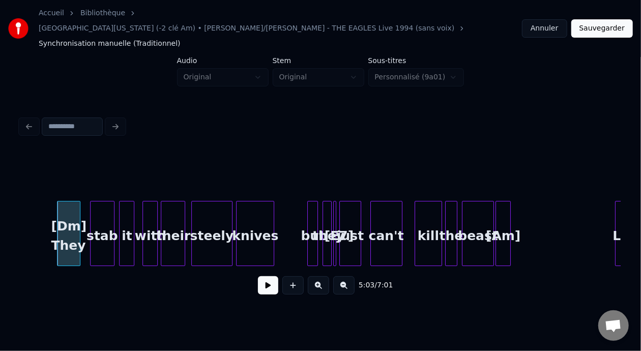
click at [259, 276] on button at bounding box center [268, 285] width 20 height 18
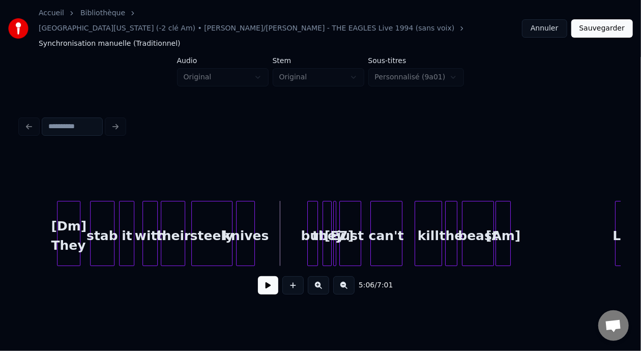
click at [252, 204] on div at bounding box center [252, 234] width 3 height 64
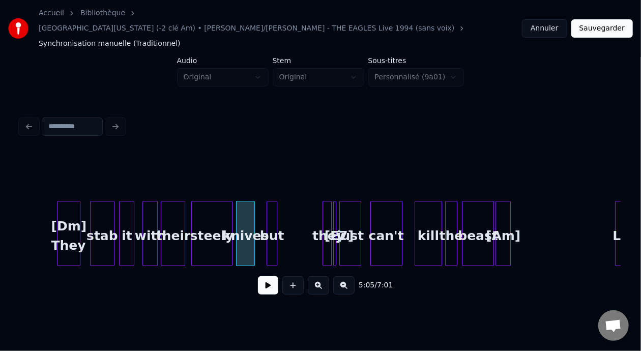
click at [271, 206] on div "but" at bounding box center [272, 236] width 10 height 69
click at [319, 276] on button at bounding box center [318, 285] width 21 height 18
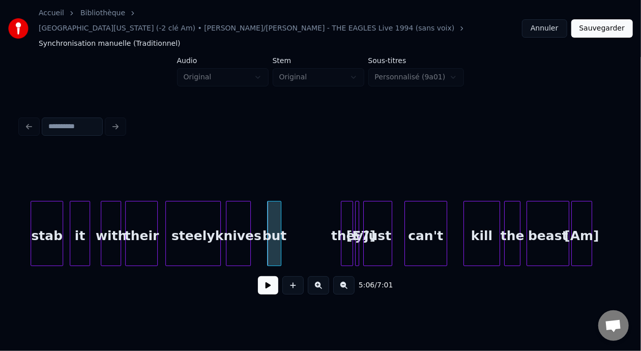
click at [319, 276] on button at bounding box center [318, 285] width 21 height 18
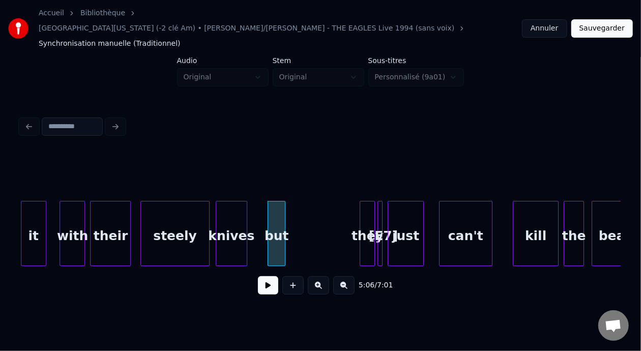
click at [319, 276] on button at bounding box center [318, 285] width 21 height 18
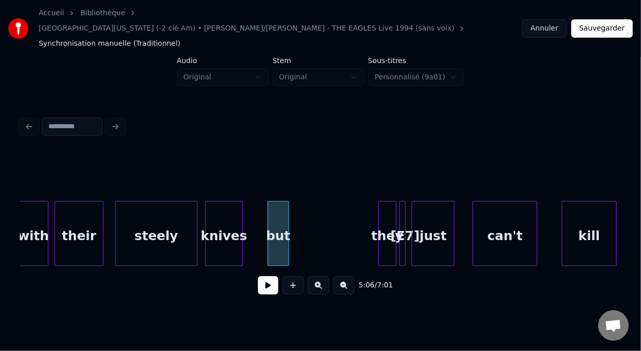
click at [319, 276] on button at bounding box center [318, 285] width 21 height 18
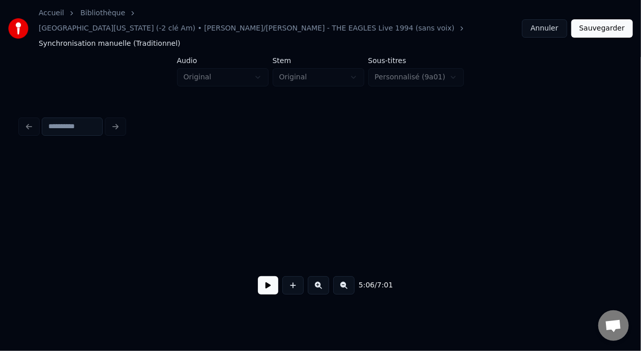
click at [319, 276] on button at bounding box center [318, 285] width 21 height 18
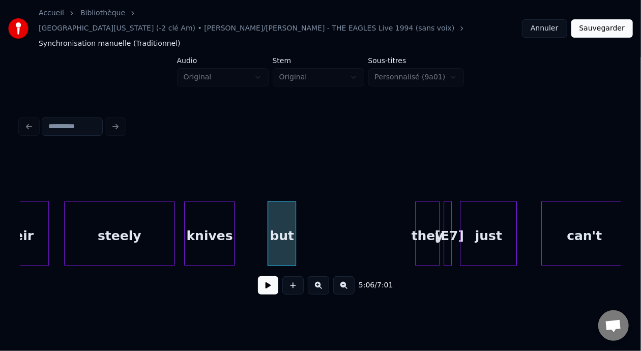
click at [319, 276] on button at bounding box center [318, 285] width 21 height 18
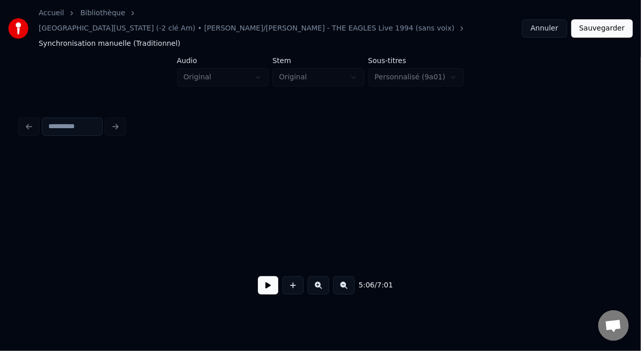
scroll to position [0, 69860]
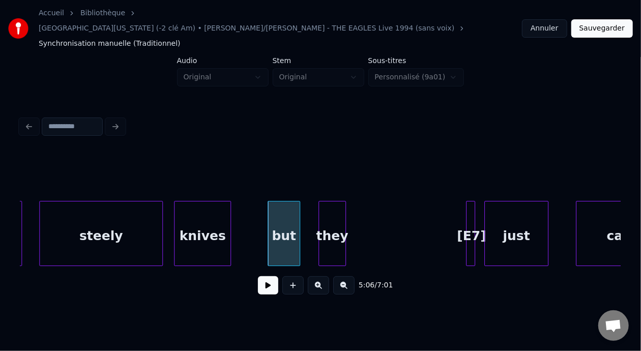
click at [328, 209] on div "they" at bounding box center [332, 236] width 26 height 69
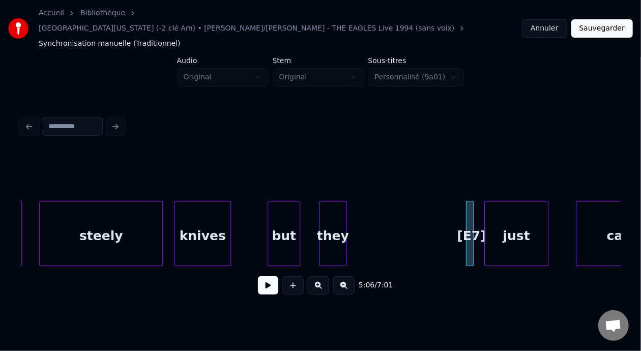
click at [470, 212] on div at bounding box center [471, 234] width 3 height 64
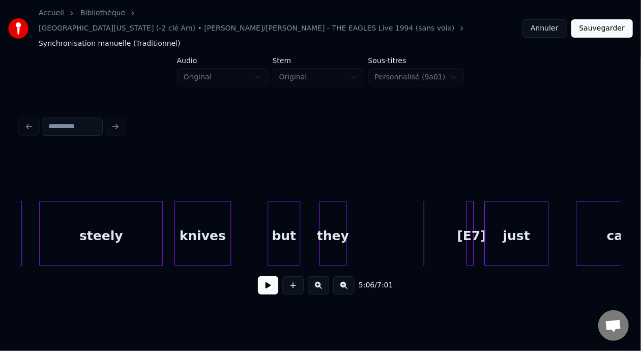
click at [471, 209] on div at bounding box center [471, 234] width 3 height 64
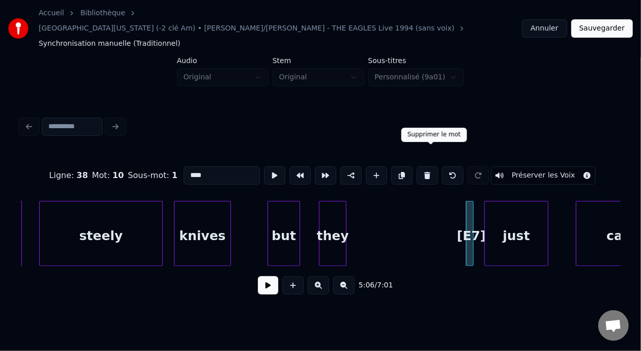
click at [432, 166] on button at bounding box center [427, 175] width 21 height 18
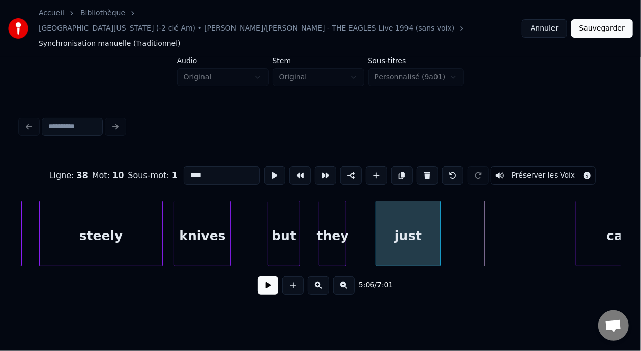
click at [406, 202] on div "just" at bounding box center [408, 236] width 63 height 69
click at [361, 211] on div at bounding box center [360, 234] width 3 height 64
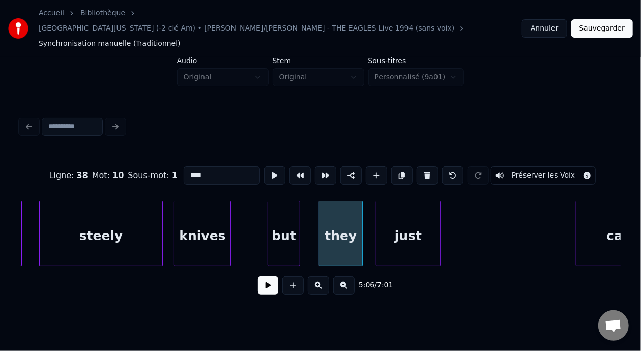
click at [422, 215] on div "just" at bounding box center [408, 236] width 63 height 69
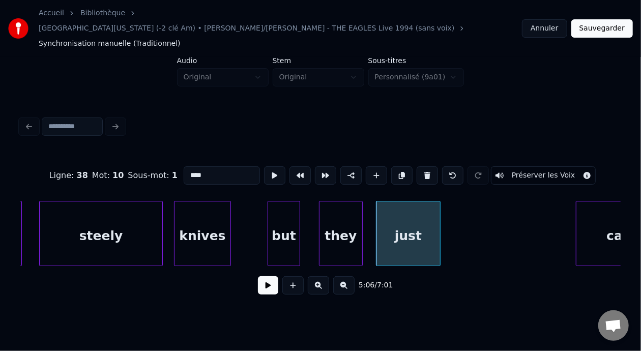
click at [184, 166] on input "****" at bounding box center [222, 175] width 76 height 18
click at [106, 211] on div "steely" at bounding box center [101, 236] width 123 height 69
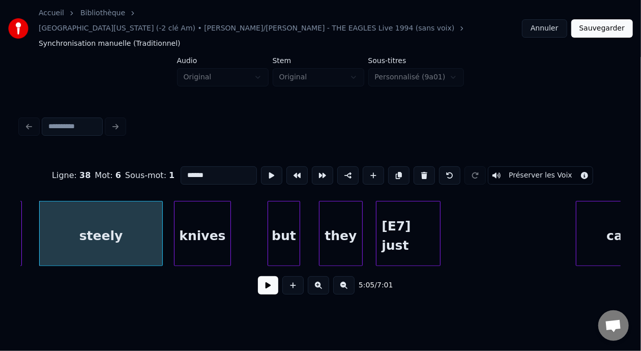
type input "******"
click at [262, 279] on button at bounding box center [268, 285] width 20 height 18
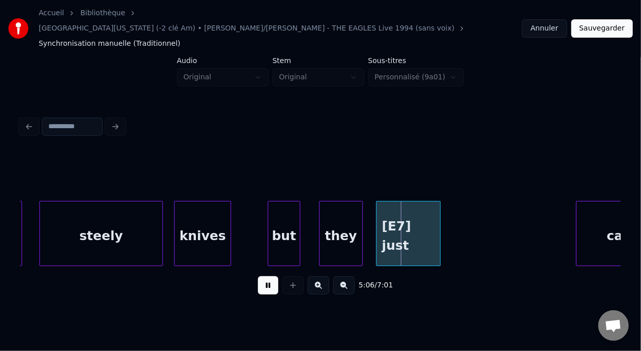
click at [262, 279] on button at bounding box center [268, 285] width 20 height 18
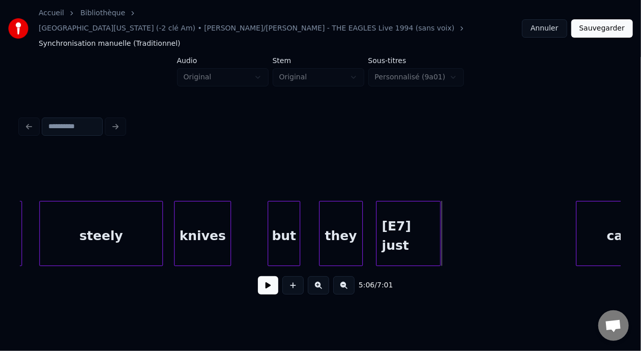
scroll to position [0, 69907]
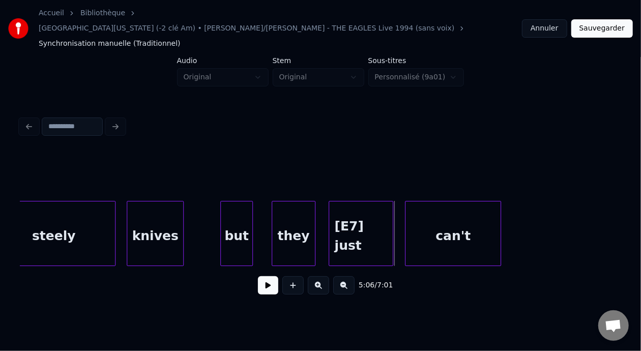
click at [479, 207] on div "can't" at bounding box center [453, 236] width 95 height 69
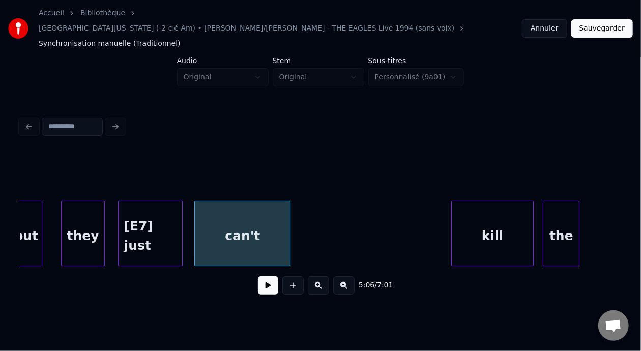
scroll to position [0, 70159]
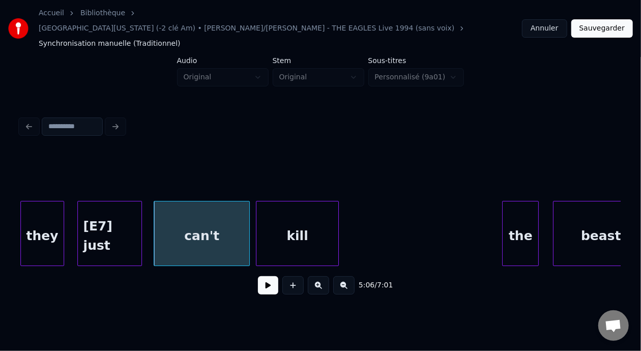
click at [302, 203] on div "kill" at bounding box center [297, 236] width 81 height 69
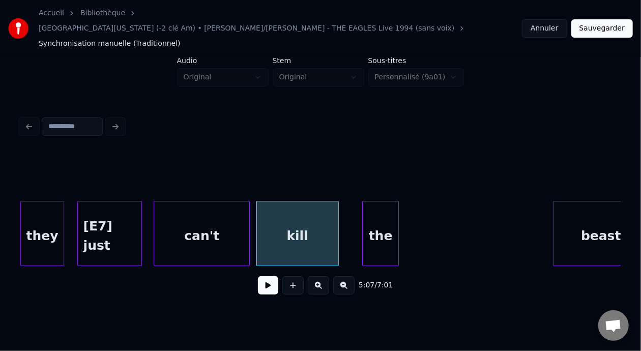
click at [378, 208] on div "the" at bounding box center [381, 236] width 36 height 69
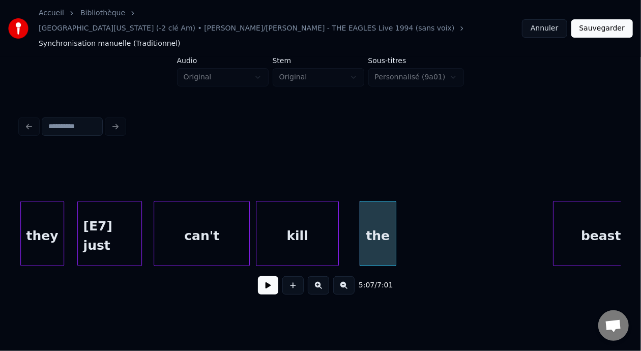
scroll to position [0, 70177]
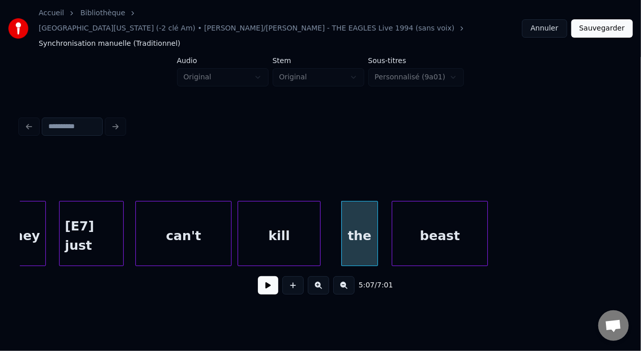
click at [447, 208] on div "beast" at bounding box center [439, 236] width 95 height 69
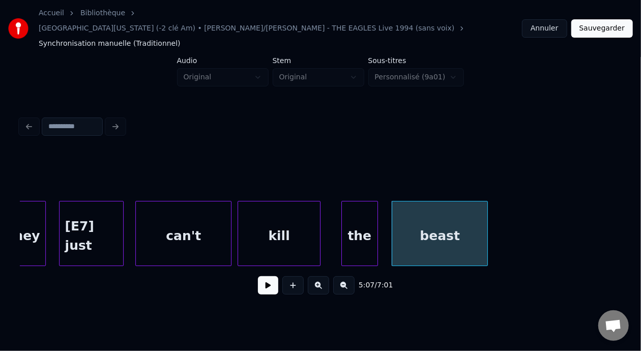
click at [352, 276] on button at bounding box center [343, 285] width 21 height 18
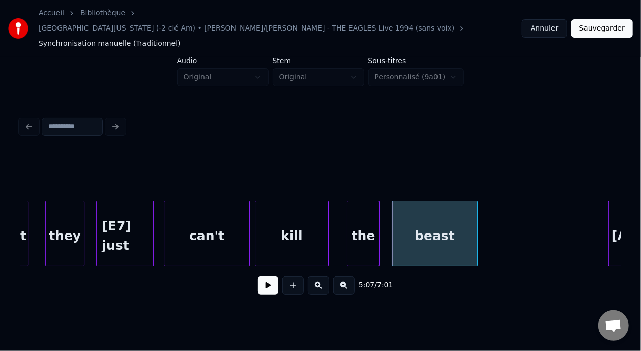
click at [352, 276] on button at bounding box center [343, 285] width 21 height 18
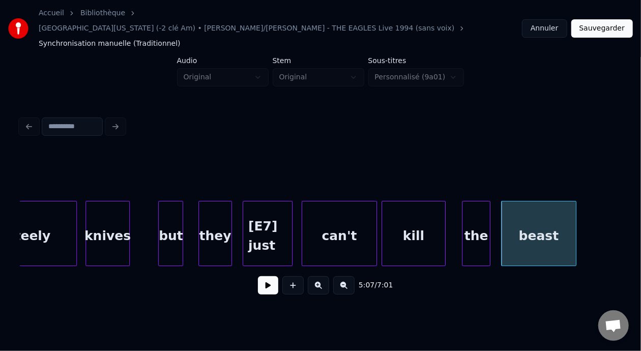
scroll to position [0, 54343]
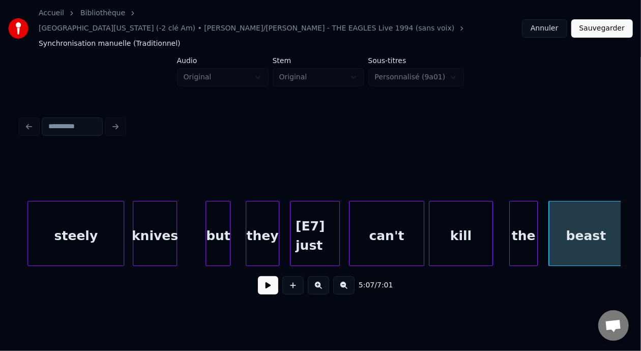
click at [87, 211] on div "steely" at bounding box center [76, 236] width 96 height 69
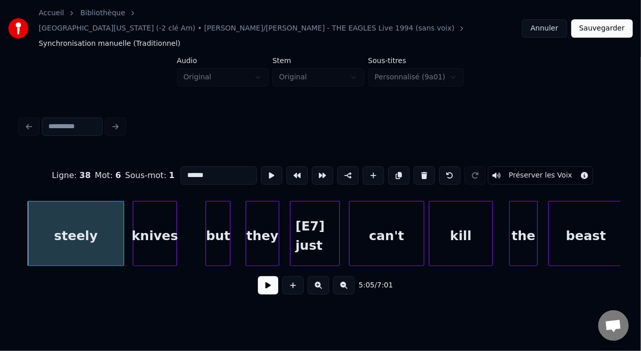
click at [264, 276] on button at bounding box center [268, 285] width 20 height 18
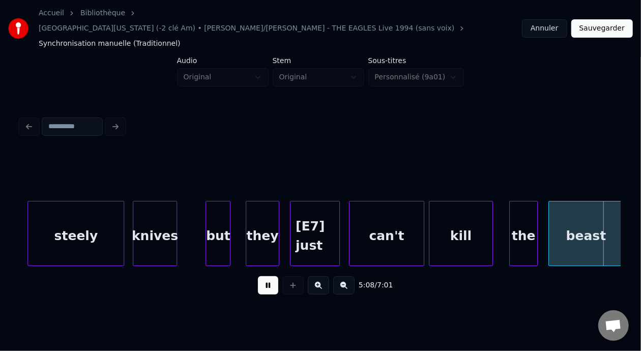
scroll to position [0, 54944]
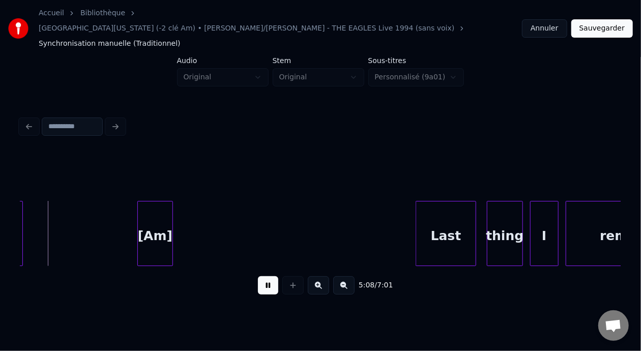
click at [264, 276] on button at bounding box center [268, 285] width 20 height 18
click at [158, 213] on div "[Am]" at bounding box center [155, 236] width 35 height 69
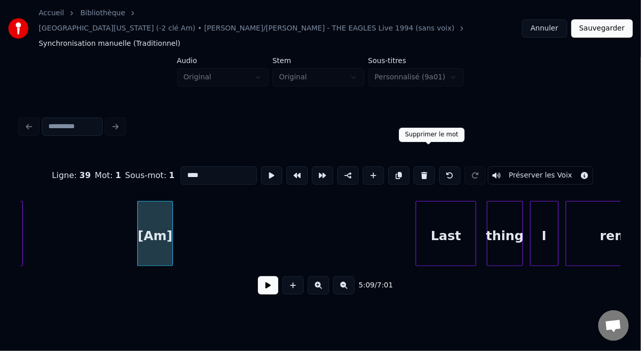
click at [428, 166] on button at bounding box center [424, 175] width 21 height 18
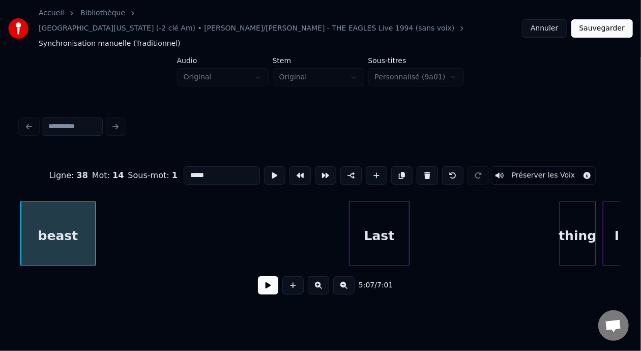
click at [382, 220] on div "Last" at bounding box center [380, 236] width 60 height 69
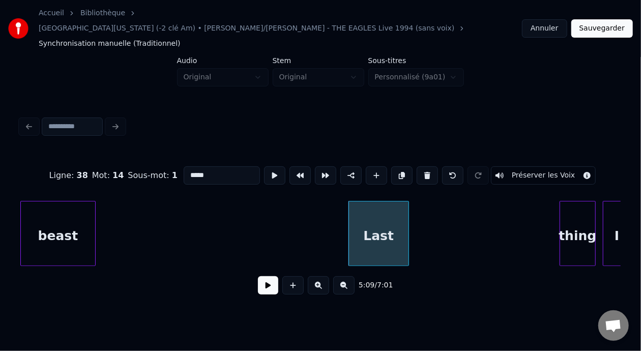
click at [380, 228] on div "Last" at bounding box center [379, 236] width 60 height 69
click at [181, 166] on input "****" at bounding box center [219, 175] width 76 height 18
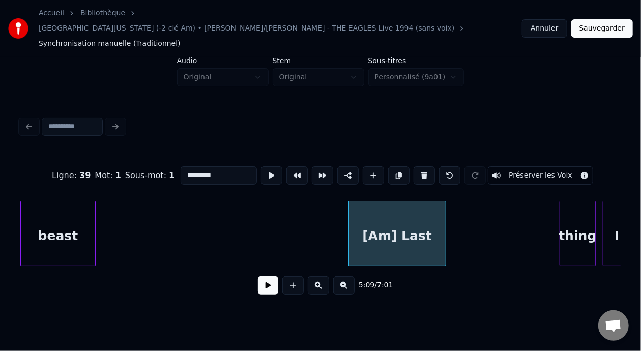
click at [444, 210] on div at bounding box center [444, 234] width 3 height 64
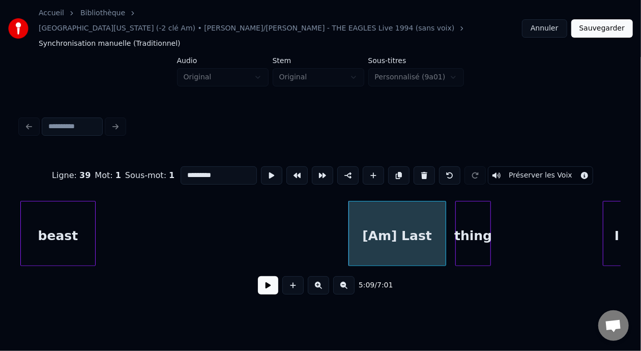
click at [471, 209] on div "thing" at bounding box center [473, 236] width 35 height 69
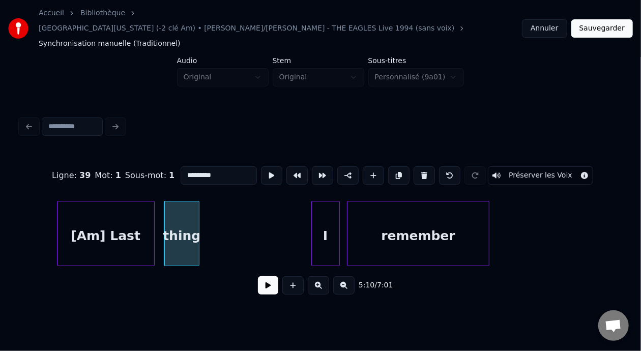
scroll to position [0, 55197]
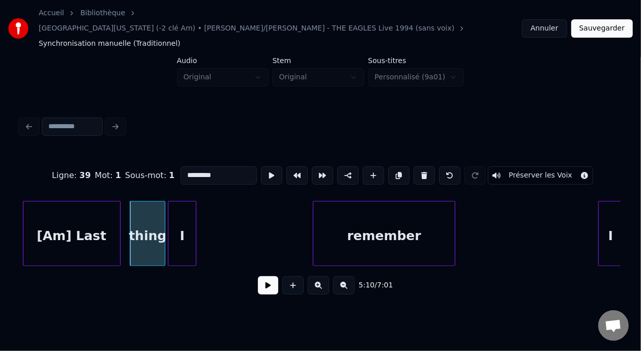
click at [182, 202] on div "I" at bounding box center [182, 236] width 27 height 69
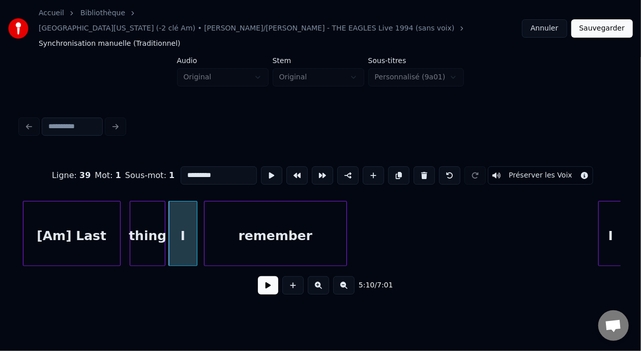
click at [264, 202] on div "remember" at bounding box center [276, 236] width 142 height 69
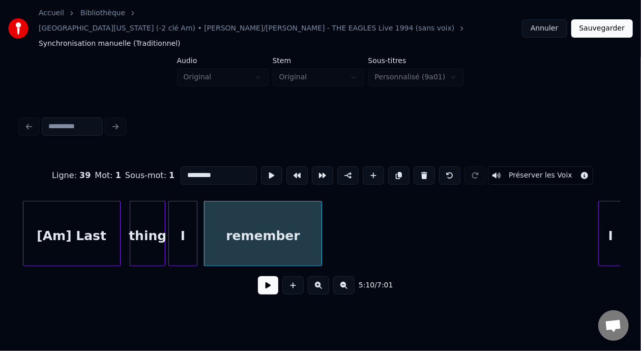
click at [320, 207] on div at bounding box center [320, 234] width 3 height 64
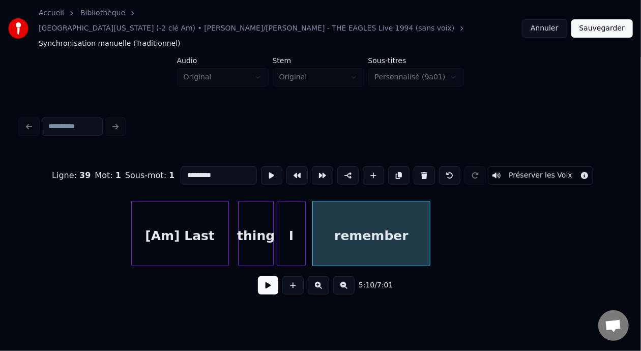
scroll to position [0, 55041]
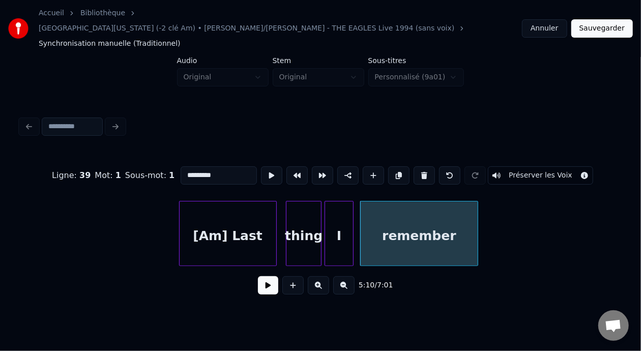
click at [204, 210] on div "[Am] Last" at bounding box center [228, 236] width 97 height 69
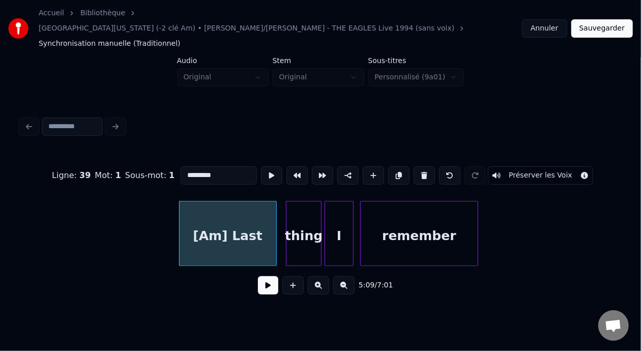
type input "*********"
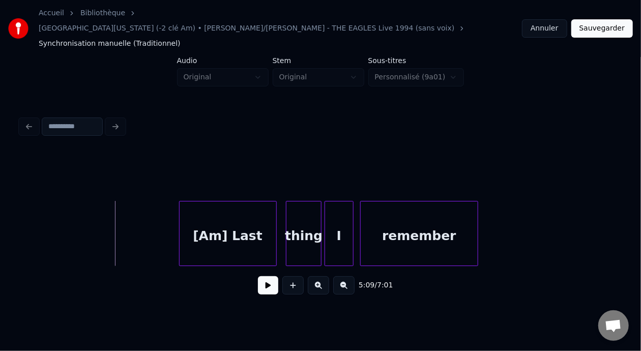
click at [263, 276] on button at bounding box center [268, 285] width 20 height 18
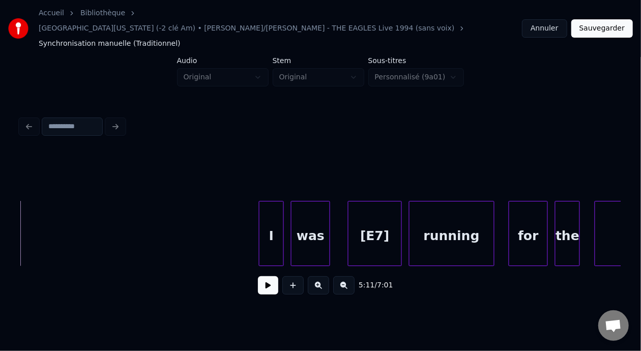
scroll to position [0, 55598]
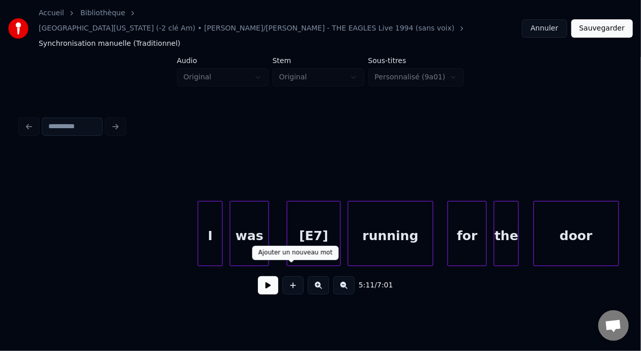
click at [266, 276] on button at bounding box center [268, 285] width 20 height 18
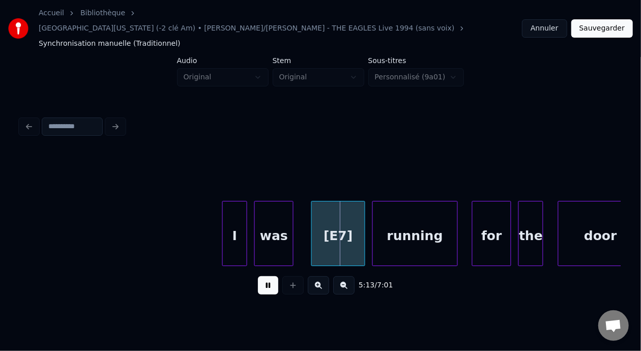
click at [266, 276] on button at bounding box center [268, 285] width 20 height 18
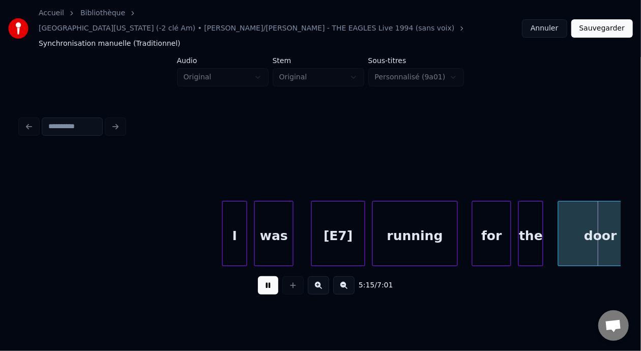
click at [264, 276] on button at bounding box center [268, 285] width 20 height 18
click at [355, 276] on button at bounding box center [343, 285] width 21 height 18
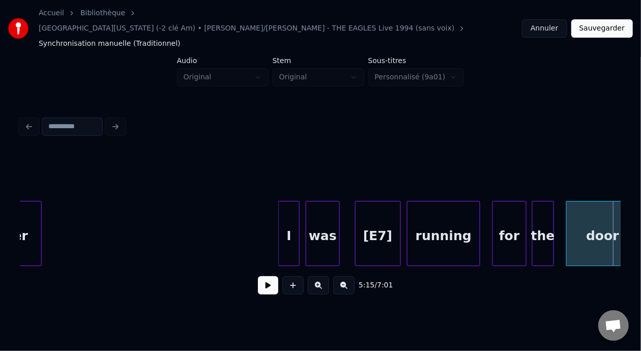
click at [355, 276] on button at bounding box center [343, 285] width 21 height 18
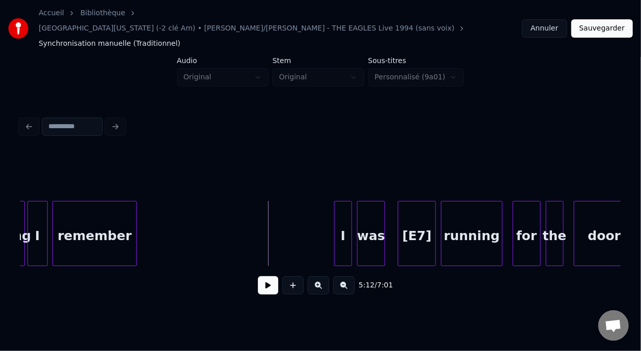
click at [267, 279] on button at bounding box center [268, 285] width 20 height 18
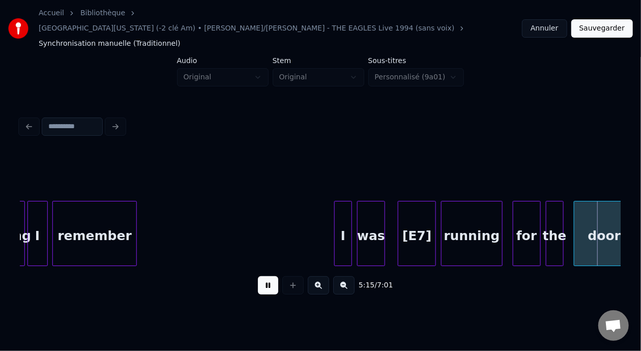
click at [267, 279] on button at bounding box center [268, 285] width 20 height 18
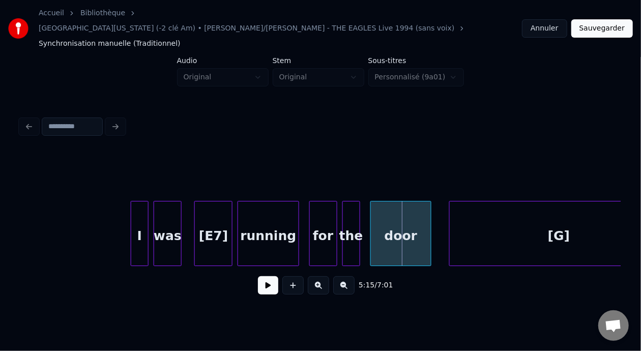
scroll to position [0, 39736]
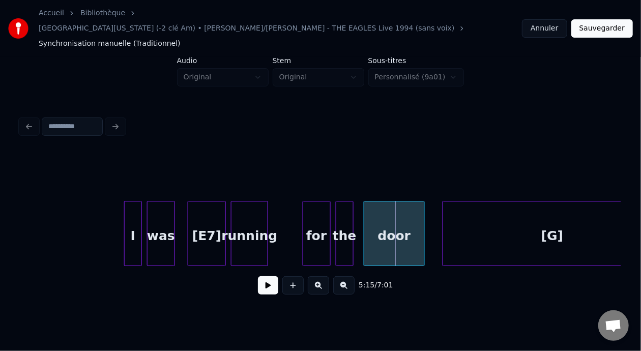
click at [266, 204] on div at bounding box center [266, 234] width 3 height 64
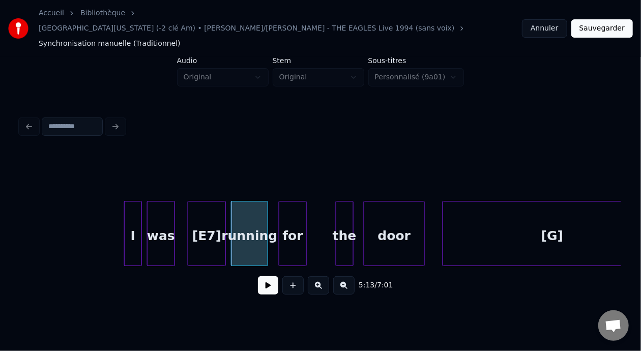
click at [298, 208] on div "for" at bounding box center [292, 236] width 27 height 69
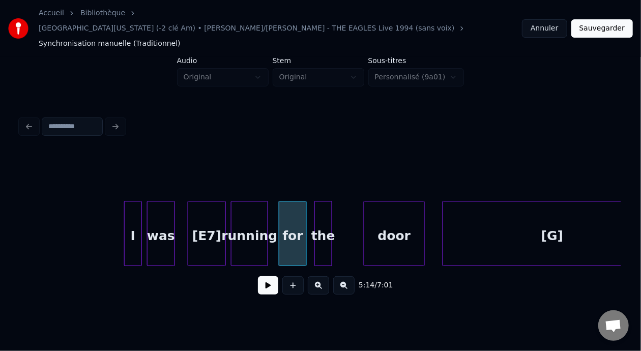
click at [325, 210] on div "the" at bounding box center [323, 236] width 17 height 69
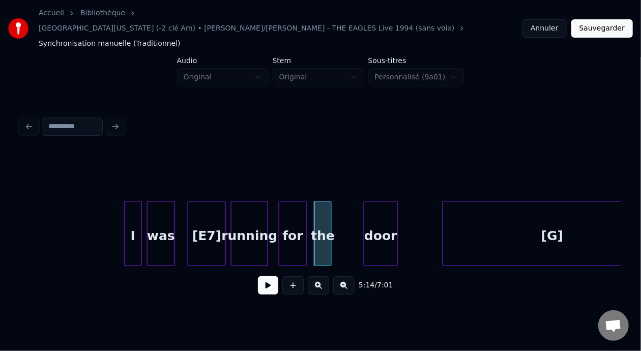
click at [396, 205] on div at bounding box center [396, 234] width 3 height 64
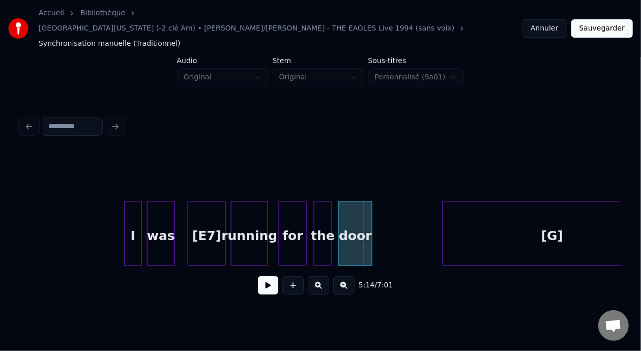
click at [354, 208] on div "door" at bounding box center [355, 236] width 33 height 69
click at [261, 276] on button at bounding box center [268, 285] width 20 height 18
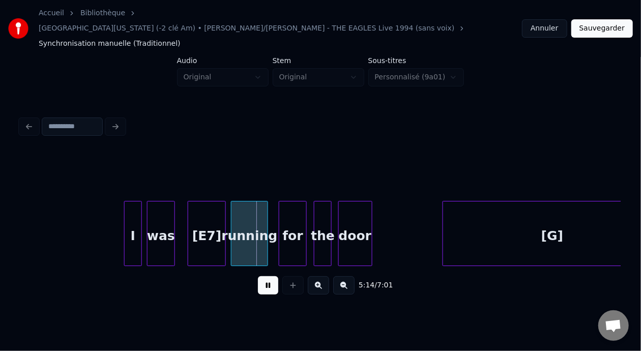
click at [261, 276] on button at bounding box center [268, 285] width 20 height 18
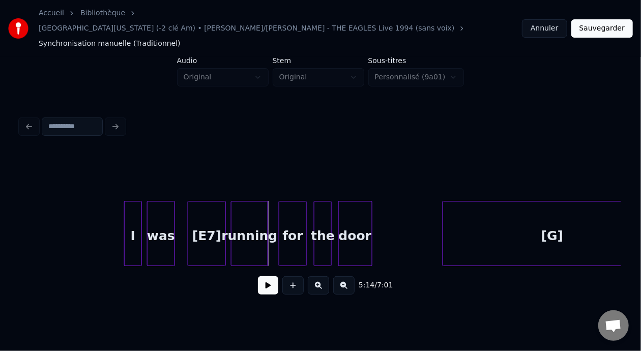
click at [266, 276] on button at bounding box center [268, 285] width 20 height 18
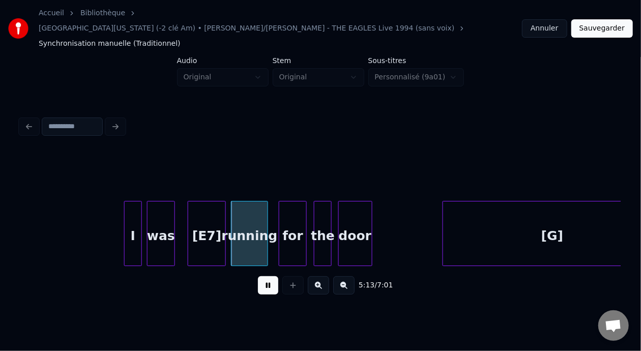
click at [265, 276] on button at bounding box center [268, 285] width 20 height 18
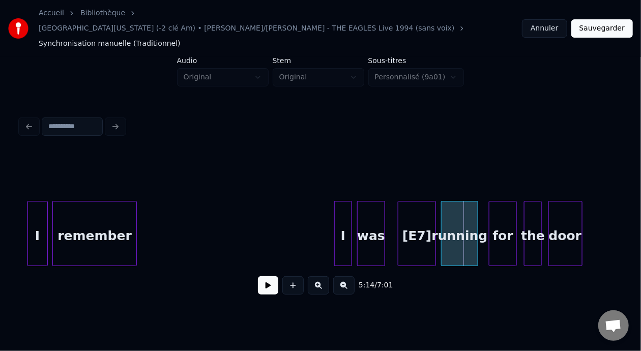
scroll to position [0, 39458]
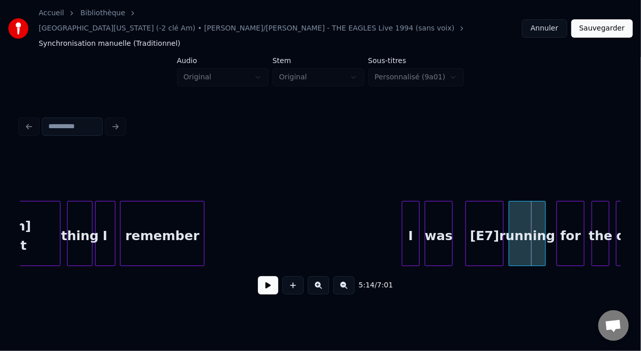
click at [152, 214] on div "remember" at bounding box center [162, 236] width 83 height 69
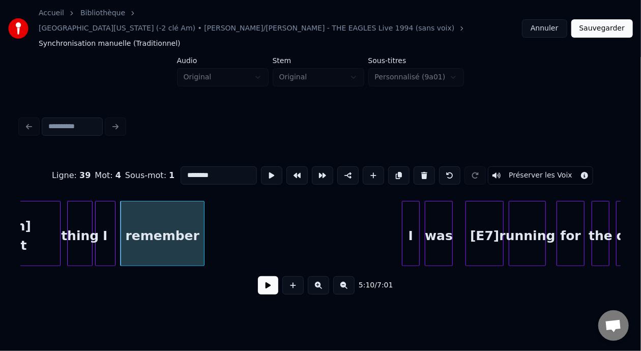
click at [45, 218] on div "[Am] Last" at bounding box center [25, 236] width 69 height 69
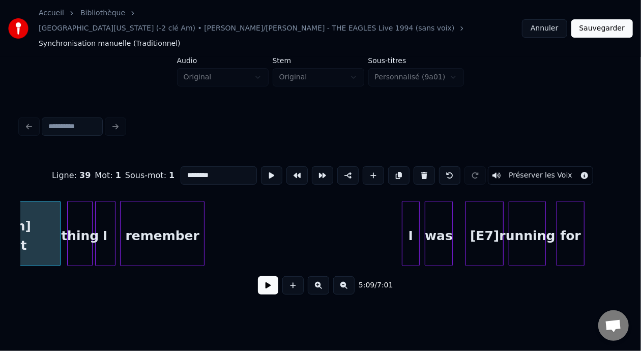
type input "*********"
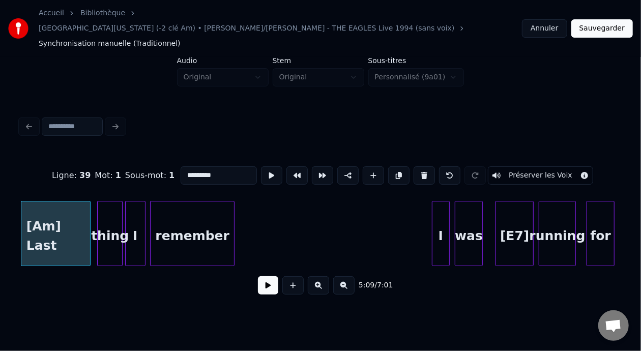
click at [262, 276] on button at bounding box center [268, 285] width 20 height 18
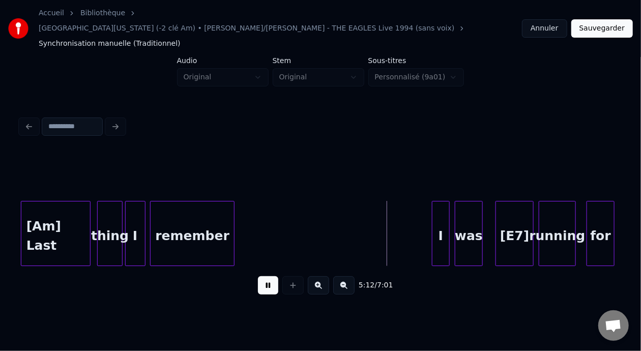
click at [262, 276] on button at bounding box center [268, 285] width 20 height 18
click at [347, 211] on div "I" at bounding box center [347, 236] width 17 height 69
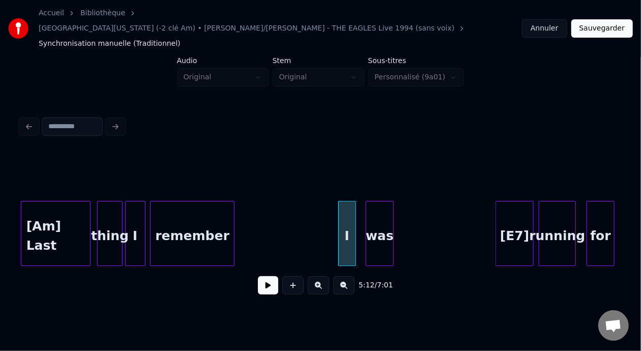
click at [382, 207] on div "was" at bounding box center [380, 236] width 27 height 69
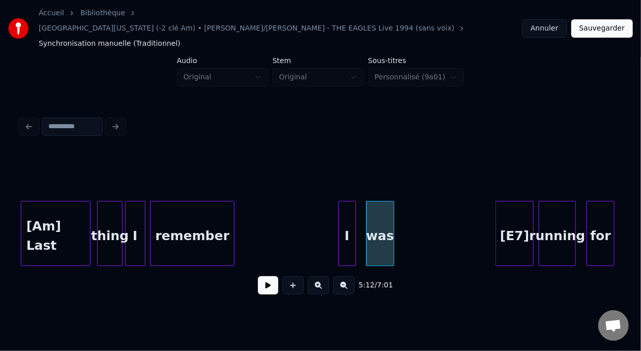
click at [346, 218] on div "I" at bounding box center [347, 236] width 17 height 69
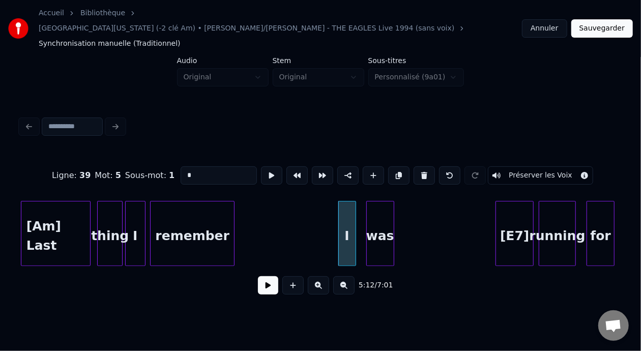
click at [181, 166] on input "*" at bounding box center [219, 175] width 76 height 18
click at [379, 223] on div "was" at bounding box center [380, 236] width 27 height 69
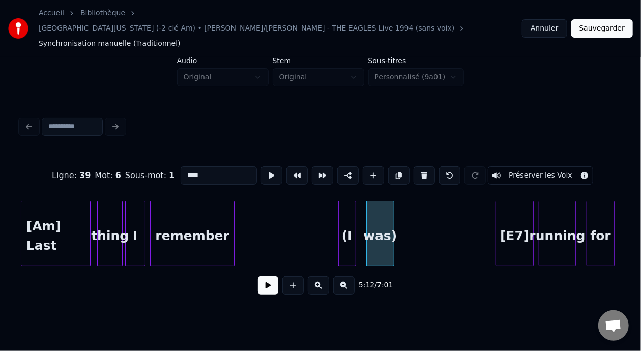
click at [513, 216] on div "[E7]" at bounding box center [514, 236] width 37 height 69
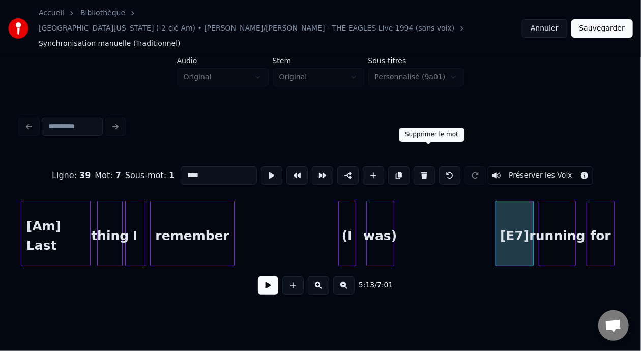
click at [428, 166] on button at bounding box center [424, 175] width 21 height 18
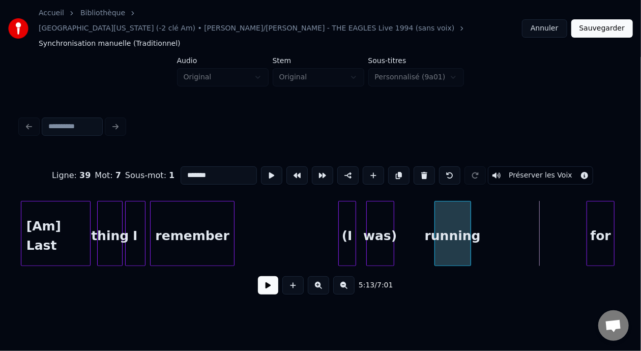
click at [453, 205] on div "running" at bounding box center [453, 236] width 36 height 69
click at [429, 202] on div at bounding box center [430, 234] width 3 height 64
click at [181, 166] on input "*******" at bounding box center [219, 175] width 76 height 18
type input "**********"
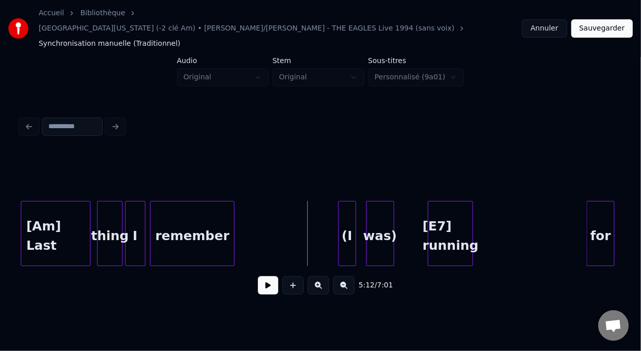
click at [266, 278] on button at bounding box center [268, 285] width 20 height 18
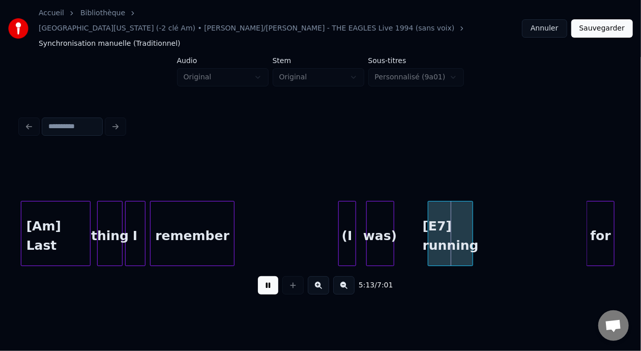
click at [266, 278] on button at bounding box center [268, 285] width 20 height 18
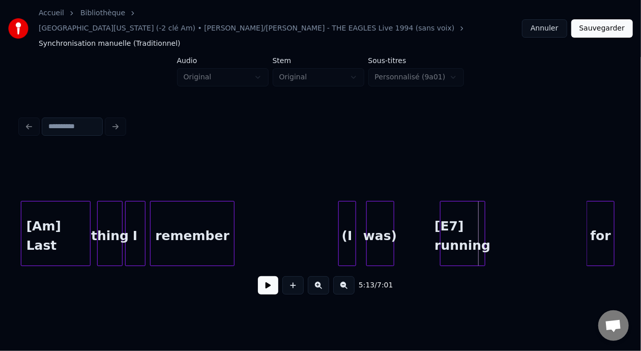
click at [457, 209] on div "[E7] running" at bounding box center [463, 236] width 44 height 69
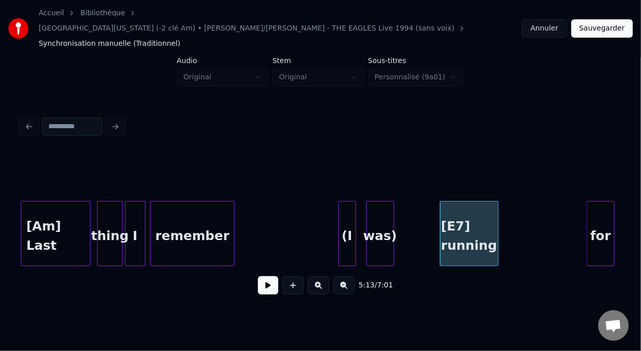
click at [497, 211] on div at bounding box center [496, 234] width 3 height 64
click at [536, 220] on div "for" at bounding box center [530, 236] width 27 height 69
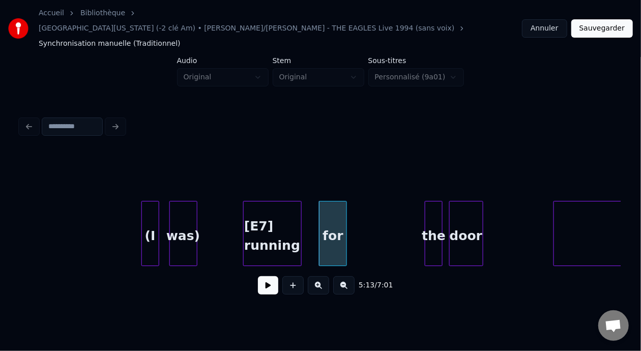
scroll to position [0, 39706]
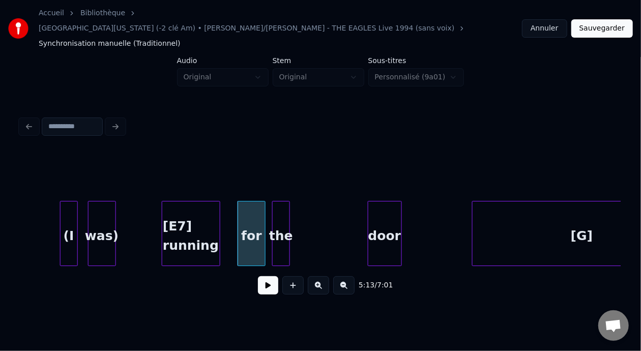
click at [284, 209] on div "the" at bounding box center [281, 236] width 17 height 69
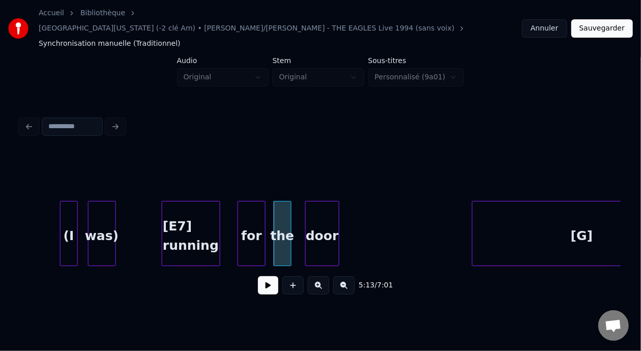
click at [321, 203] on div "door" at bounding box center [322, 236] width 33 height 69
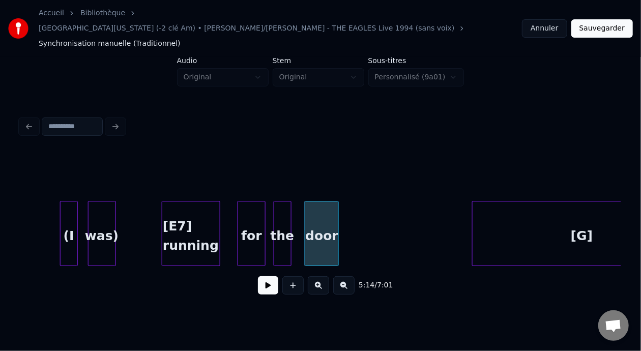
click at [260, 278] on button at bounding box center [268, 285] width 20 height 18
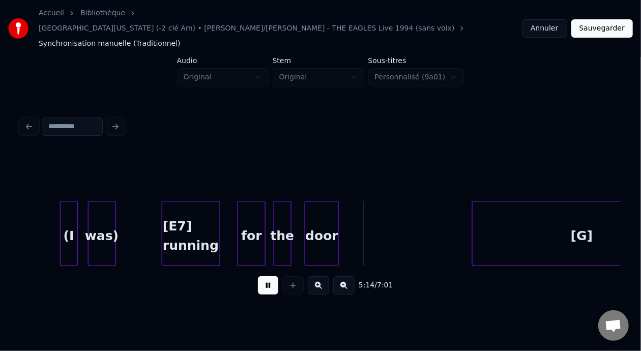
click at [260, 278] on button at bounding box center [268, 285] width 20 height 18
click at [373, 212] on div at bounding box center [373, 234] width 3 height 64
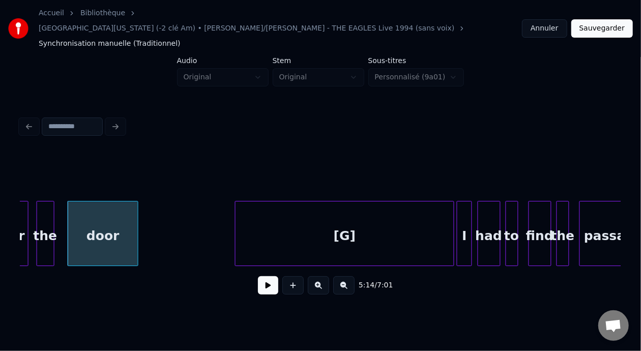
scroll to position [0, 39984]
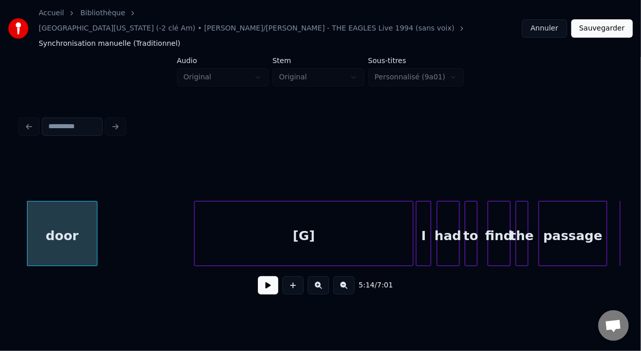
click at [353, 223] on div "[G]" at bounding box center [304, 236] width 218 height 69
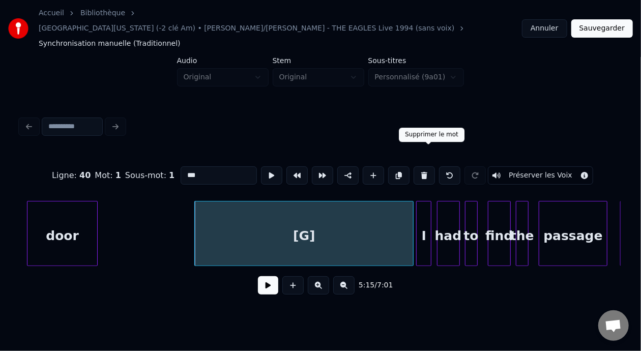
click at [430, 166] on button at bounding box center [424, 175] width 21 height 18
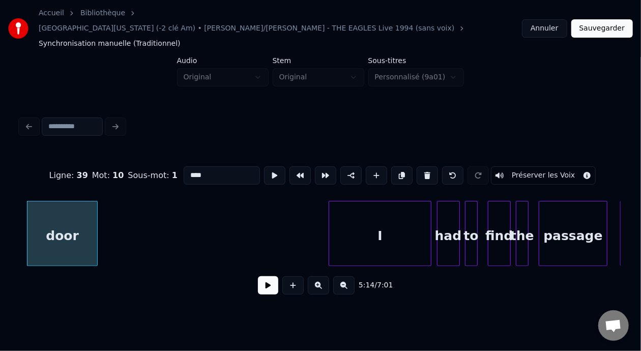
click at [329, 214] on div at bounding box center [330, 234] width 3 height 64
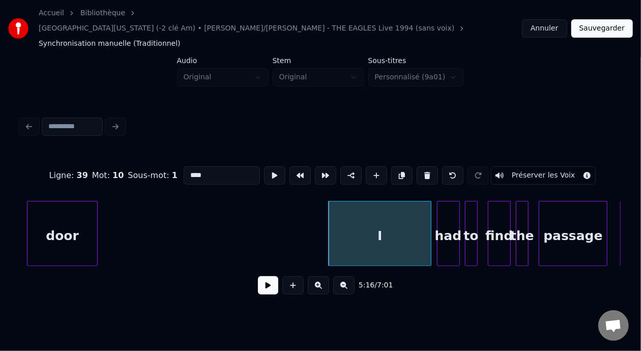
click at [338, 202] on div "I" at bounding box center [380, 236] width 102 height 69
click at [181, 166] on input "*" at bounding box center [219, 175] width 76 height 18
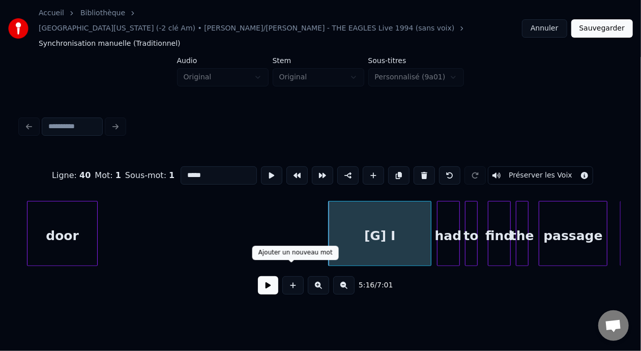
type input "*****"
click at [264, 276] on button at bounding box center [268, 285] width 20 height 18
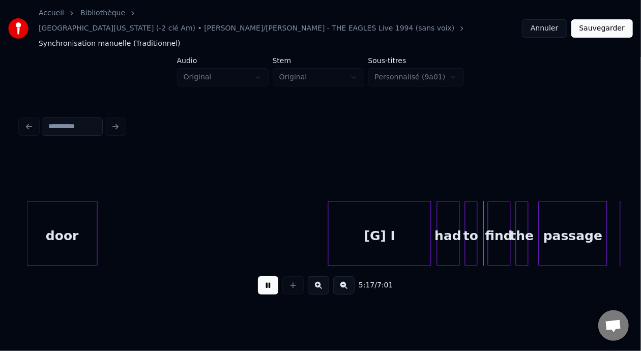
click at [264, 276] on button at bounding box center [268, 285] width 20 height 18
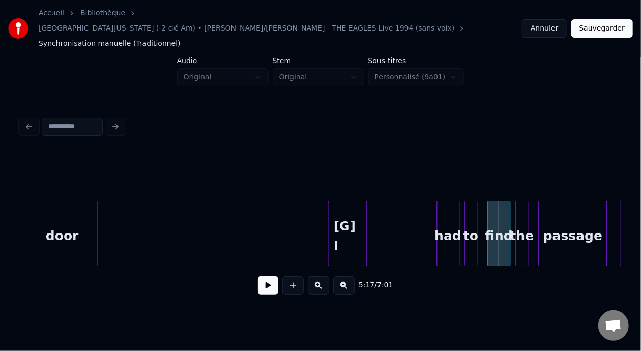
click at [364, 210] on div at bounding box center [365, 234] width 3 height 64
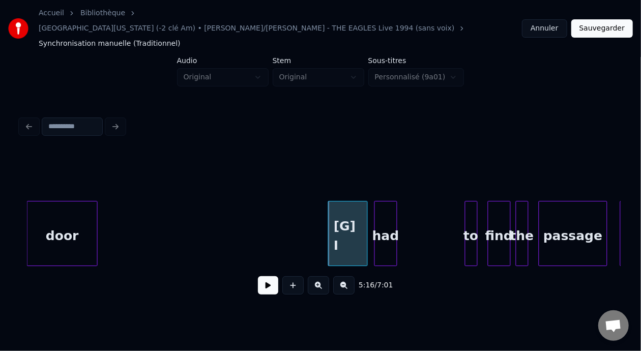
click at [386, 211] on div "had" at bounding box center [386, 236] width 22 height 69
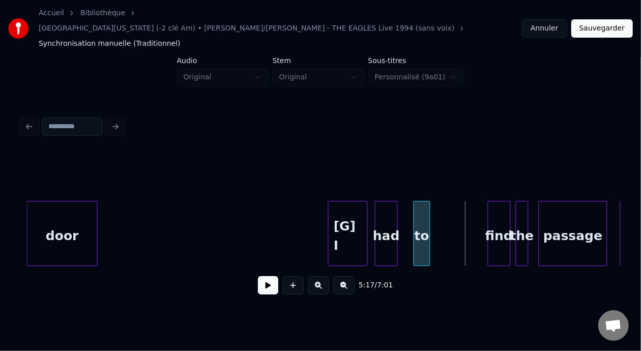
click at [420, 207] on div "to" at bounding box center [422, 236] width 16 height 69
click at [455, 211] on div "find" at bounding box center [452, 236] width 22 height 69
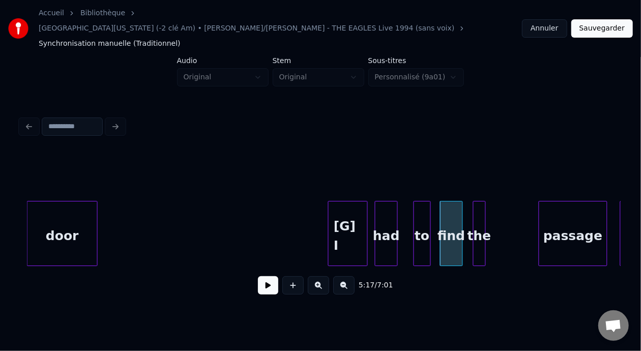
click at [480, 211] on div "the" at bounding box center [480, 236] width 12 height 69
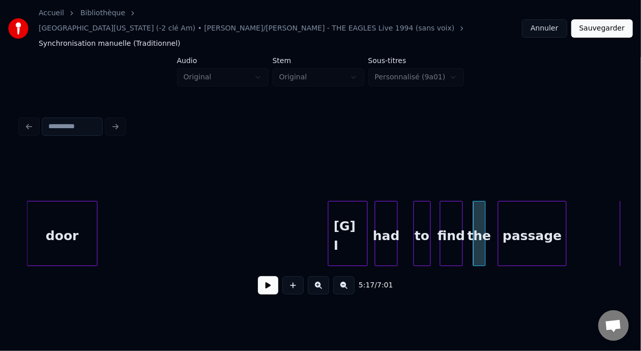
click at [524, 218] on div "passage" at bounding box center [533, 236] width 68 height 69
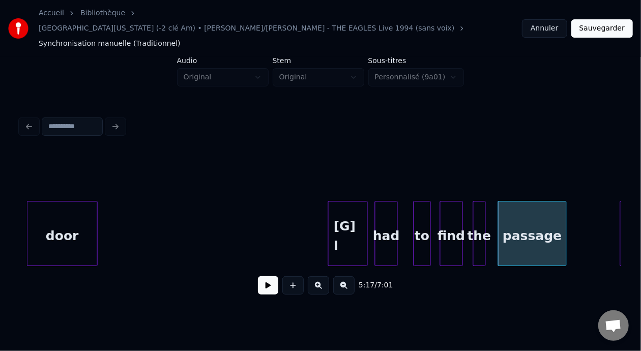
click at [351, 217] on div "[G] I" at bounding box center [348, 236] width 38 height 69
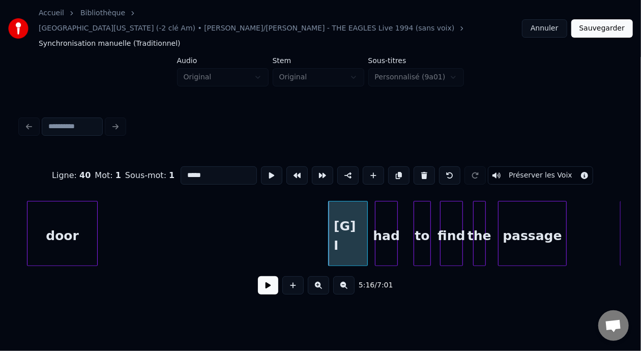
click at [259, 276] on button at bounding box center [268, 285] width 20 height 18
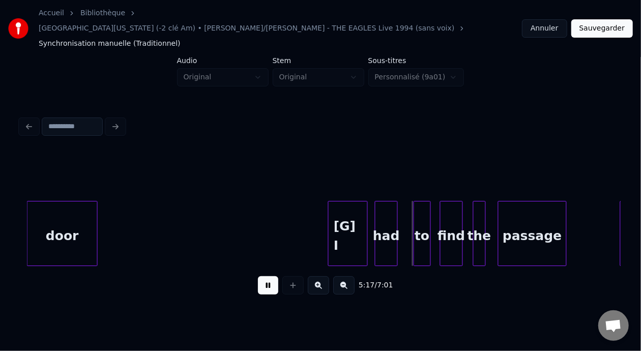
click at [259, 276] on button at bounding box center [268, 285] width 20 height 18
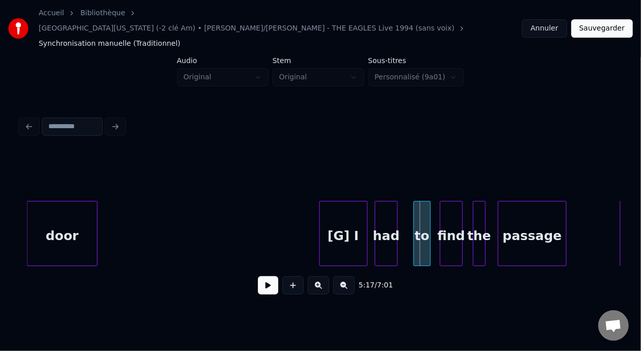
click at [321, 209] on div at bounding box center [321, 234] width 3 height 64
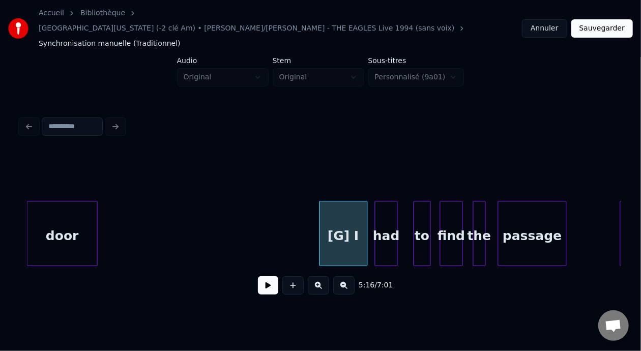
click at [355, 276] on button at bounding box center [343, 285] width 21 height 18
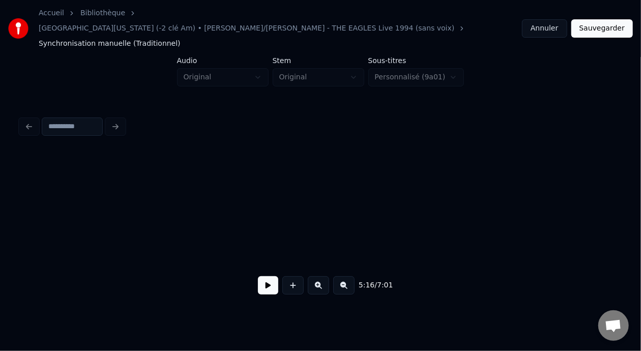
scroll to position [0, 31928]
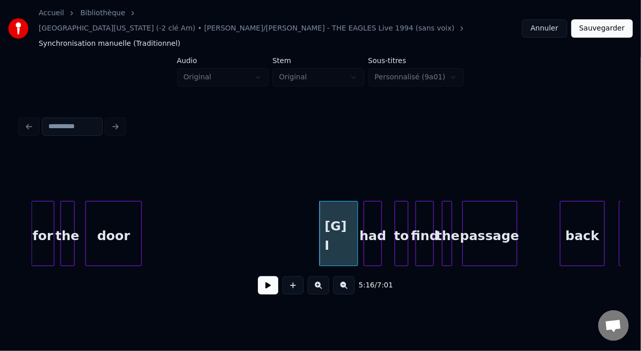
click at [268, 276] on button at bounding box center [268, 285] width 20 height 18
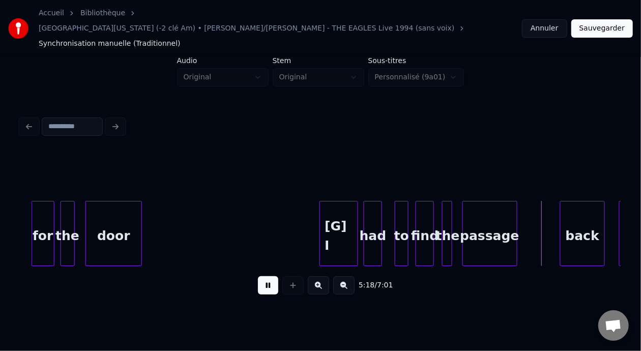
click at [268, 276] on button at bounding box center [268, 285] width 20 height 18
click at [496, 209] on div at bounding box center [496, 234] width 3 height 64
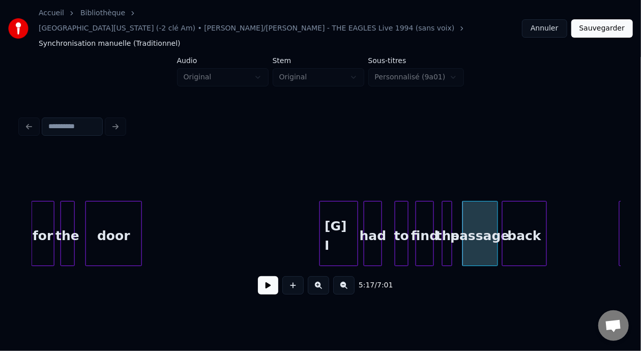
click at [521, 213] on div "back" at bounding box center [525, 236] width 44 height 69
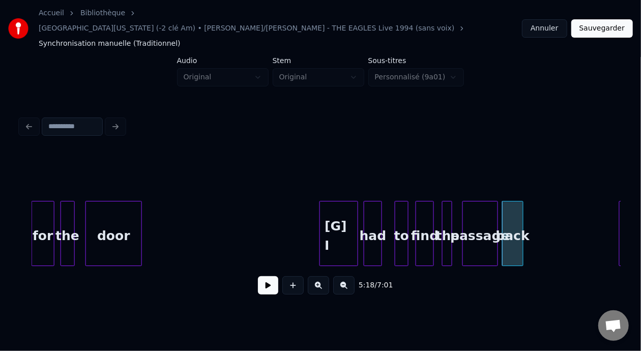
click at [523, 210] on div at bounding box center [521, 234] width 3 height 64
click at [267, 276] on button at bounding box center [268, 285] width 20 height 18
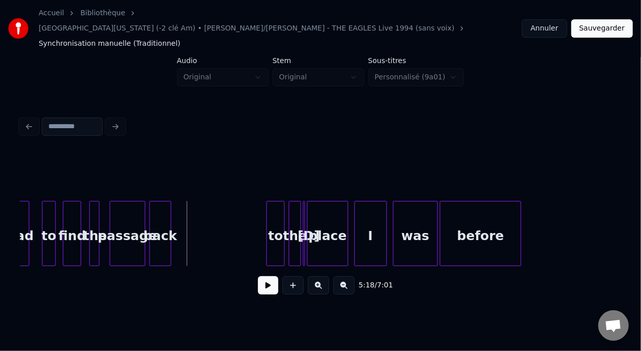
scroll to position [0, 32328]
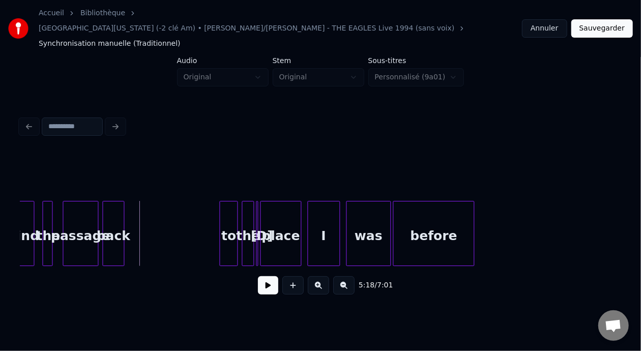
click at [265, 276] on button at bounding box center [268, 285] width 20 height 18
click at [162, 204] on div "to" at bounding box center [159, 236] width 17 height 69
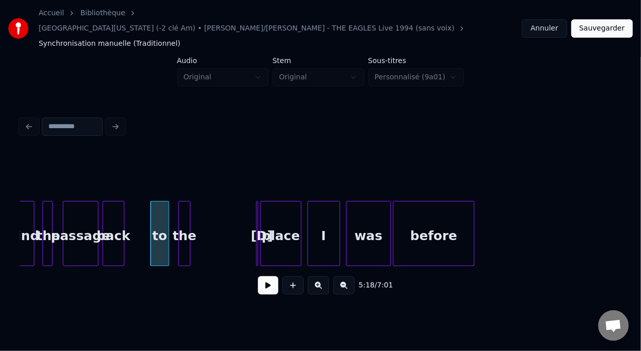
click at [183, 202] on div "the" at bounding box center [184, 236] width 11 height 69
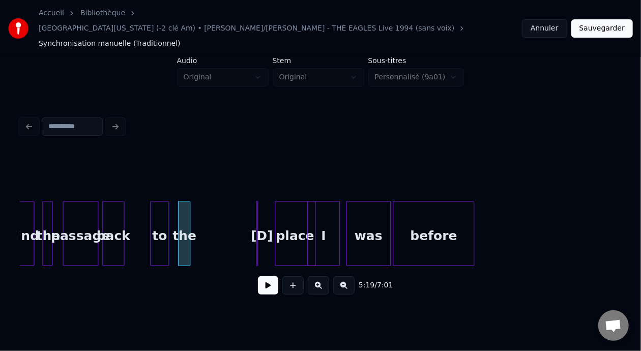
click at [289, 225] on div "place" at bounding box center [295, 236] width 40 height 69
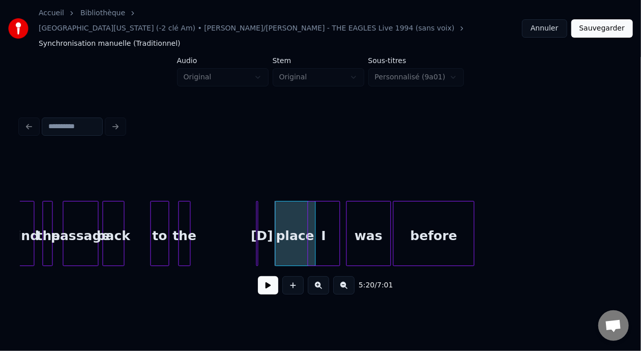
click at [257, 209] on div at bounding box center [256, 234] width 3 height 64
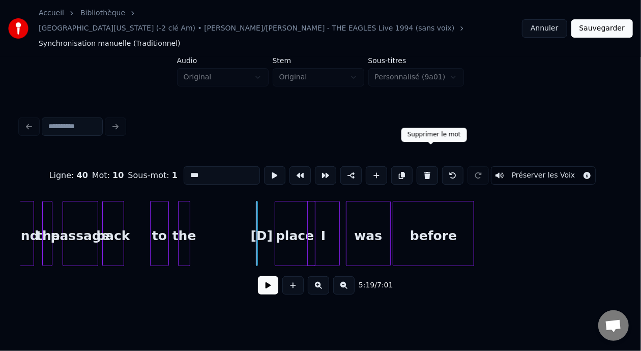
click at [431, 166] on button at bounding box center [427, 175] width 21 height 18
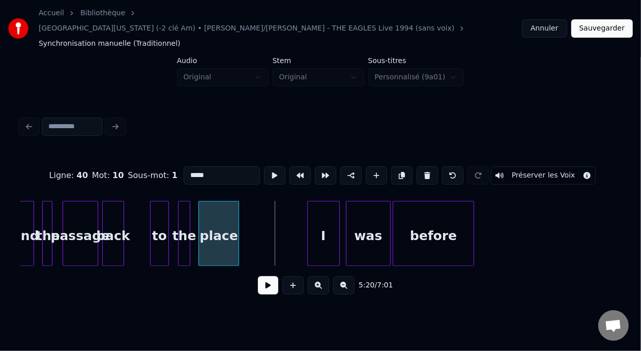
click at [222, 211] on div "place" at bounding box center [219, 236] width 40 height 69
click at [184, 166] on input "*****" at bounding box center [222, 175] width 76 height 18
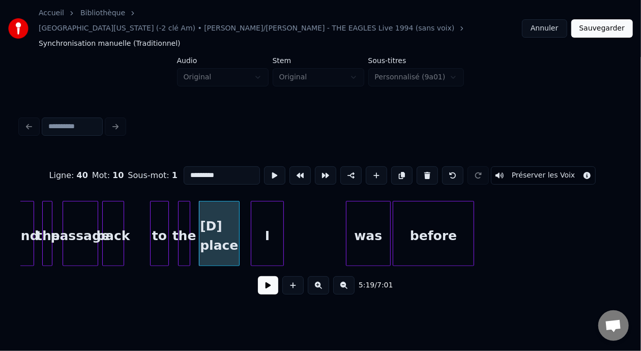
click at [269, 217] on div "I" at bounding box center [267, 236] width 32 height 69
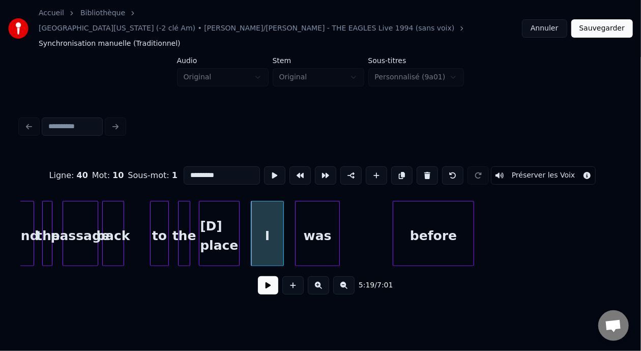
click at [317, 208] on div "was" at bounding box center [318, 236] width 44 height 69
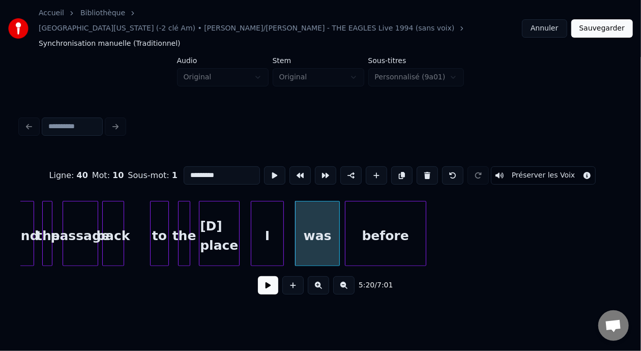
click at [396, 204] on div "before" at bounding box center [386, 236] width 80 height 69
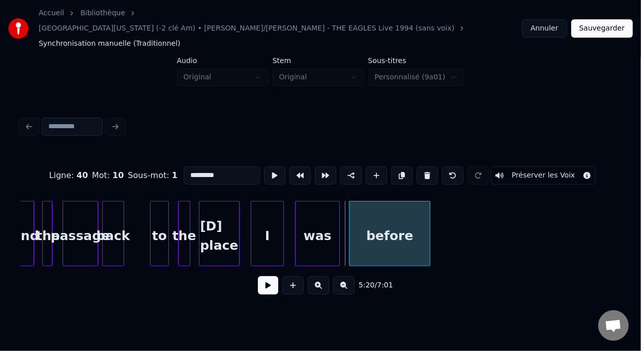
click at [430, 212] on div "before" at bounding box center [389, 233] width 81 height 65
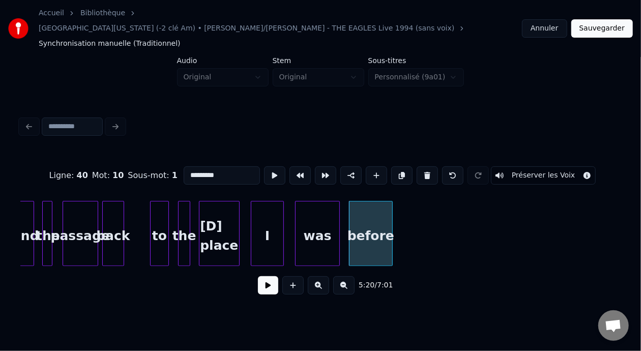
click at [389, 207] on div at bounding box center [390, 234] width 3 height 64
type input "*********"
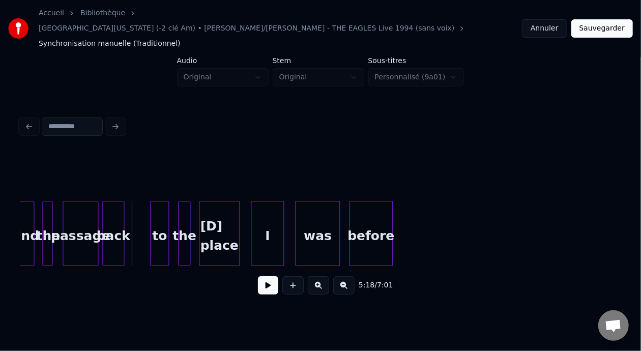
click at [266, 278] on button at bounding box center [268, 285] width 20 height 18
click at [407, 210] on div at bounding box center [407, 234] width 3 height 64
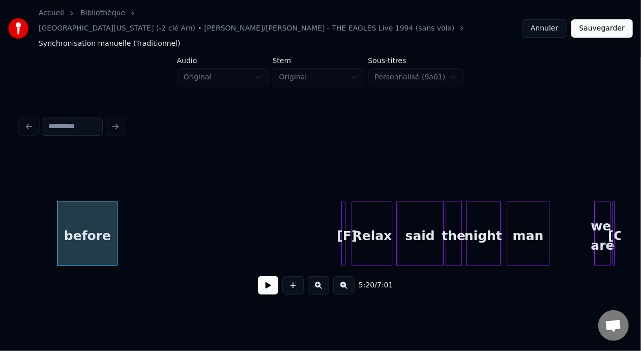
scroll to position [0, 32694]
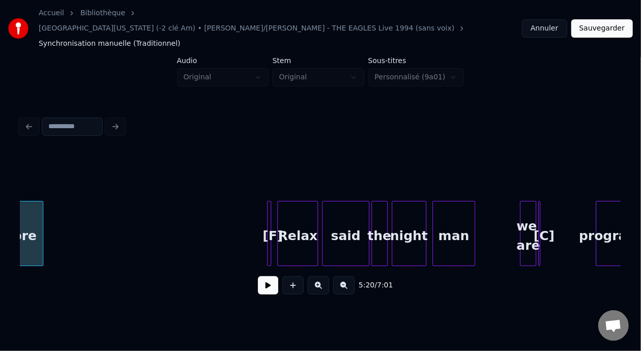
click at [269, 207] on div at bounding box center [269, 234] width 3 height 64
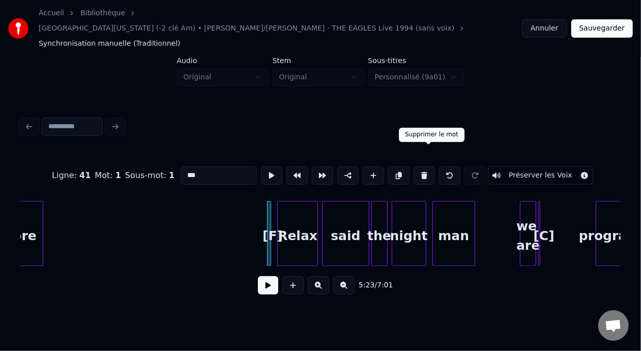
click at [427, 166] on button at bounding box center [424, 175] width 21 height 18
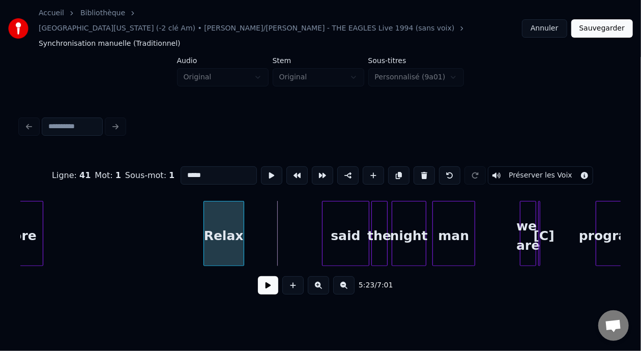
click at [232, 217] on div "Relax" at bounding box center [224, 236] width 40 height 69
click at [181, 166] on input "*****" at bounding box center [219, 175] width 76 height 18
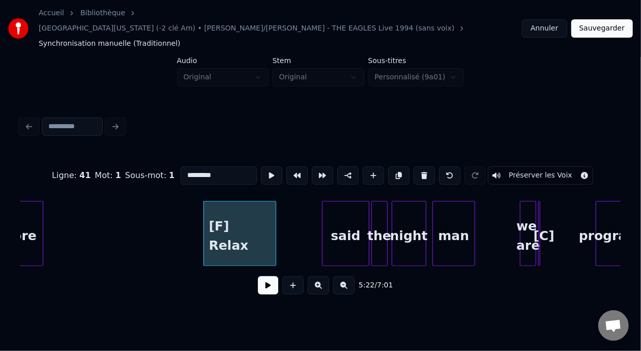
click at [275, 208] on div at bounding box center [274, 234] width 3 height 64
click at [254, 207] on div at bounding box center [253, 234] width 3 height 64
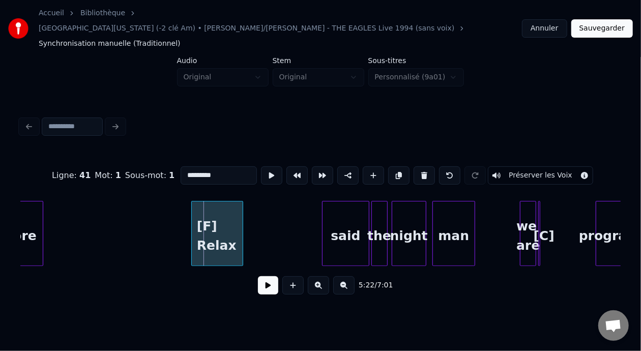
click at [224, 204] on div "[F] Relax" at bounding box center [217, 236] width 51 height 69
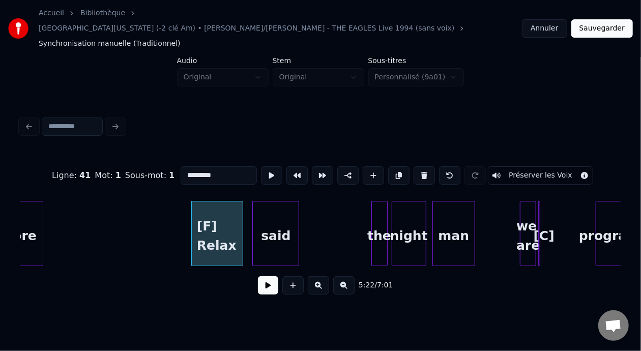
click at [275, 211] on div "said" at bounding box center [276, 236] width 46 height 69
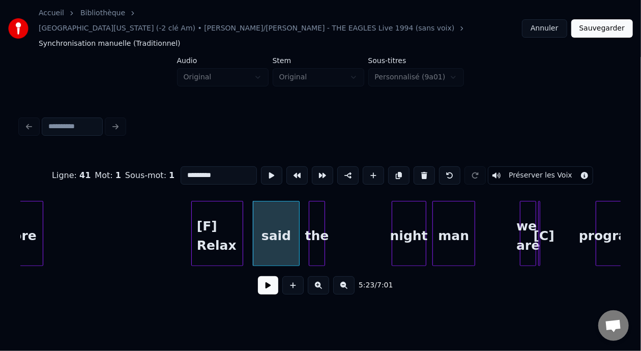
click at [317, 204] on div "the" at bounding box center [317, 236] width 15 height 69
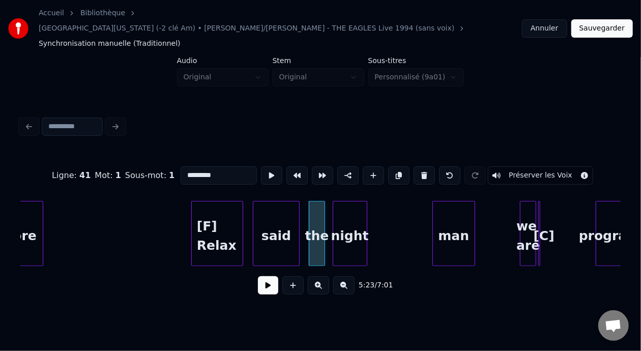
click at [350, 209] on div "night" at bounding box center [350, 236] width 34 height 69
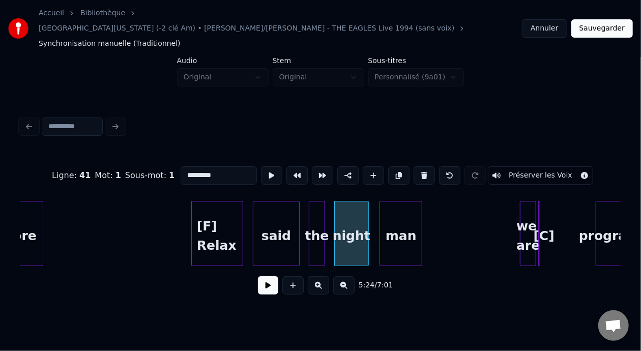
click at [411, 212] on div "man" at bounding box center [401, 236] width 42 height 69
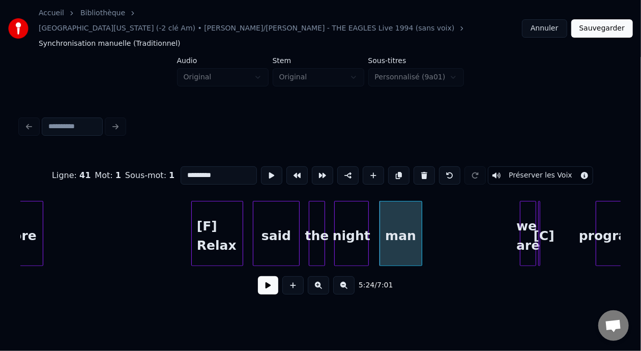
type input "*********"
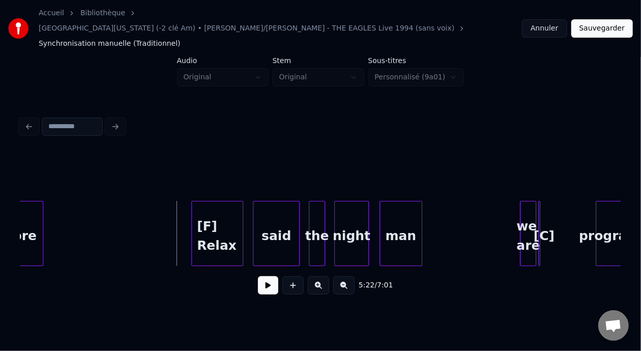
click at [260, 276] on button at bounding box center [268, 285] width 20 height 18
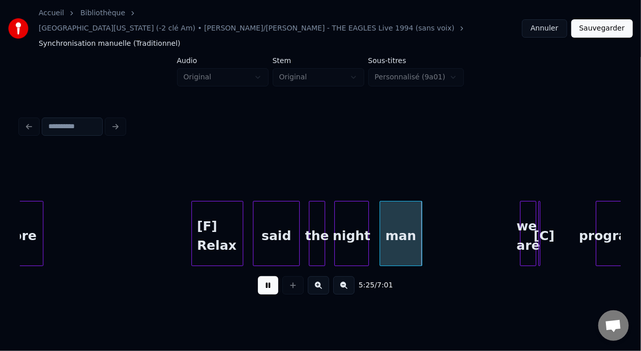
click at [260, 276] on button at bounding box center [268, 285] width 20 height 18
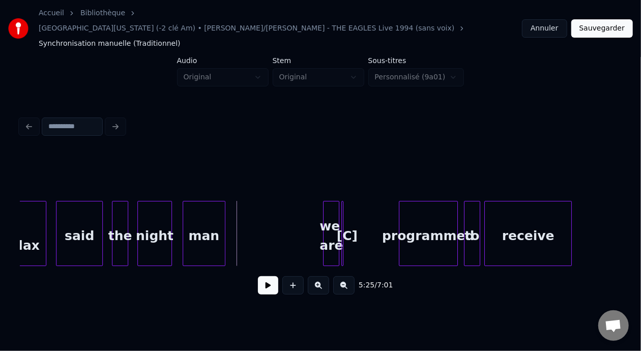
scroll to position [0, 32905]
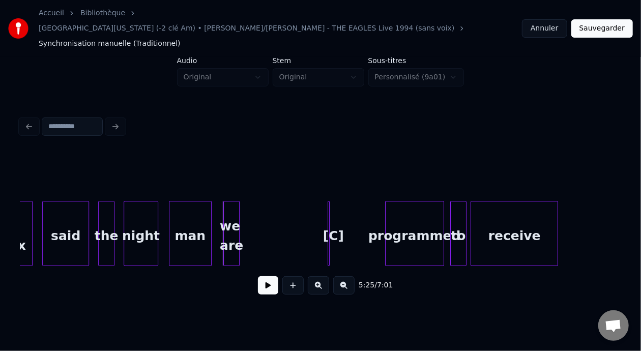
click at [231, 205] on div "we are" at bounding box center [231, 236] width 15 height 69
click at [327, 204] on div at bounding box center [327, 234] width 3 height 64
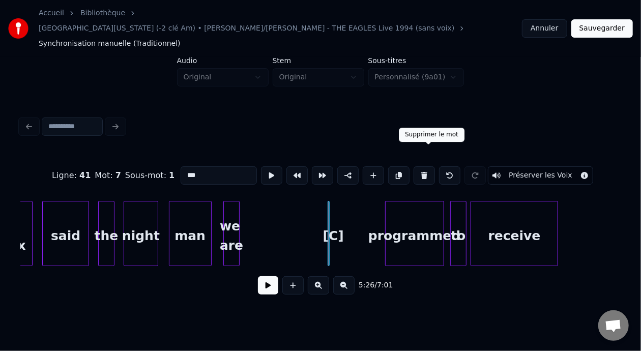
click at [430, 166] on button at bounding box center [424, 175] width 21 height 18
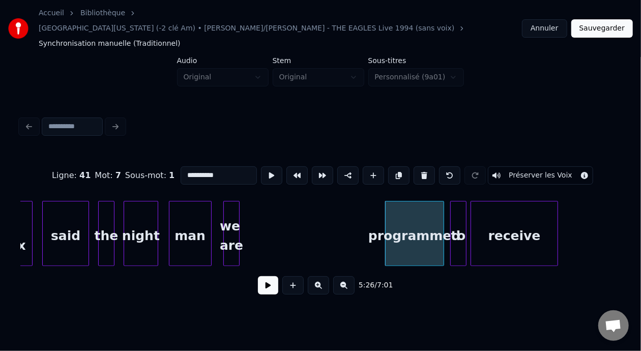
click at [413, 220] on div "programmed" at bounding box center [415, 236] width 58 height 69
click at [181, 166] on input "**********" at bounding box center [219, 175] width 76 height 18
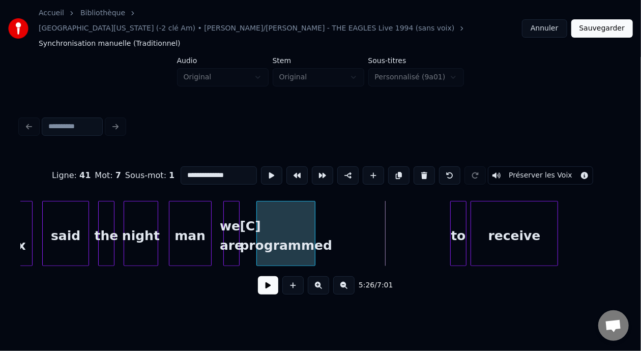
click at [283, 202] on div "[C] programmed" at bounding box center [286, 236] width 58 height 69
click at [349, 214] on div "to" at bounding box center [349, 236] width 15 height 69
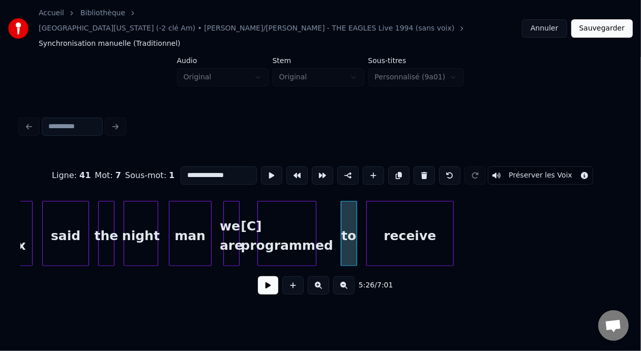
click at [415, 205] on div "receive" at bounding box center [410, 236] width 87 height 69
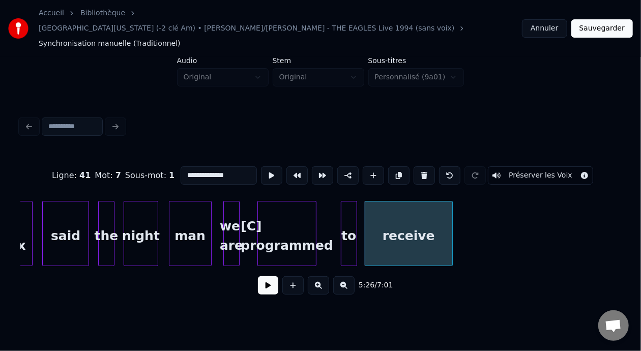
click at [61, 213] on div "said" at bounding box center [66, 236] width 46 height 69
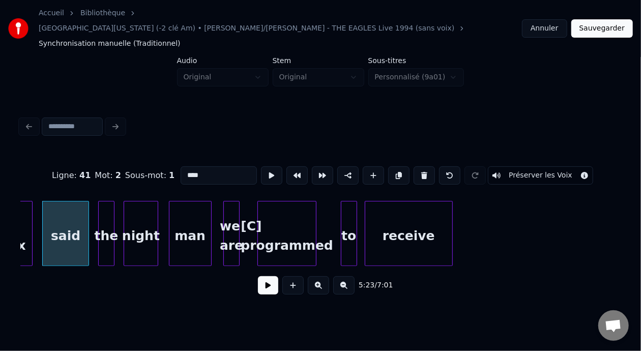
type input "****"
click at [267, 276] on button at bounding box center [268, 285] width 20 height 18
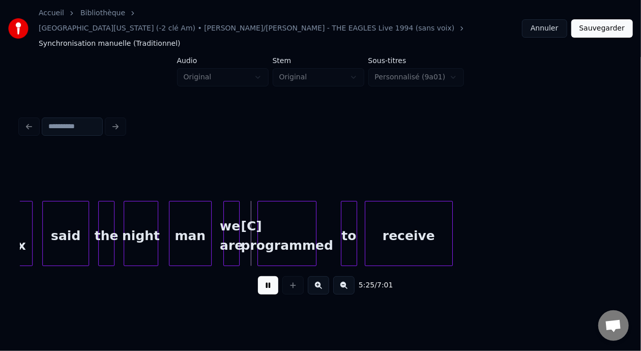
click at [266, 276] on button at bounding box center [268, 285] width 20 height 18
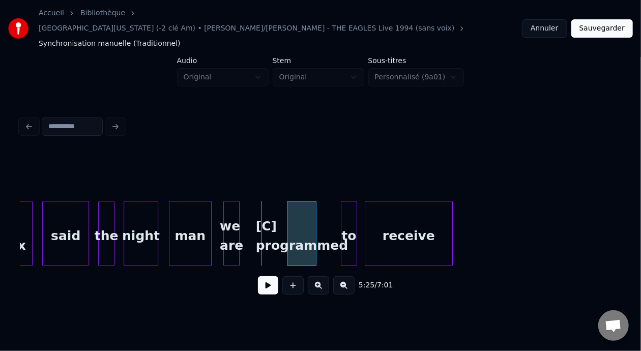
click at [289, 214] on div at bounding box center [289, 234] width 3 height 64
click at [259, 212] on div at bounding box center [258, 234] width 3 height 64
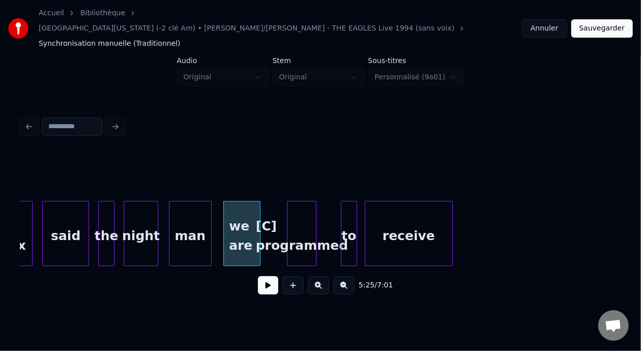
click at [193, 218] on div "man" at bounding box center [191, 236] width 42 height 69
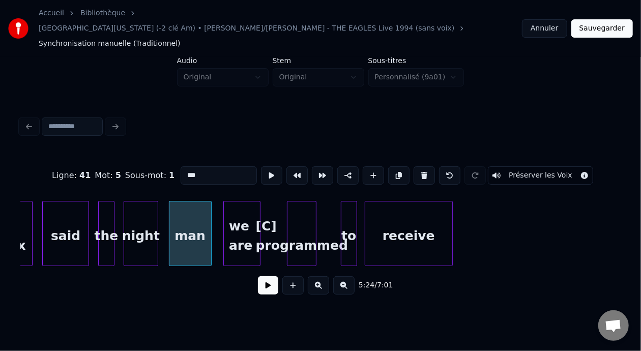
click at [355, 276] on button at bounding box center [343, 285] width 21 height 18
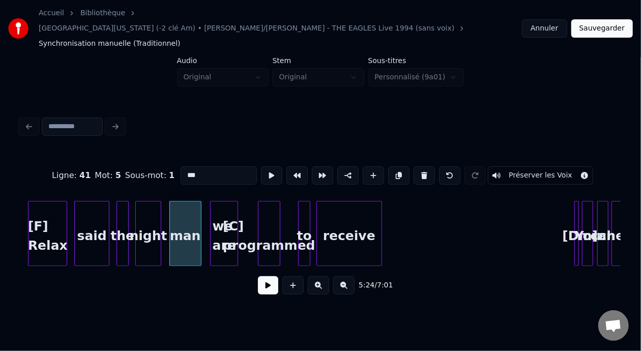
click at [262, 276] on button at bounding box center [268, 285] width 20 height 18
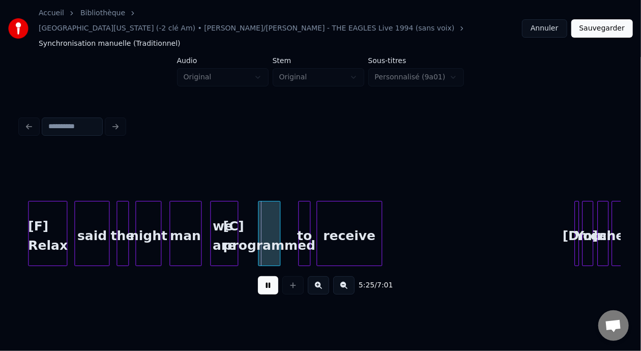
click at [262, 276] on button at bounding box center [268, 285] width 20 height 18
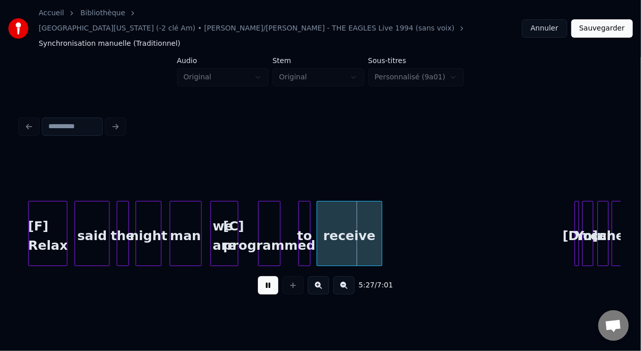
click at [262, 276] on button at bounding box center [268, 285] width 20 height 18
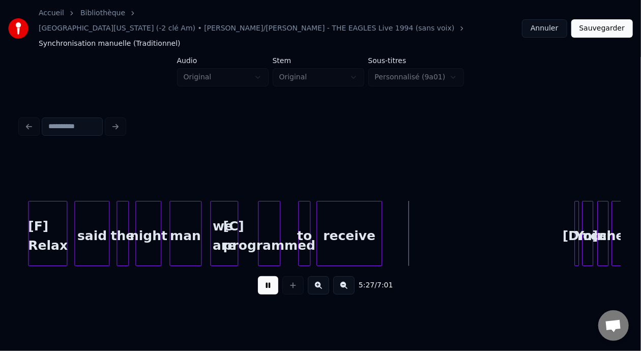
click at [262, 276] on button at bounding box center [268, 285] width 20 height 18
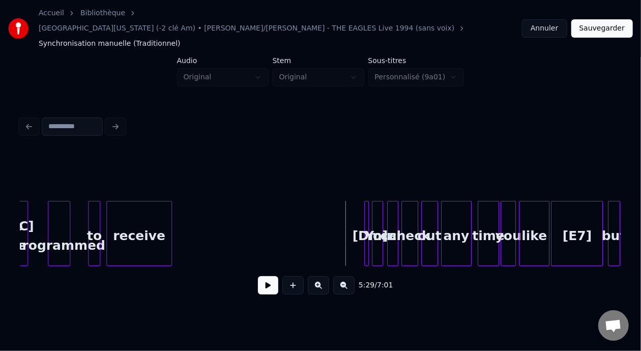
scroll to position [0, 24899]
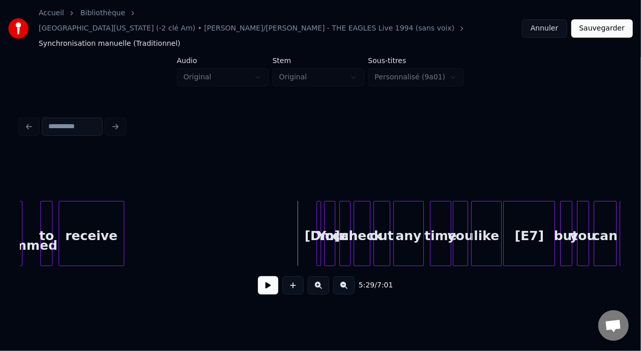
click at [322, 276] on button at bounding box center [318, 285] width 21 height 18
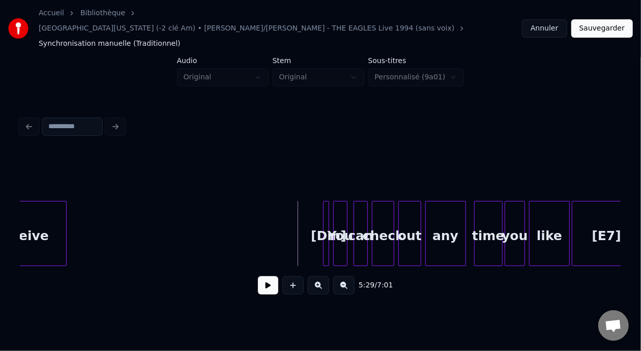
click at [322, 276] on button at bounding box center [318, 285] width 21 height 18
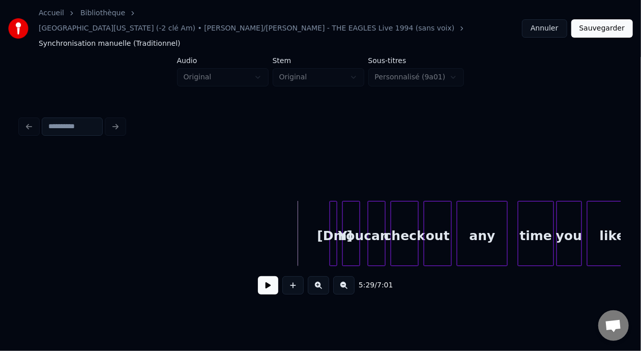
click at [322, 276] on button at bounding box center [318, 285] width 21 height 18
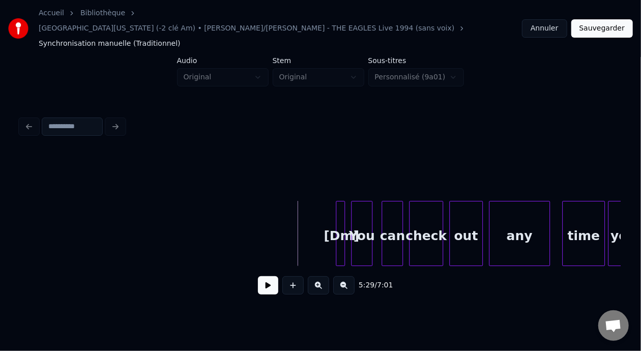
click at [342, 207] on div at bounding box center [343, 234] width 3 height 64
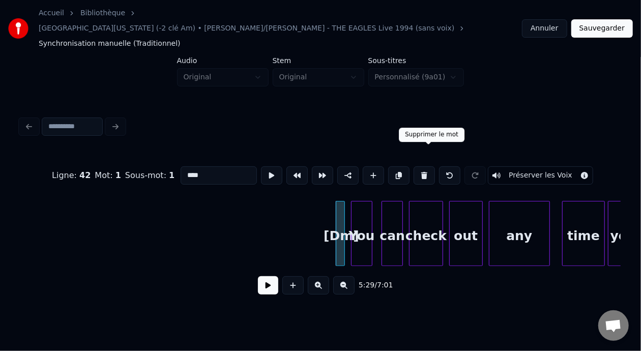
click at [430, 166] on button at bounding box center [424, 175] width 21 height 18
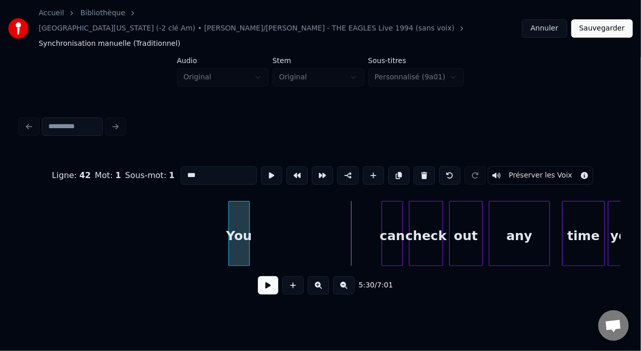
click at [237, 233] on div "You" at bounding box center [239, 236] width 20 height 69
click at [181, 166] on input "***" at bounding box center [219, 175] width 76 height 18
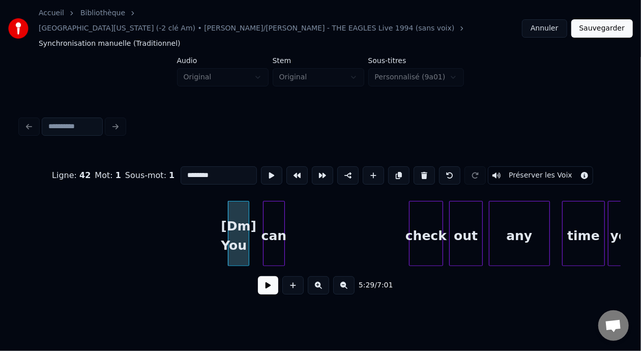
click at [276, 211] on div "can" at bounding box center [274, 236] width 20 height 69
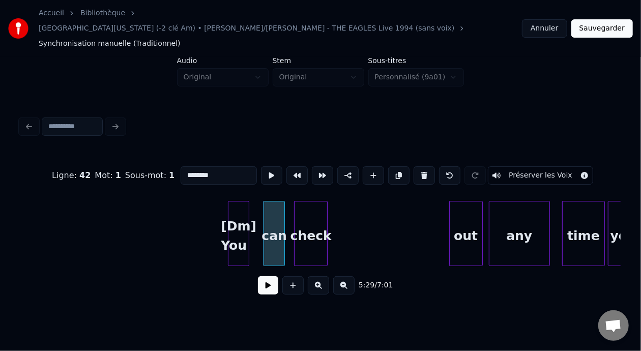
click at [317, 208] on div "check" at bounding box center [311, 236] width 33 height 69
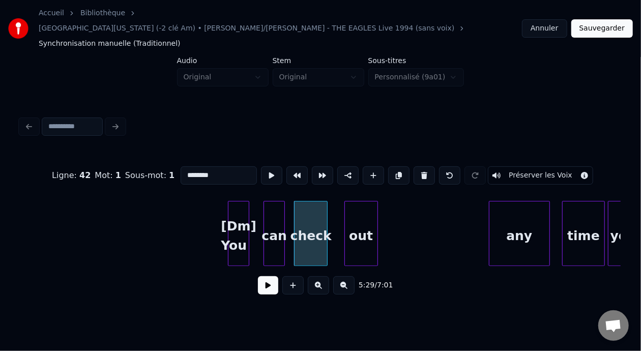
click at [370, 212] on div "out" at bounding box center [361, 236] width 33 height 69
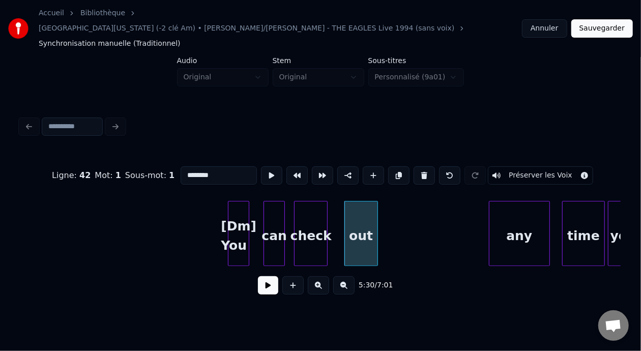
type input "********"
click at [348, 276] on button at bounding box center [343, 285] width 21 height 18
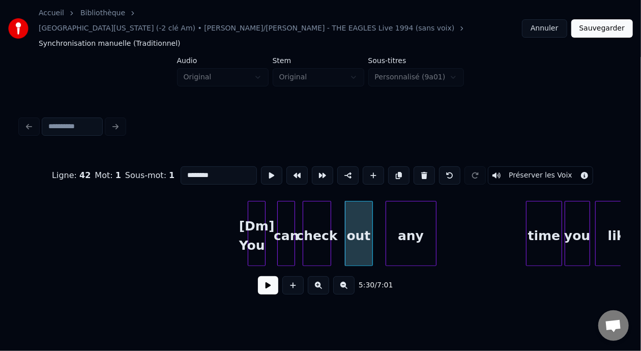
click at [418, 218] on div "any" at bounding box center [411, 236] width 50 height 69
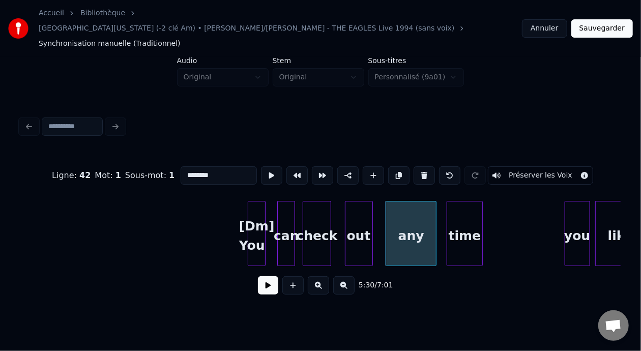
click at [467, 211] on div "time" at bounding box center [464, 236] width 35 height 69
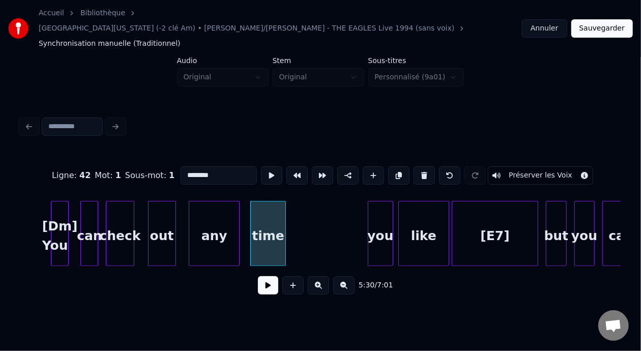
scroll to position [0, 41893]
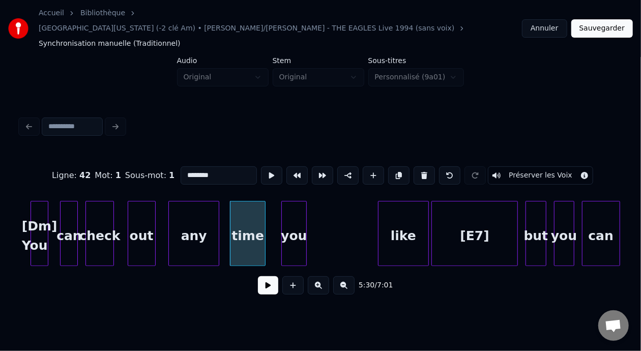
click at [288, 211] on div "you" at bounding box center [294, 236] width 24 height 69
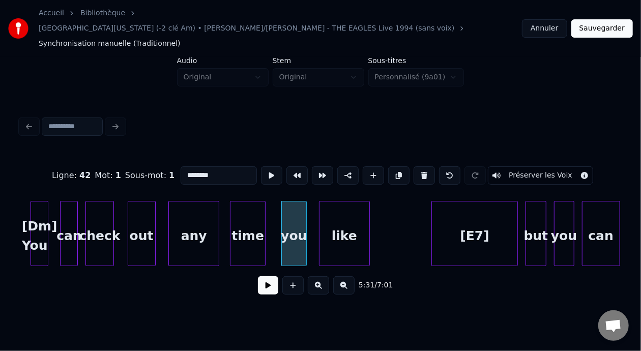
click at [337, 202] on div "like" at bounding box center [345, 236] width 50 height 69
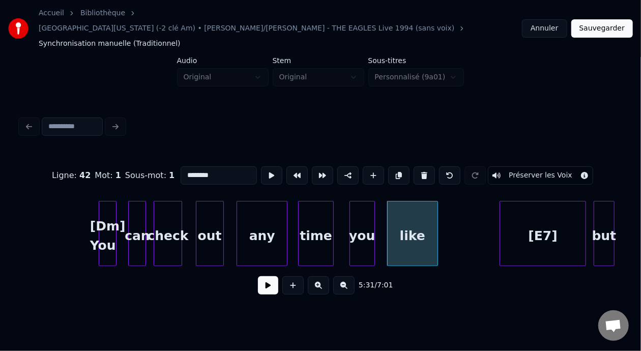
scroll to position [0, 41791]
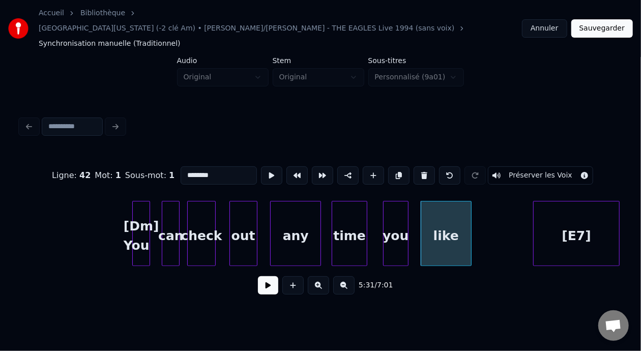
click at [350, 276] on button at bounding box center [343, 285] width 21 height 18
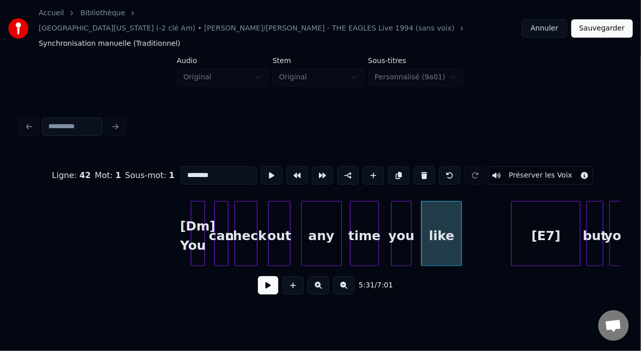
click at [193, 210] on div at bounding box center [192, 234] width 3 height 64
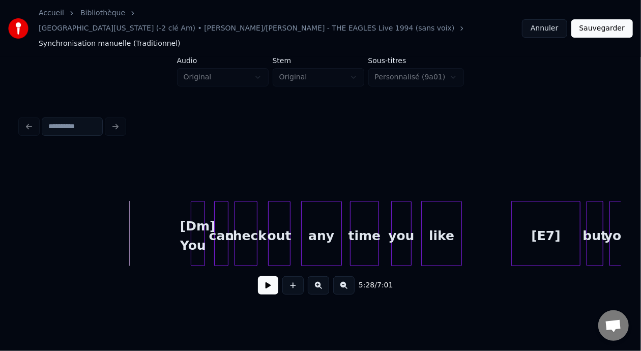
click at [263, 276] on button at bounding box center [268, 285] width 20 height 18
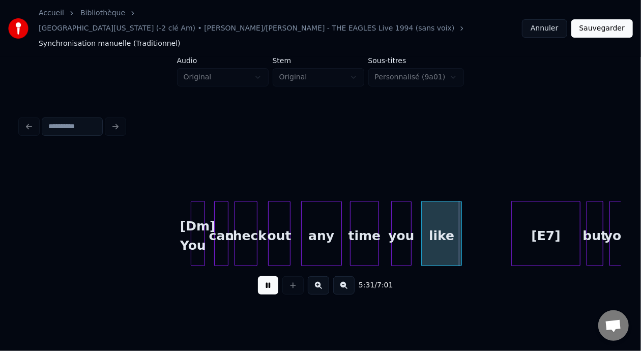
click at [263, 276] on button at bounding box center [268, 285] width 20 height 18
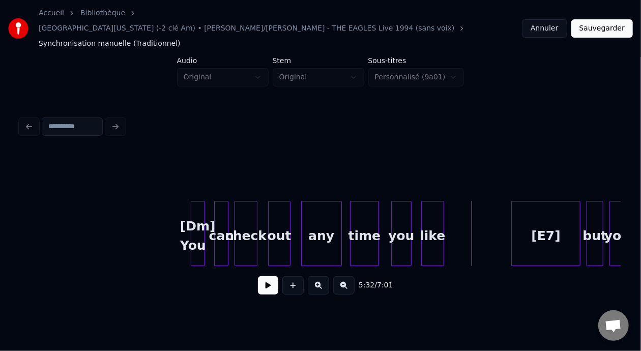
click at [442, 208] on div at bounding box center [442, 234] width 3 height 64
click at [428, 205] on div "like" at bounding box center [427, 236] width 22 height 69
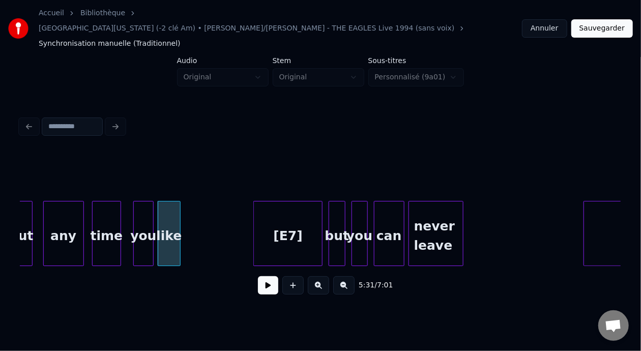
scroll to position [0, 33651]
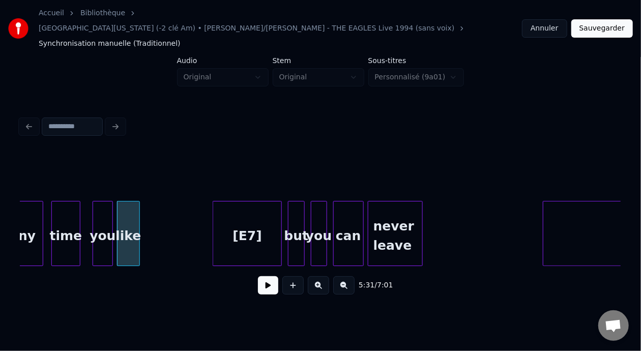
click at [299, 211] on div "but" at bounding box center [296, 236] width 15 height 69
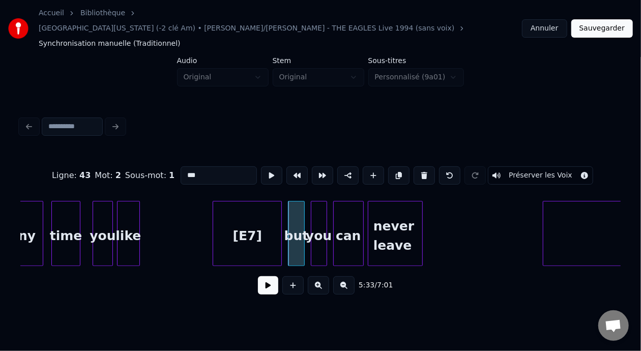
click at [181, 166] on input "***" at bounding box center [219, 175] width 76 height 18
click at [252, 215] on div "[E7]" at bounding box center [247, 236] width 68 height 69
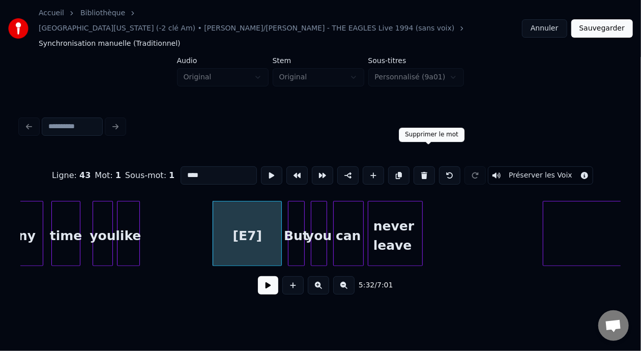
click at [427, 166] on button at bounding box center [424, 175] width 21 height 18
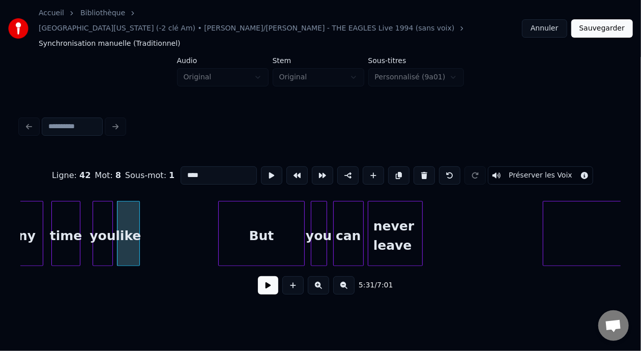
click at [219, 215] on div at bounding box center [220, 234] width 3 height 64
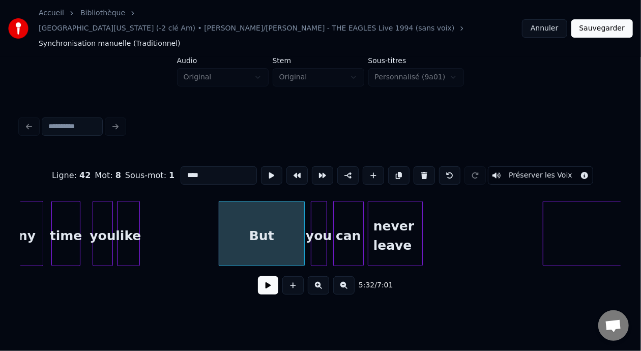
click at [231, 218] on div "But" at bounding box center [261, 236] width 85 height 69
click at [181, 166] on input "***" at bounding box center [219, 175] width 76 height 18
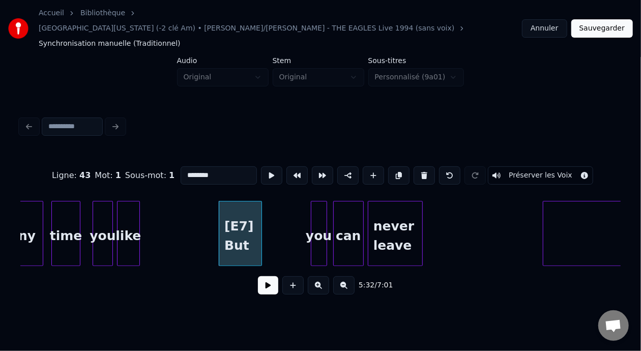
click at [259, 212] on div at bounding box center [260, 234] width 3 height 64
click at [283, 206] on div "you" at bounding box center [278, 236] width 15 height 69
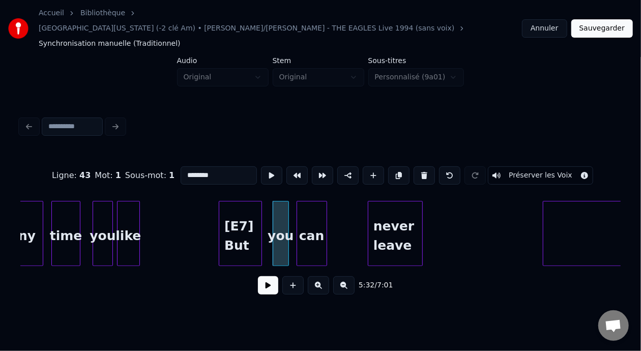
click at [313, 204] on div "can" at bounding box center [312, 236] width 30 height 69
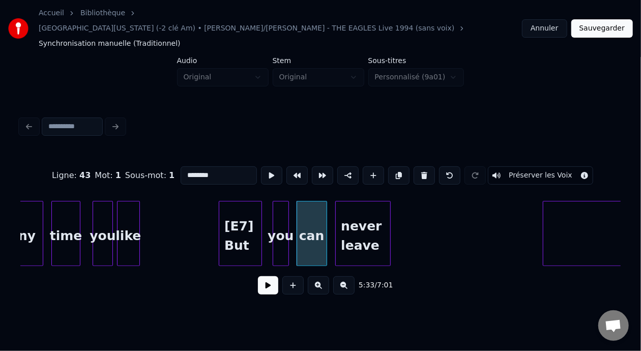
click at [362, 205] on div "never leave" at bounding box center [363, 236] width 54 height 69
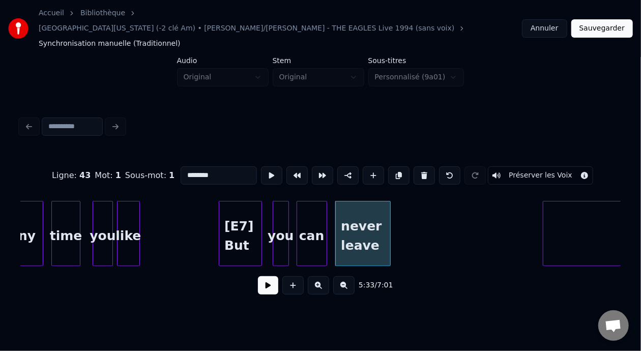
type input "********"
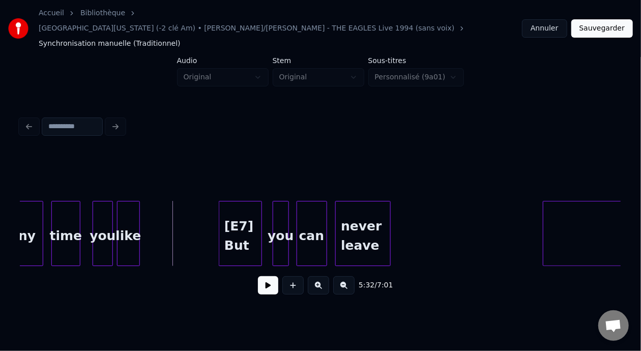
click at [262, 276] on button at bounding box center [268, 285] width 20 height 18
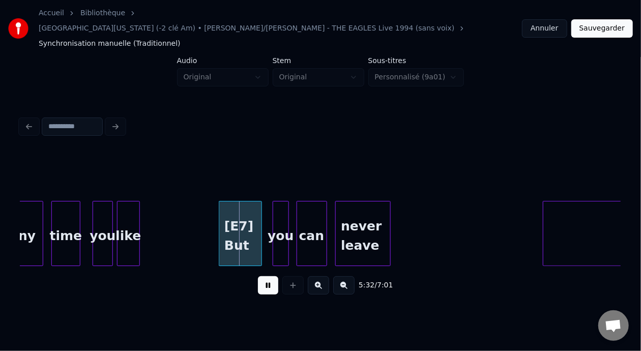
click at [262, 276] on button at bounding box center [268, 285] width 20 height 18
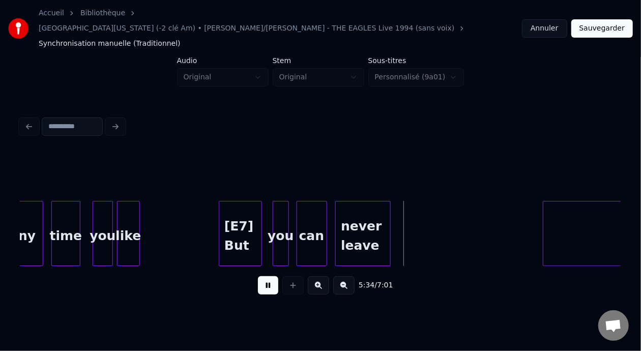
click at [262, 276] on button at bounding box center [268, 285] width 20 height 18
click at [427, 212] on div at bounding box center [426, 234] width 3 height 64
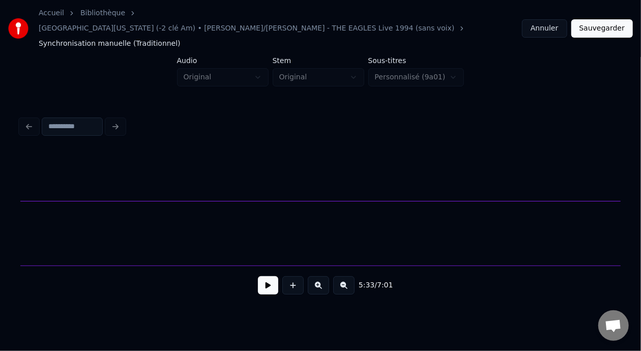
scroll to position [0, 40532]
click at [598, 22] on button "Sauvegarder" at bounding box center [603, 28] width 62 height 18
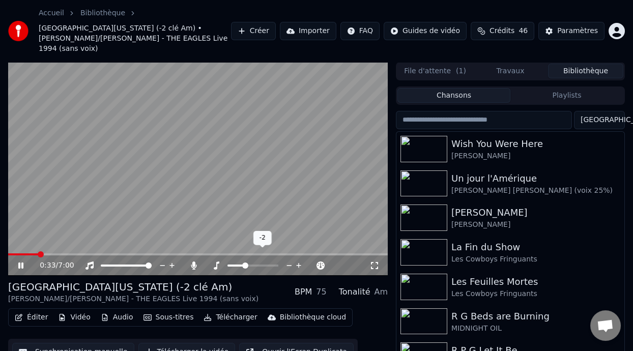
click at [245, 263] on span at bounding box center [245, 266] width 6 height 6
click at [373, 262] on icon at bounding box center [375, 266] width 10 height 8
click at [21, 262] on icon at bounding box center [27, 266] width 23 height 8
click at [43, 311] on button "Éditer" at bounding box center [31, 318] width 41 height 14
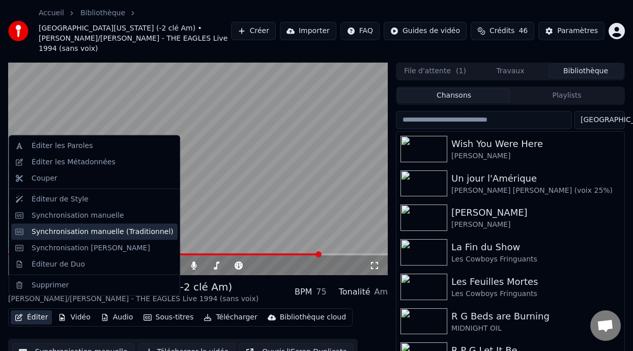
click at [126, 232] on div "Synchronisation manuelle (Traditionnel)" at bounding box center [103, 232] width 142 height 10
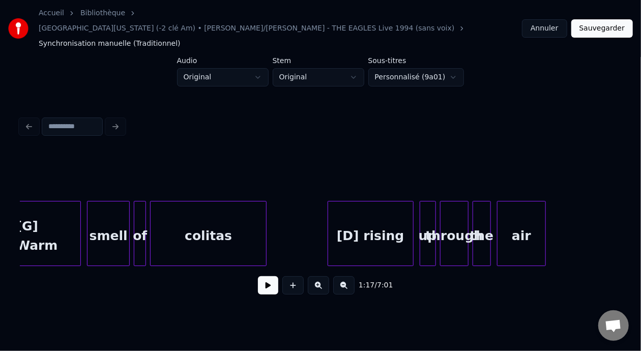
scroll to position [0, 13930]
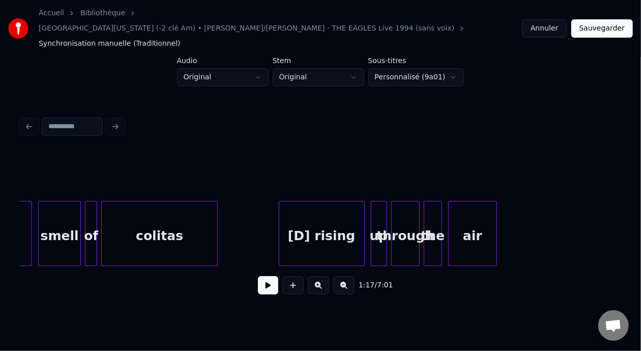
click at [329, 220] on div "[D] rising" at bounding box center [321, 236] width 85 height 69
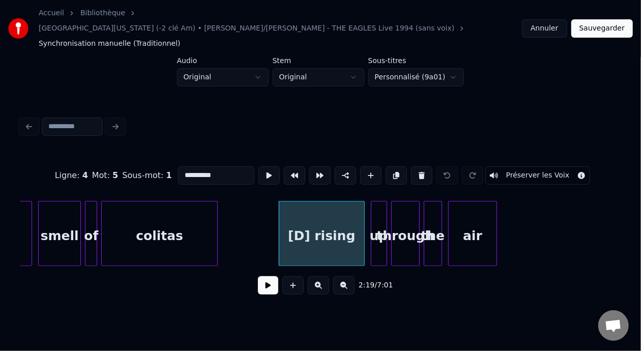
click at [178, 166] on input "**********" at bounding box center [216, 175] width 76 height 18
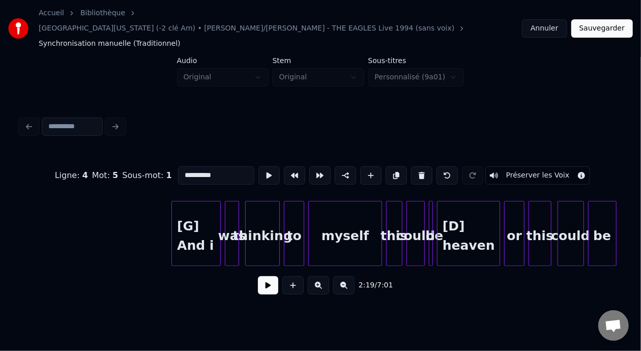
scroll to position [0, 16527]
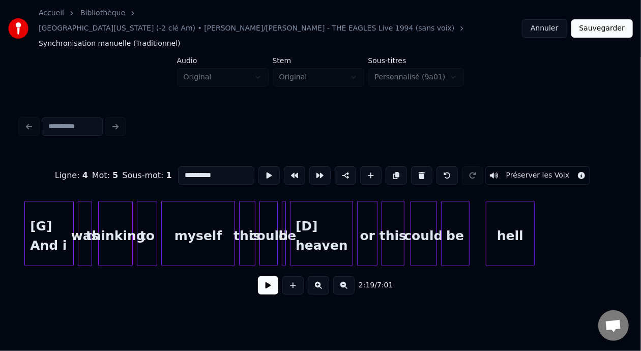
type input "**********"
click at [325, 276] on button at bounding box center [318, 285] width 21 height 18
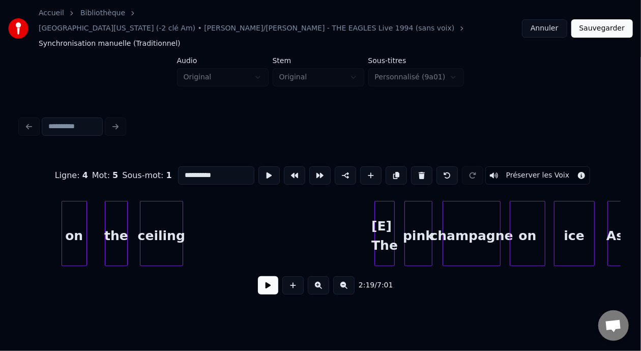
scroll to position [0, 36231]
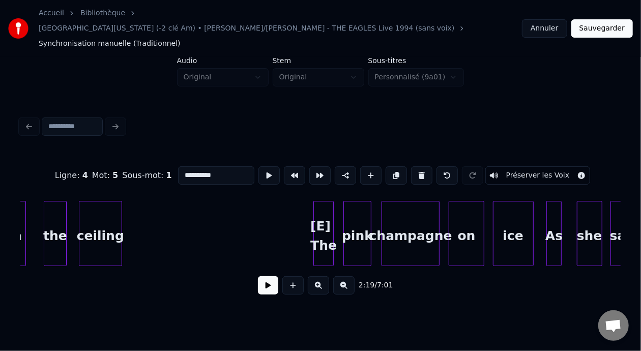
click at [606, 20] on button "Sauvegarder" at bounding box center [603, 28] width 62 height 18
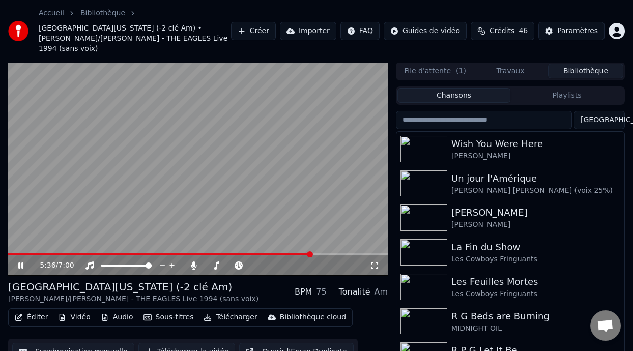
click at [21, 262] on icon at bounding box center [27, 266] width 23 height 8
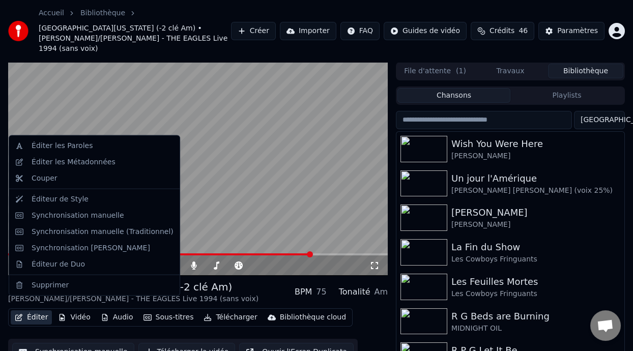
click at [40, 311] on button "Éditer" at bounding box center [31, 318] width 41 height 14
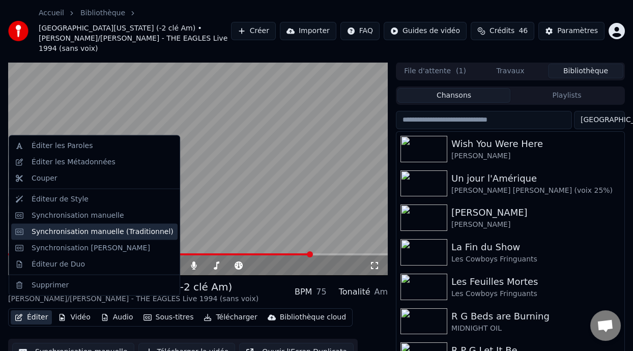
click at [136, 233] on div "Synchronisation manuelle (Traditionnel)" at bounding box center [103, 232] width 142 height 10
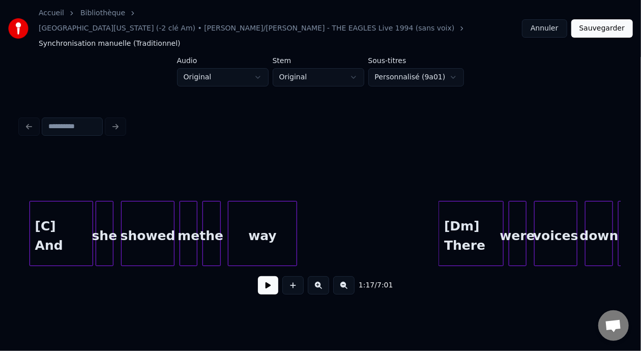
scroll to position [0, 21796]
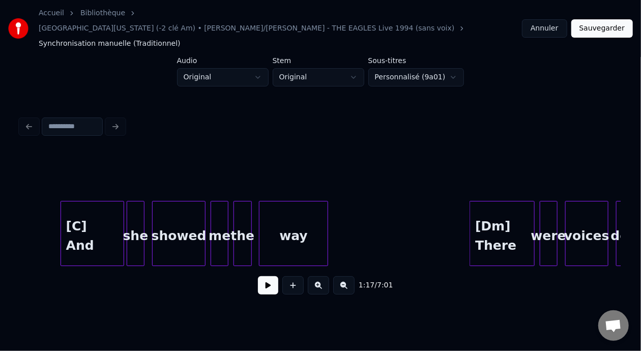
click at [107, 218] on div "[C] And" at bounding box center [92, 236] width 63 height 69
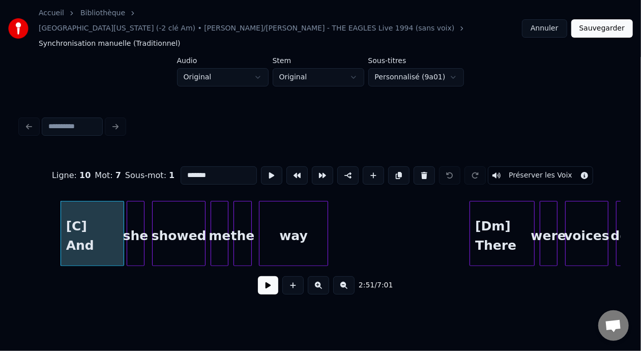
click at [195, 166] on input "*******" at bounding box center [219, 175] width 76 height 18
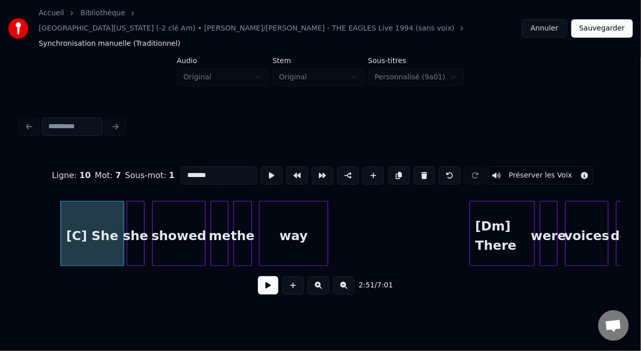
click at [136, 210] on div "she" at bounding box center [135, 236] width 17 height 69
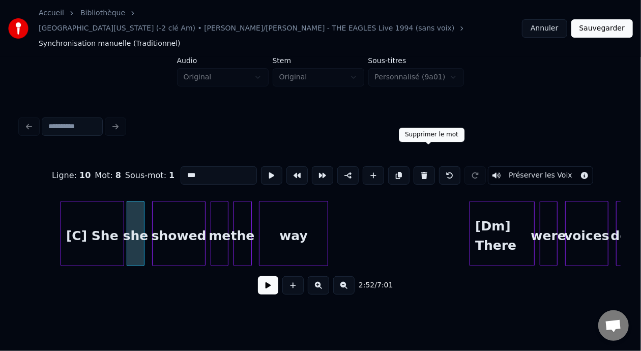
click at [434, 166] on button at bounding box center [424, 175] width 21 height 18
type input "*******"
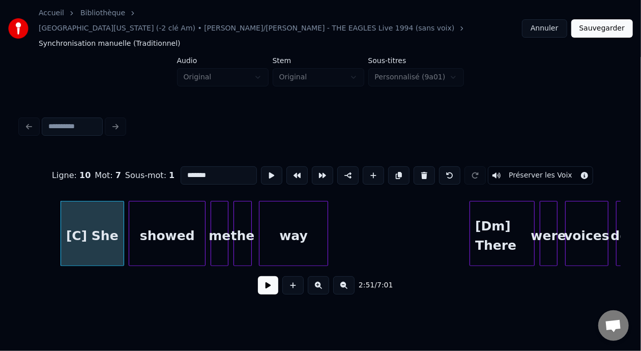
click at [131, 211] on div at bounding box center [130, 234] width 3 height 64
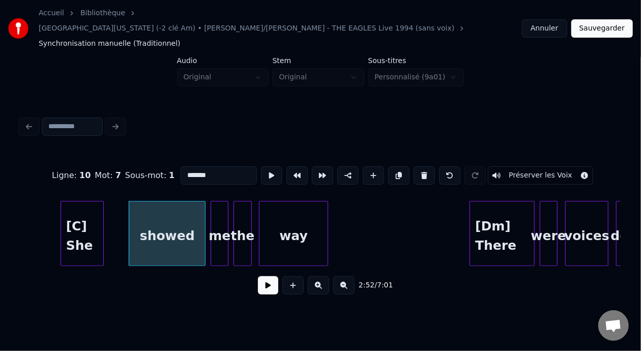
click at [101, 204] on div at bounding box center [101, 234] width 3 height 64
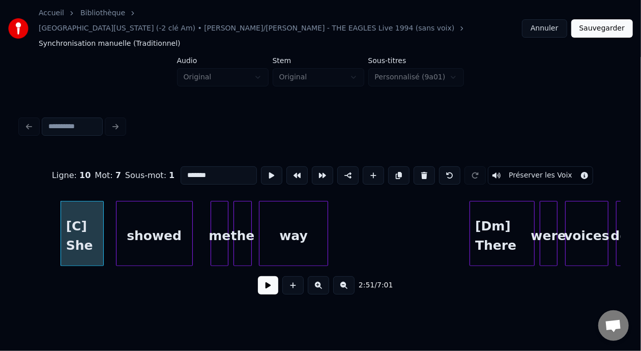
click at [155, 213] on div "showed" at bounding box center [155, 236] width 76 height 69
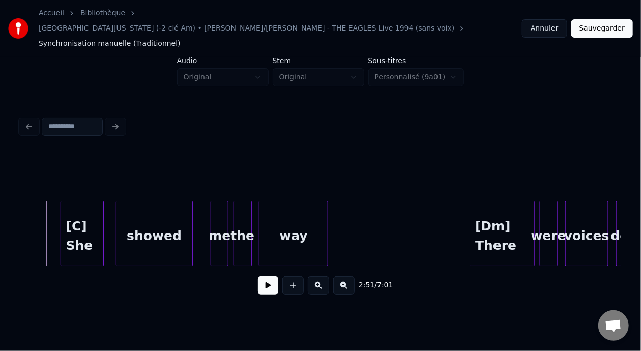
click at [258, 276] on button at bounding box center [268, 285] width 20 height 18
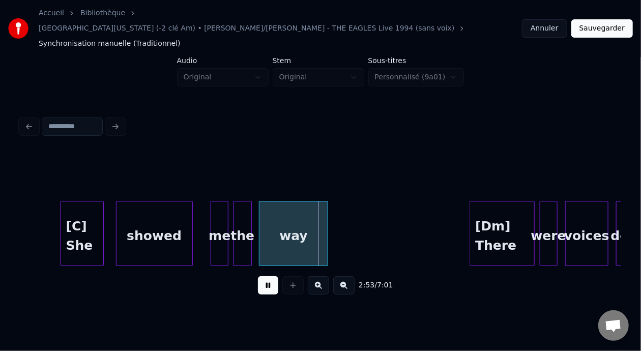
click at [258, 276] on button at bounding box center [268, 285] width 20 height 18
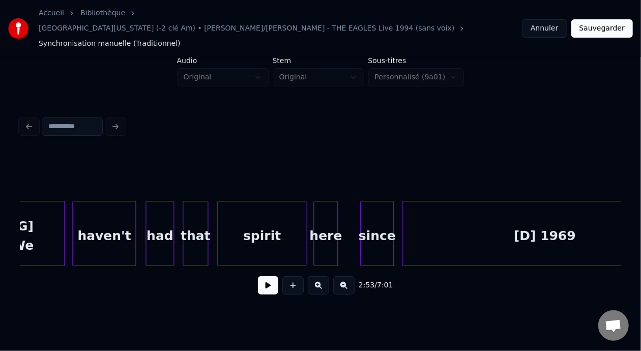
scroll to position [0, 30120]
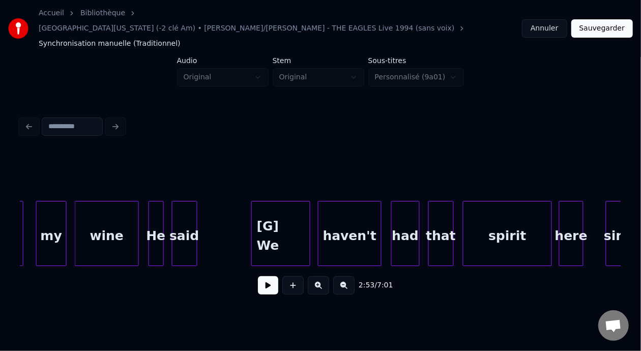
click at [104, 215] on div "wine" at bounding box center [106, 236] width 63 height 69
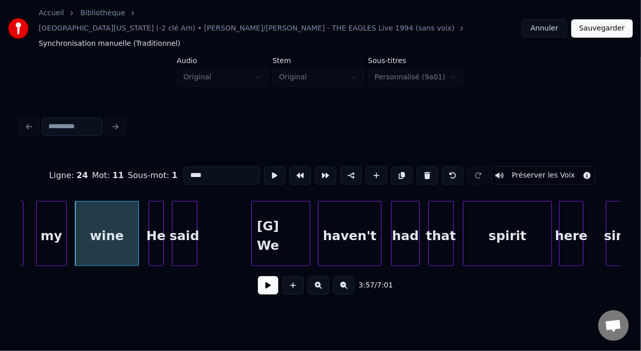
click at [264, 276] on button at bounding box center [268, 285] width 20 height 18
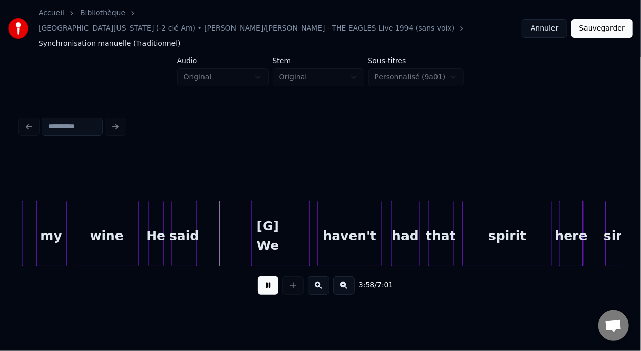
click at [264, 276] on button at bounding box center [268, 285] width 20 height 18
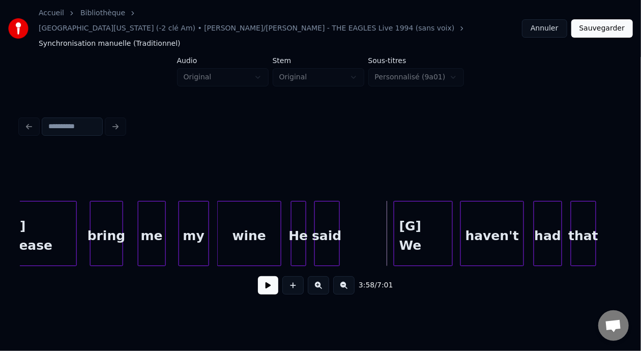
scroll to position [0, 29957]
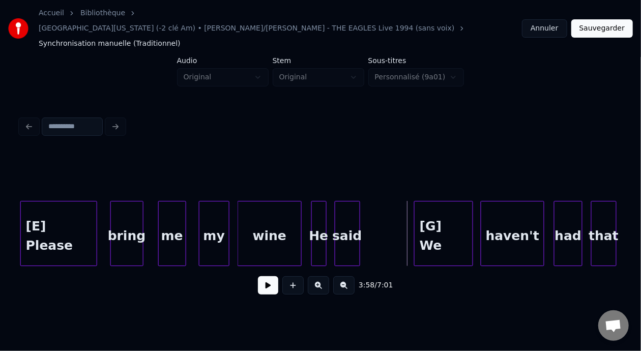
click at [122, 219] on div "bring" at bounding box center [127, 236] width 32 height 69
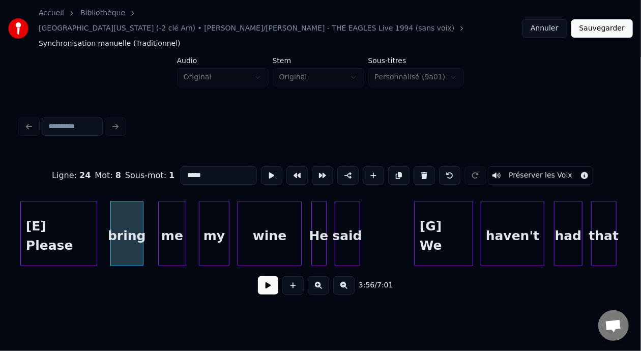
click at [259, 276] on button at bounding box center [268, 285] width 20 height 18
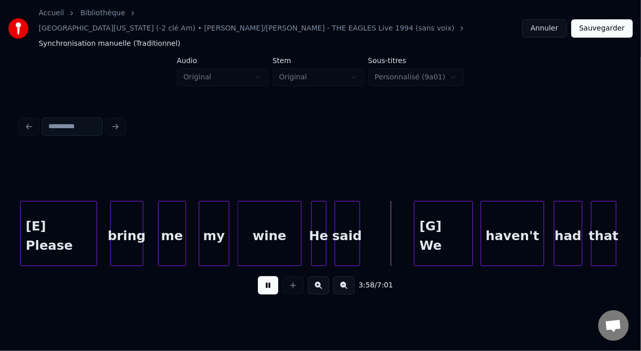
click at [259, 276] on button at bounding box center [268, 285] width 20 height 18
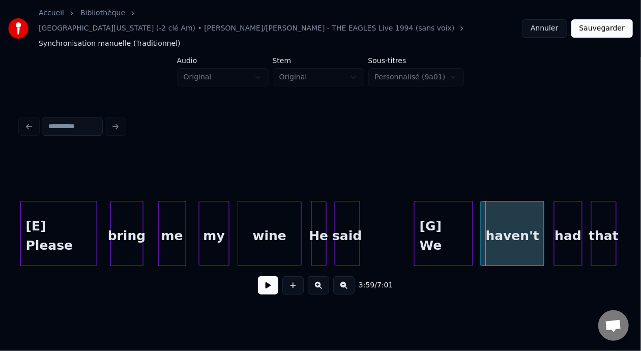
click at [61, 205] on div "[E] Please" at bounding box center [59, 236] width 76 height 69
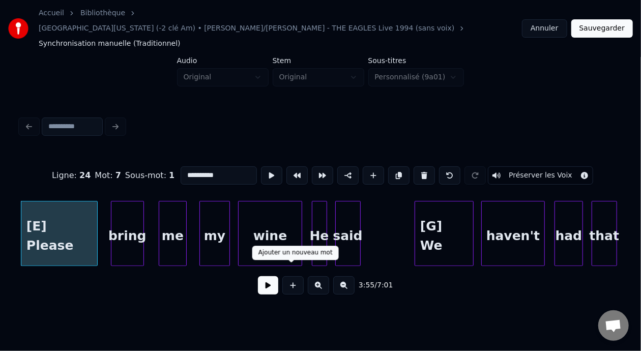
click at [269, 279] on button at bounding box center [268, 285] width 20 height 18
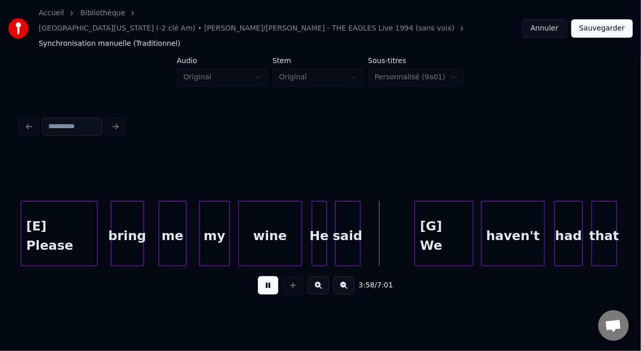
click at [269, 279] on button at bounding box center [268, 285] width 20 height 18
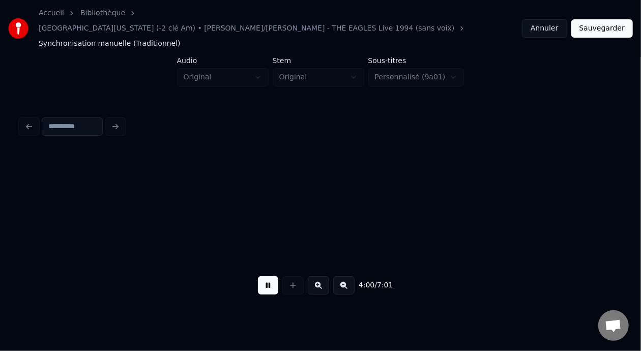
scroll to position [0, 30558]
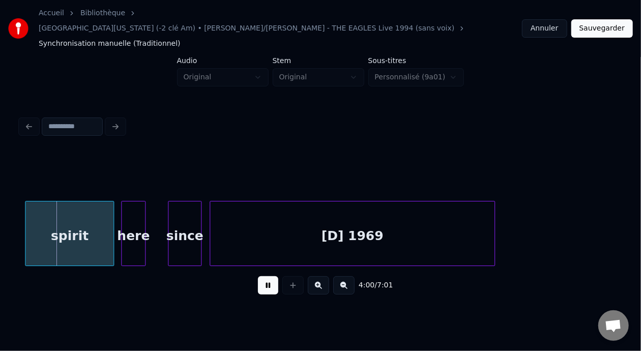
click at [269, 279] on button at bounding box center [268, 285] width 20 height 18
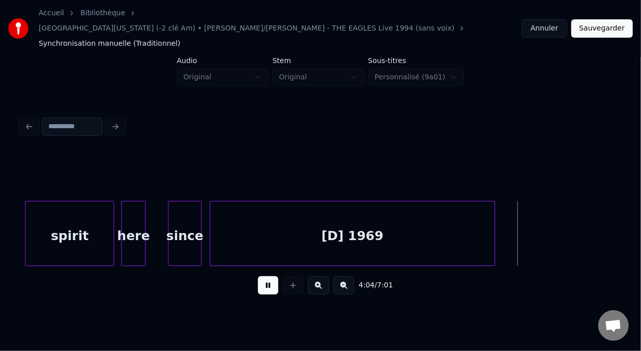
click at [269, 279] on button at bounding box center [268, 285] width 20 height 18
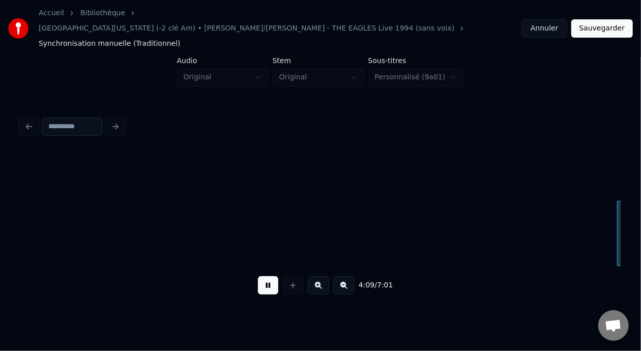
scroll to position [0, 31761]
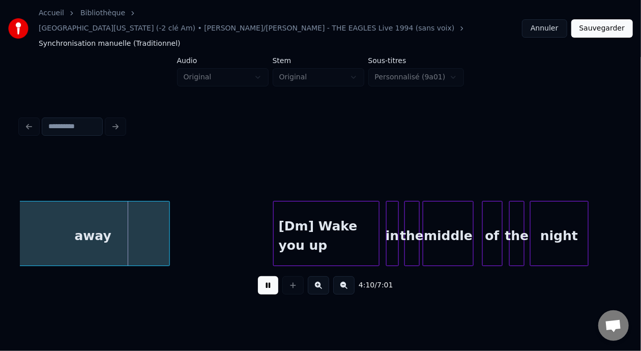
click at [269, 279] on button at bounding box center [268, 285] width 20 height 18
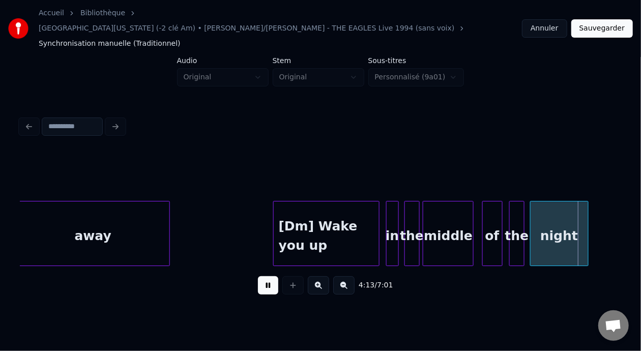
click at [269, 279] on button at bounding box center [268, 285] width 20 height 18
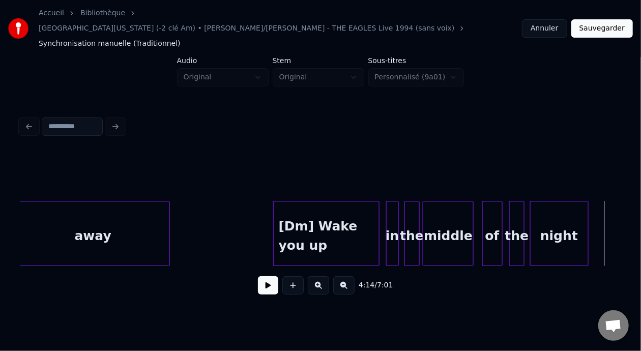
click at [269, 279] on button at bounding box center [268, 285] width 20 height 18
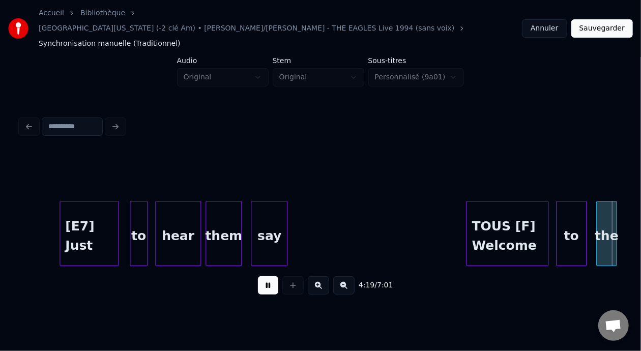
scroll to position [0, 32972]
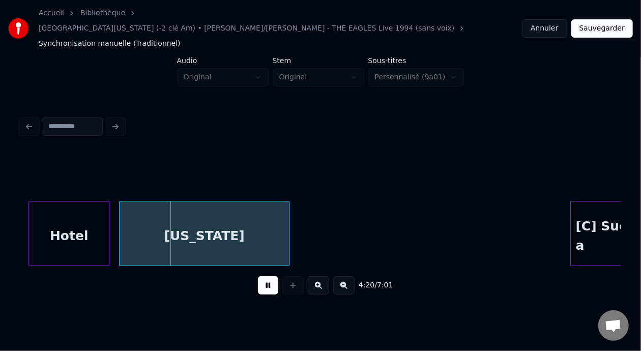
click at [270, 279] on button at bounding box center [268, 285] width 20 height 18
click at [354, 276] on button at bounding box center [343, 285] width 21 height 18
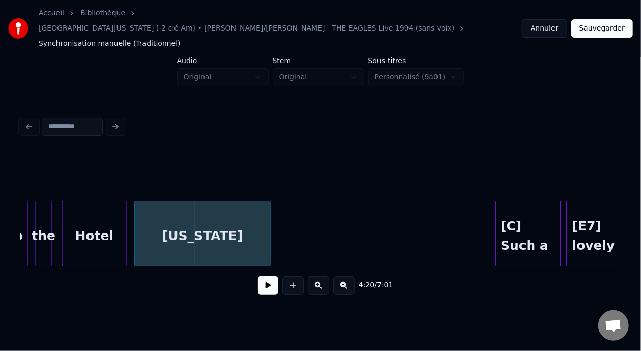
click at [354, 276] on button at bounding box center [343, 285] width 21 height 18
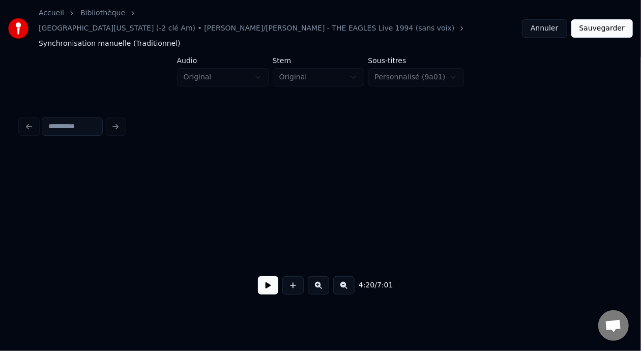
scroll to position [0, 19713]
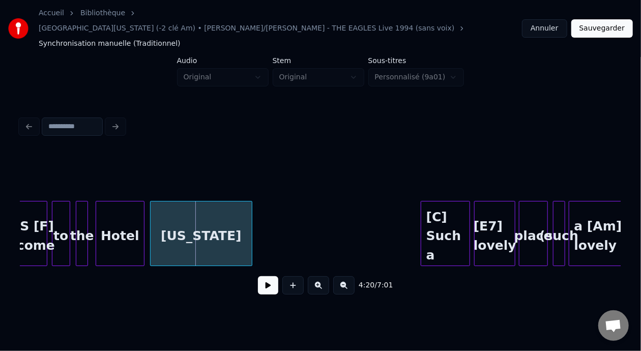
click at [263, 276] on button at bounding box center [268, 285] width 20 height 18
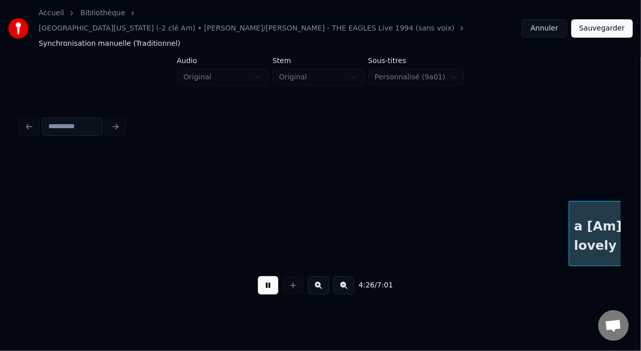
scroll to position [0, 20314]
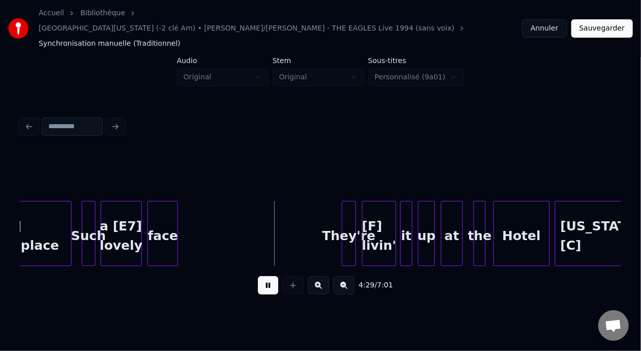
click at [320, 278] on button at bounding box center [318, 285] width 21 height 18
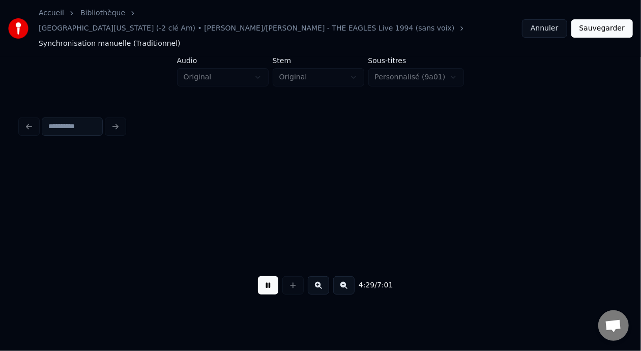
scroll to position [0, 27174]
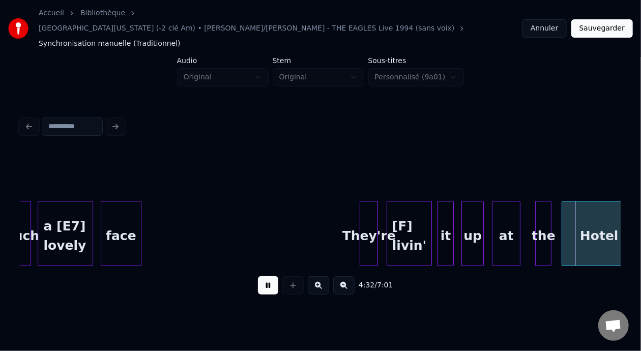
click at [264, 276] on button at bounding box center [268, 285] width 20 height 18
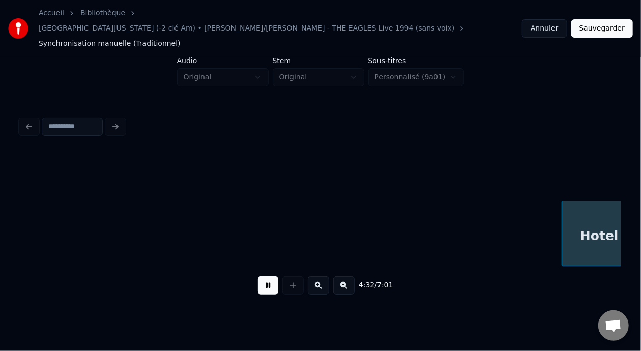
scroll to position [0, 27777]
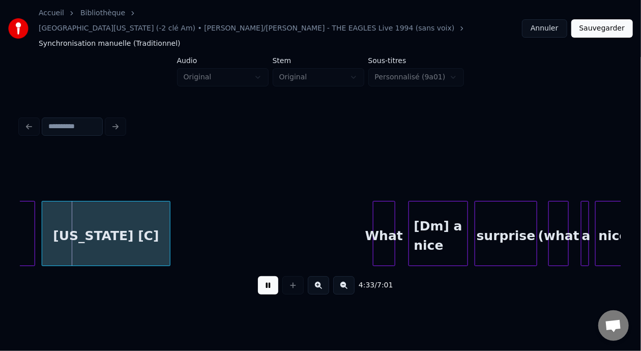
click at [264, 276] on button at bounding box center [268, 285] width 20 height 18
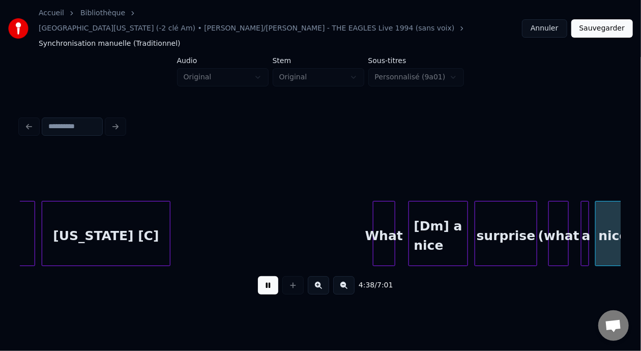
scroll to position [0, 28379]
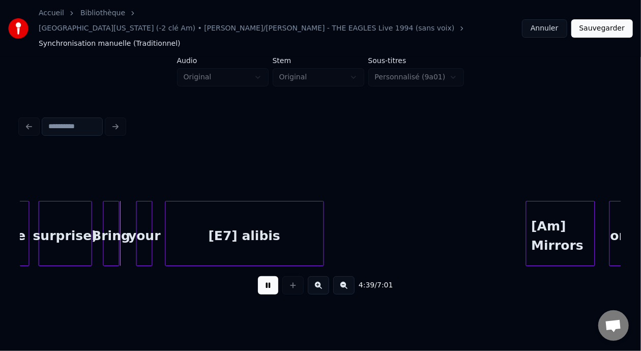
click at [264, 276] on button at bounding box center [268, 285] width 20 height 18
click at [242, 223] on div "[E7] alibis" at bounding box center [245, 236] width 158 height 69
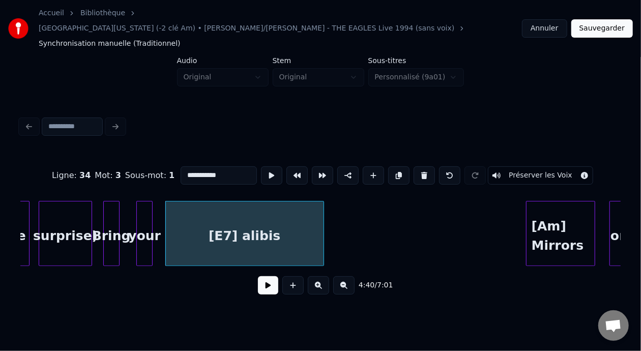
click at [262, 276] on button at bounding box center [268, 285] width 20 height 18
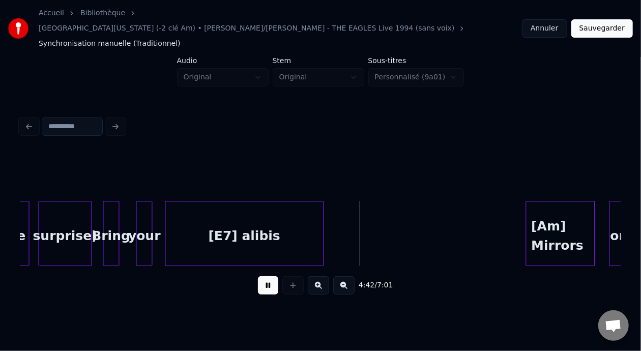
click at [262, 276] on button at bounding box center [268, 285] width 20 height 18
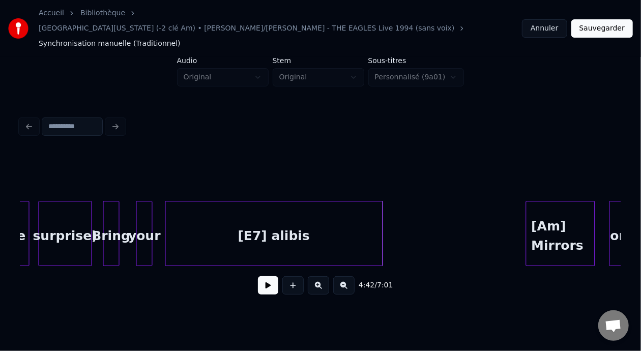
click at [382, 215] on div at bounding box center [381, 234] width 3 height 64
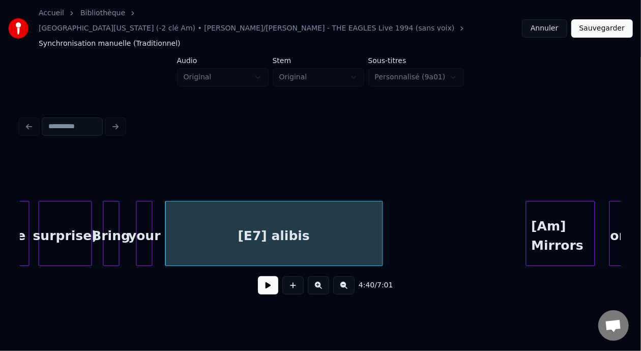
click at [266, 276] on button at bounding box center [268, 285] width 20 height 18
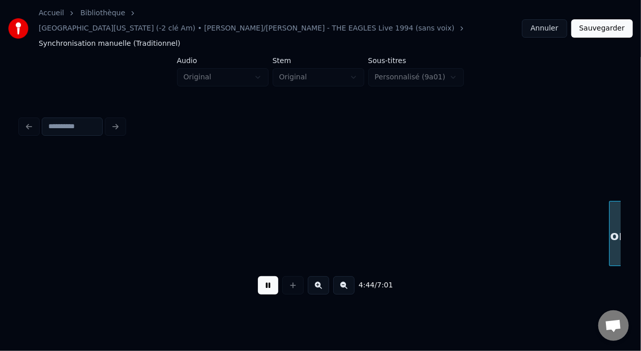
scroll to position [0, 28982]
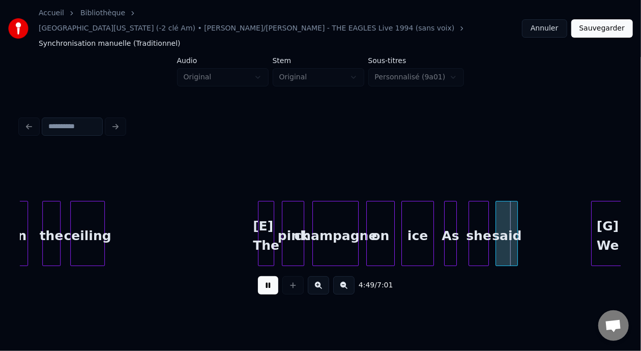
click at [266, 276] on button at bounding box center [268, 285] width 20 height 18
click at [265, 231] on div "[E] The" at bounding box center [266, 236] width 15 height 69
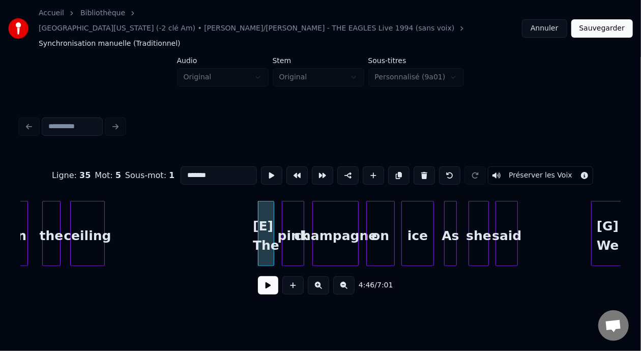
click at [202, 166] on input "*******" at bounding box center [219, 175] width 76 height 18
type input "*"
click at [269, 209] on div at bounding box center [266, 236] width 15 height 69
click at [429, 166] on button at bounding box center [424, 175] width 21 height 18
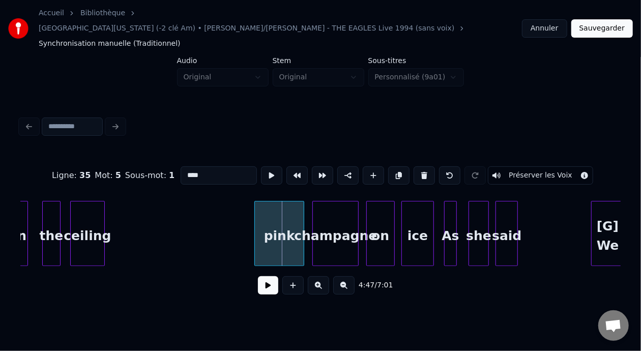
click at [256, 210] on div at bounding box center [256, 234] width 3 height 64
click at [270, 224] on div "pink" at bounding box center [279, 236] width 49 height 69
click at [181, 166] on input "****" at bounding box center [219, 175] width 76 height 18
type input "********"
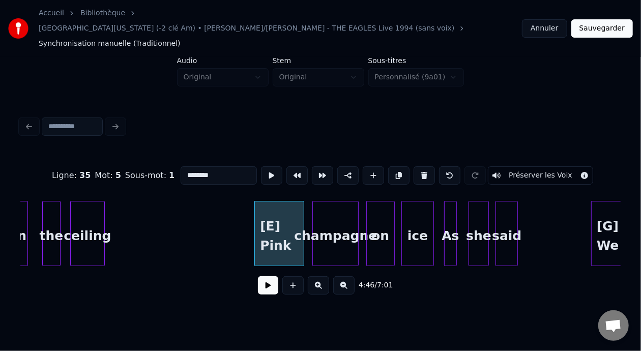
click at [263, 276] on button at bounding box center [268, 285] width 20 height 18
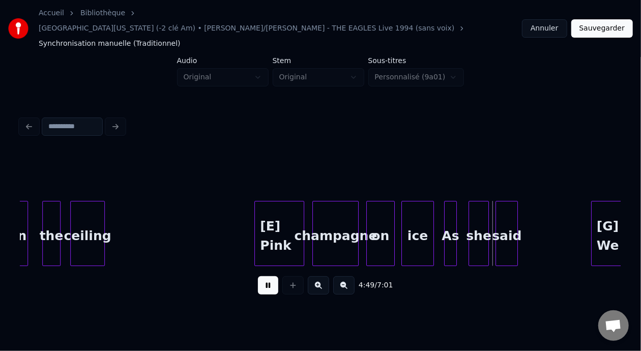
click at [263, 276] on button at bounding box center [268, 285] width 20 height 18
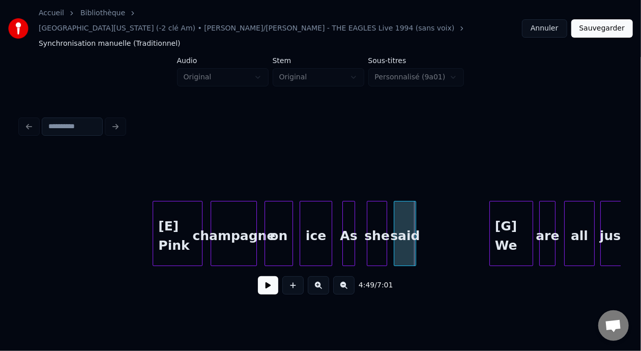
scroll to position [0, 29165]
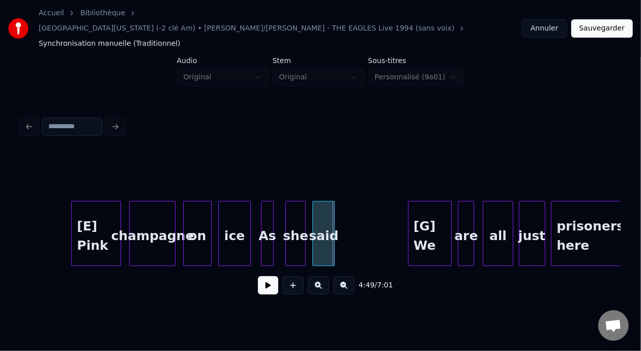
click at [270, 221] on div at bounding box center [271, 234] width 3 height 64
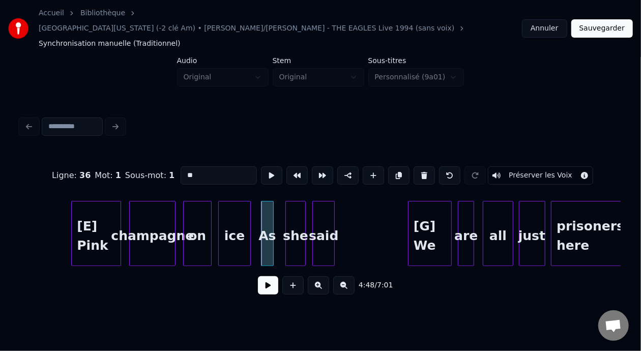
click at [181, 166] on input "**" at bounding box center [219, 175] width 76 height 18
type input "***"
click at [259, 276] on button at bounding box center [268, 285] width 20 height 18
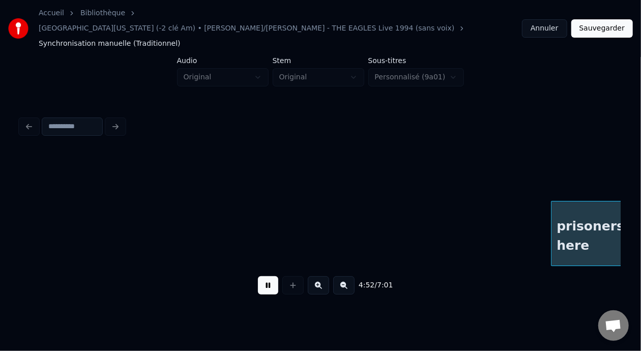
scroll to position [0, 29767]
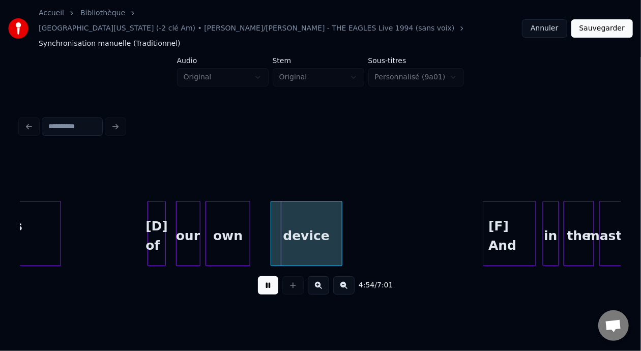
click at [259, 276] on button at bounding box center [268, 285] width 20 height 18
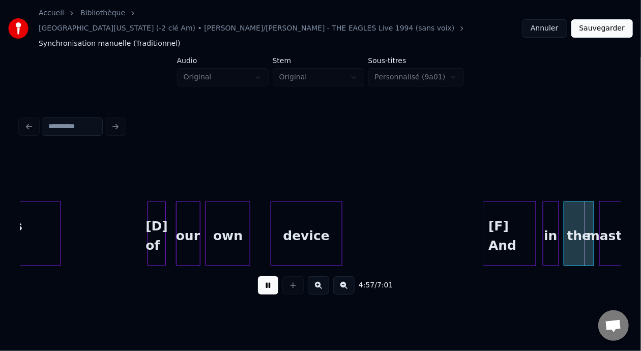
click at [259, 276] on button at bounding box center [268, 285] width 20 height 18
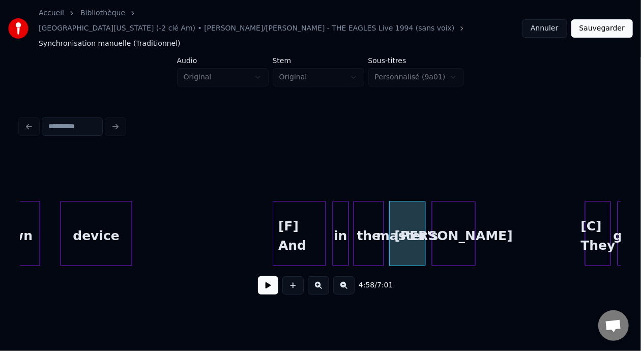
scroll to position [0, 30004]
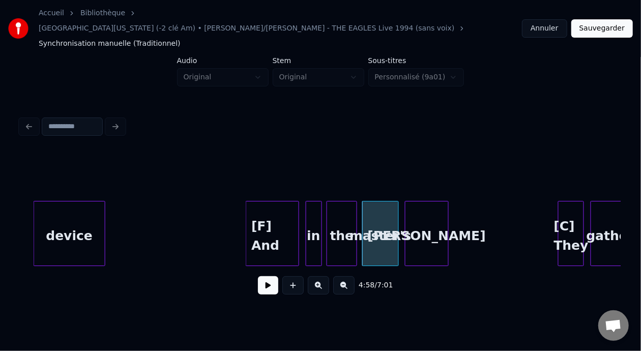
click at [274, 216] on div "[F] And" at bounding box center [272, 236] width 52 height 69
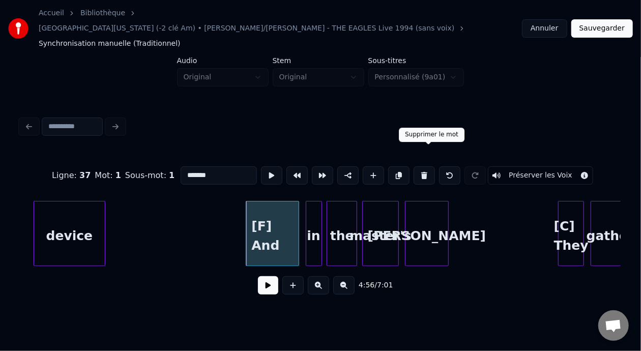
click at [431, 166] on button at bounding box center [424, 175] width 21 height 18
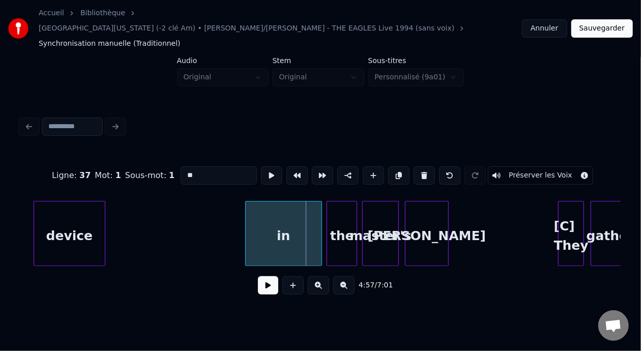
click at [246, 212] on div at bounding box center [247, 234] width 3 height 64
click at [262, 220] on div "in" at bounding box center [283, 236] width 75 height 69
click at [181, 166] on input "**" at bounding box center [219, 175] width 76 height 18
click at [181, 166] on input "******" at bounding box center [219, 175] width 76 height 18
type input "******"
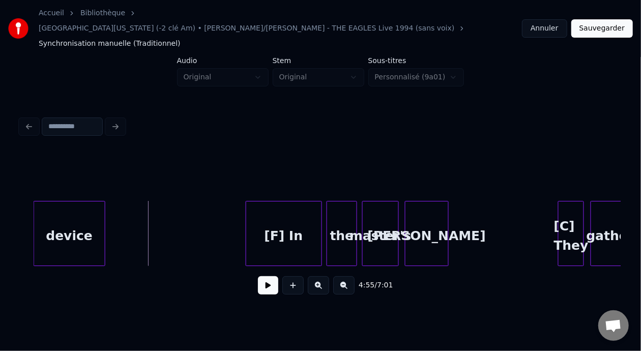
click at [263, 279] on button at bounding box center [268, 285] width 20 height 18
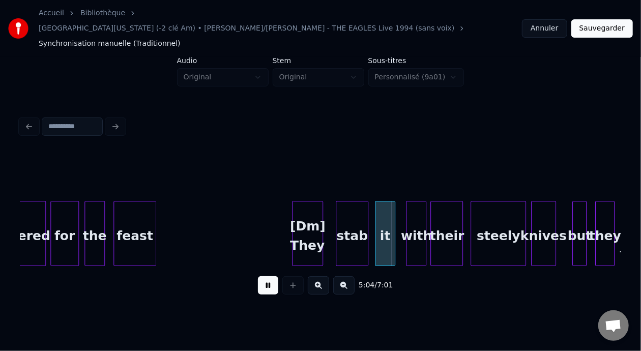
click at [263, 279] on button at bounding box center [268, 285] width 20 height 18
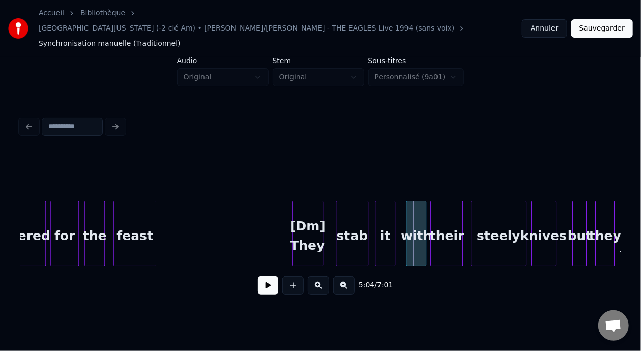
click at [312, 223] on div "[Dm] They" at bounding box center [308, 236] width 30 height 69
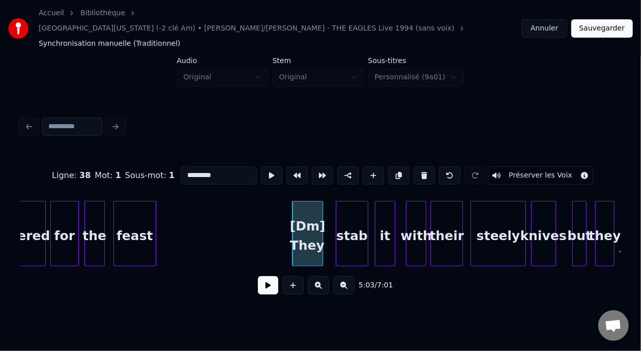
click at [309, 216] on div "[Dm] They" at bounding box center [308, 236] width 30 height 69
click at [199, 166] on input "*********" at bounding box center [219, 175] width 76 height 18
click at [351, 216] on div "stab" at bounding box center [352, 236] width 32 height 69
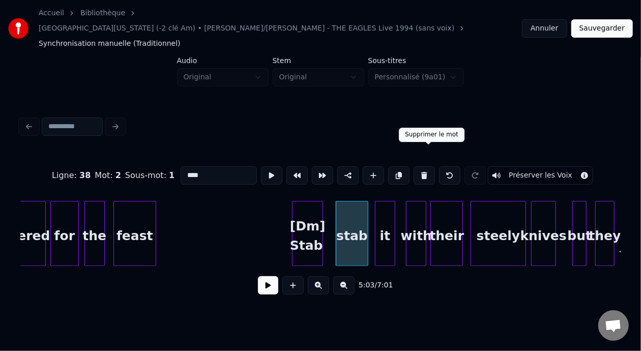
click at [432, 166] on button at bounding box center [424, 175] width 21 height 18
type input "*********"
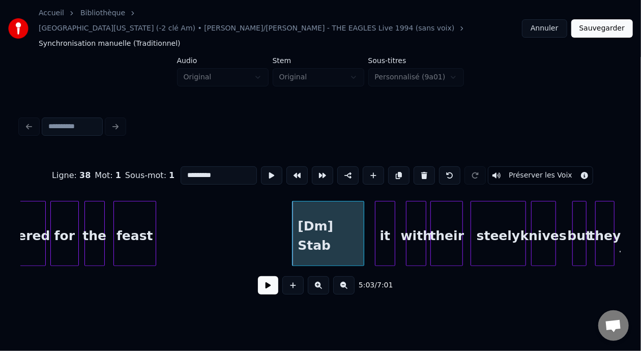
click at [361, 212] on div at bounding box center [362, 234] width 3 height 64
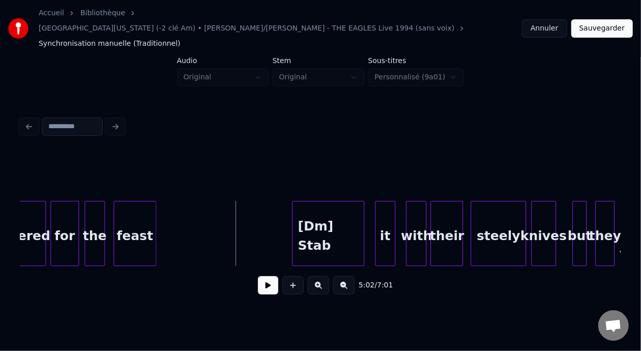
click at [260, 276] on button at bounding box center [268, 285] width 20 height 18
click at [355, 217] on div "[Dm] Stab" at bounding box center [328, 236] width 71 height 69
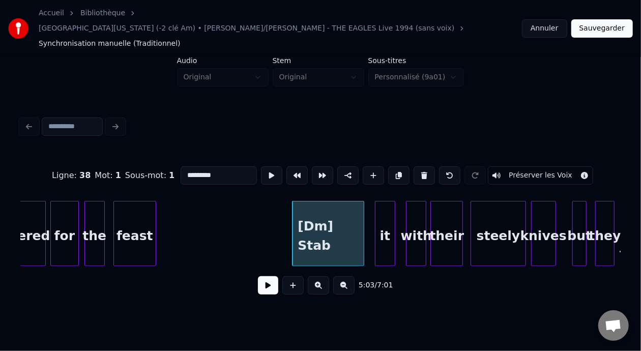
click at [203, 150] on div "Ligne : 38 Mot : 1 Sous-mot : 1 ********* Préserver les Voix" at bounding box center [320, 175] width 601 height 51
click at [204, 166] on input "*********" at bounding box center [219, 175] width 76 height 18
click at [382, 215] on div "it" at bounding box center [385, 236] width 19 height 69
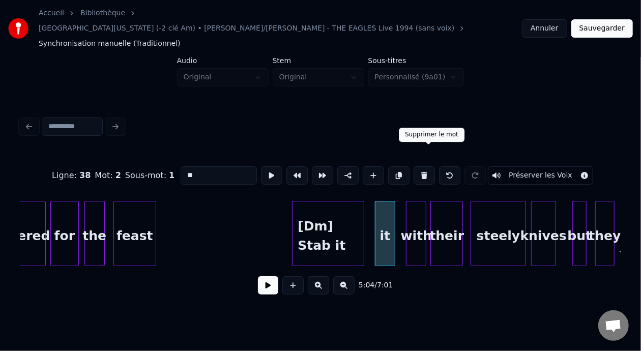
click at [427, 166] on button at bounding box center [424, 175] width 21 height 18
type input "**********"
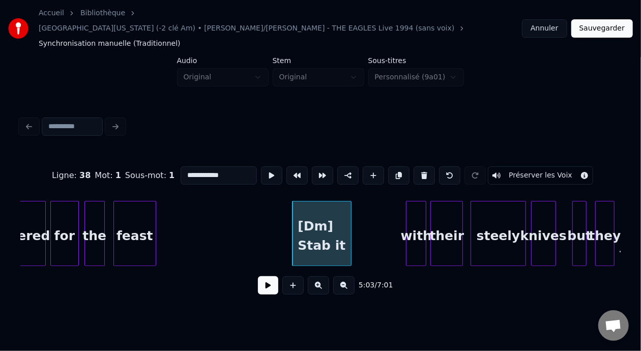
click at [350, 216] on div at bounding box center [349, 234] width 3 height 64
click at [377, 211] on div "with" at bounding box center [377, 236] width 19 height 69
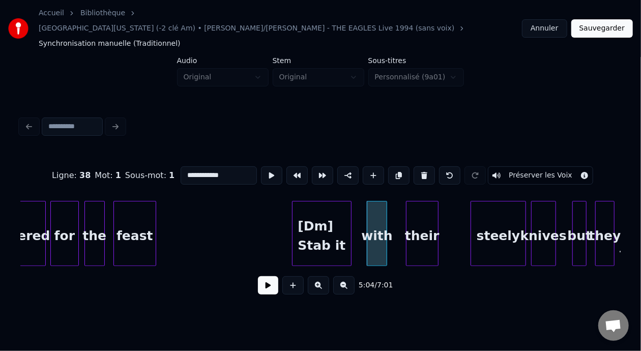
click at [425, 212] on div "their" at bounding box center [423, 236] width 32 height 69
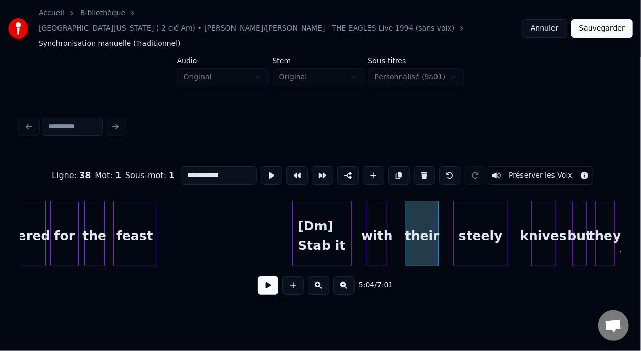
click at [484, 209] on div "steely" at bounding box center [481, 236] width 54 height 69
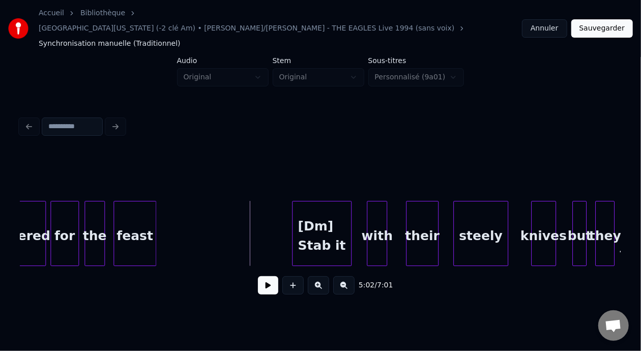
click at [353, 277] on button at bounding box center [343, 285] width 21 height 18
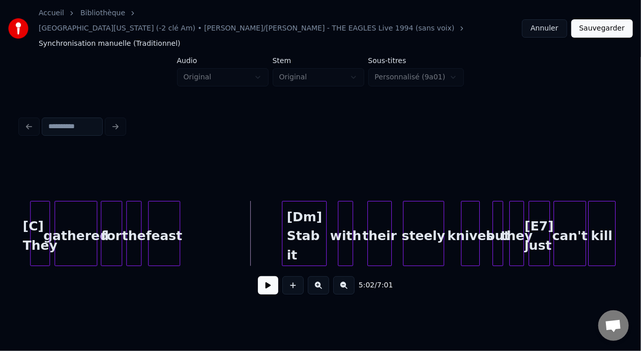
click at [267, 278] on button at bounding box center [268, 285] width 20 height 18
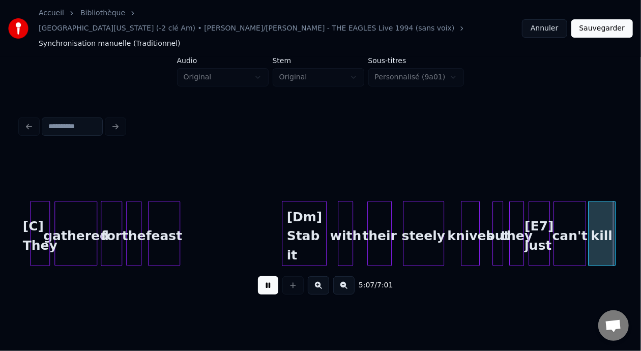
scroll to position [0, 23498]
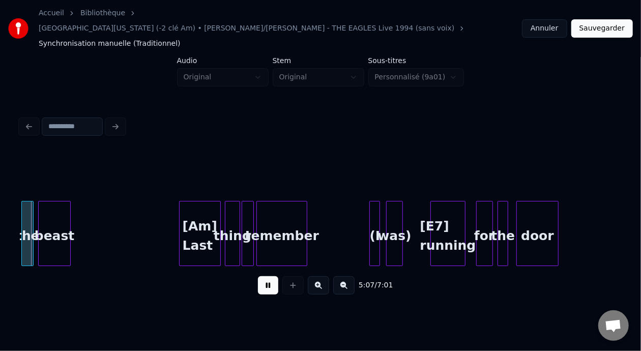
click at [267, 278] on button at bounding box center [268, 285] width 20 height 18
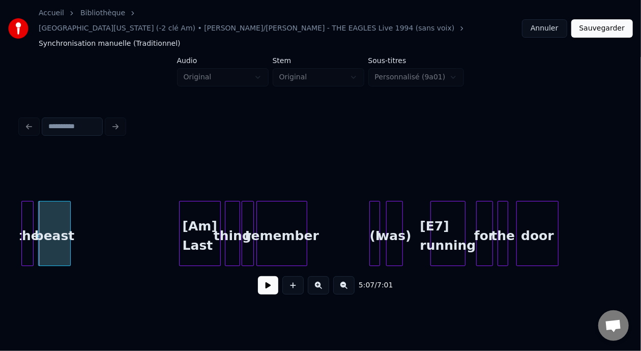
click at [267, 278] on button at bounding box center [268, 285] width 20 height 18
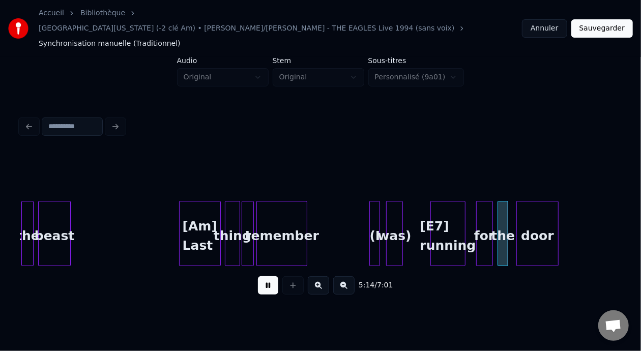
click at [267, 278] on button at bounding box center [268, 285] width 20 height 18
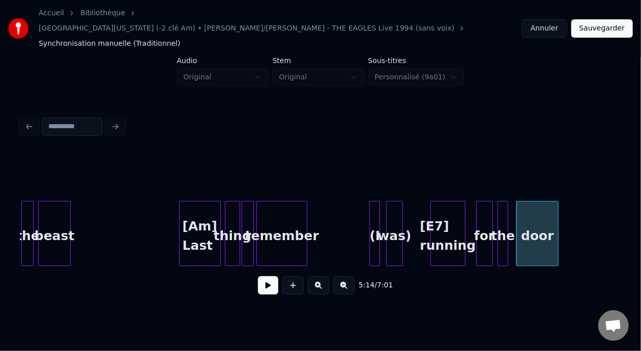
click at [267, 278] on button at bounding box center [268, 285] width 20 height 18
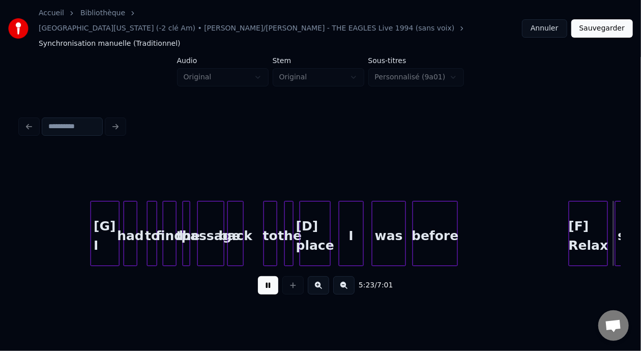
scroll to position [0, 24701]
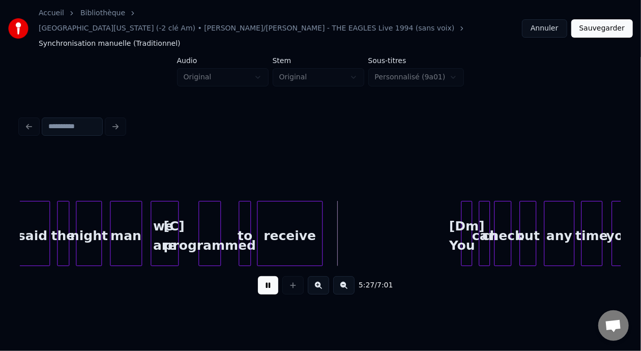
click at [267, 278] on button at bounding box center [268, 285] width 20 height 18
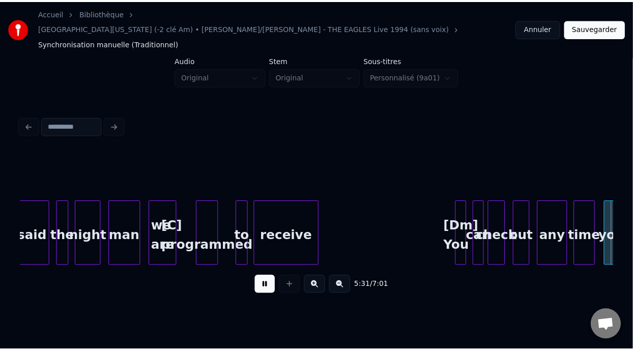
scroll to position [0, 25303]
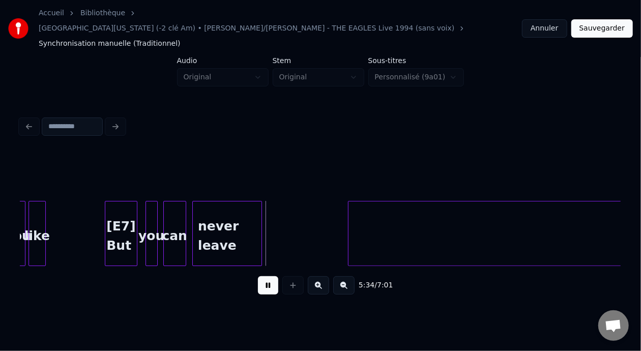
click at [267, 278] on button at bounding box center [268, 285] width 20 height 18
click at [607, 24] on button "Sauvegarder" at bounding box center [603, 28] width 62 height 18
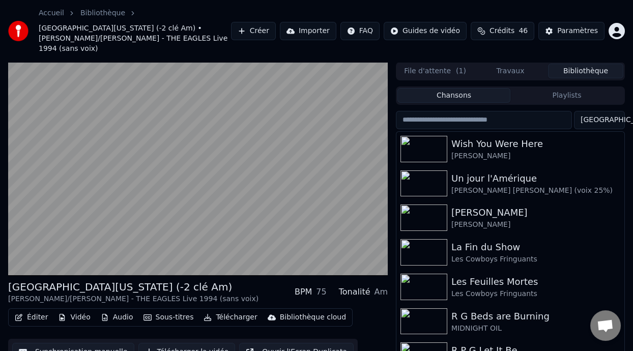
click at [237, 311] on button "Télécharger" at bounding box center [231, 318] width 62 height 14
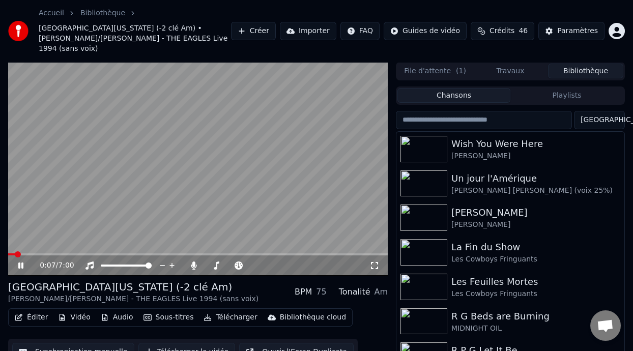
click at [22, 263] on icon at bounding box center [20, 266] width 5 height 6
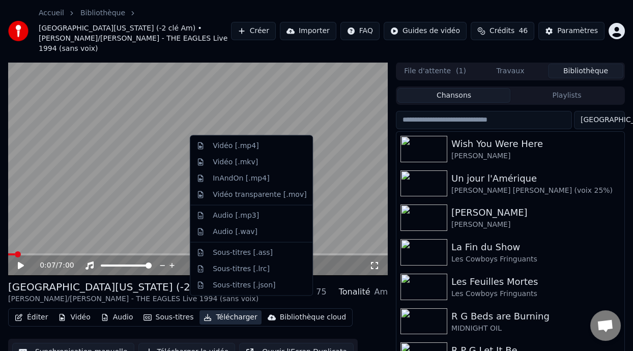
click at [235, 311] on button "Télécharger" at bounding box center [231, 318] width 62 height 14
click at [264, 144] on div "Vidéo [.mp4]" at bounding box center [260, 146] width 94 height 10
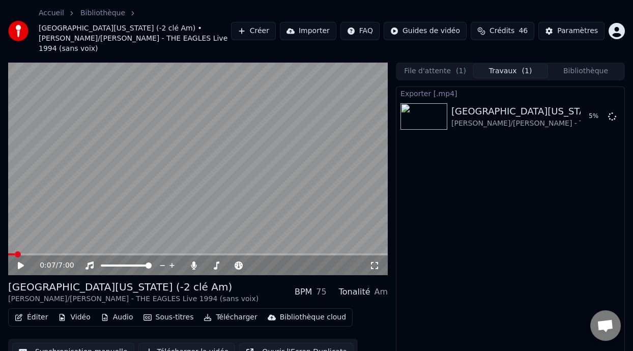
click at [574, 64] on button "Bibliothèque" at bounding box center [585, 71] width 75 height 15
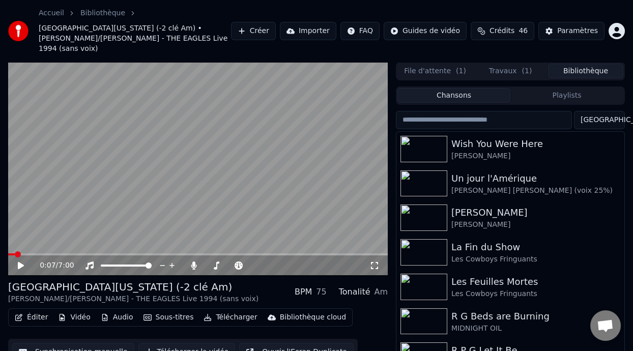
click at [524, 111] on input "search" at bounding box center [484, 120] width 176 height 18
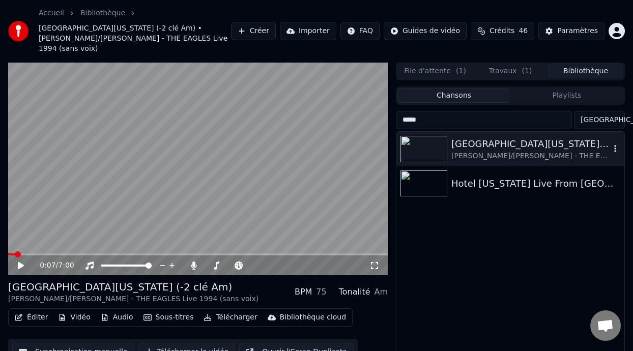
type input "*****"
click at [519, 139] on div "[GEOGRAPHIC_DATA][US_STATE] (-2 clé Am)" at bounding box center [531, 144] width 159 height 14
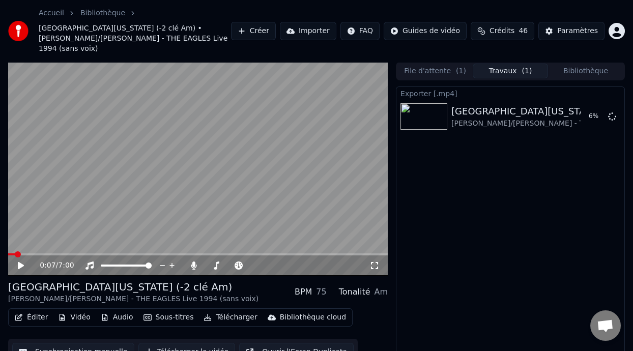
click at [515, 64] on button "Travaux ( 1 )" at bounding box center [510, 71] width 75 height 15
click at [614, 112] on icon at bounding box center [612, 116] width 8 height 8
click at [217, 265] on span at bounding box center [211, 266] width 12 height 2
click at [215, 263] on span at bounding box center [217, 266] width 6 height 6
click at [20, 262] on icon at bounding box center [21, 265] width 6 height 7
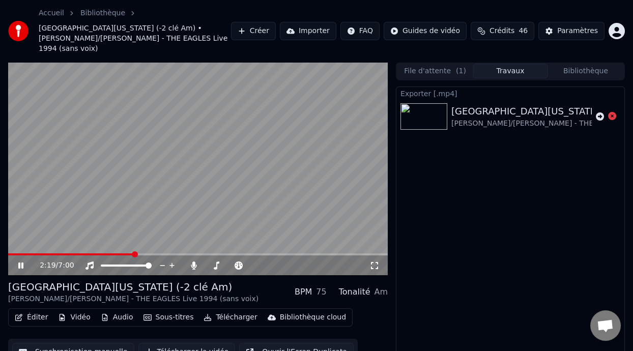
click at [36, 311] on button "Éditer" at bounding box center [31, 318] width 41 height 14
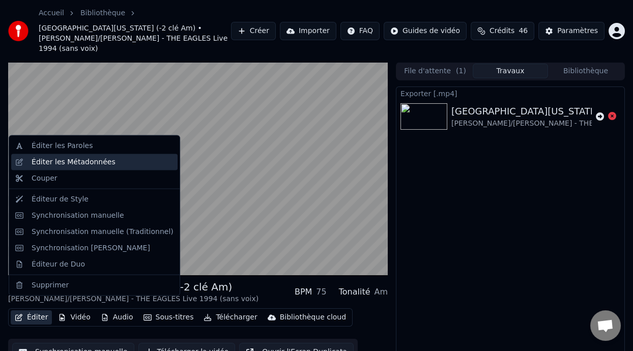
click at [98, 162] on div "Éditer les Métadonnées" at bounding box center [74, 162] width 84 height 10
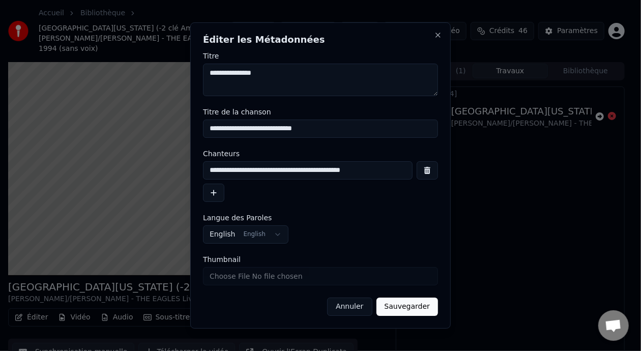
click at [371, 172] on input "**********" at bounding box center [308, 170] width 210 height 18
click at [360, 171] on input "**********" at bounding box center [308, 170] width 210 height 18
click at [359, 170] on input "**********" at bounding box center [308, 170] width 210 height 18
click at [356, 170] on input "**********" at bounding box center [308, 170] width 210 height 18
type input "**********"
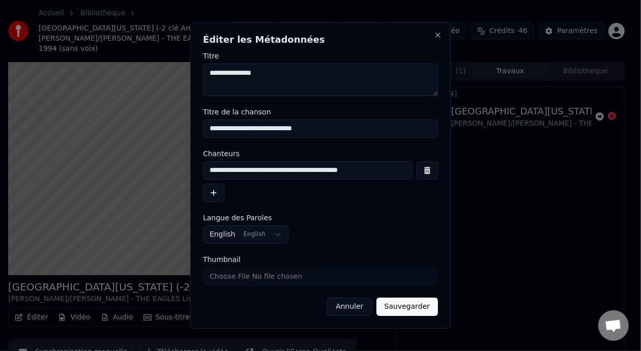
click at [412, 307] on button "Sauvegarder" at bounding box center [408, 307] width 62 height 18
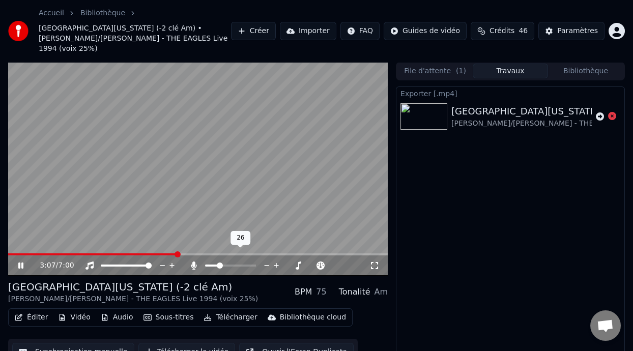
click at [218, 263] on span at bounding box center [220, 266] width 6 height 6
click at [218, 263] on span at bounding box center [219, 266] width 6 height 6
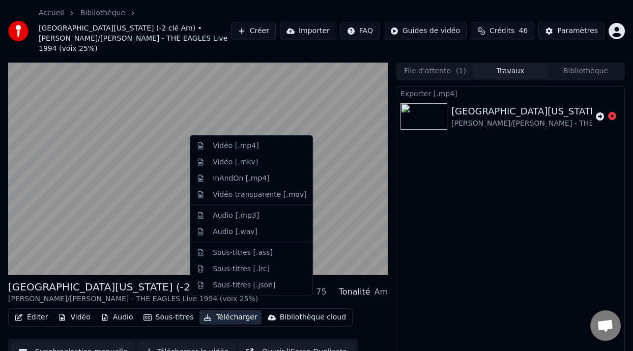
click at [235, 311] on button "Télécharger" at bounding box center [231, 318] width 62 height 14
click at [249, 145] on div "Vidéo [.mp4]" at bounding box center [236, 146] width 46 height 10
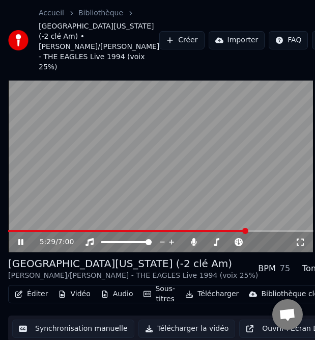
click at [19, 245] on icon at bounding box center [20, 242] width 5 height 6
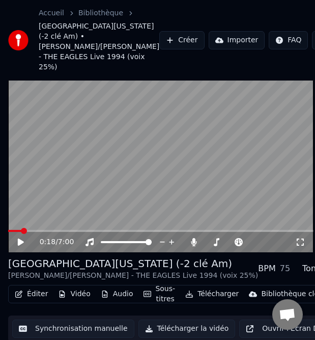
click at [21, 234] on span at bounding box center [24, 231] width 6 height 6
click at [15, 234] on span at bounding box center [18, 231] width 6 height 6
click at [68, 234] on span at bounding box center [70, 231] width 6 height 6
click at [20, 245] on icon at bounding box center [21, 241] width 6 height 7
click at [20, 246] on icon at bounding box center [27, 242] width 23 height 8
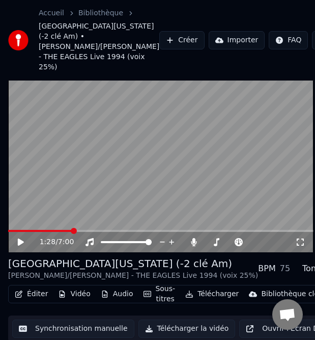
click at [24, 246] on icon at bounding box center [27, 242] width 23 height 8
click at [91, 234] on span at bounding box center [92, 231] width 6 height 6
click at [22, 245] on icon at bounding box center [20, 242] width 5 height 6
click at [22, 245] on icon at bounding box center [21, 241] width 6 height 7
click at [20, 246] on icon at bounding box center [27, 242] width 23 height 8
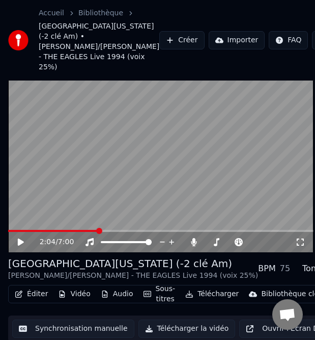
click at [20, 245] on icon at bounding box center [21, 241] width 6 height 7
click at [20, 246] on icon at bounding box center [27, 242] width 23 height 8
click at [22, 246] on icon at bounding box center [27, 242] width 23 height 8
click at [22, 245] on icon at bounding box center [20, 242] width 5 height 6
click at [22, 246] on icon at bounding box center [27, 242] width 23 height 8
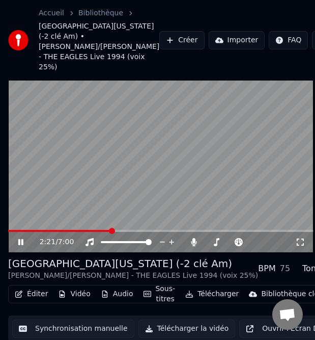
click at [22, 245] on icon at bounding box center [20, 242] width 5 height 6
click at [22, 246] on icon at bounding box center [27, 242] width 23 height 8
click at [21, 245] on icon at bounding box center [20, 242] width 5 height 6
click at [21, 245] on icon at bounding box center [21, 241] width 6 height 7
click at [21, 246] on icon at bounding box center [27, 242] width 23 height 8
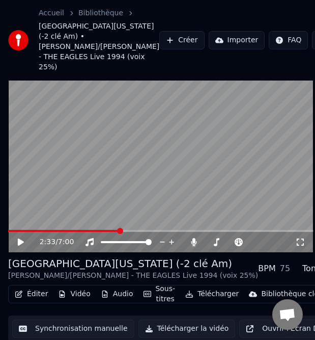
click at [20, 245] on icon at bounding box center [21, 241] width 6 height 7
click at [20, 246] on icon at bounding box center [27, 242] width 23 height 8
click at [20, 245] on icon at bounding box center [21, 241] width 6 height 7
click at [20, 246] on icon at bounding box center [27, 242] width 23 height 8
click at [19, 245] on icon at bounding box center [21, 241] width 6 height 7
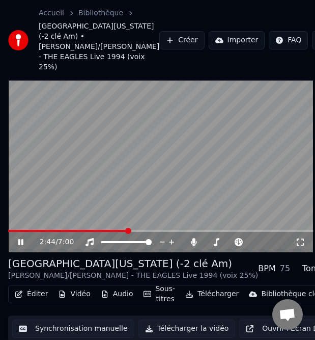
click at [19, 245] on icon at bounding box center [20, 242] width 5 height 6
click at [19, 245] on icon at bounding box center [21, 241] width 6 height 7
click at [19, 245] on icon at bounding box center [20, 242] width 5 height 6
click at [19, 245] on icon at bounding box center [21, 241] width 6 height 7
click at [19, 245] on icon at bounding box center [20, 242] width 5 height 6
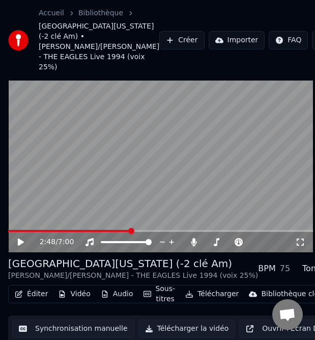
click at [22, 245] on icon at bounding box center [21, 241] width 6 height 7
click at [22, 245] on icon at bounding box center [20, 242] width 5 height 6
click at [22, 245] on icon at bounding box center [21, 241] width 6 height 7
click at [22, 245] on icon at bounding box center [20, 242] width 5 height 6
click at [22, 246] on icon at bounding box center [27, 242] width 23 height 8
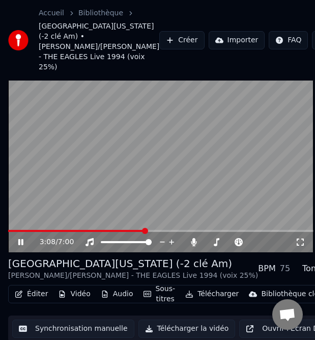
click at [22, 245] on icon at bounding box center [20, 242] width 5 height 6
click at [15, 247] on div "3:08 / 7:00" at bounding box center [160, 242] width 297 height 10
click at [21, 245] on icon at bounding box center [21, 241] width 6 height 7
click at [21, 245] on icon at bounding box center [20, 242] width 5 height 6
click at [21, 245] on icon at bounding box center [21, 241] width 6 height 7
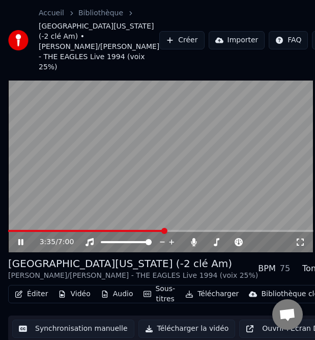
click at [21, 245] on icon at bounding box center [20, 242] width 5 height 6
click at [20, 245] on icon at bounding box center [21, 241] width 6 height 7
click at [20, 245] on icon at bounding box center [20, 242] width 5 height 6
click at [20, 245] on icon at bounding box center [21, 241] width 6 height 7
click at [20, 245] on icon at bounding box center [20, 242] width 5 height 6
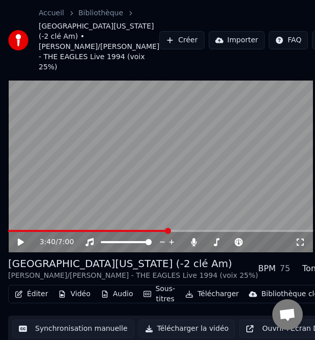
click at [21, 246] on icon at bounding box center [27, 242] width 23 height 8
click at [21, 245] on icon at bounding box center [20, 242] width 5 height 6
click at [21, 246] on icon at bounding box center [27, 242] width 23 height 8
click at [21, 245] on icon at bounding box center [20, 242] width 5 height 6
click at [20, 245] on icon at bounding box center [21, 241] width 6 height 7
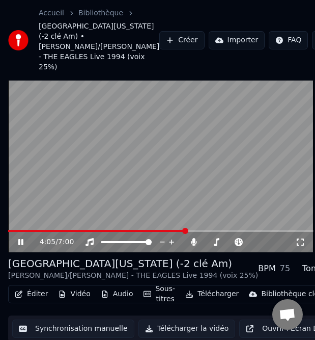
click at [20, 245] on icon at bounding box center [20, 242] width 5 height 6
click at [21, 245] on icon at bounding box center [21, 241] width 6 height 7
click at [20, 246] on icon at bounding box center [27, 242] width 23 height 8
click at [19, 245] on icon at bounding box center [21, 241] width 6 height 7
click at [19, 245] on icon at bounding box center [20, 242] width 5 height 6
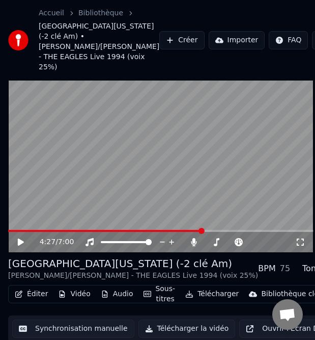
click at [19, 245] on icon at bounding box center [21, 241] width 6 height 7
click at [19, 245] on icon at bounding box center [20, 242] width 5 height 6
click at [20, 245] on icon at bounding box center [21, 241] width 6 height 7
click at [20, 246] on icon at bounding box center [27, 242] width 23 height 8
click at [22, 246] on icon at bounding box center [27, 242] width 23 height 8
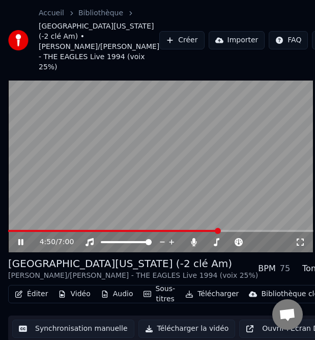
click at [22, 245] on icon at bounding box center [20, 242] width 5 height 6
click at [22, 246] on icon at bounding box center [27, 242] width 23 height 8
click at [22, 245] on icon at bounding box center [20, 242] width 5 height 6
click at [22, 245] on icon at bounding box center [21, 241] width 6 height 7
click at [22, 245] on icon at bounding box center [20, 242] width 5 height 6
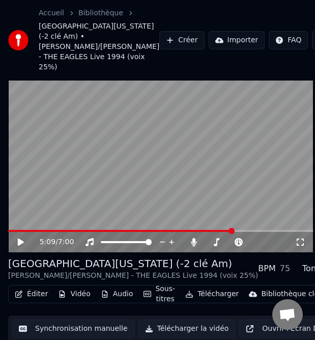
click at [22, 245] on icon at bounding box center [21, 241] width 6 height 7
click at [22, 245] on icon at bounding box center [20, 242] width 5 height 6
click at [21, 245] on icon at bounding box center [21, 241] width 6 height 7
click at [21, 245] on icon at bounding box center [20, 242] width 5 height 6
click at [18, 245] on icon at bounding box center [21, 241] width 6 height 7
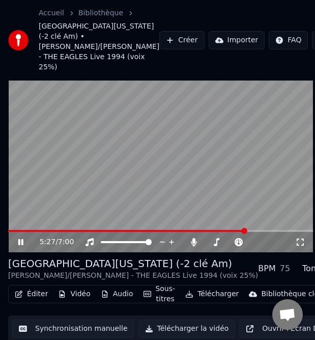
click at [18, 245] on icon at bounding box center [20, 242] width 5 height 6
click at [18, 245] on icon at bounding box center [21, 241] width 6 height 7
click at [18, 245] on icon at bounding box center [20, 242] width 5 height 6
click at [18, 245] on icon at bounding box center [21, 241] width 6 height 7
click at [18, 245] on icon at bounding box center [20, 242] width 5 height 6
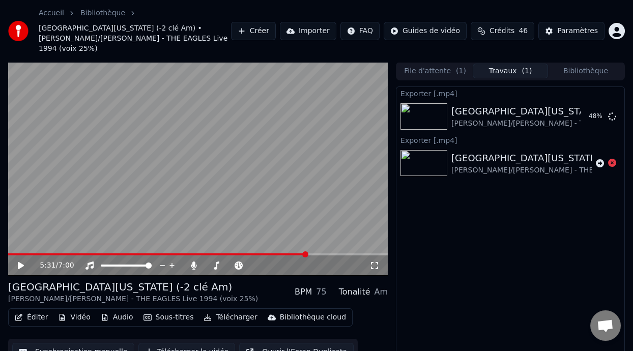
click at [39, 311] on button "Éditer" at bounding box center [31, 318] width 41 height 14
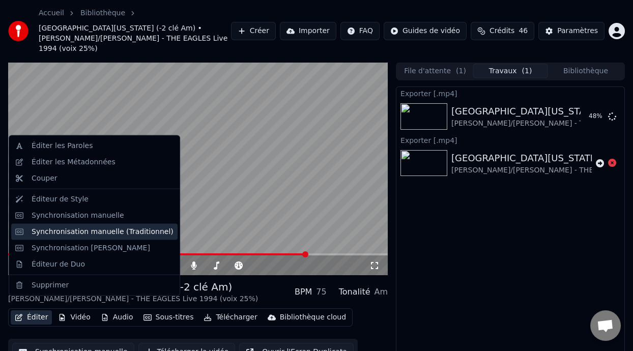
click at [103, 234] on div "Synchronisation manuelle (Traditionnel)" at bounding box center [103, 232] width 142 height 10
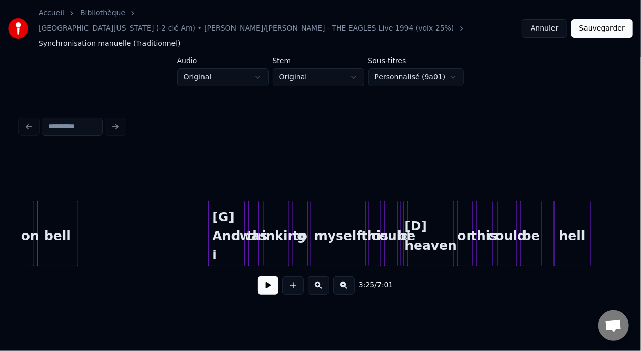
scroll to position [0, 12174]
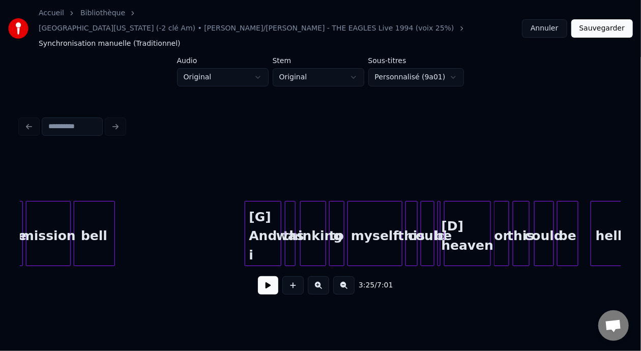
click at [326, 276] on button at bounding box center [318, 285] width 21 height 18
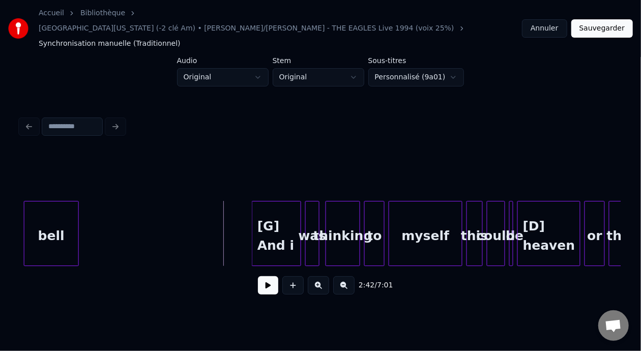
click at [326, 276] on button at bounding box center [318, 285] width 21 height 18
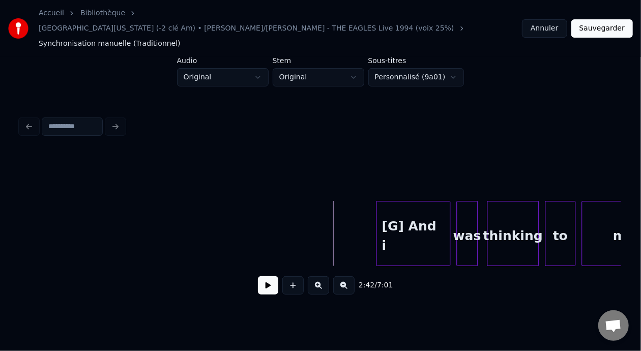
scroll to position [0, 24588]
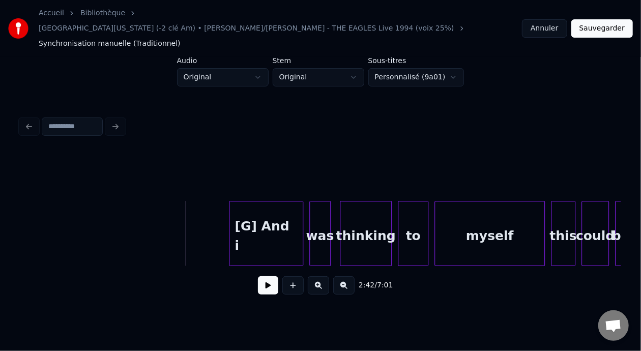
click at [276, 220] on div "[G] And i" at bounding box center [266, 236] width 73 height 69
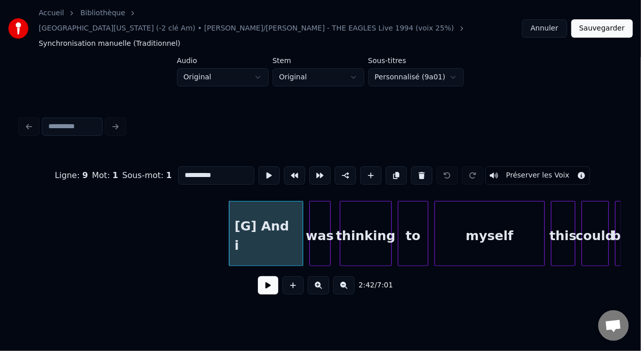
click at [193, 166] on input "*********" at bounding box center [216, 175] width 76 height 18
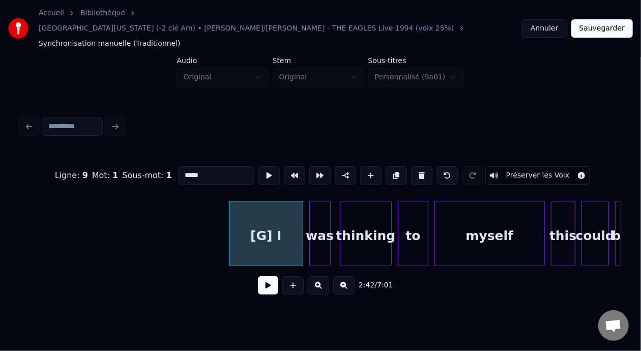
click at [250, 220] on div "[G] I" at bounding box center [266, 236] width 73 height 69
type input "*****"
click at [265, 279] on button at bounding box center [268, 285] width 20 height 18
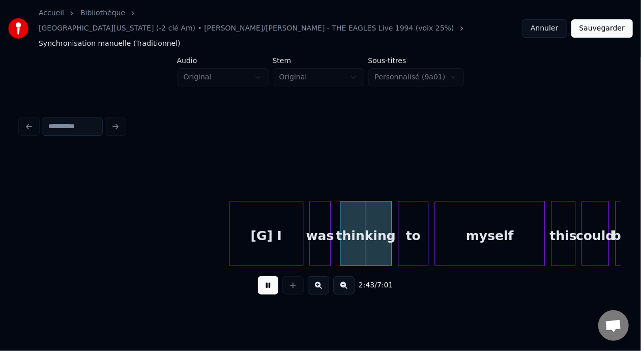
click at [265, 279] on button at bounding box center [268, 285] width 20 height 18
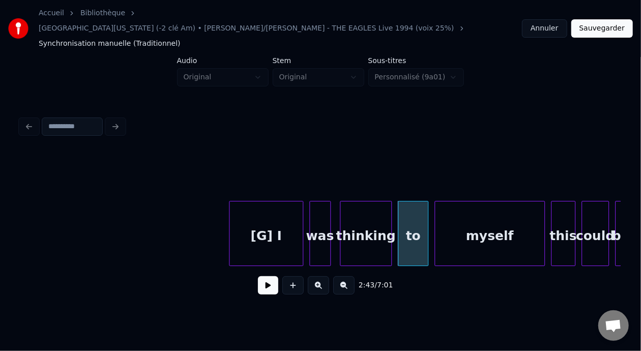
click at [265, 279] on button at bounding box center [268, 285] width 20 height 18
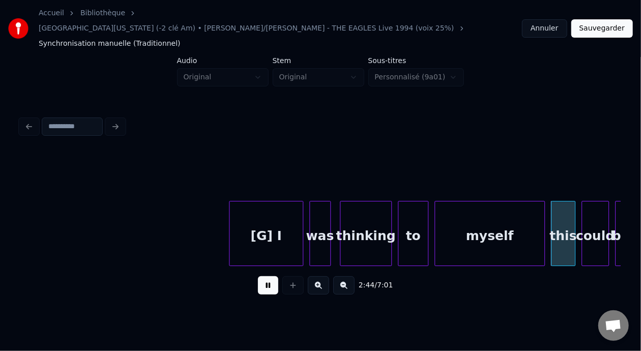
click at [265, 279] on button at bounding box center [268, 285] width 20 height 18
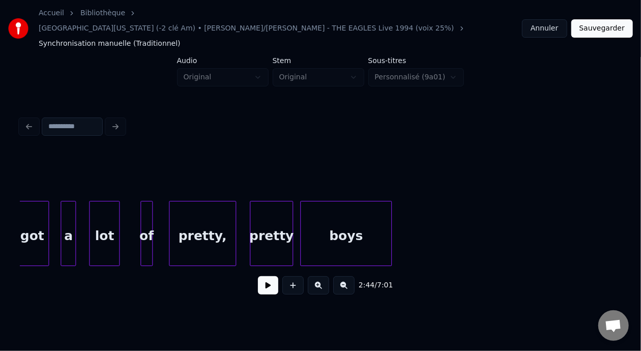
scroll to position [0, 32602]
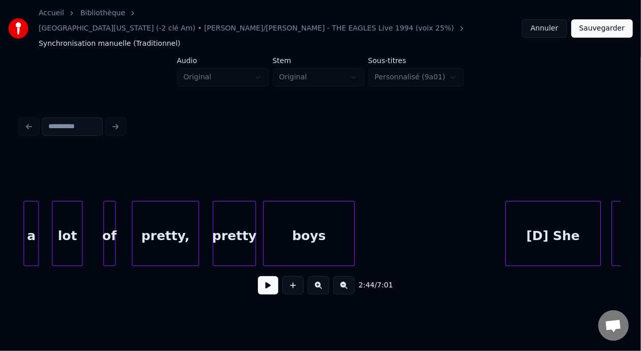
click at [334, 202] on div "boys" at bounding box center [309, 236] width 91 height 69
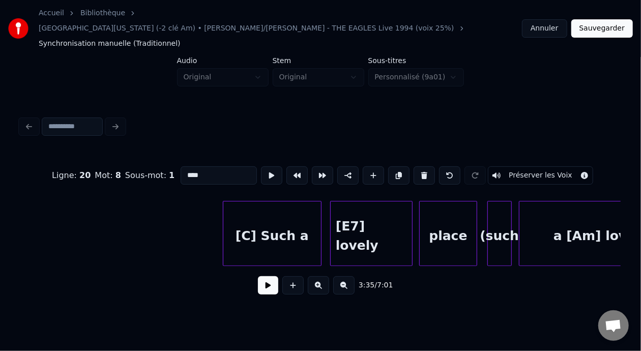
scroll to position [0, 40283]
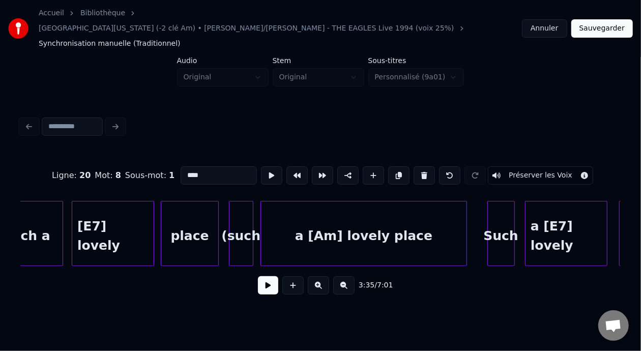
click at [376, 204] on div "a [Am] lovely place" at bounding box center [364, 236] width 206 height 69
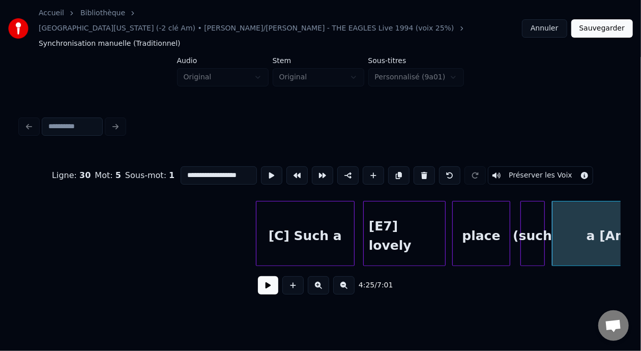
scroll to position [0, 39977]
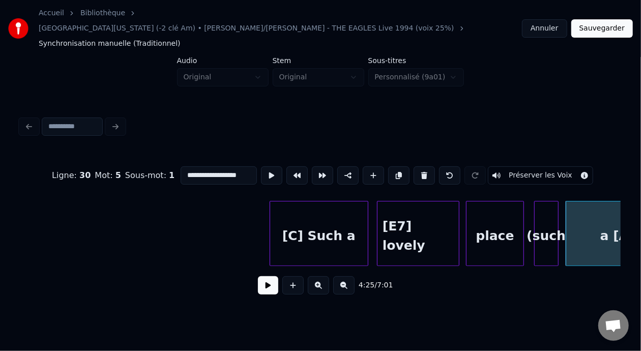
click at [309, 219] on div "[C] Such a" at bounding box center [319, 236] width 98 height 69
type input "**********"
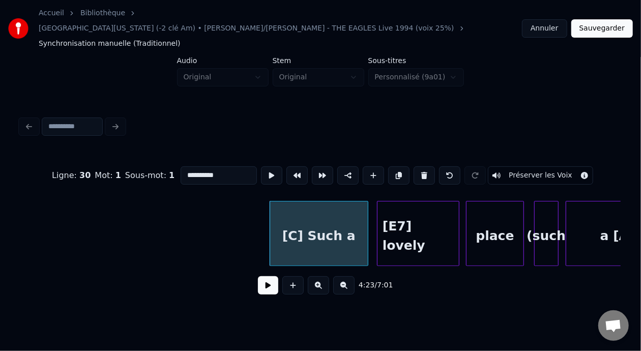
click at [259, 276] on button at bounding box center [268, 285] width 20 height 18
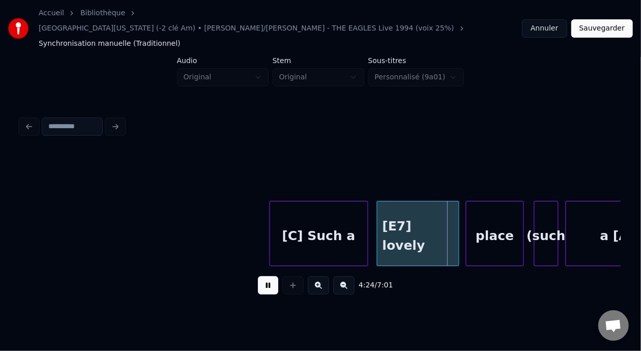
click at [259, 276] on button at bounding box center [268, 285] width 20 height 18
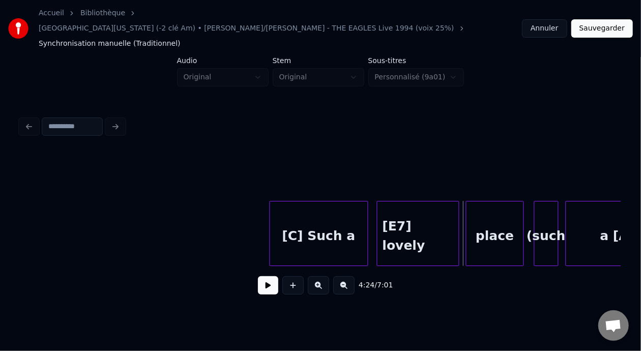
click at [304, 223] on div "[C] Such a" at bounding box center [319, 236] width 98 height 69
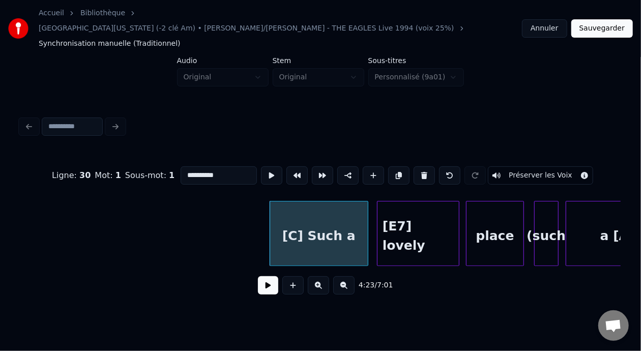
click at [181, 166] on input "**********" at bounding box center [219, 175] width 76 height 18
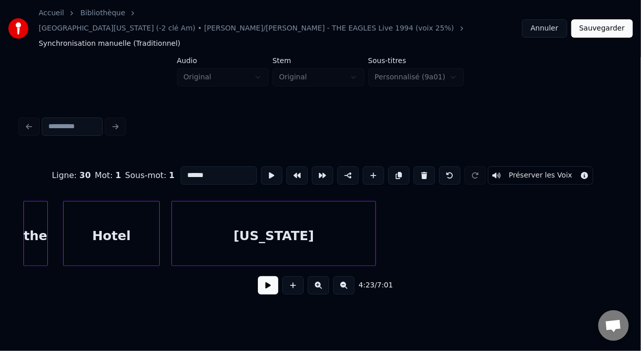
scroll to position [0, 39608]
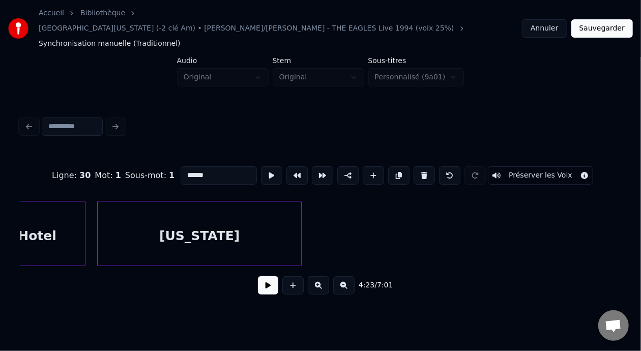
click at [253, 212] on div "California" at bounding box center [200, 236] width 204 height 69
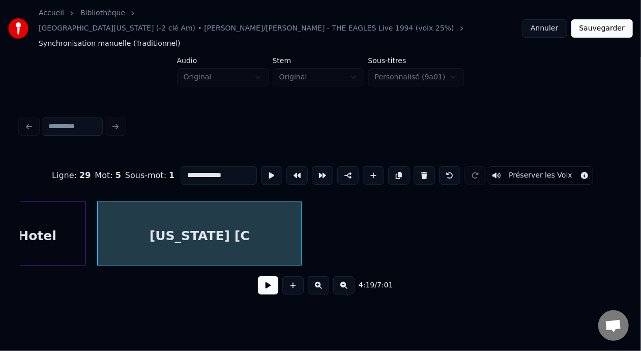
type input "**********"
click at [148, 204] on div "California [C]" at bounding box center [200, 236] width 204 height 69
click at [263, 277] on button at bounding box center [268, 285] width 20 height 18
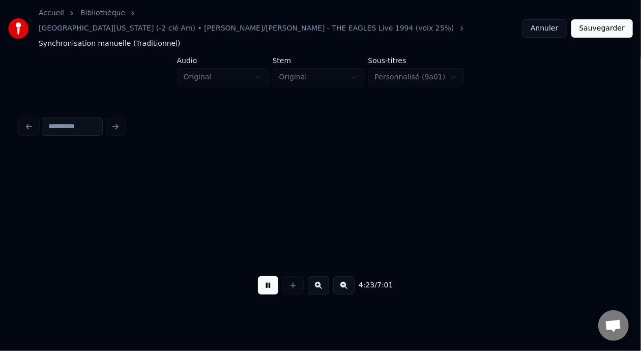
scroll to position [0, 40211]
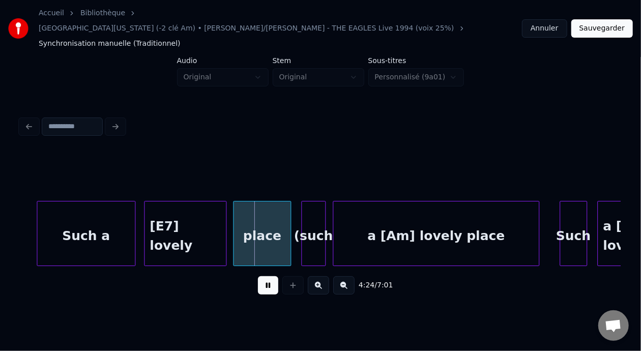
click at [263, 277] on button at bounding box center [268, 285] width 20 height 18
click at [103, 215] on div "Such a" at bounding box center [86, 236] width 98 height 69
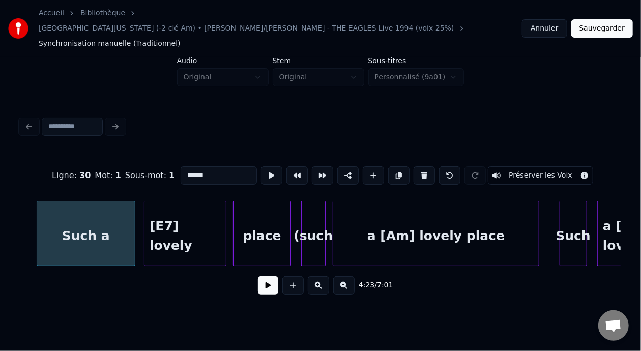
click at [258, 277] on button at bounding box center [268, 285] width 20 height 18
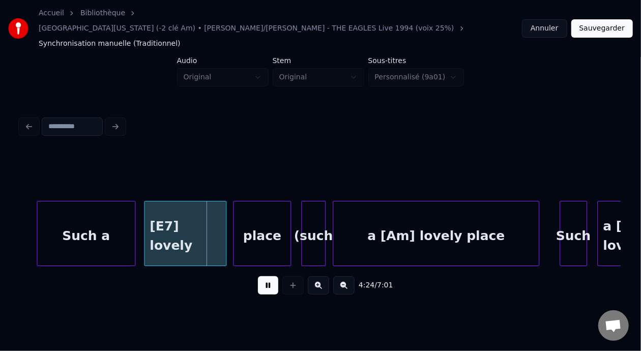
click at [258, 277] on button at bounding box center [268, 285] width 20 height 18
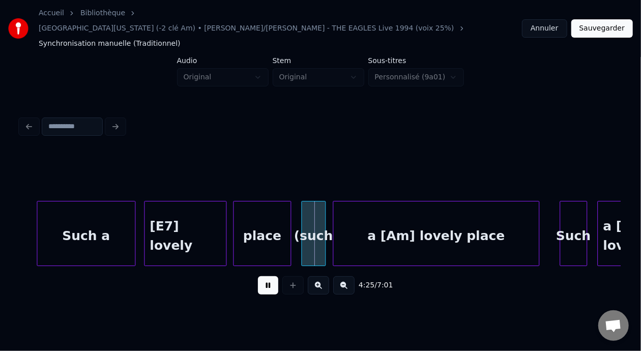
click at [258, 277] on button at bounding box center [268, 285] width 20 height 18
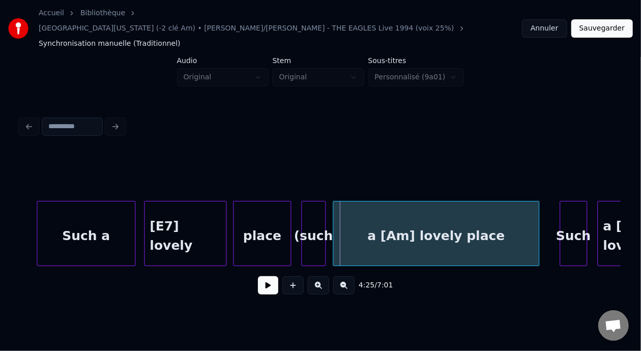
click at [603, 21] on button "Sauvegarder" at bounding box center [603, 28] width 62 height 18
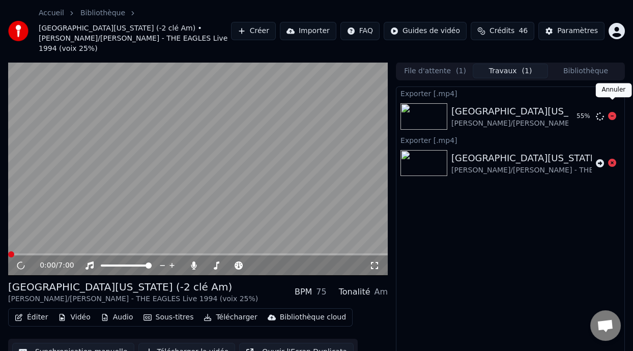
click at [615, 112] on icon at bounding box center [612, 116] width 8 height 8
click at [20, 263] on icon at bounding box center [20, 266] width 5 height 6
click at [20, 262] on icon at bounding box center [21, 265] width 6 height 7
click at [20, 262] on icon at bounding box center [27, 266] width 23 height 8
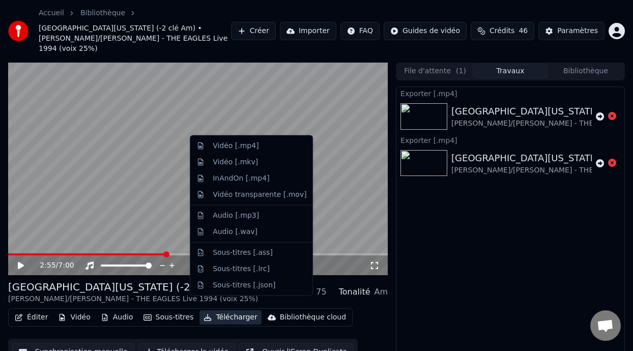
click at [237, 311] on button "Télécharger" at bounding box center [231, 318] width 62 height 14
click at [252, 147] on div "Vidéo [.mp4]" at bounding box center [236, 146] width 46 height 10
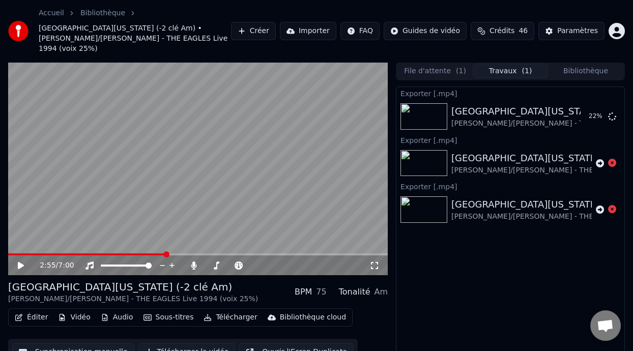
click at [21, 262] on icon at bounding box center [21, 265] width 6 height 7
click at [21, 263] on icon at bounding box center [20, 266] width 5 height 6
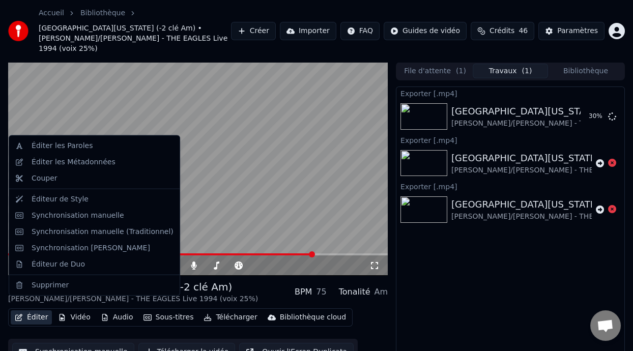
click at [41, 311] on button "Éditer" at bounding box center [31, 318] width 41 height 14
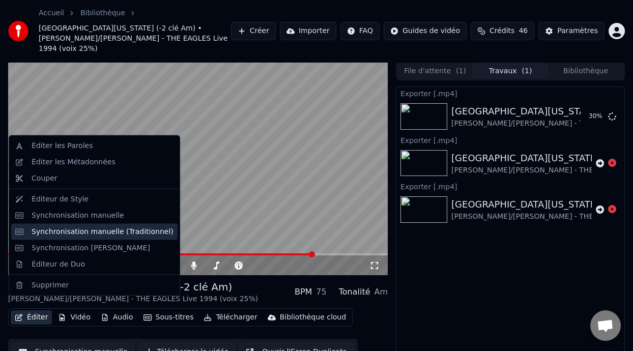
click at [148, 230] on div "Synchronisation manuelle (Traditionnel)" at bounding box center [103, 232] width 142 height 10
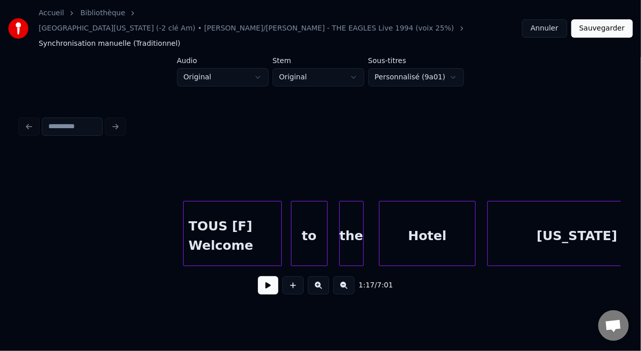
scroll to position [0, 39292]
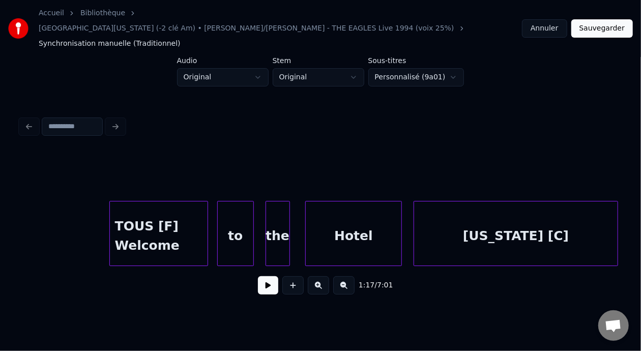
click at [356, 223] on div "Hotel" at bounding box center [354, 236] width 96 height 69
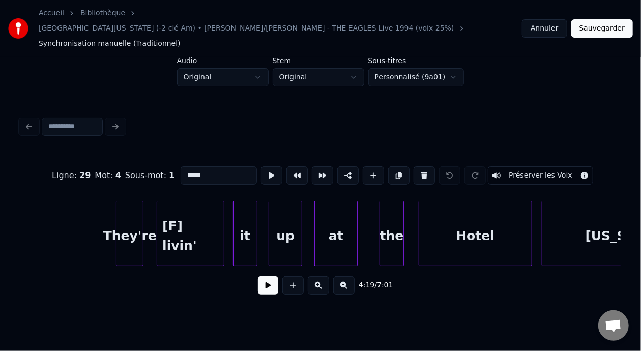
scroll to position [0, 41471]
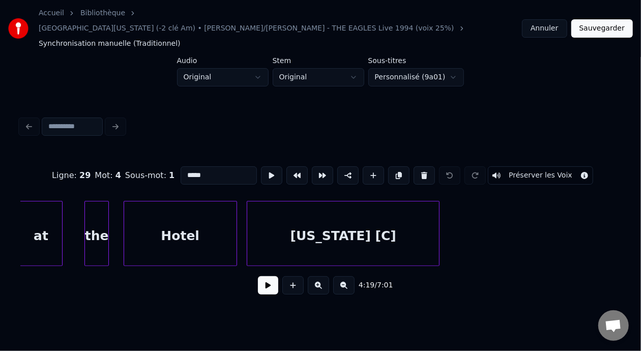
click at [373, 221] on div "California [C]" at bounding box center [343, 236] width 192 height 69
type input "**********"
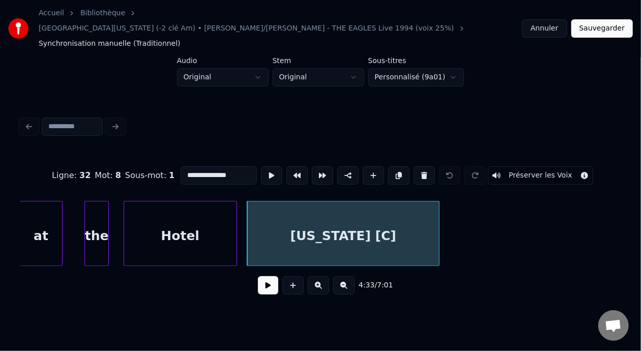
click at [262, 276] on button at bounding box center [268, 285] width 20 height 18
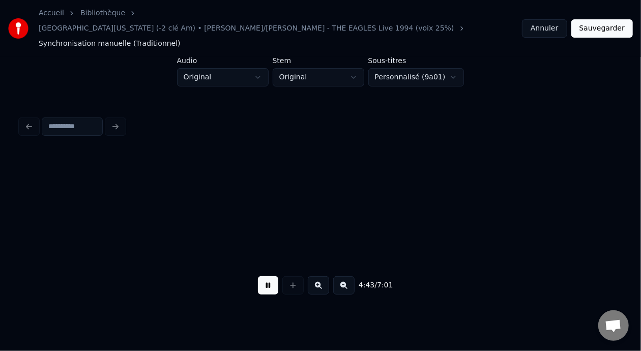
scroll to position [0, 43275]
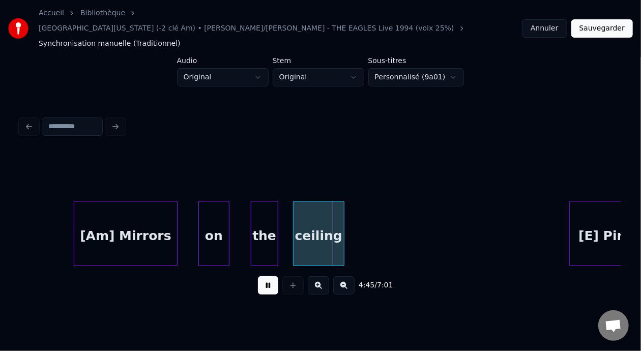
click at [262, 276] on button at bounding box center [268, 285] width 20 height 18
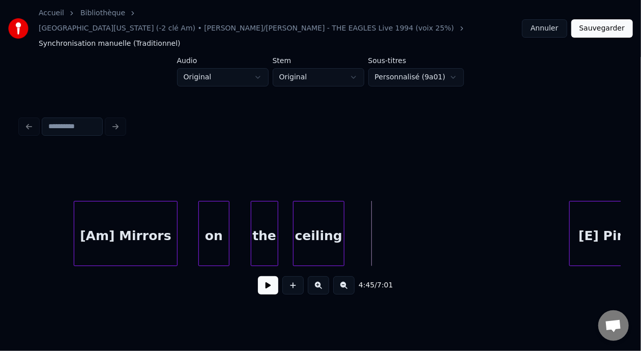
click at [348, 276] on button at bounding box center [343, 285] width 21 height 18
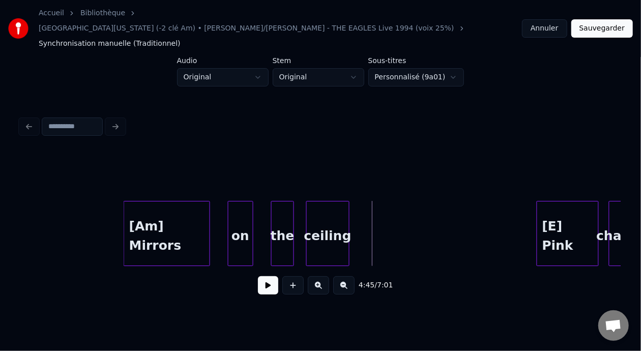
click at [348, 276] on button at bounding box center [343, 285] width 21 height 18
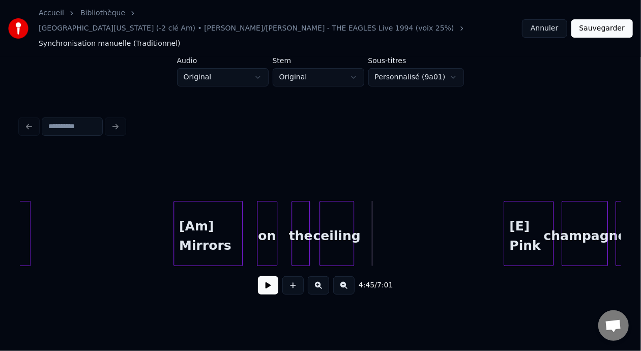
click at [348, 276] on button at bounding box center [343, 285] width 21 height 18
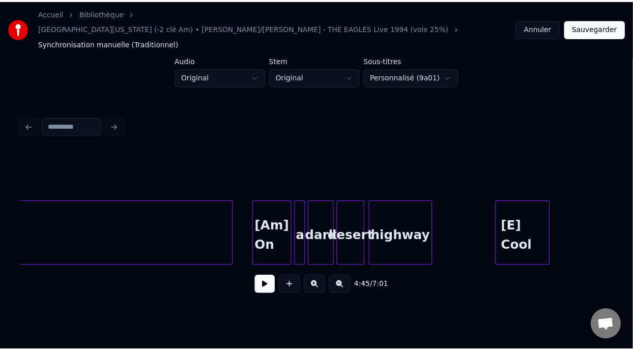
scroll to position [0, 9572]
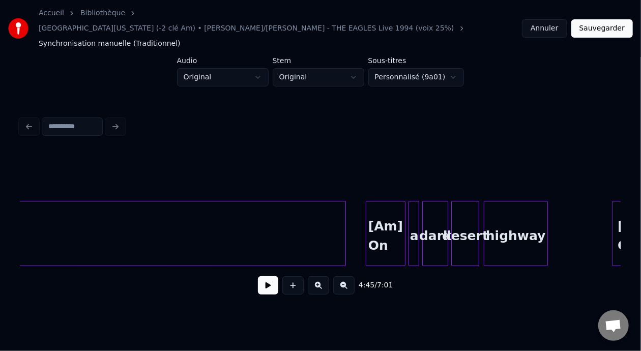
click at [548, 22] on button "Annuler" at bounding box center [544, 28] width 45 height 18
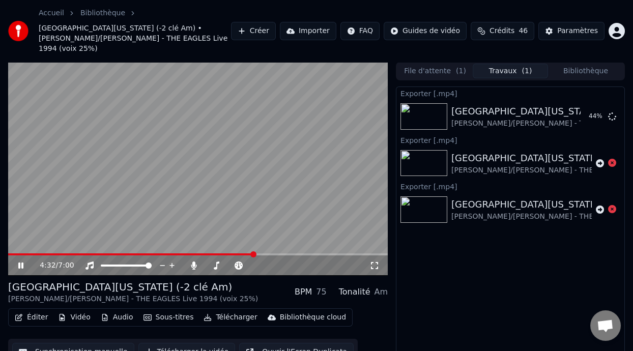
scroll to position [23, 0]
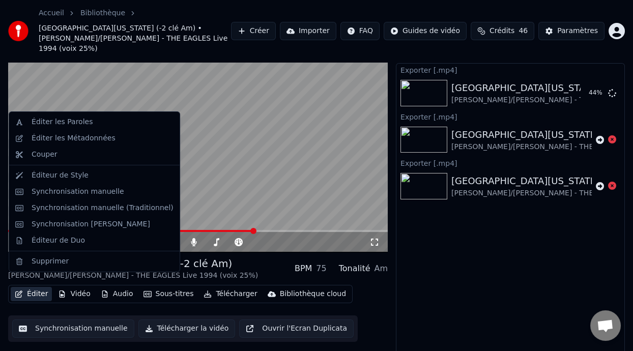
click at [37, 287] on button "Éditer" at bounding box center [31, 294] width 41 height 14
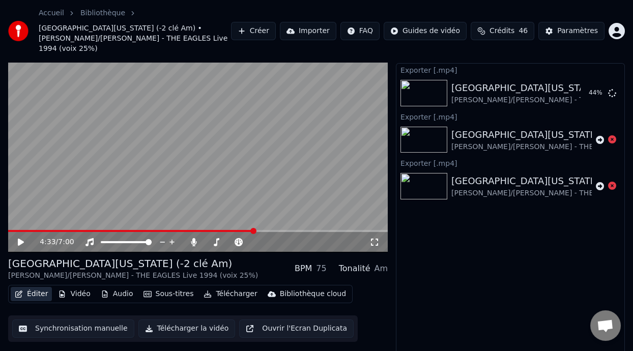
click at [37, 287] on button "Éditer" at bounding box center [31, 294] width 41 height 14
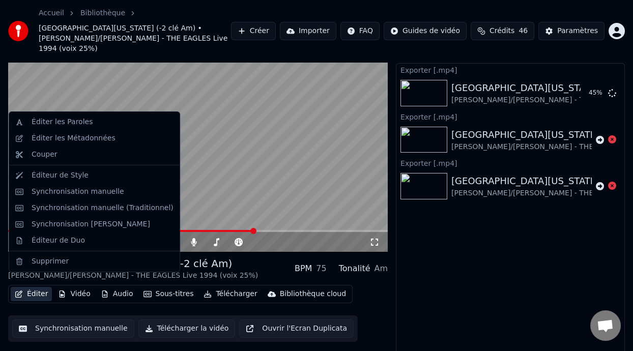
click at [37, 287] on button "Éditer" at bounding box center [31, 294] width 41 height 14
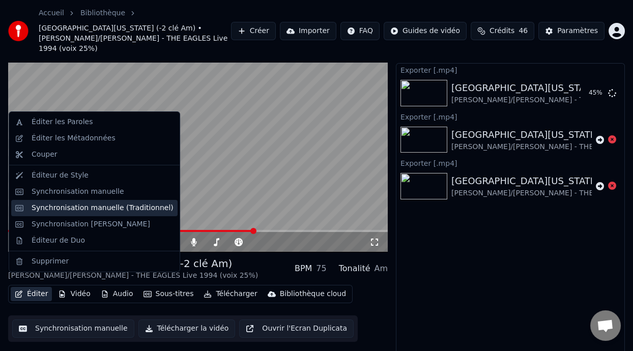
click at [116, 206] on div "Synchronisation manuelle (Traditionnel)" at bounding box center [103, 208] width 142 height 10
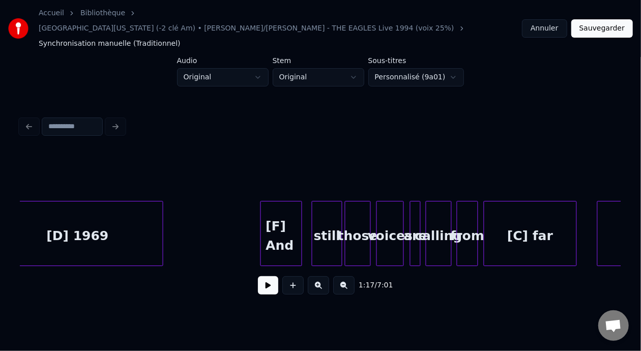
scroll to position [0, 18514]
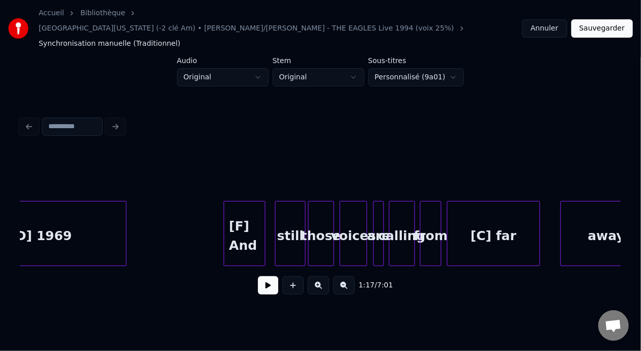
click at [350, 203] on div "voices" at bounding box center [354, 236] width 26 height 69
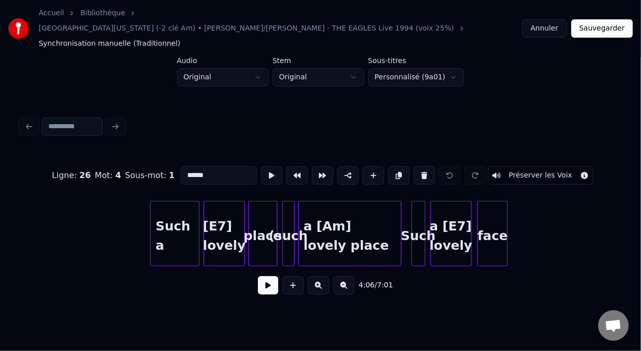
scroll to position [0, 20131]
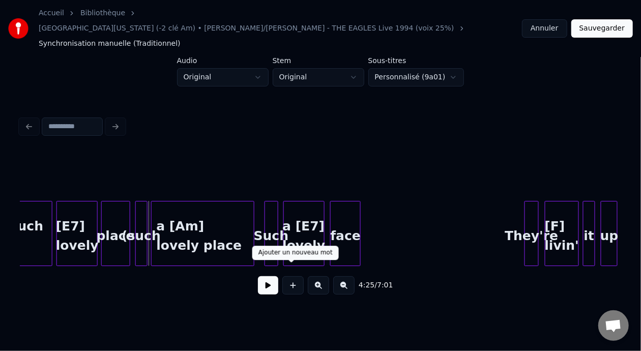
click at [291, 276] on button at bounding box center [293, 285] width 21 height 18
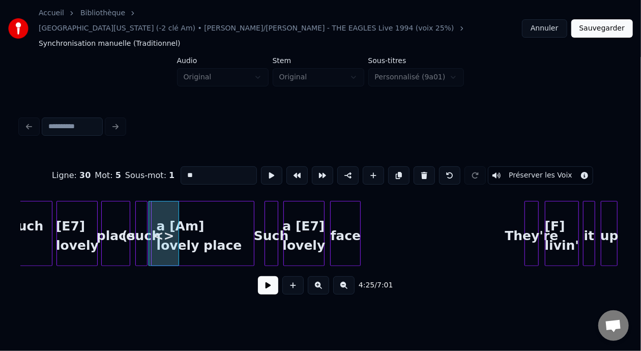
click at [291, 276] on button at bounding box center [293, 285] width 21 height 18
click at [192, 166] on input "**" at bounding box center [219, 175] width 76 height 18
type input "*"
click at [136, 211] on div "(such" at bounding box center [141, 236] width 11 height 69
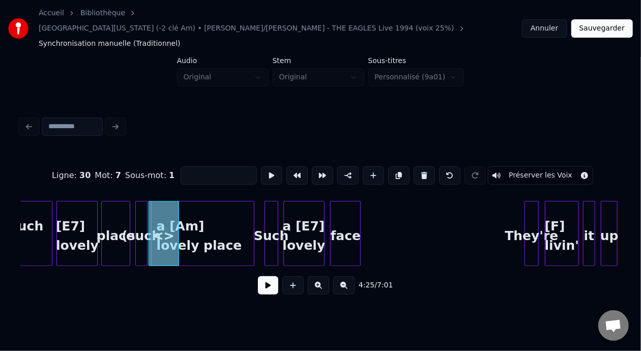
type input "*****"
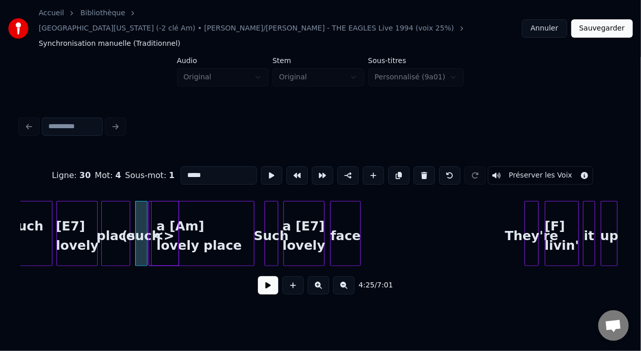
click at [161, 218] on div at bounding box center [164, 236] width 30 height 69
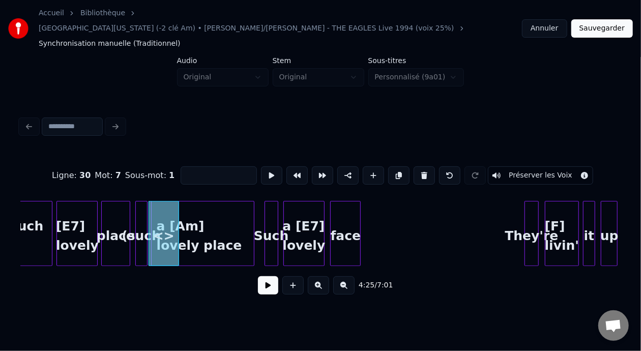
click at [139, 215] on div "(such" at bounding box center [141, 236] width 11 height 69
type input "*****"
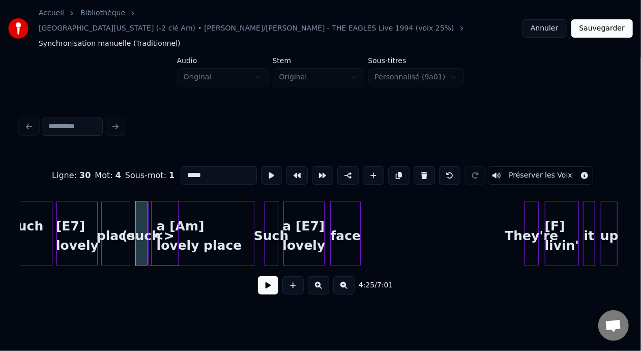
click at [162, 220] on div at bounding box center [164, 236] width 30 height 69
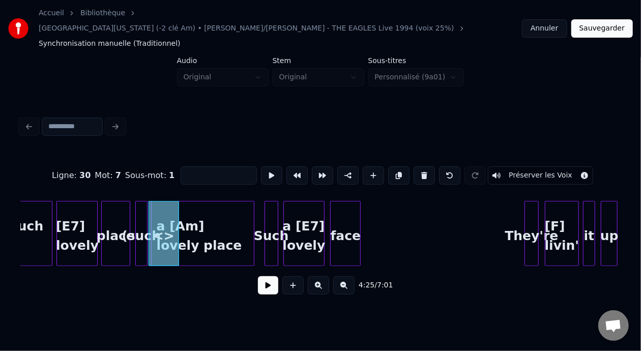
click at [184, 217] on div "a [Am] lovely place" at bounding box center [203, 236] width 102 height 69
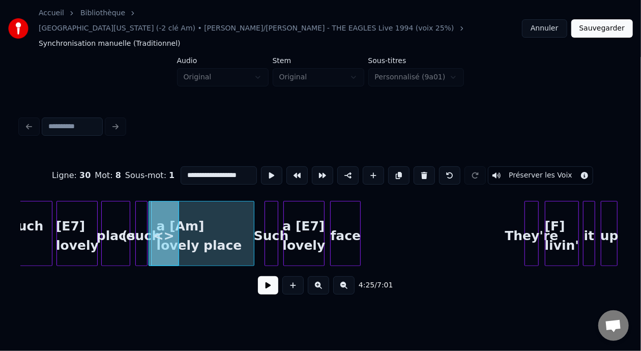
type input "**********"
click at [165, 217] on div at bounding box center [164, 236] width 30 height 69
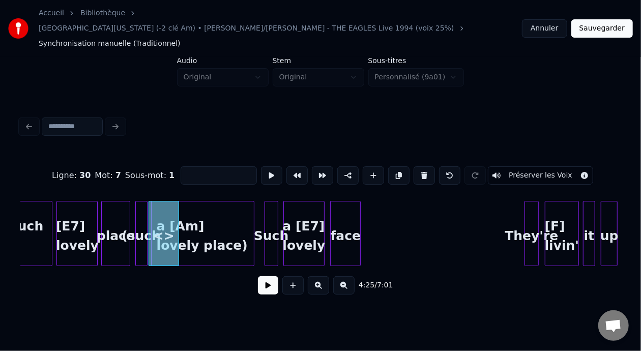
click at [144, 218] on div at bounding box center [145, 234] width 3 height 64
type input "*****"
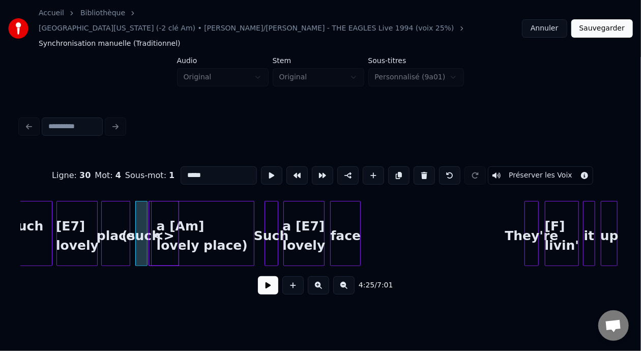
click at [151, 213] on div at bounding box center [150, 234] width 3 height 64
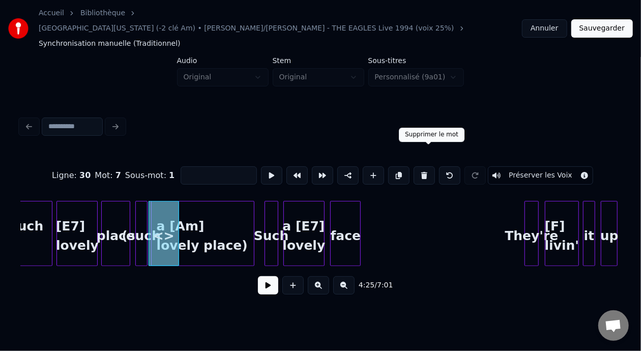
click at [426, 166] on button at bounding box center [424, 175] width 21 height 18
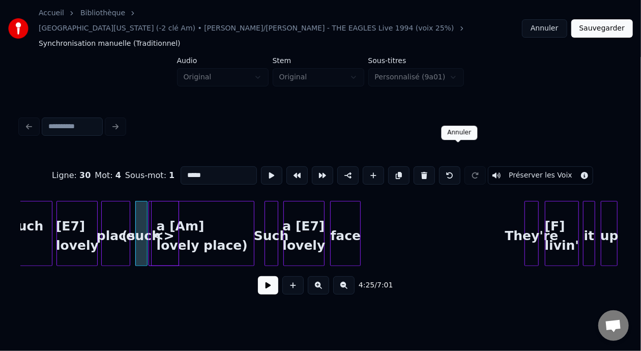
click at [458, 166] on button at bounding box center [449, 175] width 21 height 18
click at [322, 278] on button at bounding box center [318, 285] width 21 height 18
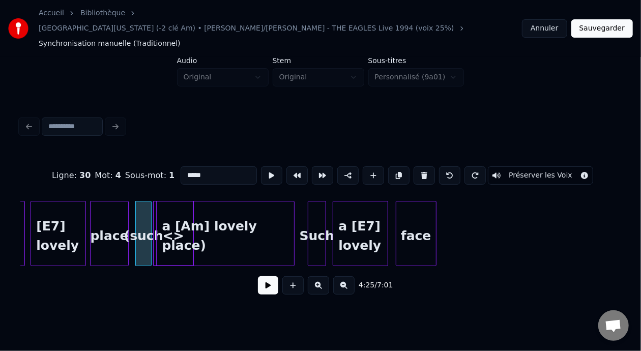
click at [322, 278] on button at bounding box center [318, 285] width 21 height 18
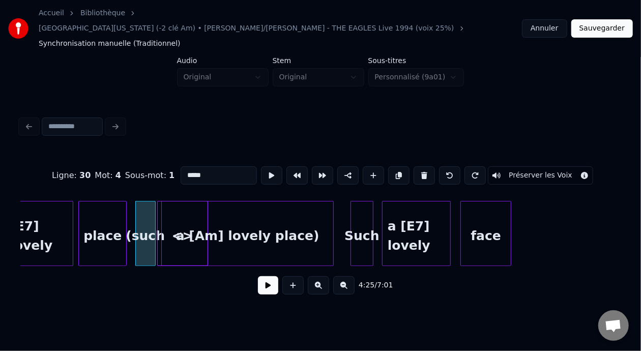
click at [322, 278] on button at bounding box center [318, 285] width 21 height 18
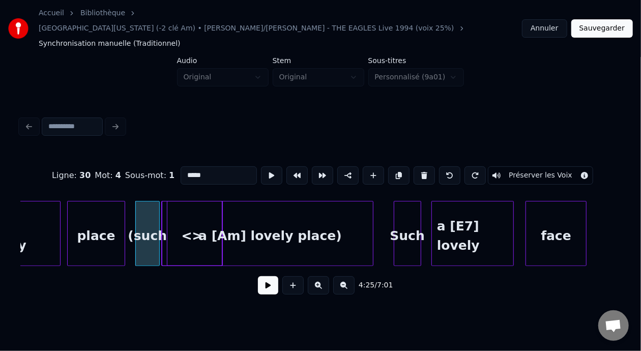
click at [322, 278] on button at bounding box center [318, 285] width 21 height 18
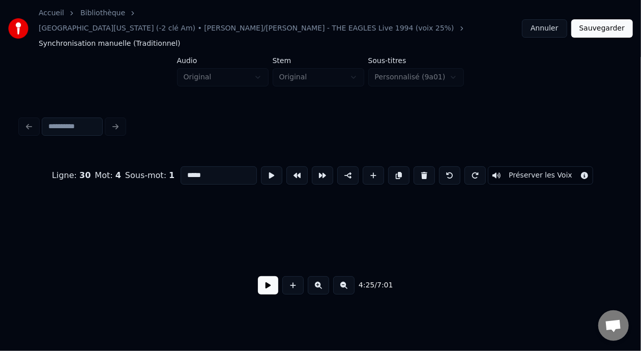
scroll to position [0, 47125]
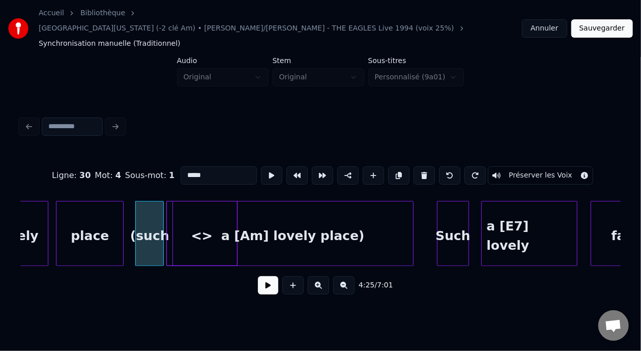
click at [189, 221] on div "a [Am] lovely place)" at bounding box center [293, 236] width 240 height 69
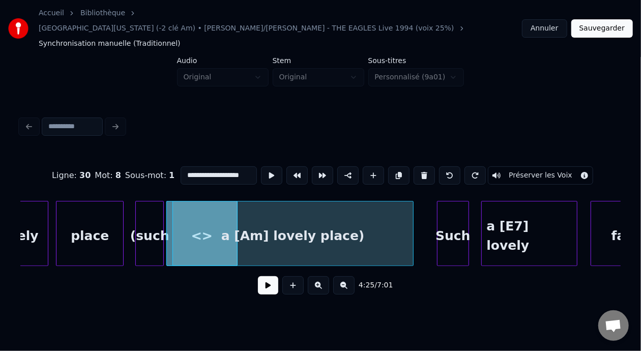
click at [203, 217] on div "a [Am] lovely place)" at bounding box center [293, 236] width 240 height 69
click at [278, 214] on div "a [Am] lovely place)" at bounding box center [293, 236] width 240 height 69
click at [156, 211] on div "(such" at bounding box center [149, 236] width 27 height 69
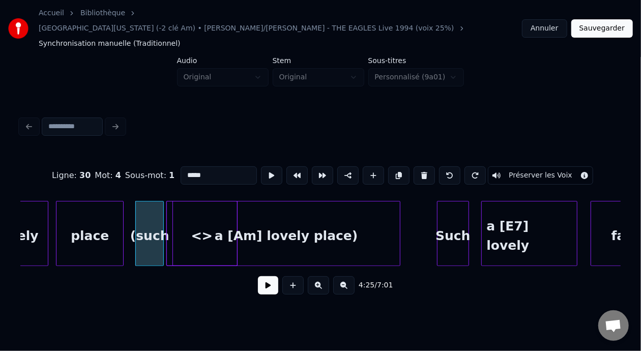
click at [399, 218] on div at bounding box center [398, 234] width 3 height 64
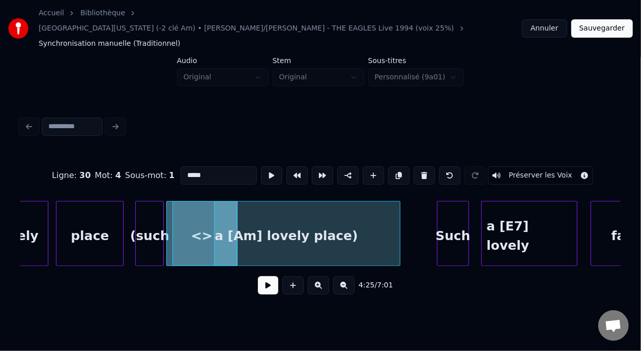
click at [150, 213] on div "(such" at bounding box center [149, 236] width 27 height 69
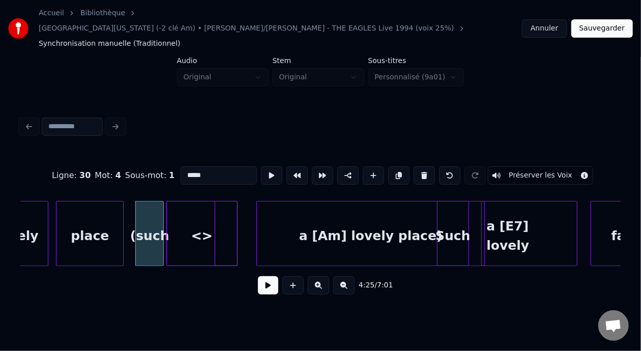
click at [322, 219] on div "a [Am] lovely place)" at bounding box center [371, 236] width 228 height 69
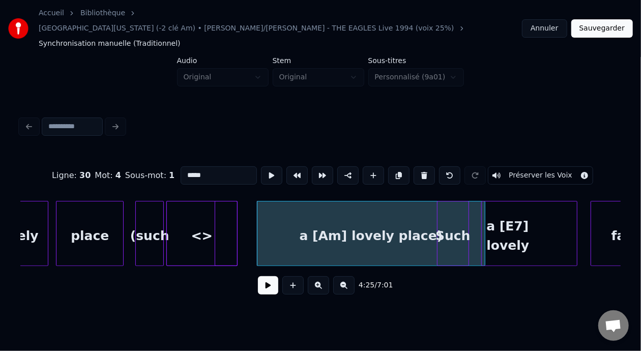
click at [196, 217] on div "<>" at bounding box center [202, 236] width 70 height 69
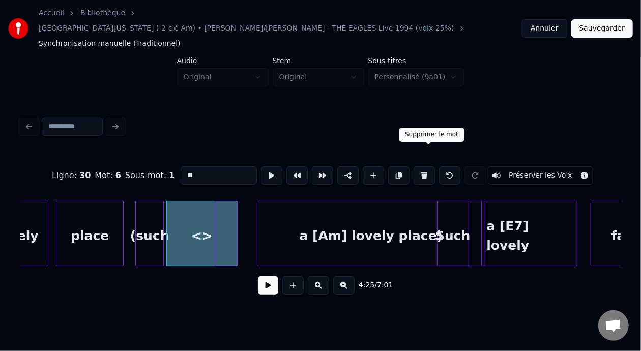
click at [431, 166] on button at bounding box center [424, 175] width 21 height 18
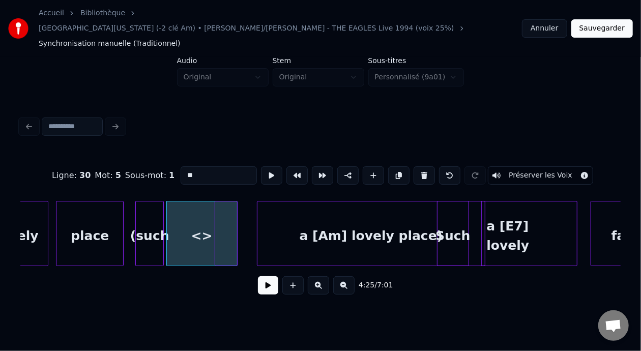
click at [431, 166] on button at bounding box center [424, 175] width 21 height 18
type input "*****"
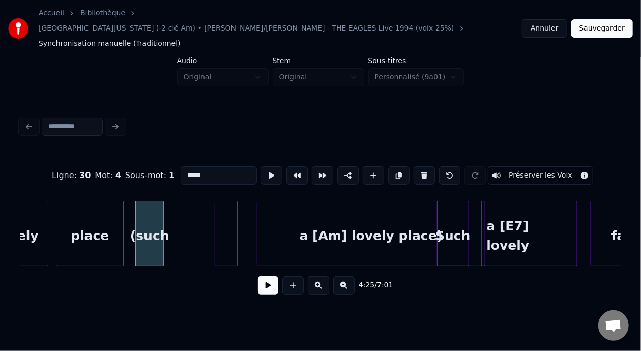
click at [227, 210] on div at bounding box center [226, 233] width 23 height 65
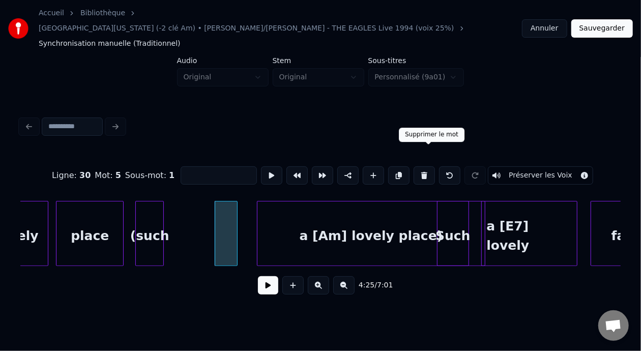
click at [430, 166] on button at bounding box center [424, 175] width 21 height 18
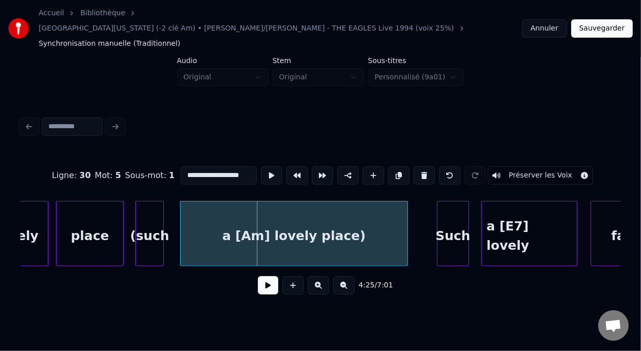
click at [260, 220] on div "a [Am] lovely place)" at bounding box center [295, 236] width 228 height 69
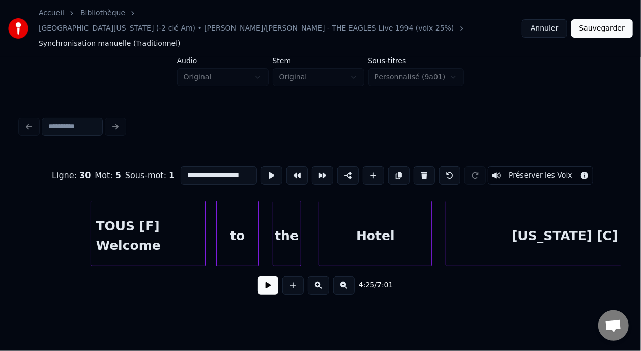
scroll to position [0, 45917]
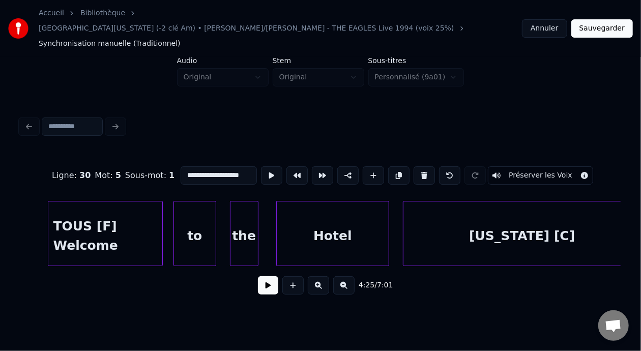
click at [317, 219] on div "Hotel" at bounding box center [333, 236] width 113 height 69
type input "*****"
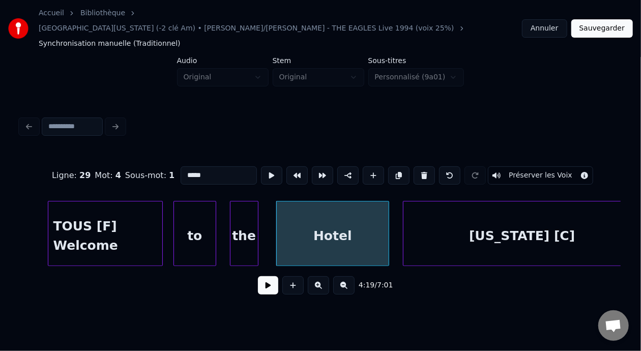
click at [266, 276] on button at bounding box center [268, 285] width 20 height 18
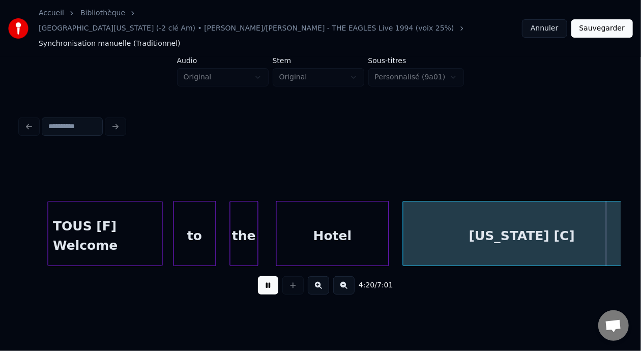
scroll to position [0, 46517]
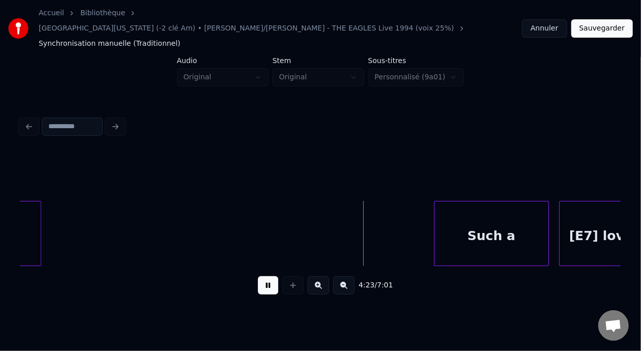
click at [265, 276] on button at bounding box center [268, 285] width 20 height 18
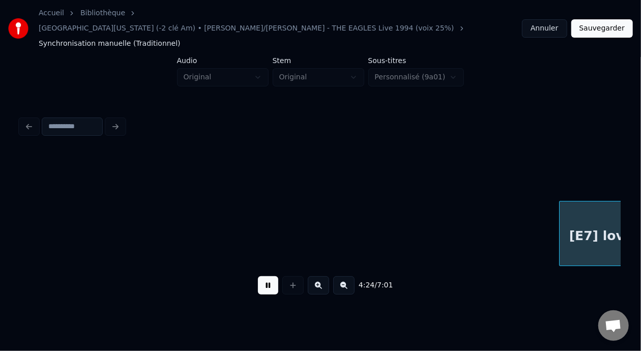
scroll to position [0, 47121]
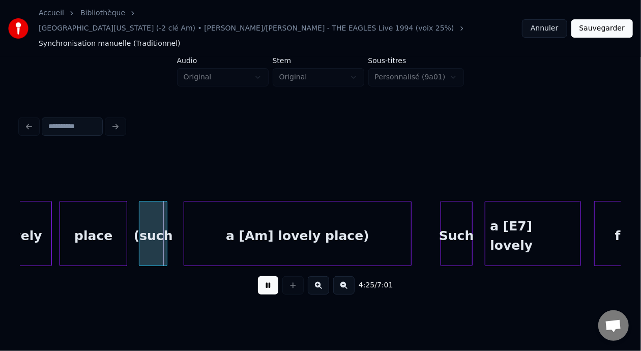
click at [264, 276] on button at bounding box center [268, 285] width 20 height 18
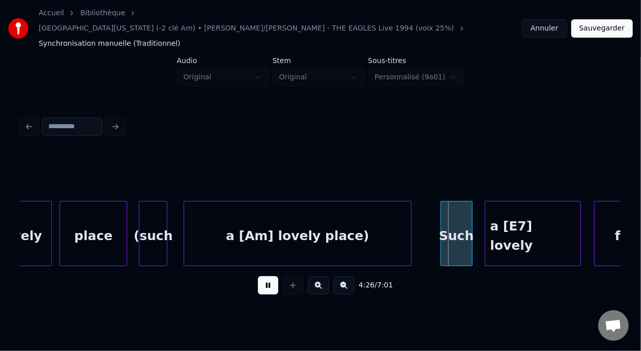
click at [264, 276] on button at bounding box center [268, 285] width 20 height 18
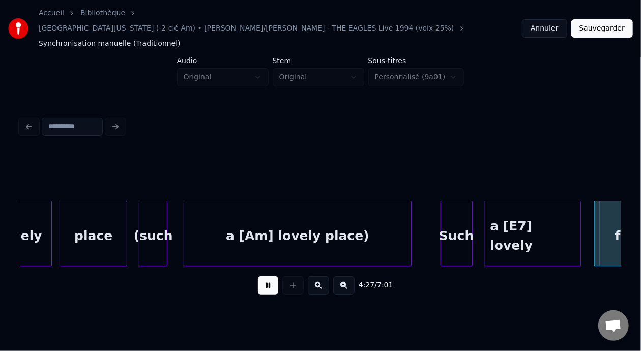
scroll to position [0, 47724]
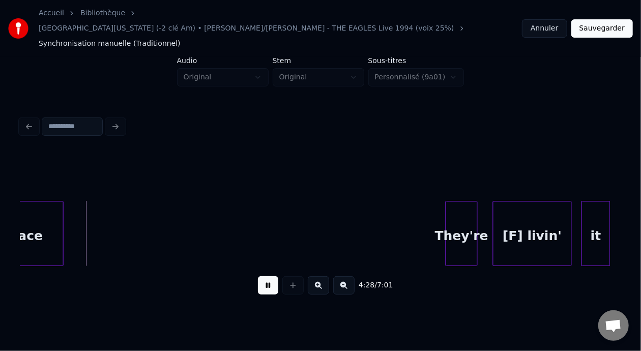
click at [264, 276] on button at bounding box center [268, 285] width 20 height 18
click at [258, 279] on button at bounding box center [268, 285] width 20 height 18
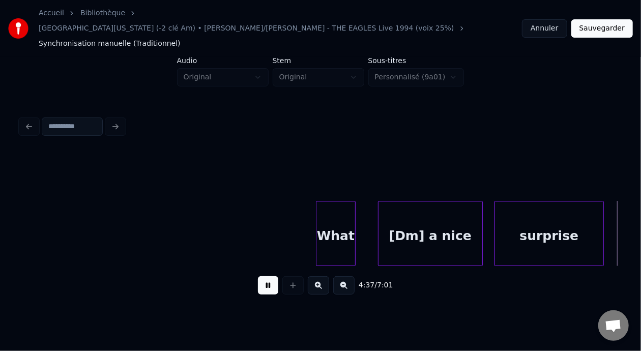
scroll to position [0, 49533]
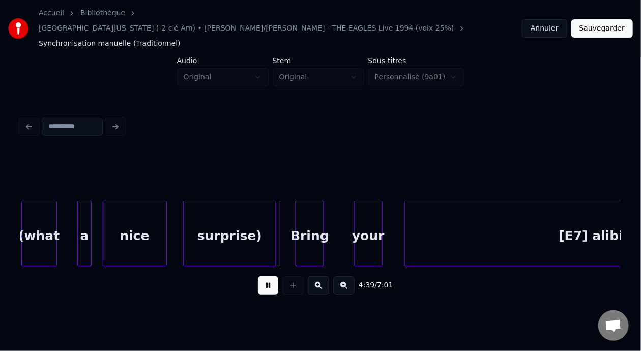
click at [258, 279] on button at bounding box center [268, 285] width 20 height 18
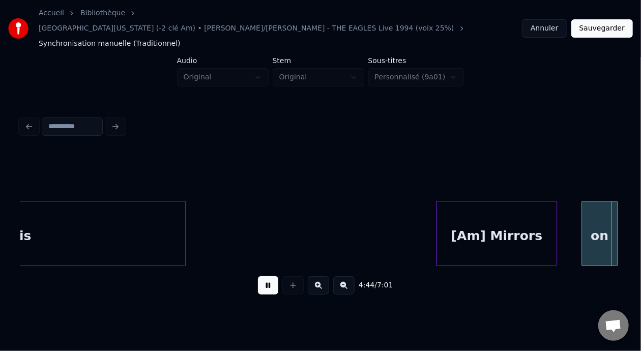
scroll to position [0, 50734]
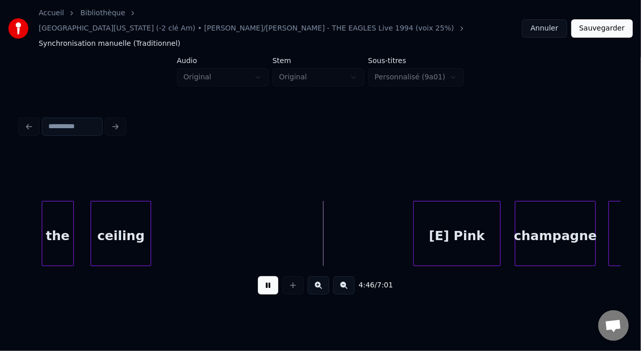
click at [267, 276] on button at bounding box center [268, 285] width 20 height 18
click at [354, 276] on button at bounding box center [343, 285] width 21 height 18
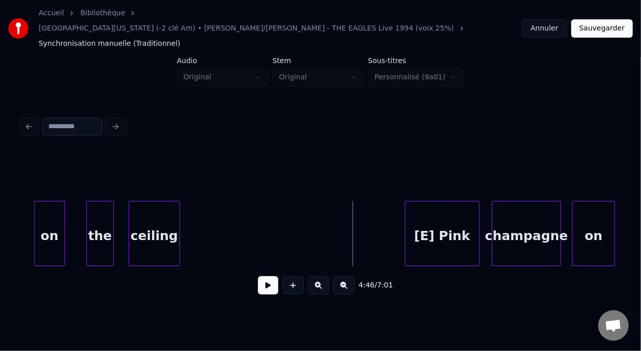
click at [354, 276] on button at bounding box center [343, 285] width 21 height 18
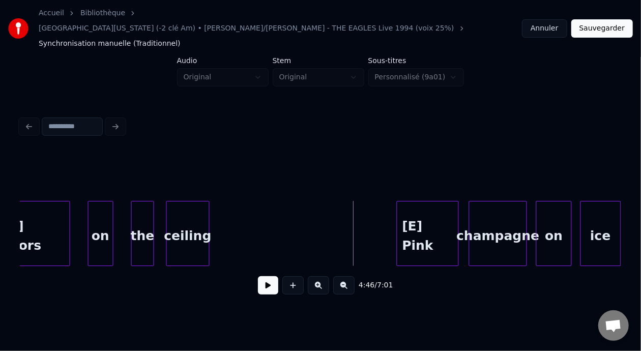
click at [354, 276] on button at bounding box center [343, 285] width 21 height 18
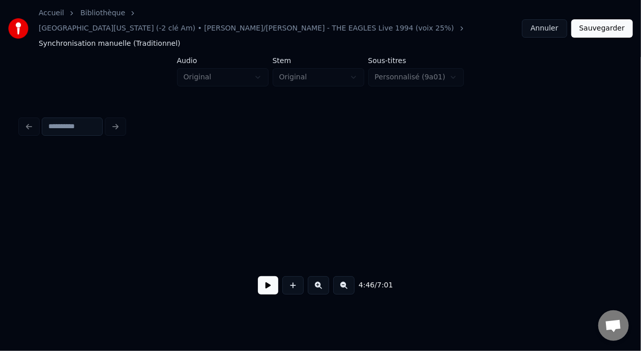
scroll to position [0, 28848]
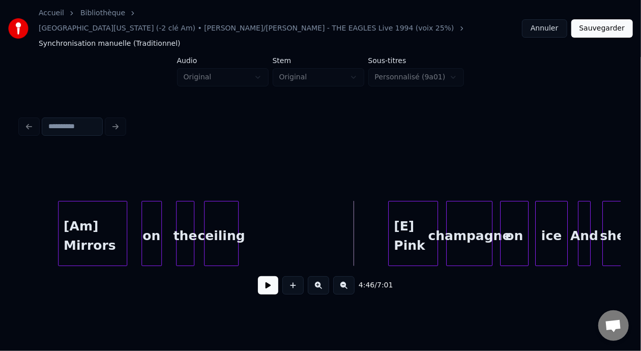
click at [264, 277] on button at bounding box center [268, 285] width 20 height 18
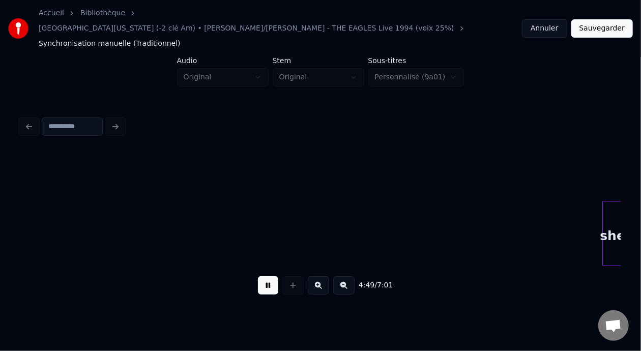
scroll to position [0, 29449]
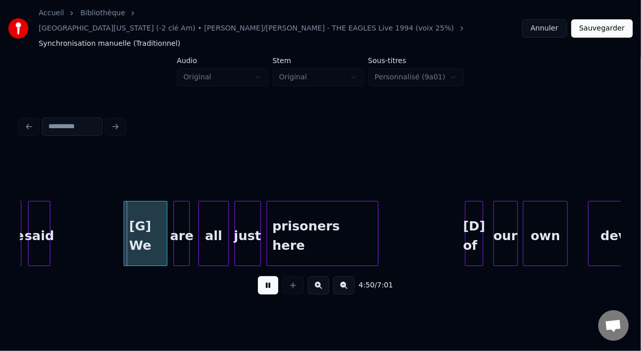
click at [264, 277] on button at bounding box center [268, 285] width 20 height 18
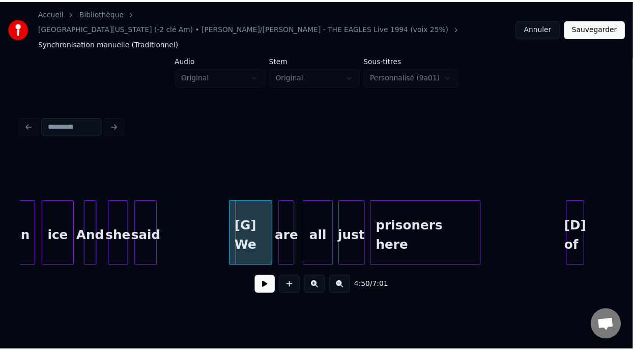
scroll to position [0, 29246]
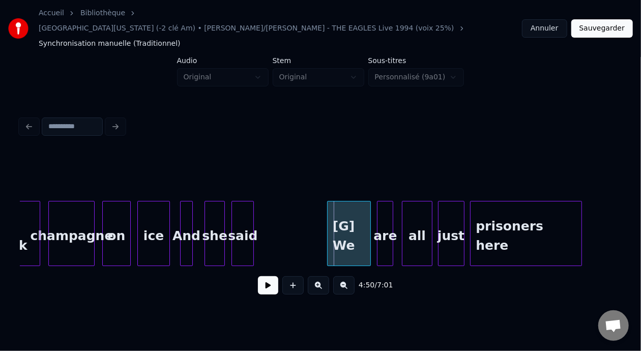
click at [186, 216] on div "And" at bounding box center [186, 236] width 11 height 69
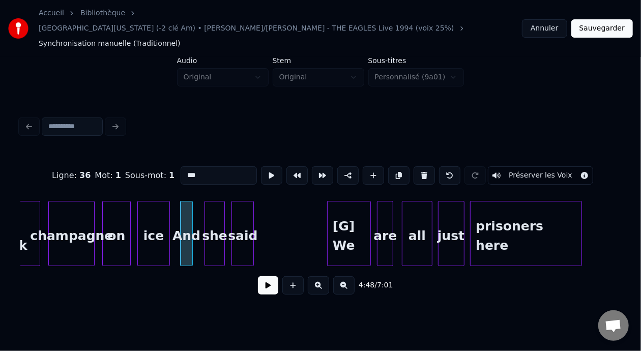
click at [181, 166] on input "***" at bounding box center [219, 175] width 76 height 18
click at [252, 216] on div at bounding box center [251, 234] width 3 height 64
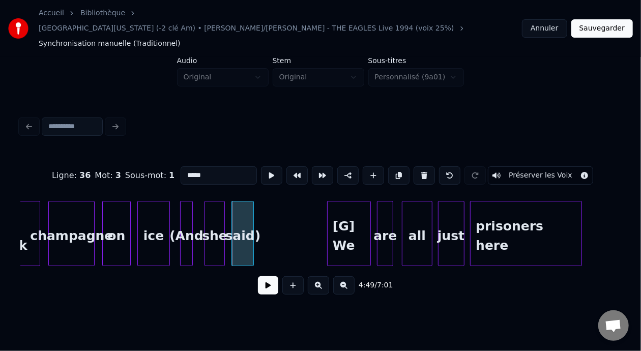
type input "*****"
click at [258, 276] on button at bounding box center [268, 285] width 20 height 18
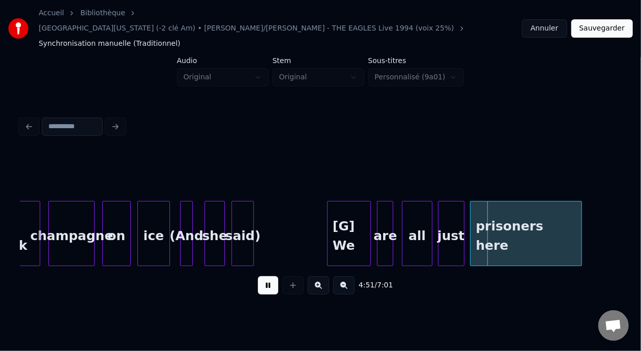
click at [258, 276] on button at bounding box center [268, 285] width 20 height 18
click at [599, 19] on button "Sauvegarder" at bounding box center [603, 28] width 62 height 18
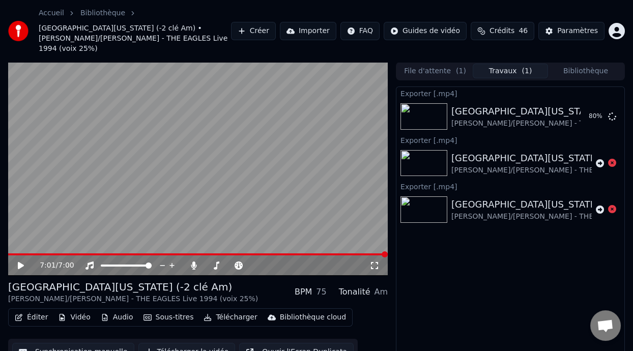
click at [573, 64] on button "Bibliothèque" at bounding box center [585, 71] width 75 height 15
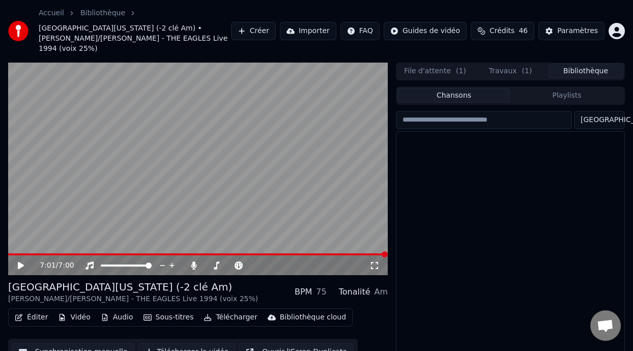
scroll to position [174, 0]
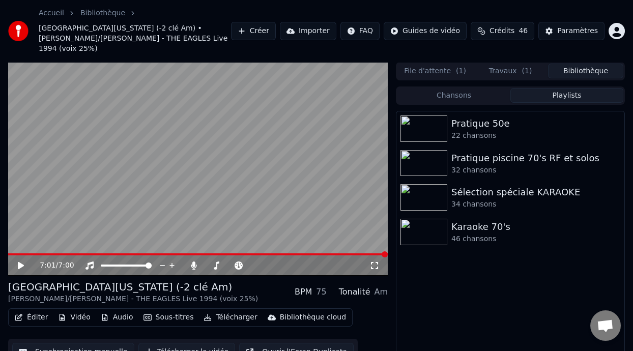
click at [568, 88] on button "Playlists" at bounding box center [567, 95] width 113 height 15
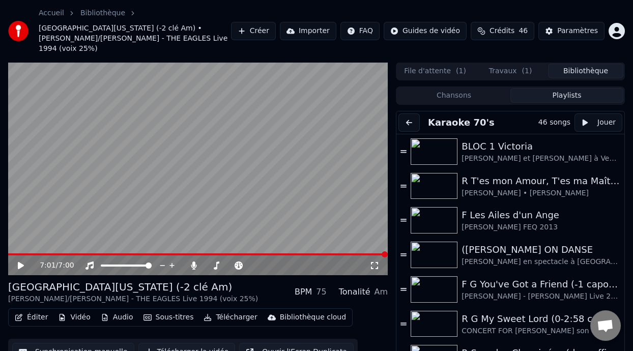
click at [411, 114] on button at bounding box center [409, 123] width 21 height 18
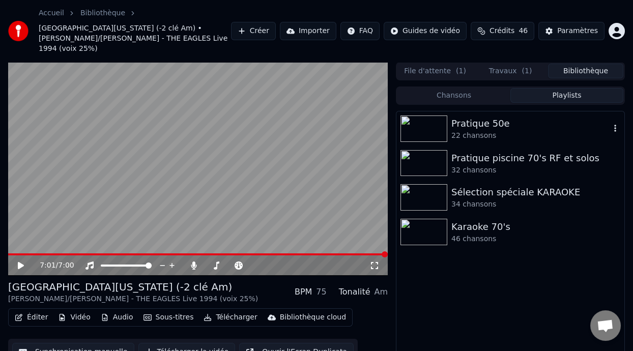
click at [474, 119] on div "Pratique 50e" at bounding box center [531, 124] width 159 height 14
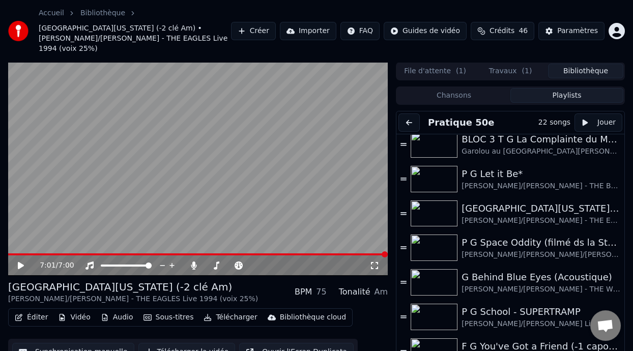
scroll to position [254, 0]
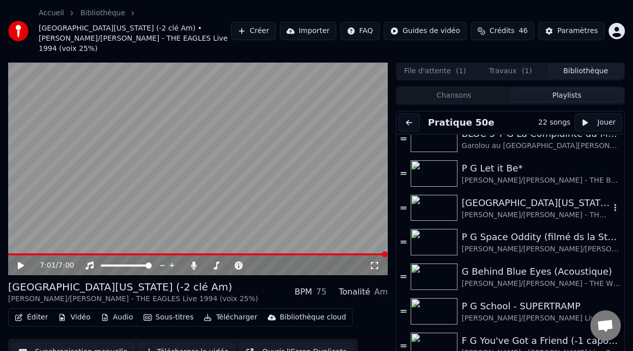
click at [512, 196] on div "[GEOGRAPHIC_DATA][US_STATE] (-2 clé Am)" at bounding box center [536, 203] width 149 height 14
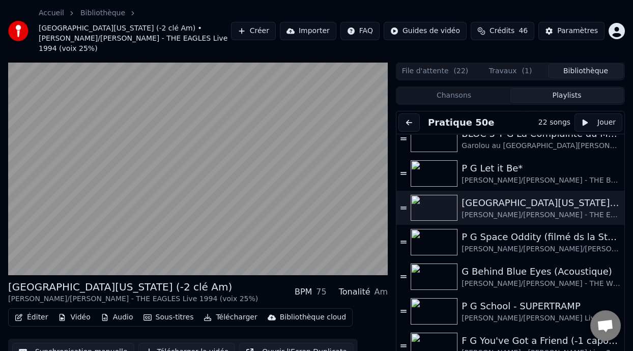
click at [512, 64] on button "Travaux ( 1 )" at bounding box center [510, 71] width 75 height 15
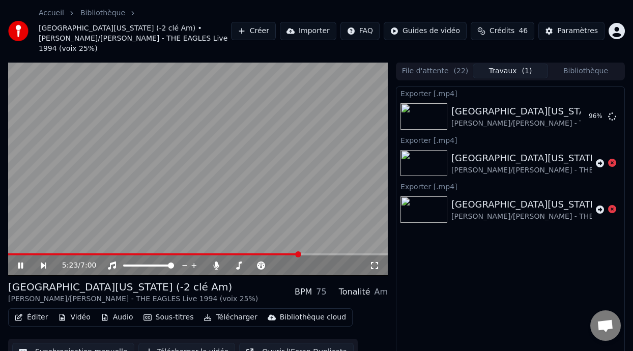
click at [592, 64] on button "Bibliothèque" at bounding box center [585, 71] width 75 height 15
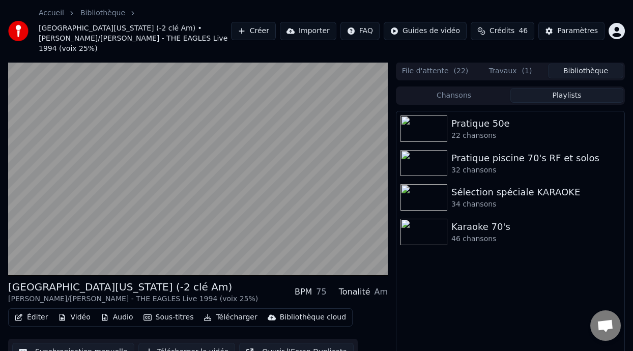
click at [559, 88] on button "Playlists" at bounding box center [567, 95] width 113 height 15
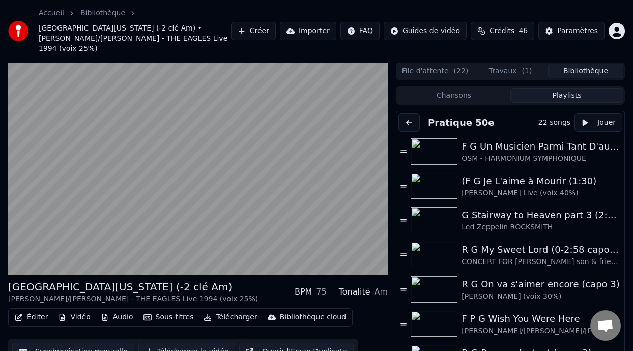
click at [404, 114] on button at bounding box center [409, 123] width 21 height 18
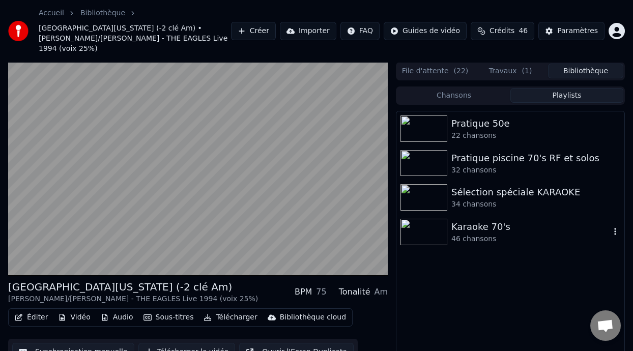
click at [550, 220] on div "Karaoke 70's" at bounding box center [531, 227] width 159 height 14
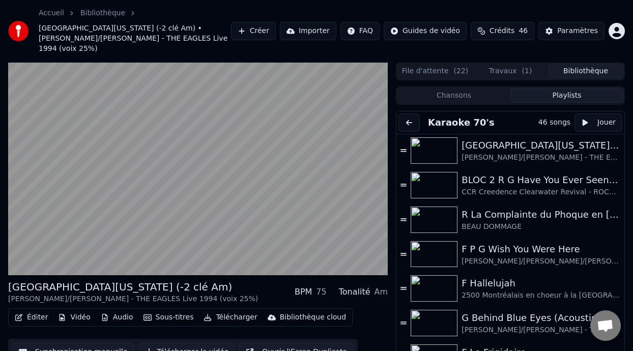
scroll to position [0, 0]
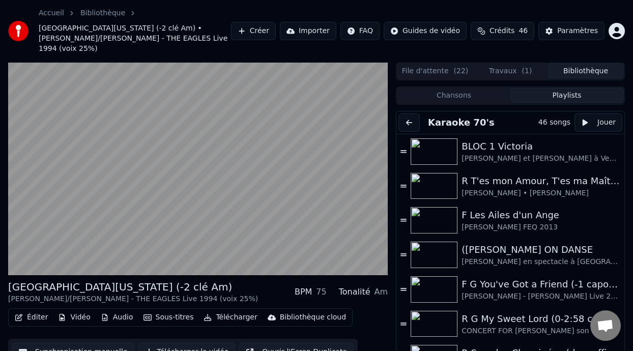
click at [518, 64] on button "Travaux ( 1 )" at bounding box center [510, 71] width 75 height 15
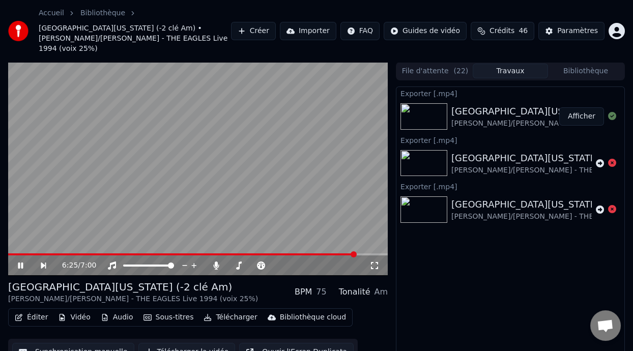
click at [21, 262] on icon at bounding box center [27, 266] width 23 height 8
click at [581, 107] on button "Afficher" at bounding box center [581, 116] width 45 height 18
